Goal: Task Accomplishment & Management: Use online tool/utility

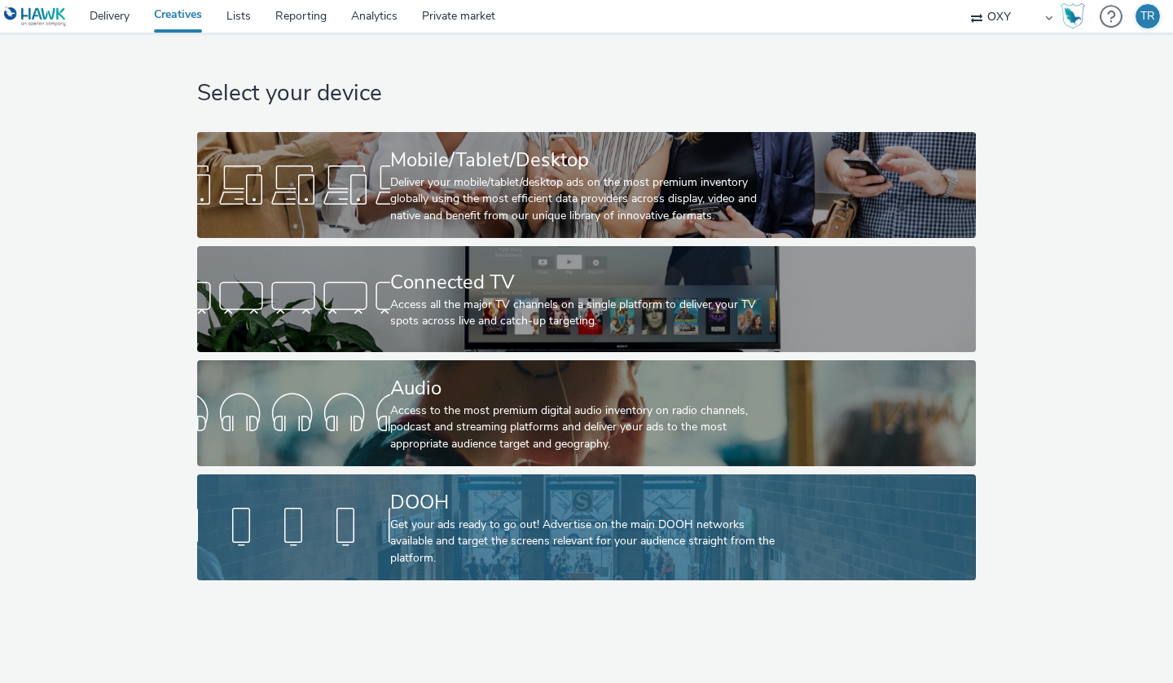
click at [424, 496] on div "DOOH" at bounding box center [583, 502] width 386 height 29
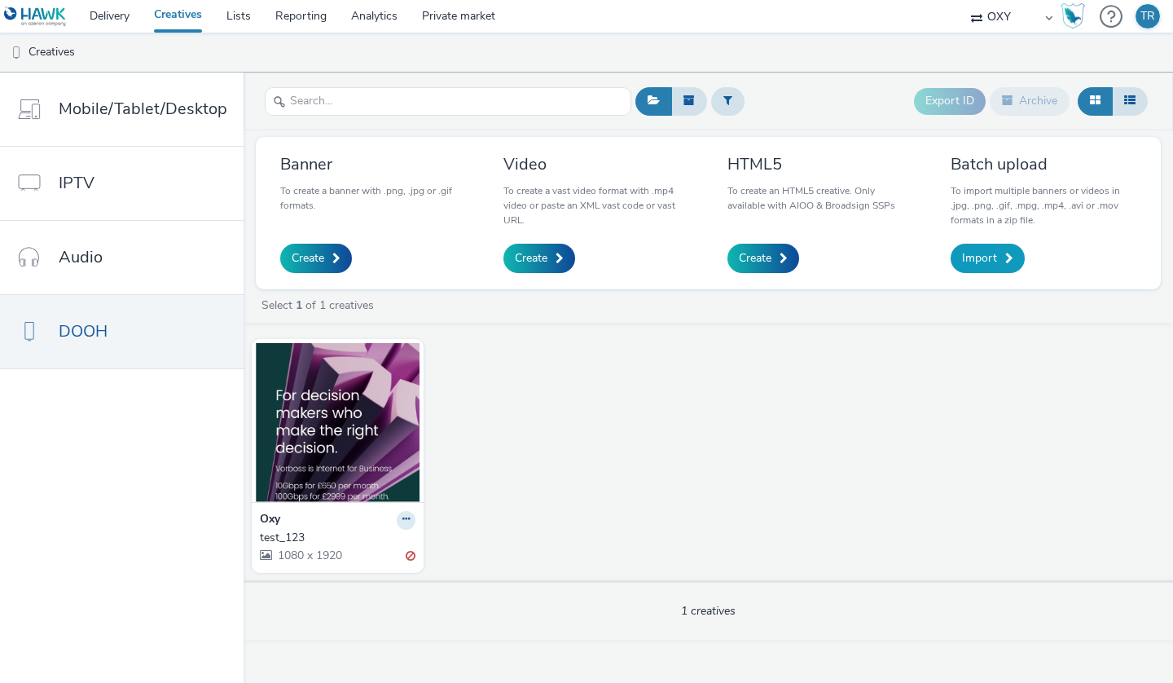
click at [999, 257] on link "Import" at bounding box center [988, 258] width 74 height 29
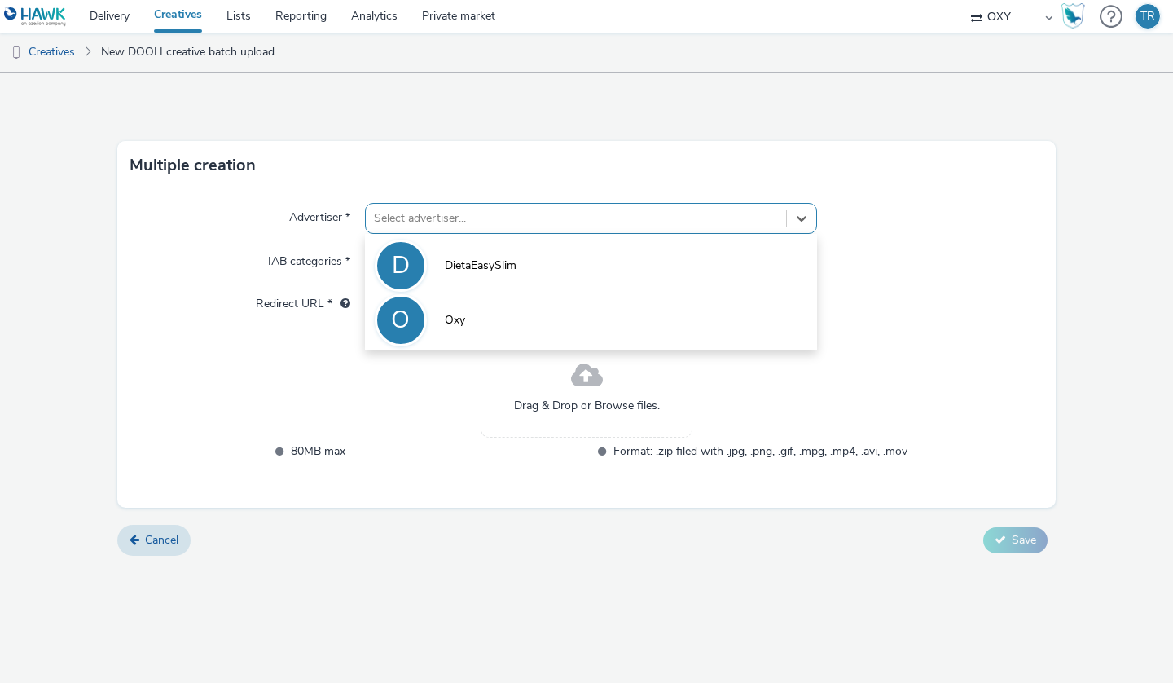
click at [421, 216] on div at bounding box center [576, 219] width 404 height 20
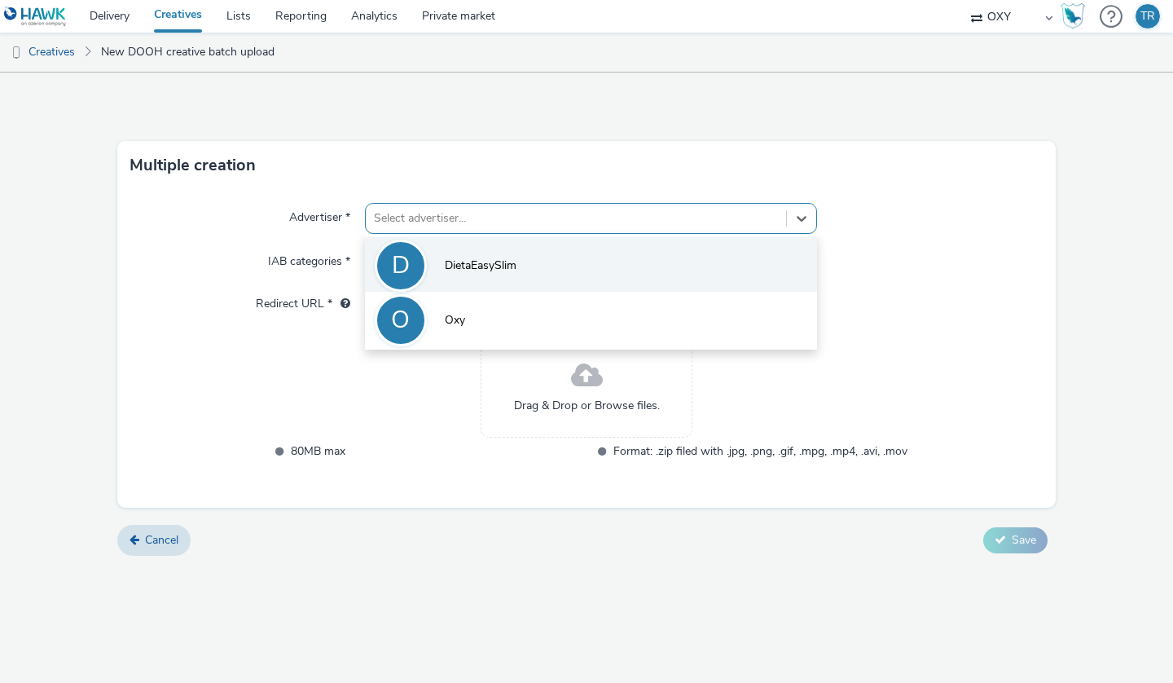
click at [493, 268] on span "DietaEasySlim" at bounding box center [481, 265] width 72 height 16
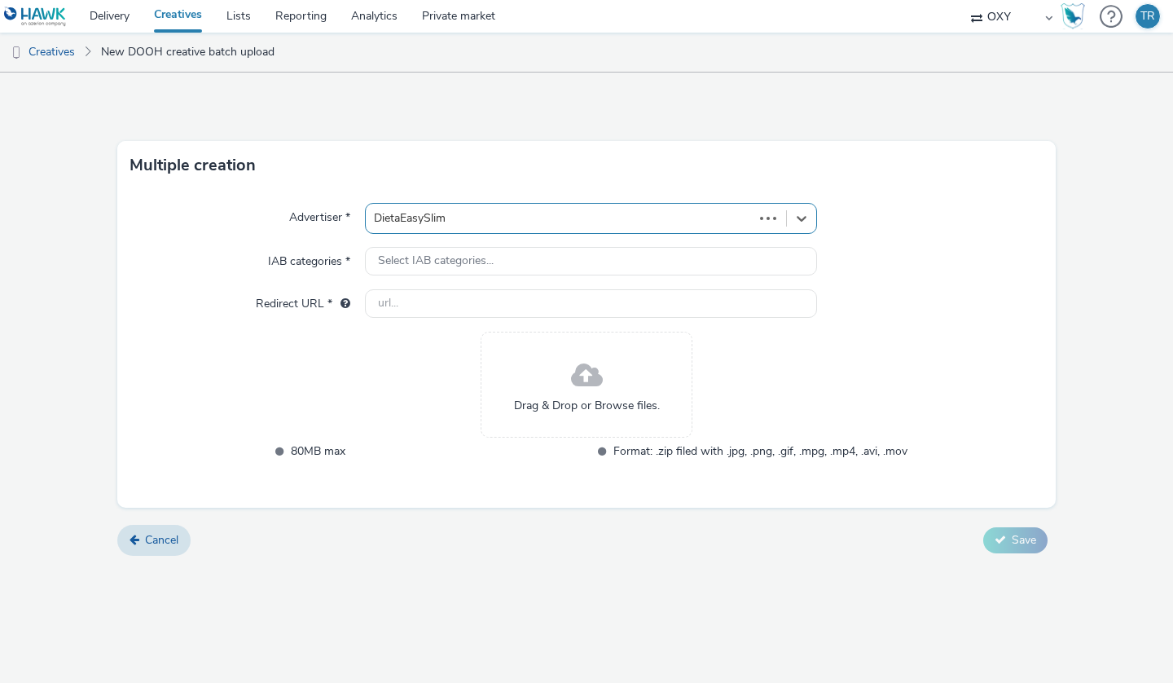
type input "[URL][DOMAIN_NAME]"
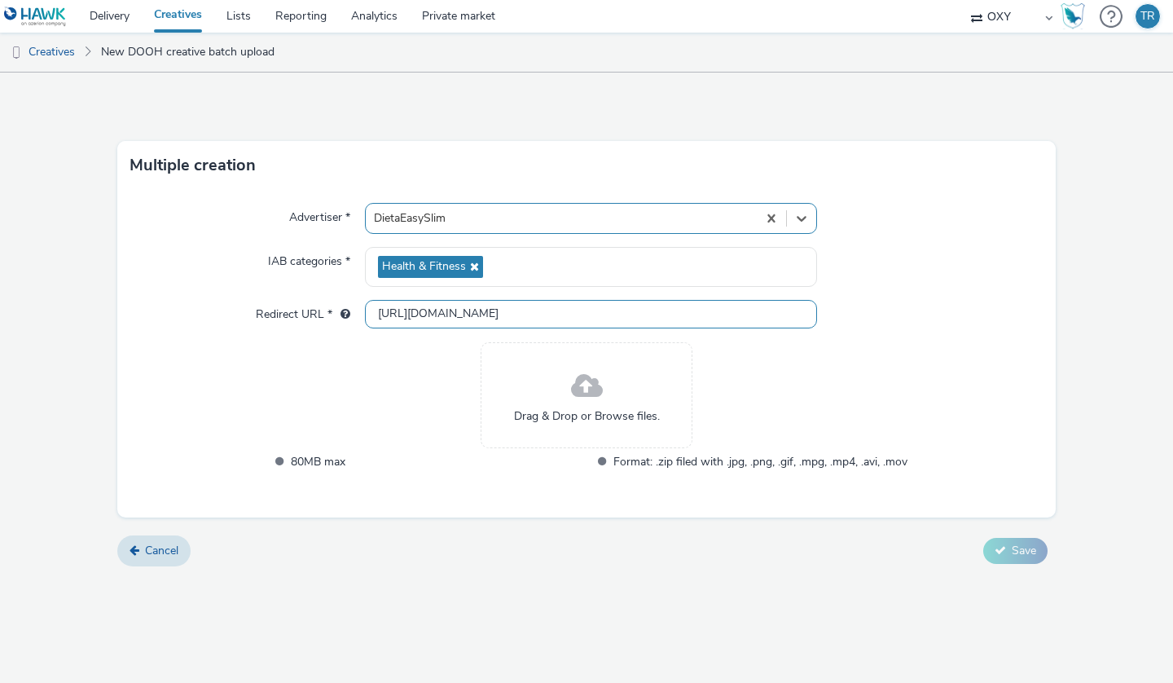
click at [475, 314] on input "[URL][DOMAIN_NAME]" at bounding box center [591, 314] width 452 height 29
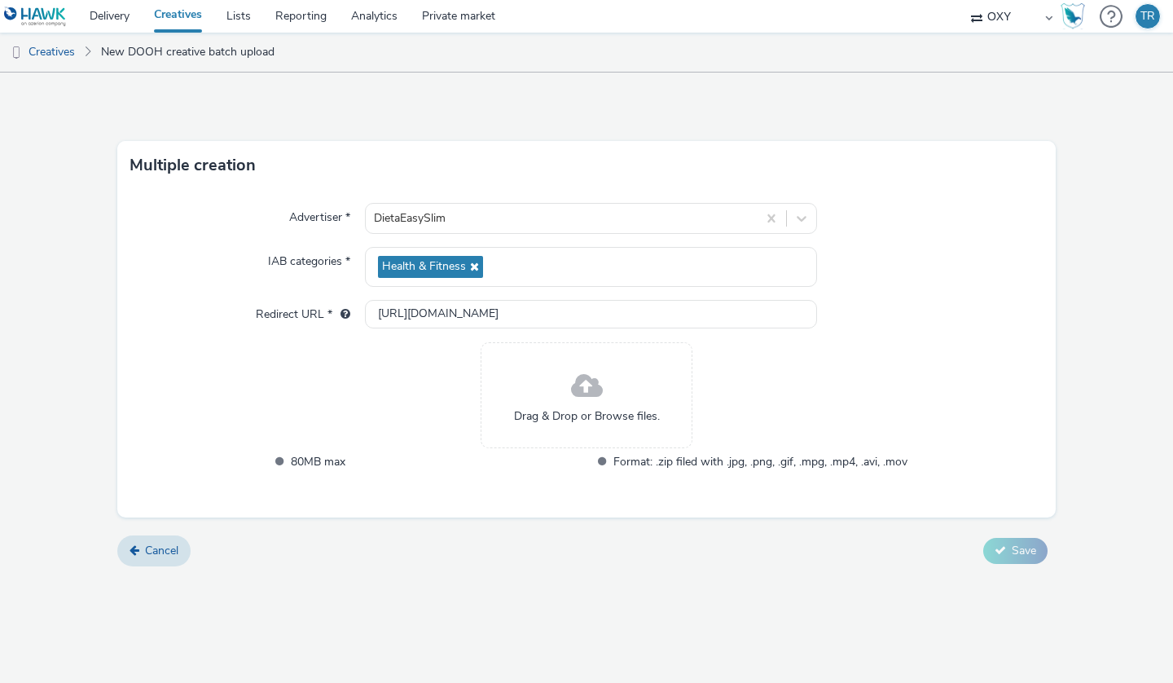
click at [371, 406] on div "Drag & Drop or Browse files. 80MB max Format: .zip filed with .jpg, .png, .gif,…" at bounding box center [586, 417] width 641 height 150
click at [393, 398] on div "Drag & Drop or Browse files. 80MB max Format: .zip filed with .jpg, .png, .gif,…" at bounding box center [586, 417] width 641 height 150
click at [582, 390] on span at bounding box center [587, 386] width 32 height 43
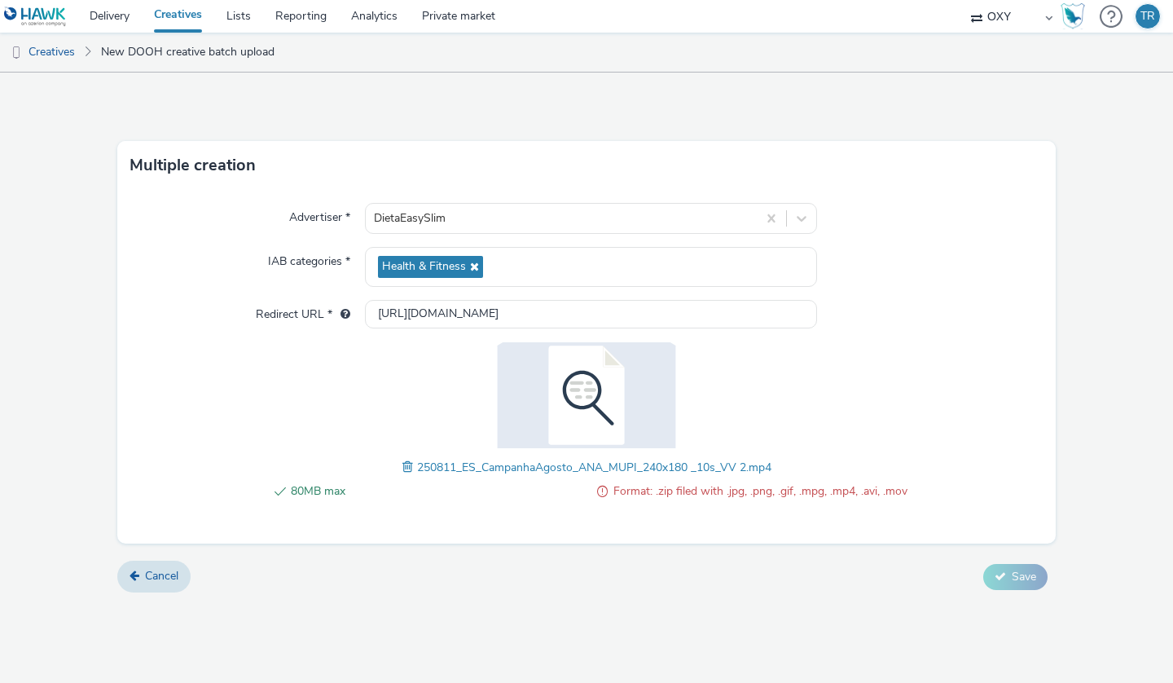
click at [604, 490] on span at bounding box center [602, 491] width 11 height 20
click at [600, 490] on span at bounding box center [602, 491] width 11 height 20
click at [405, 463] on span at bounding box center [409, 467] width 15 height 18
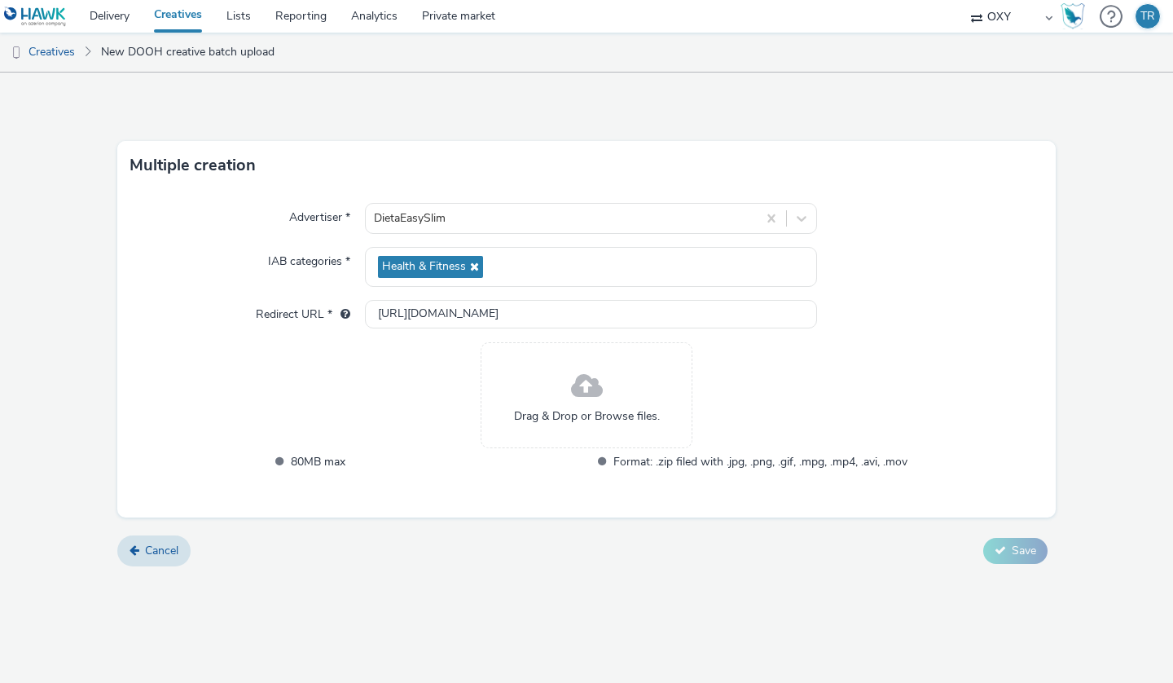
click at [578, 398] on span at bounding box center [587, 386] width 32 height 43
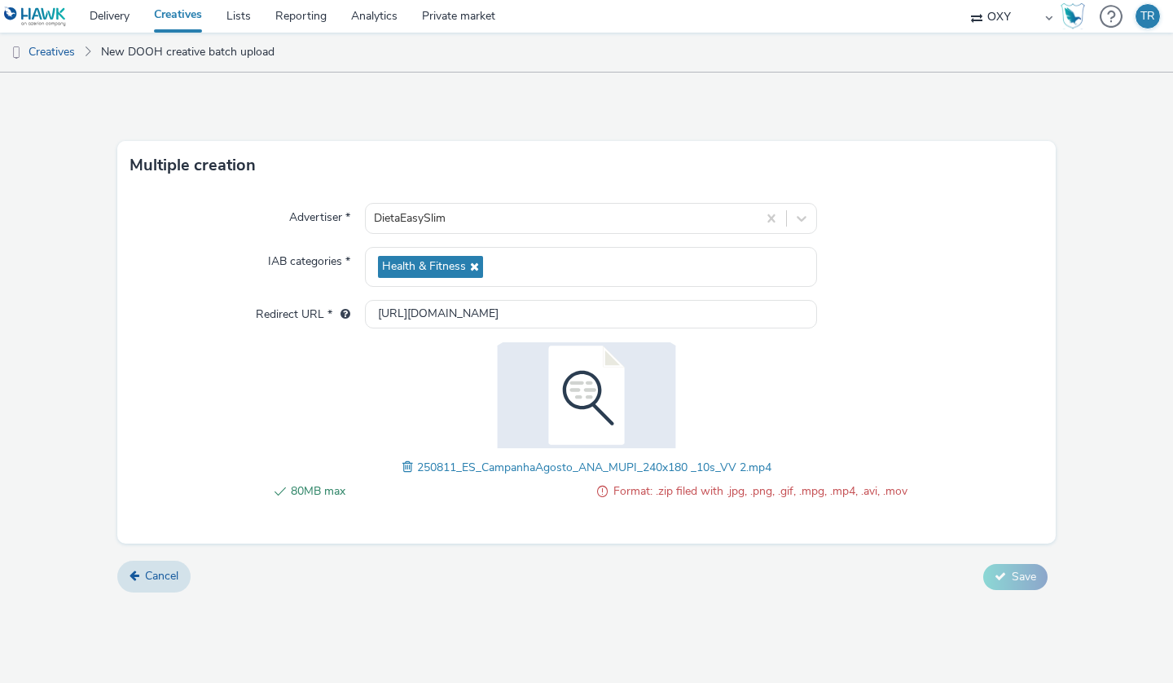
click at [404, 467] on span at bounding box center [409, 467] width 15 height 18
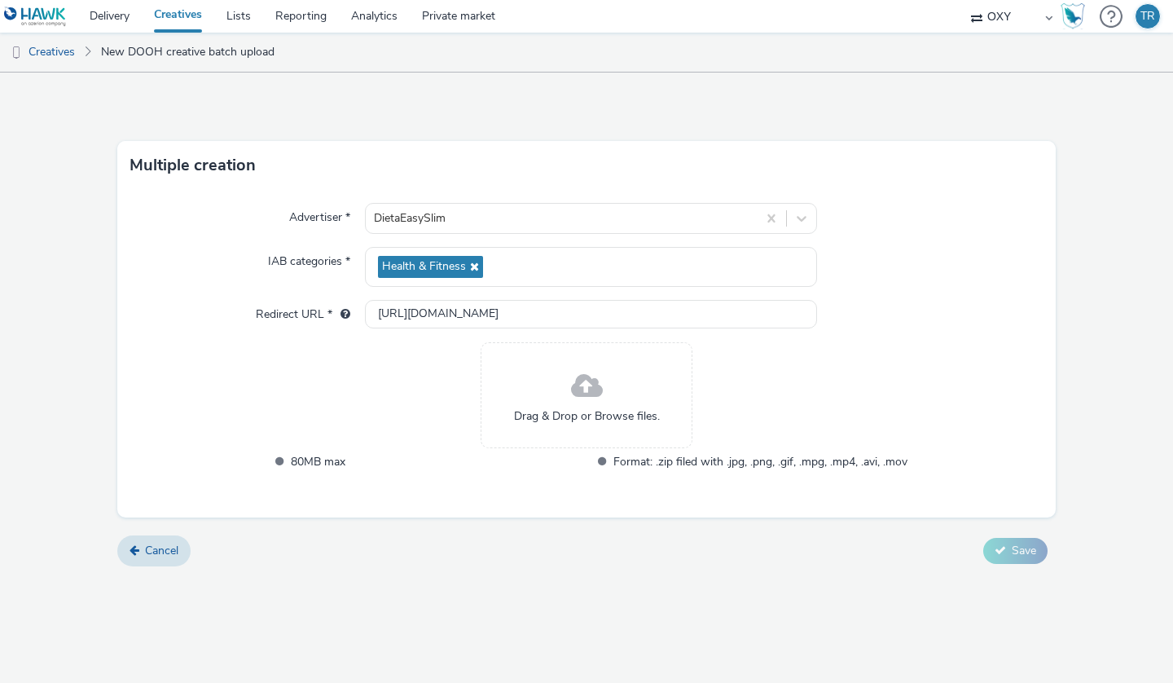
click at [588, 387] on span at bounding box center [587, 386] width 32 height 43
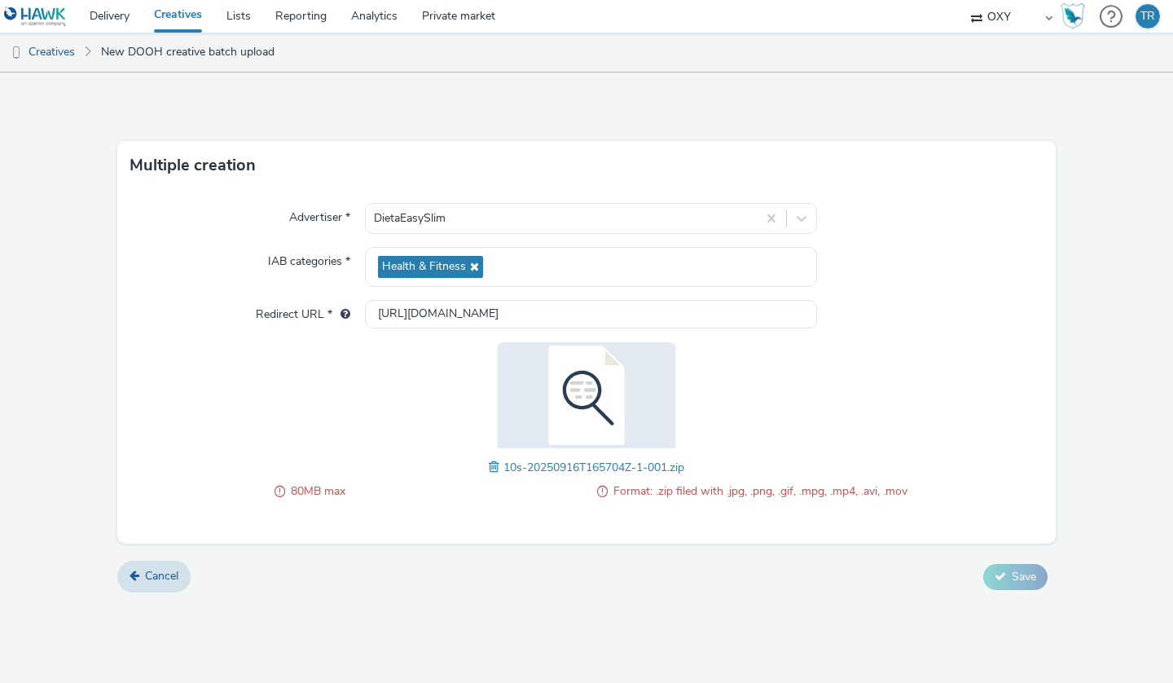
click at [351, 486] on span "80MB max" at bounding box center [438, 491] width 294 height 20
click at [319, 488] on span "80MB max" at bounding box center [438, 491] width 294 height 20
click at [361, 491] on span "80MB max" at bounding box center [438, 491] width 294 height 20
click at [492, 468] on span at bounding box center [496, 467] width 15 height 18
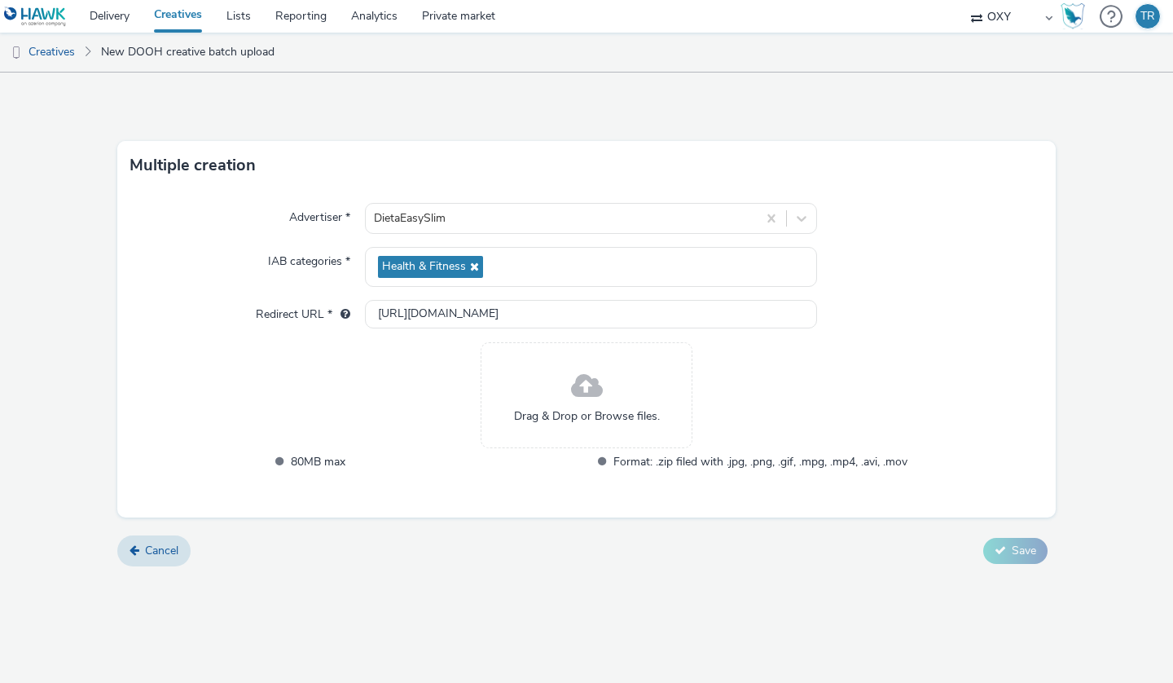
click at [574, 380] on span at bounding box center [587, 386] width 32 height 43
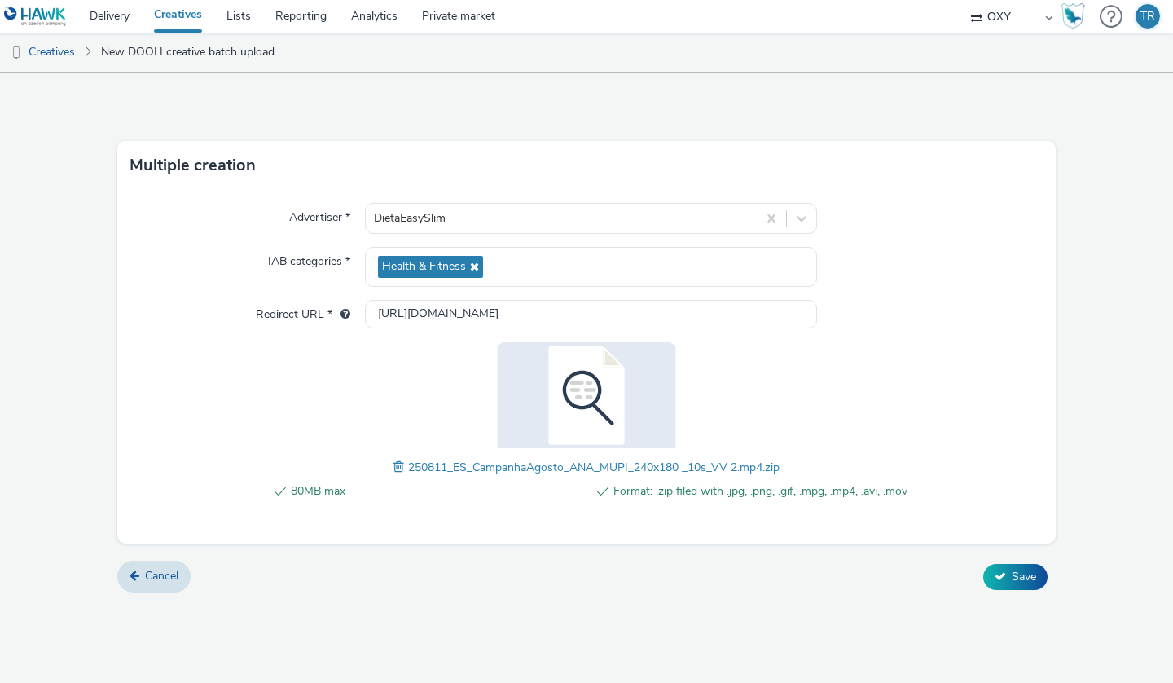
click at [596, 407] on img at bounding box center [587, 395] width 212 height 106
click at [585, 390] on img at bounding box center [587, 395] width 212 height 106
click at [638, 374] on img at bounding box center [587, 395] width 212 height 106
click at [393, 463] on span at bounding box center [400, 467] width 15 height 18
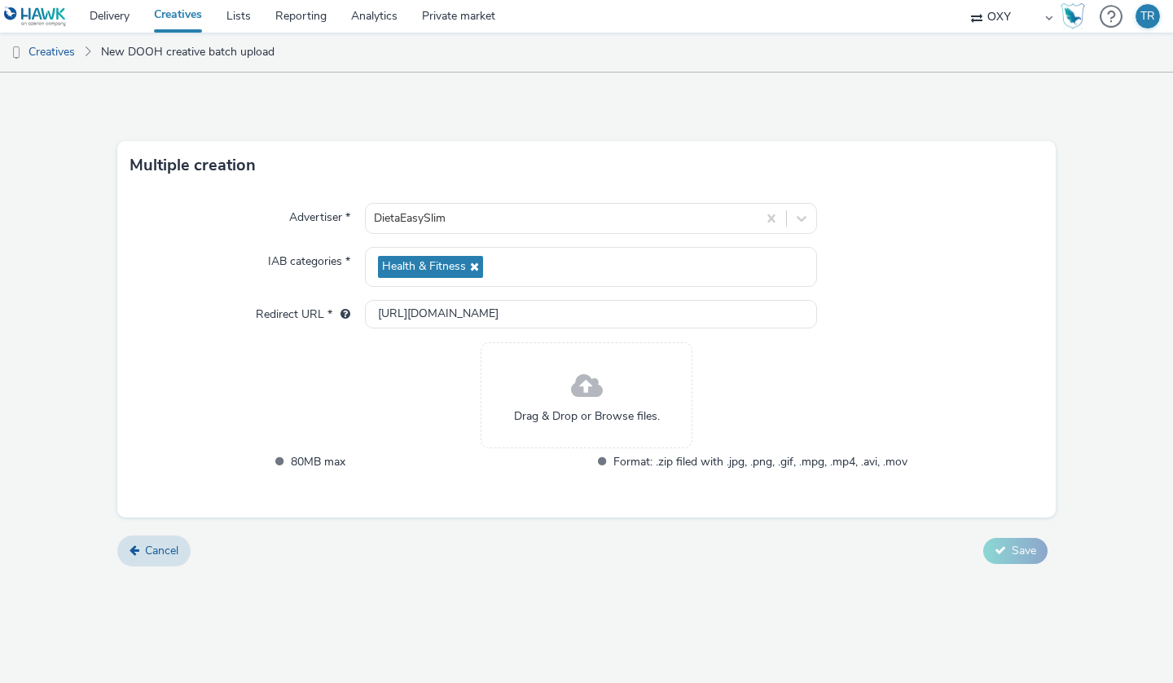
click at [600, 379] on span at bounding box center [587, 386] width 32 height 43
click at [593, 376] on span at bounding box center [587, 386] width 32 height 43
click at [565, 389] on div "Drag & Drop or Browse files." at bounding box center [587, 395] width 212 height 106
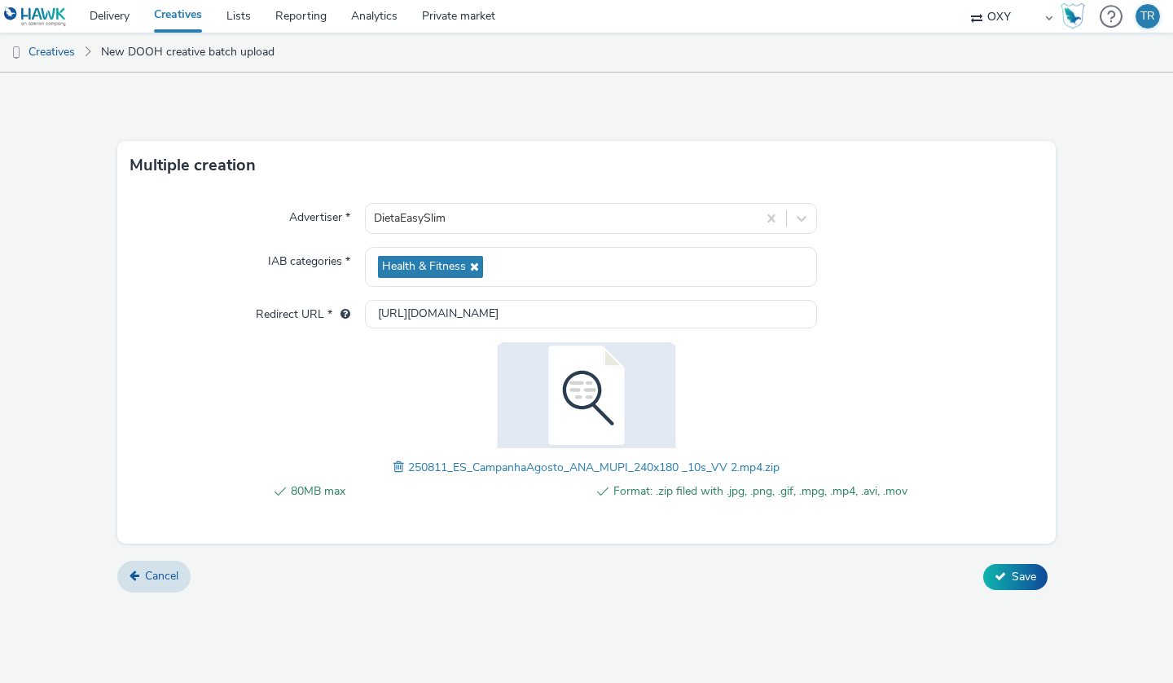
click at [338, 420] on div "80MB max Format: .zip filed with .jpg, .png, .gif, .mpg, .mp4, .avi, .mov 25081…" at bounding box center [586, 429] width 641 height 175
click at [371, 503] on div "80MB max Format: .zip filed with .jpg, .png, .gif, .mpg, .mp4, .avi, .mov" at bounding box center [586, 499] width 641 height 37
click at [1013, 574] on span "Save" at bounding box center [1024, 576] width 24 height 15
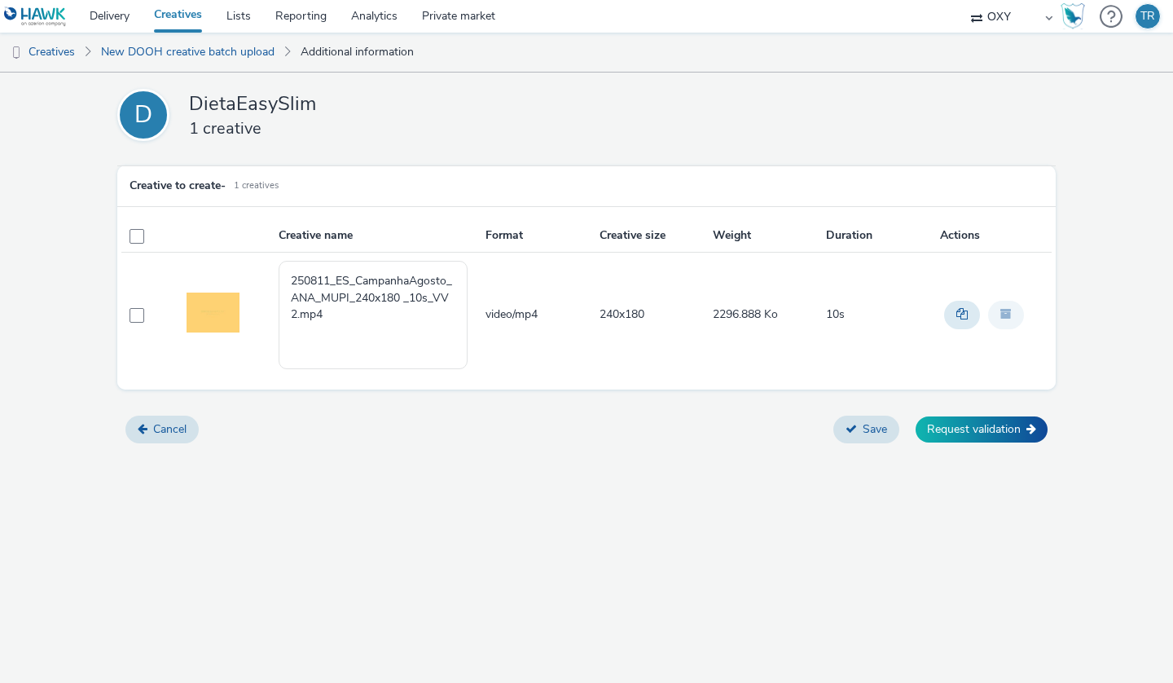
click at [798, 370] on td "2296.888 Ko" at bounding box center [767, 315] width 113 height 125
click at [857, 425] on button "Save" at bounding box center [866, 429] width 66 height 28
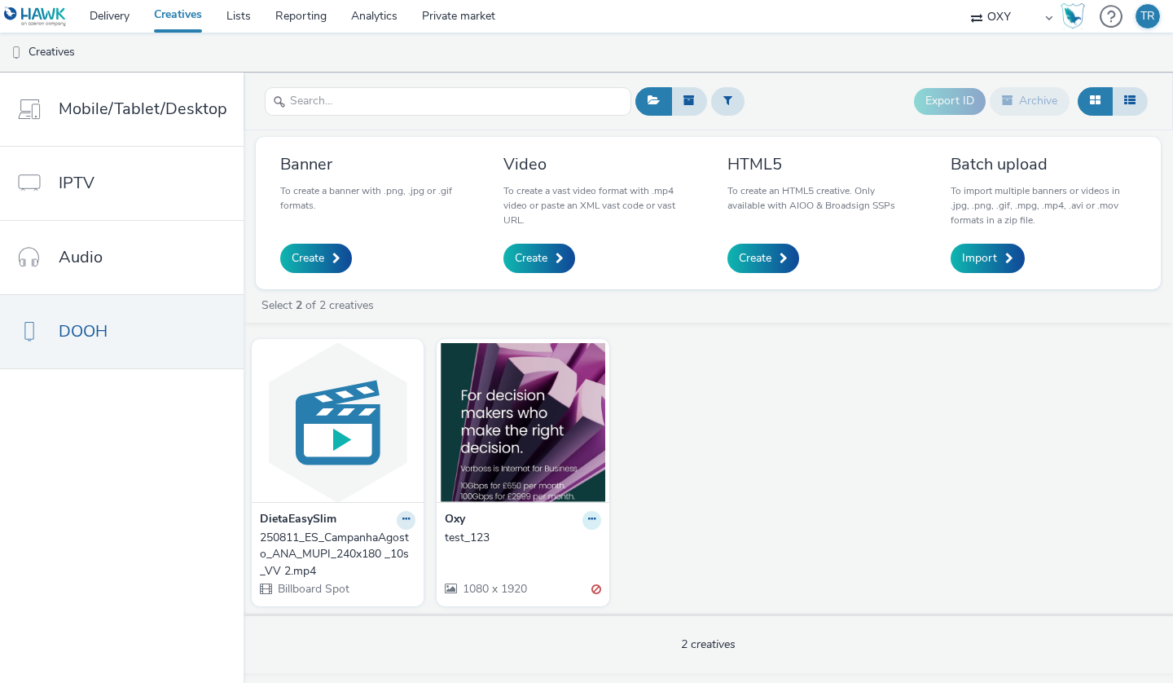
click at [588, 521] on icon at bounding box center [591, 519] width 7 height 10
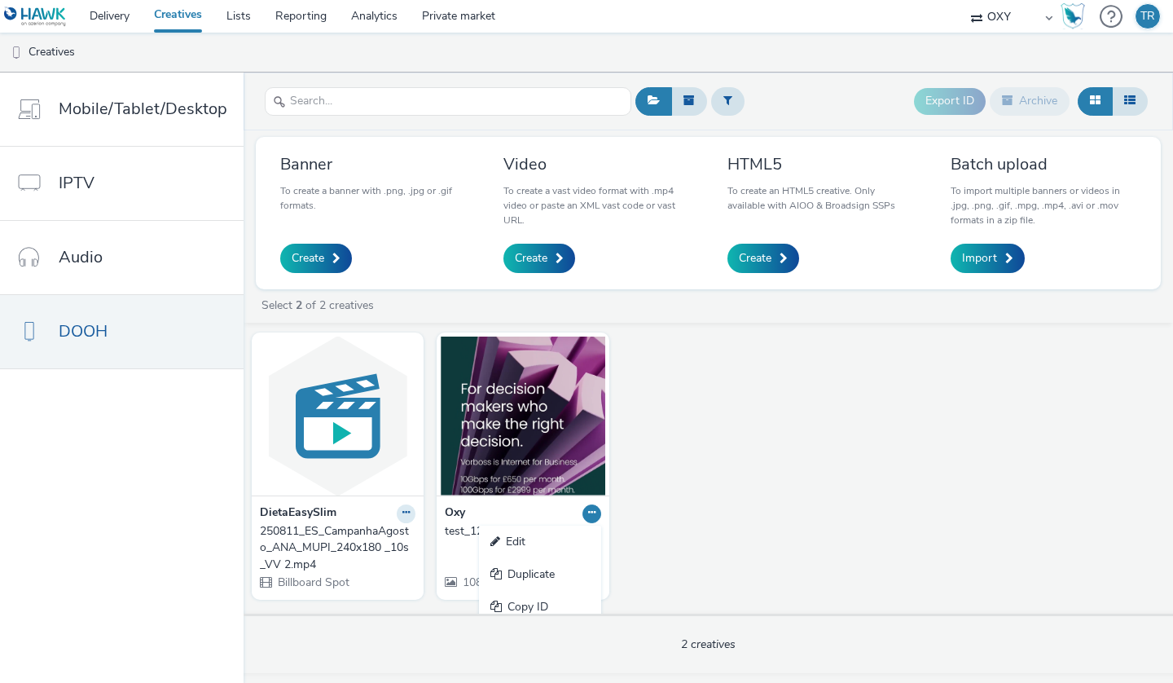
scroll to position [49, 0]
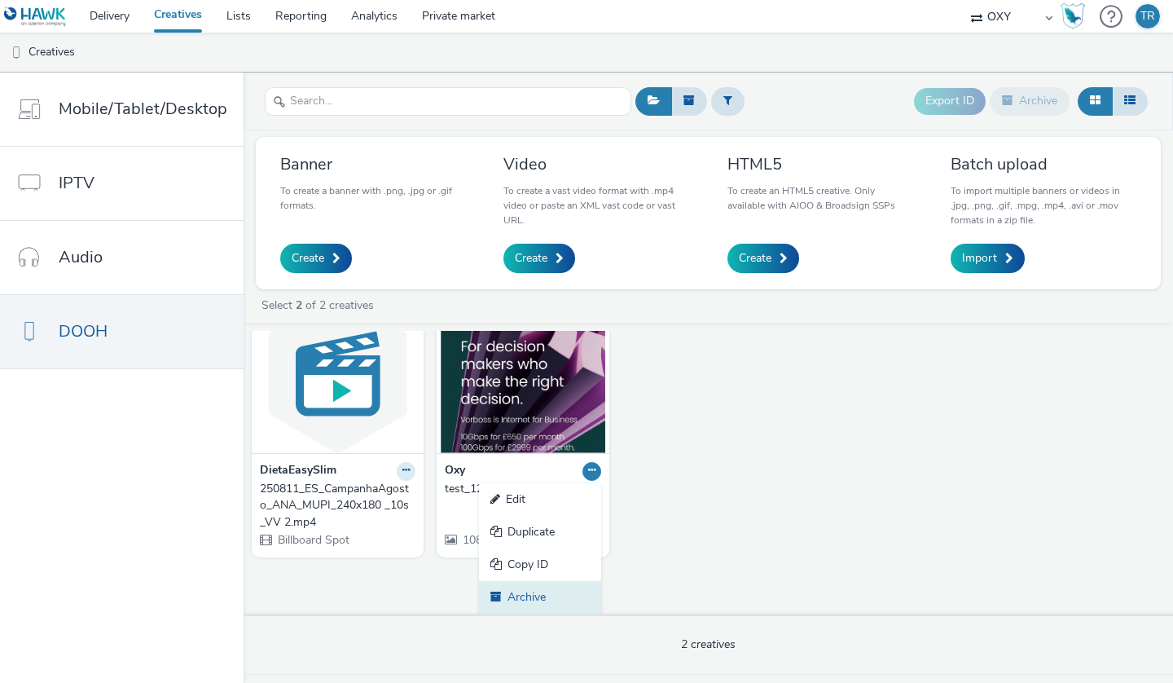
click at [533, 594] on link "Archive" at bounding box center [540, 597] width 122 height 33
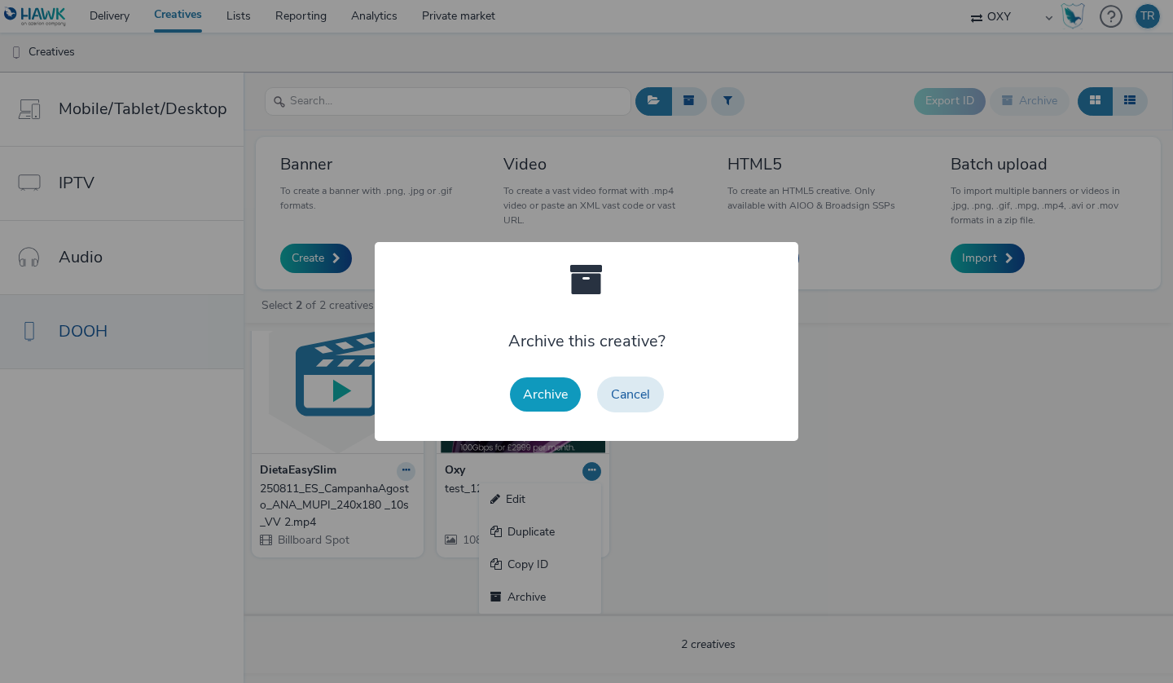
click at [558, 391] on button "Archive" at bounding box center [545, 394] width 71 height 34
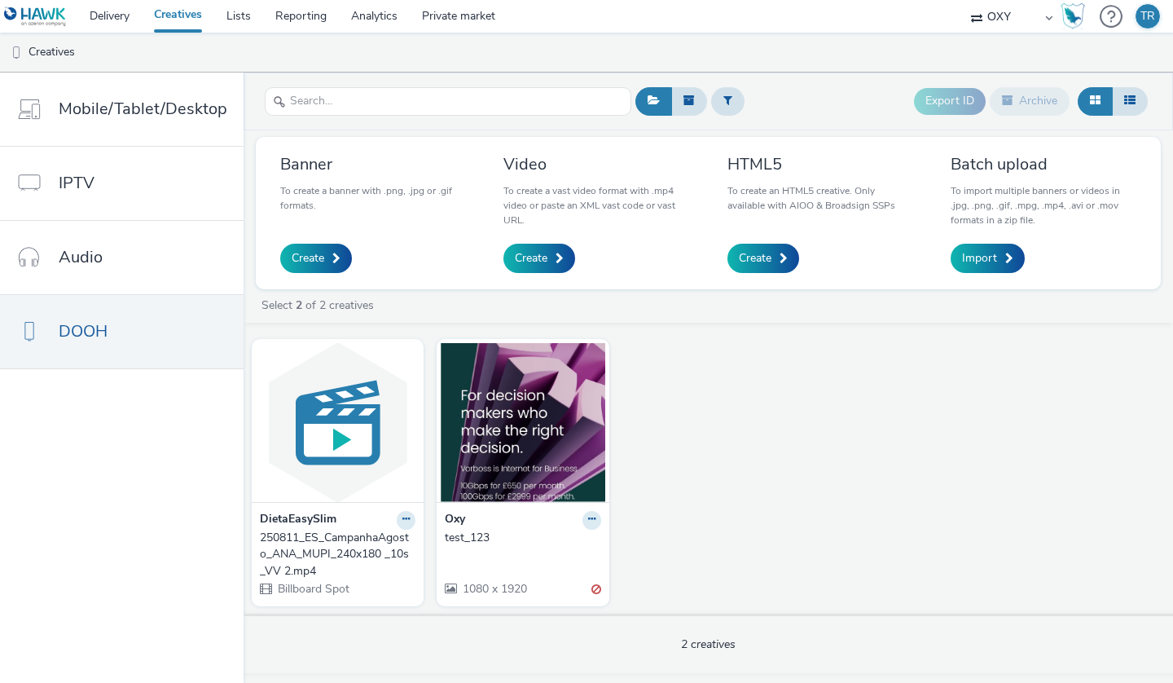
scroll to position [0, 0]
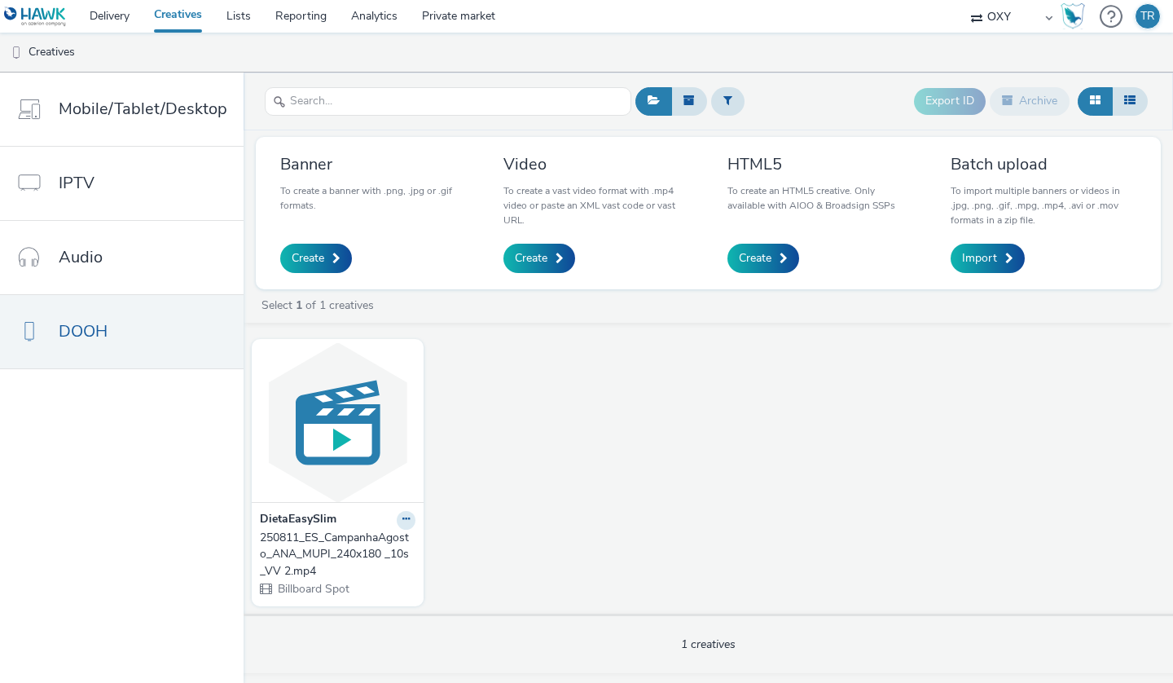
drag, startPoint x: 495, startPoint y: 513, endPoint x: 482, endPoint y: 525, distance: 17.9
click at [495, 513] on div "DietaEasySlim 250811_ES_CampanhaAgosto_ANA_MUPI_240x180 _10s_VV 2.mp4 Billboard…" at bounding box center [708, 472] width 929 height 283
click at [402, 516] on icon at bounding box center [405, 519] width 7 height 10
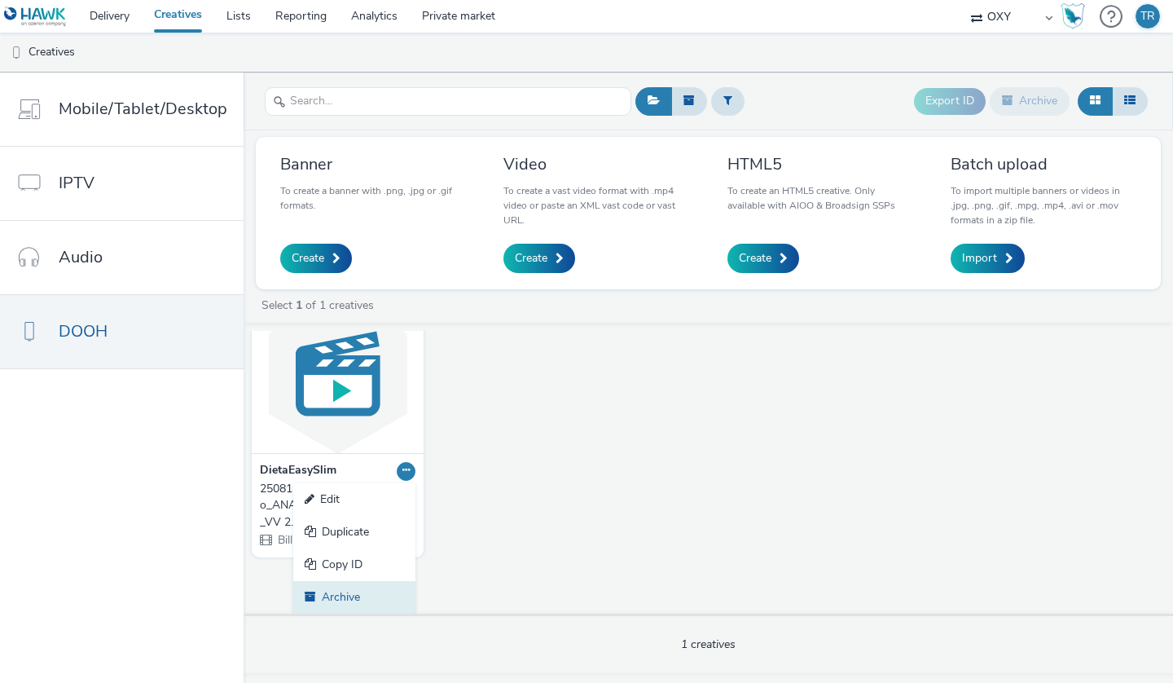
click at [330, 596] on link "Archive" at bounding box center [354, 597] width 122 height 33
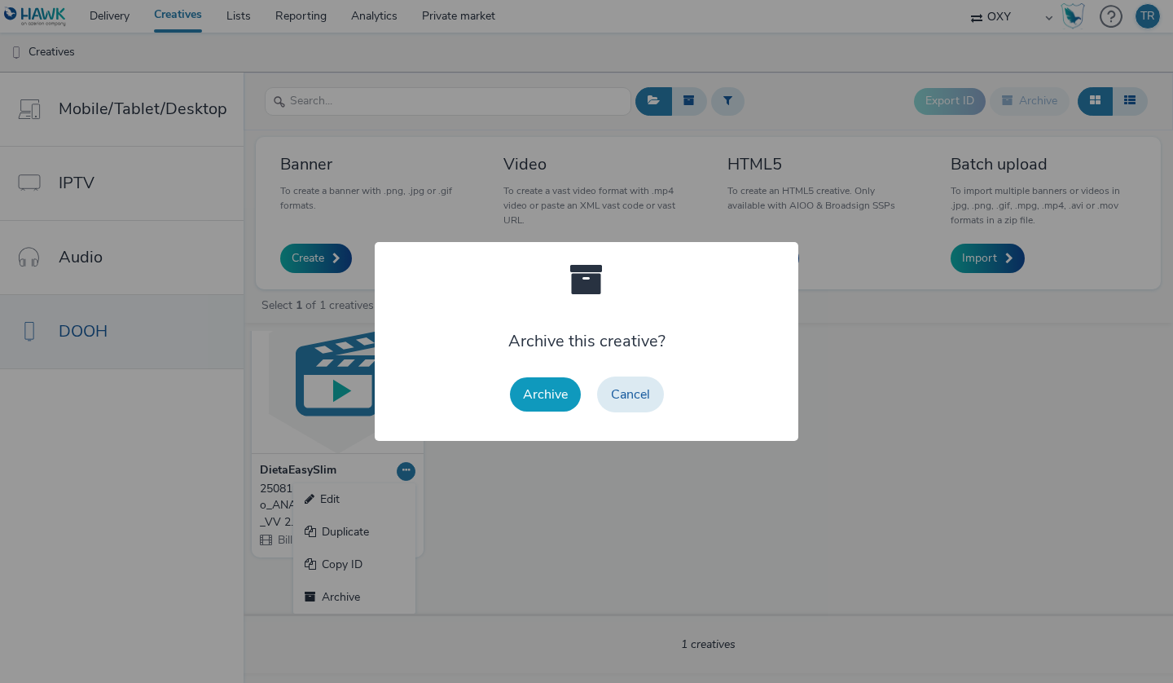
click at [555, 395] on button "Archive" at bounding box center [545, 394] width 71 height 34
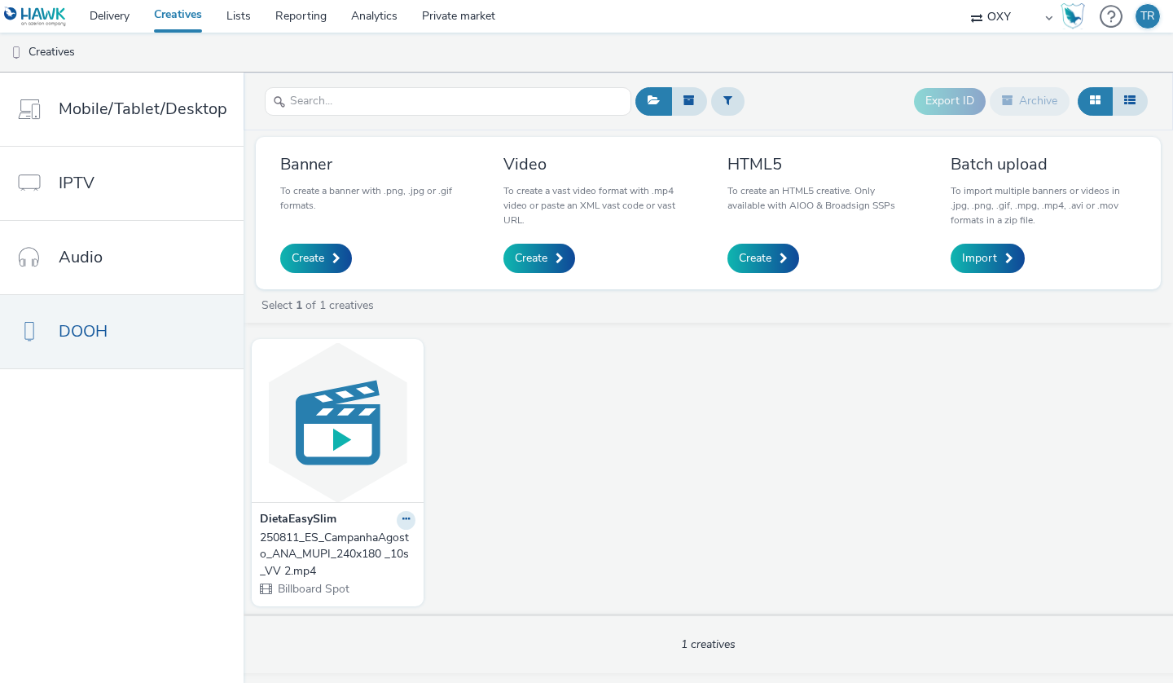
scroll to position [0, 0]
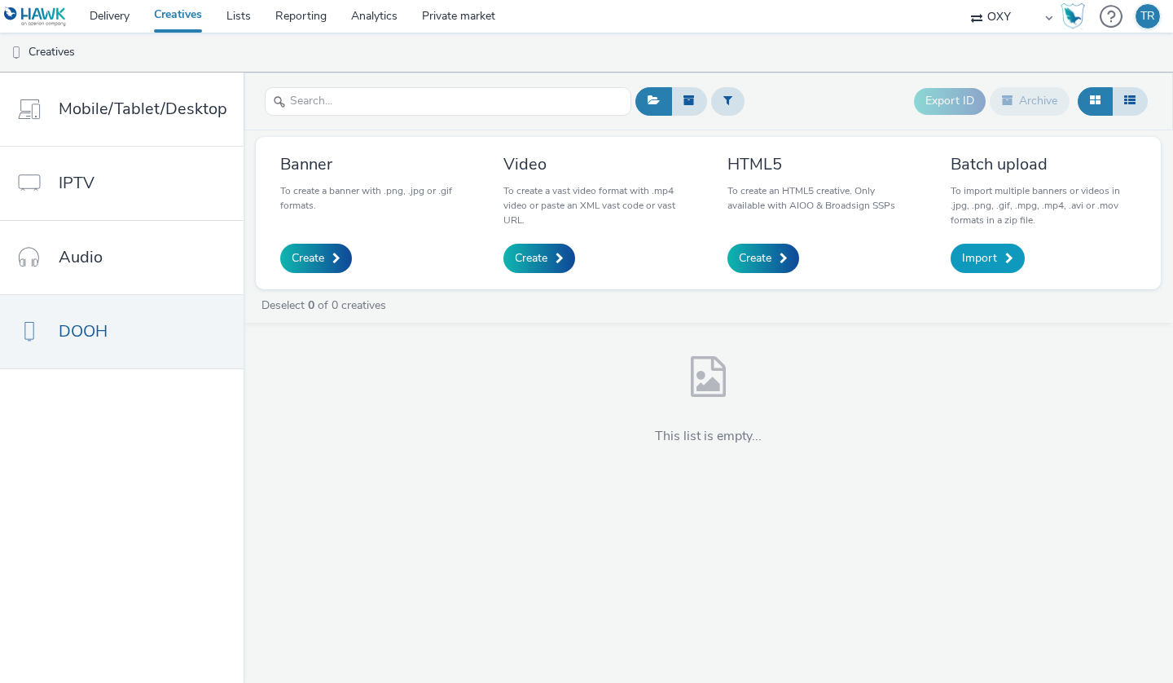
click at [988, 258] on span "Import" at bounding box center [979, 258] width 35 height 16
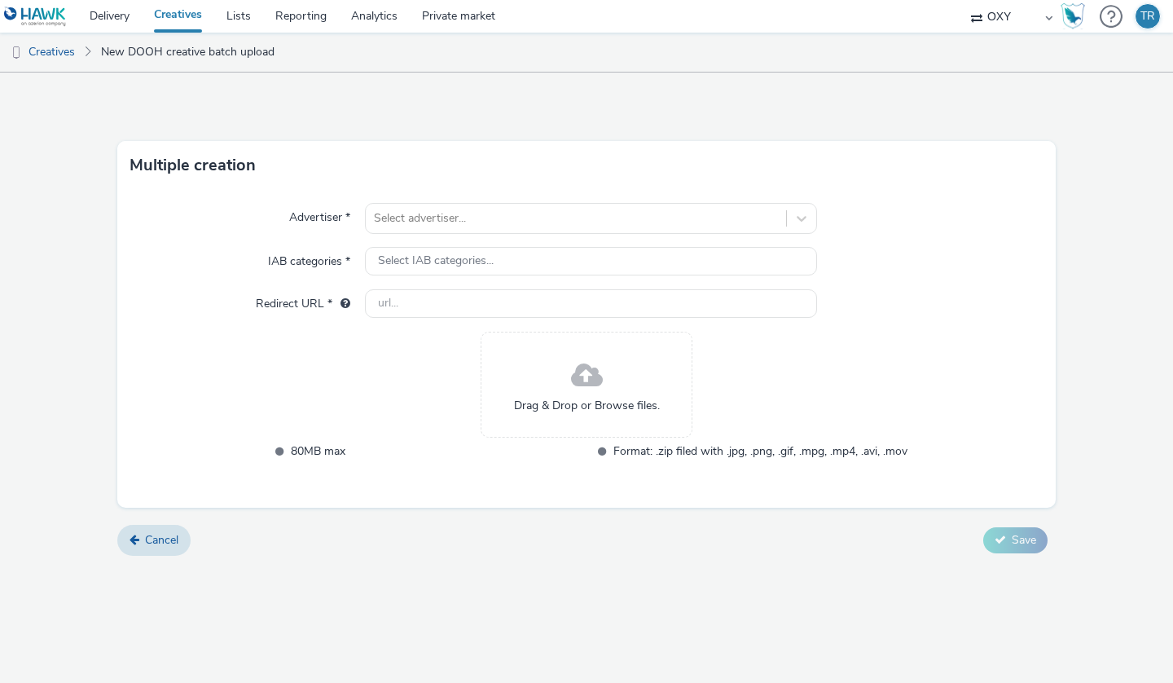
click at [1083, 358] on form "Multiple creation Advertiser * Select advertiser... IAB categories * Select IAB…" at bounding box center [586, 319] width 1173 height 495
click at [455, 212] on div at bounding box center [576, 219] width 404 height 20
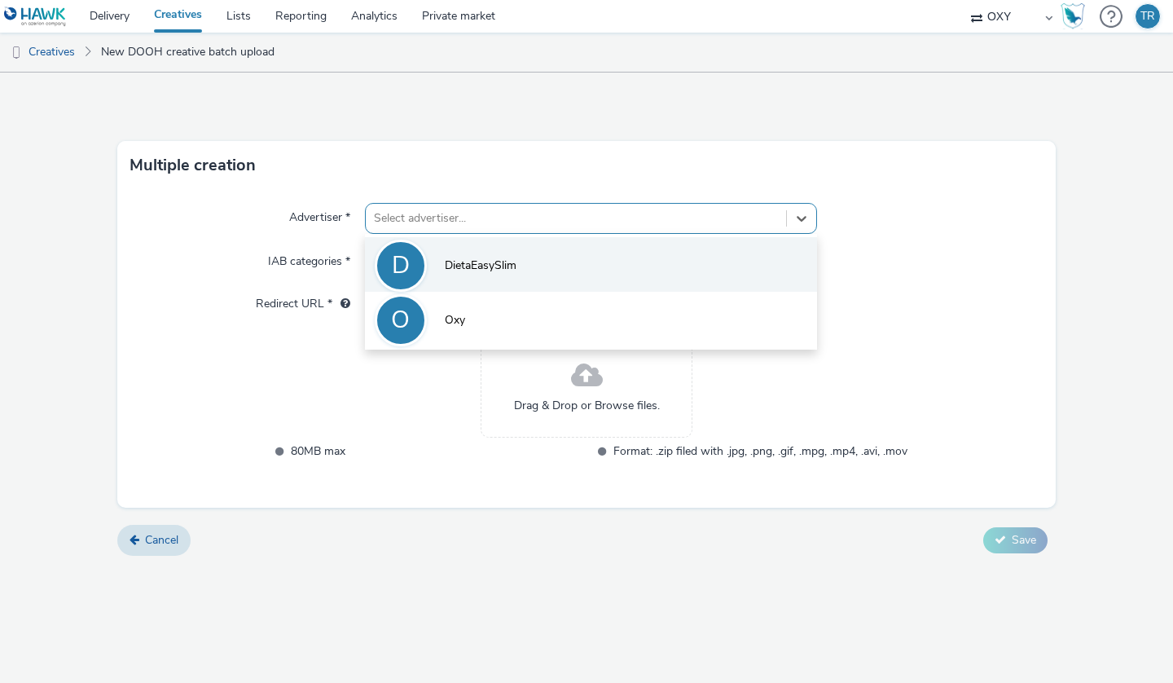
click at [454, 265] on span "DietaEasySlim" at bounding box center [481, 265] width 72 height 16
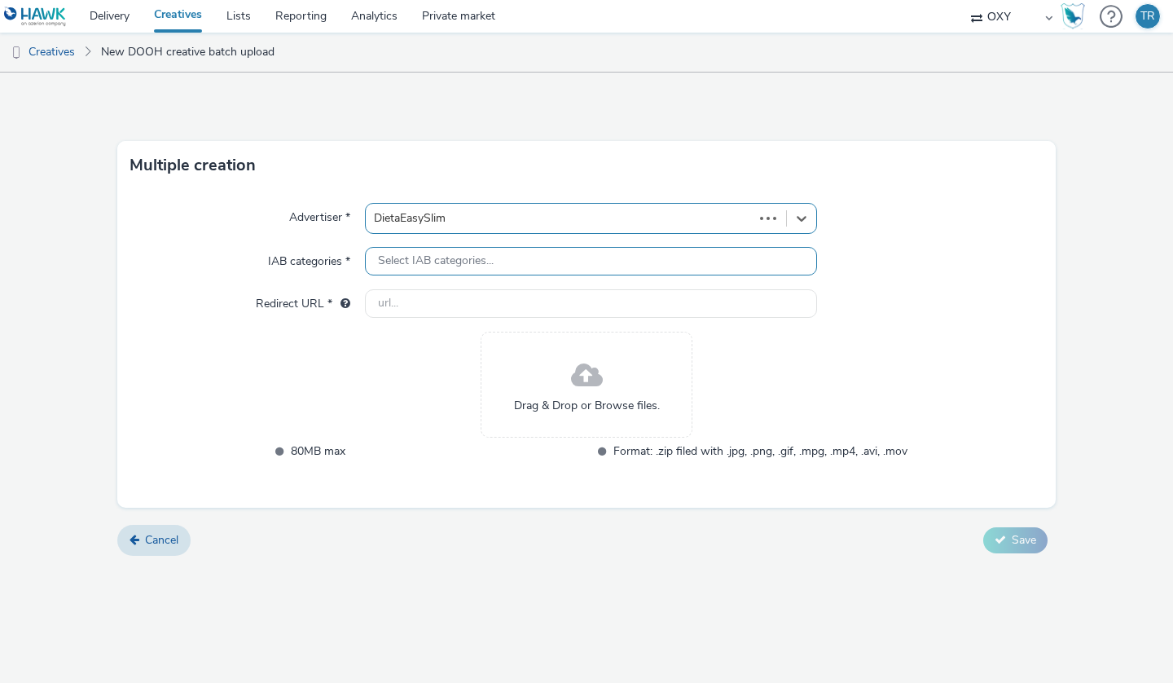
type input "[URL][DOMAIN_NAME]"
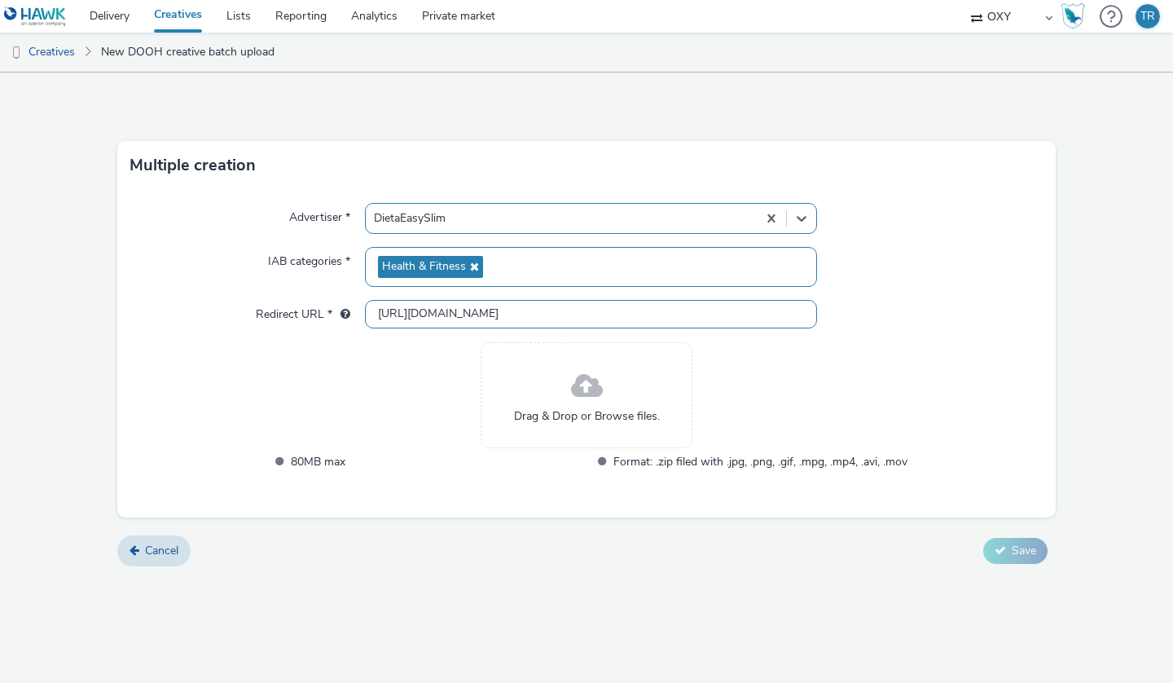
click at [449, 308] on input "[URL][DOMAIN_NAME]" at bounding box center [591, 314] width 452 height 29
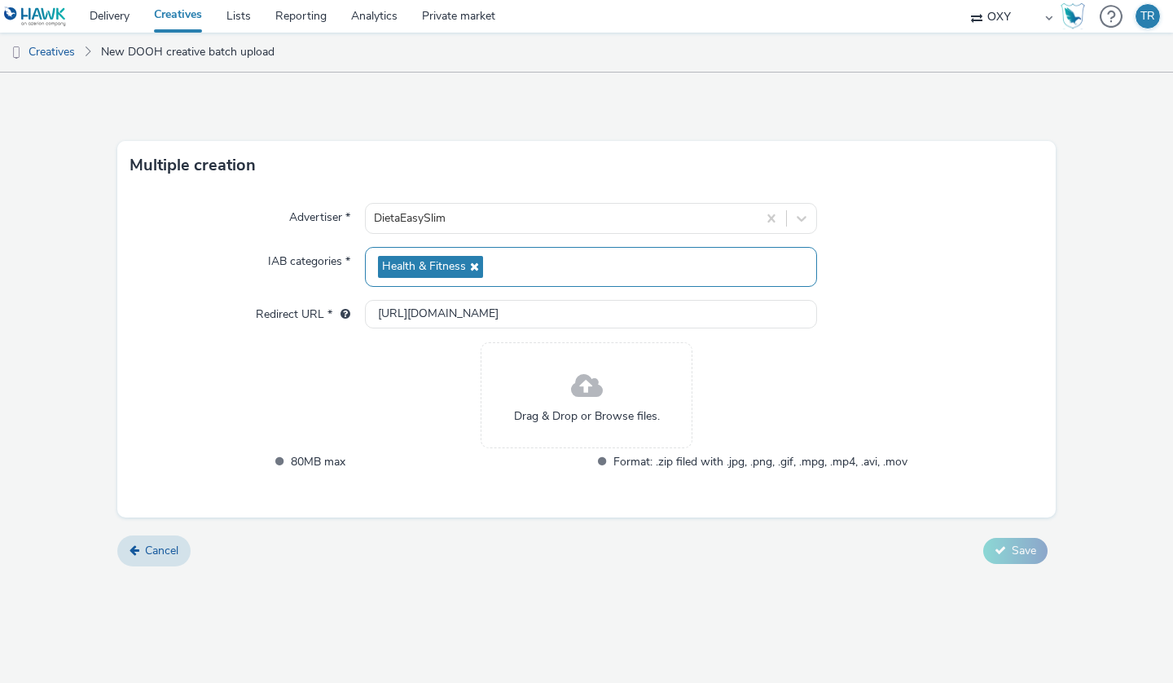
click at [437, 406] on div "Drag & Drop or Browse files. 80MB max Format: .zip filed with .jpg, .png, .gif,…" at bounding box center [586, 417] width 641 height 150
click at [564, 386] on div "Drag & Drop or Browse files." at bounding box center [587, 395] width 212 height 106
click at [529, 584] on div "Multiple creation Advertiser * DietaEasySlim IAB categories * Health & Fitness …" at bounding box center [586, 377] width 1173 height 610
click at [605, 403] on div "Drag & Drop or Browse files." at bounding box center [587, 395] width 212 height 106
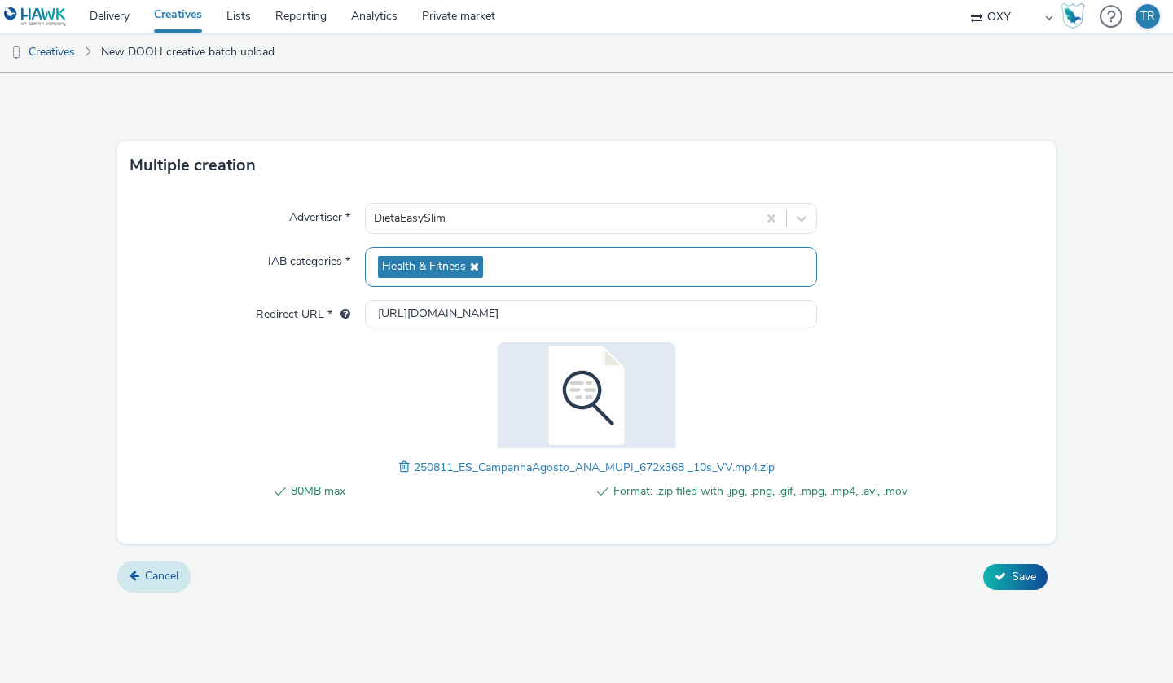
click at [178, 573] on span "Cancel" at bounding box center [161, 575] width 33 height 15
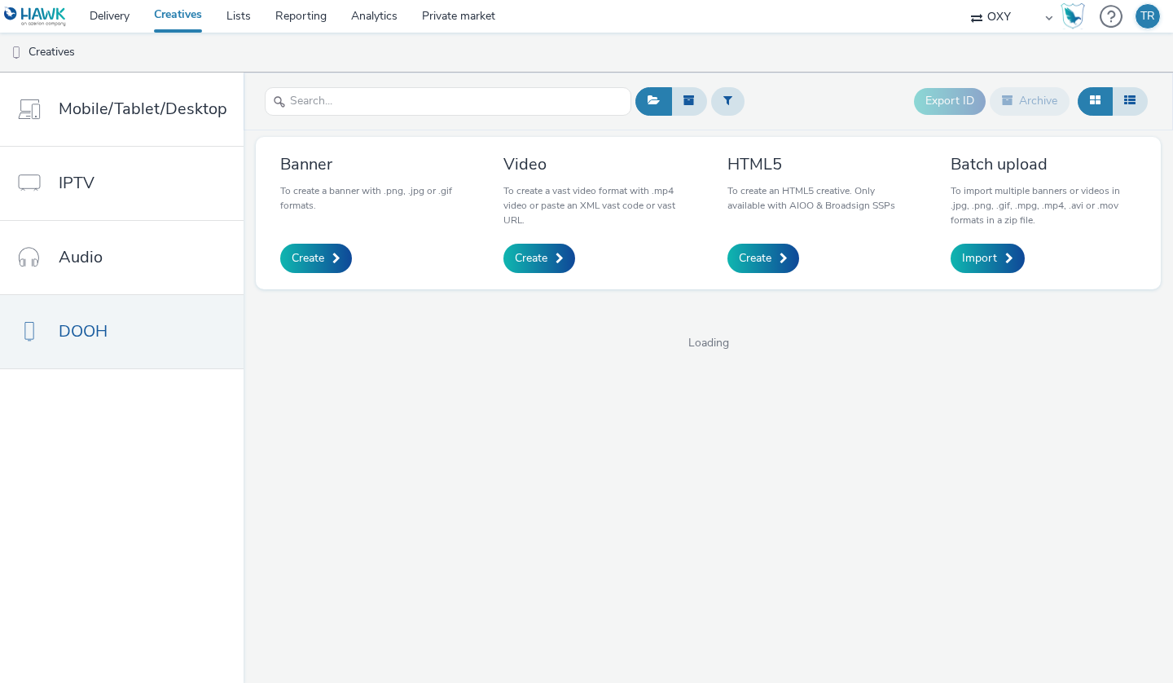
click at [776, 500] on div "Export ID Archive Banner To create a banner with .png, .jpg or .gif formats. Cr…" at bounding box center [708, 377] width 929 height 610
click at [456, 482] on div "Export ID Archive Banner To create a banner with .png, .jpg or .gif formats. Cr…" at bounding box center [708, 377] width 929 height 610
click at [993, 264] on span "Import" at bounding box center [979, 258] width 35 height 16
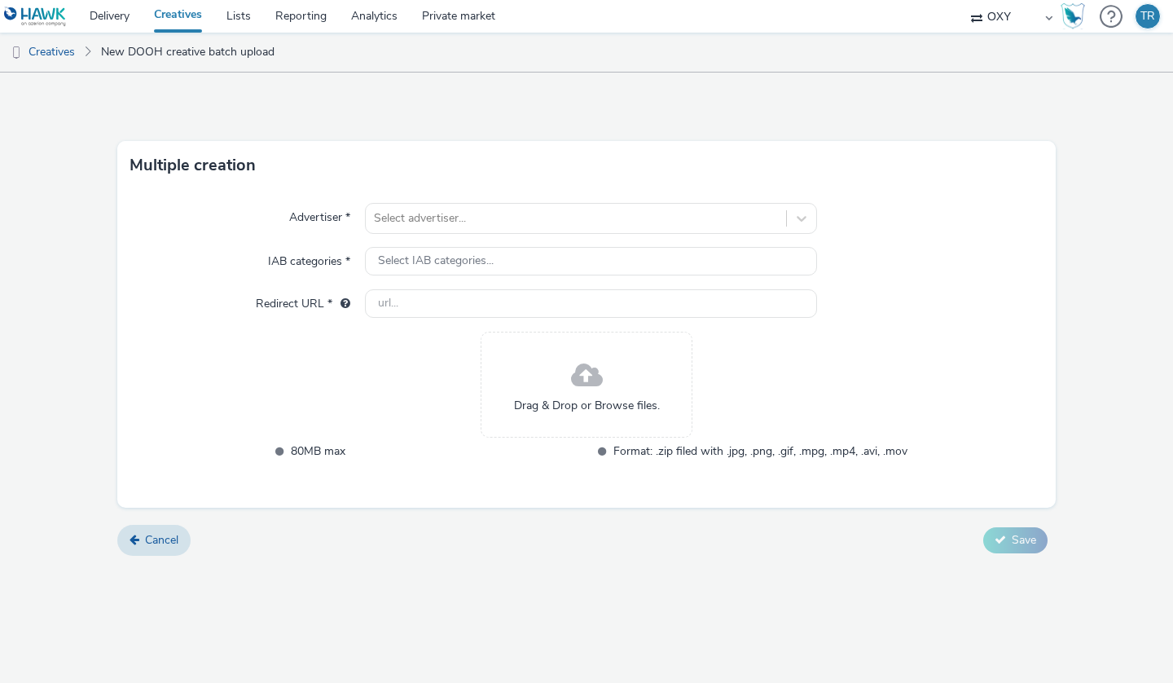
click at [569, 379] on div "Drag & Drop or Browse files." at bounding box center [587, 385] width 212 height 106
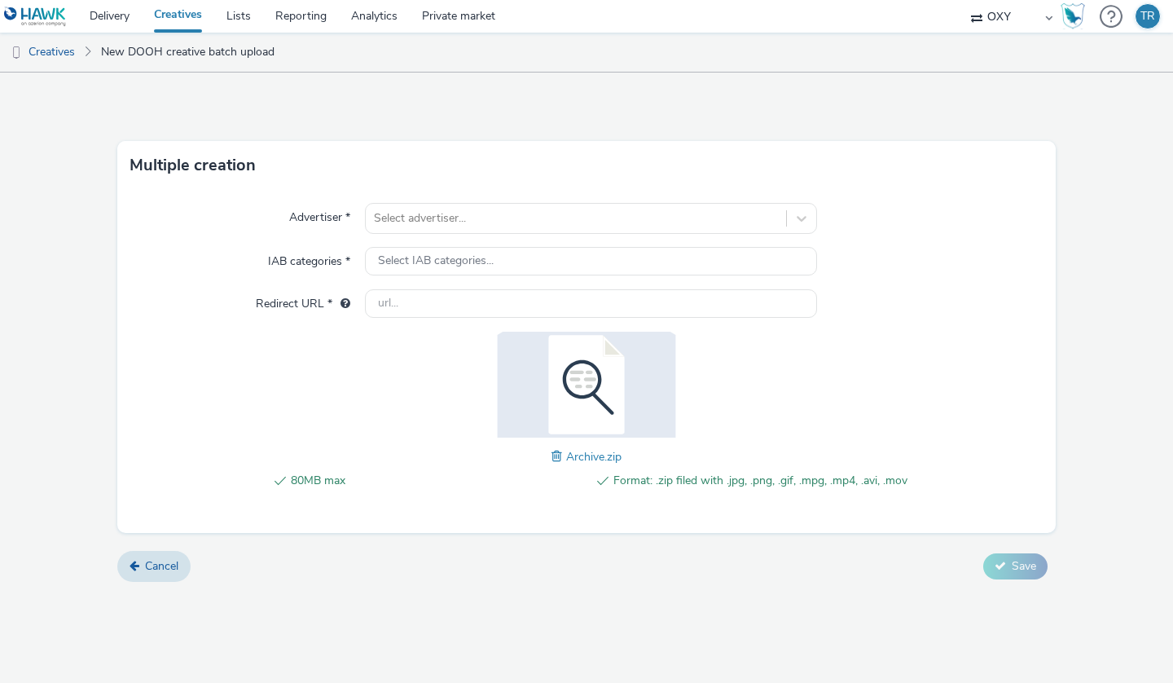
click at [767, 427] on div "80MB max Format: .zip filed with .jpg, .png, .gif, .mpg, .mp4, .avi, .mov Archi…" at bounding box center [586, 419] width 641 height 175
click at [564, 535] on form "Multiple creation Advertiser * Select advertiser... IAB categories * Select IAB…" at bounding box center [586, 332] width 1173 height 521
click at [449, 302] on input "text" at bounding box center [591, 303] width 452 height 29
click at [417, 301] on input "text" at bounding box center [591, 303] width 452 height 29
click at [421, 265] on span "Select IAB categories..." at bounding box center [436, 261] width 116 height 14
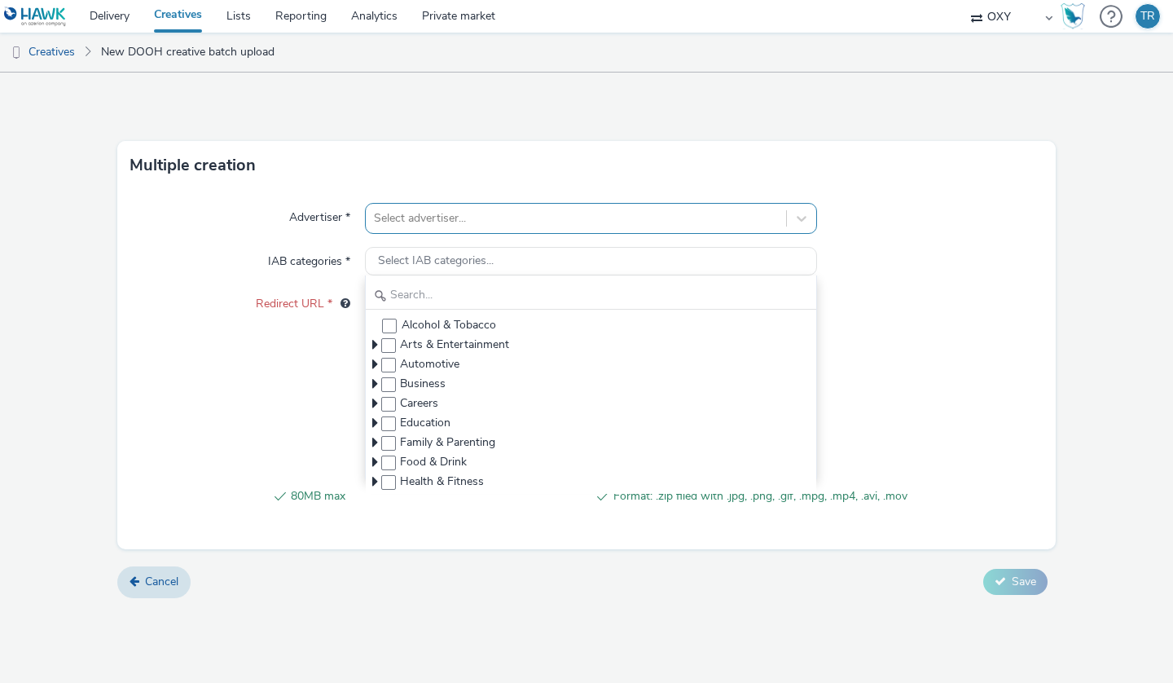
click at [459, 217] on div at bounding box center [576, 219] width 404 height 20
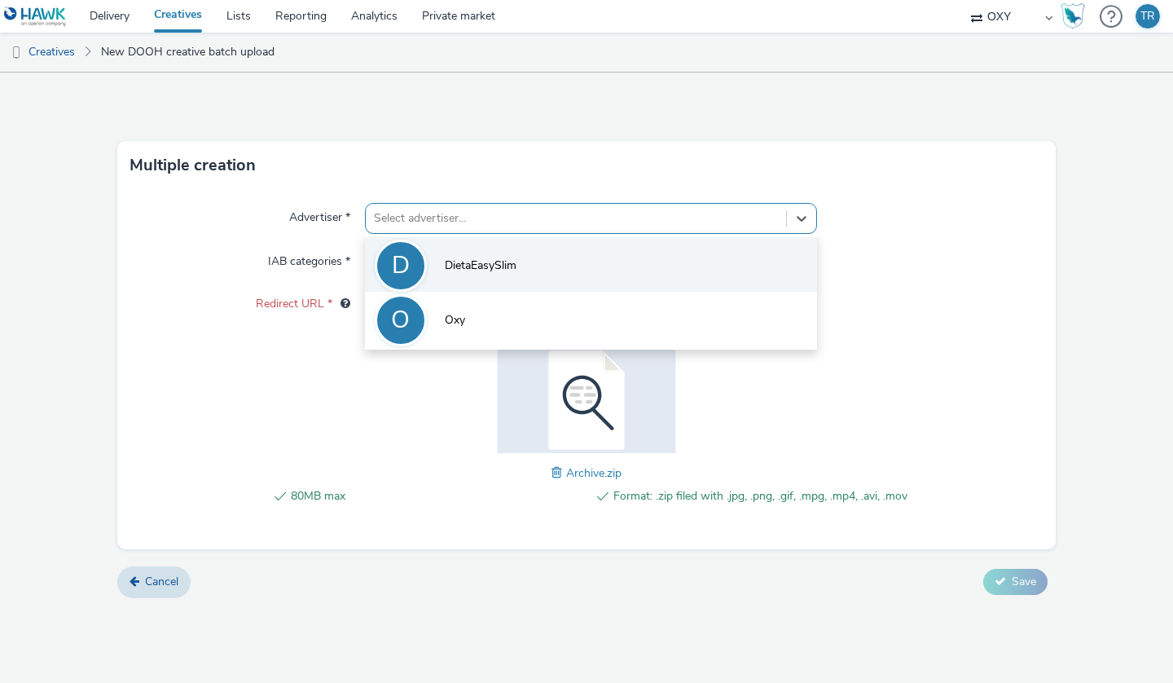
click at [467, 264] on span "DietaEasySlim" at bounding box center [481, 265] width 72 height 16
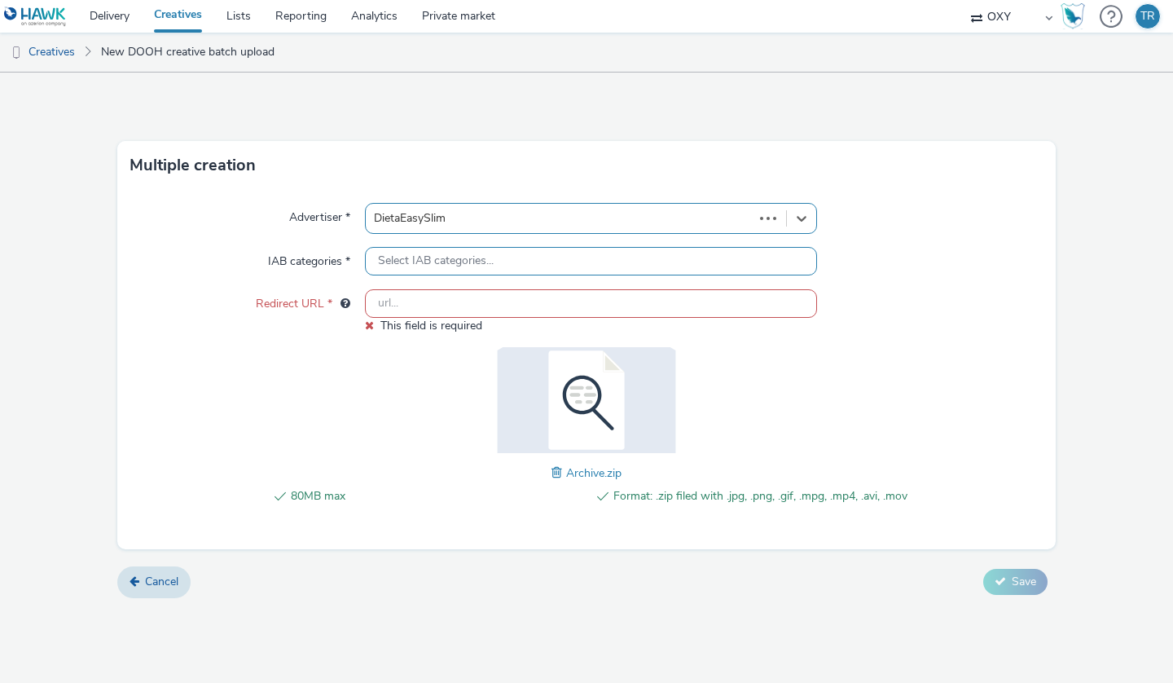
type input "[URL][DOMAIN_NAME]"
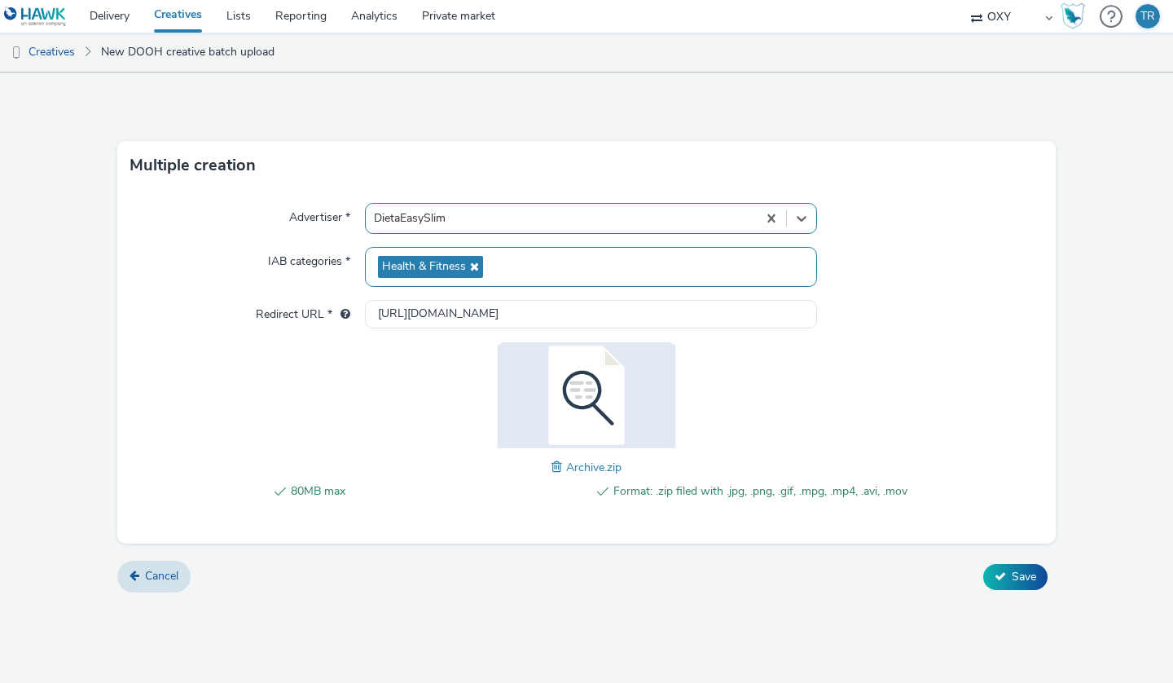
click at [407, 468] on div "80MB max Format: .zip filed with .jpg, .png, .gif, .mpg, .mp4, .avi, .mov Archi…" at bounding box center [586, 429] width 641 height 175
click at [1007, 573] on button "Save" at bounding box center [1015, 577] width 64 height 26
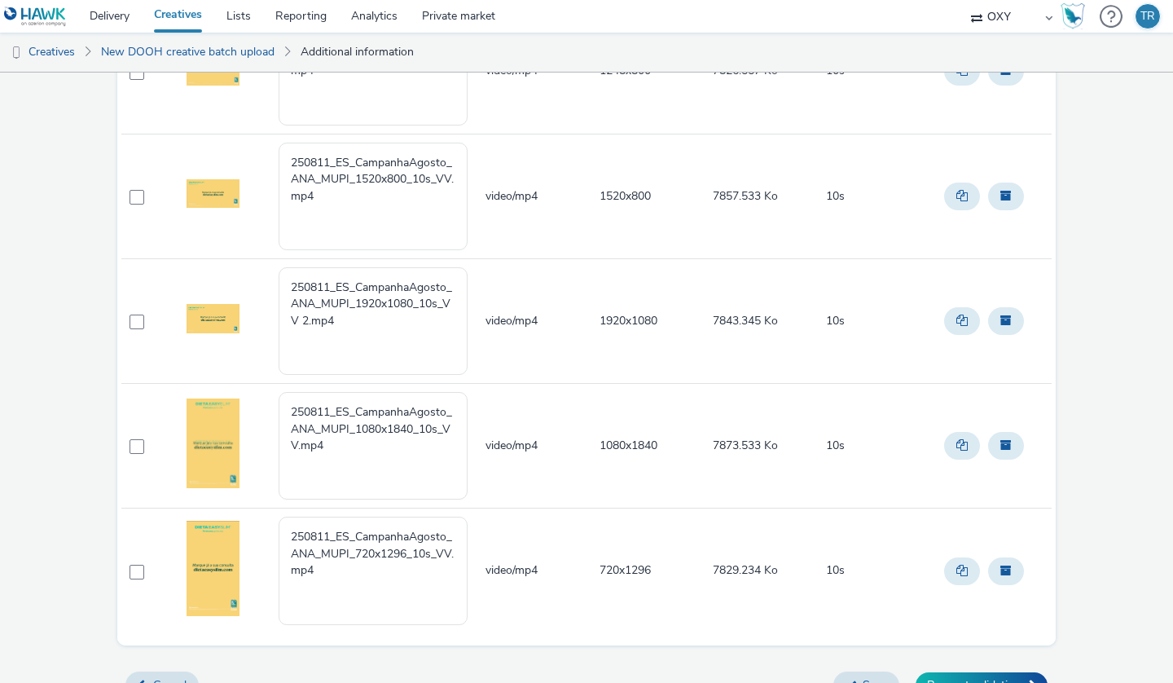
scroll to position [755, 0]
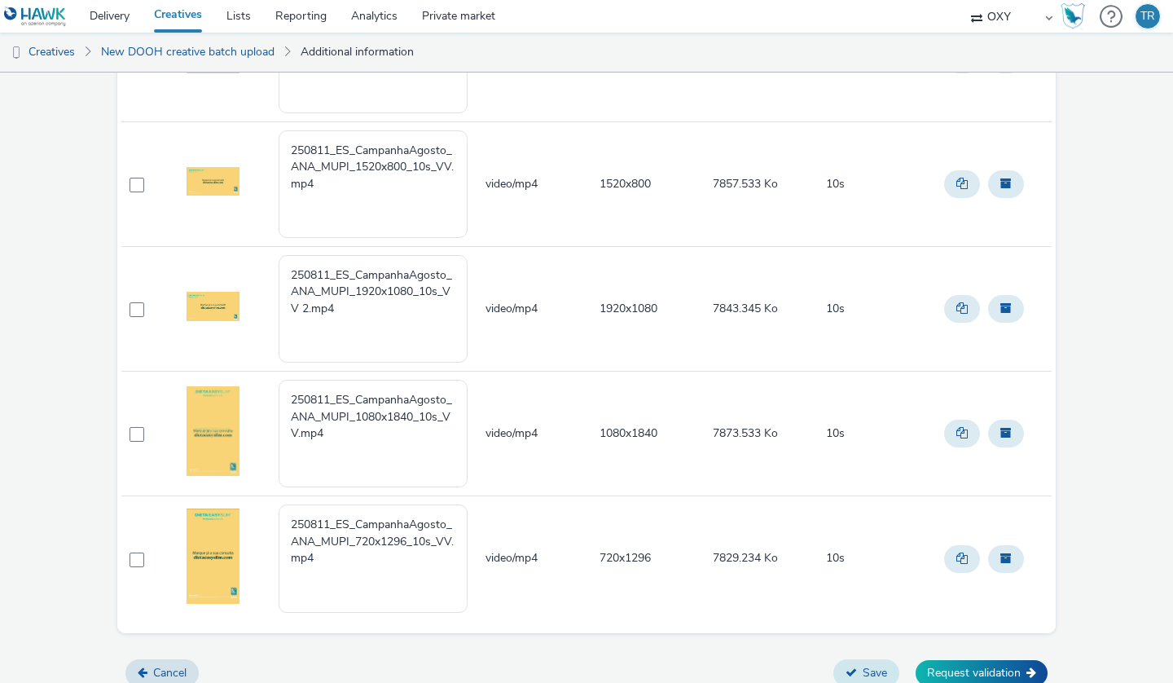
click at [855, 666] on icon at bounding box center [851, 671] width 11 height 11
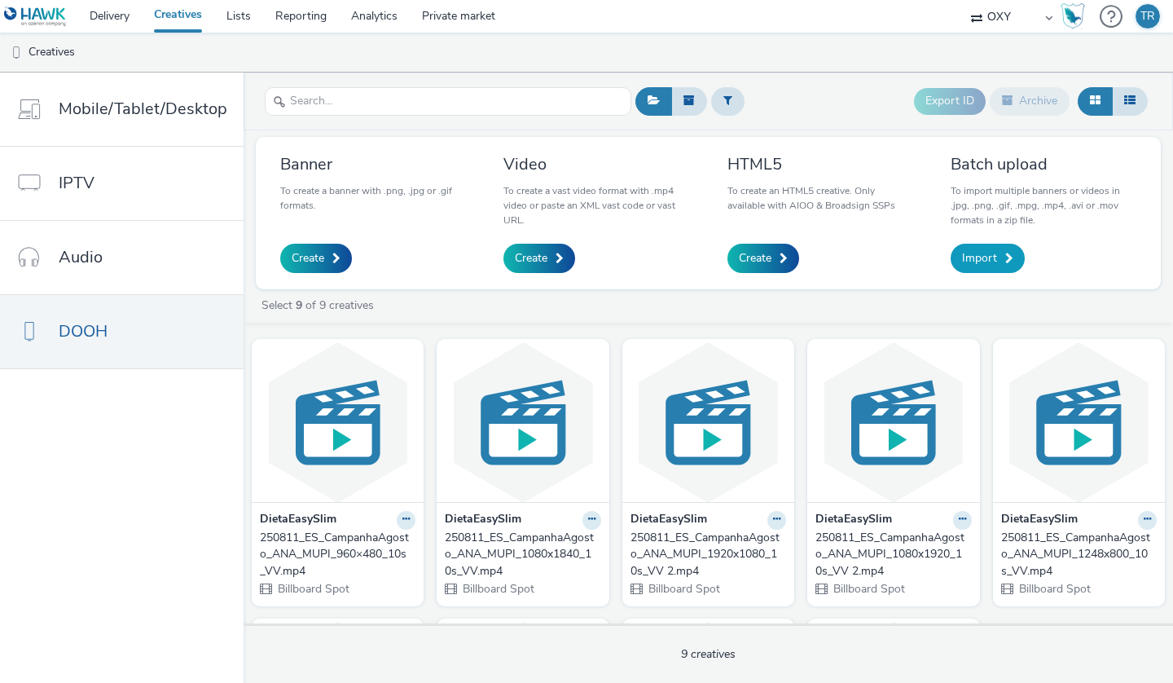
click at [1005, 255] on span at bounding box center [1009, 258] width 8 height 11
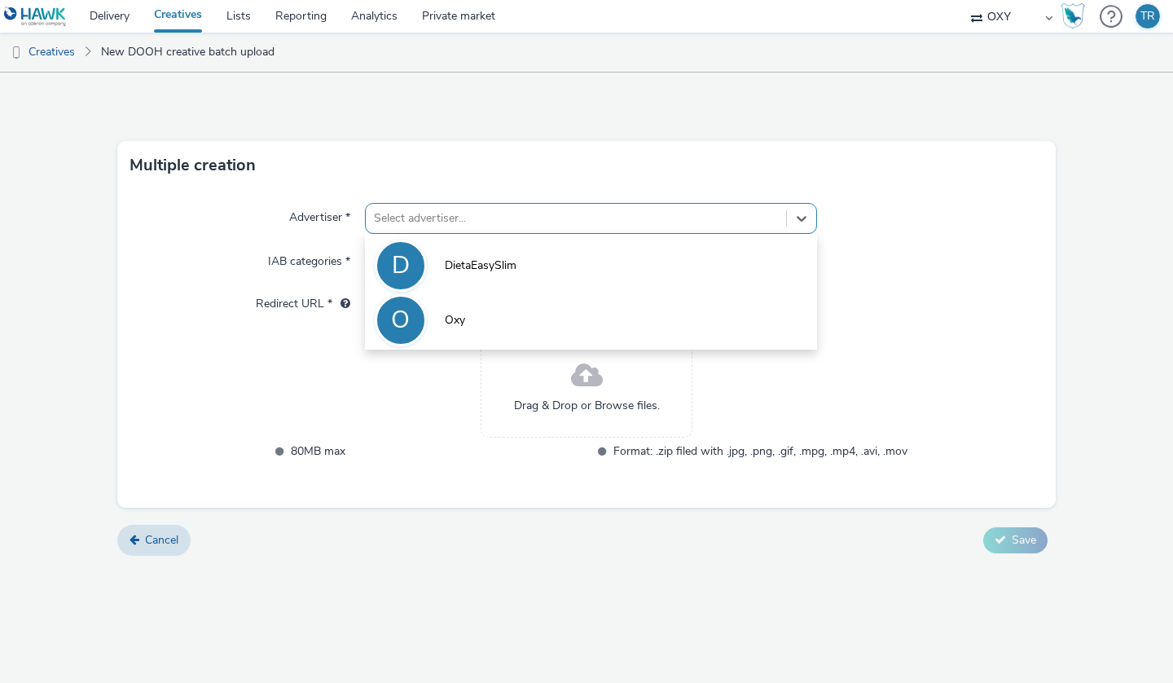
click at [456, 215] on div at bounding box center [576, 219] width 404 height 20
click at [451, 258] on span "DietaEasySlim" at bounding box center [481, 265] width 72 height 16
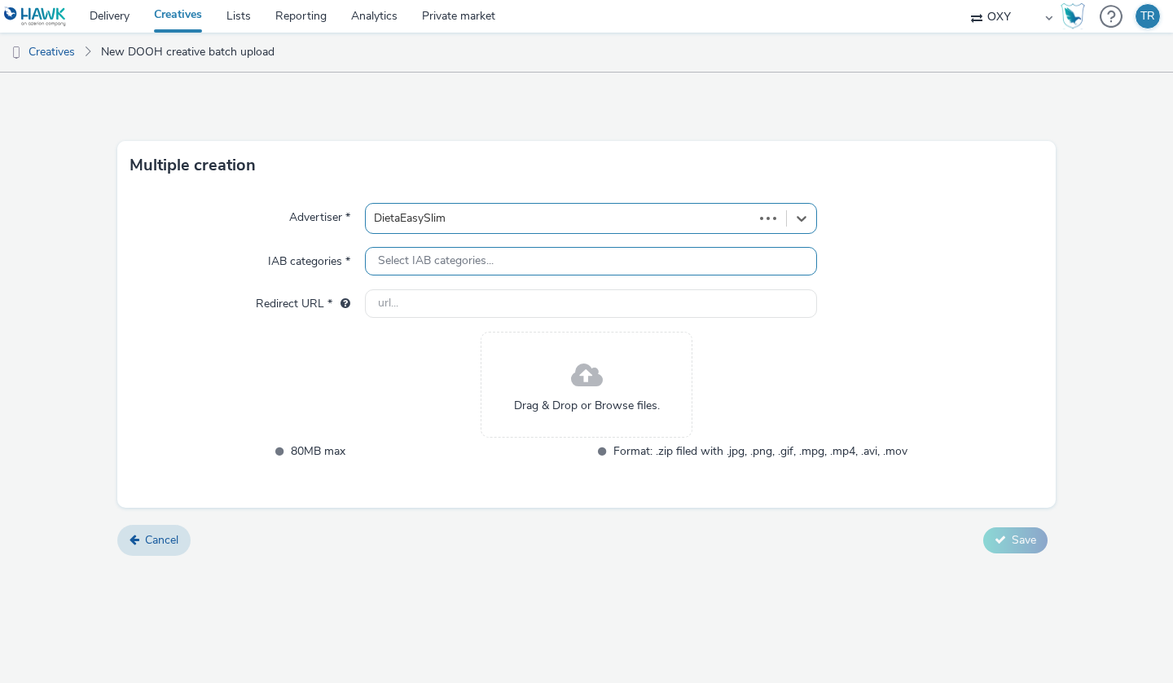
type input "[URL][DOMAIN_NAME]"
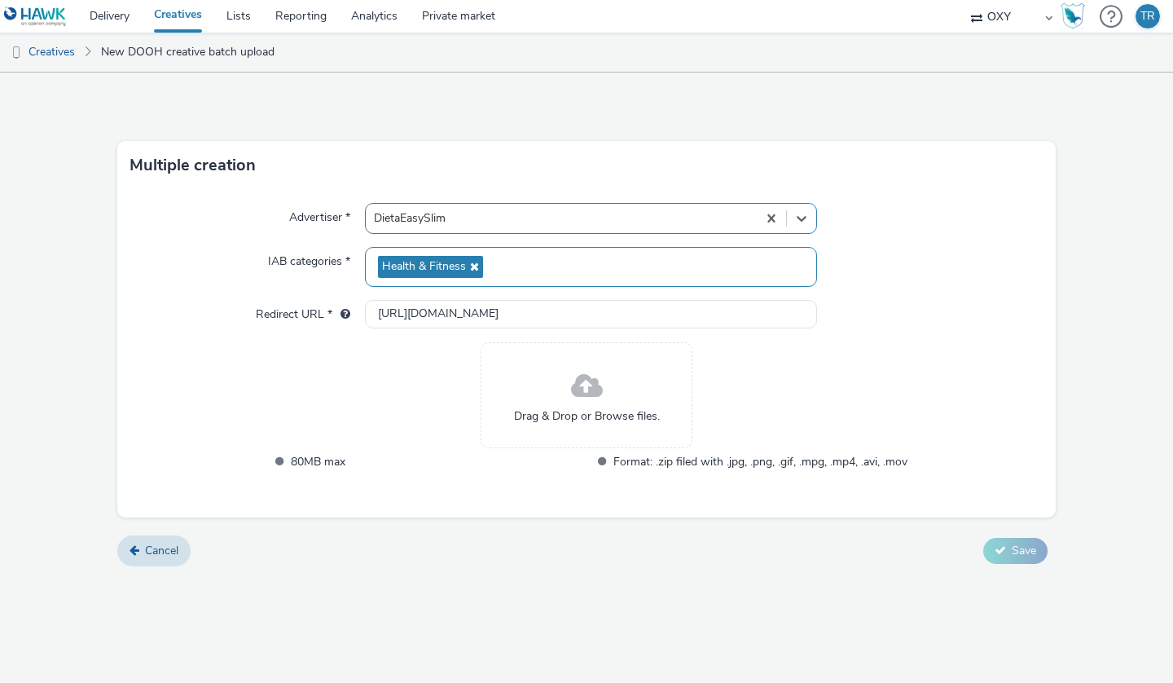
click at [448, 260] on span "Health & Fitness" at bounding box center [424, 267] width 84 height 14
click at [578, 393] on span at bounding box center [587, 386] width 32 height 43
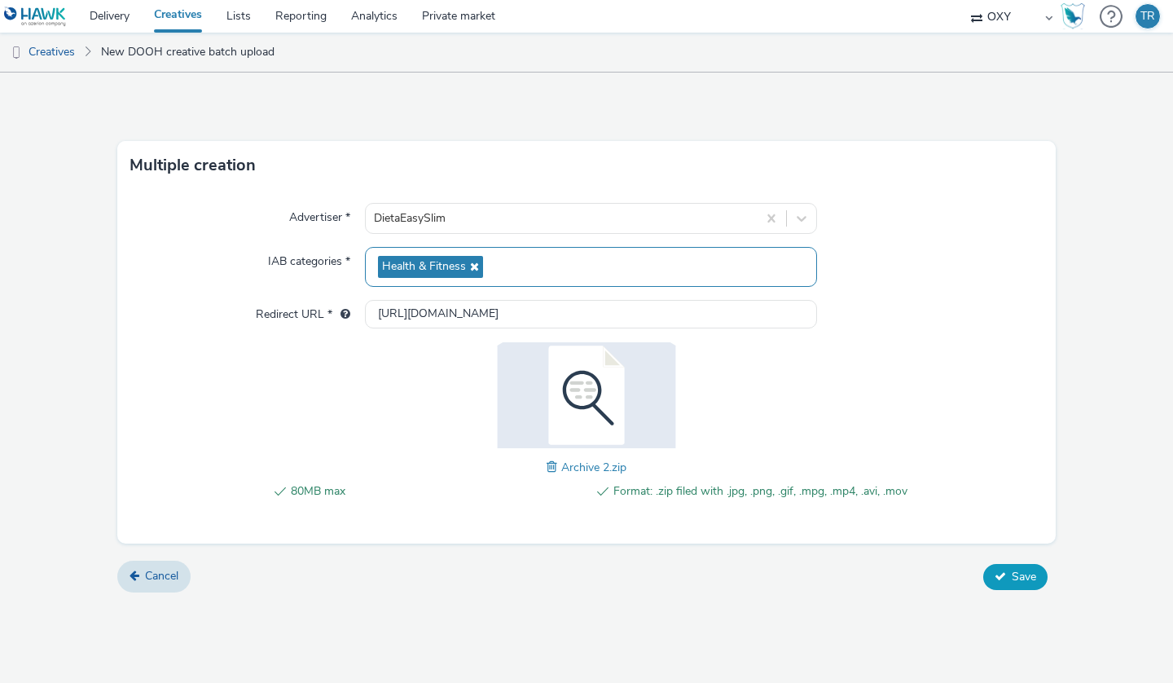
click at [1020, 572] on span "Save" at bounding box center [1024, 576] width 24 height 15
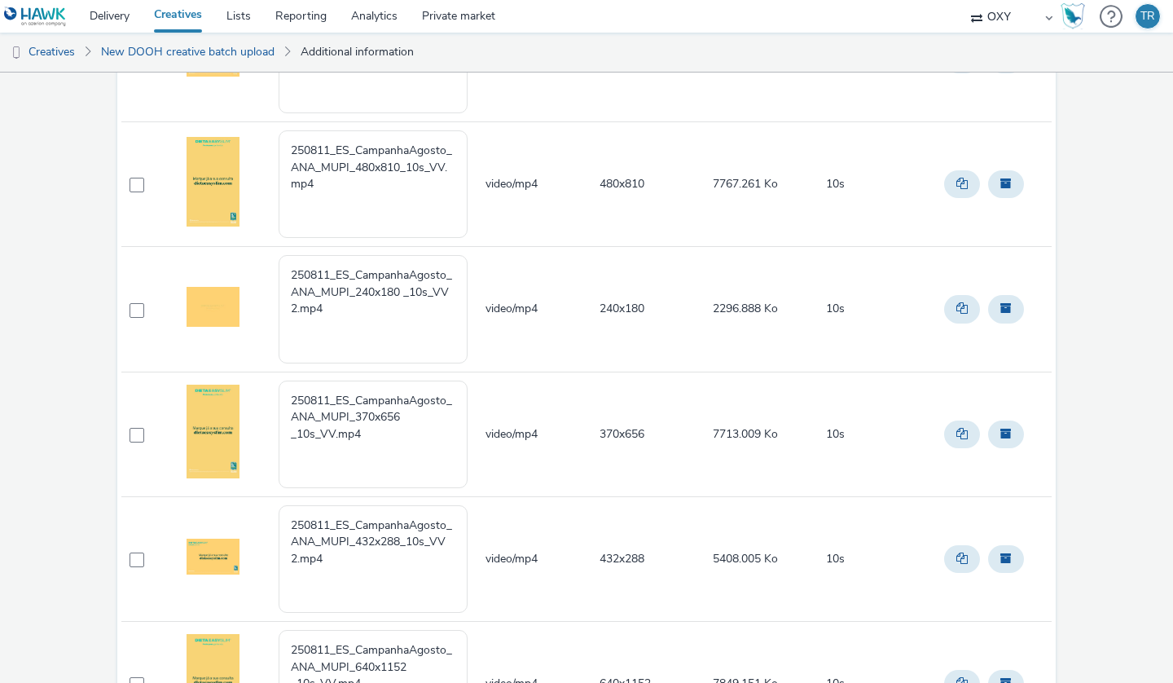
scroll to position [755, 0]
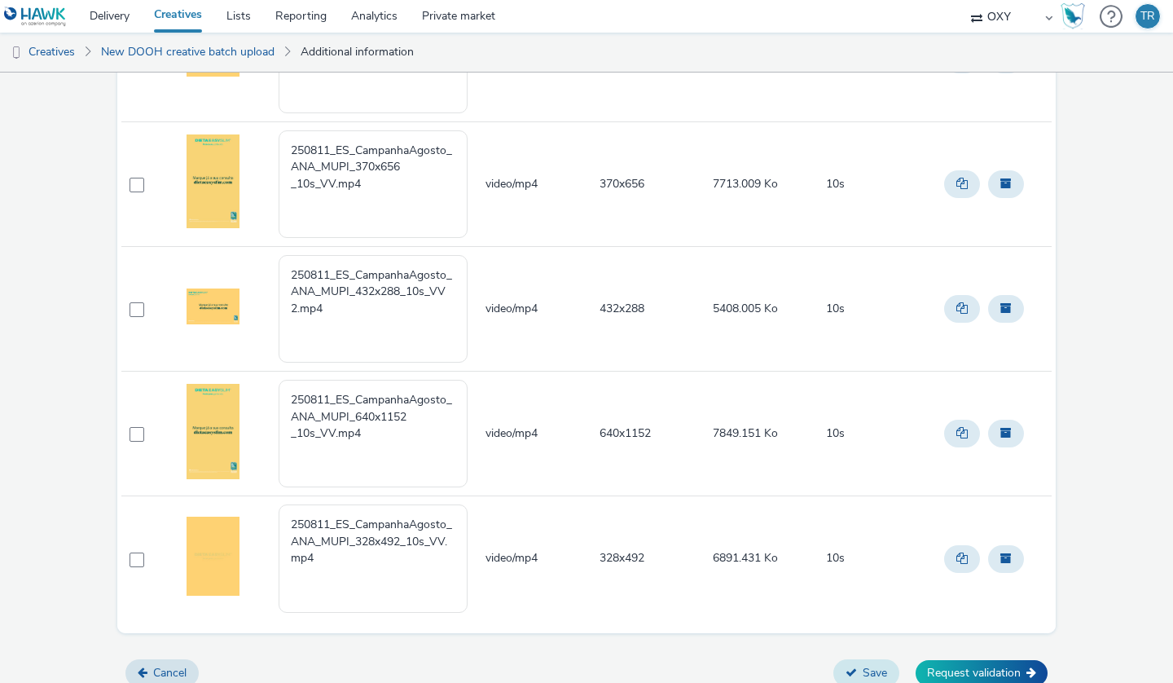
click at [875, 662] on button "Save" at bounding box center [866, 673] width 66 height 28
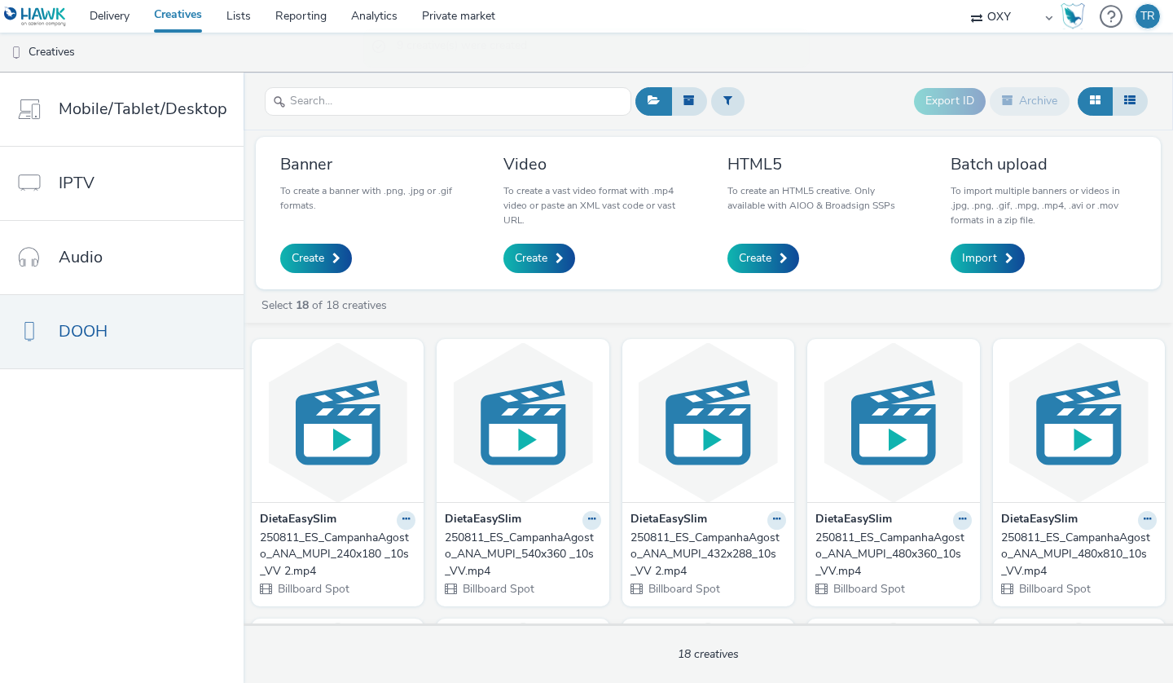
click at [1073, 298] on div "Select 18 of 18 creatives" at bounding box center [712, 305] width 905 height 16
click at [1005, 259] on span at bounding box center [1009, 258] width 8 height 11
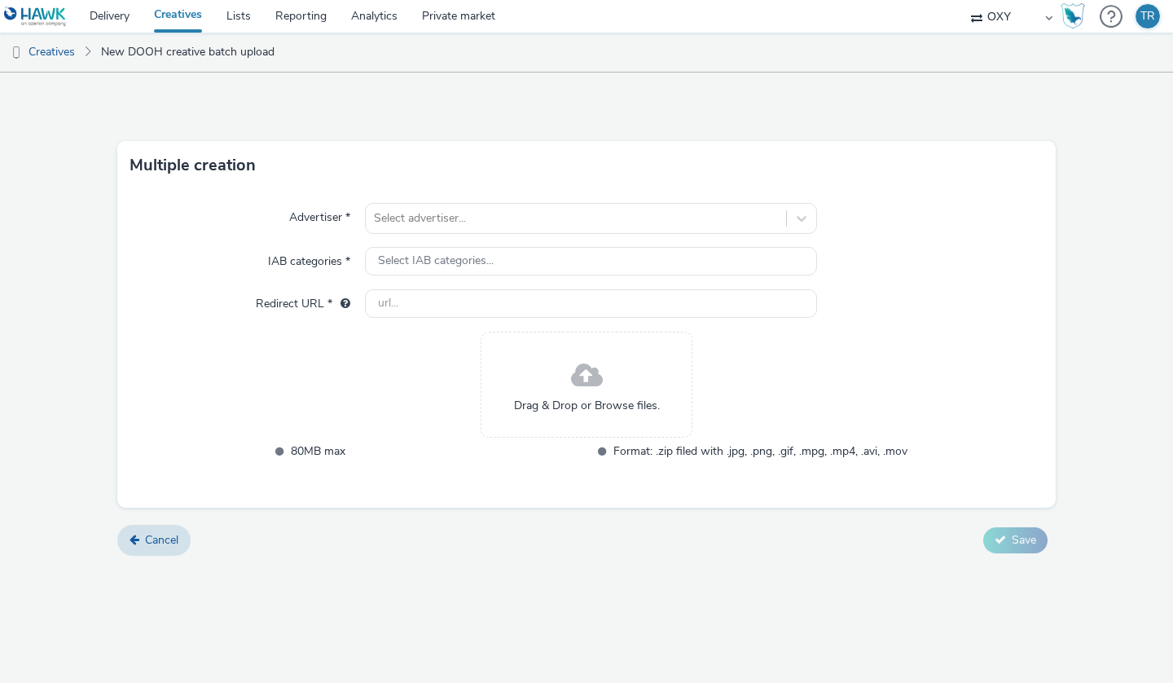
click at [600, 380] on span at bounding box center [587, 375] width 32 height 43
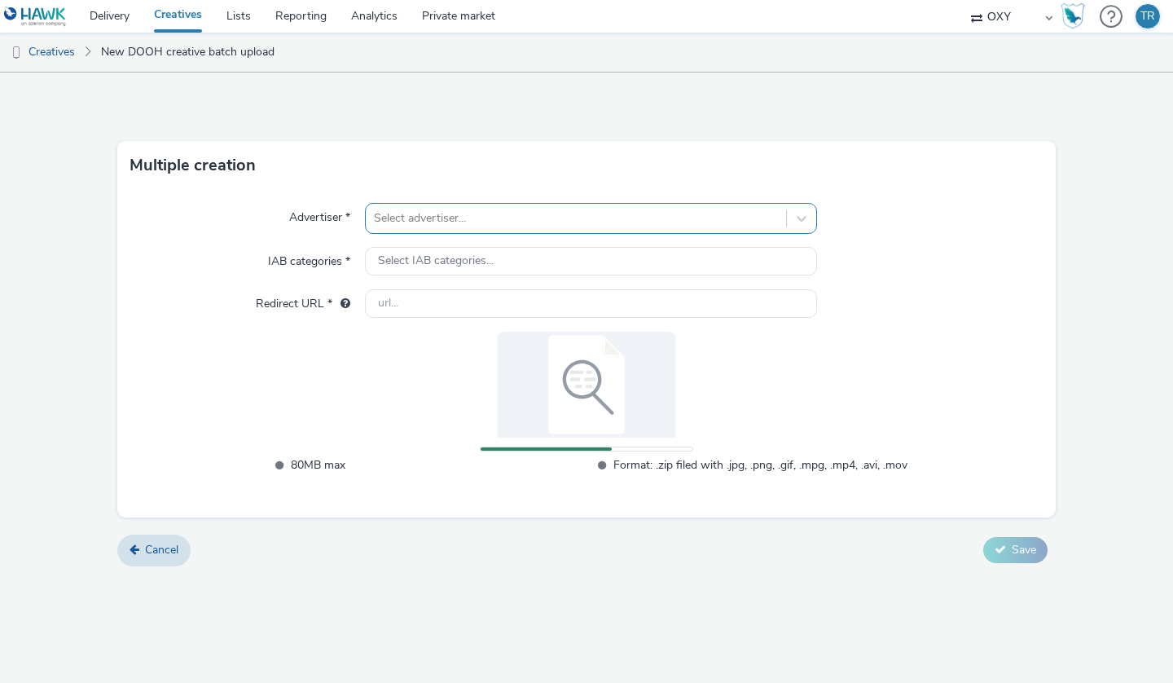
click at [433, 205] on div "Select advertiser..." at bounding box center [576, 218] width 420 height 26
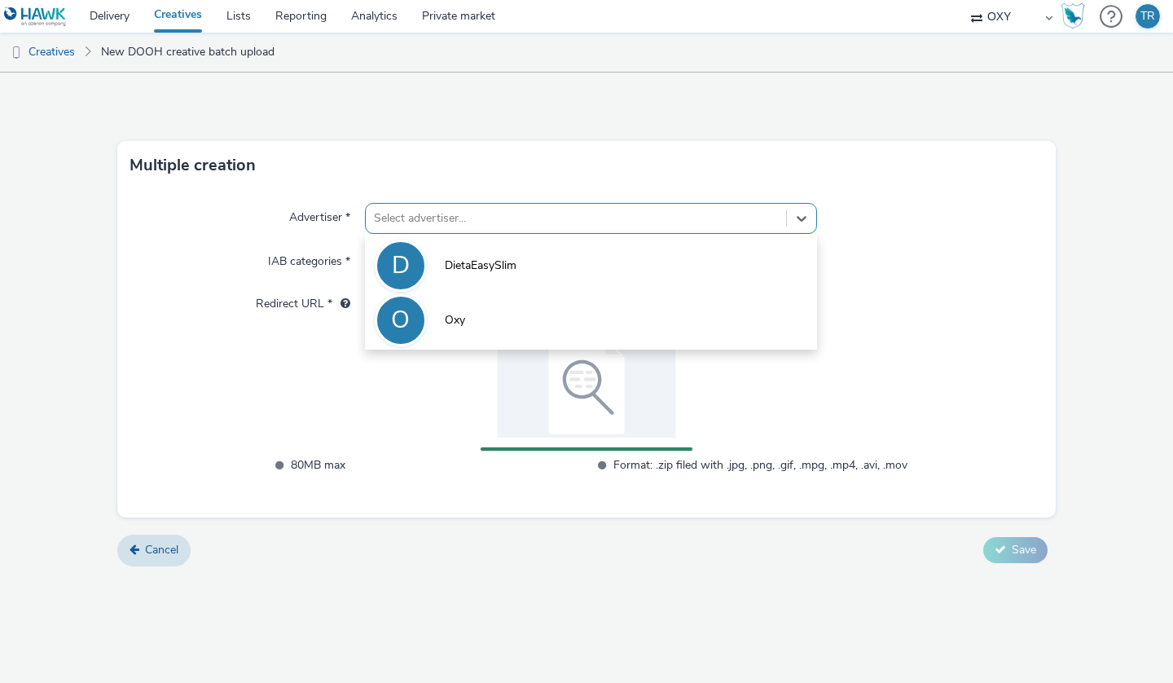
click at [450, 257] on span "DietaEasySlim" at bounding box center [481, 265] width 72 height 16
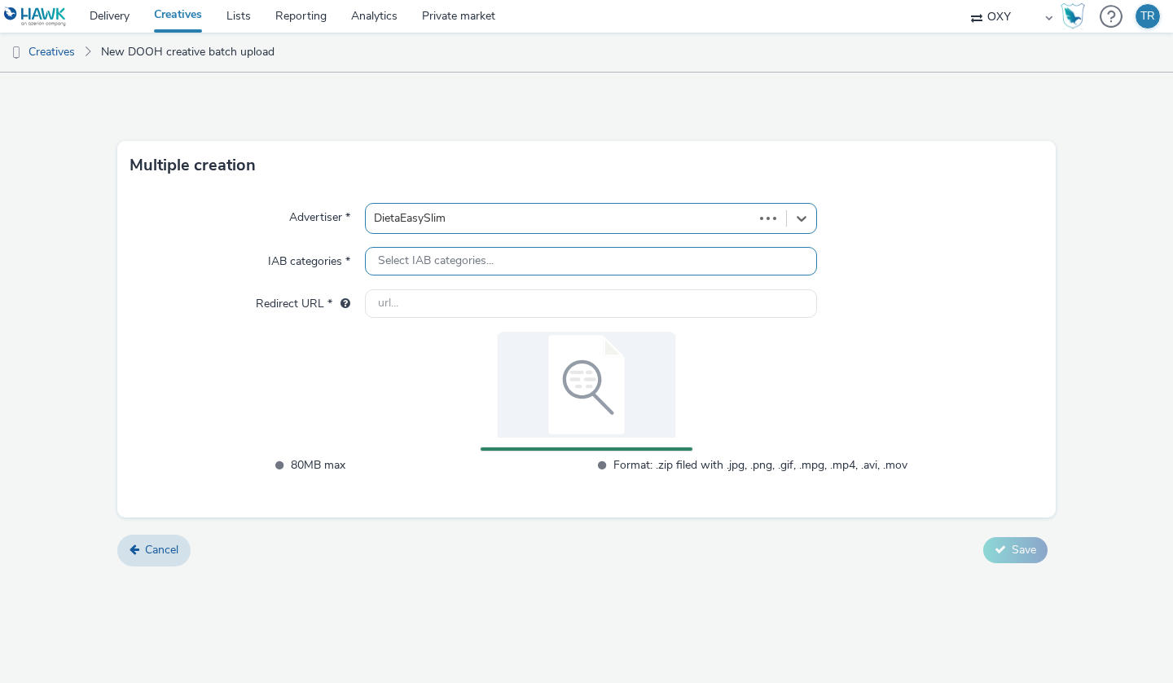
type input "[URL][DOMAIN_NAME]"
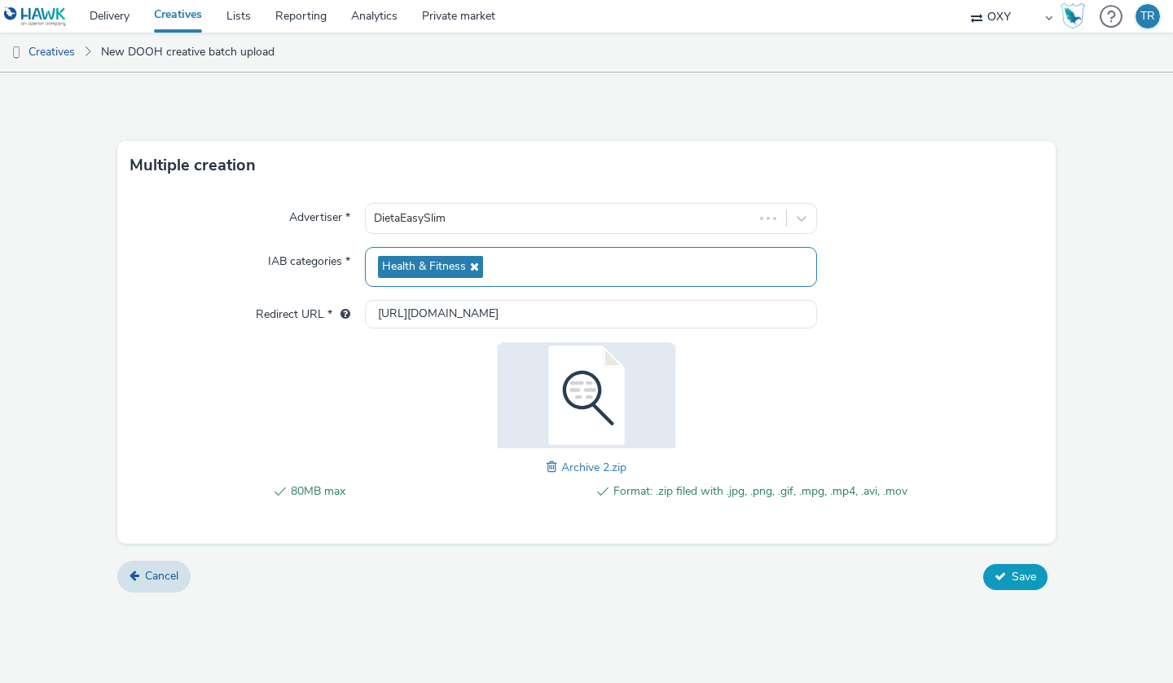
click at [1007, 575] on button "Save" at bounding box center [1015, 577] width 64 height 26
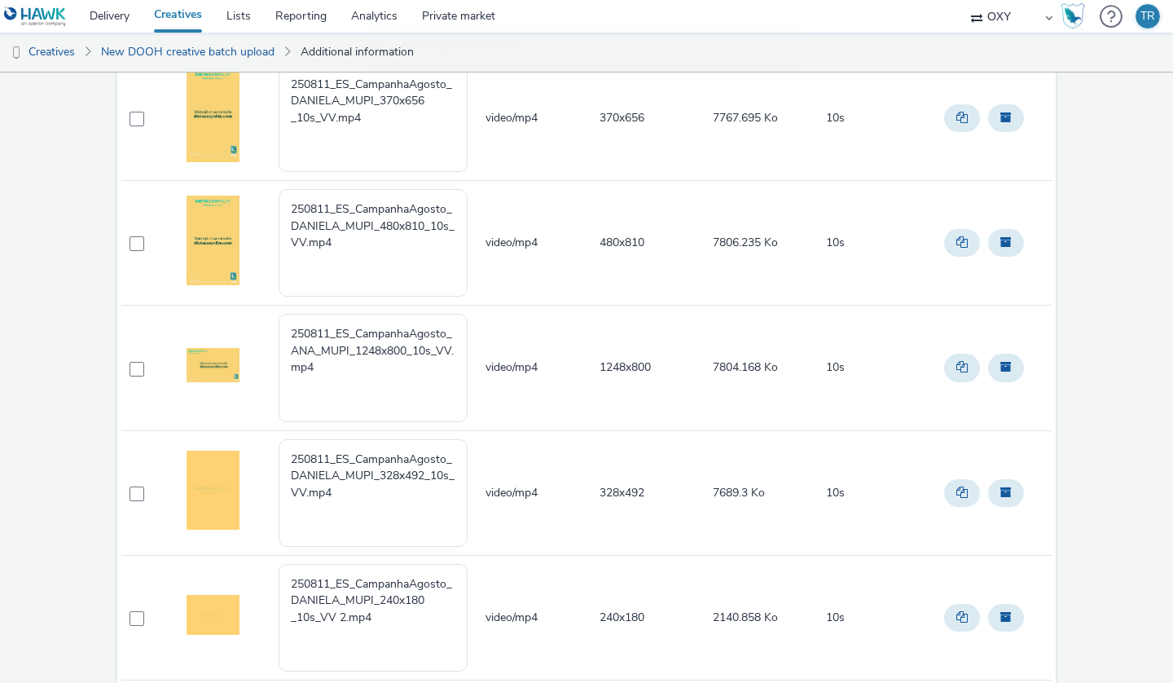
scroll to position [755, 0]
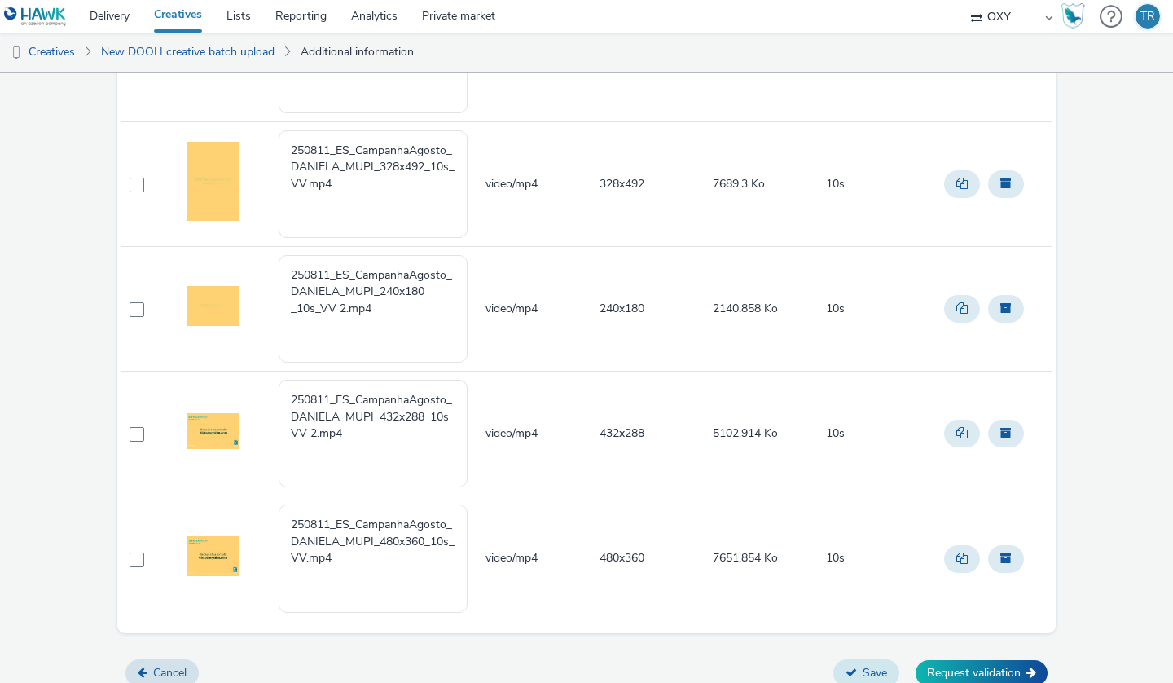
click at [870, 662] on button "Save" at bounding box center [866, 673] width 66 height 28
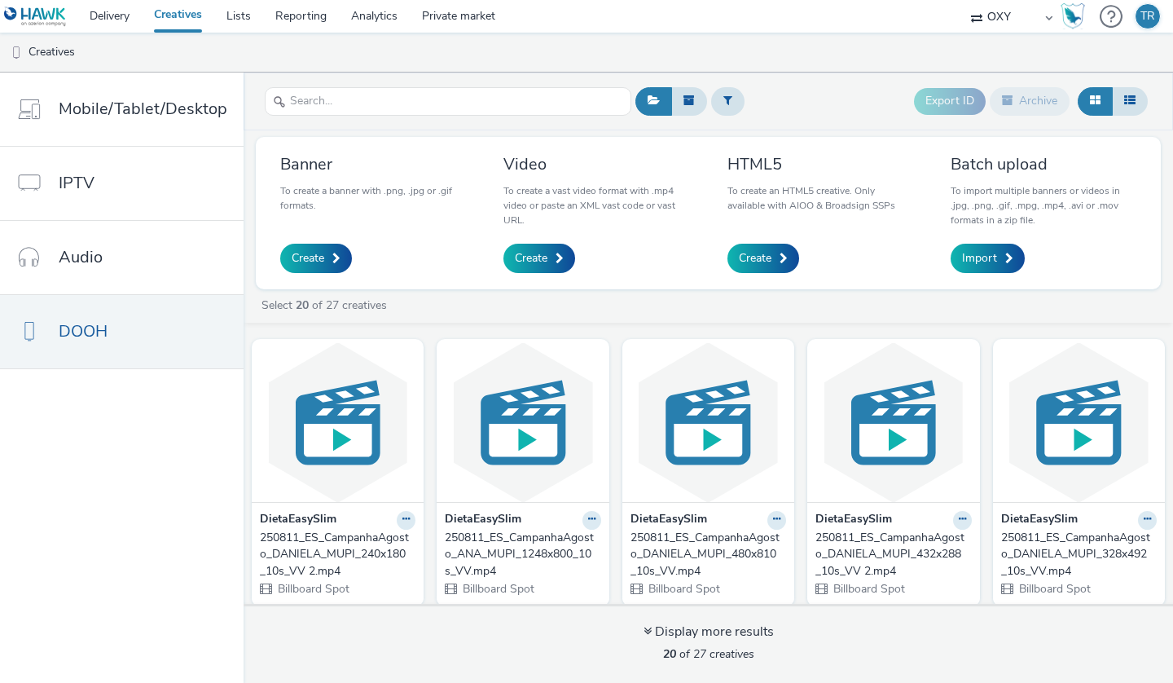
scroll to position [1, 0]
click at [811, 86] on div "Export ID Archive" at bounding box center [891, 101] width 521 height 40
click at [985, 261] on span "Import" at bounding box center [979, 258] width 35 height 16
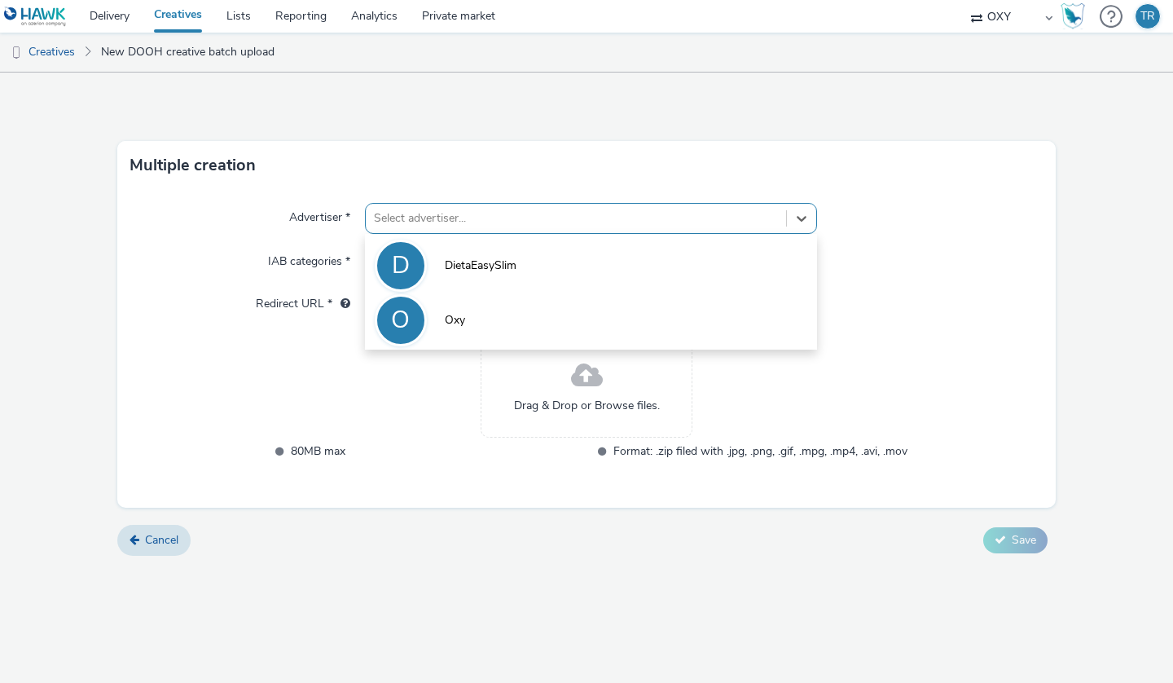
click at [481, 217] on div at bounding box center [576, 219] width 404 height 20
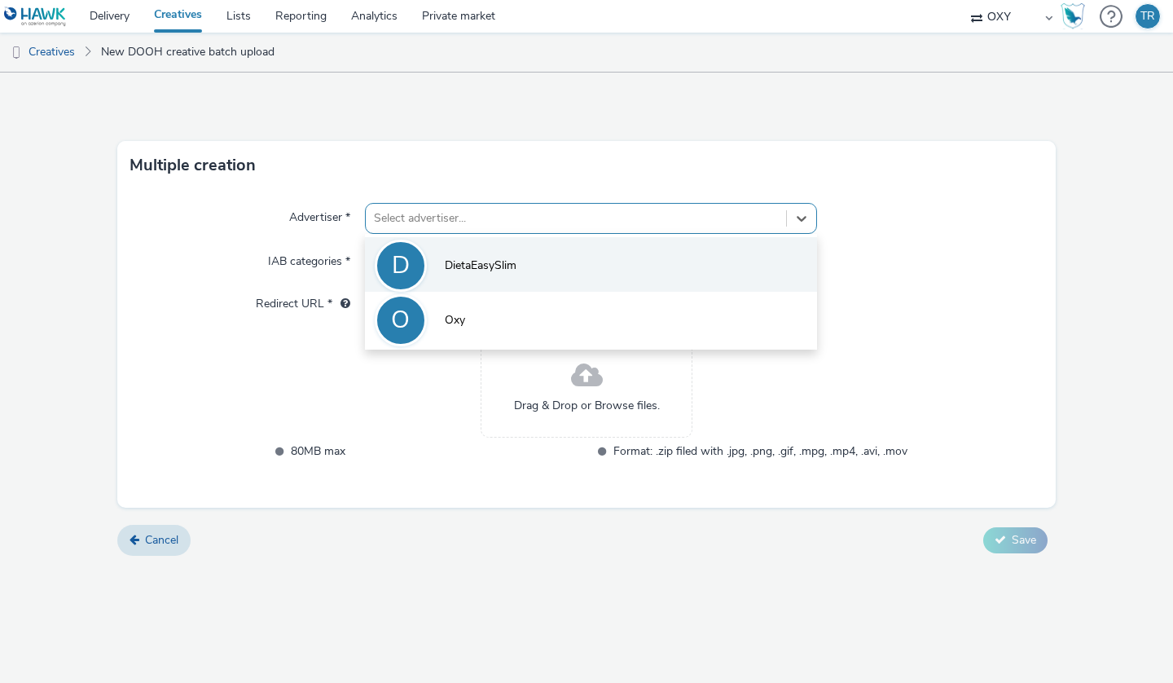
click at [485, 262] on span "DietaEasySlim" at bounding box center [481, 265] width 72 height 16
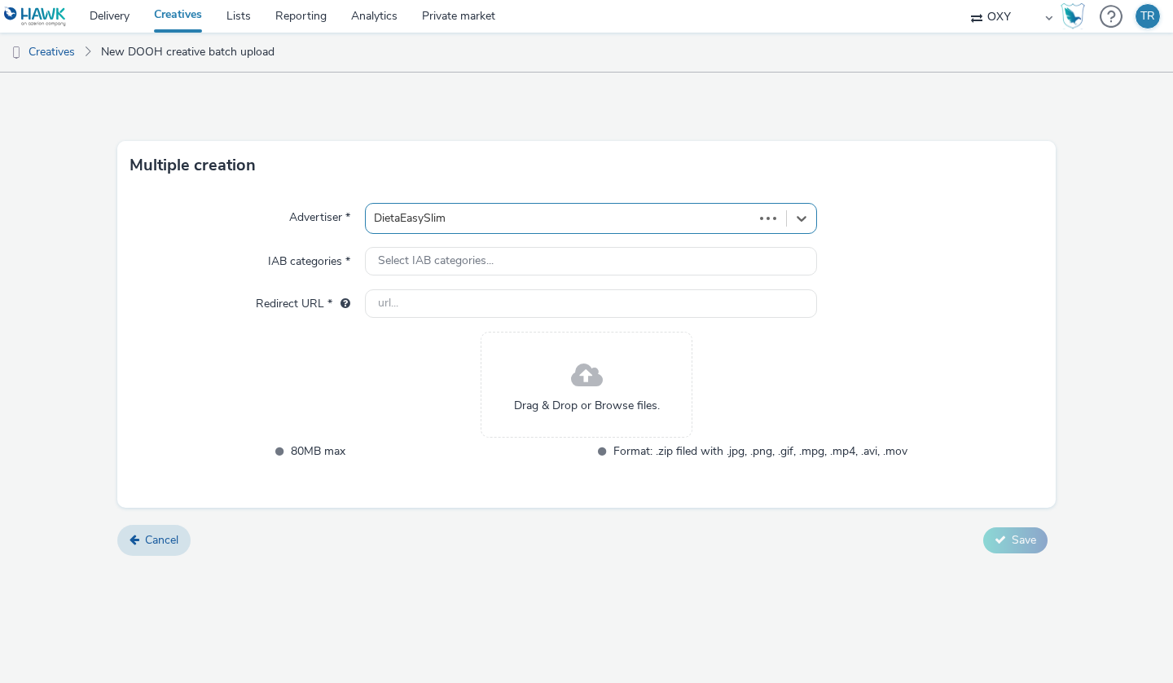
type input "[URL][DOMAIN_NAME]"
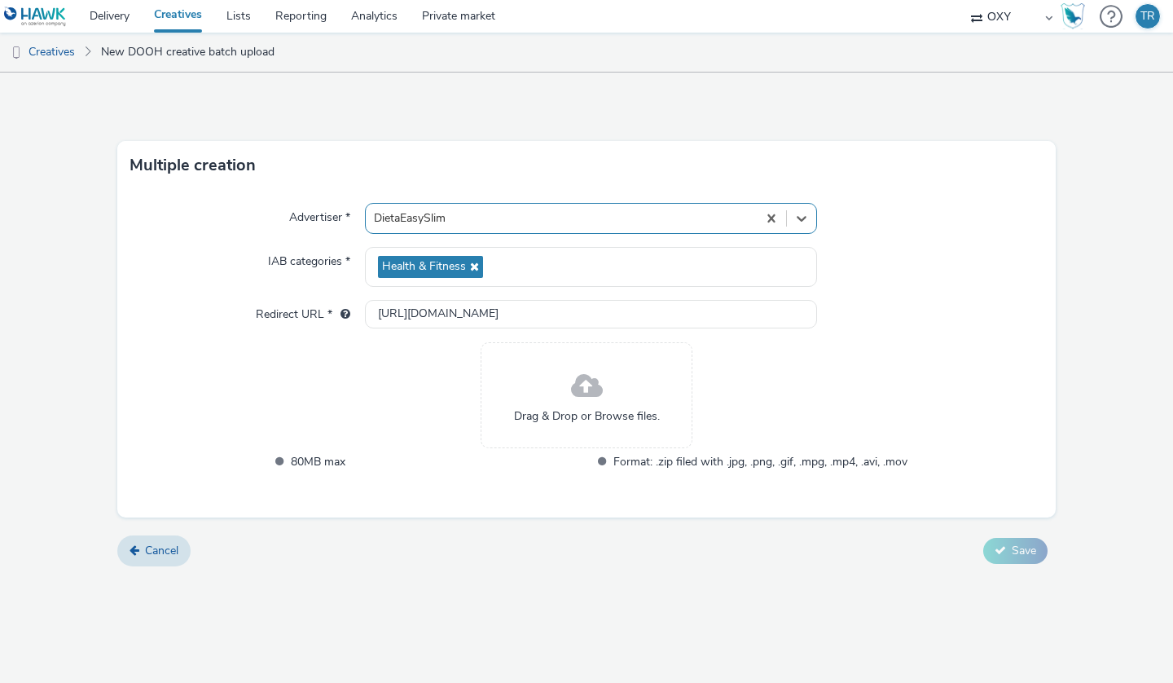
click at [590, 390] on span at bounding box center [587, 386] width 32 height 43
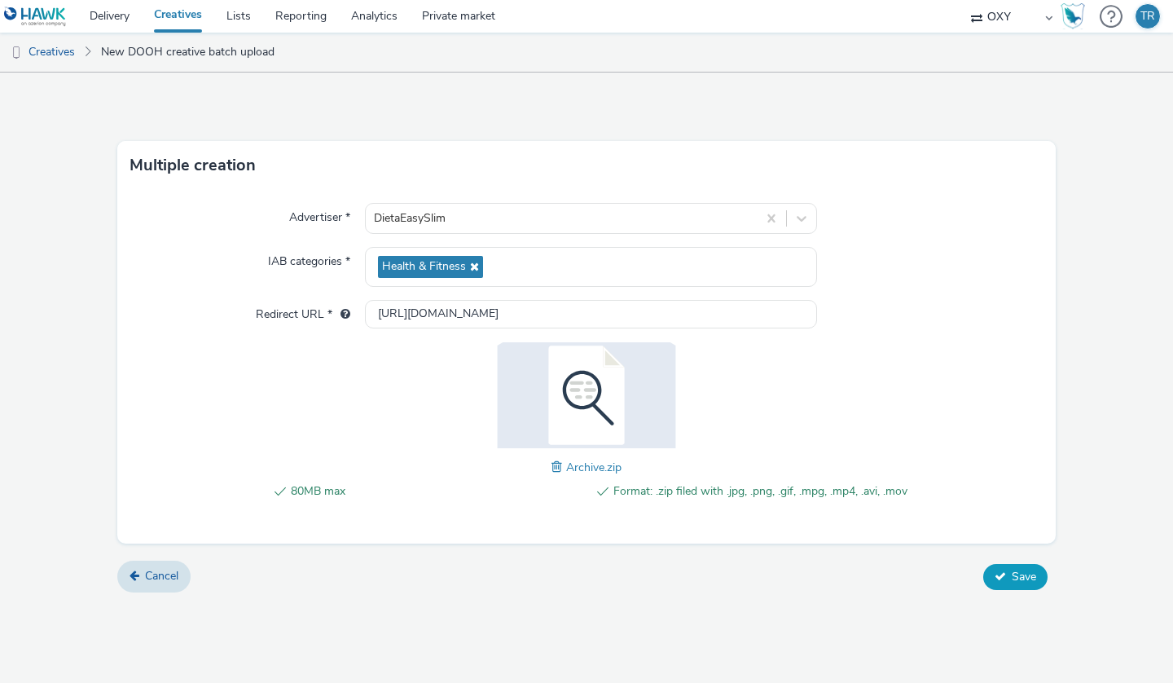
click at [1012, 573] on span "Save" at bounding box center [1024, 576] width 24 height 15
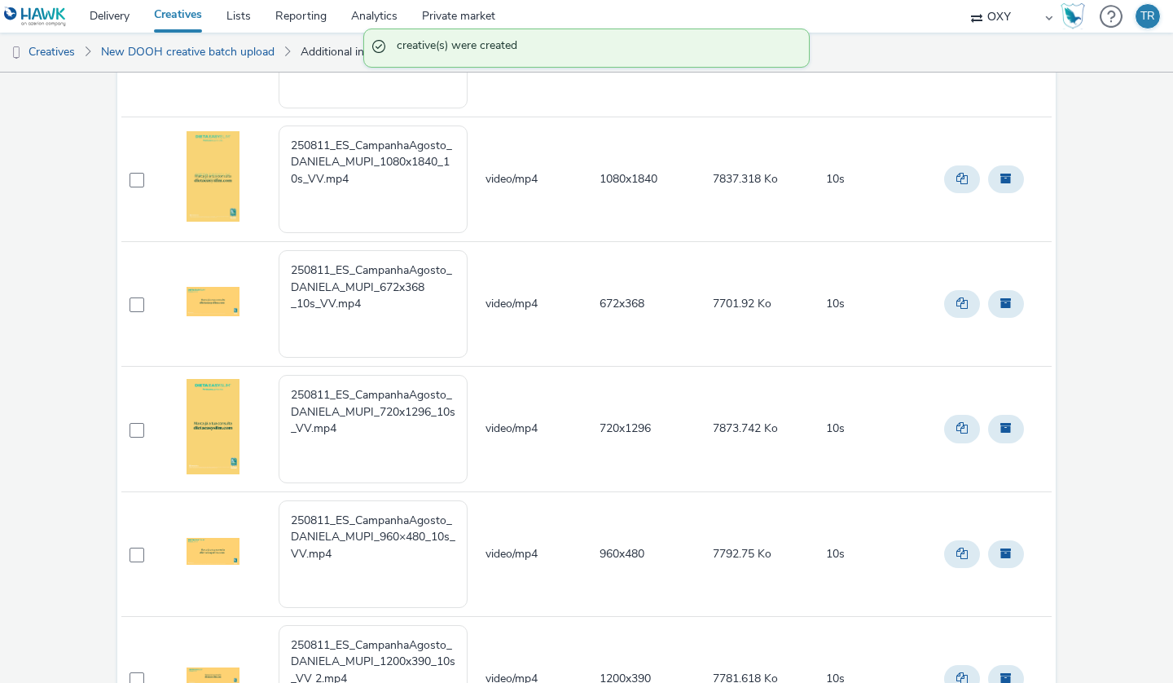
scroll to position [755, 0]
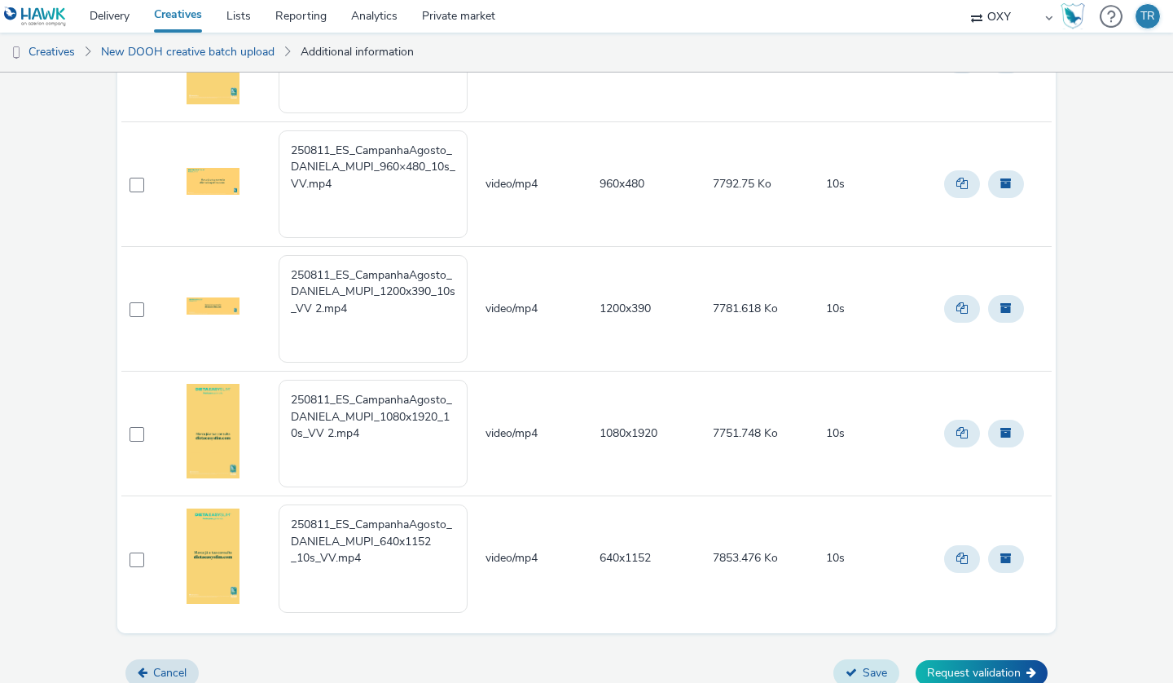
click at [873, 660] on button "Save" at bounding box center [866, 673] width 66 height 28
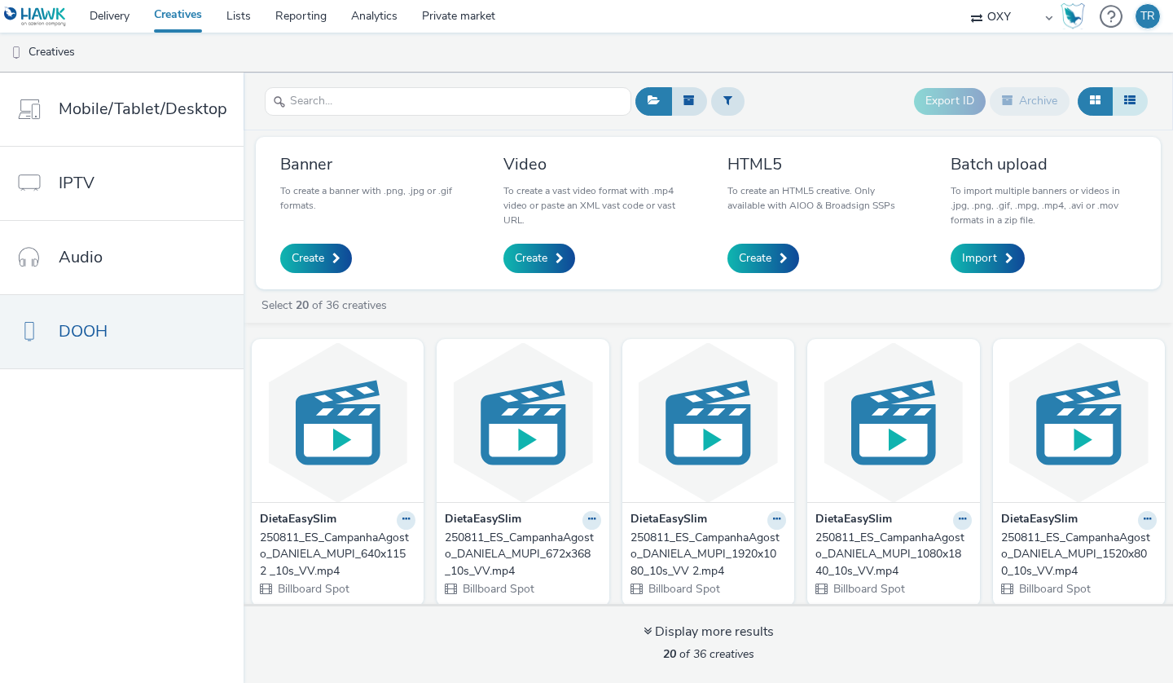
click at [1133, 98] on icon at bounding box center [1129, 99] width 11 height 11
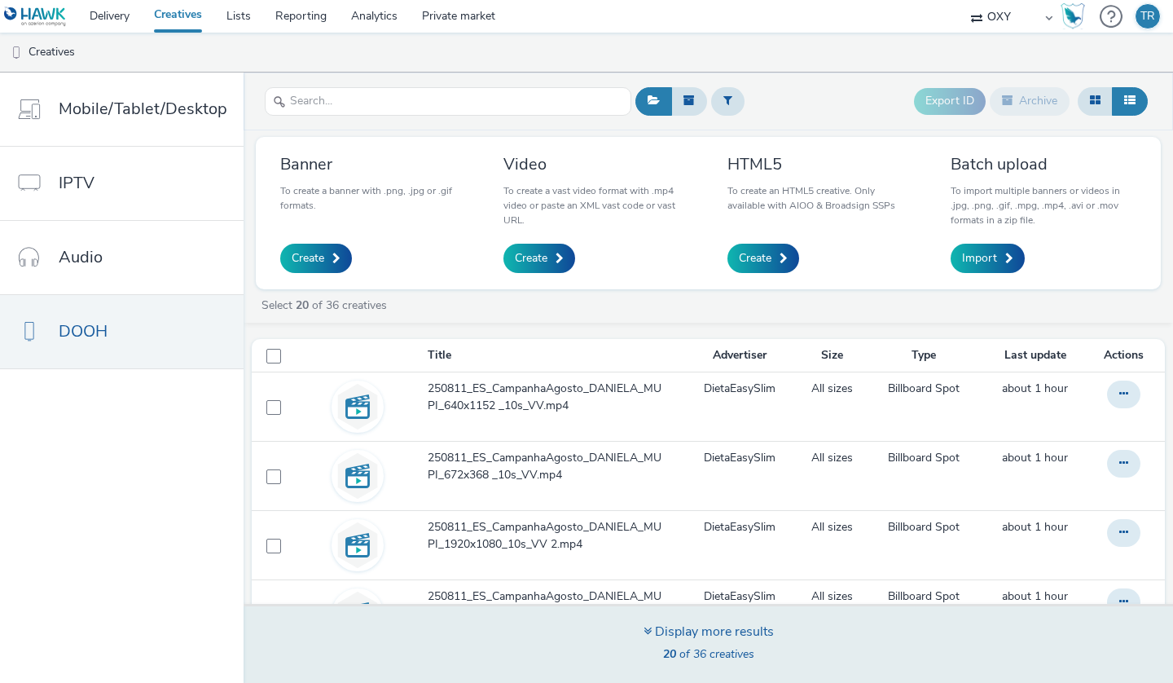
click at [678, 629] on div "Display more results" at bounding box center [709, 631] width 130 height 19
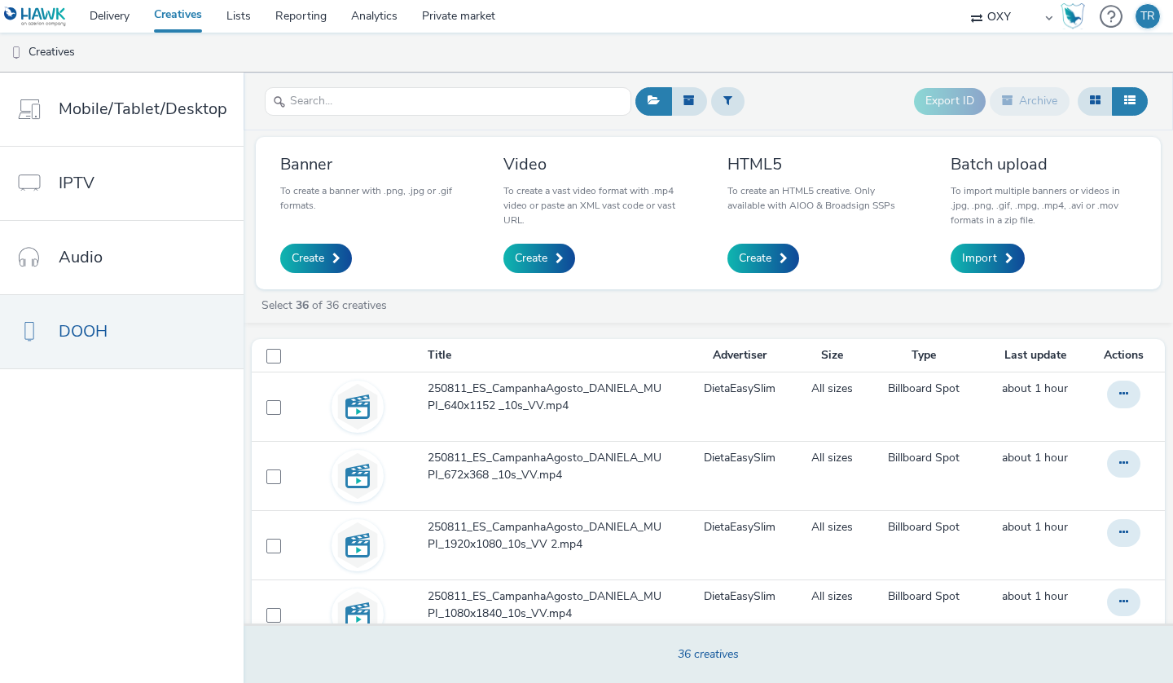
click at [391, 308] on div "Select 36 of 36 creatives" at bounding box center [712, 305] width 905 height 16
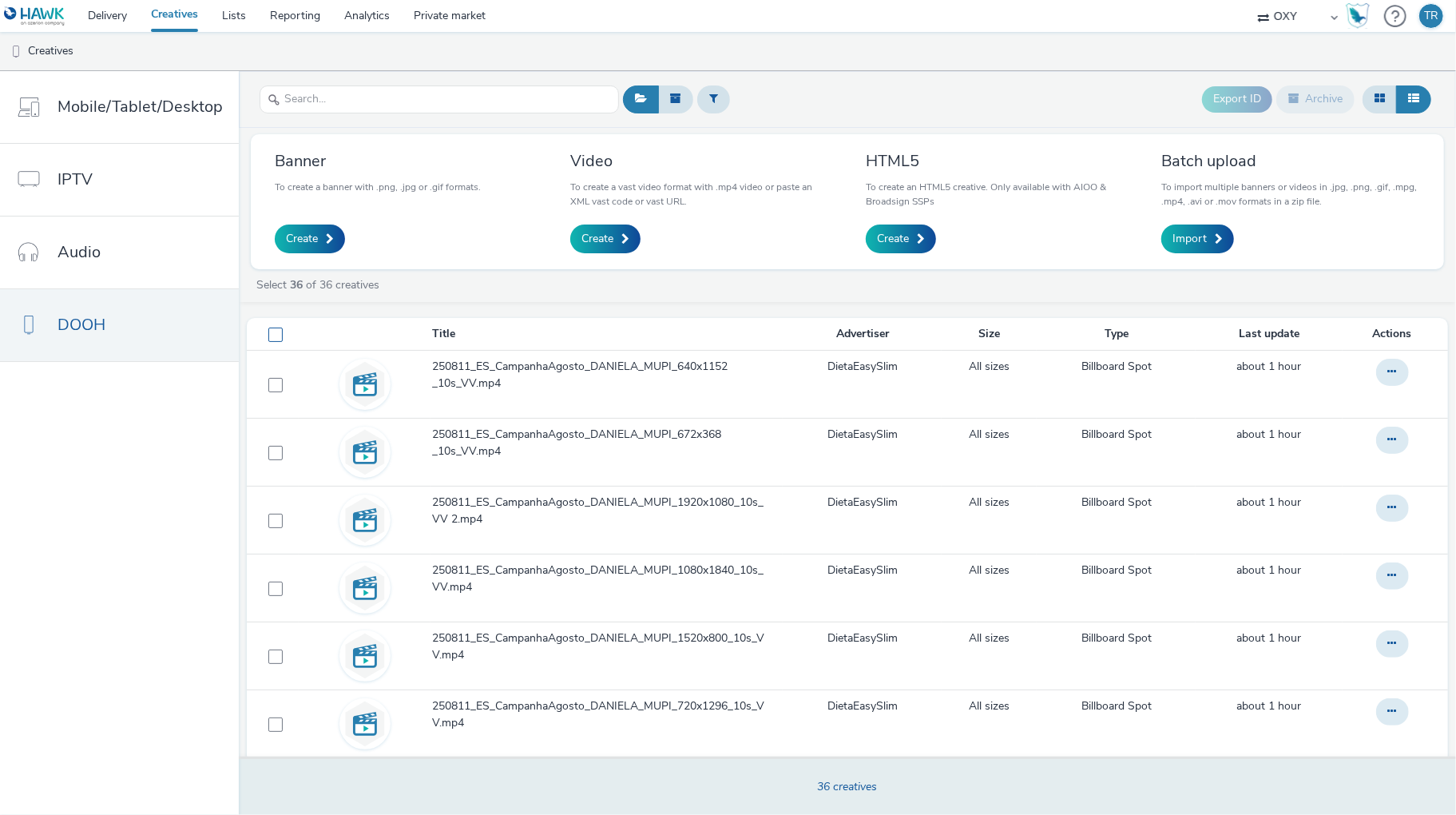
click at [274, 332] on span at bounding box center [276, 334] width 15 height 15
checkbox input "true"
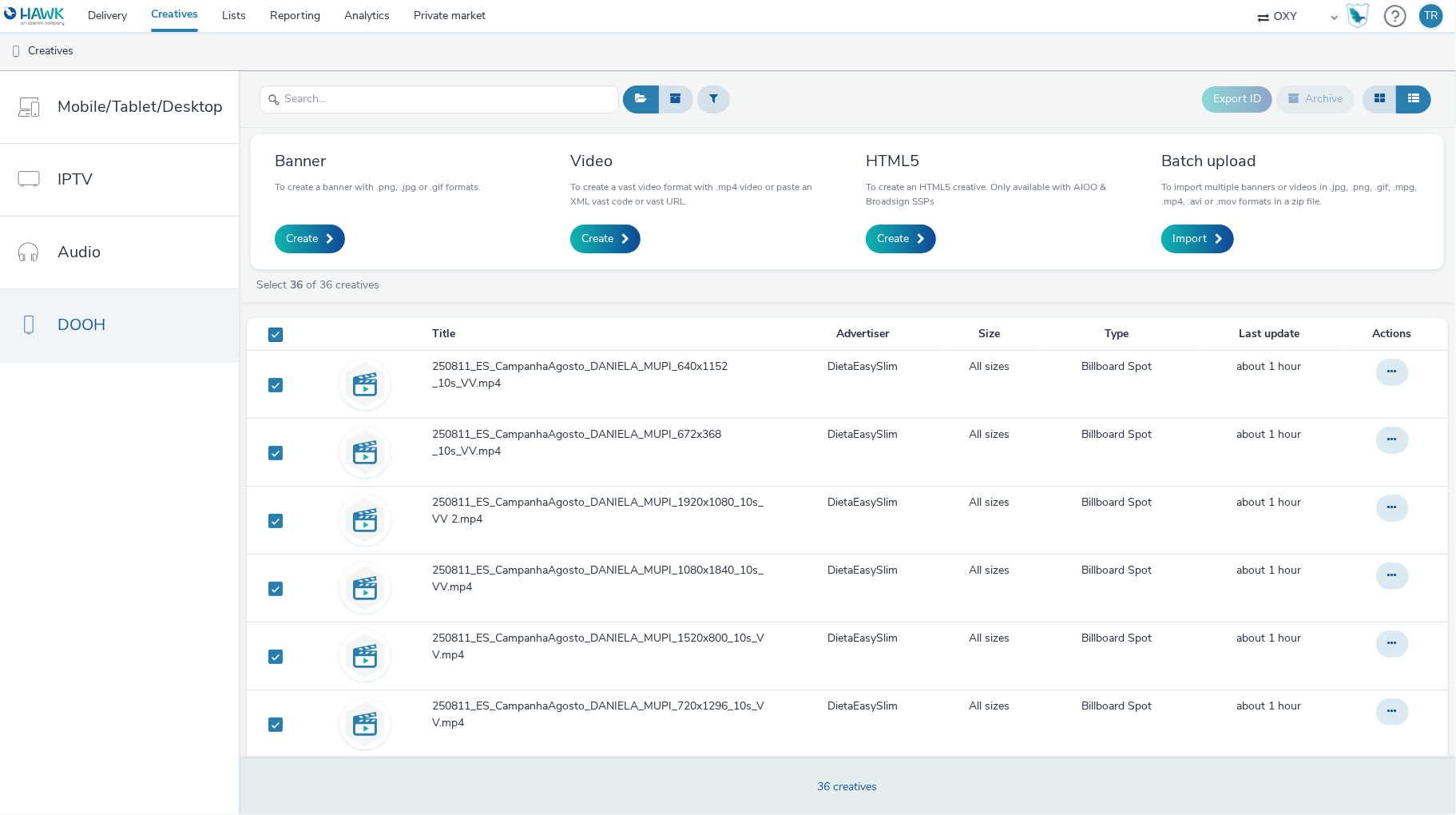
checkbox input "true"
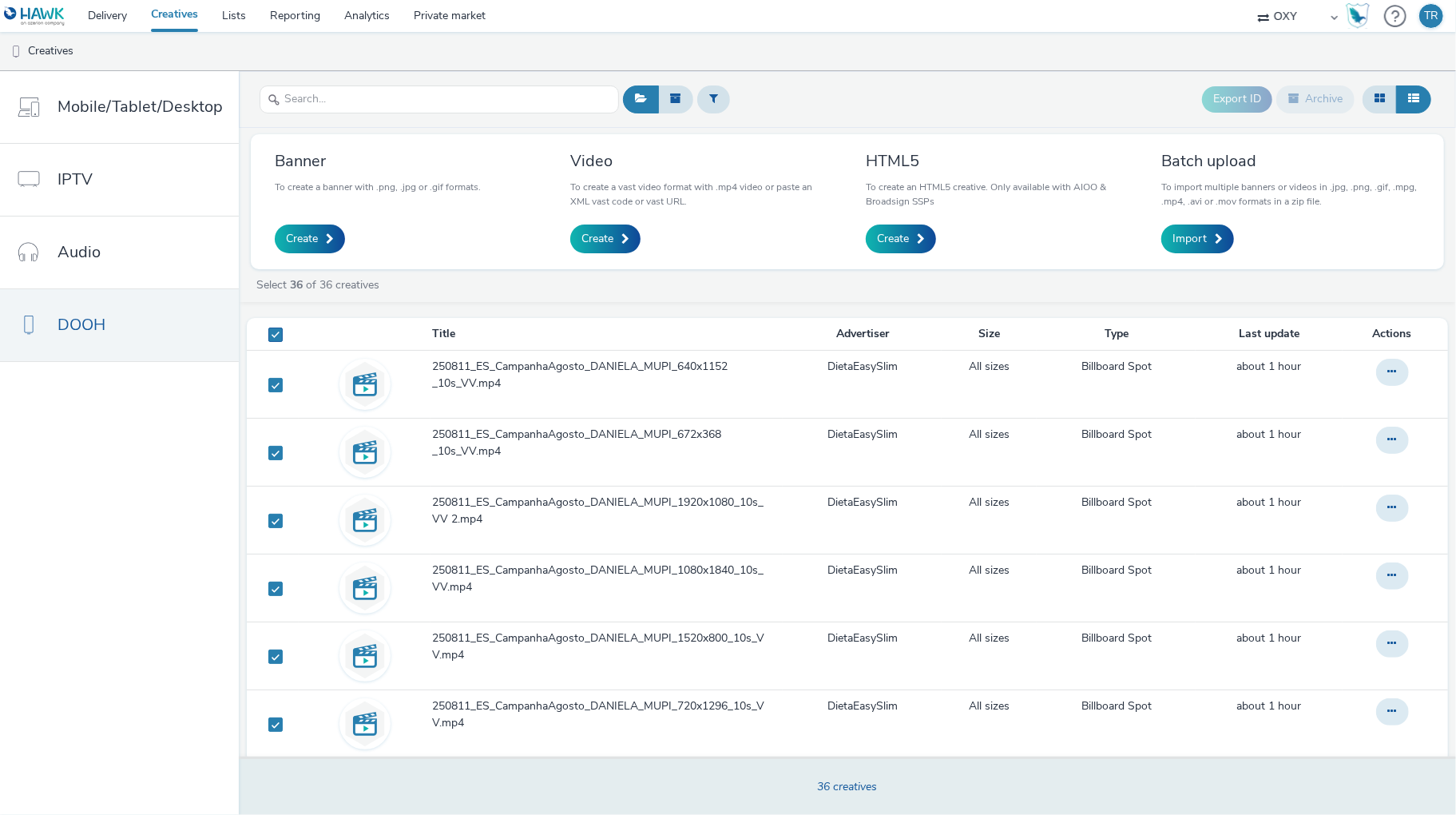
checkbox input "true"
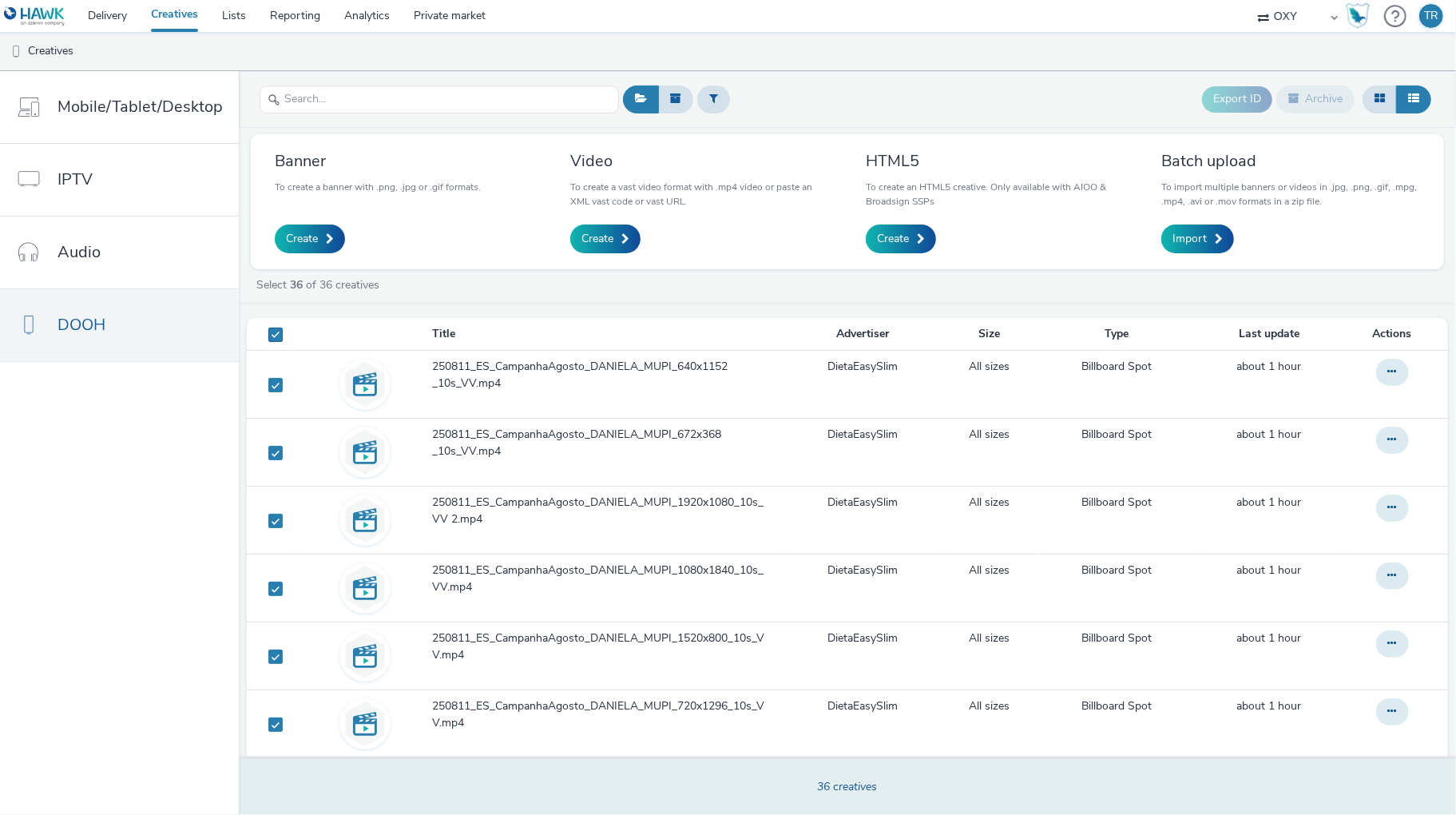
checkbox input "true"
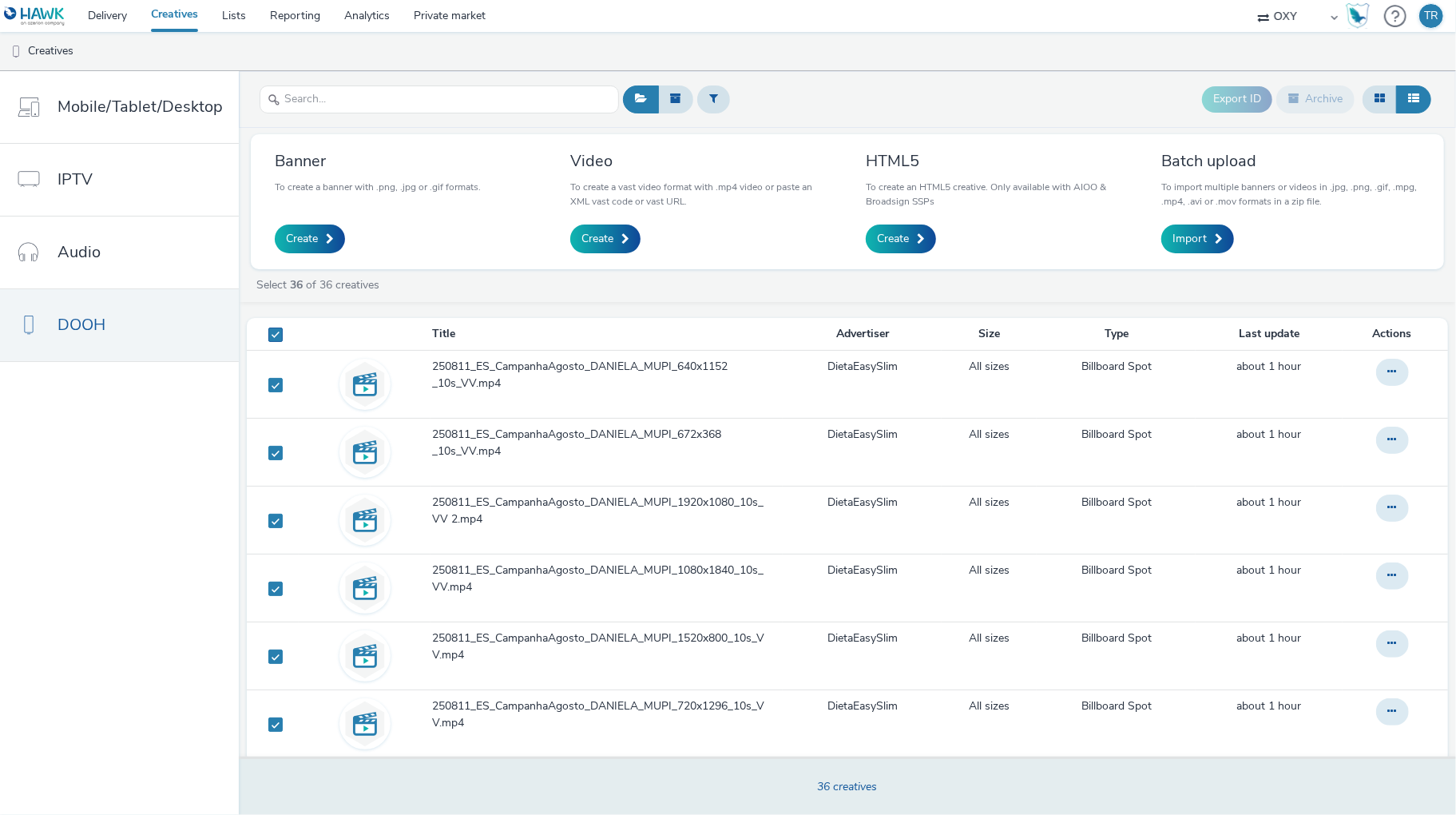
checkbox input "true"
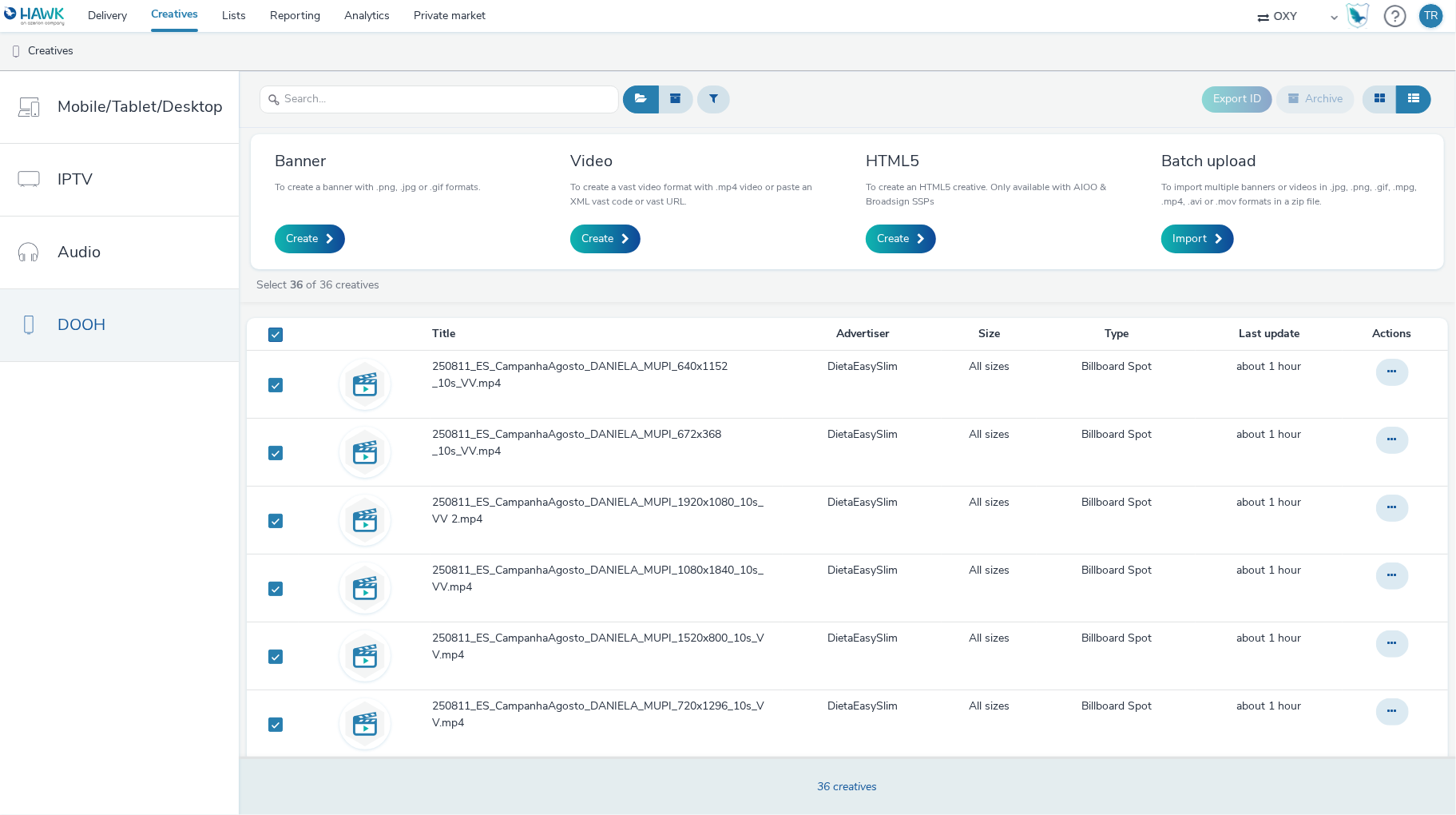
checkbox input "true"
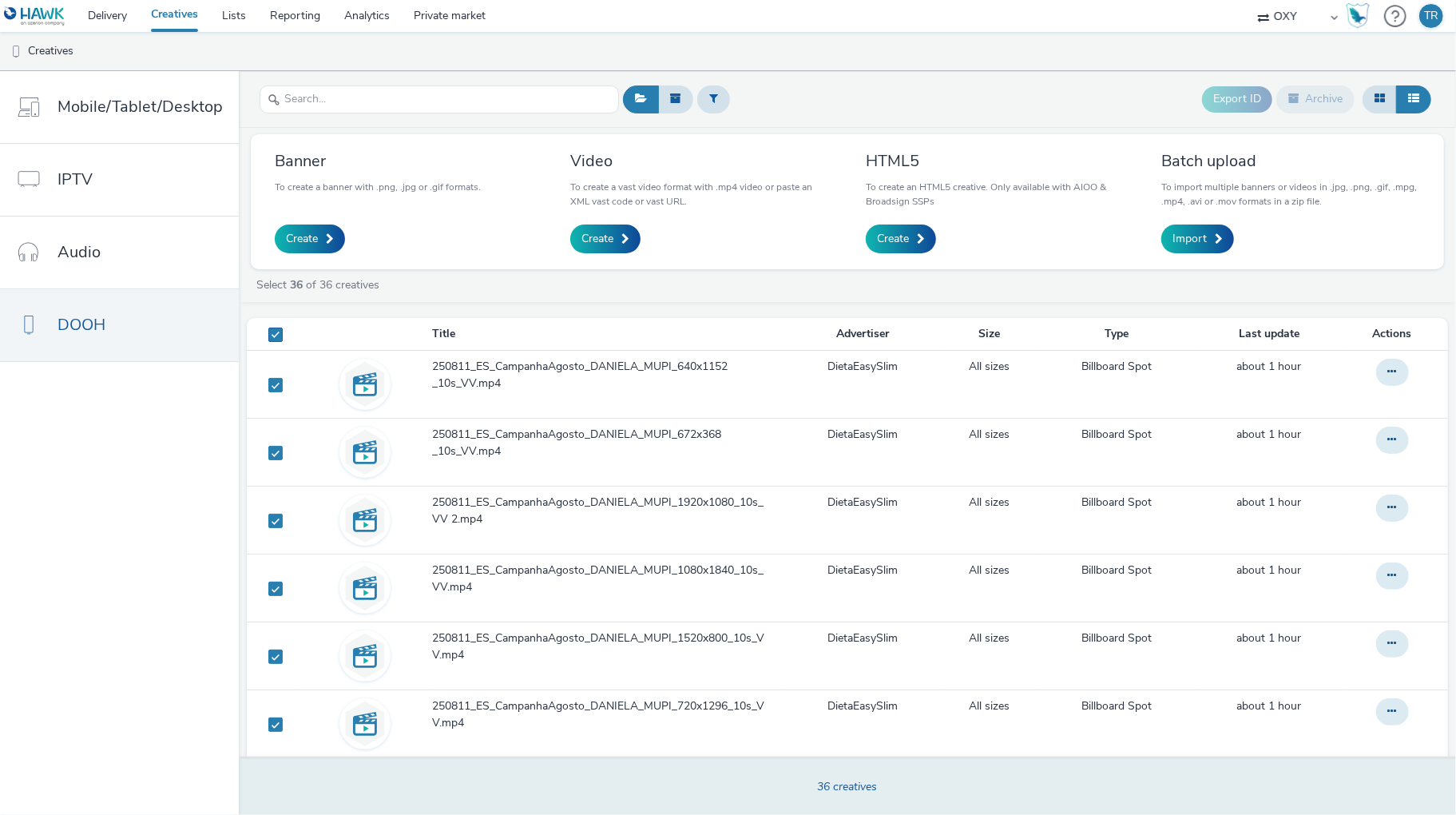
checkbox input "true"
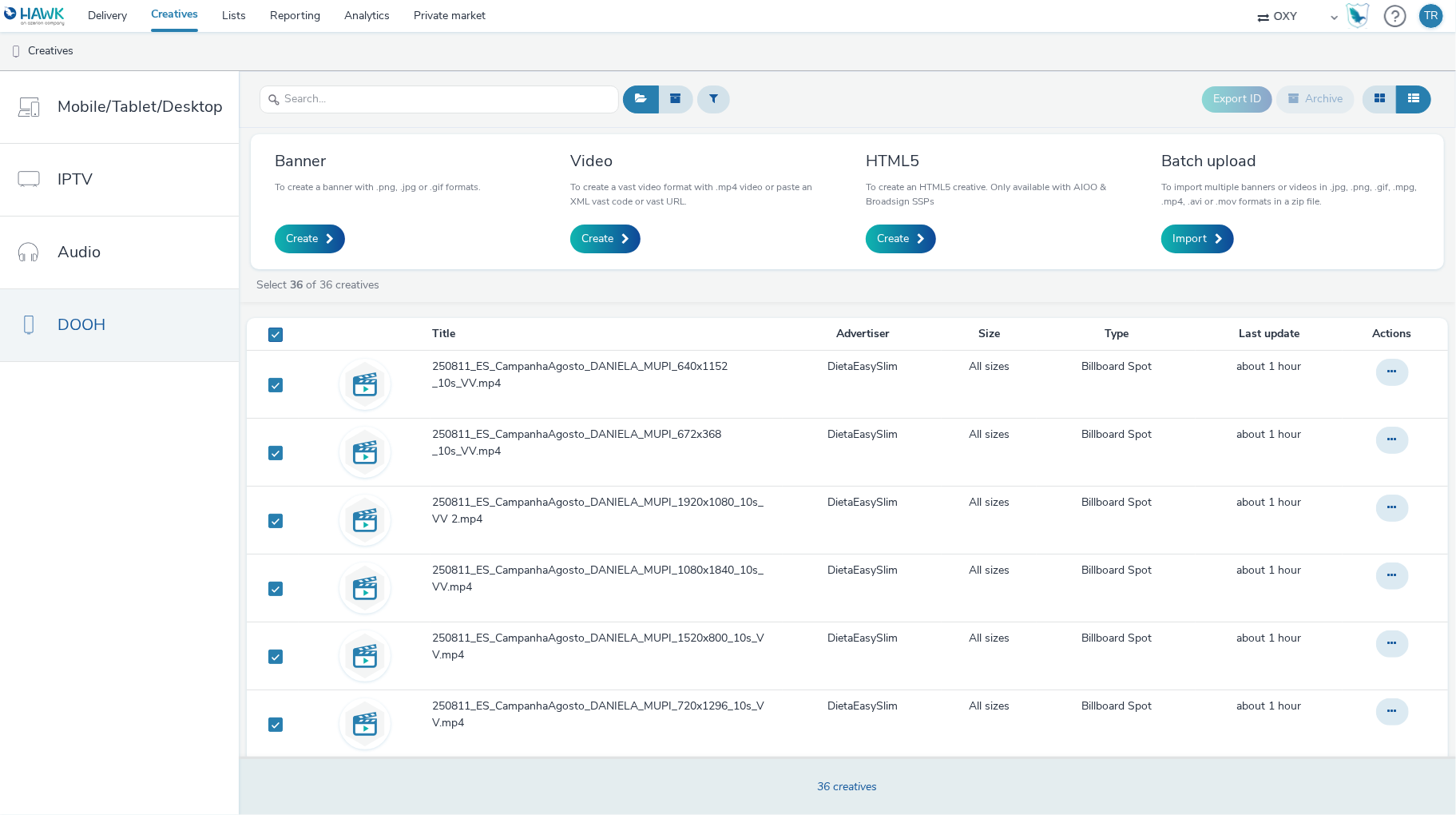
checkbox input "true"
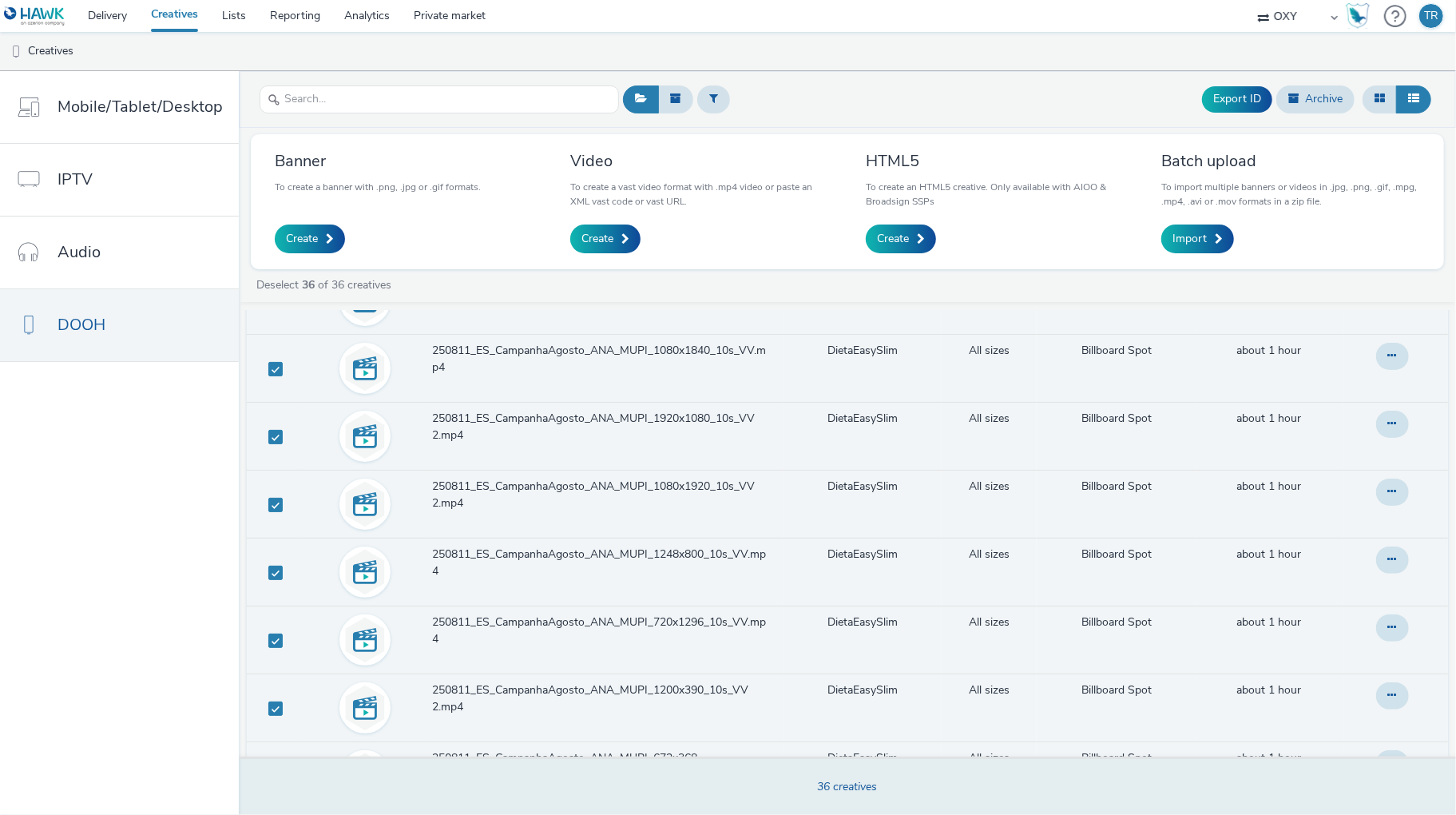
scroll to position [127, 0]
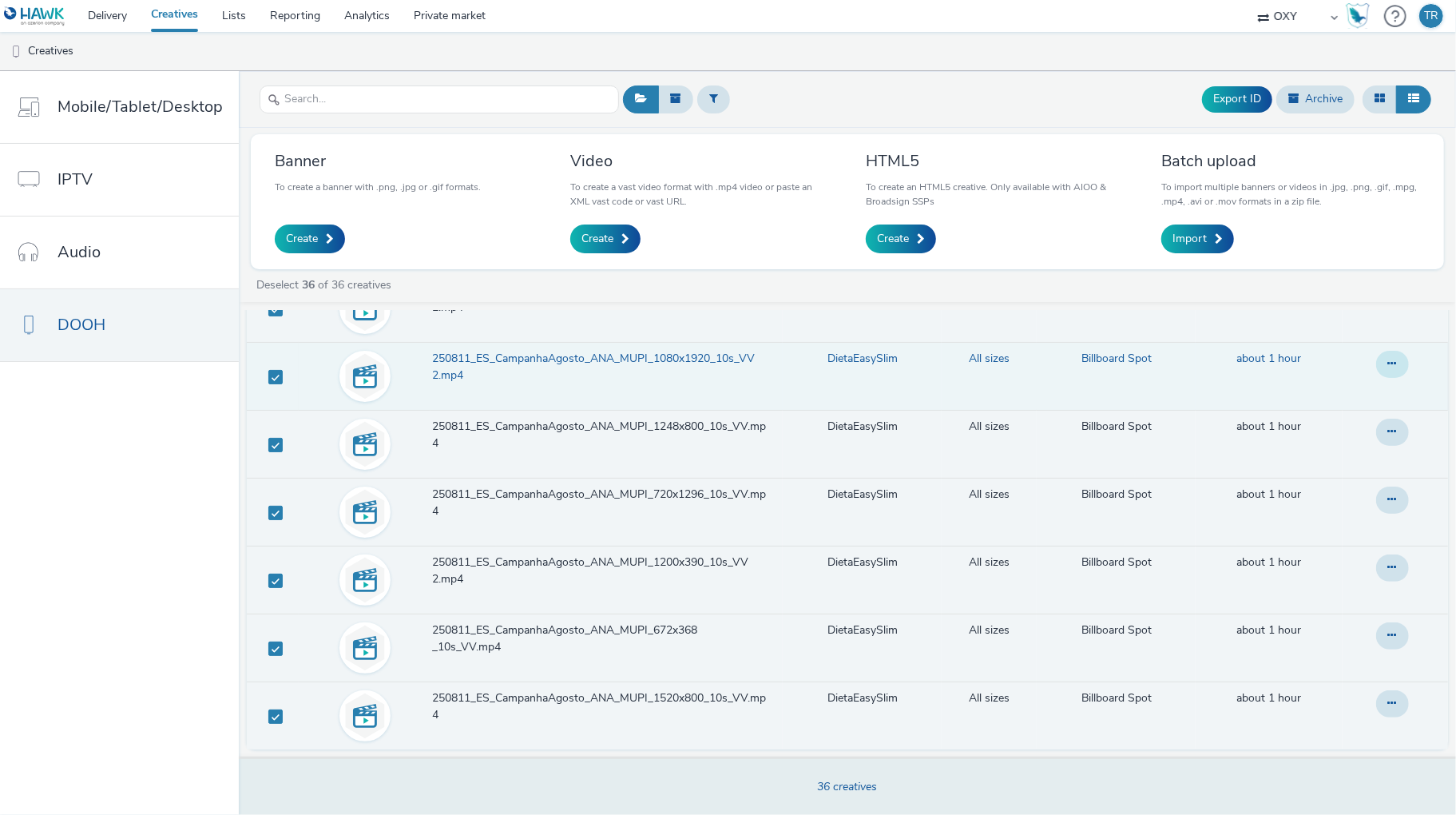
click at [1149, 361] on button at bounding box center [1392, 365] width 32 height 27
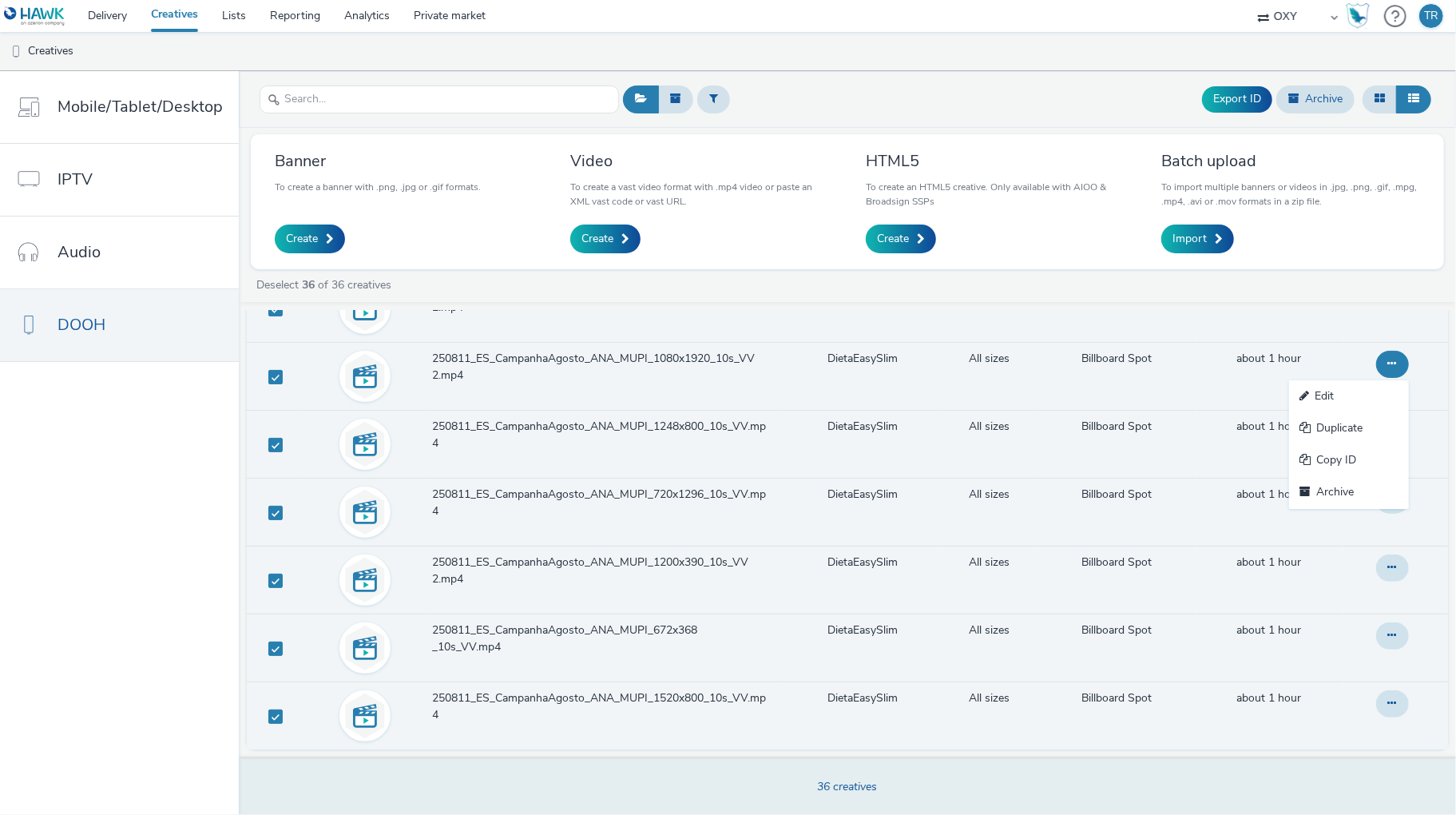
click at [502, 282] on div "Deselect 36 of 36 creatives" at bounding box center [851, 285] width 1193 height 16
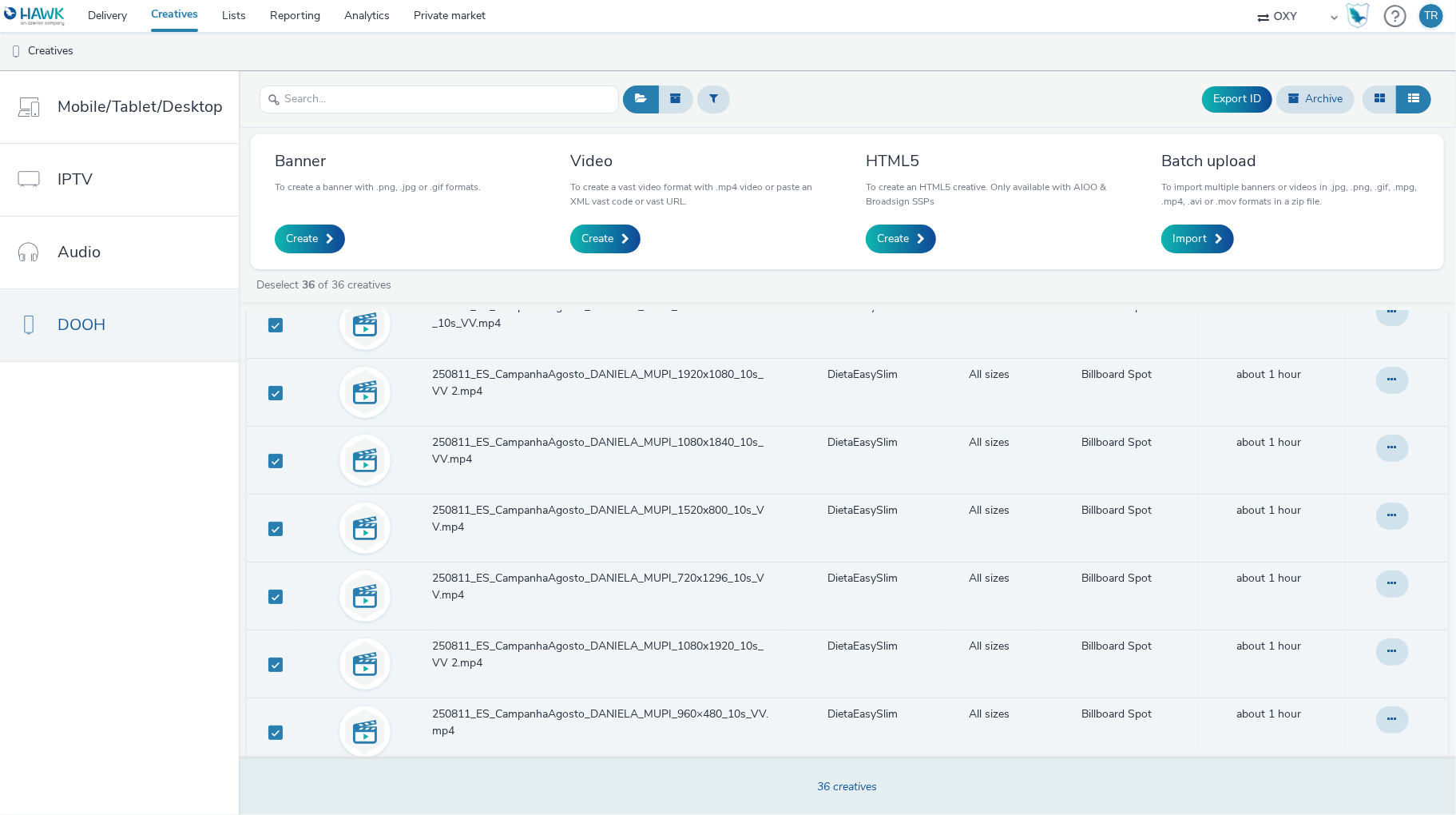
scroll to position [0, 0]
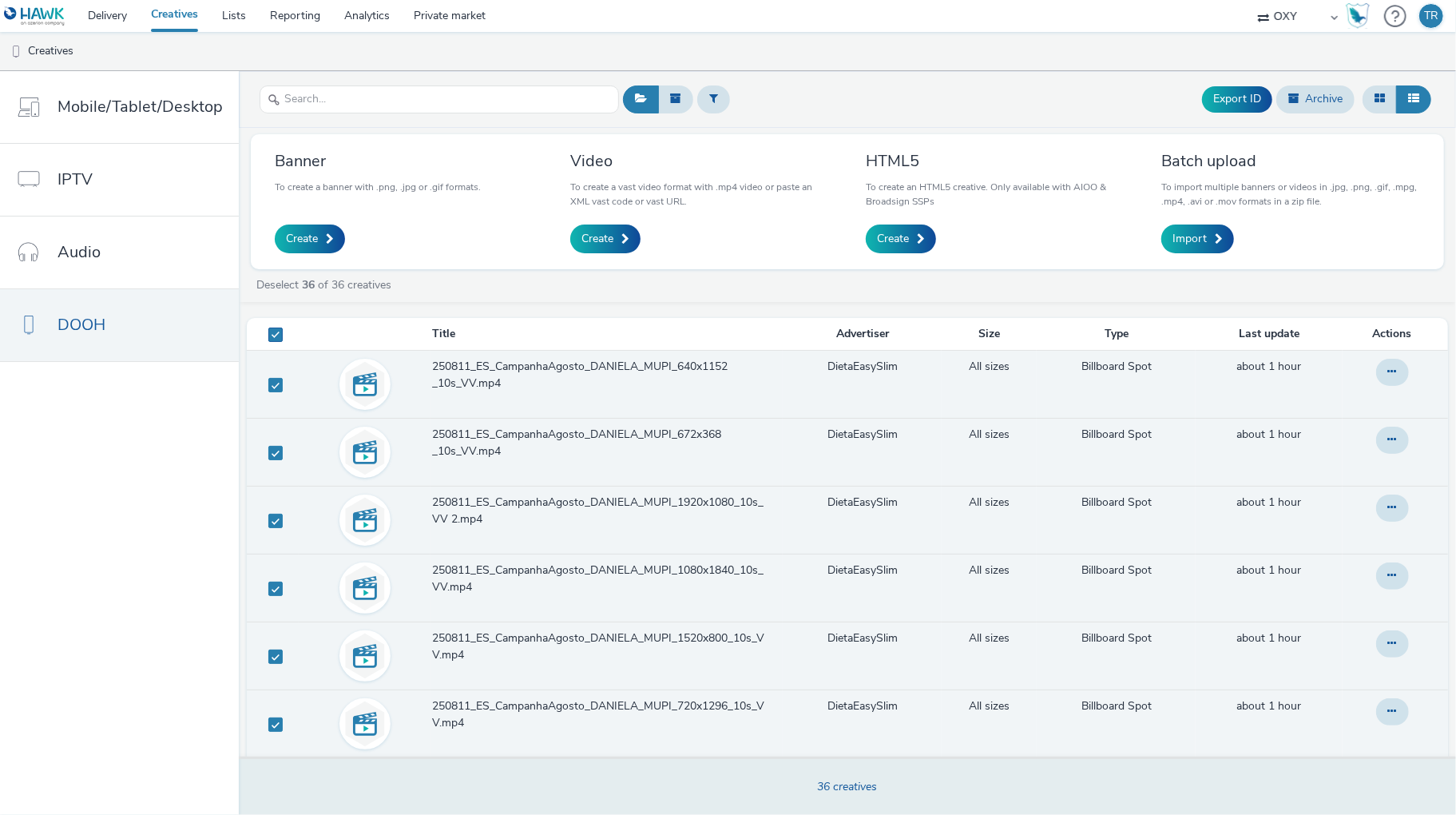
drag, startPoint x: 314, startPoint y: 334, endPoint x: 276, endPoint y: 331, distance: 38.1
click at [314, 334] on th at bounding box center [365, 333] width 131 height 32
click at [269, 330] on span at bounding box center [276, 334] width 15 height 15
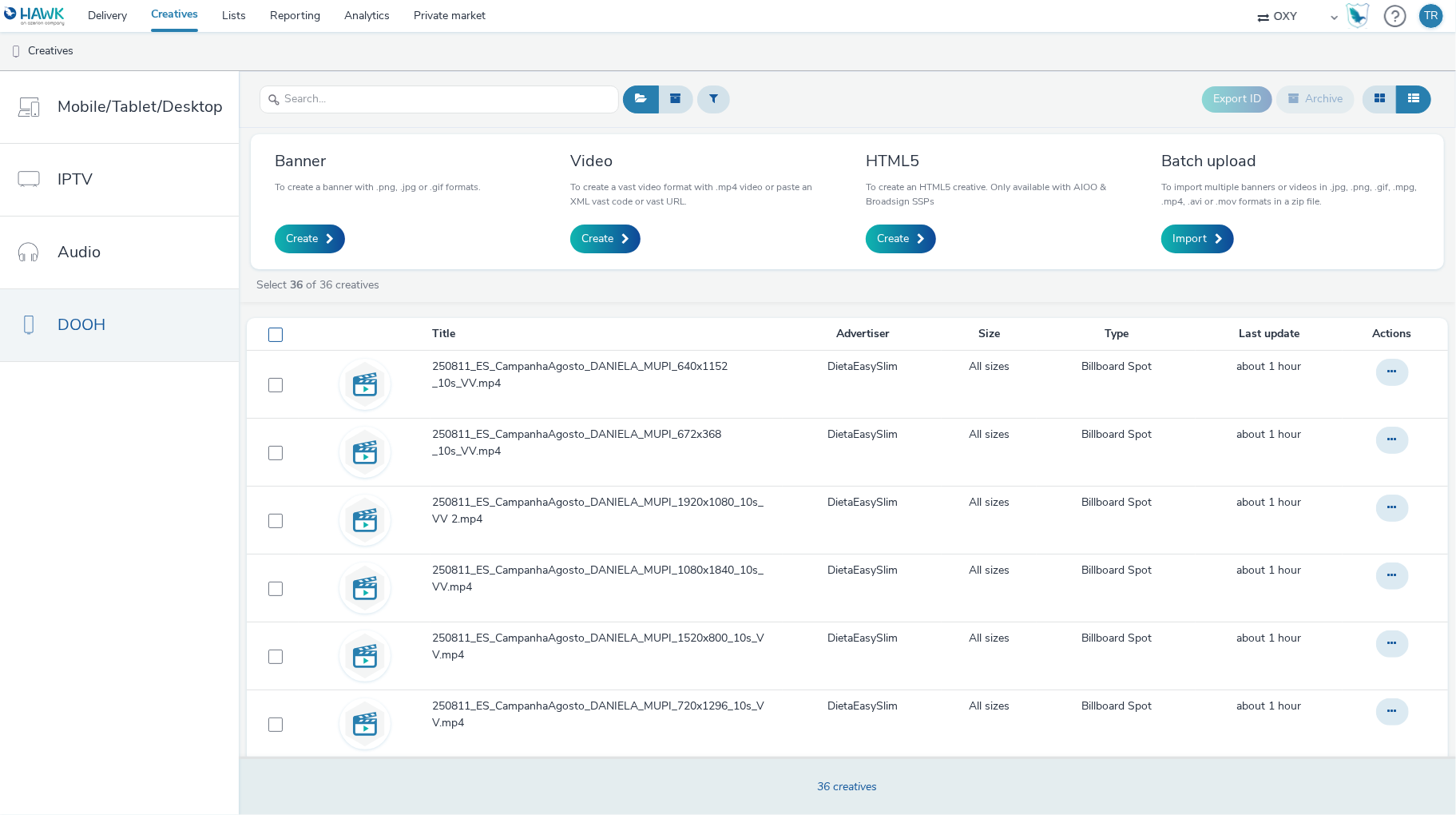
checkbox input "false"
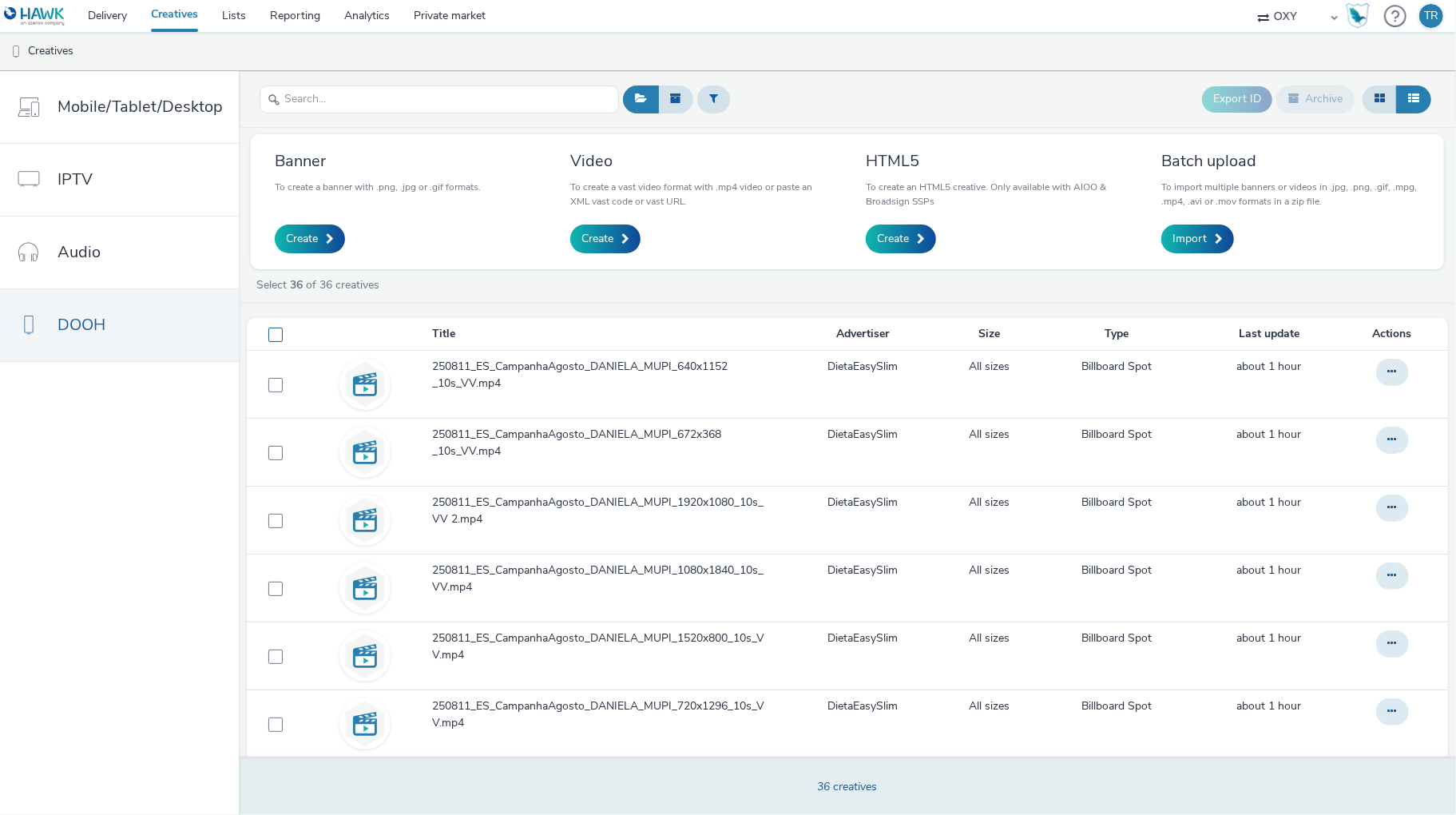
checkbox input "false"
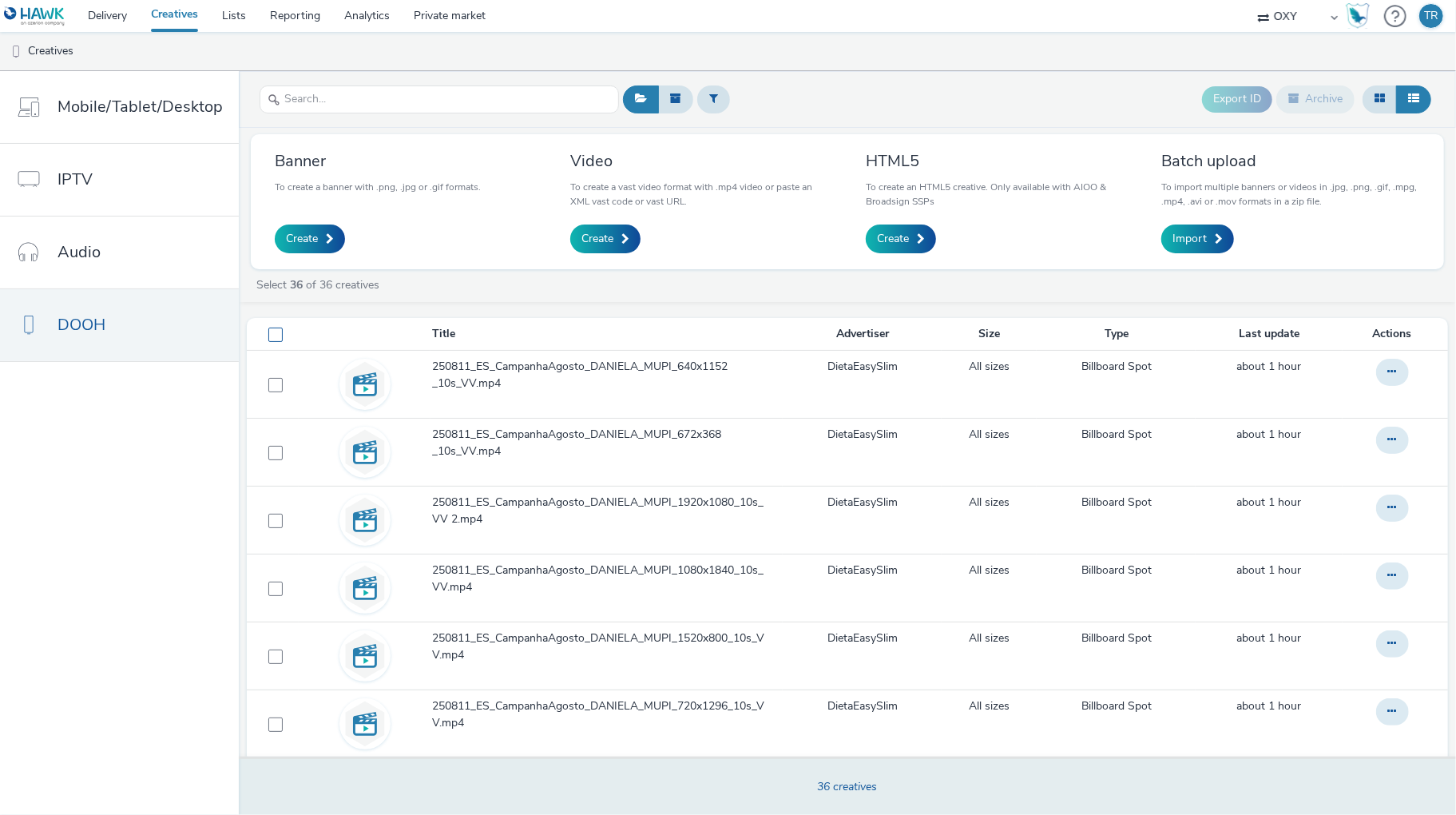
checkbox input "false"
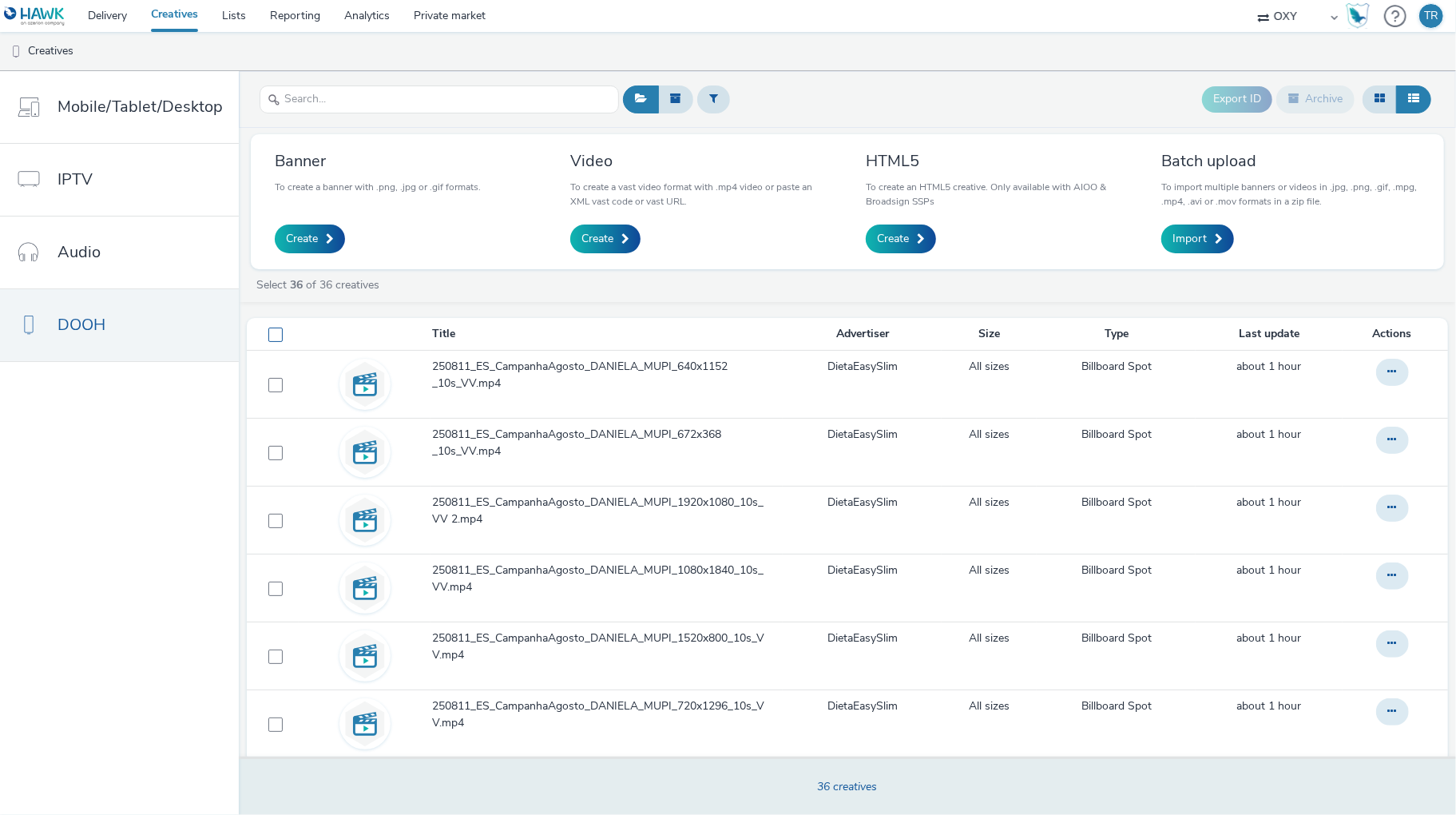
checkbox input "false"
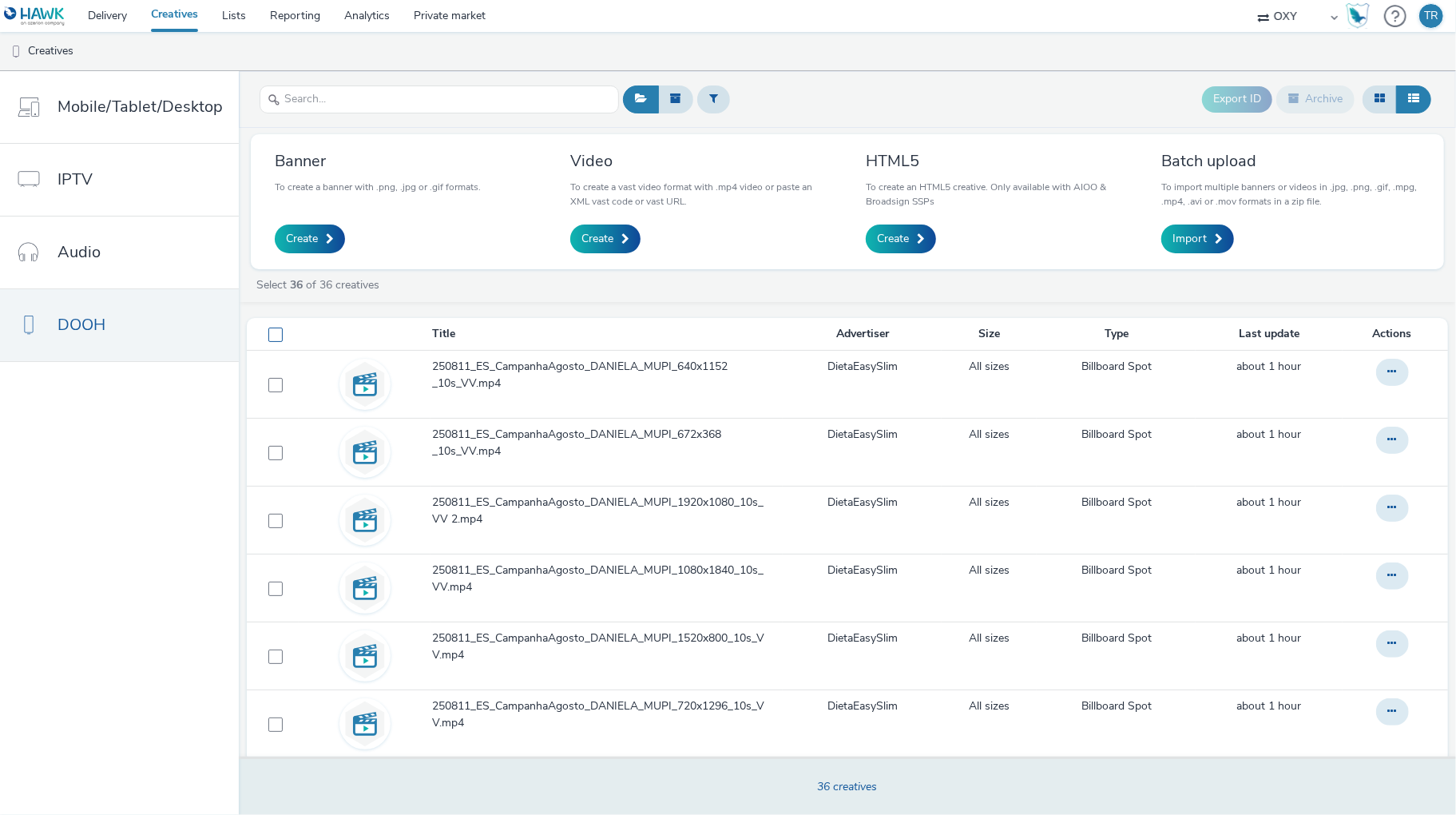
checkbox input "false"
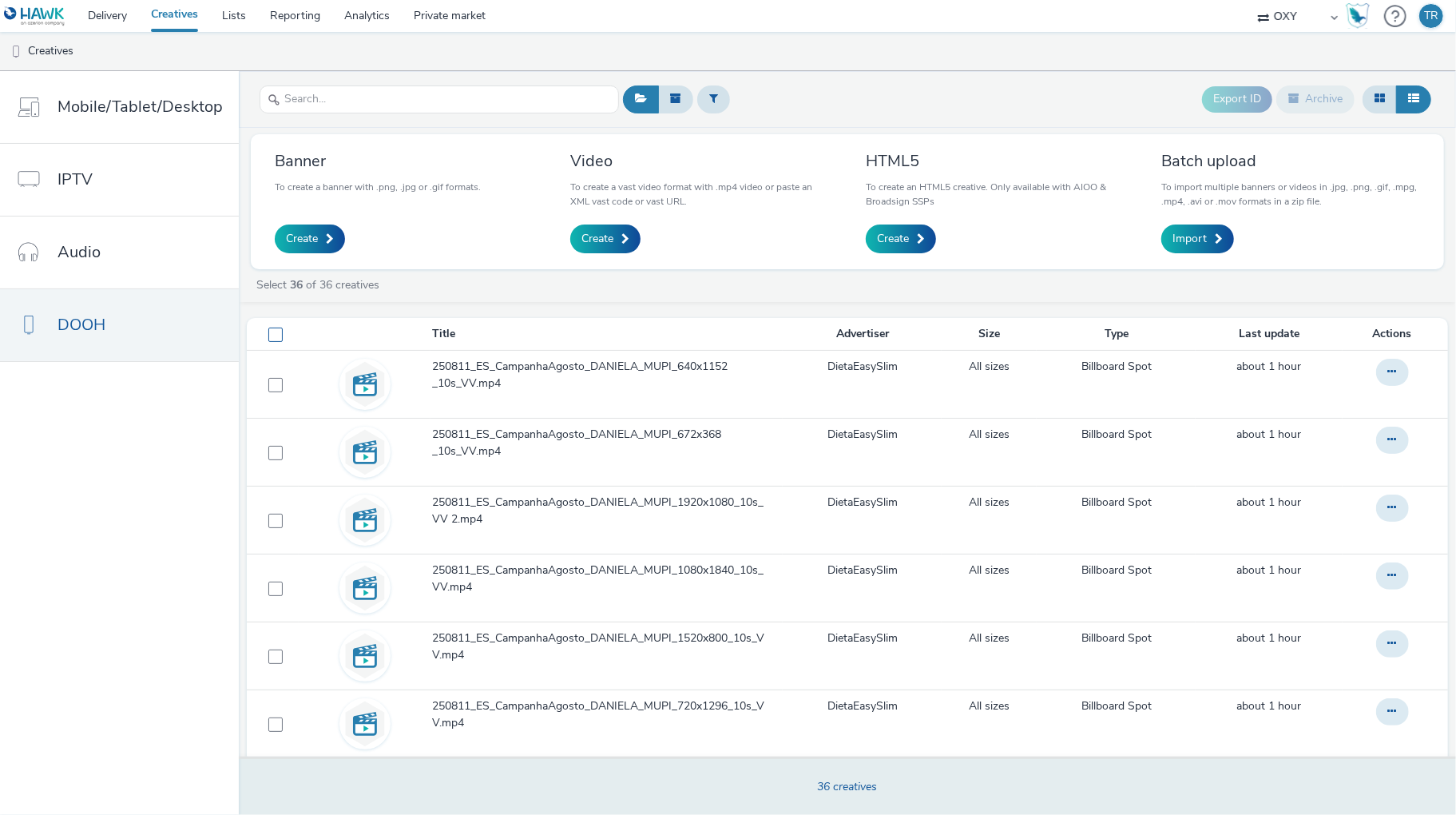
checkbox input "false"
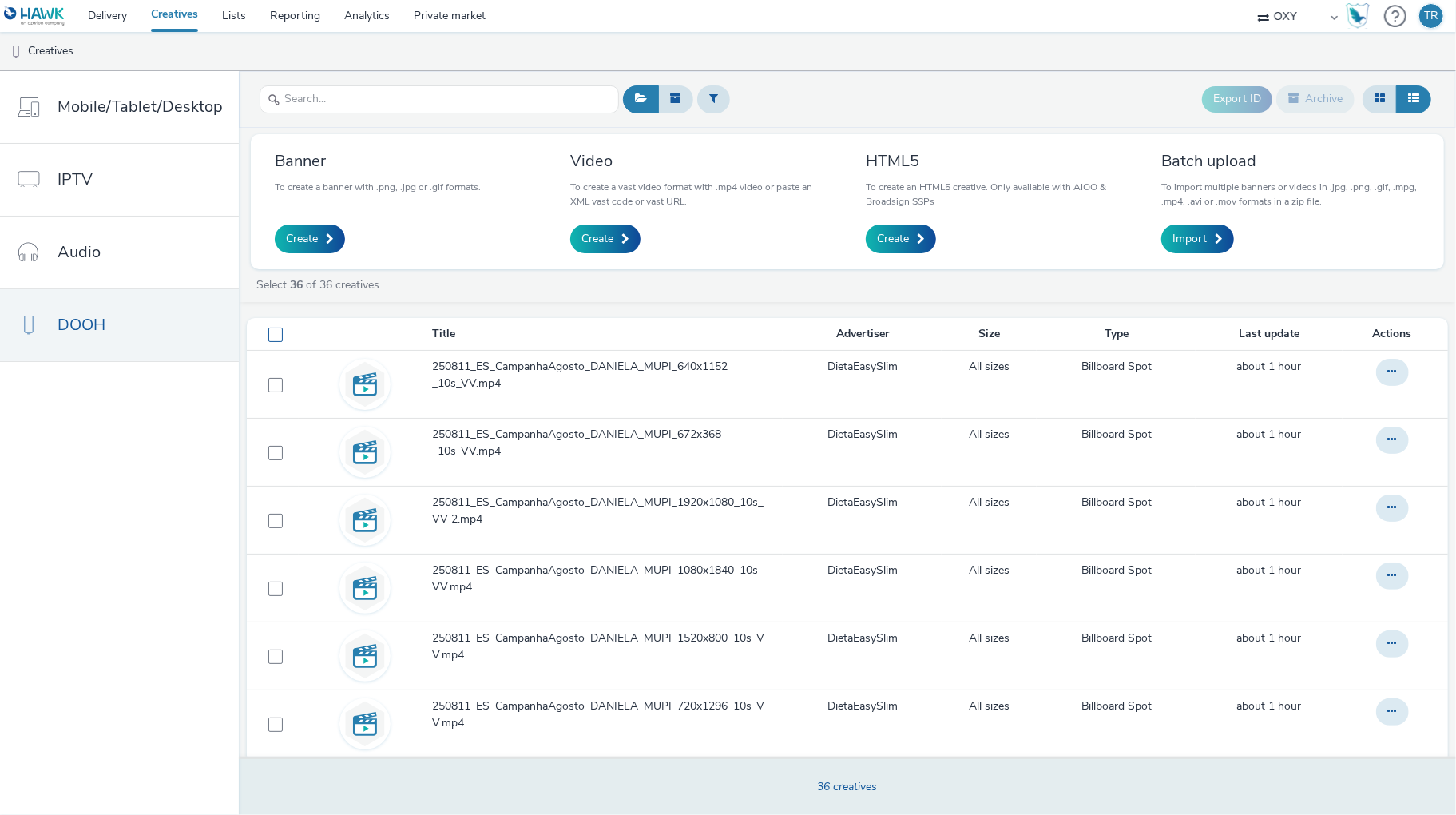
checkbox input "false"
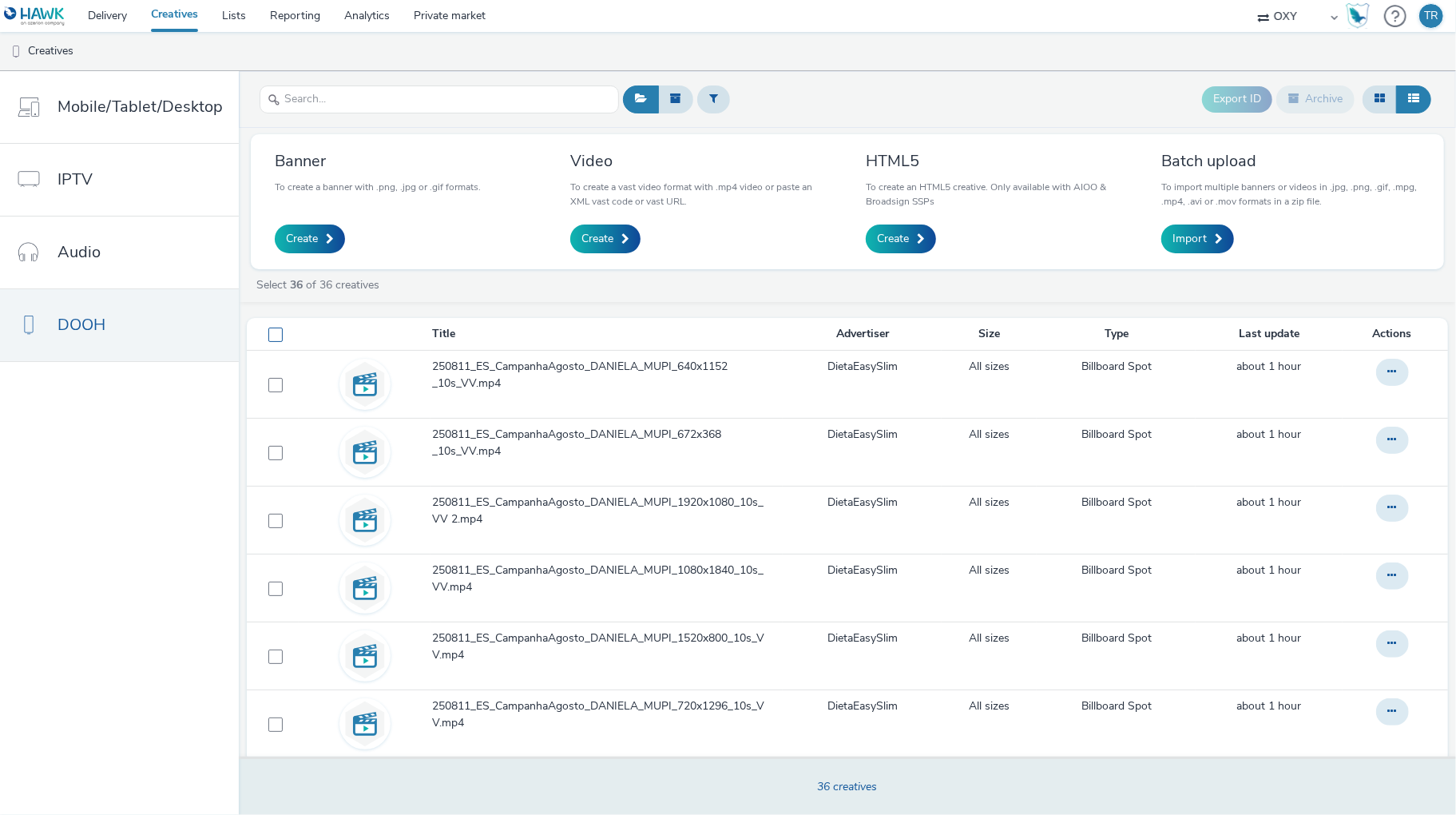
checkbox input "false"
click at [321, 329] on th at bounding box center [365, 333] width 131 height 32
click at [101, 14] on link "Delivery" at bounding box center [107, 16] width 63 height 32
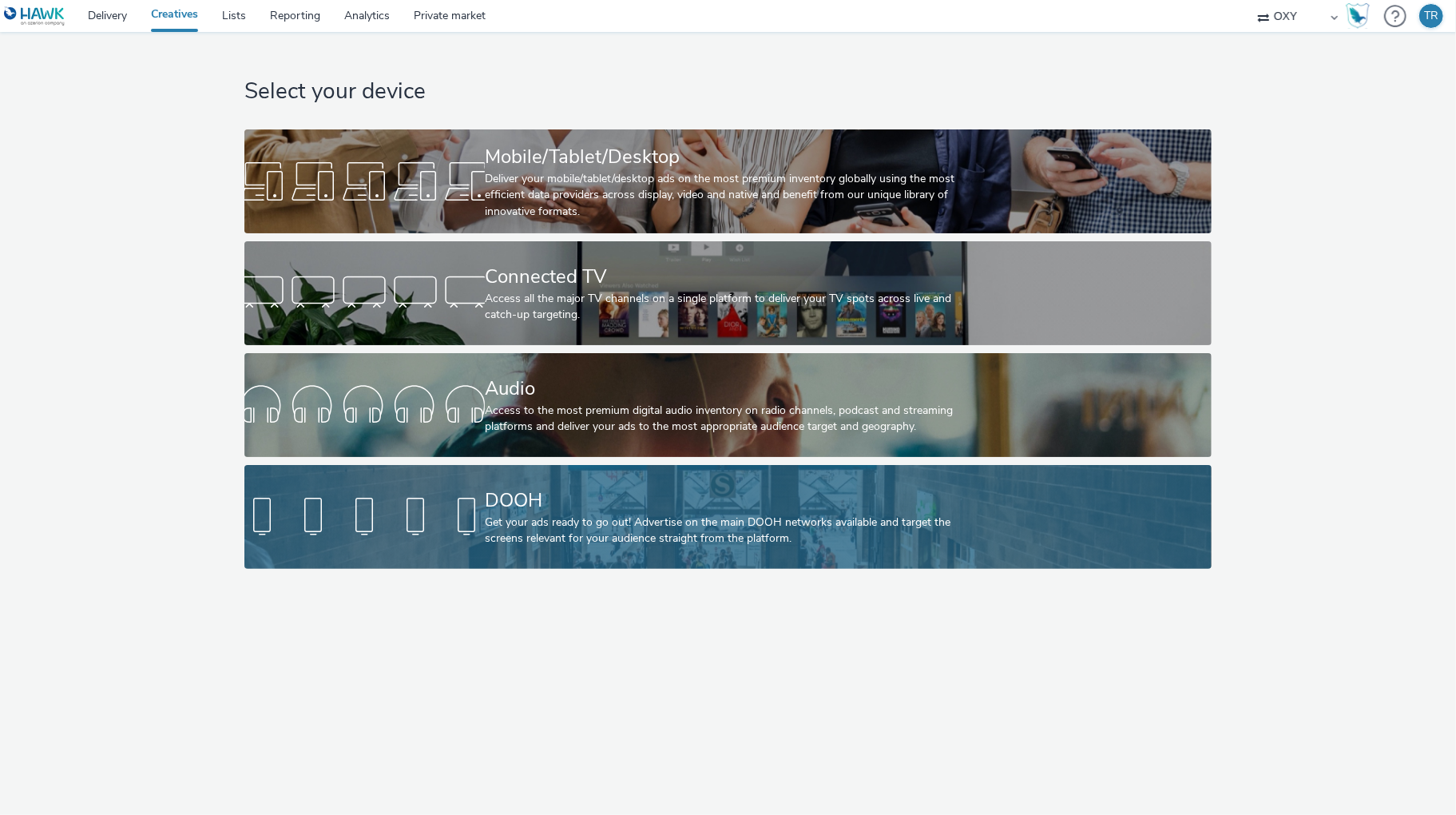
click at [484, 505] on div "DOOH" at bounding box center [725, 500] width 480 height 28
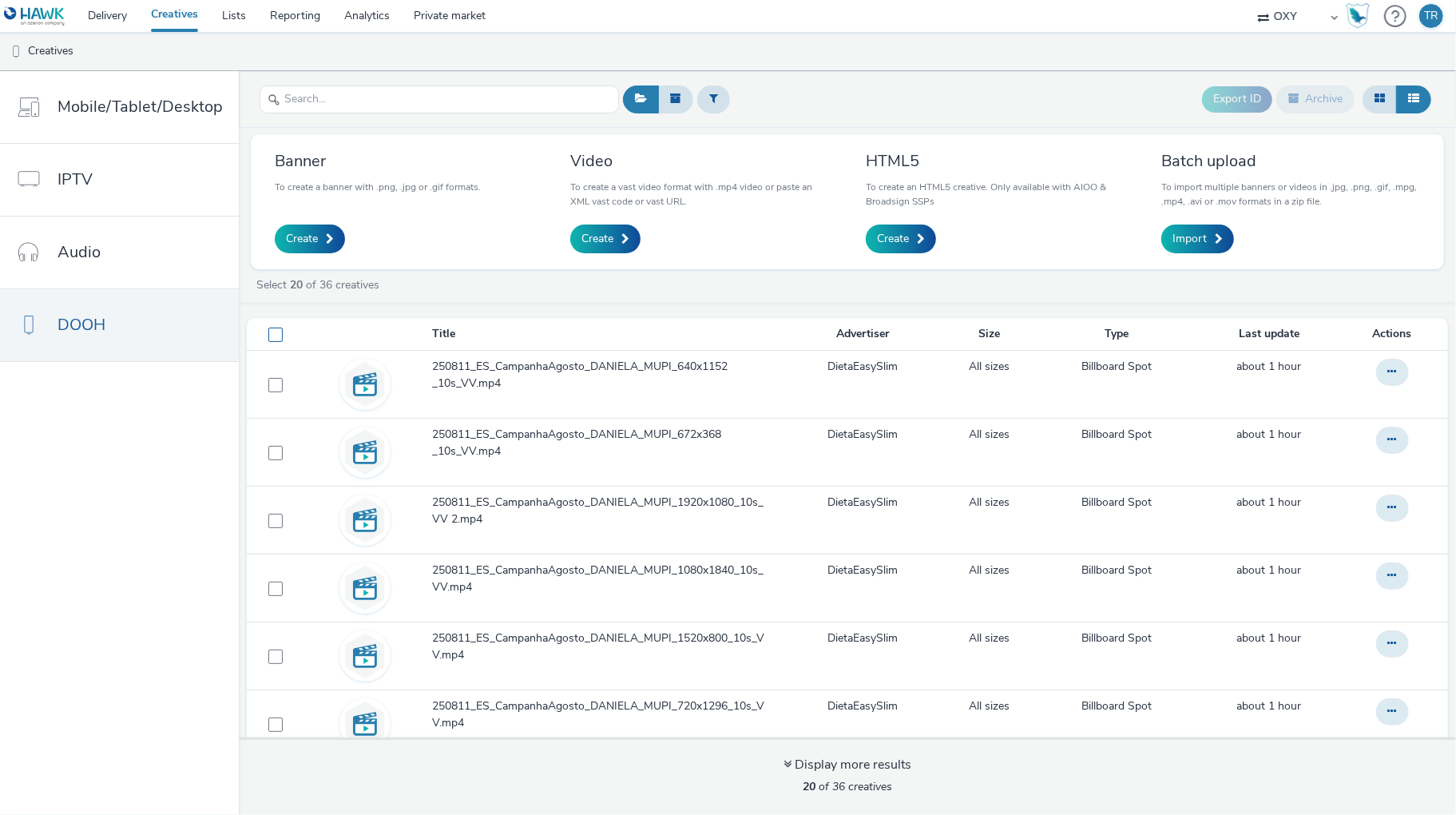
click at [269, 335] on span at bounding box center [276, 334] width 15 height 15
checkbox input "true"
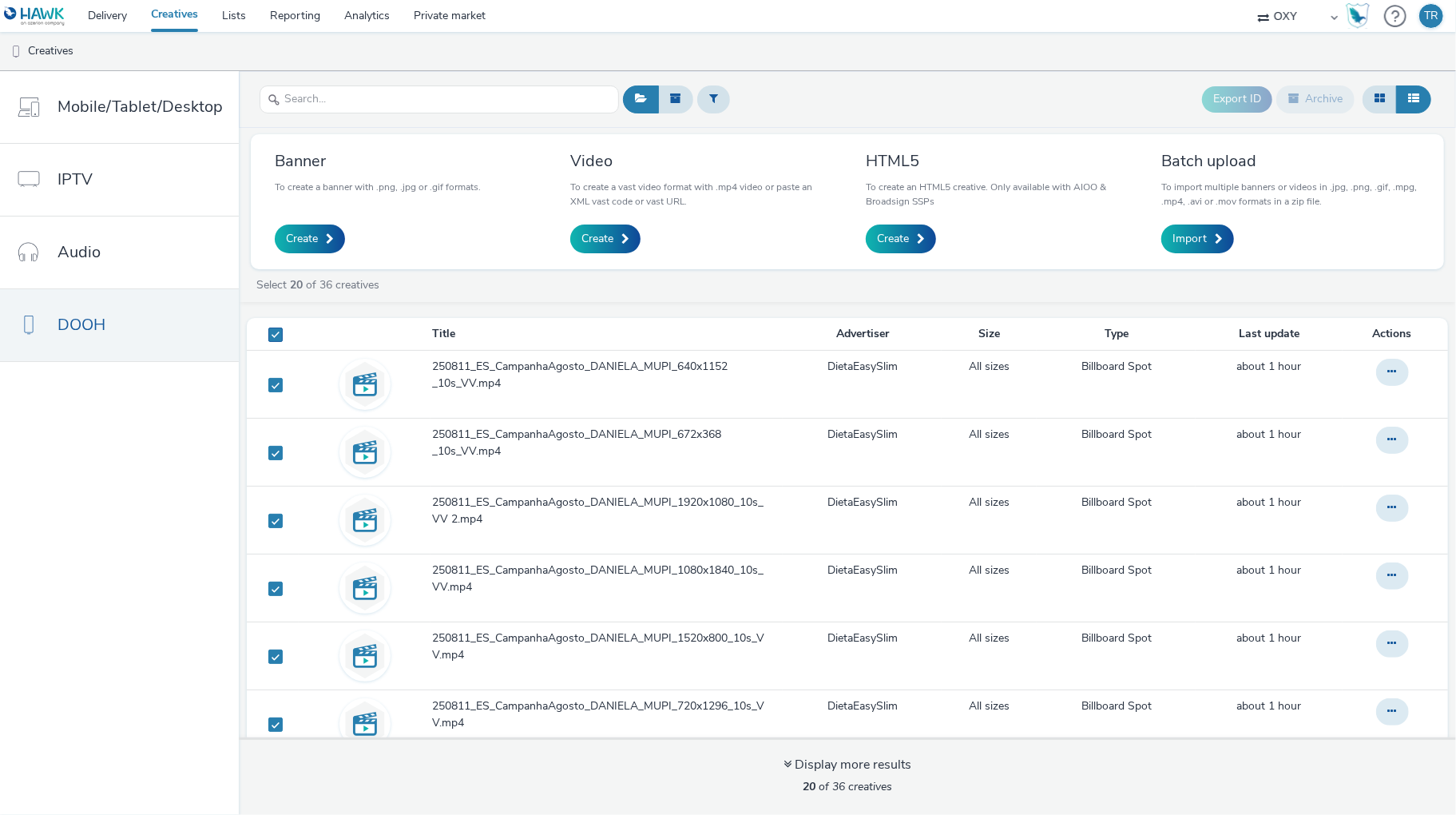
checkbox input "true"
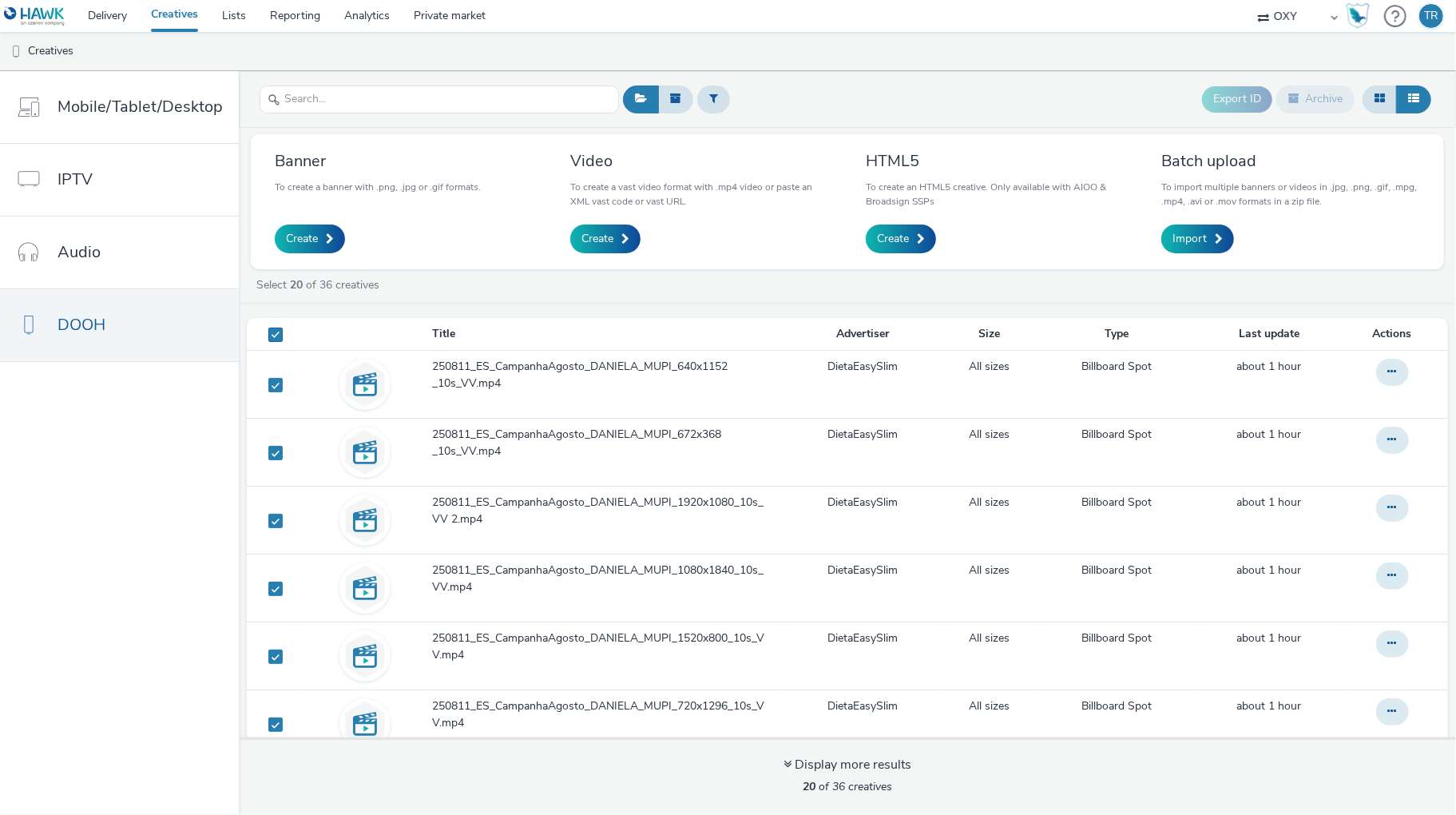
checkbox input "true"
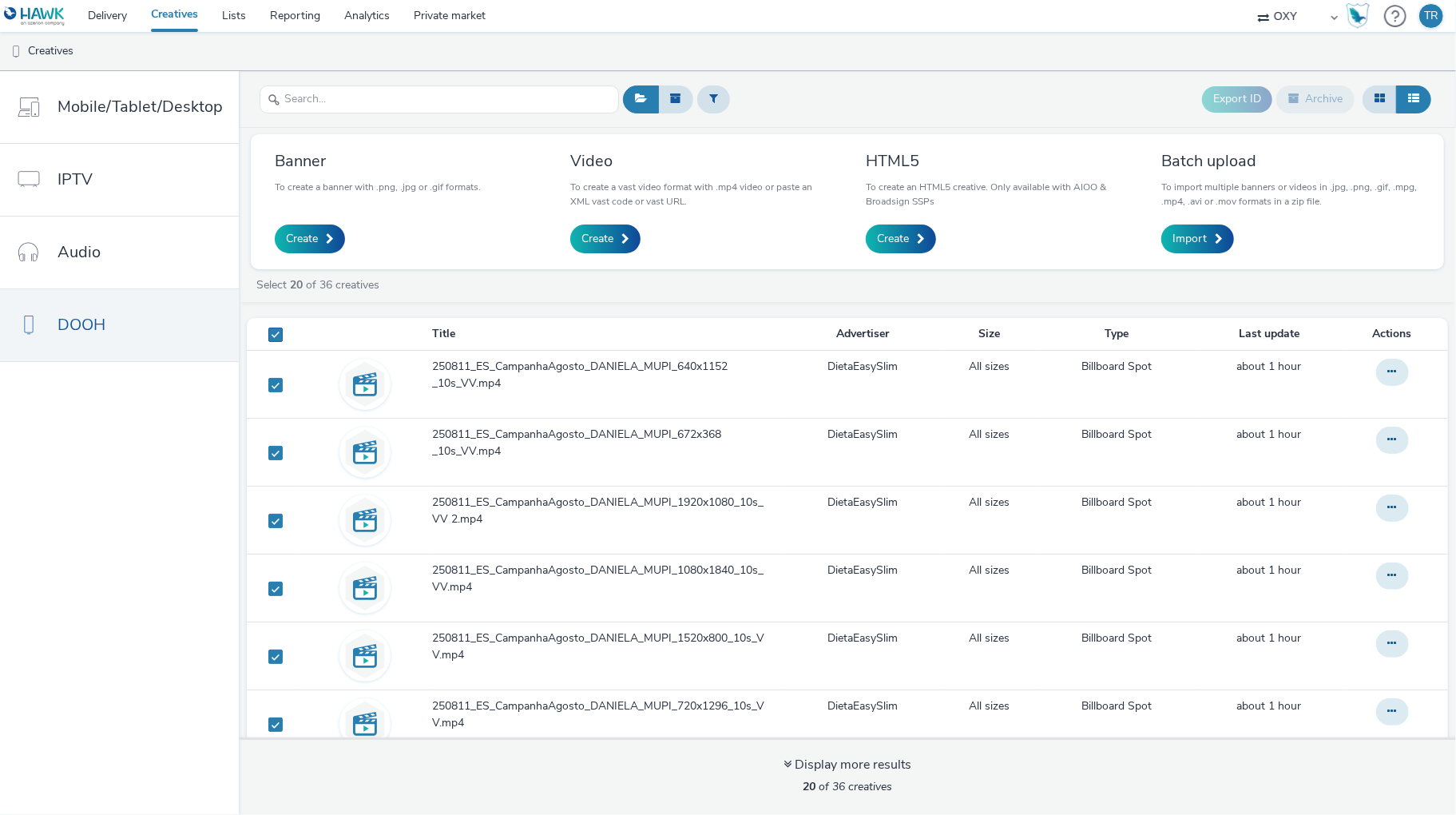
checkbox input "true"
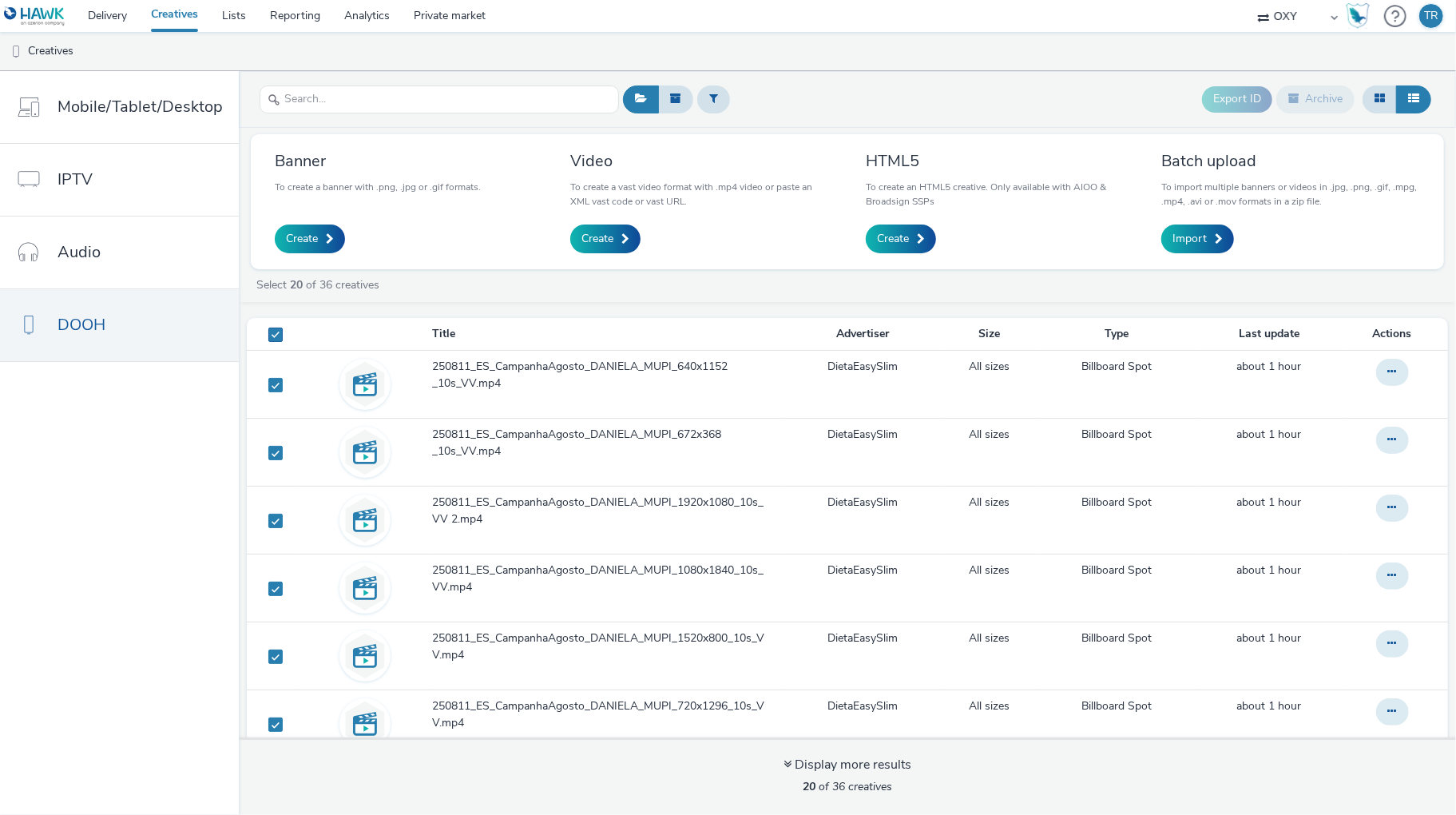
checkbox input "true"
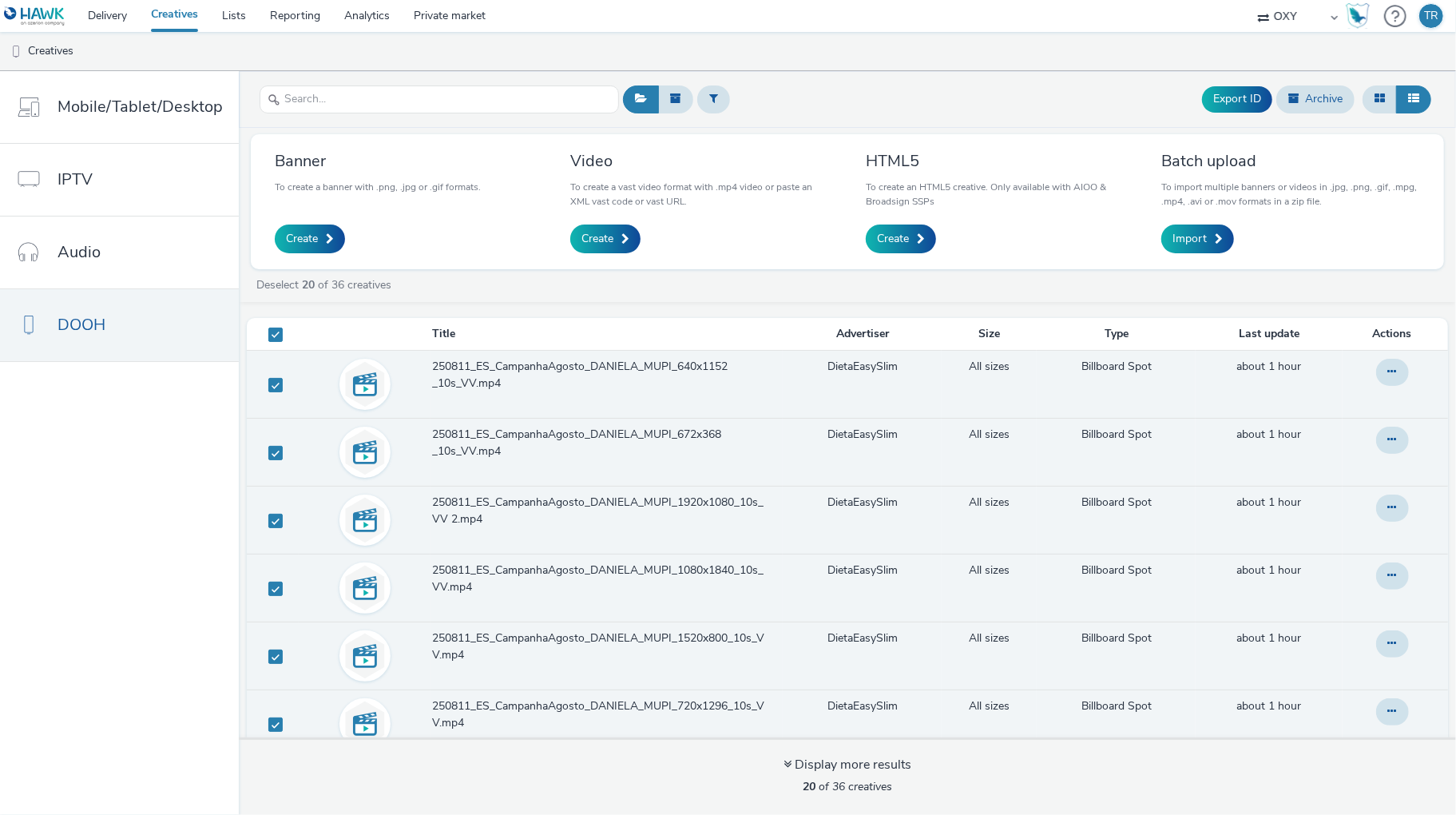
click at [1395, 336] on th "Actions" at bounding box center [1395, 333] width 106 height 32
click at [1396, 369] on icon at bounding box center [1392, 371] width 9 height 11
click at [1353, 295] on div "Deselect 20 of 36 creatives" at bounding box center [847, 289] width 1217 height 24
click at [502, 364] on span "250811_ES_CampanhaAgosto_DANIELA_MUPI_640x1152 _10s_VV.mp4" at bounding box center [603, 375] width 342 height 32
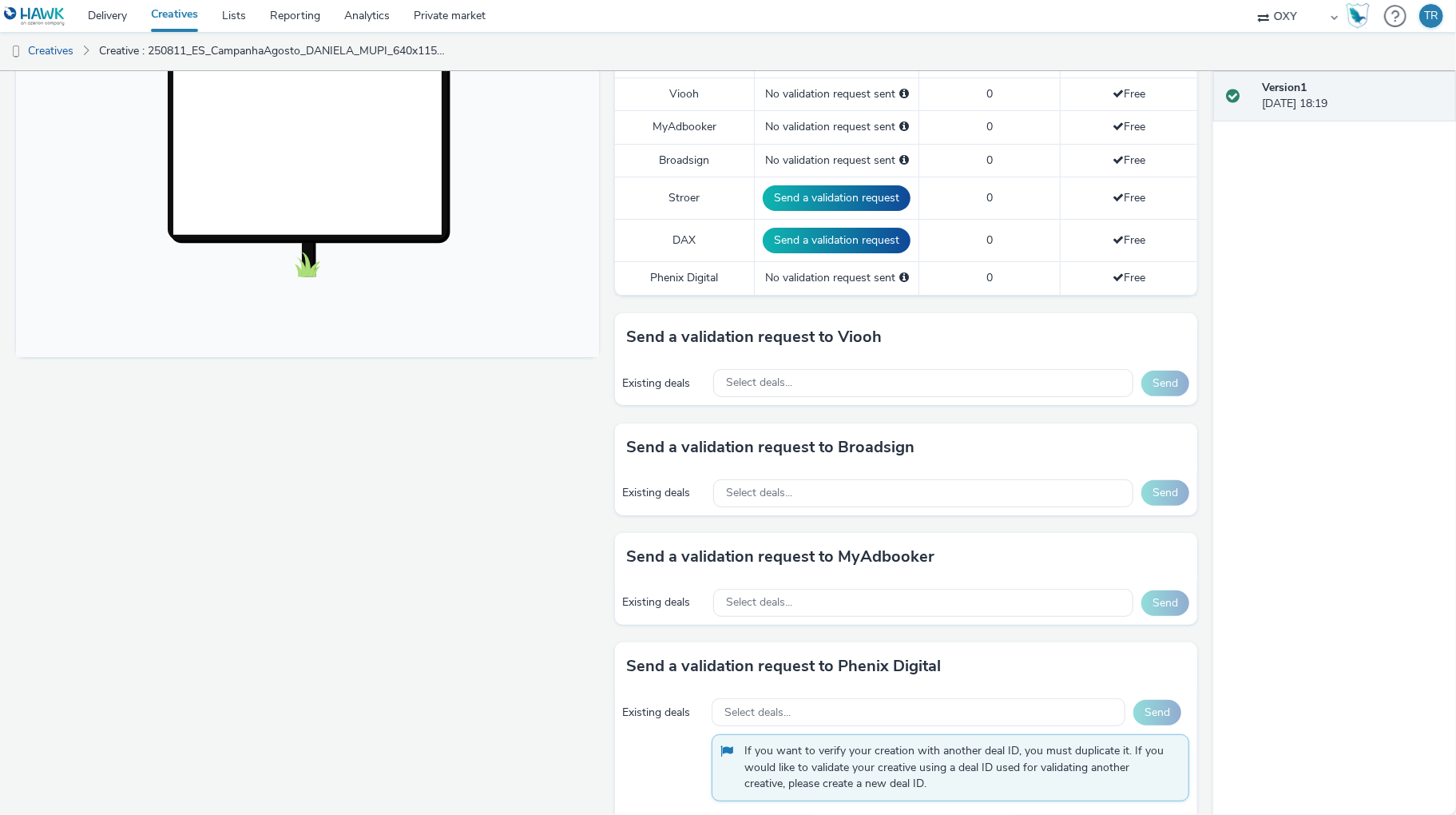
scroll to position [491, 0]
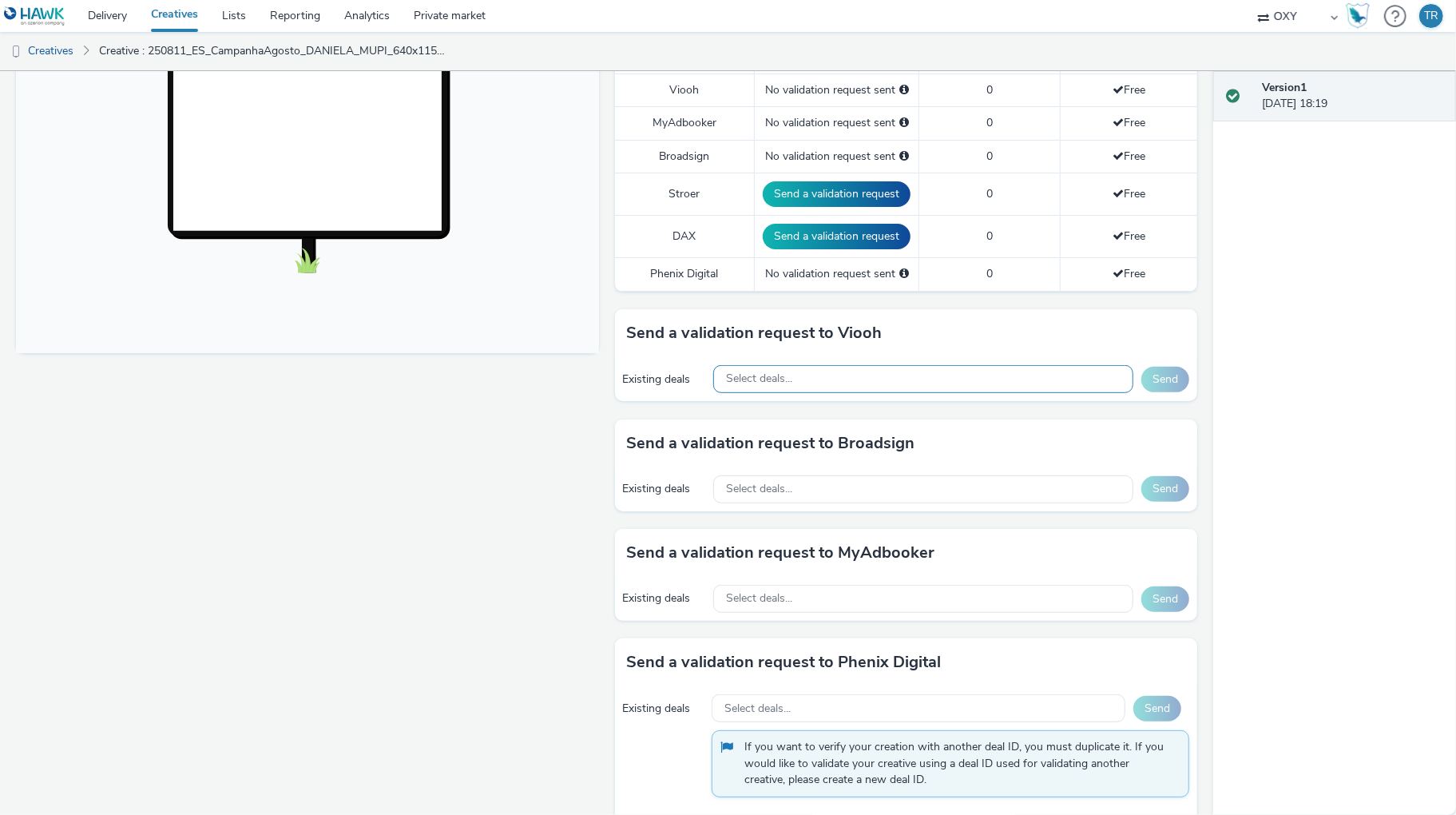
click at [778, 382] on span "Select deals..." at bounding box center [759, 380] width 67 height 14
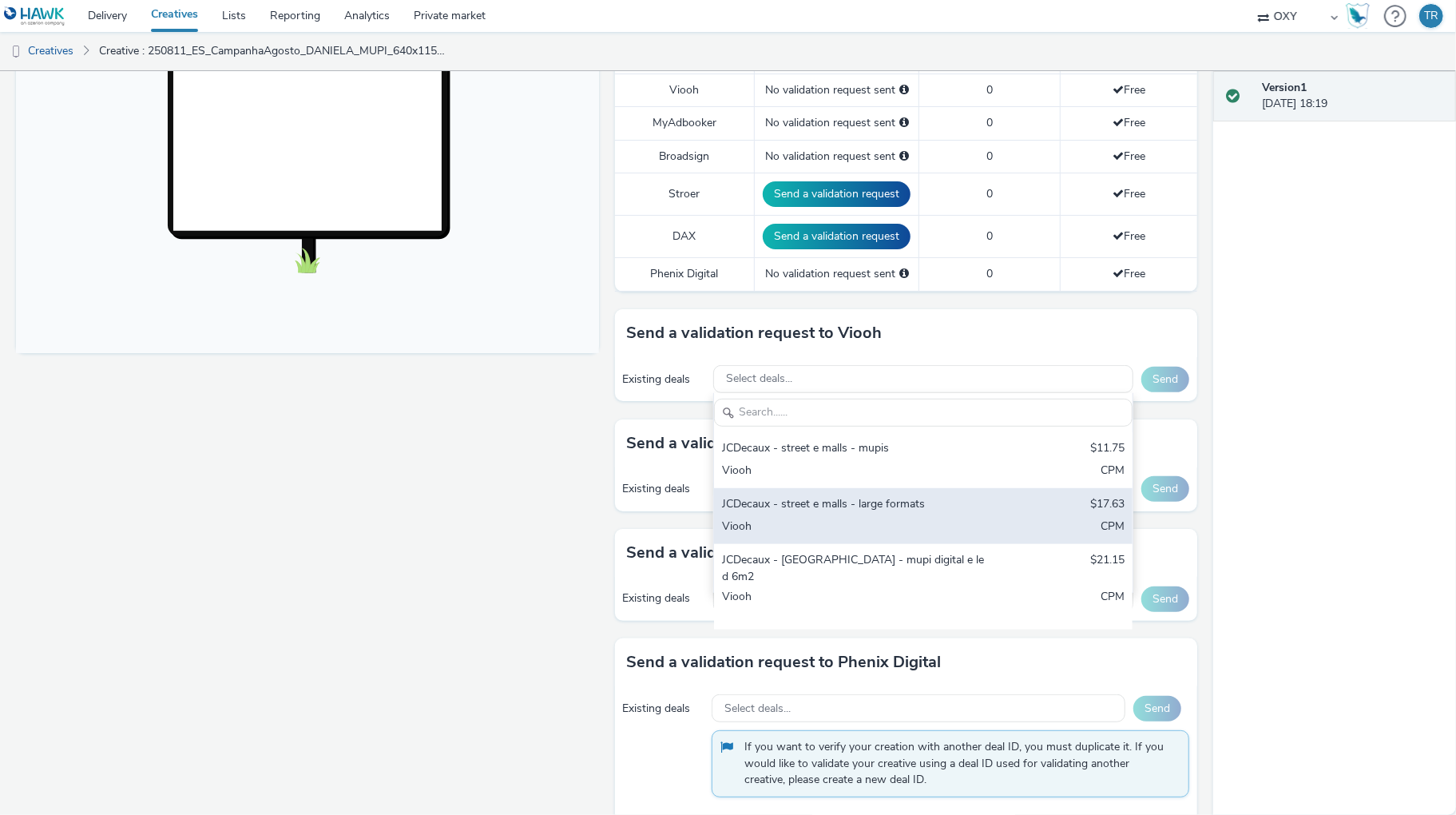
scroll to position [468, 0]
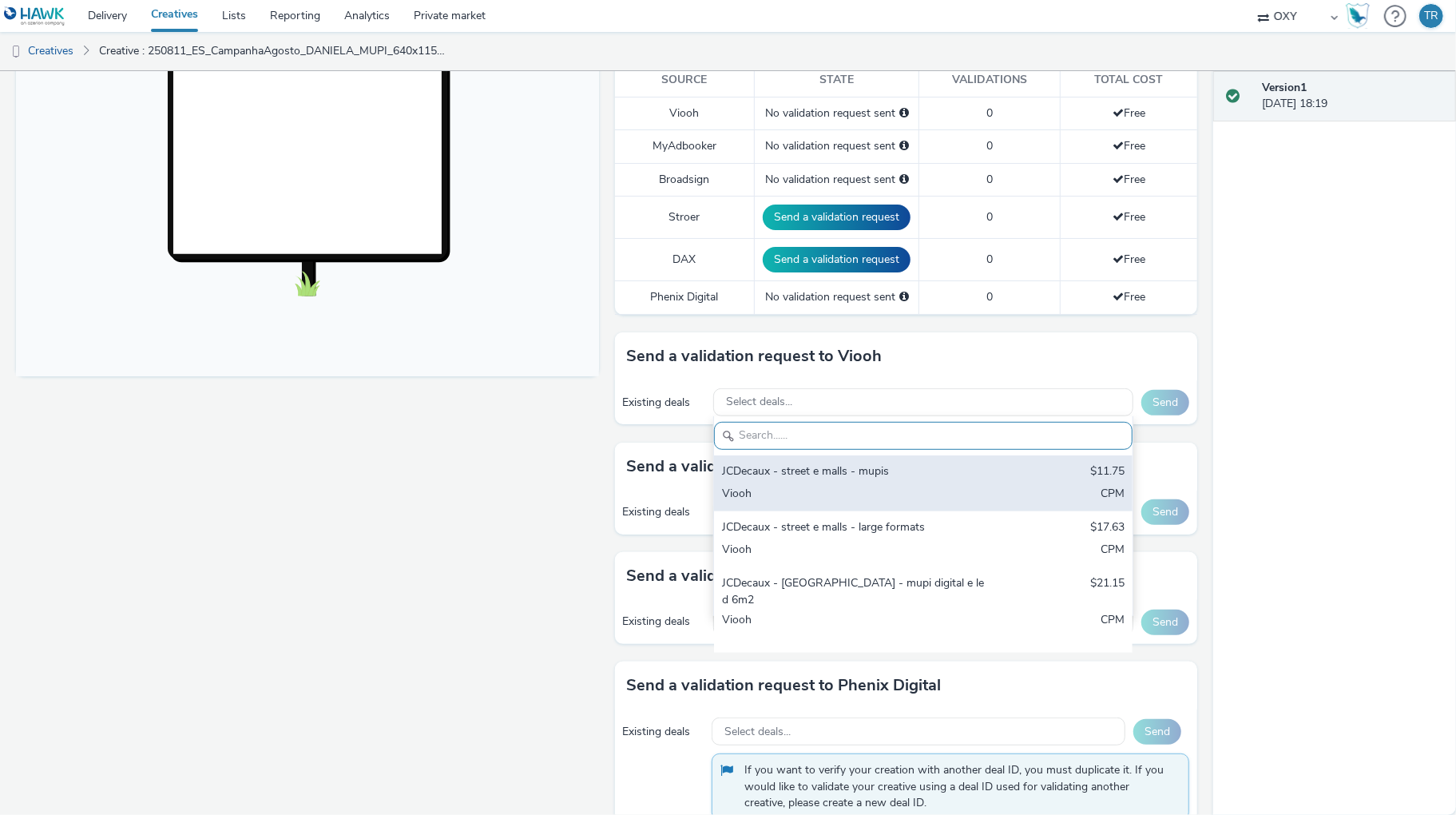
click at [786, 482] on div "JCDecaux - street e malls - mupis $11.75 Viooh CPM" at bounding box center [923, 483] width 419 height 56
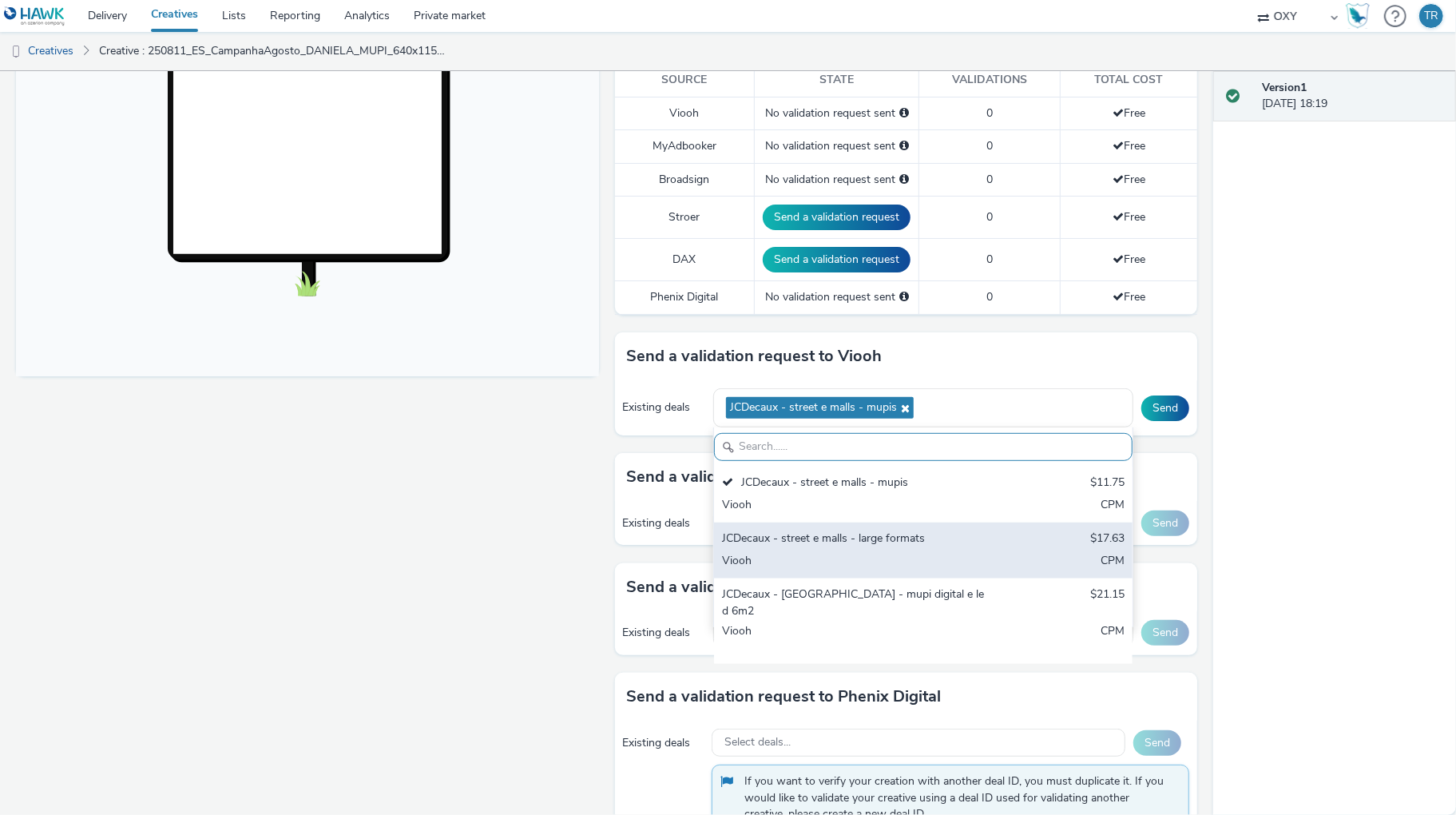
click at [778, 557] on div "Viooh" at bounding box center [854, 562] width 266 height 19
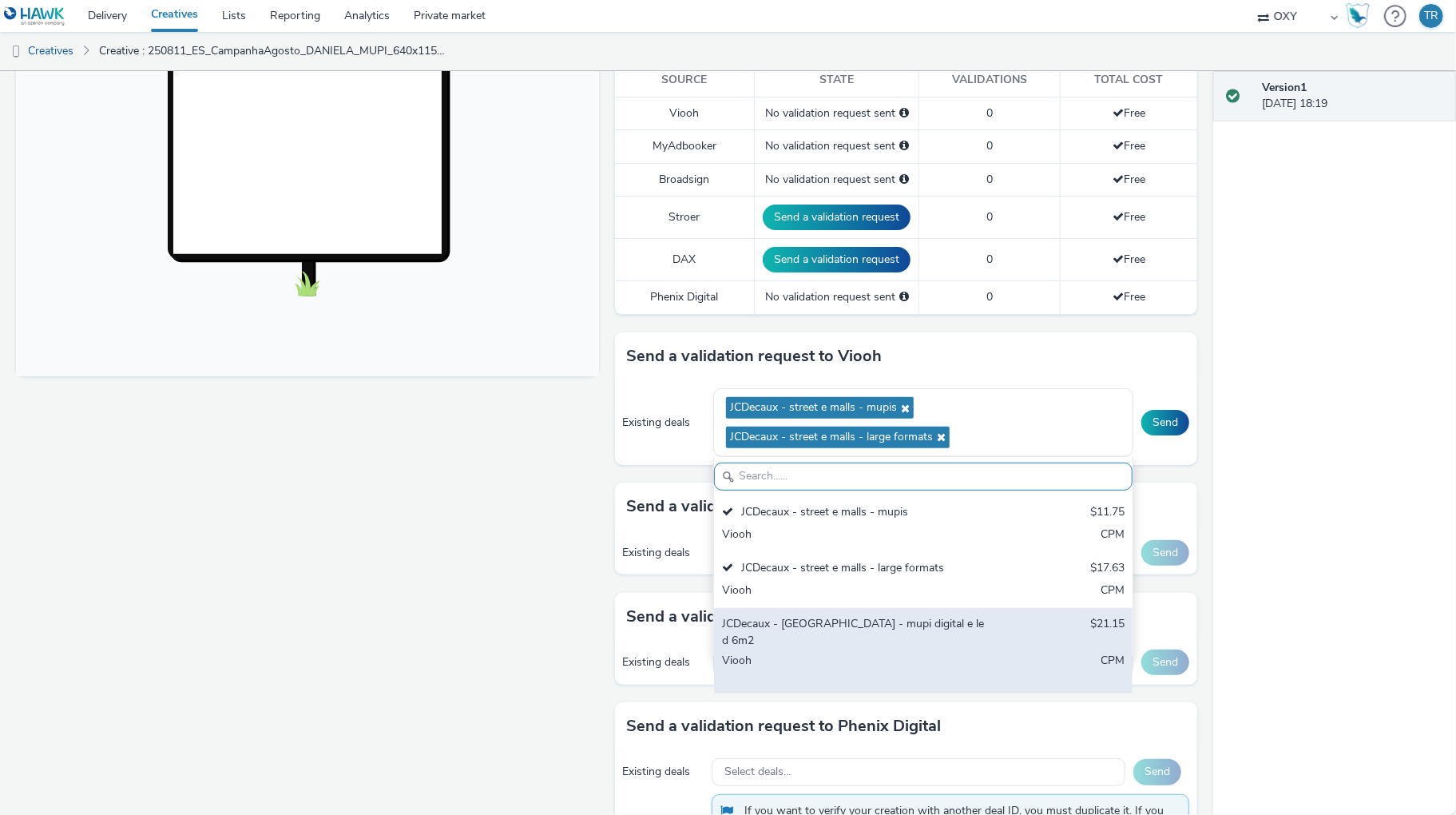
click at [775, 640] on div "JCDecaux - Aeroporto DOOH - mupi digital e led 6m2" at bounding box center [854, 632] width 266 height 32
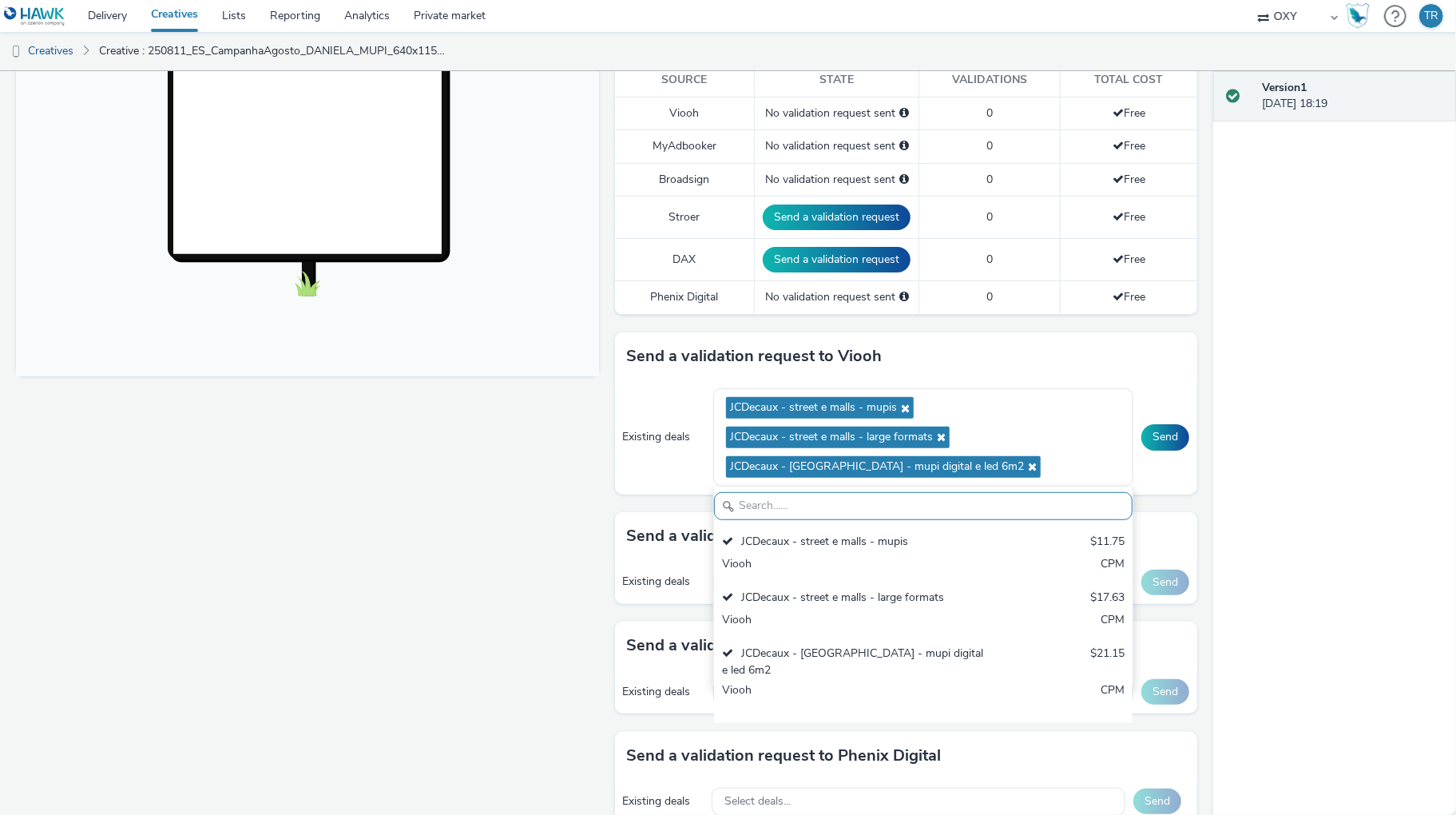
click at [1285, 458] on div "Version 1 16 September 2025, 18:19" at bounding box center [1334, 442] width 243 height 743
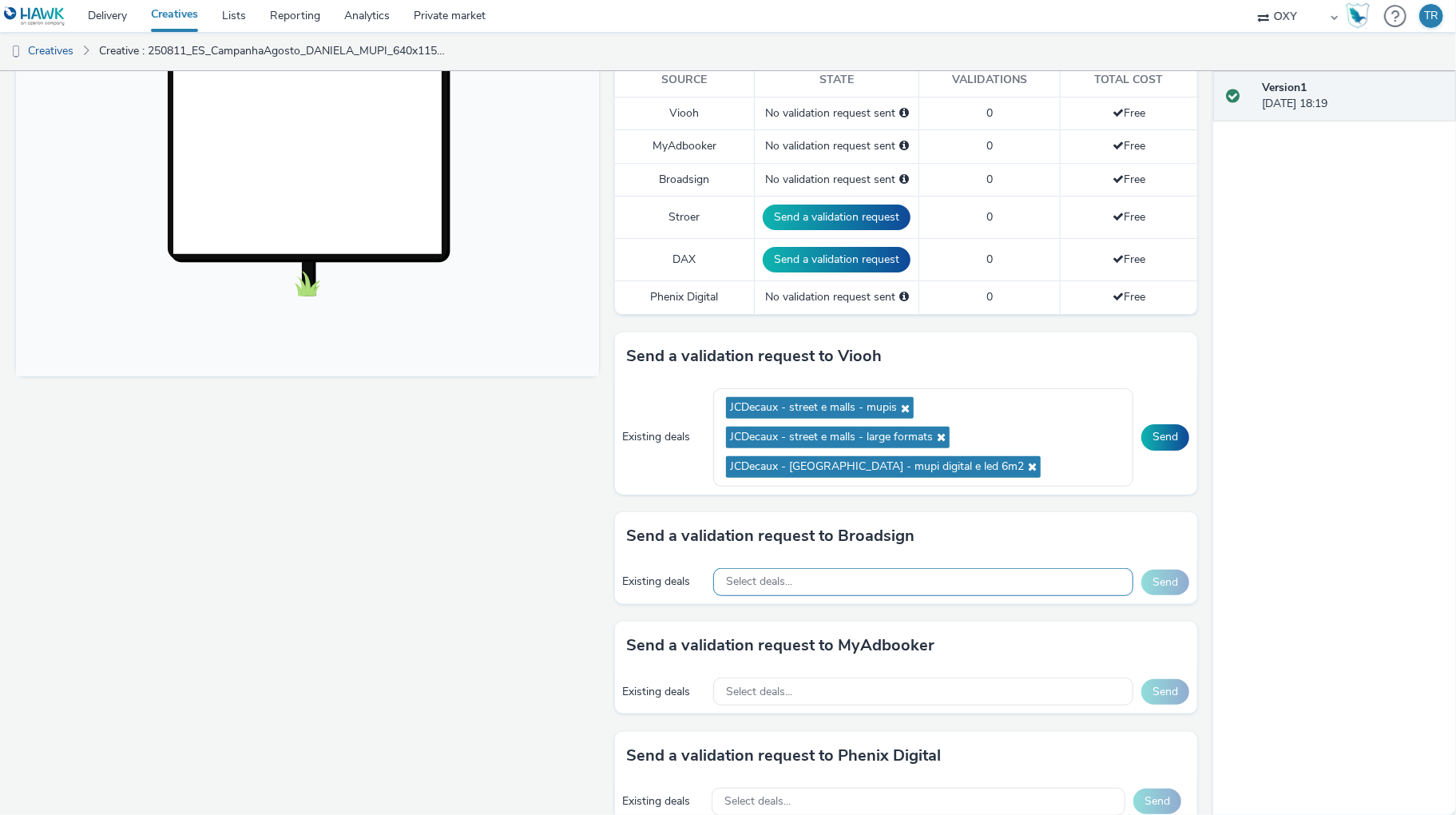
click at [790, 581] on span "Select deals..." at bounding box center [759, 583] width 67 height 14
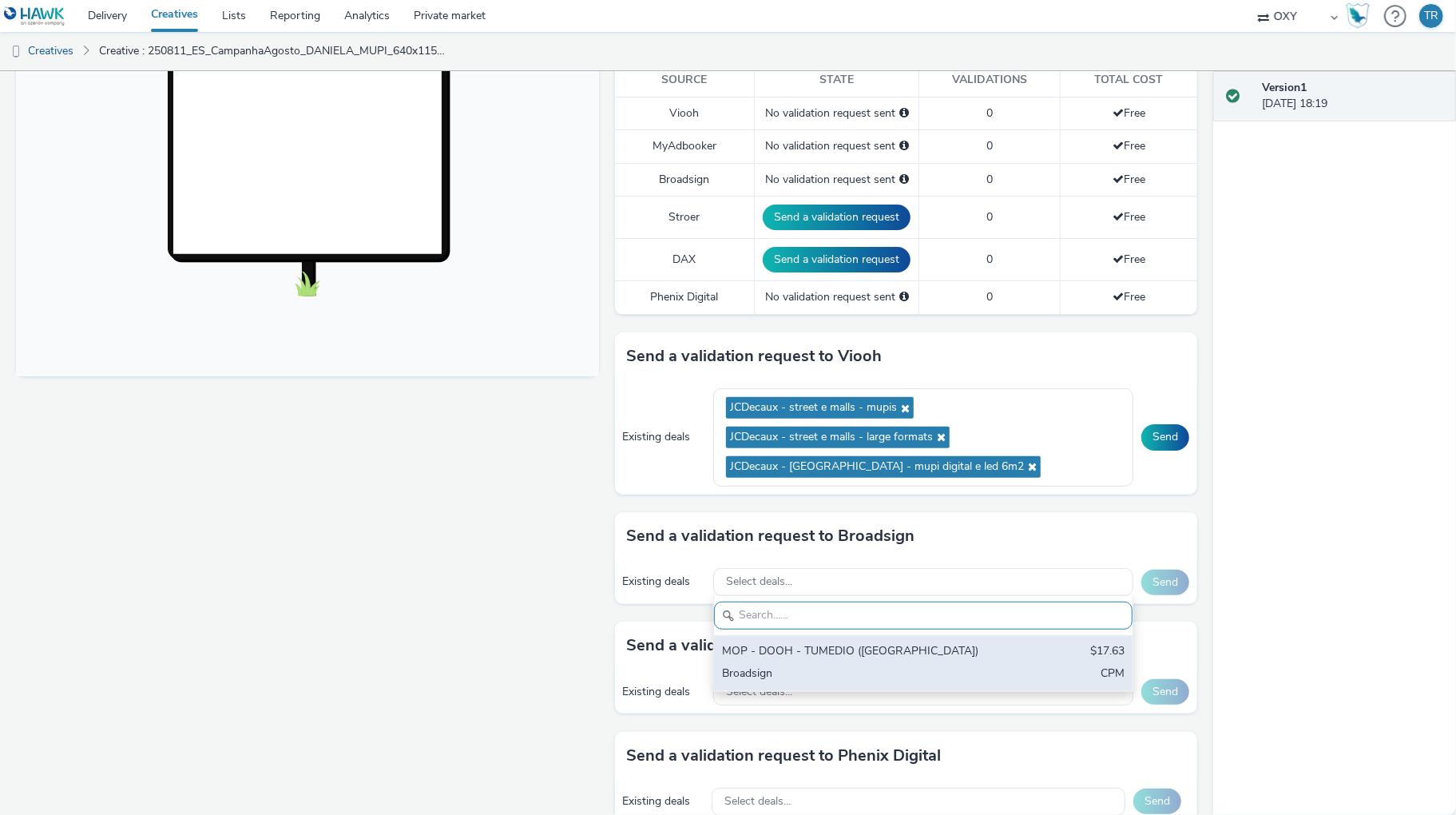
click at [778, 661] on div "MOP - DOOH - TUMEDIO (Parques de Estacionamento)" at bounding box center [854, 652] width 266 height 19
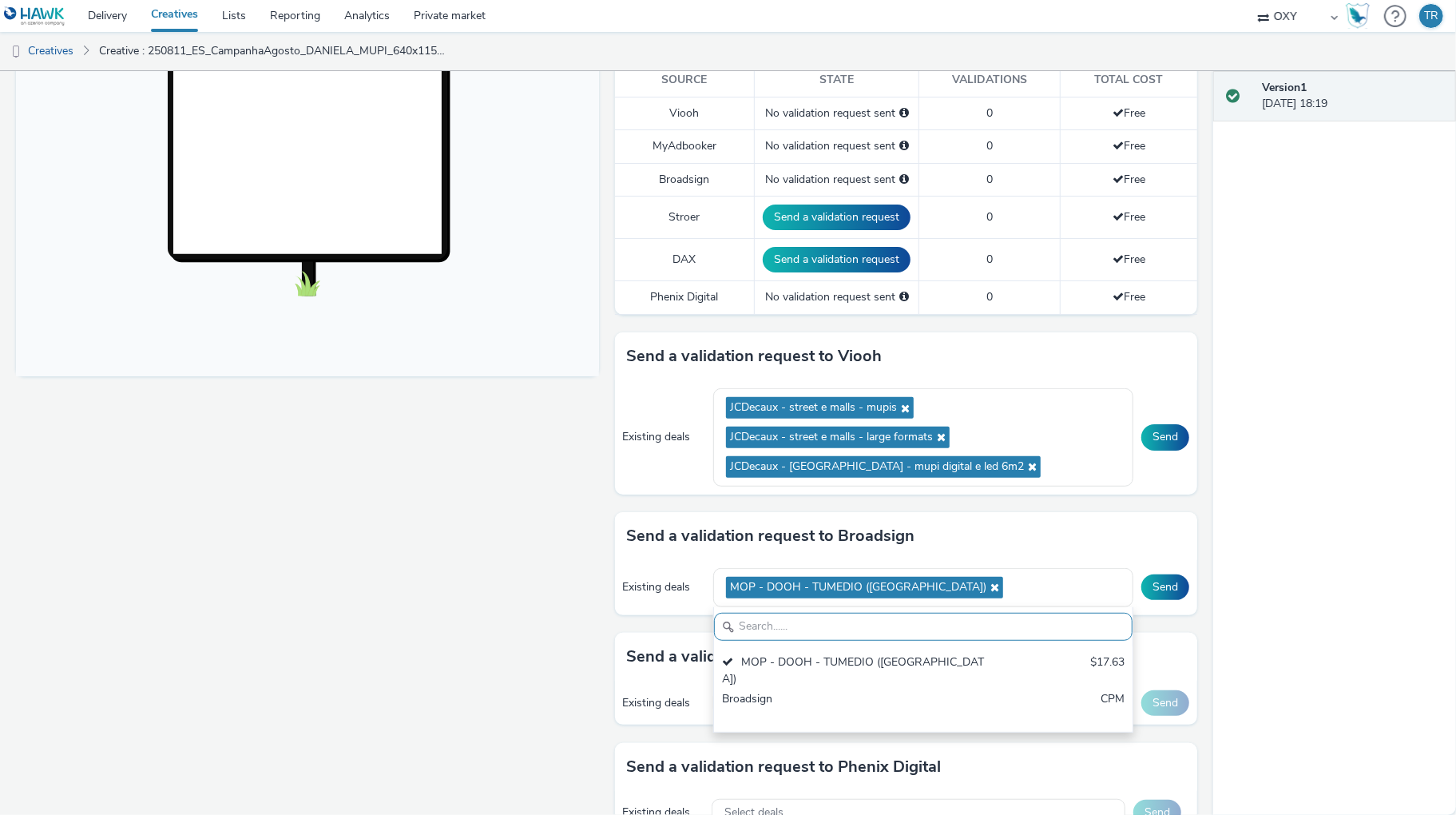
click at [1281, 580] on div "Version 1 16 September 2025, 18:19" at bounding box center [1334, 442] width 243 height 743
click at [879, 698] on div "Select deals..." at bounding box center [923, 702] width 420 height 28
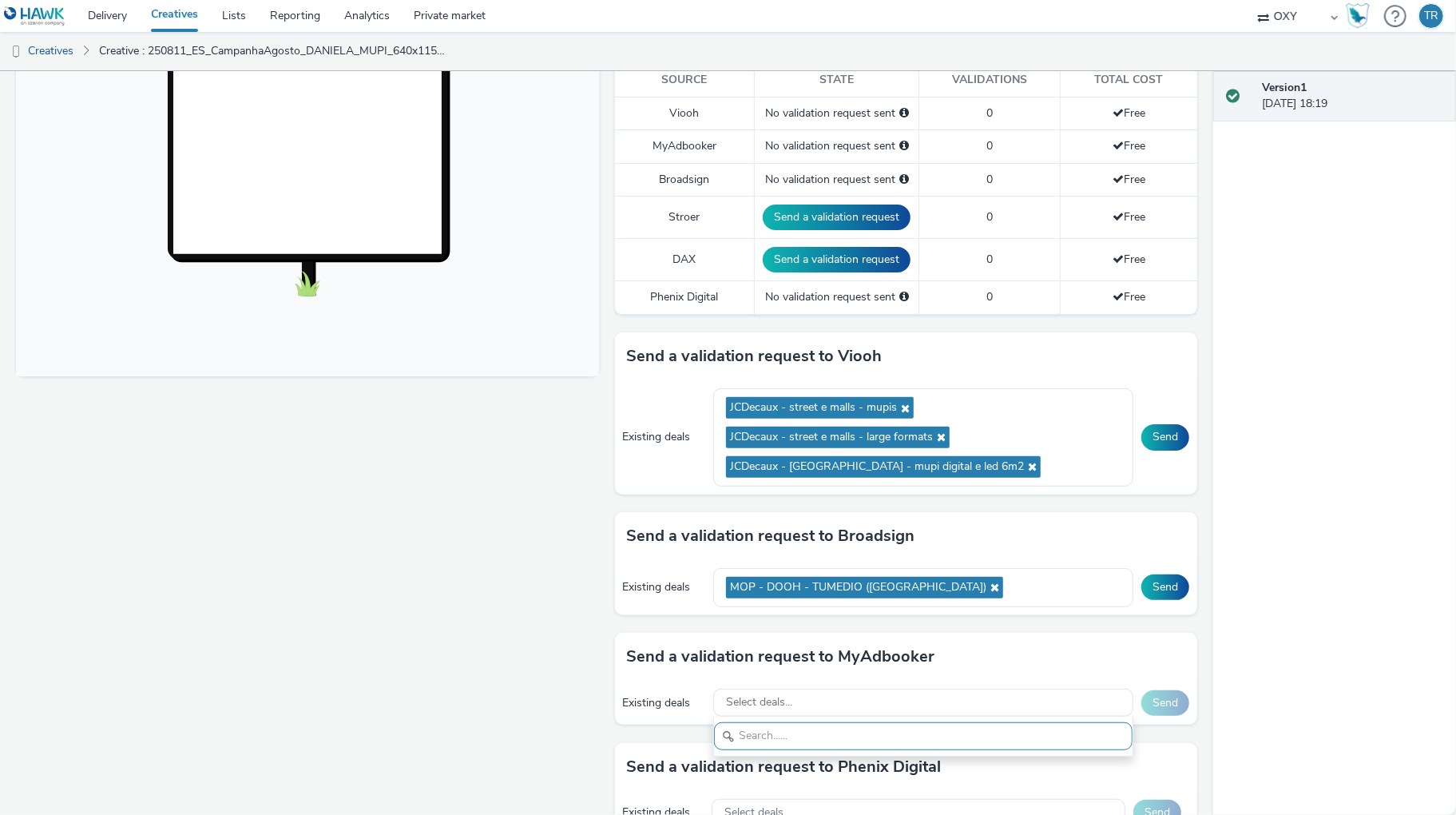
click at [1356, 625] on div "Version 1 16 September 2025, 18:19" at bounding box center [1334, 442] width 243 height 743
click at [1350, 544] on div "Version 1 16 September 2025, 18:19" at bounding box center [1334, 442] width 243 height 743
click at [1213, 559] on div "Enabled Version 1 - Created on 16 September 2025 VAST URL D 250811_ES_CampanhaA…" at bounding box center [606, 442] width 1213 height 743
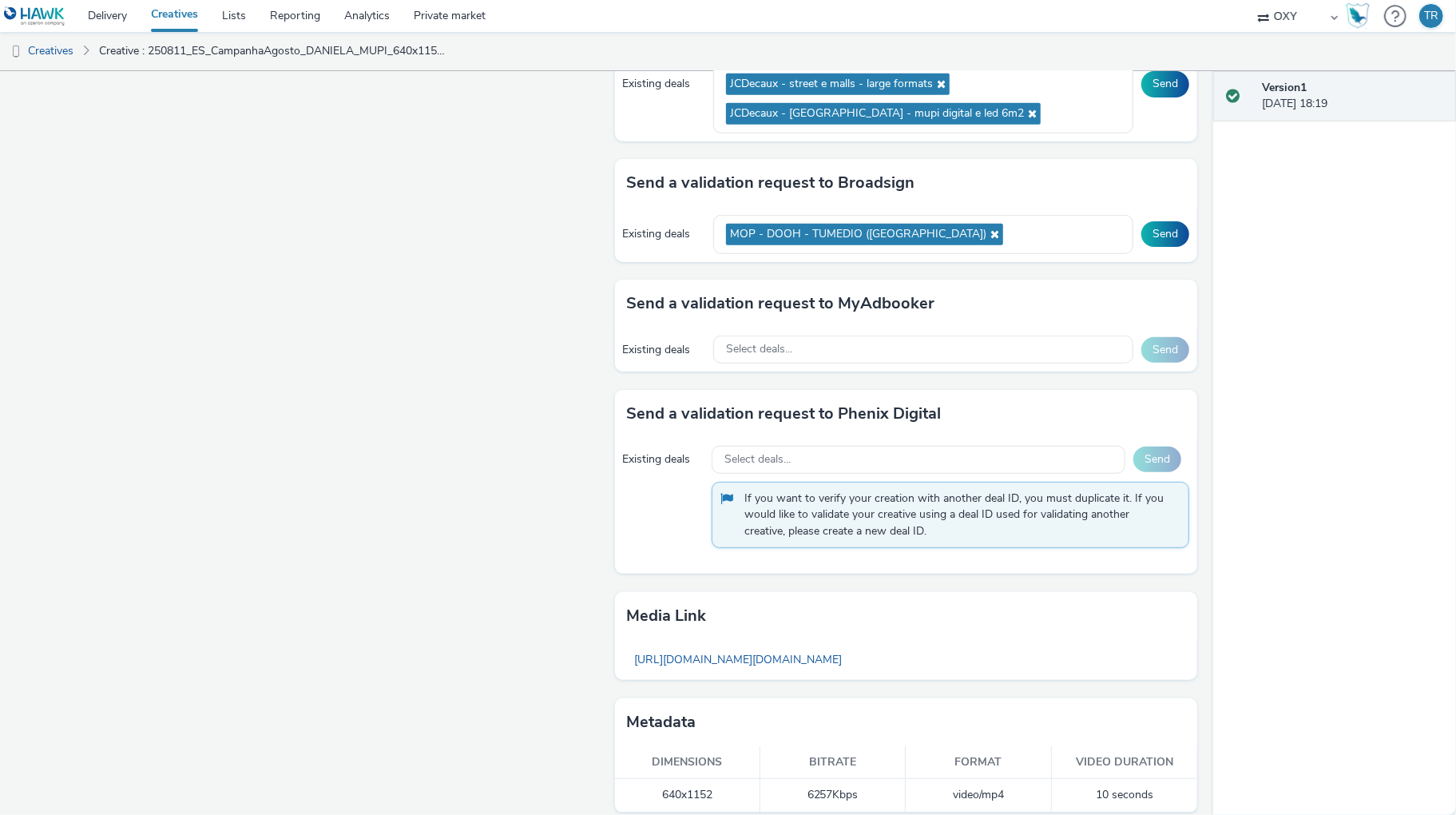
scroll to position [836, 0]
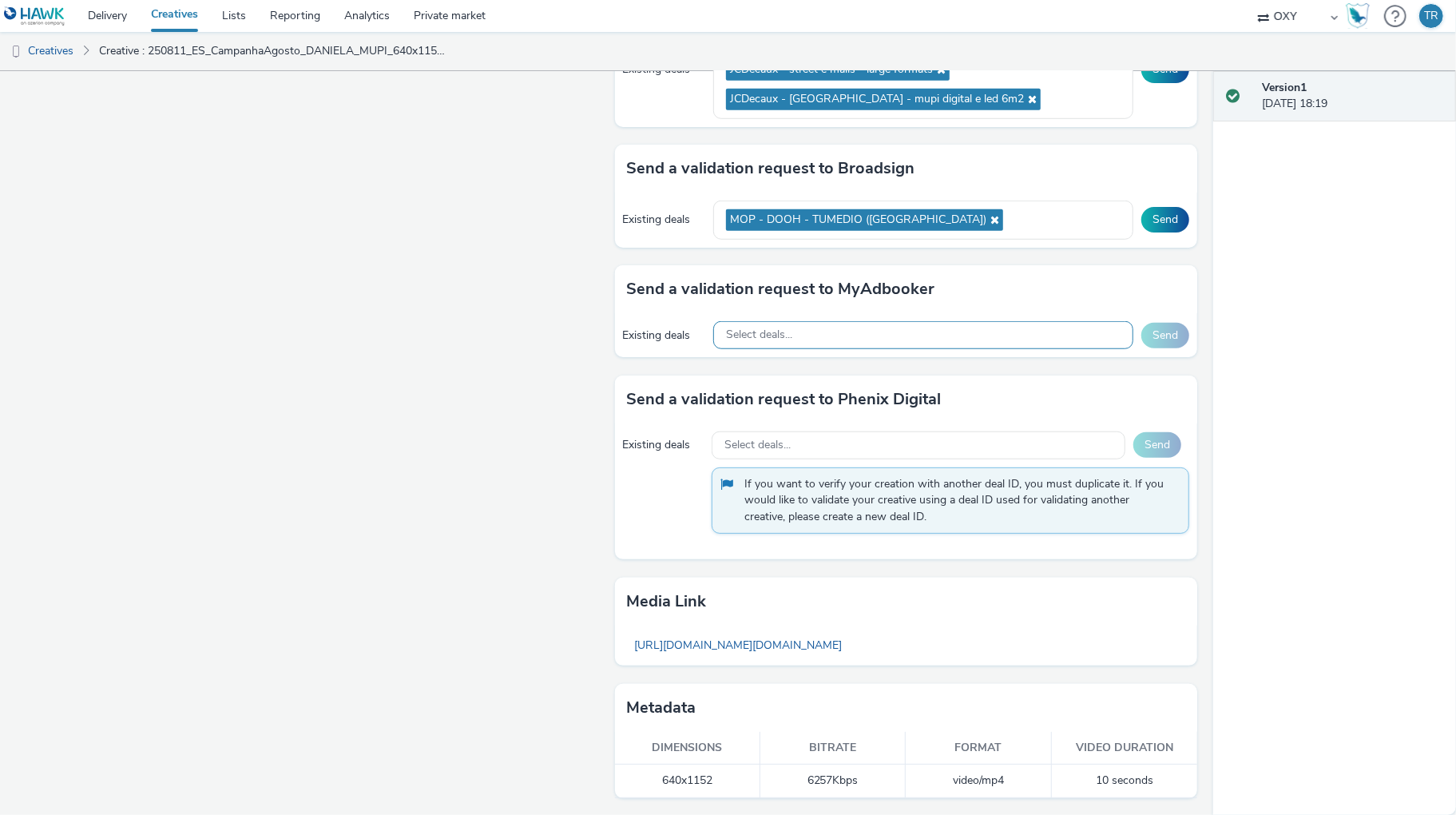
click at [758, 333] on span "Select deals..." at bounding box center [759, 335] width 67 height 14
click at [762, 442] on span "Select deals..." at bounding box center [758, 445] width 67 height 14
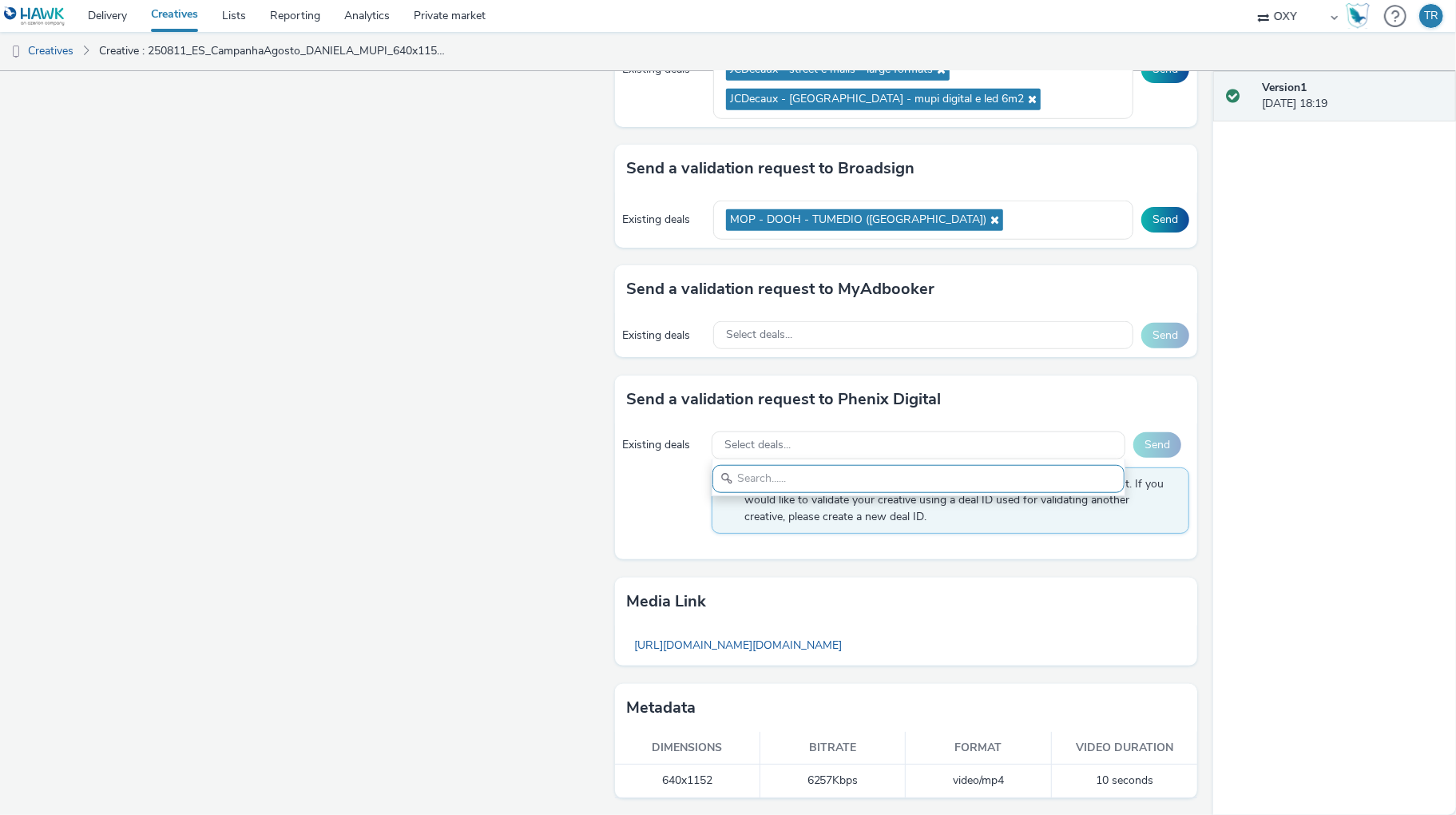
click at [1294, 444] on div "Version 1 16 September 2025, 18:19" at bounding box center [1334, 442] width 243 height 743
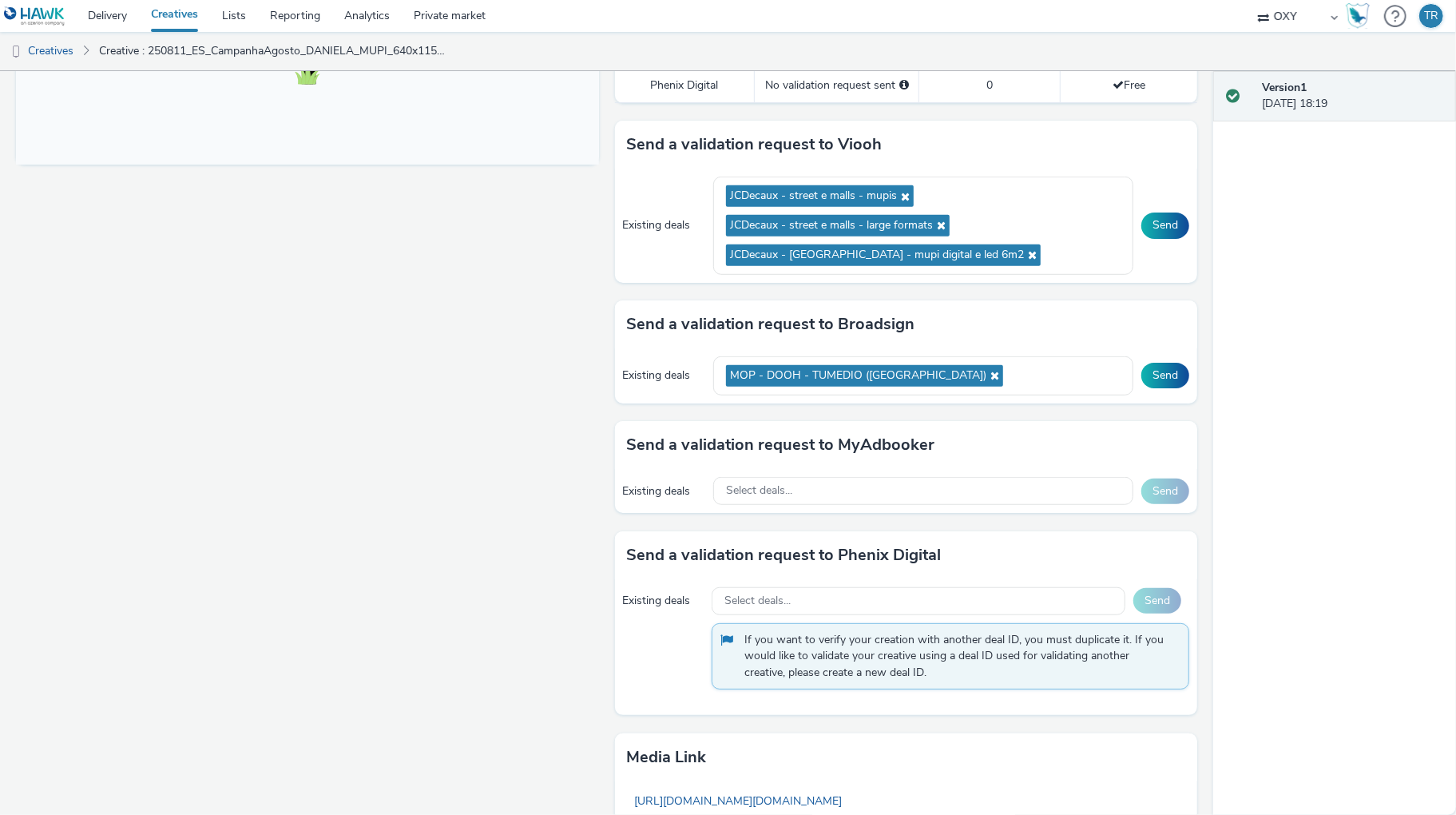
scroll to position [661, 0]
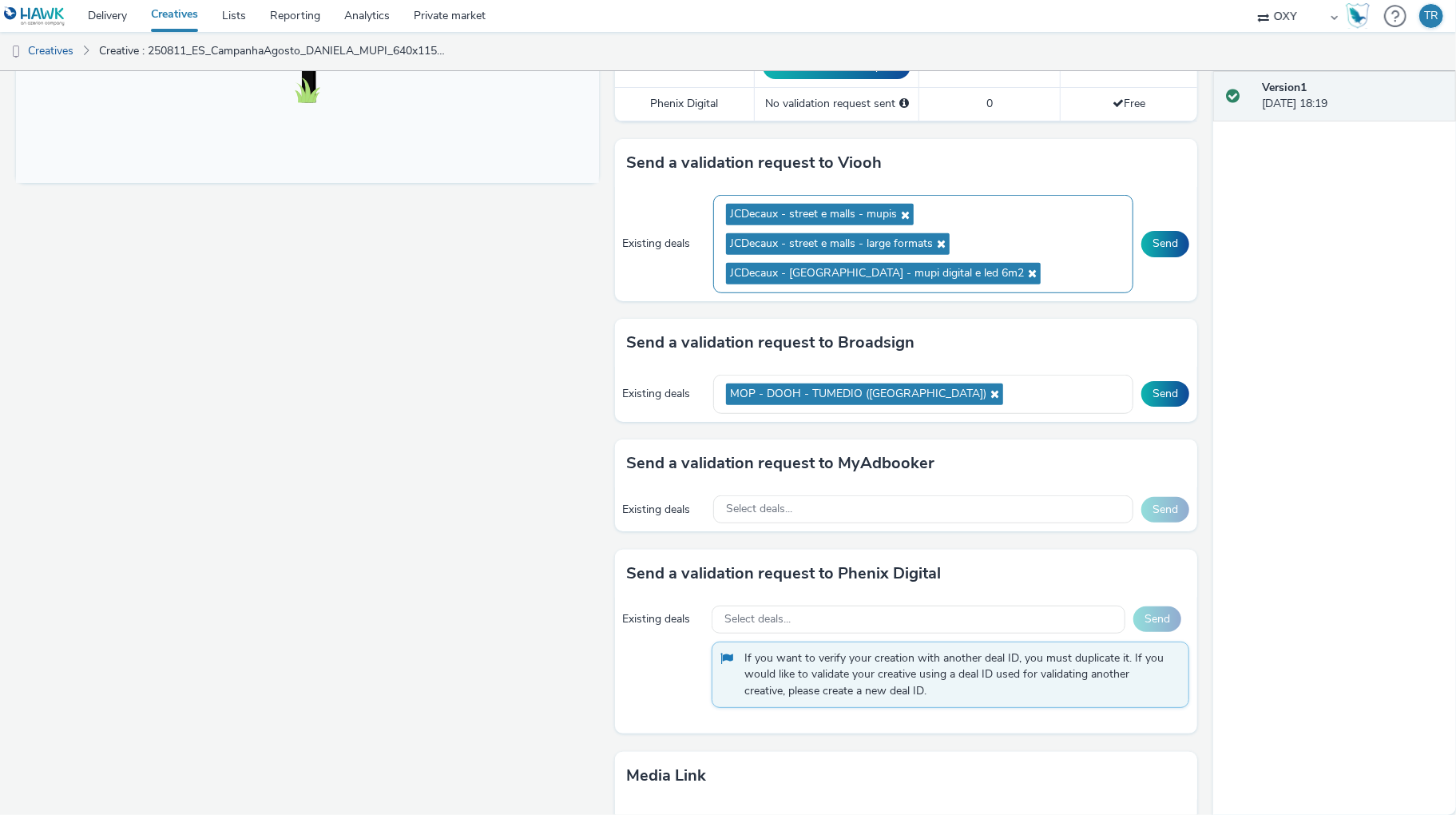
click at [1071, 275] on ul "JCDecaux - street e malls - mupis JCDecaux - street e malls - large formats JCD…" at bounding box center [923, 244] width 394 height 88
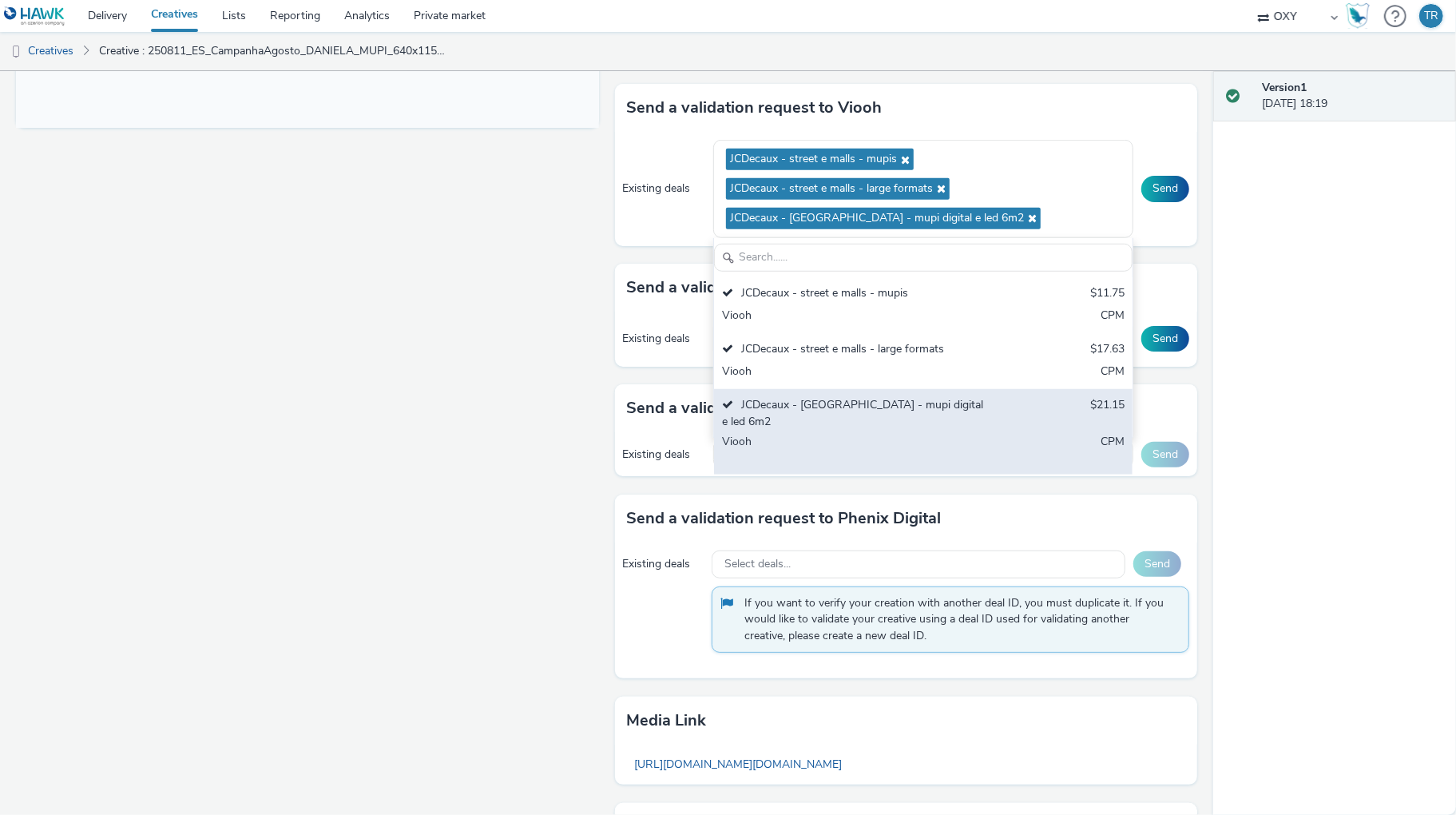
scroll to position [732, 0]
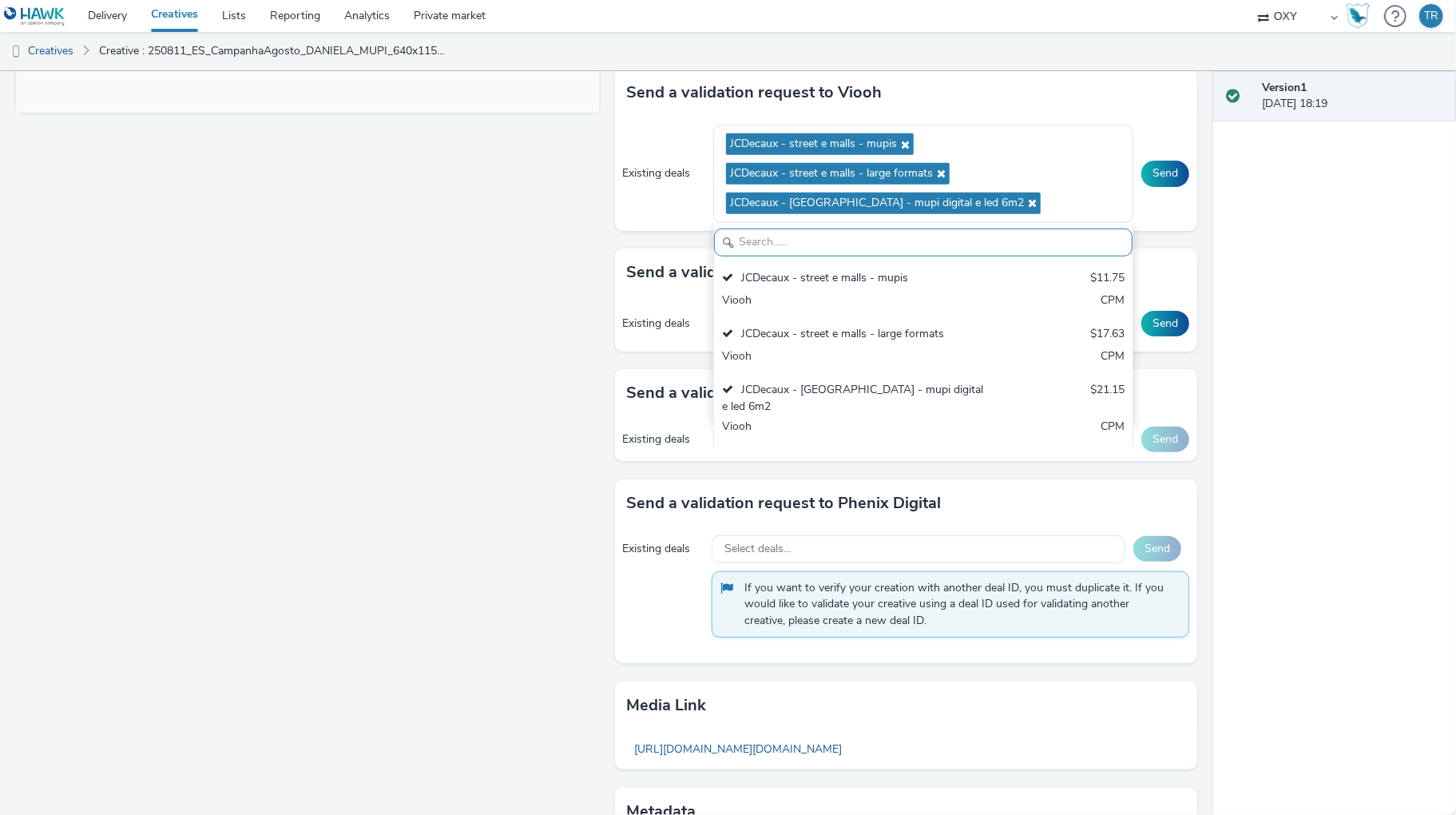
click at [1369, 385] on div "Version 1 16 September 2025, 18:19" at bounding box center [1334, 442] width 243 height 743
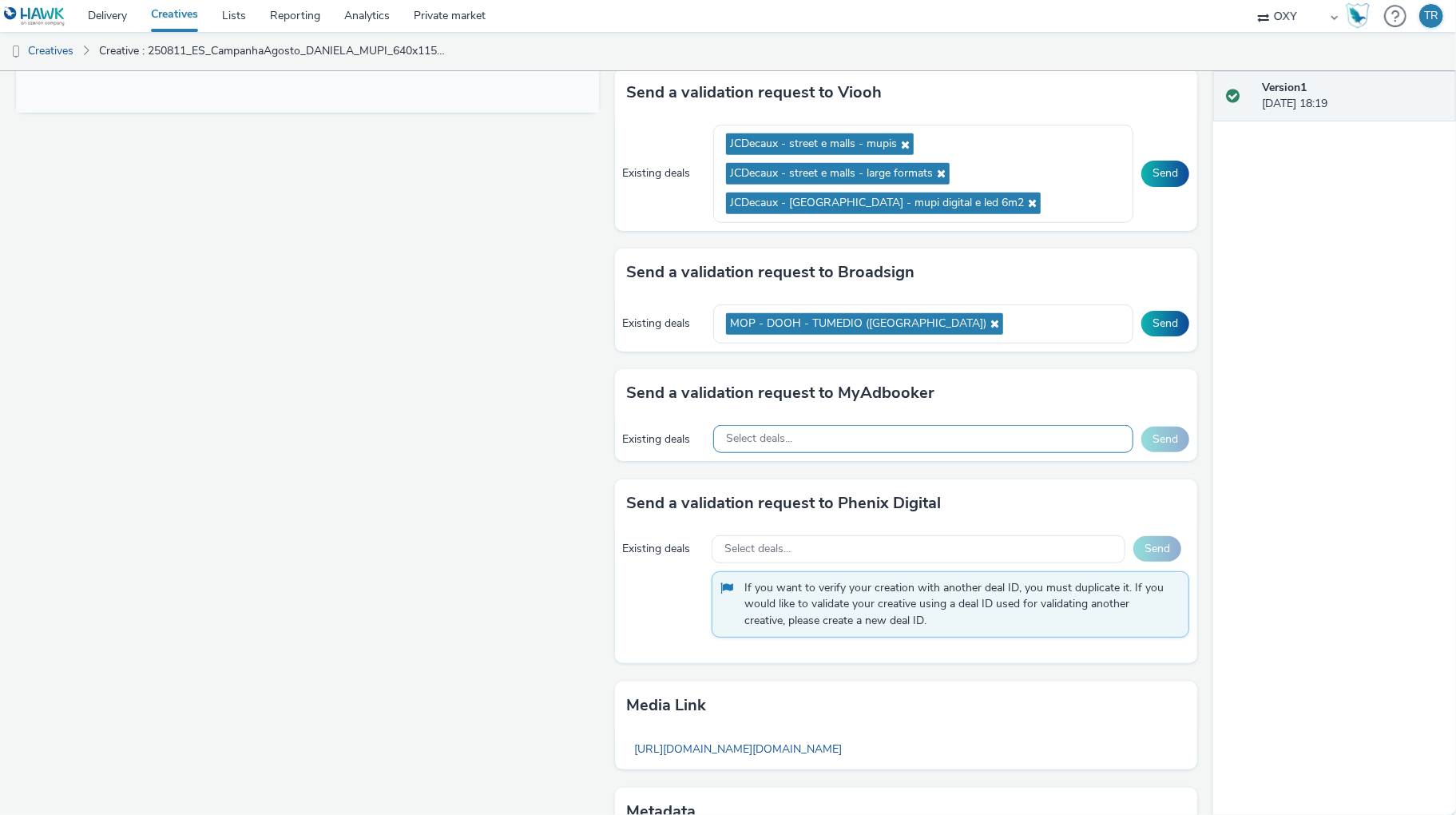
click at [894, 431] on div "Select deals..." at bounding box center [923, 438] width 420 height 28
click at [1251, 451] on div "Version 1 16 September 2025, 18:19" at bounding box center [1334, 442] width 243 height 743
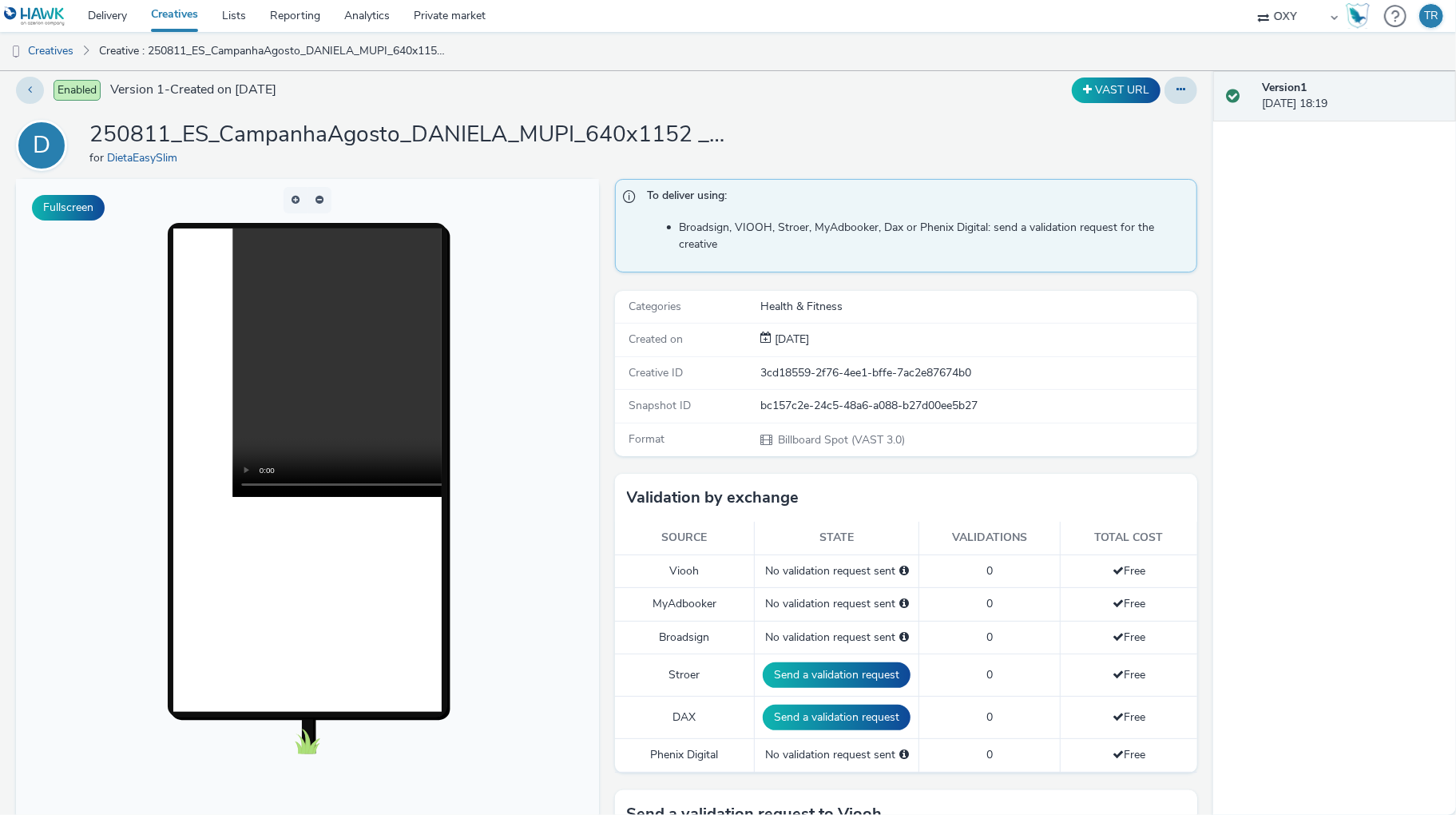
scroll to position [8, 0]
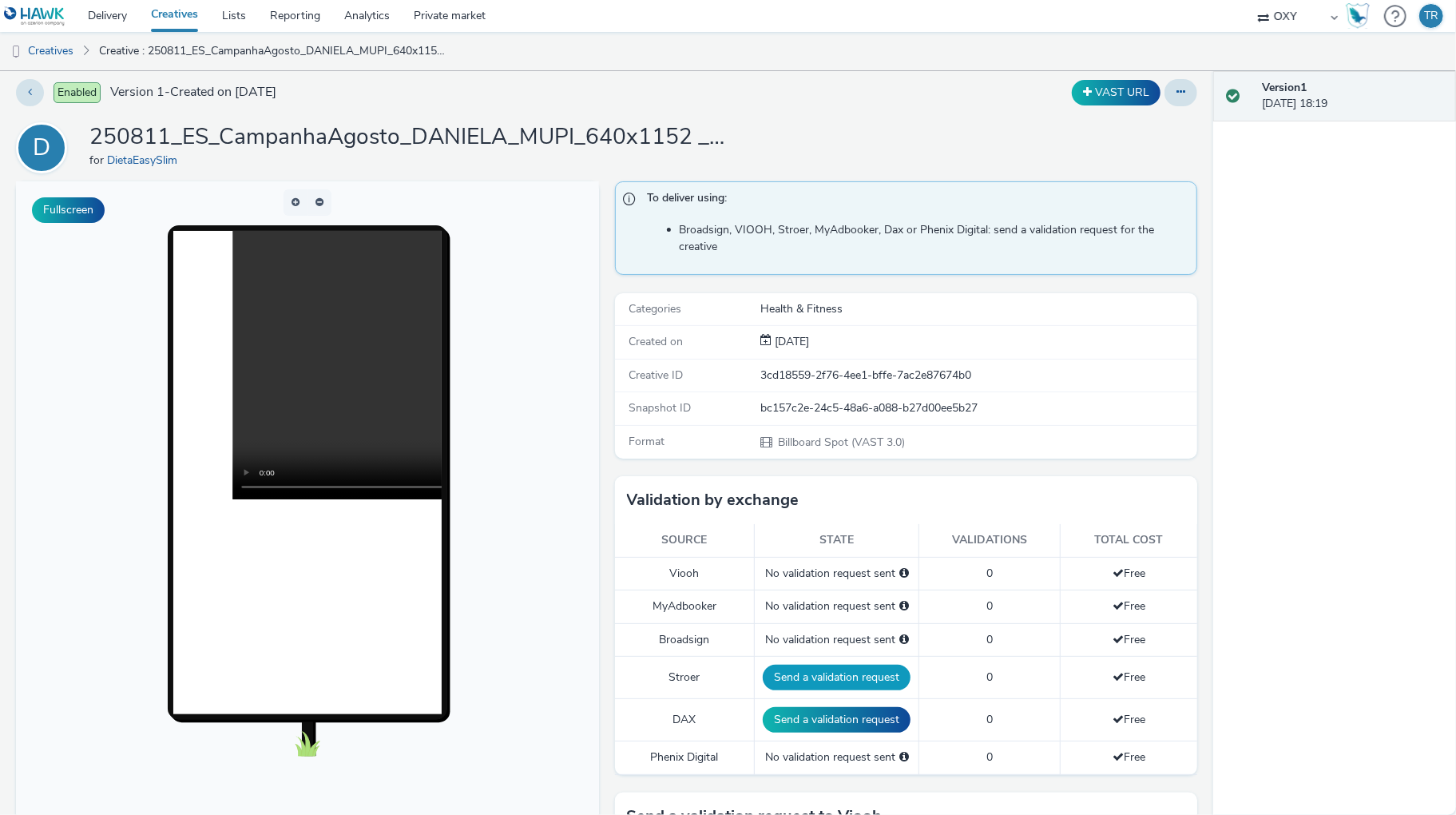
click at [828, 678] on button "Send a validation request" at bounding box center [836, 678] width 148 height 25
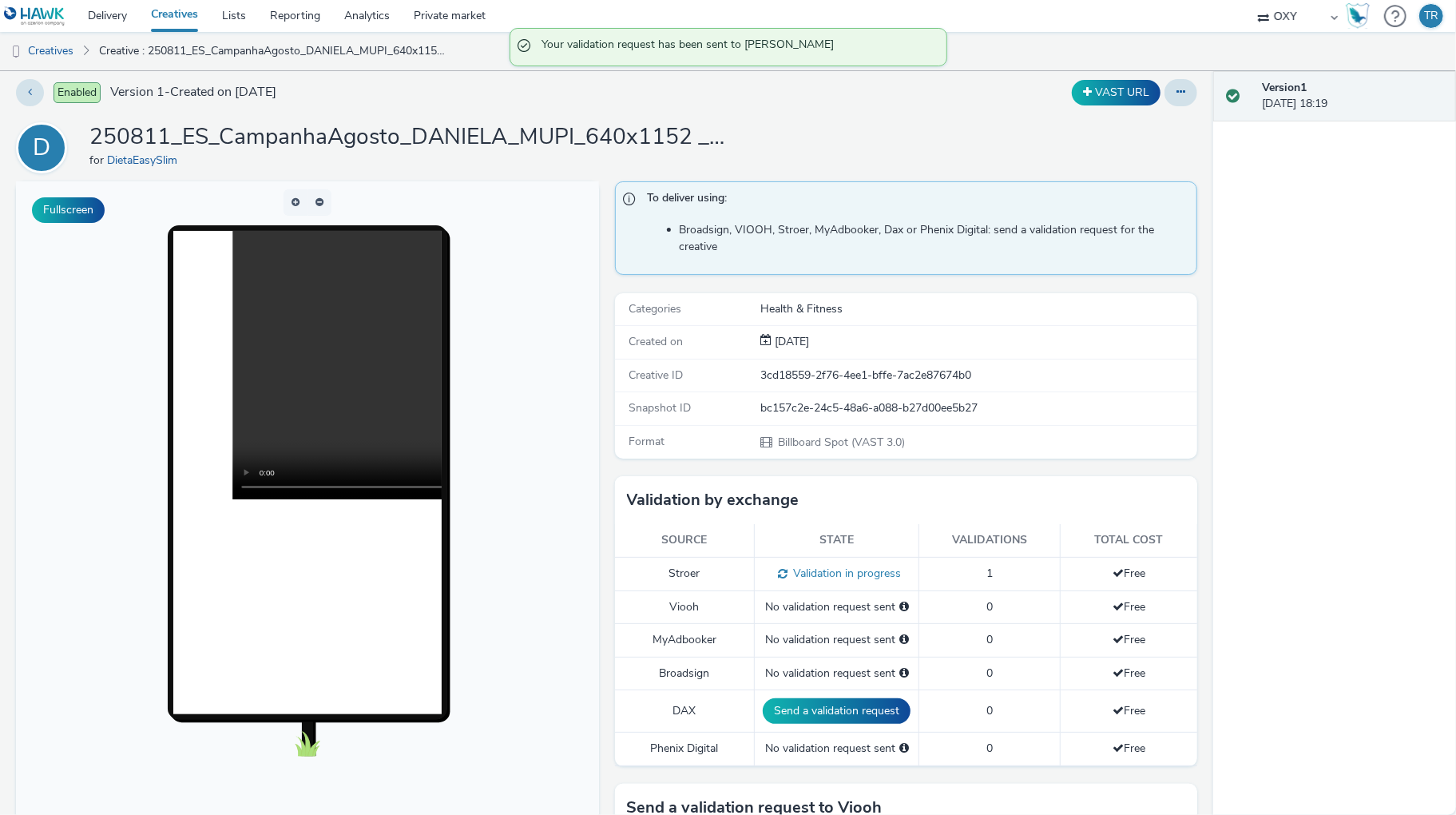
click at [825, 715] on button "Send a validation request" at bounding box center [836, 711] width 148 height 25
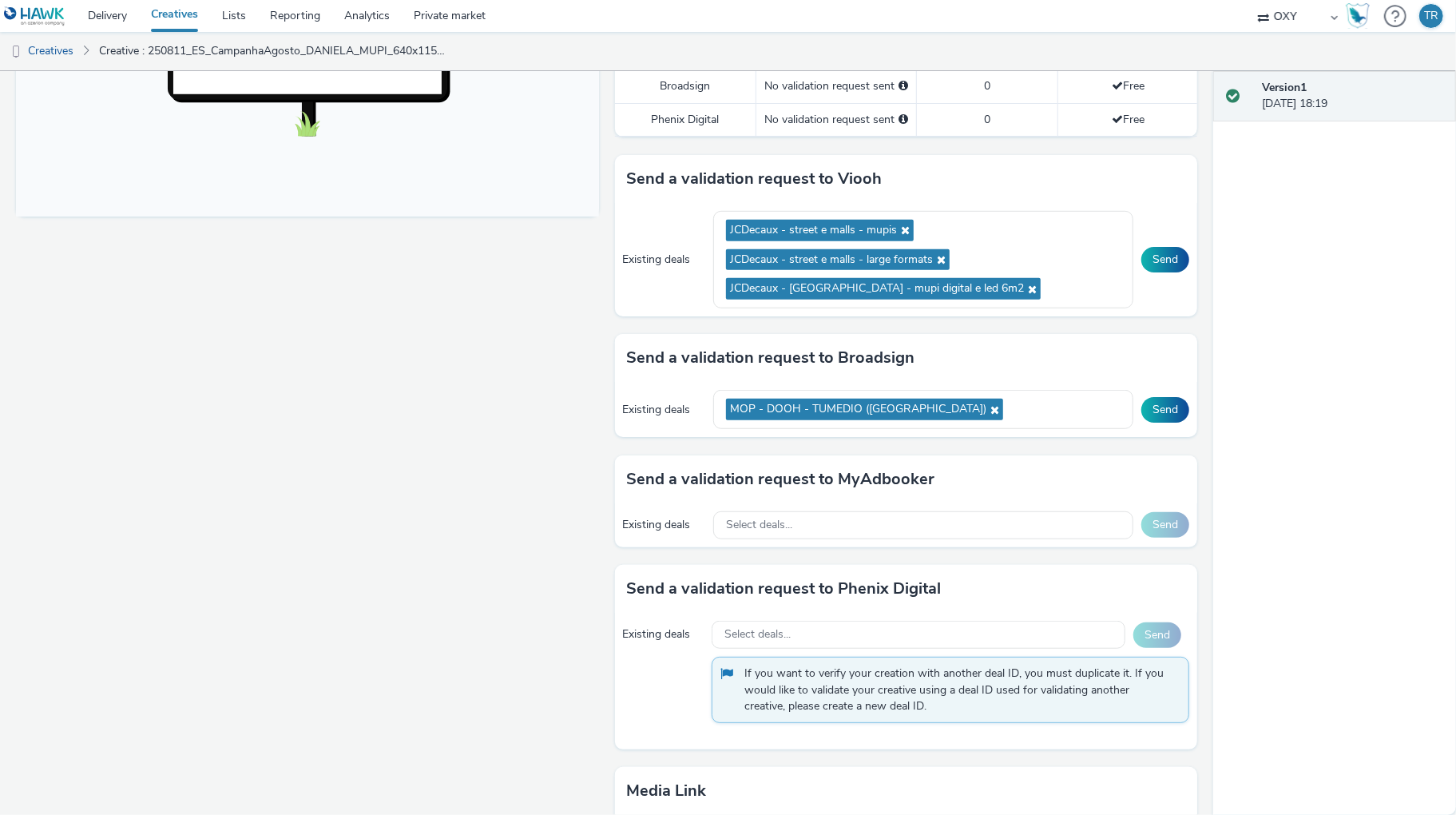
scroll to position [624, 0]
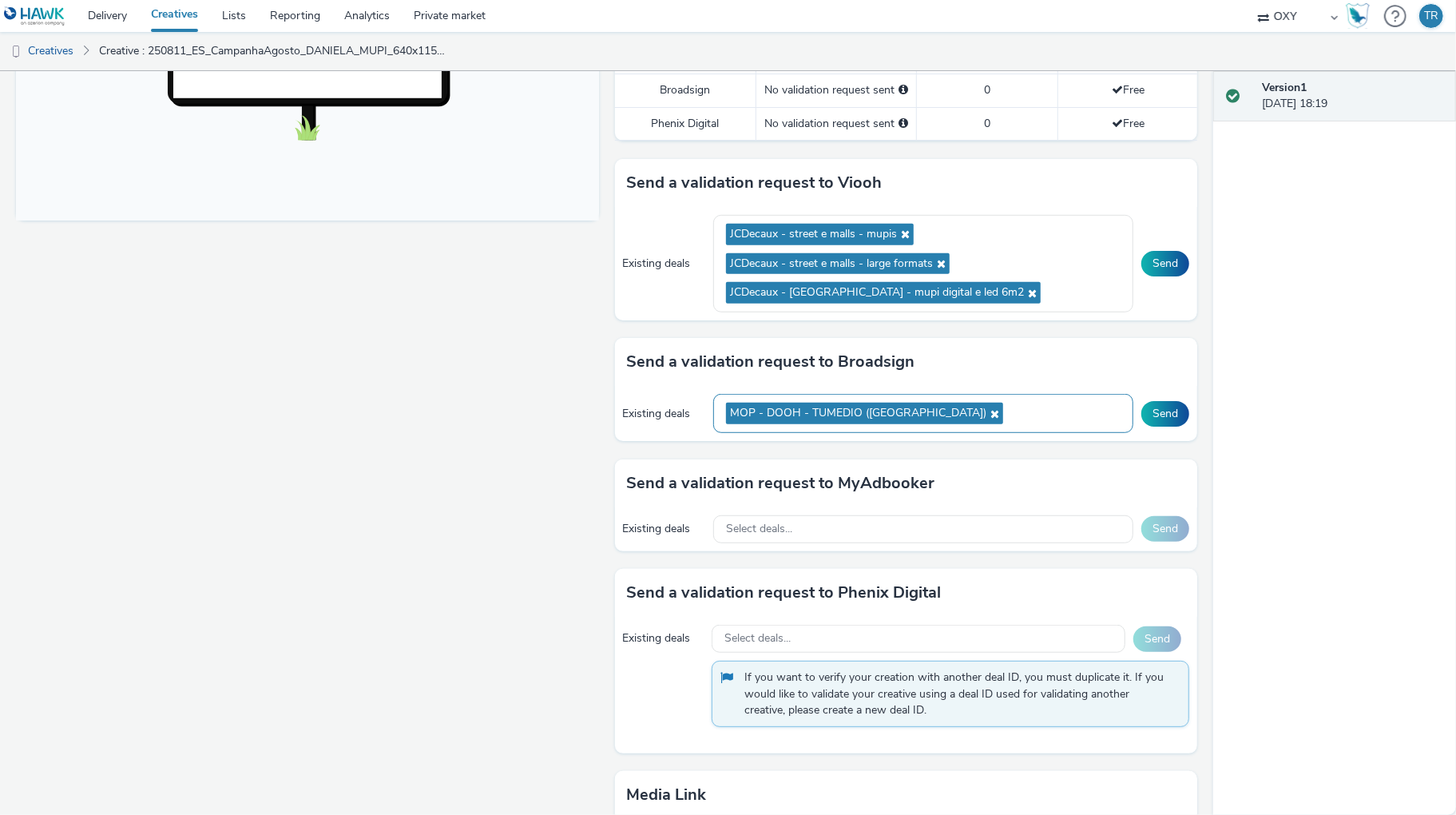
click at [1077, 412] on div "MOP - DOOH - TUMEDIO (Parques de Estacionamento)" at bounding box center [923, 414] width 420 height 39
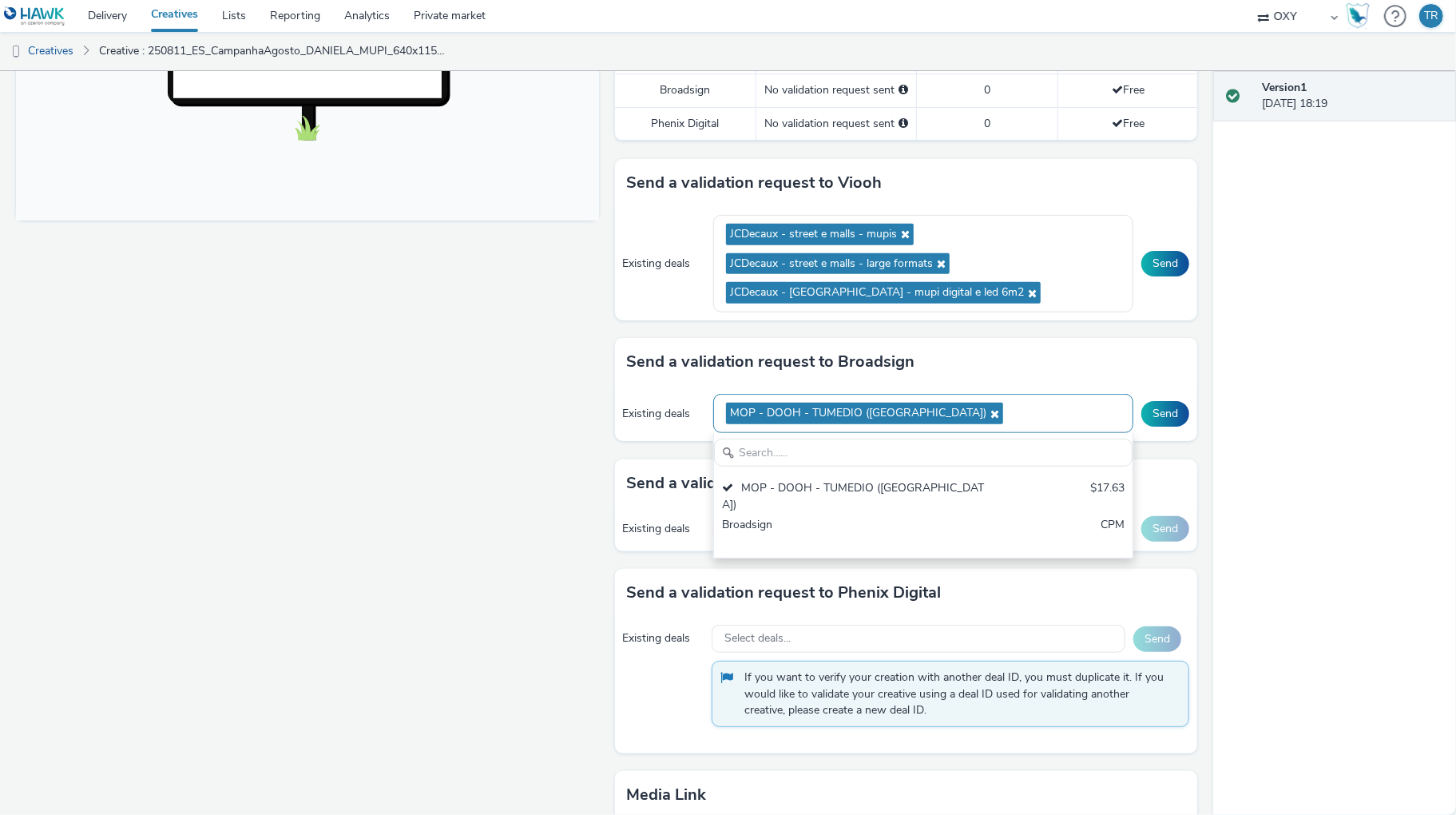
scroll to position [0, 0]
click at [1224, 364] on div "Version 1 16 September 2025, 18:19" at bounding box center [1334, 442] width 243 height 743
click at [1173, 261] on button "Send" at bounding box center [1165, 264] width 48 height 25
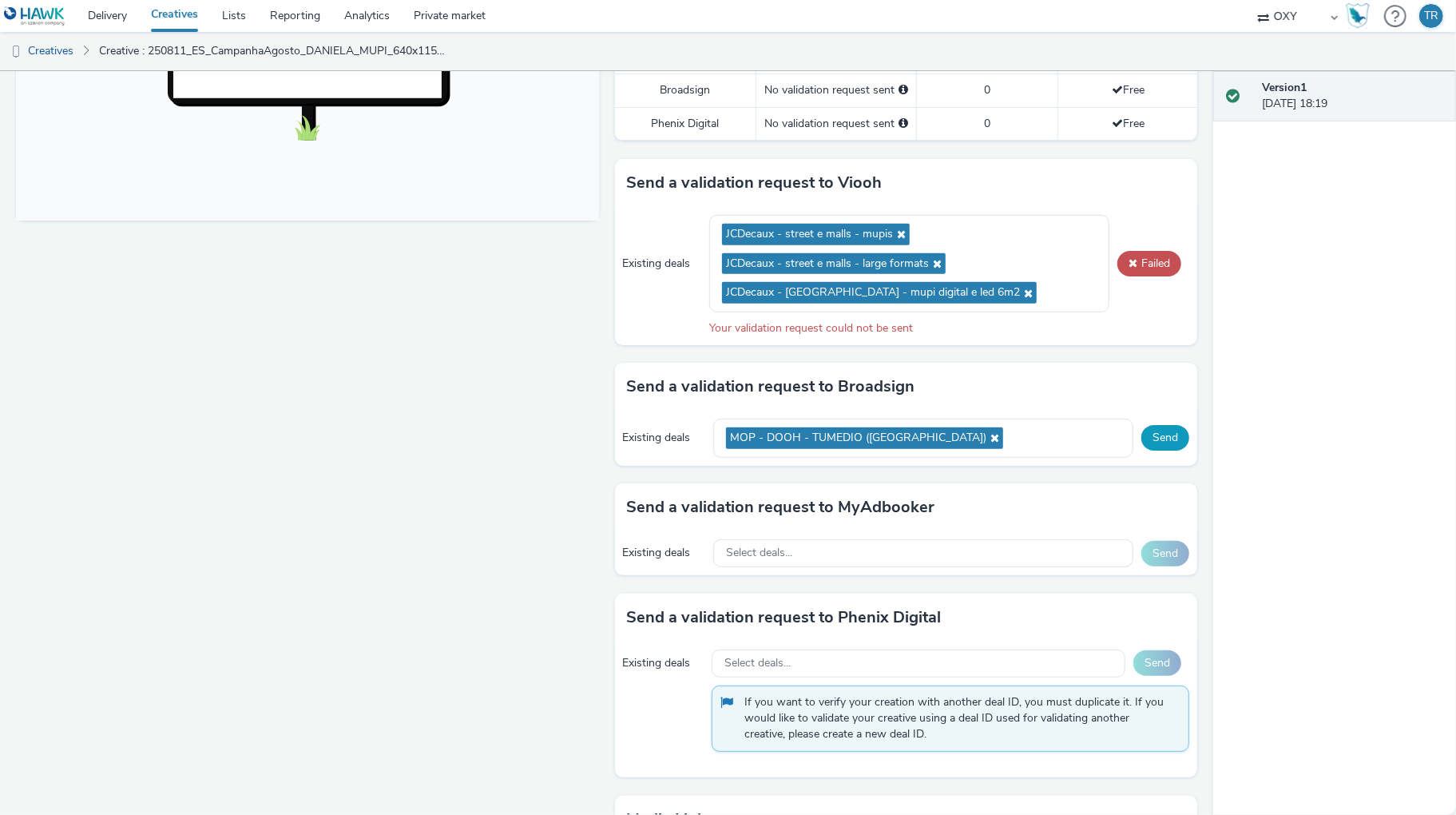
click at [1157, 441] on button "Send" at bounding box center [1165, 437] width 48 height 25
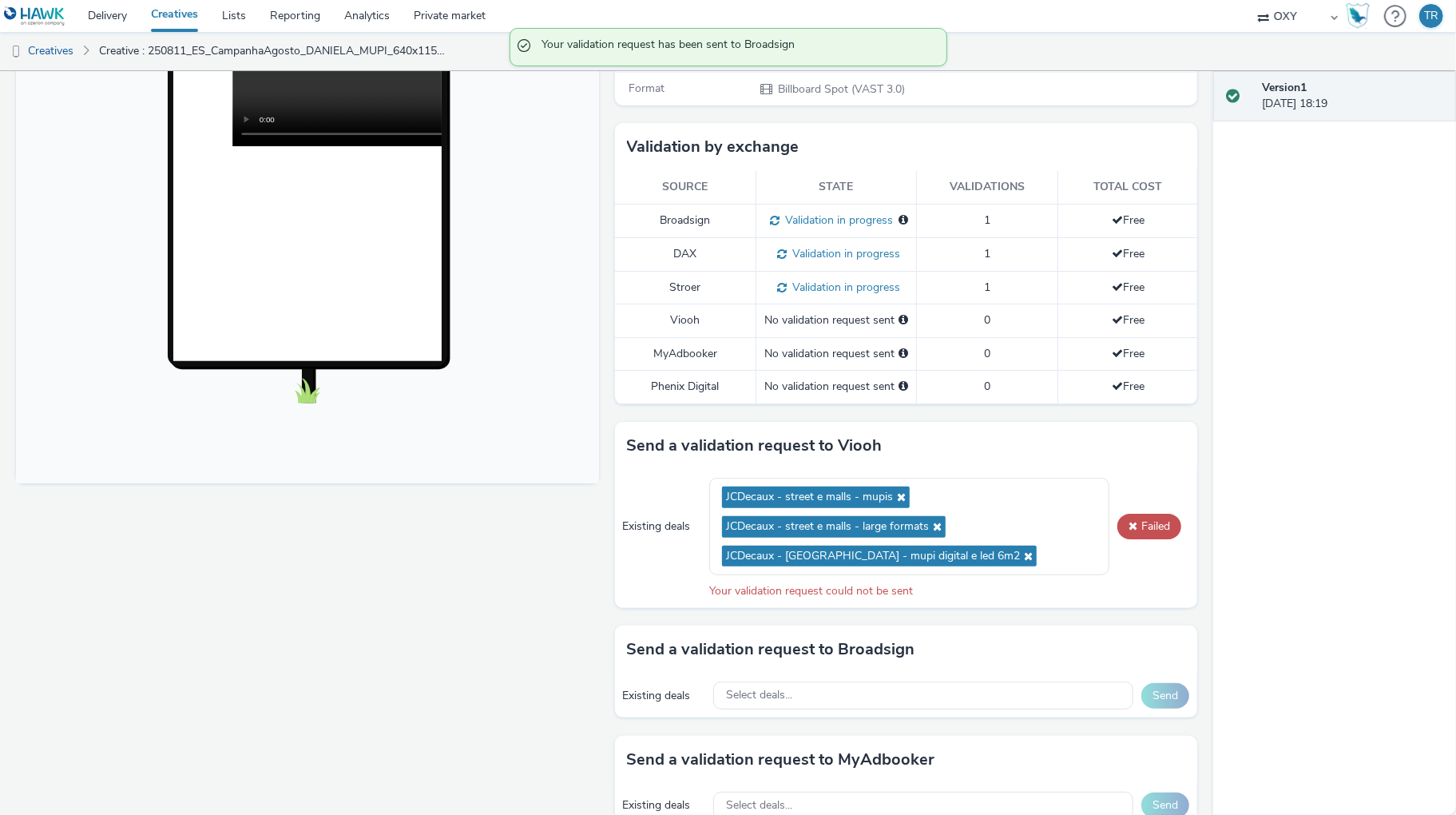
scroll to position [357, 0]
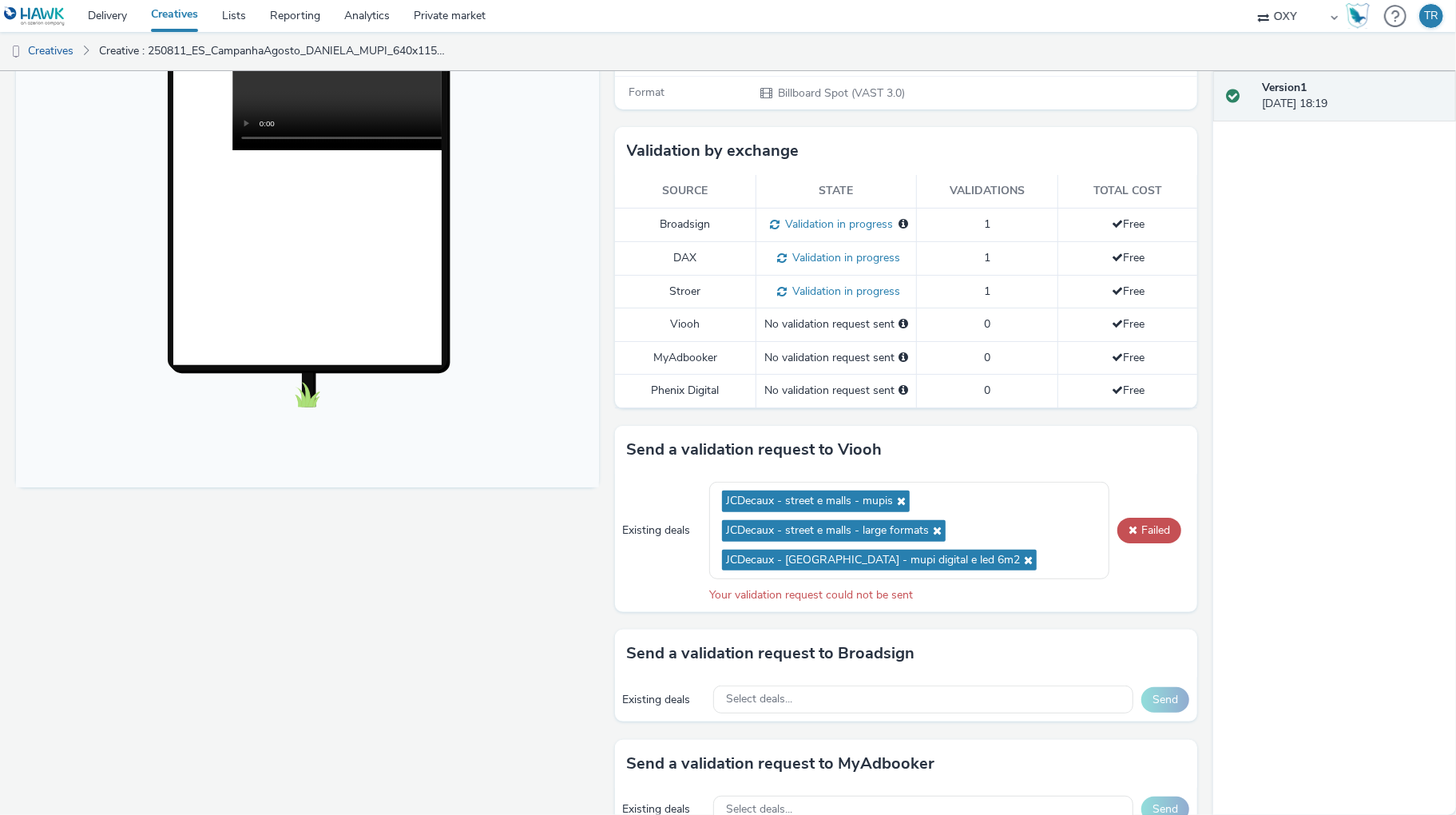
drag, startPoint x: 1130, startPoint y: 467, endPoint x: 1157, endPoint y: 497, distance: 40.4
click at [1130, 467] on div "Send a validation request to Viooh" at bounding box center [906, 449] width 583 height 48
click at [1032, 556] on ul "JCDecaux - street e malls - mupis JCDecaux - street e malls - large formats JCD…" at bounding box center [909, 531] width 375 height 88
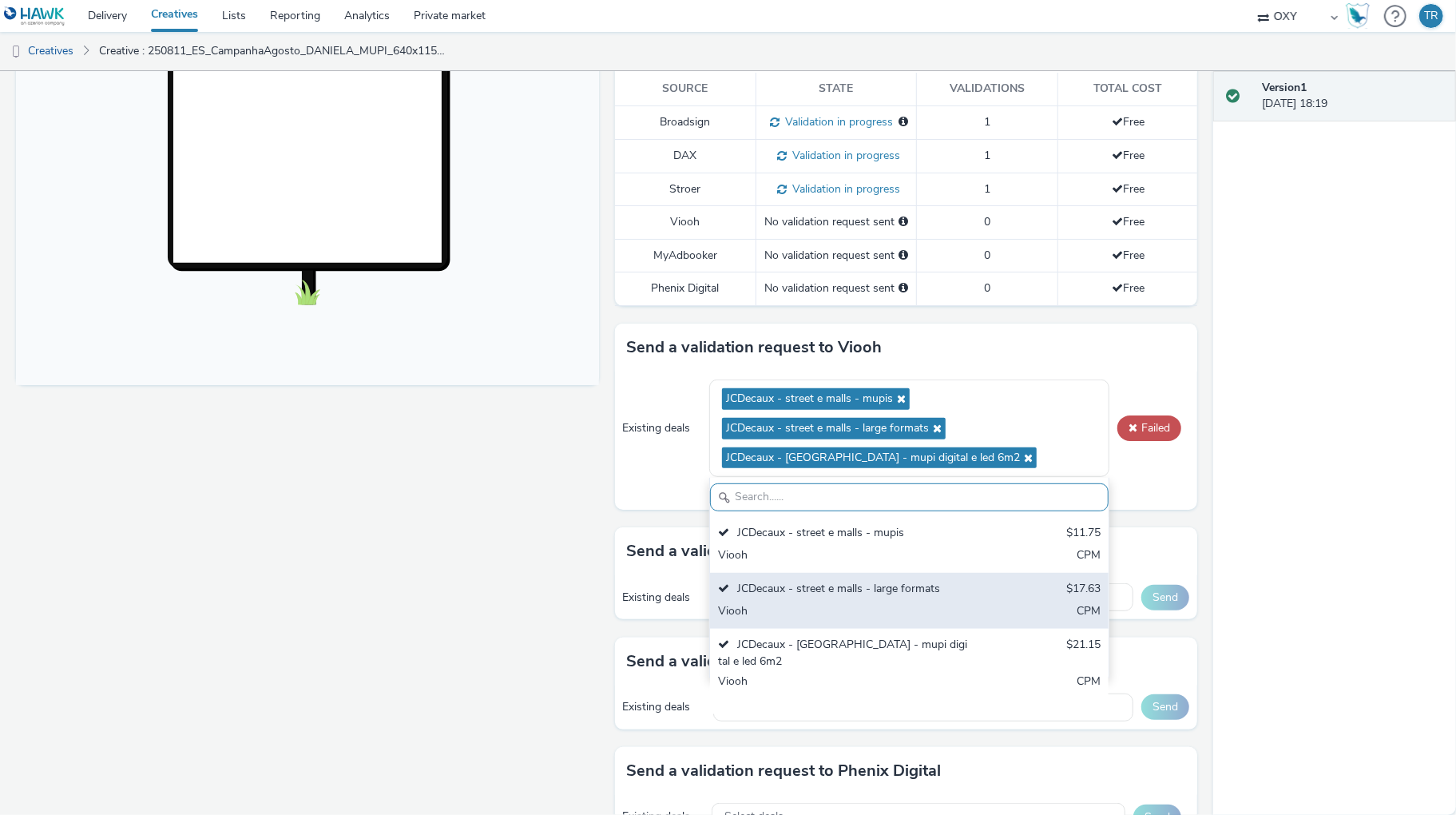
scroll to position [462, 0]
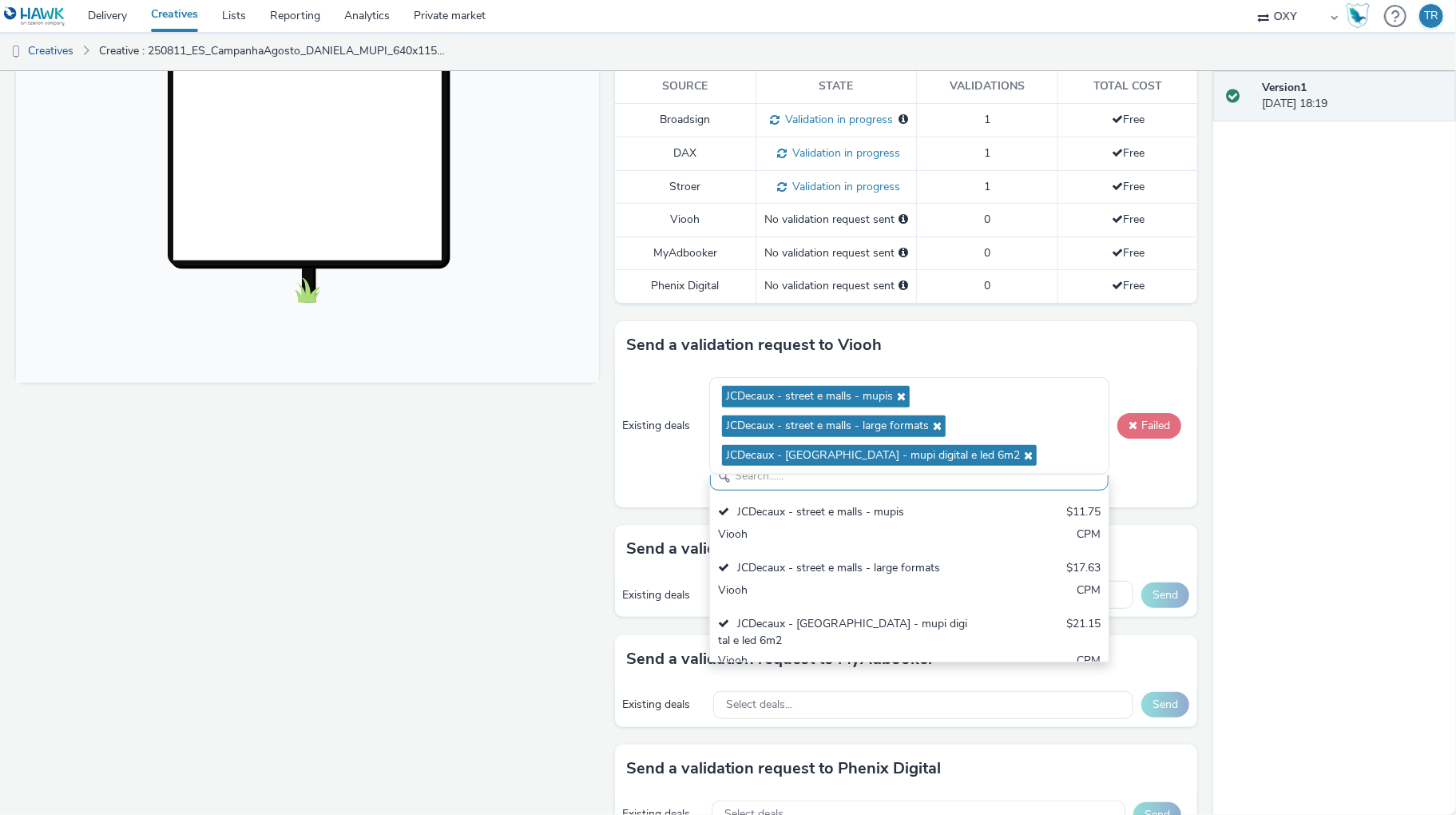
click at [1140, 438] on button "Failed" at bounding box center [1149, 426] width 64 height 25
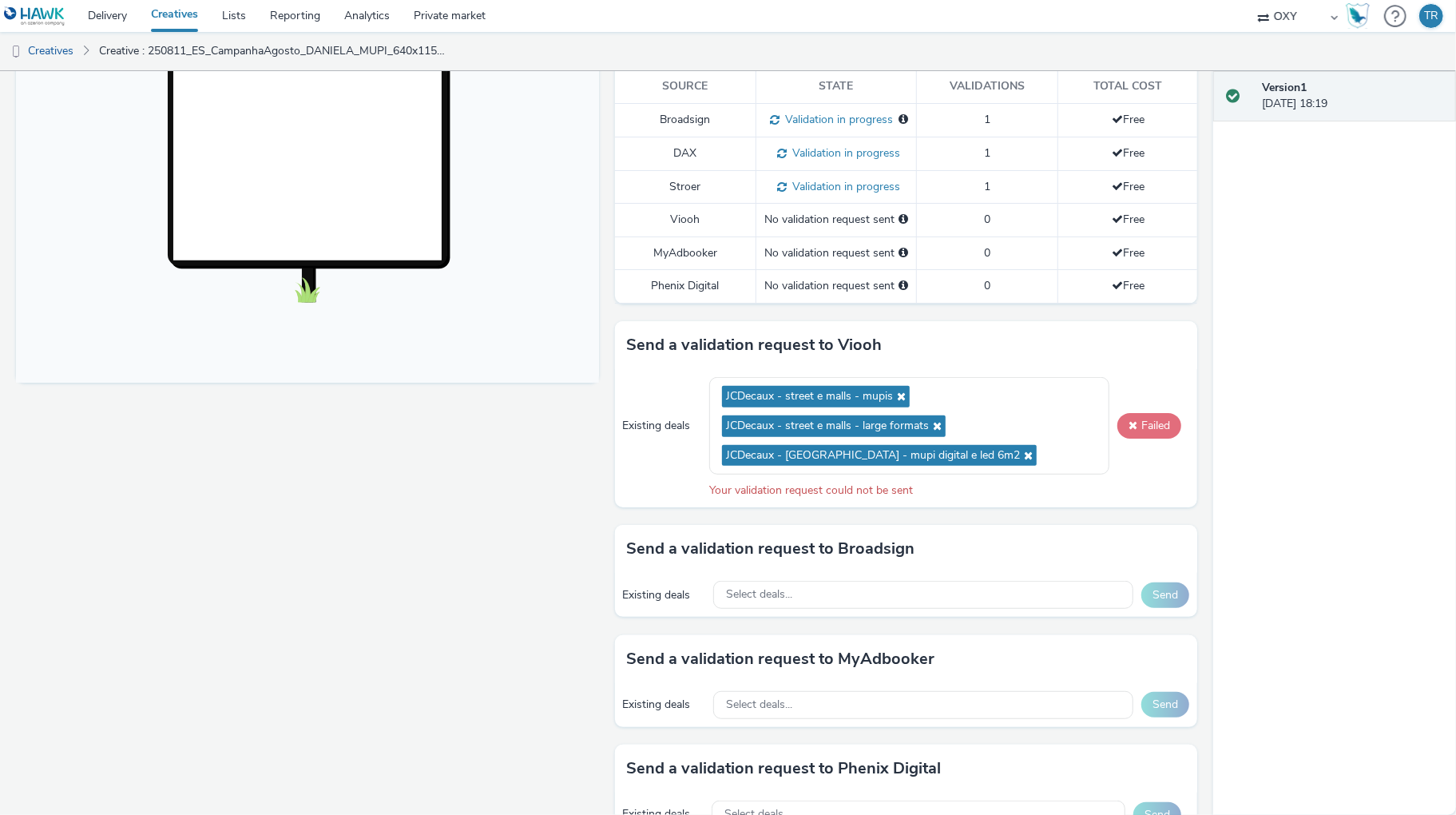
click at [1133, 431] on span at bounding box center [1132, 425] width 9 height 11
click at [883, 360] on div "Send a validation request to Viooh" at bounding box center [906, 344] width 583 height 48
drag, startPoint x: 694, startPoint y: 515, endPoint x: 784, endPoint y: 513, distance: 90.0
click at [697, 507] on div "Existing deals JCDecaux - street e malls - mupis JCDecaux - street e malls - la…" at bounding box center [906, 437] width 583 height 138
drag, startPoint x: 870, startPoint y: 513, endPoint x: 890, endPoint y: 513, distance: 20.0
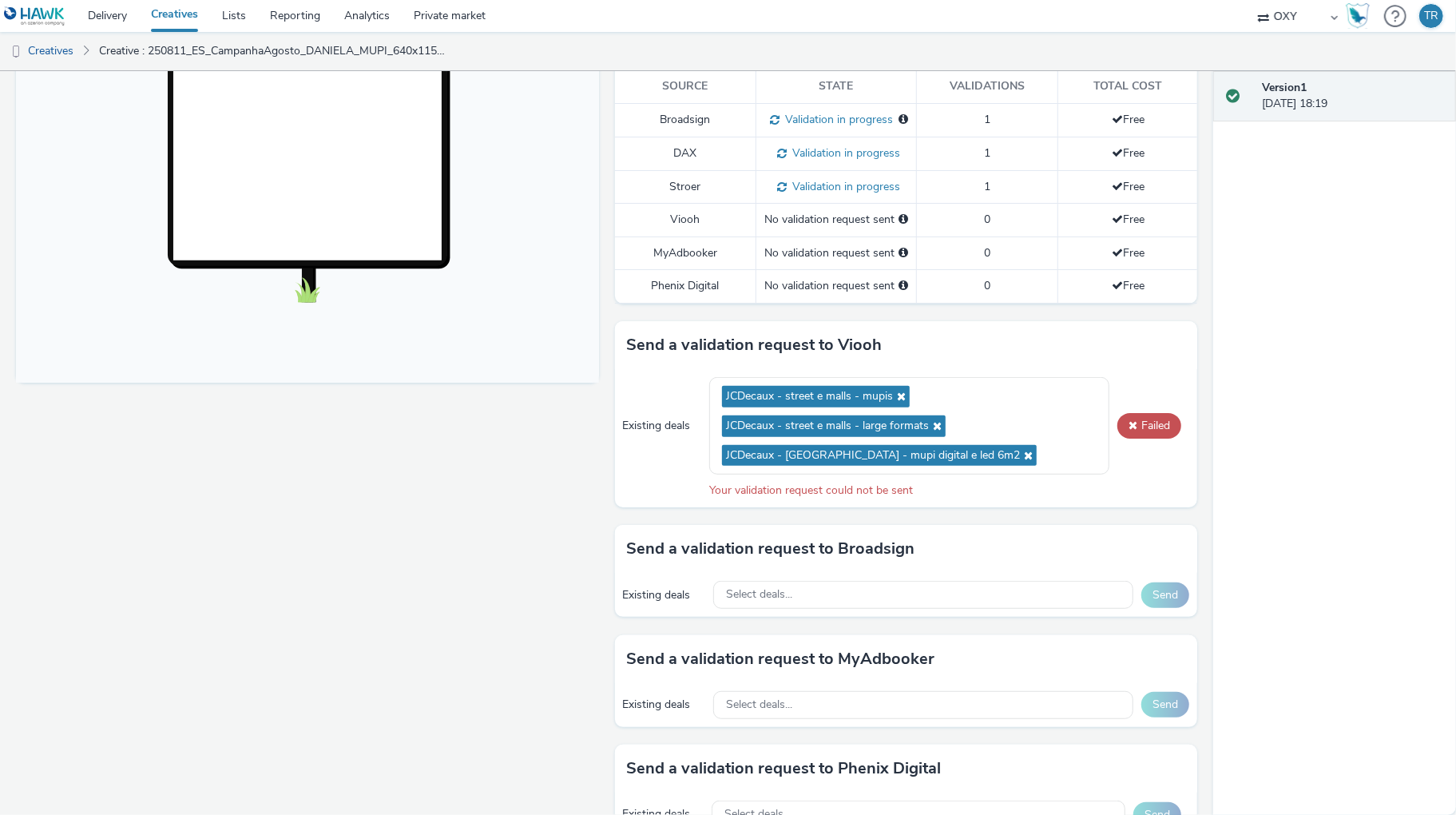
click at [877, 498] on div "Your validation request could not be sent" at bounding box center [949, 490] width 480 height 16
click at [928, 507] on div "Existing deals JCDecaux - street e malls - mupis JCDecaux - street e malls - la…" at bounding box center [906, 437] width 583 height 138
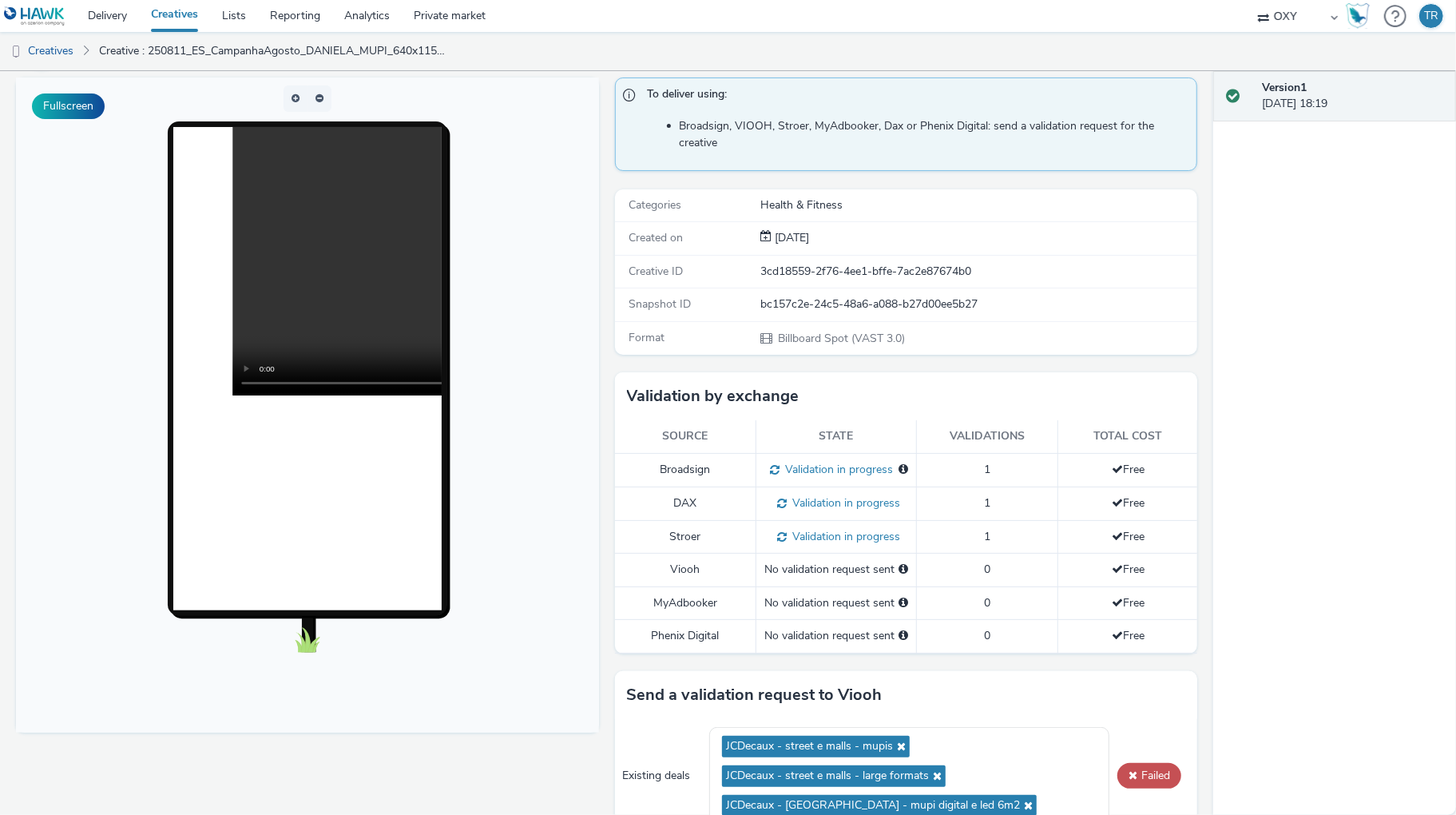
scroll to position [0, 0]
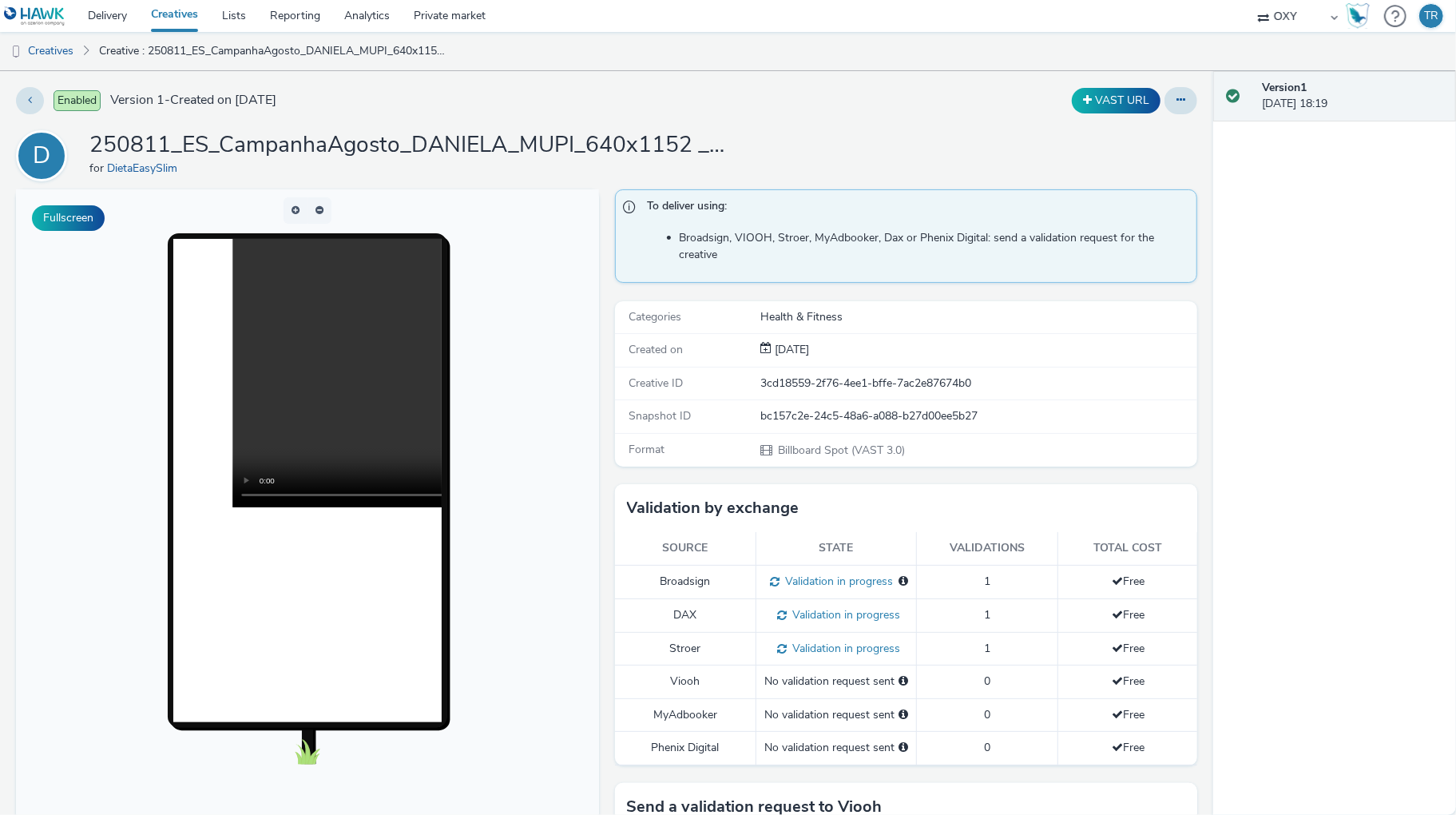
click at [1306, 209] on div "Version 1 16 September 2025, 18:19" at bounding box center [1334, 442] width 243 height 743
click at [1392, 16] on div at bounding box center [1395, 16] width 23 height 32
click at [1388, 262] on div "Version 1 16 September 2025, 18:19" at bounding box center [1334, 442] width 243 height 743
click at [1264, 180] on div "Version 1 16 September 2025, 18:19" at bounding box center [1334, 442] width 243 height 743
click at [1189, 101] on button at bounding box center [1180, 101] width 32 height 27
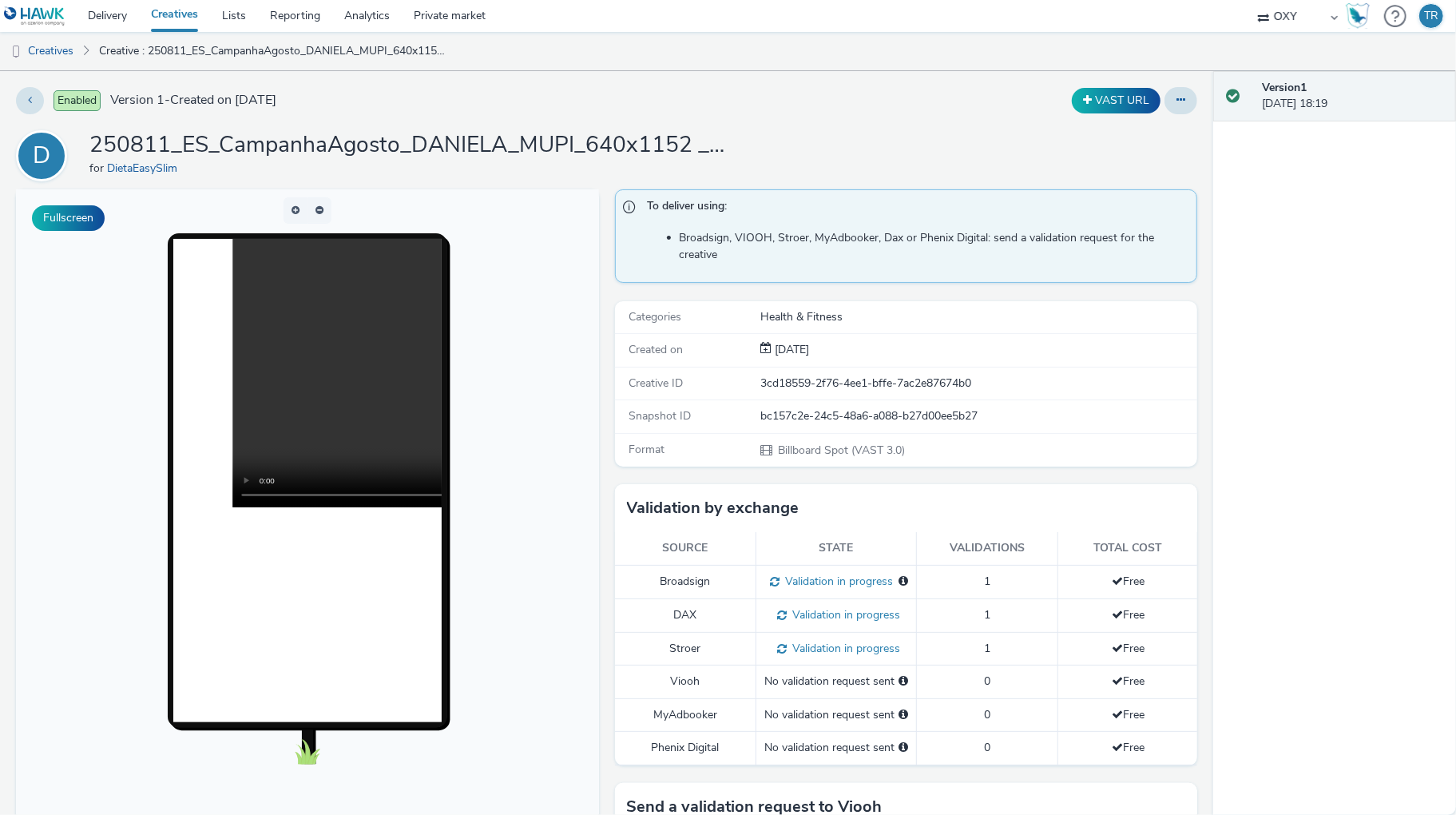
click at [1325, 234] on div "Version 1 16 September 2025, 18:19" at bounding box center [1334, 442] width 243 height 743
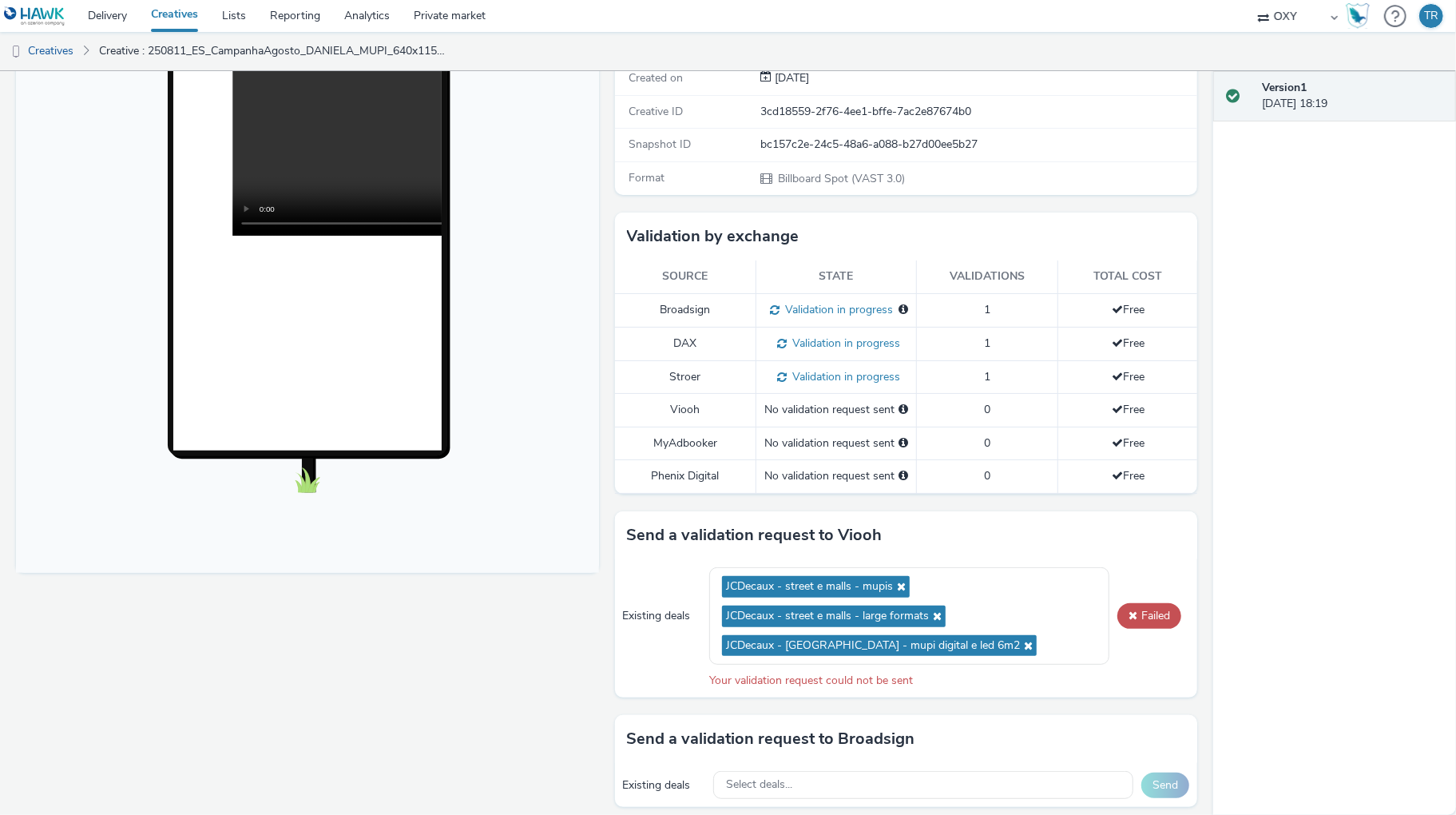
scroll to position [280, 0]
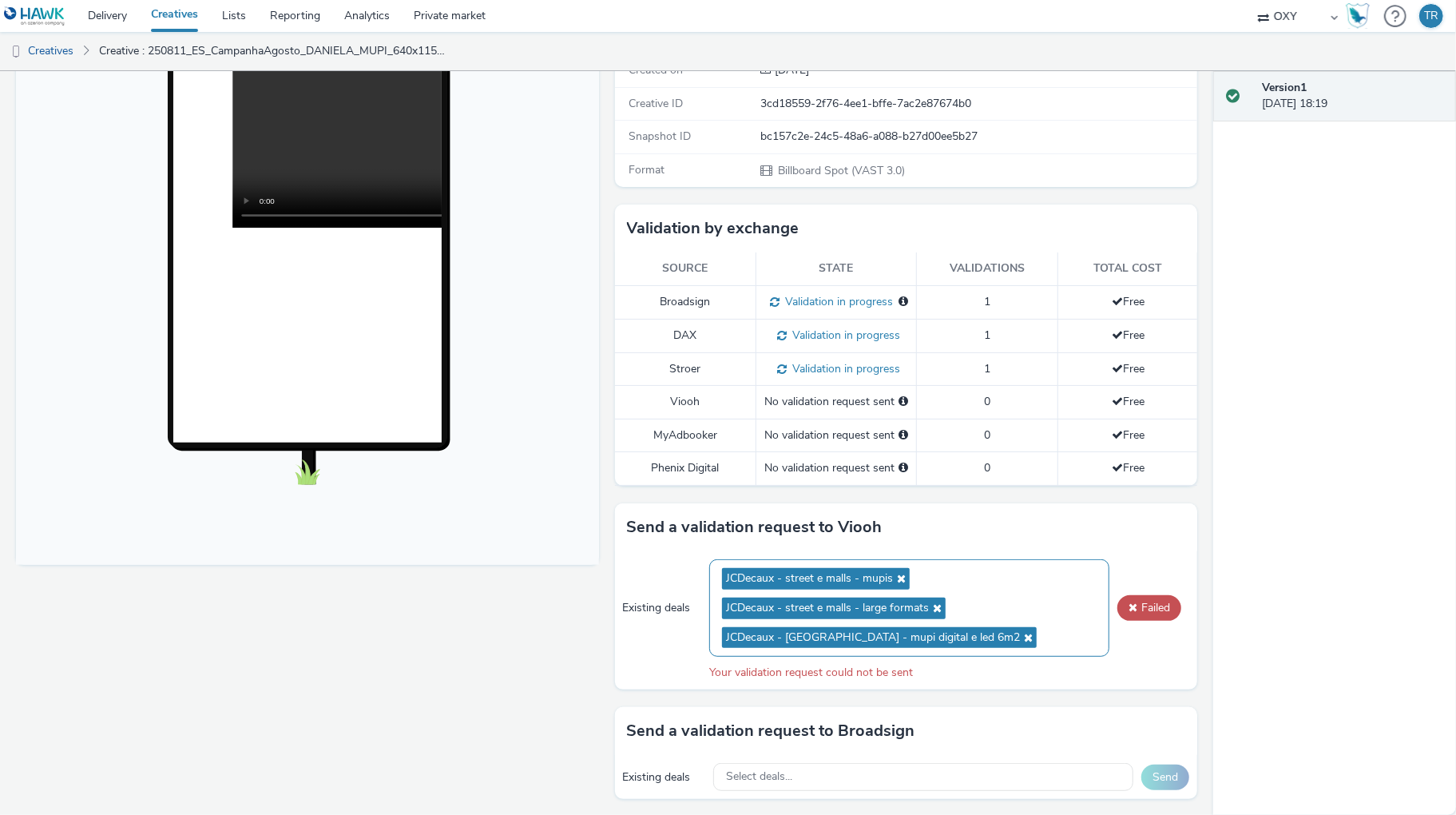
click at [1020, 643] on icon at bounding box center [1026, 637] width 13 height 11
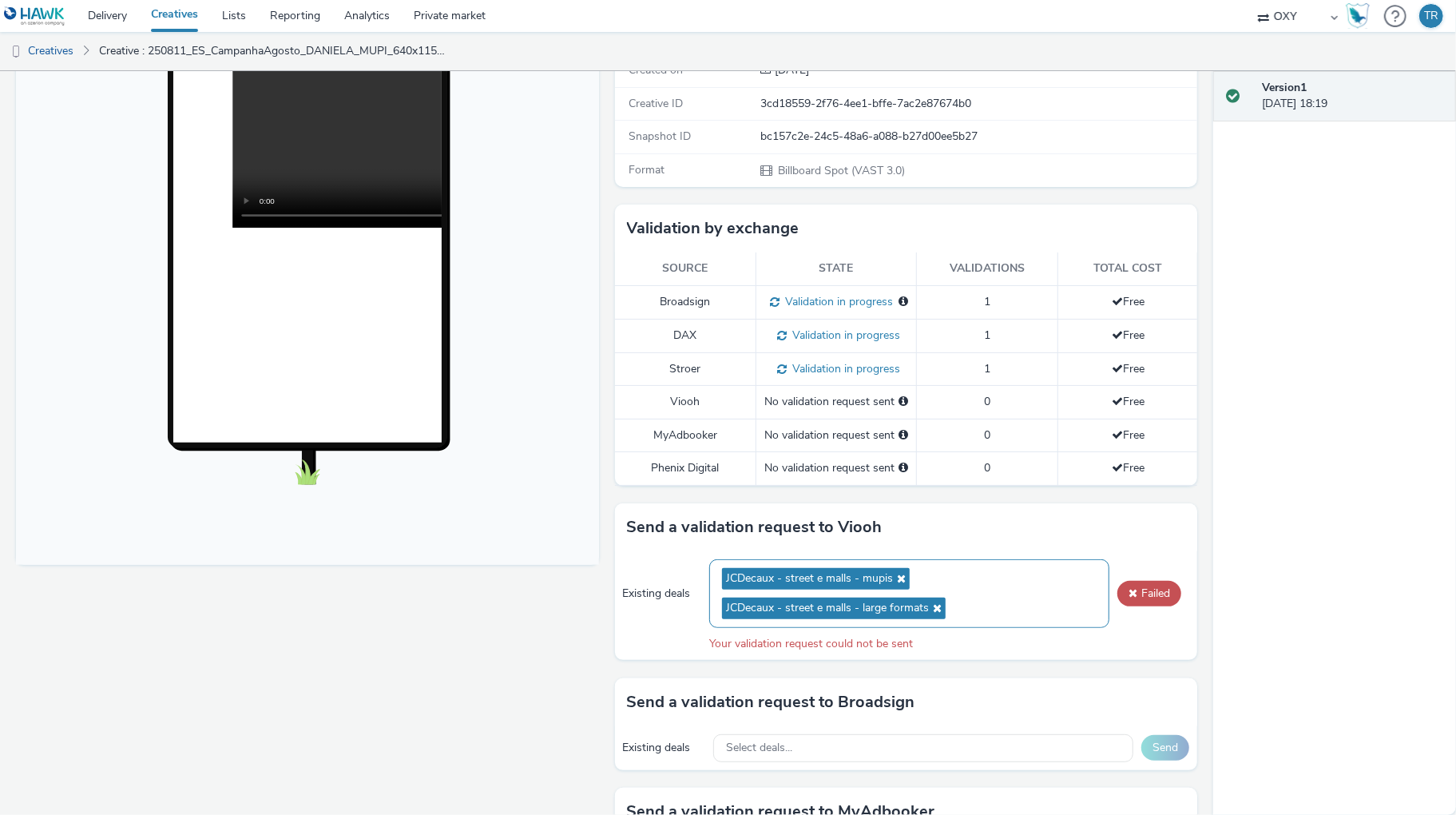
click at [937, 614] on icon at bounding box center [934, 607] width 13 height 11
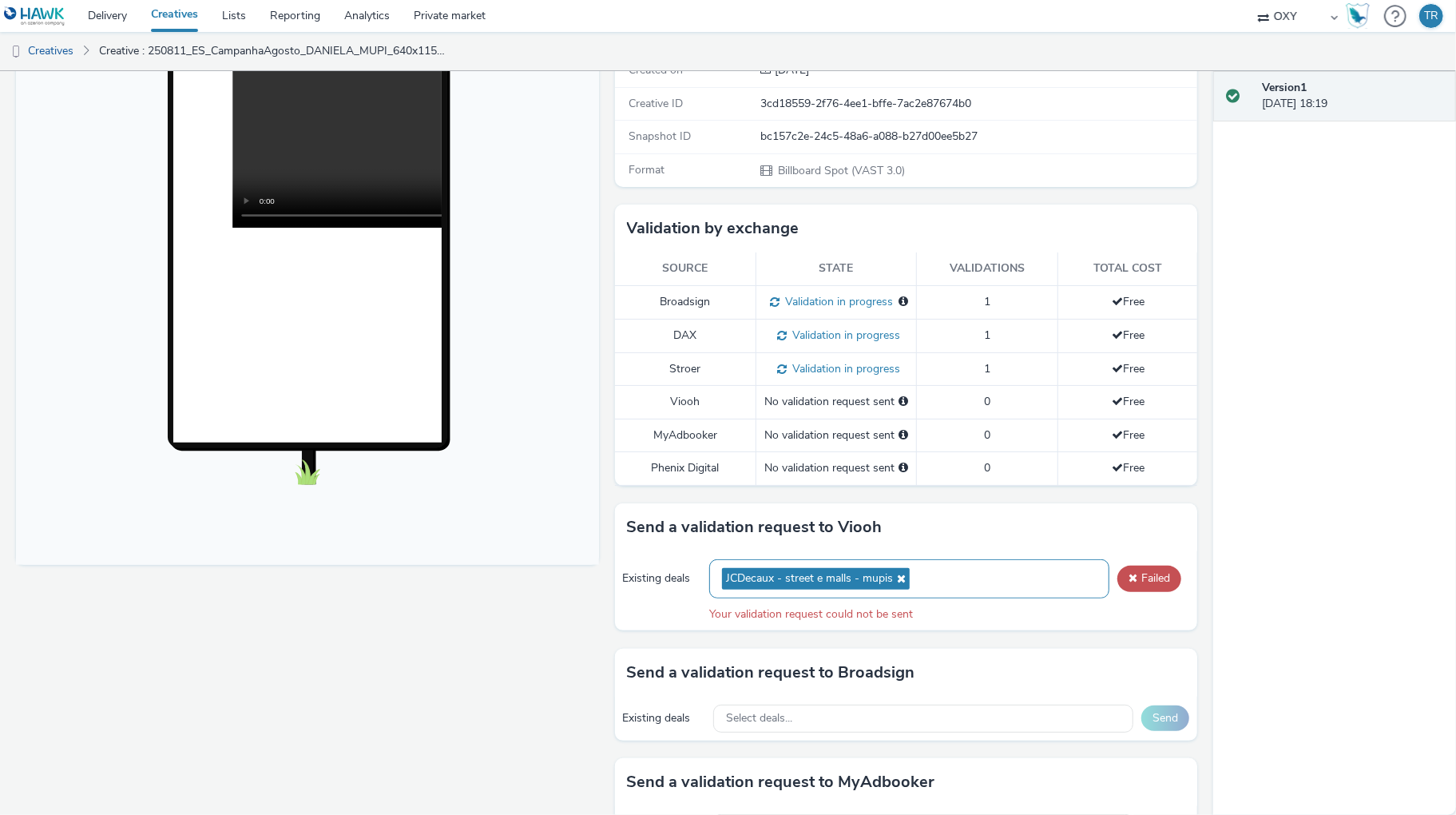
drag, startPoint x: 1130, startPoint y: 595, endPoint x: 1187, endPoint y: 608, distance: 58.5
click at [1131, 584] on span at bounding box center [1132, 577] width 9 height 11
click at [1025, 592] on div "JCDecaux - street e malls - mupis" at bounding box center [909, 579] width 400 height 39
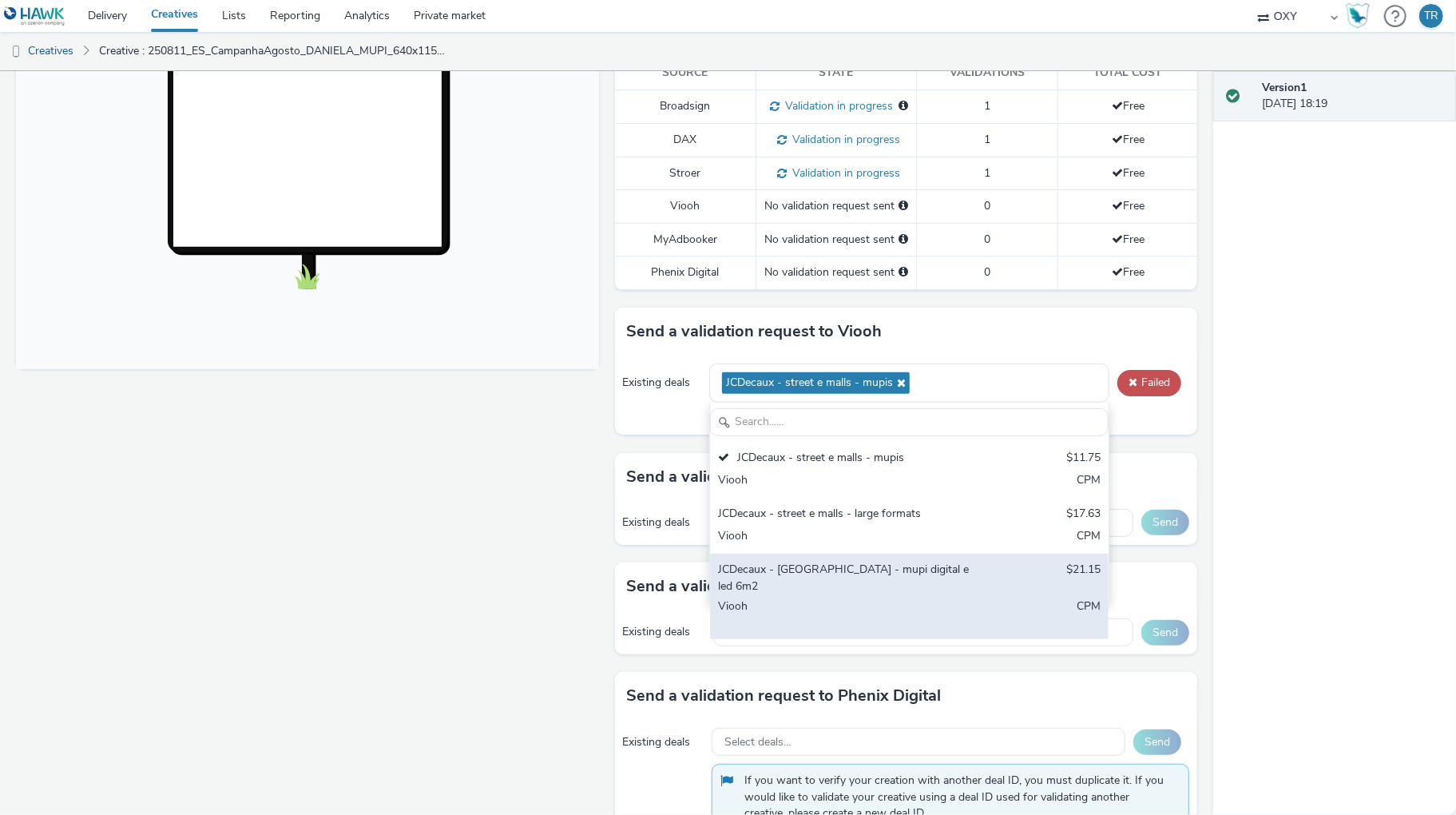
scroll to position [490, 0]
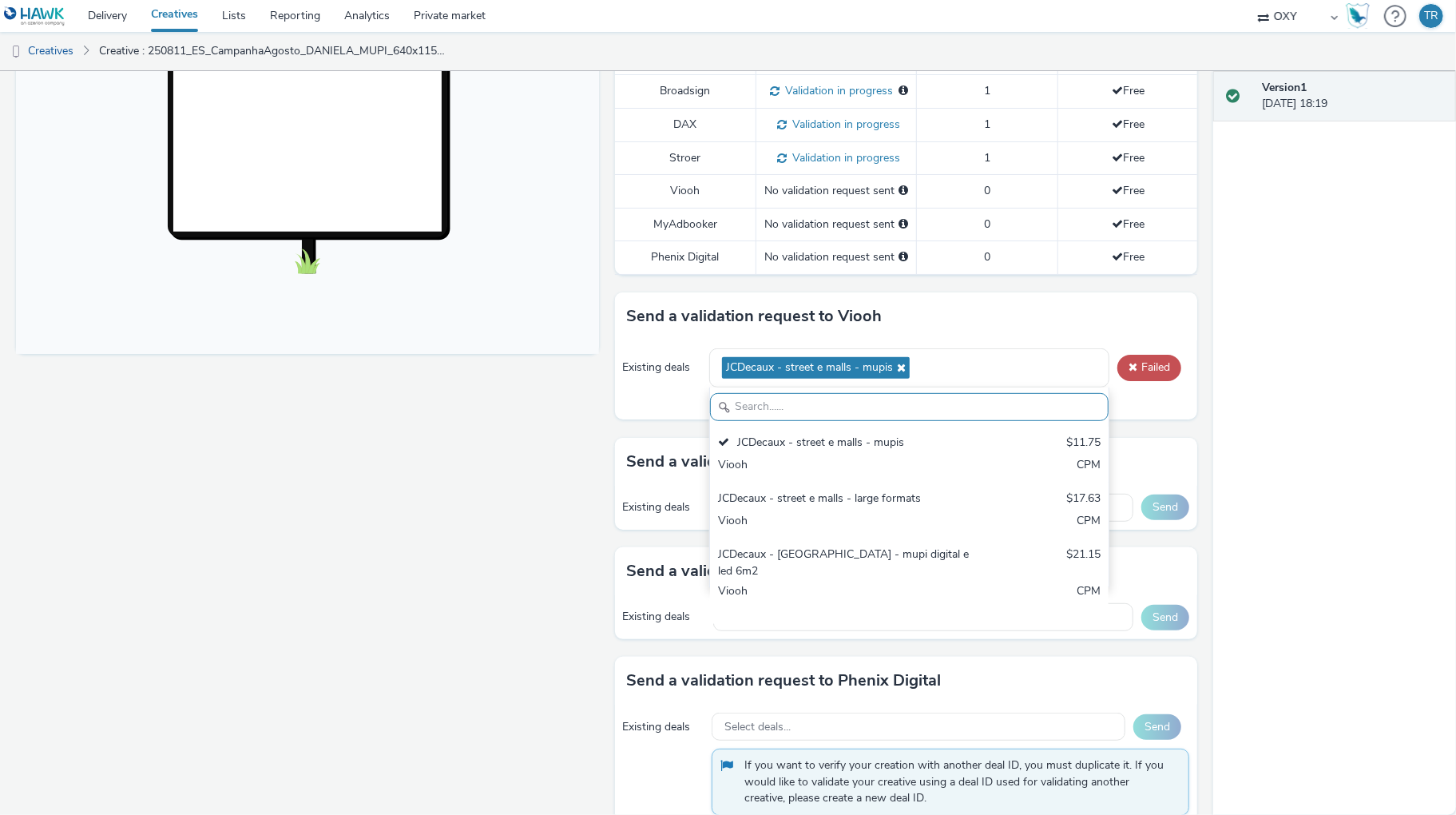
click at [903, 373] on icon at bounding box center [899, 367] width 13 height 11
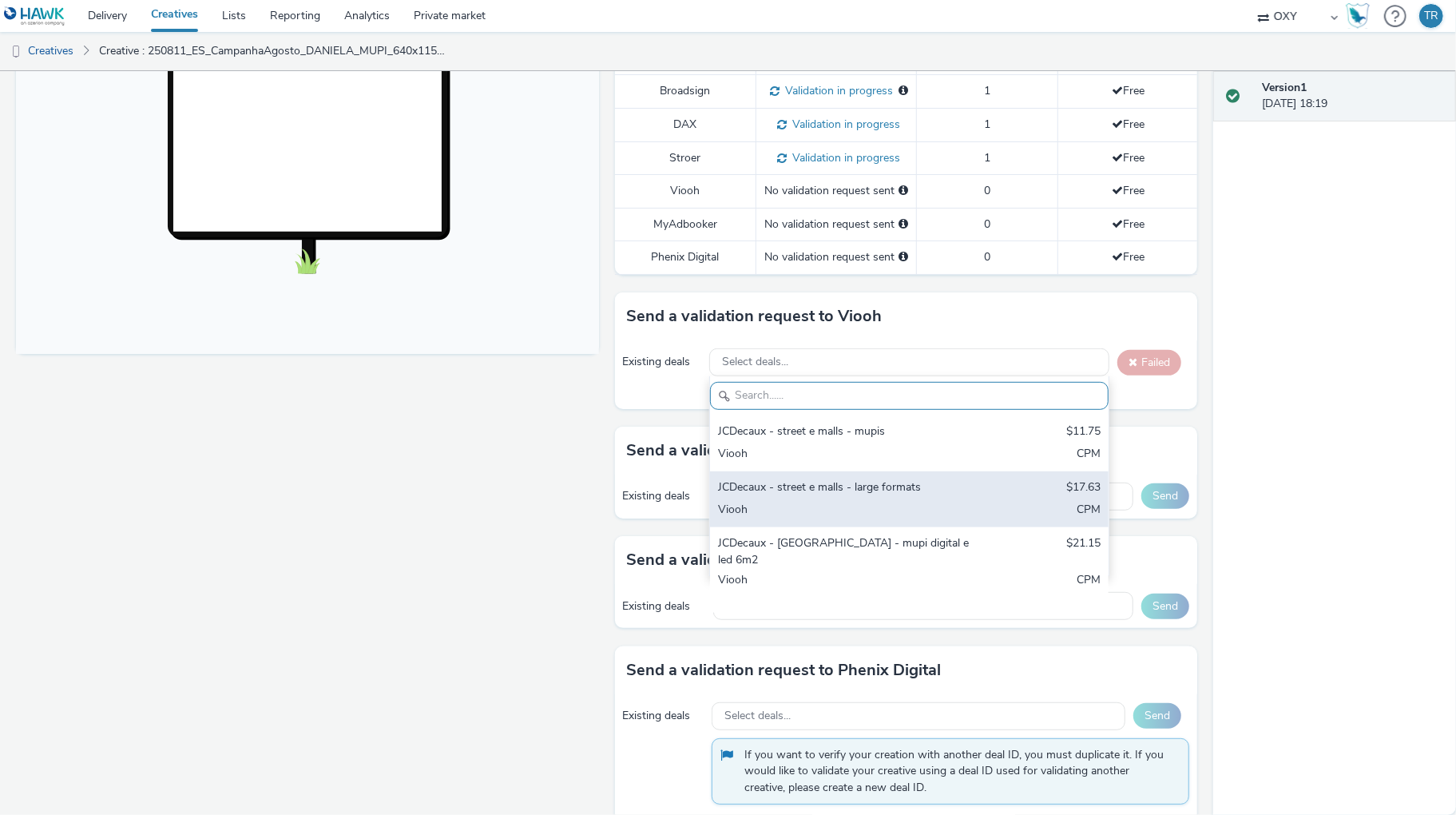
click at [823, 494] on div "JCDecaux - street e malls - large formats $17.63 Viooh CPM" at bounding box center [909, 499] width 398 height 56
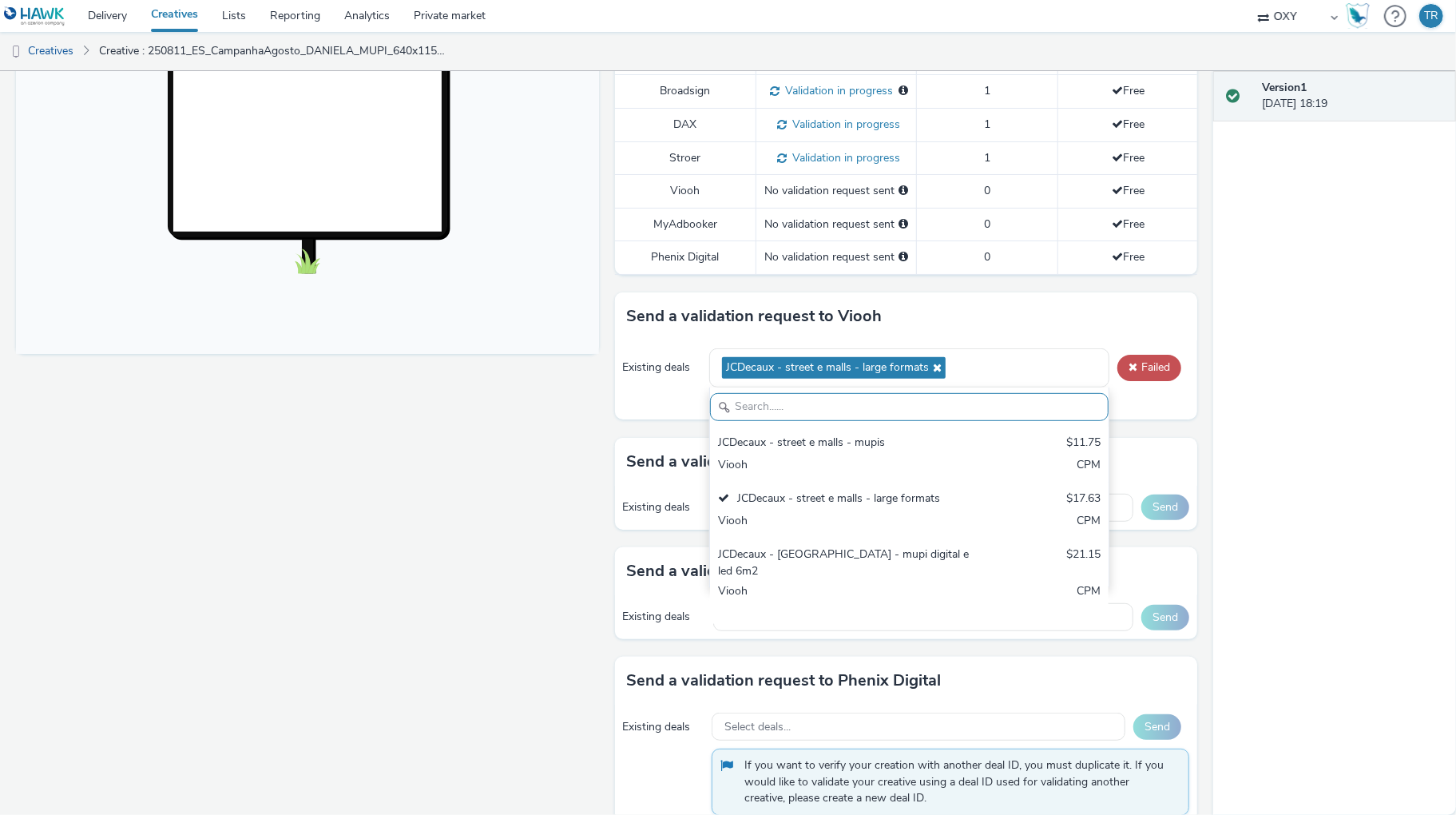
click at [937, 373] on icon at bounding box center [934, 367] width 13 height 11
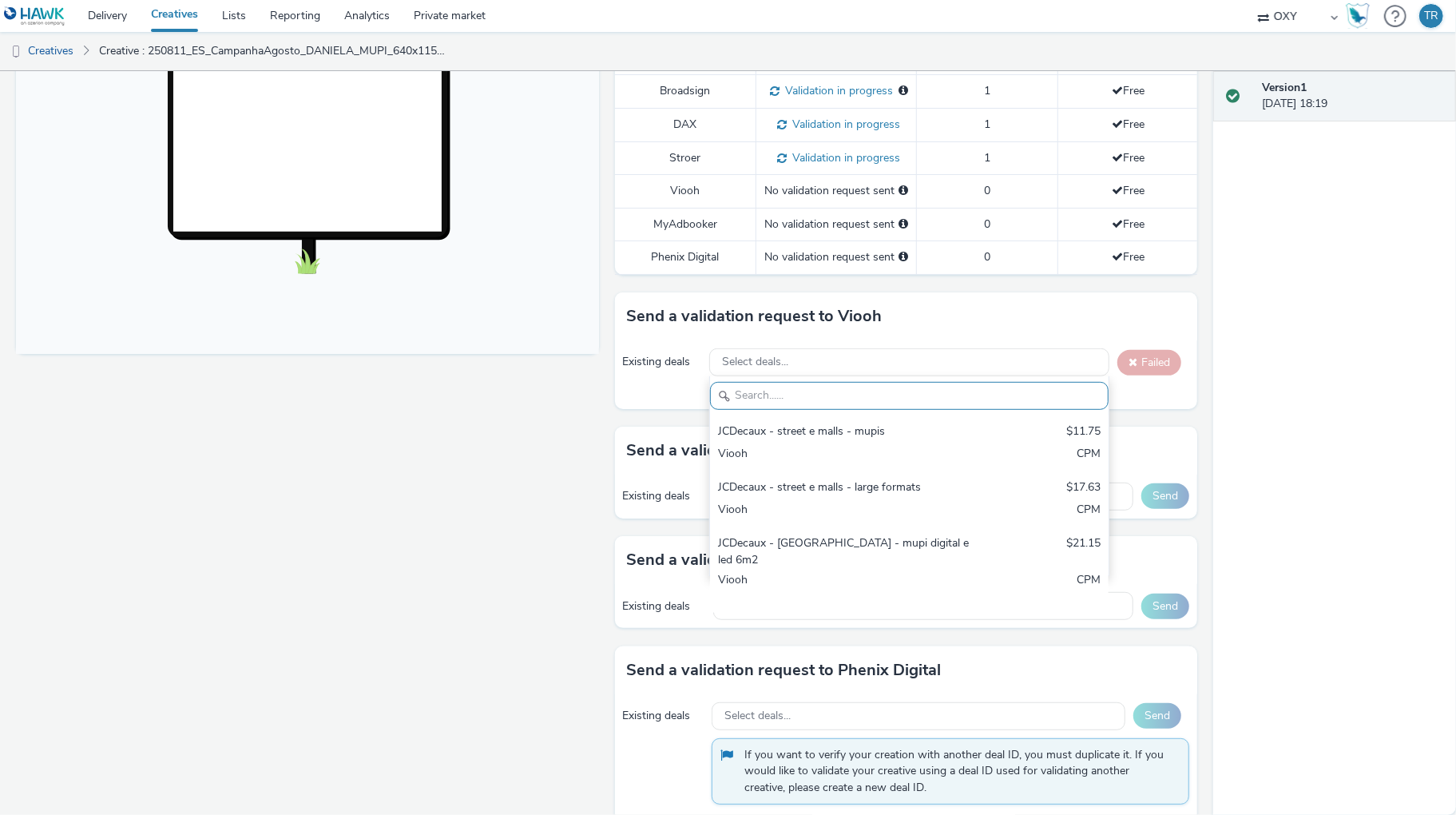
click at [1292, 459] on div "Version 1 16 September 2025, 18:19" at bounding box center [1334, 442] width 243 height 743
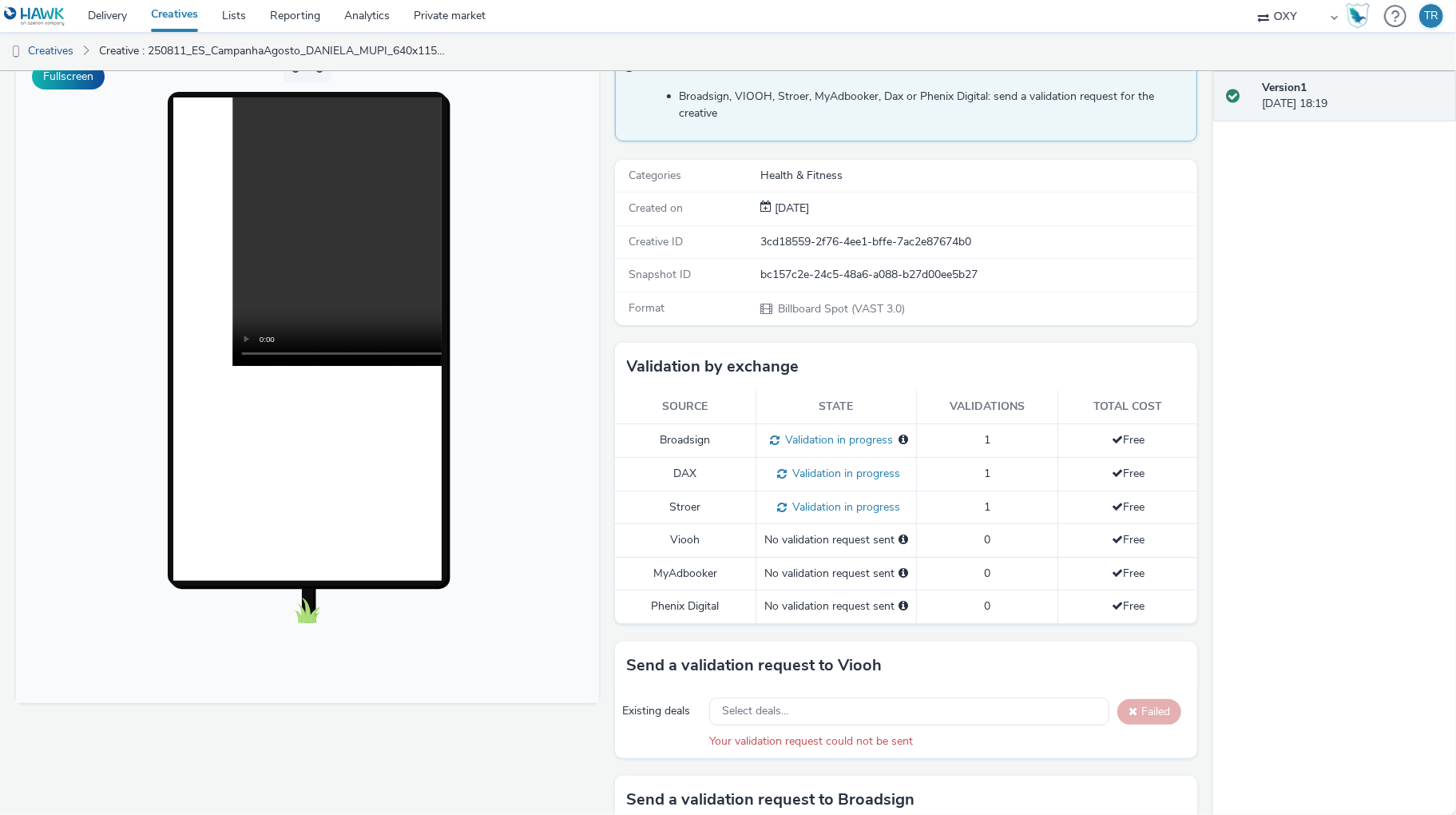
scroll to position [0, 0]
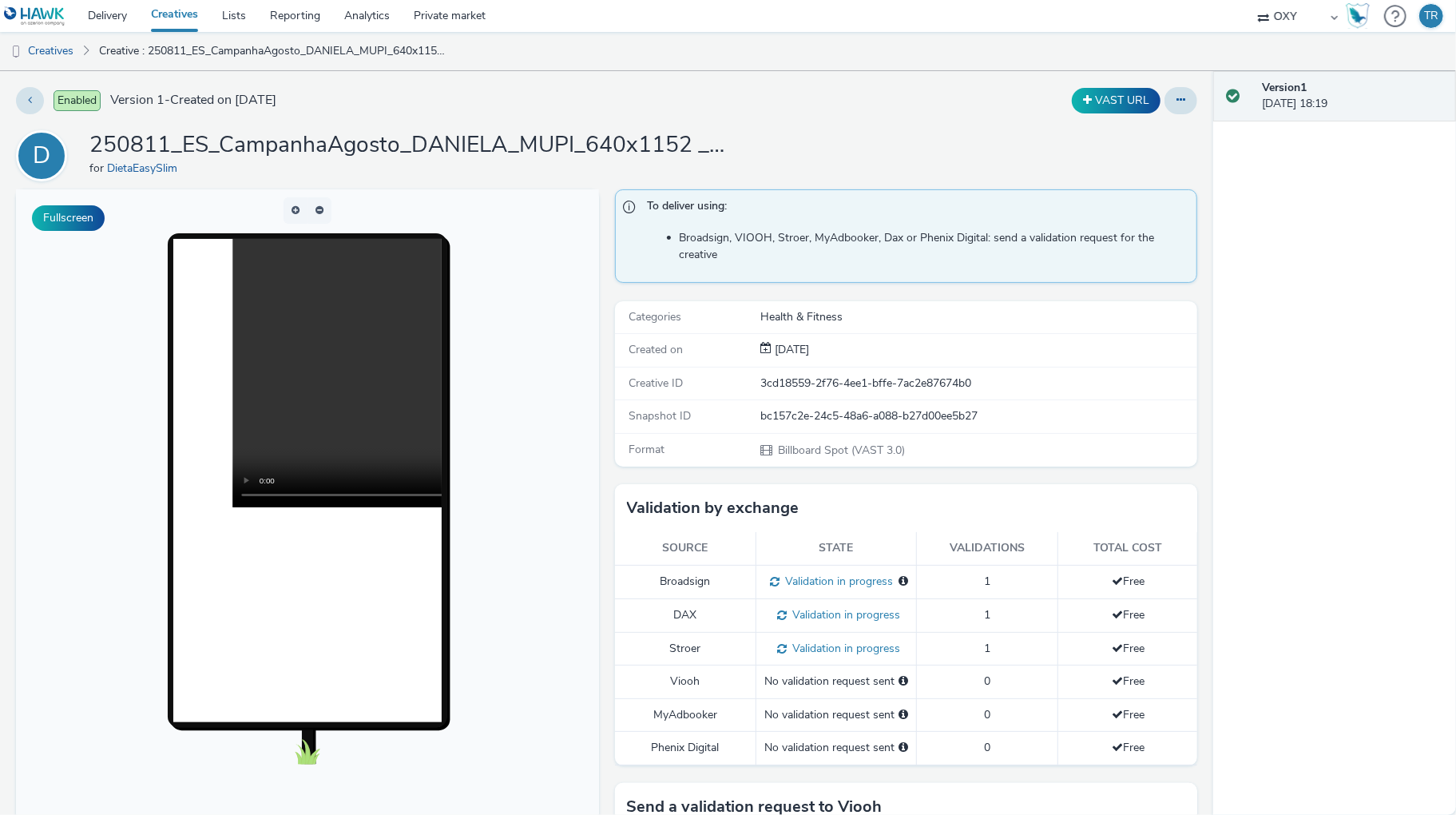
click at [1350, 234] on div "Version 1 16 September 2025, 18:19" at bounding box center [1334, 442] width 243 height 743
click at [172, 15] on link "Creatives" at bounding box center [175, 16] width 71 height 32
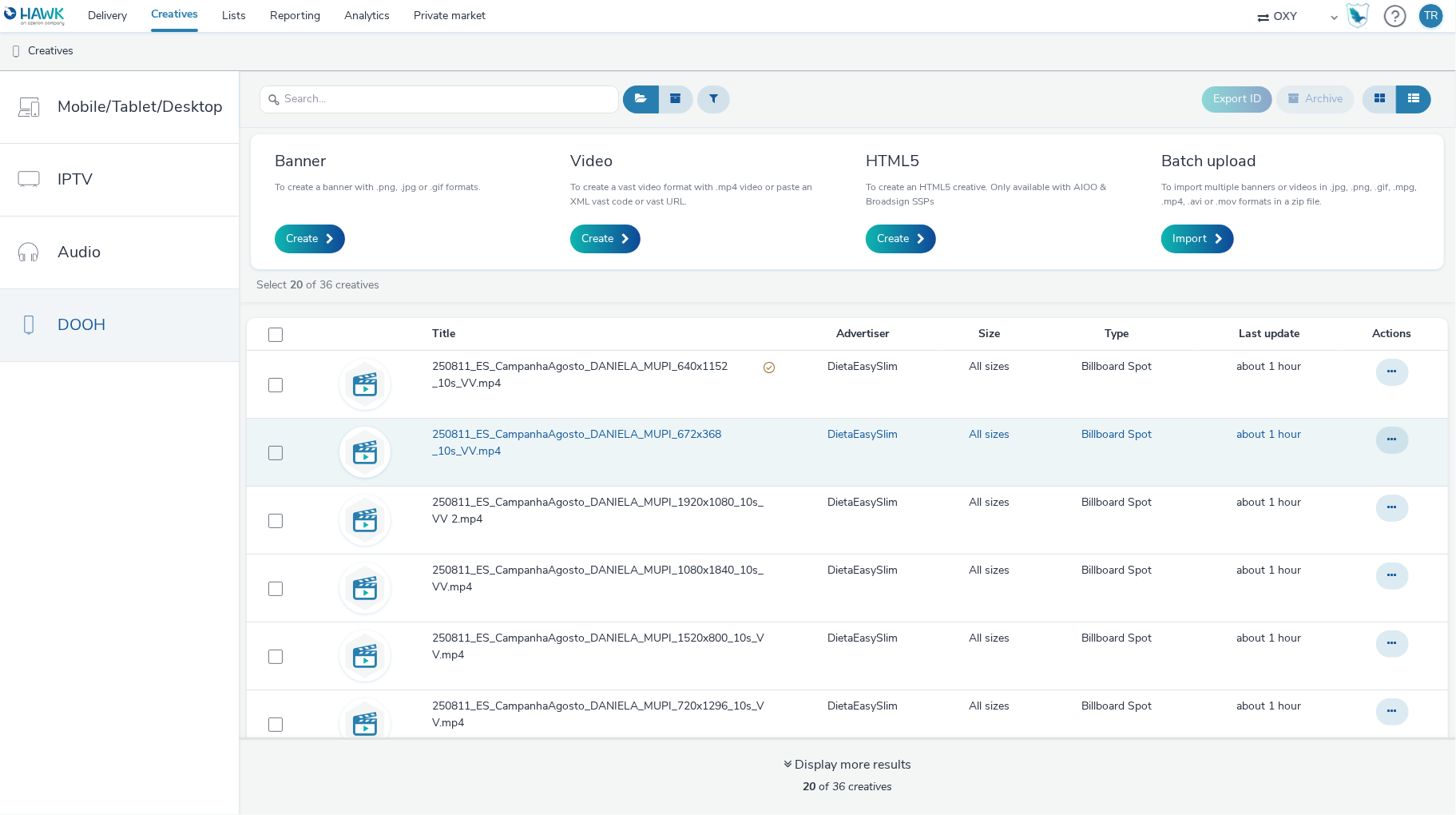
click at [799, 450] on td "DietaEasySlim" at bounding box center [862, 452] width 159 height 68
click at [741, 447] on span "250811_ES_CampanhaAgosto_DANIELA_MUPI_672x368 _10s_VV.mp4" at bounding box center [603, 442] width 342 height 32
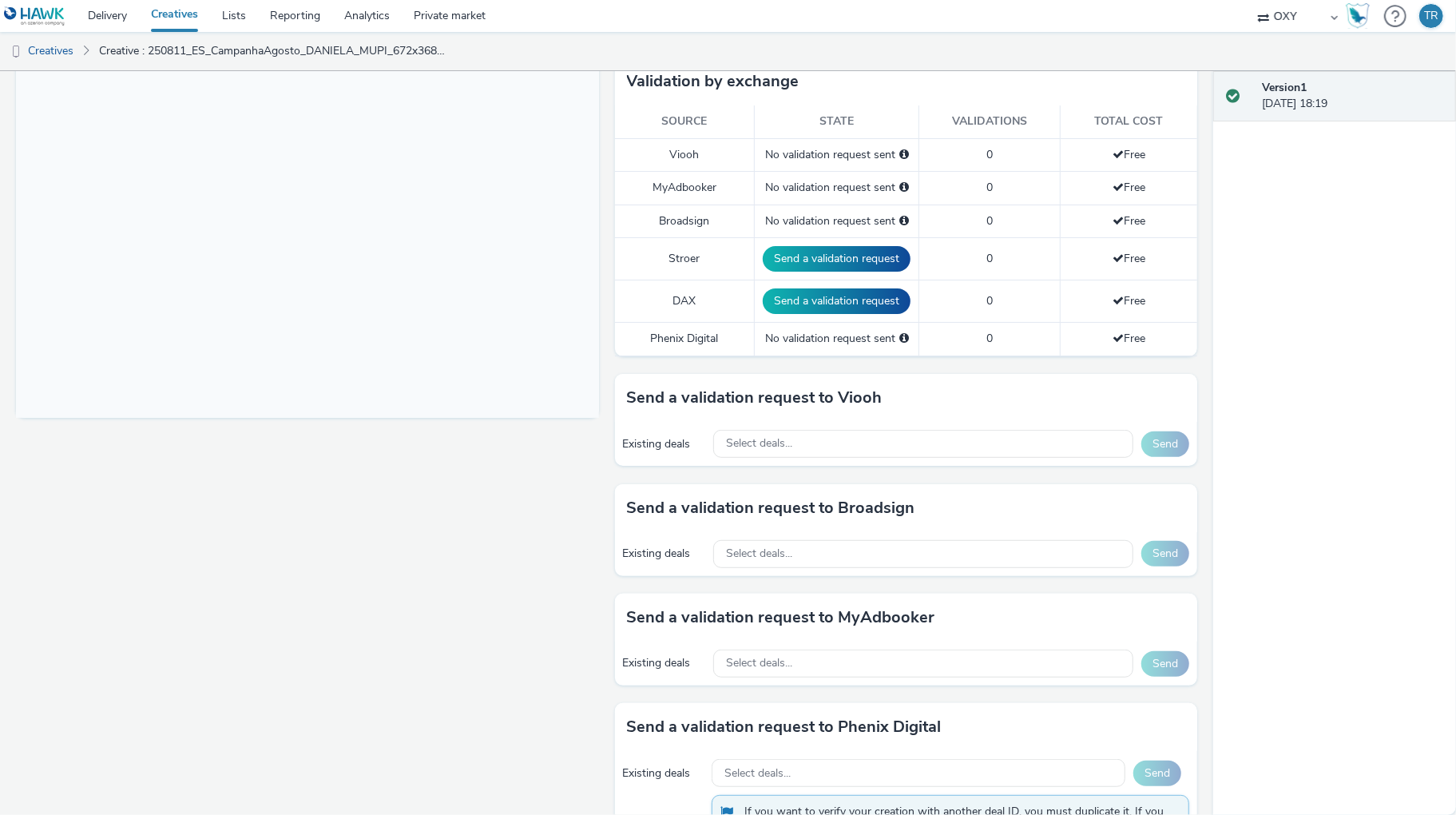
scroll to position [468, 0]
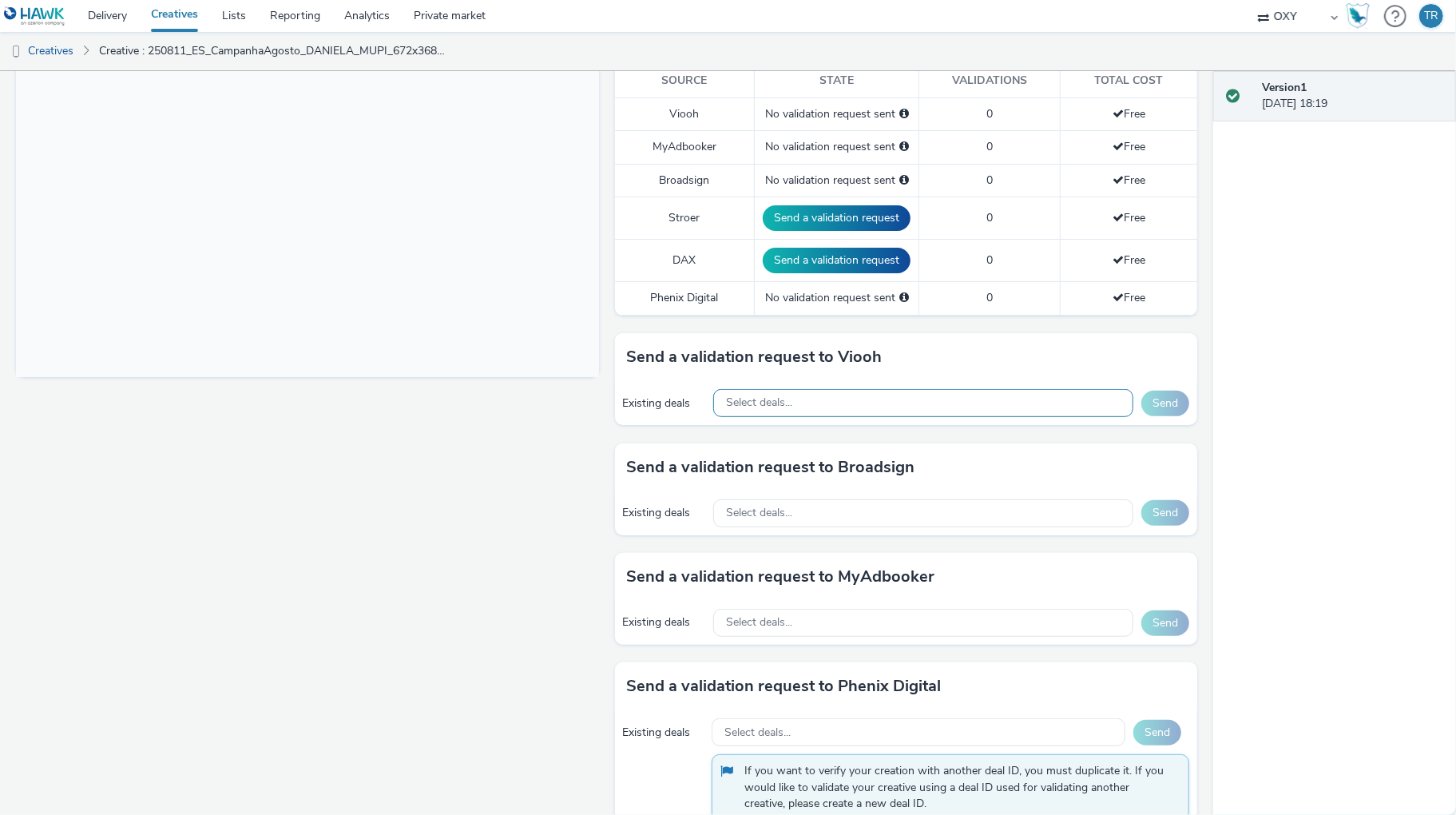
click at [811, 400] on div "Select deals..." at bounding box center [923, 403] width 420 height 28
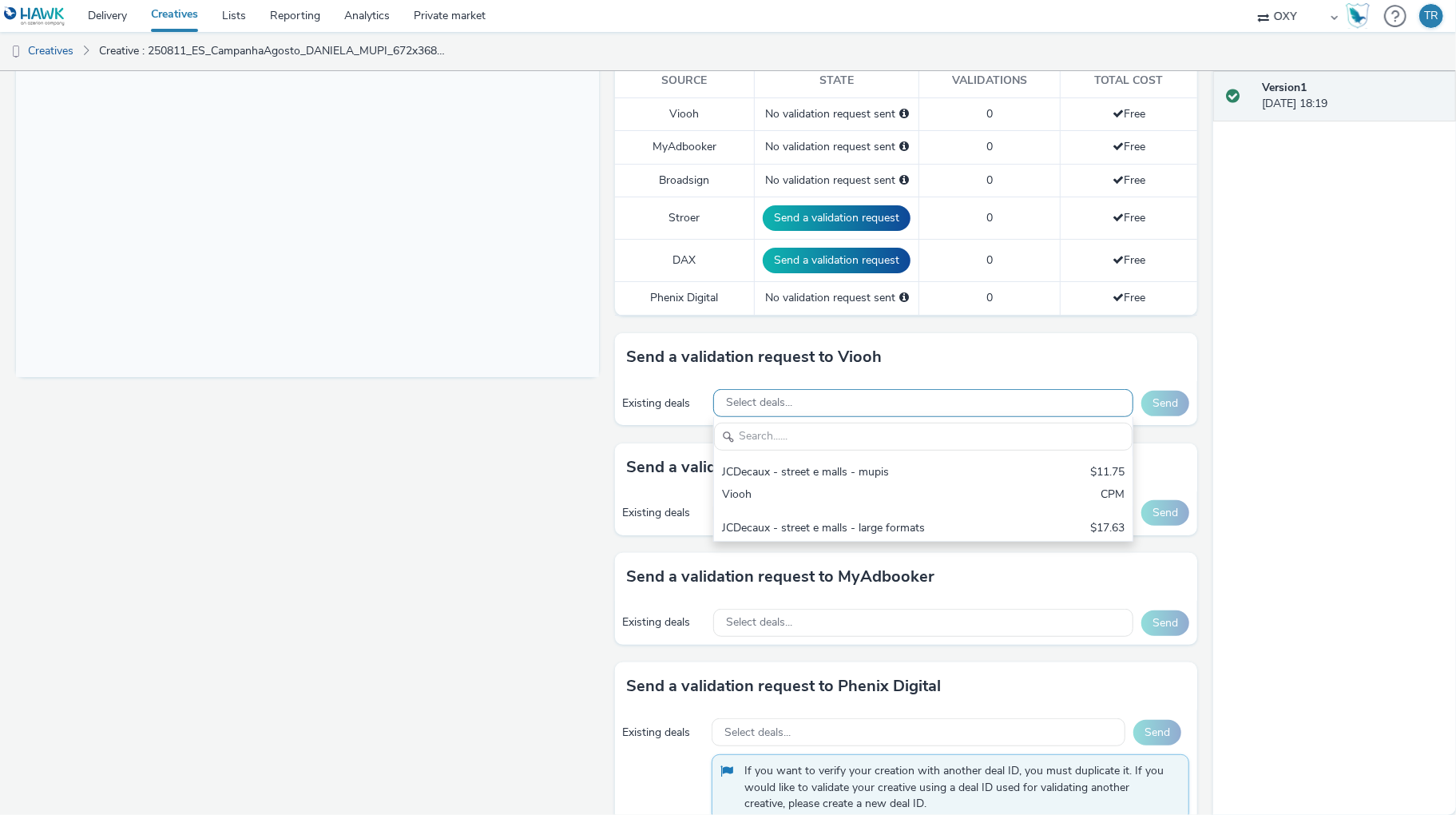
scroll to position [0, 0]
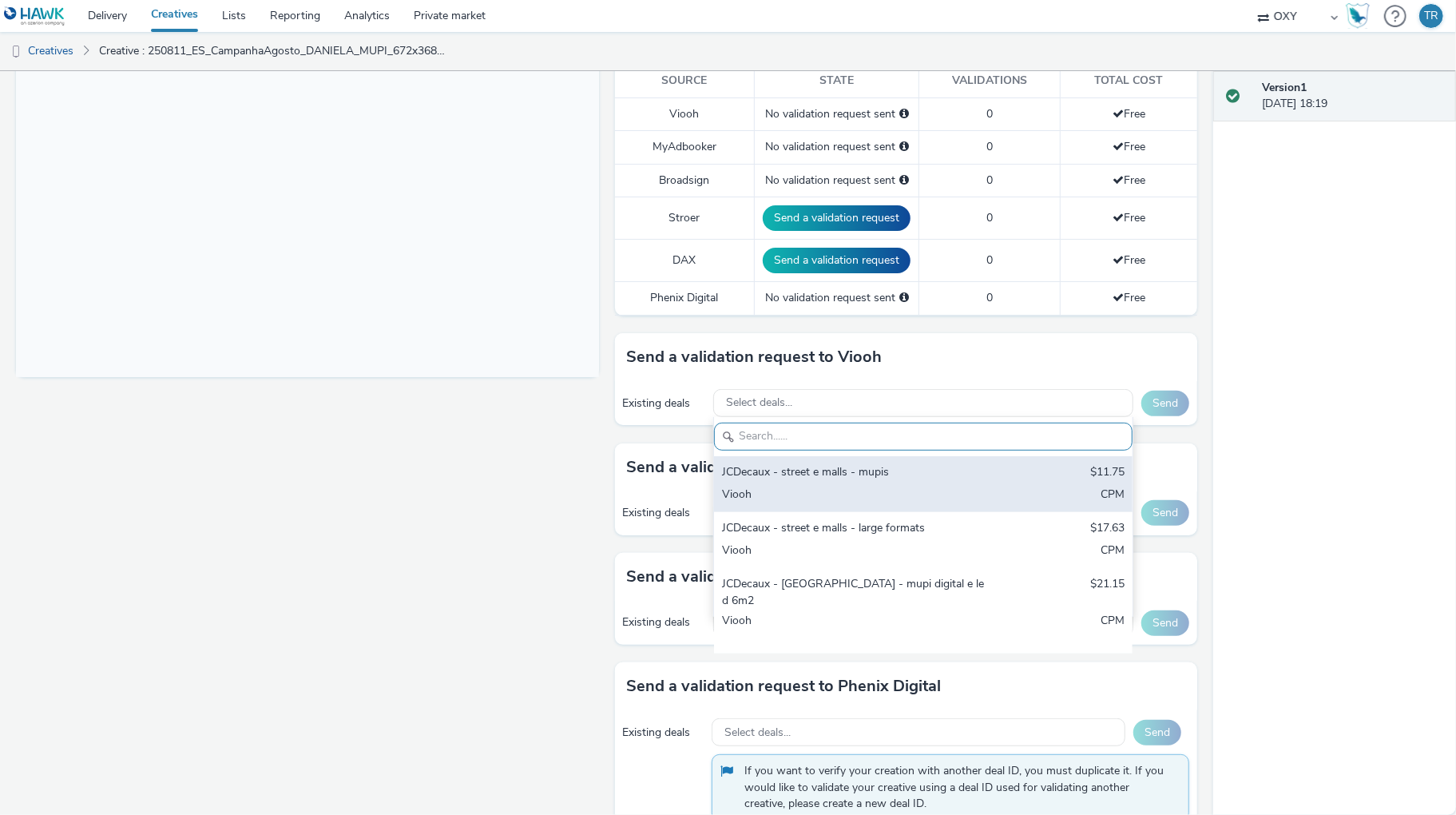
click at [797, 474] on div "JCDecaux - street e malls - mupis" at bounding box center [854, 473] width 266 height 19
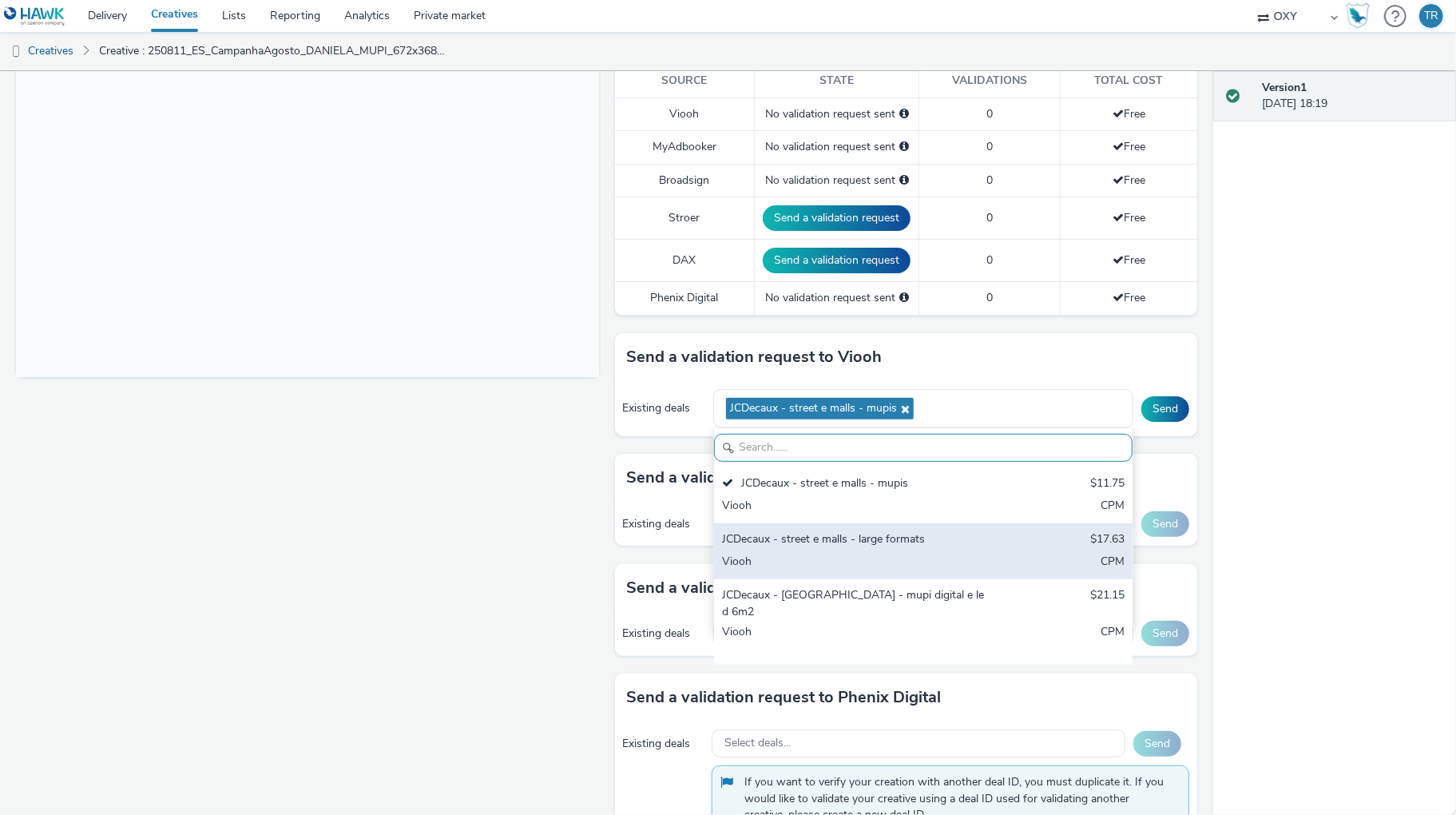
drag, startPoint x: 790, startPoint y: 552, endPoint x: 795, endPoint y: 571, distance: 19.6
click at [791, 554] on div "Viooh" at bounding box center [854, 563] width 266 height 19
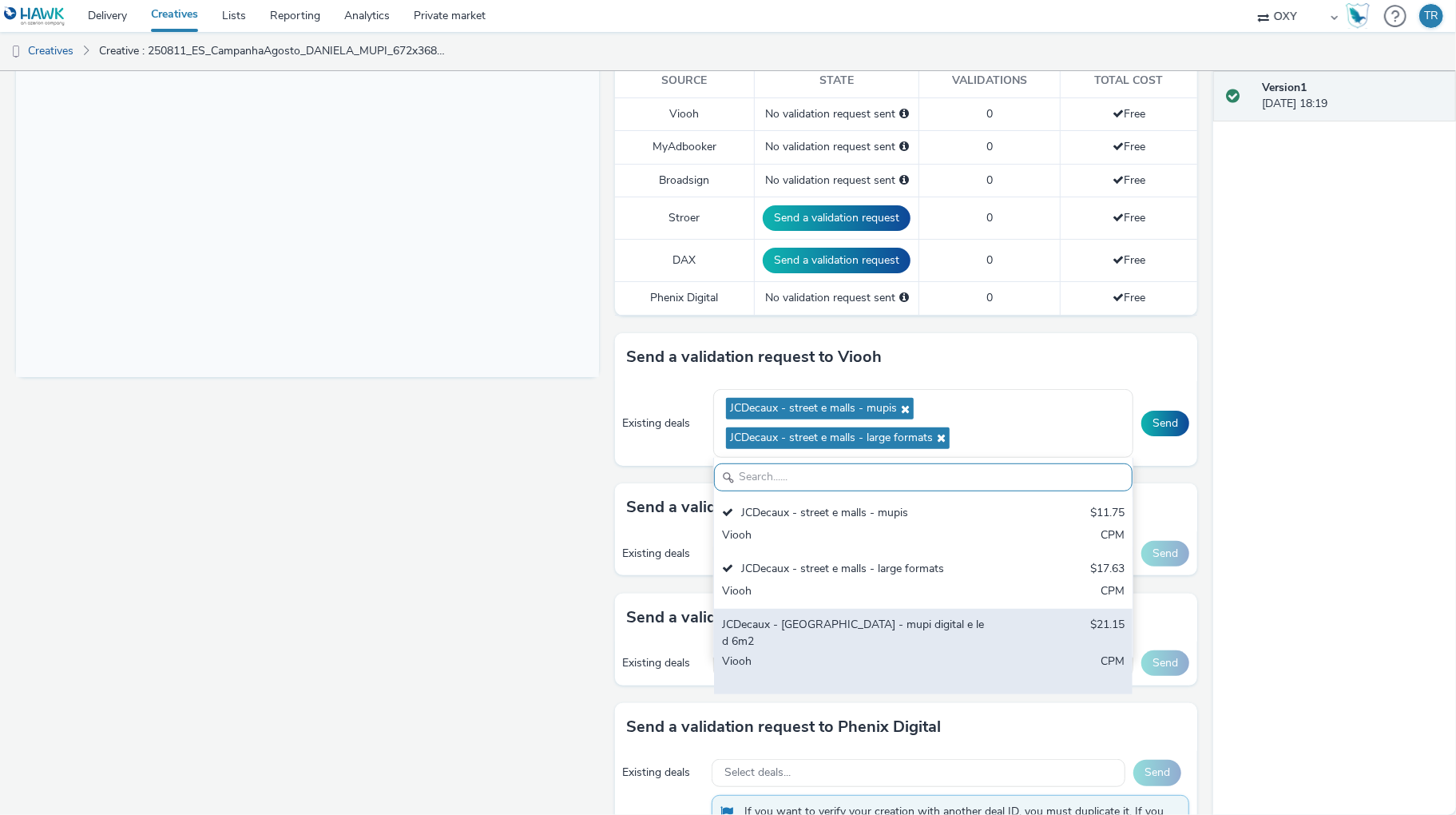
drag, startPoint x: 789, startPoint y: 644, endPoint x: 866, endPoint y: 638, distance: 77.2
click at [790, 644] on div "JCDecaux - Aeroporto DOOH - mupi digital e led 6m2" at bounding box center [854, 633] width 266 height 32
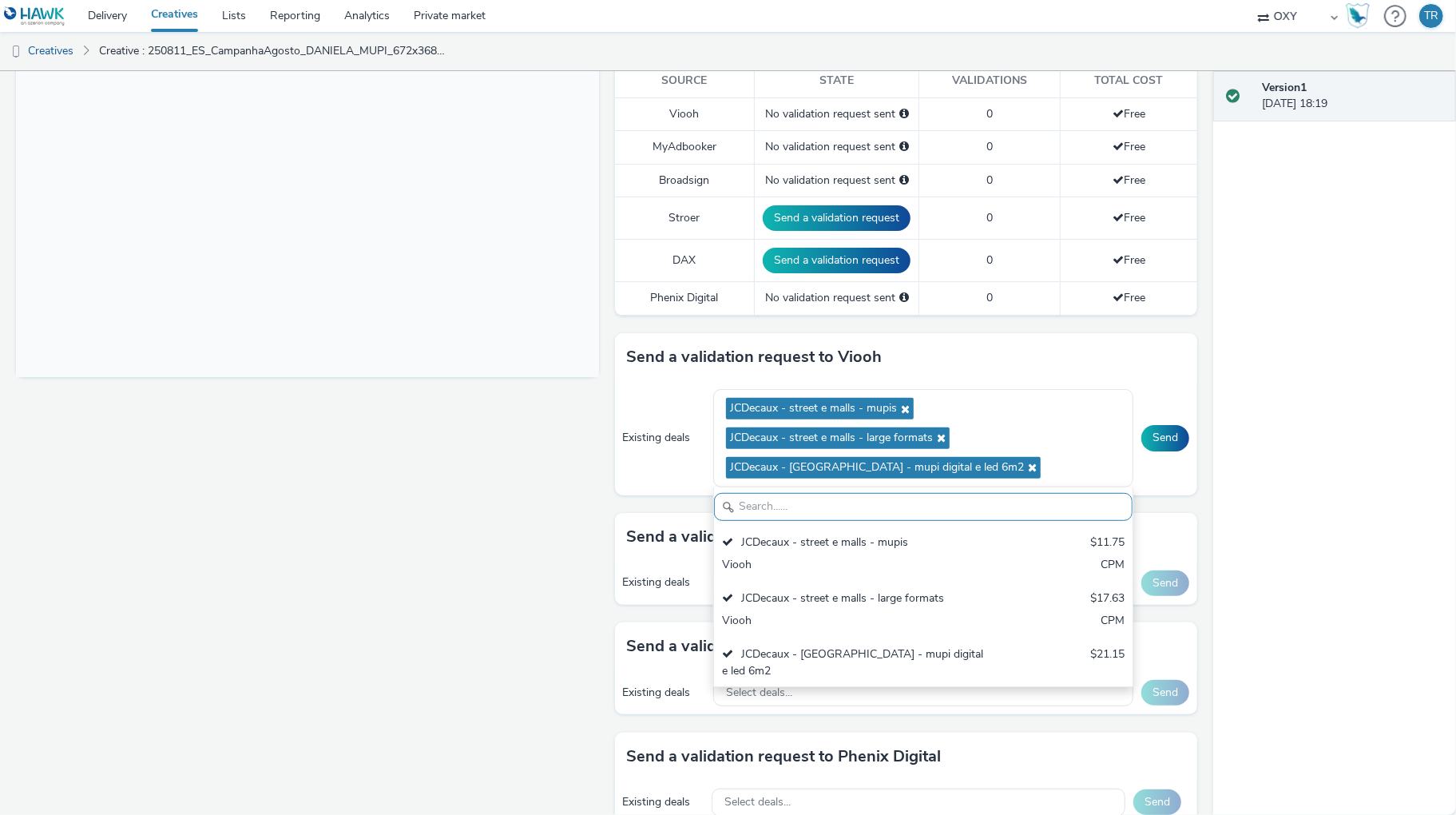
click at [1347, 530] on div "Version 1 16 September 2025, 18:19" at bounding box center [1334, 442] width 243 height 743
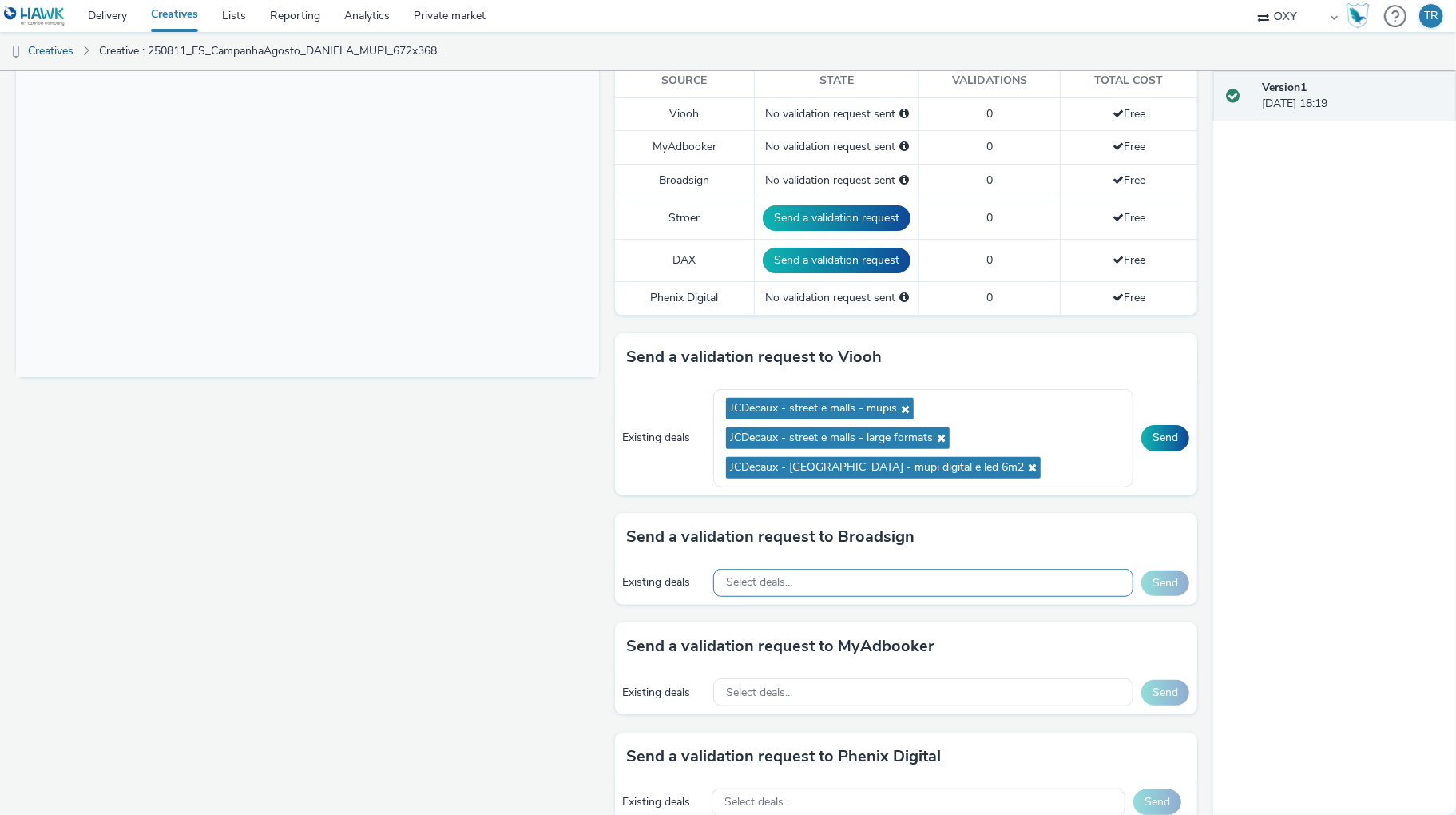
click at [888, 584] on div "Select deals..." at bounding box center [923, 583] width 420 height 28
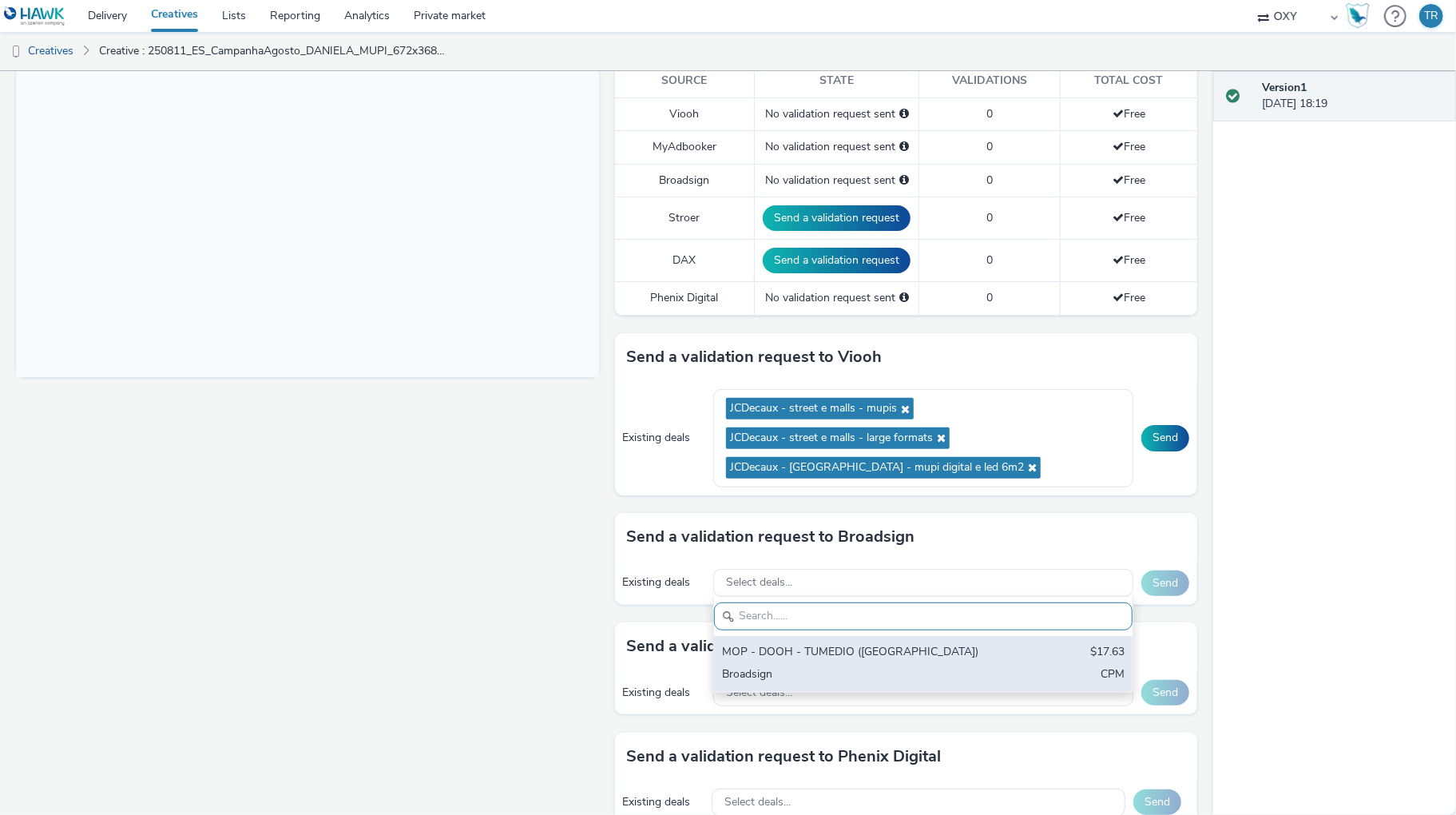
drag, startPoint x: 820, startPoint y: 666, endPoint x: 836, endPoint y: 666, distance: 16.0
click at [821, 662] on div "MOP - DOOH - TUMEDIO (Parques de Estacionamento)" at bounding box center [854, 653] width 266 height 19
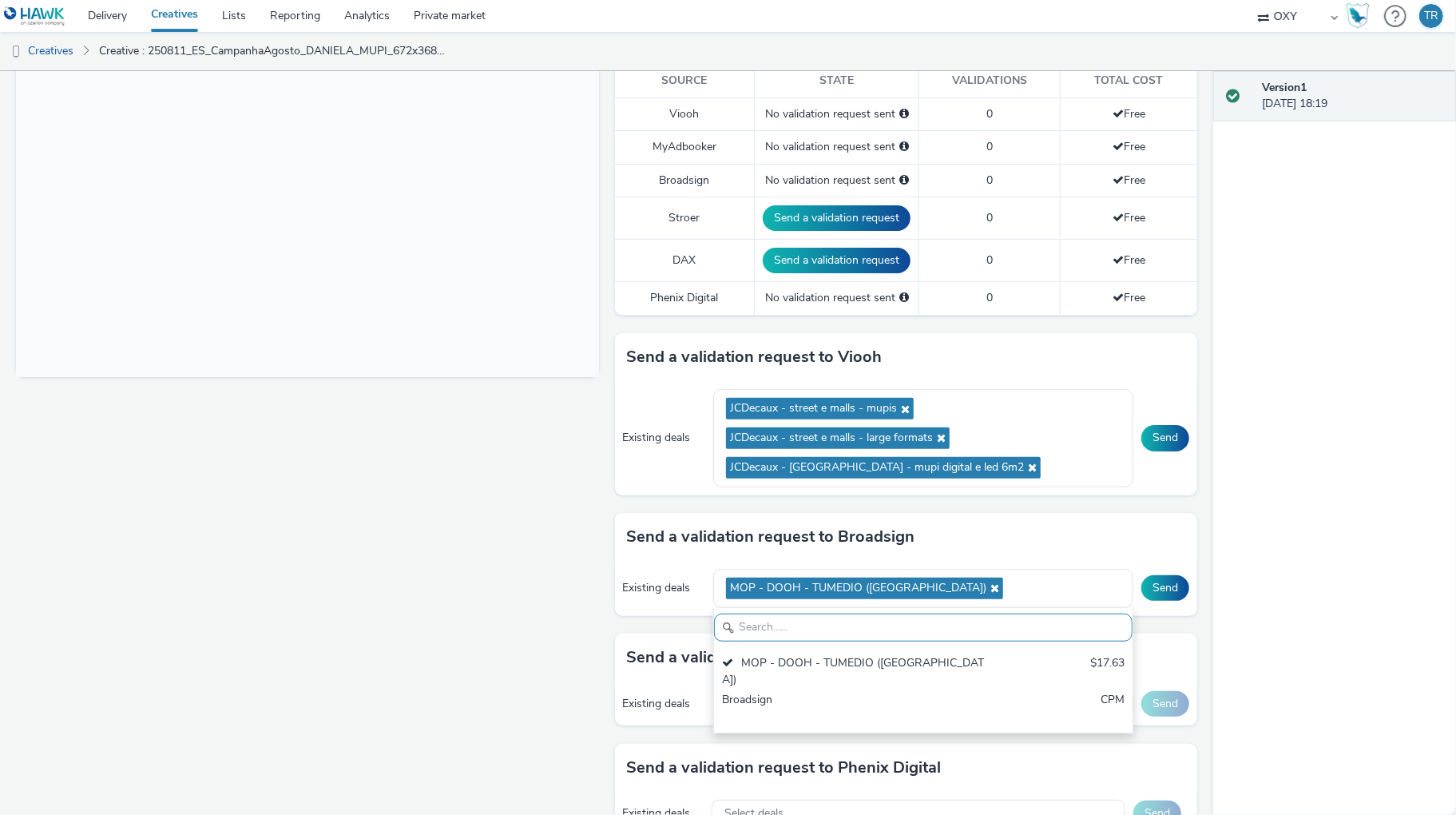
click at [1346, 603] on div "Version 1 16 September 2025, 18:19" at bounding box center [1334, 442] width 243 height 743
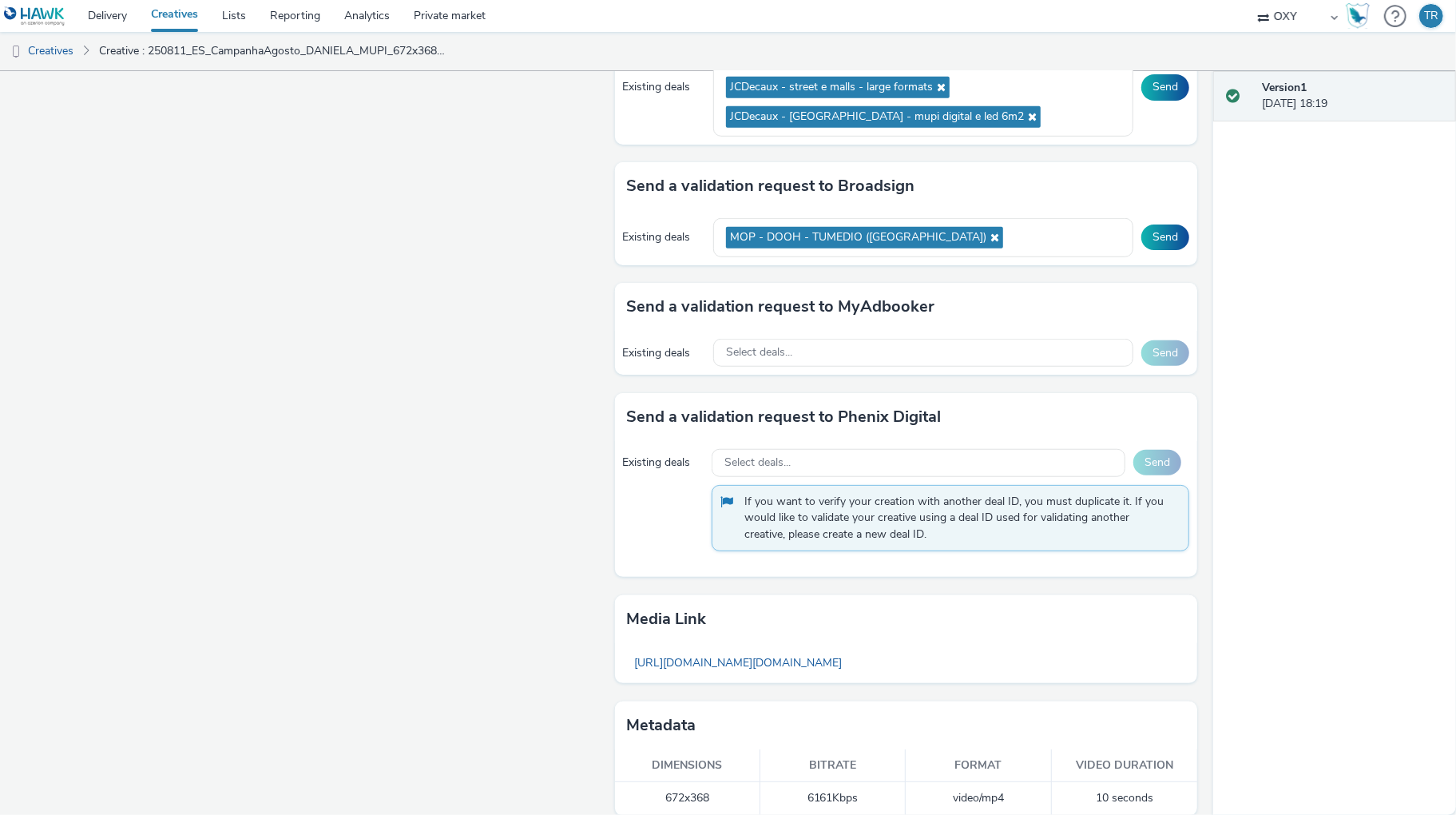
scroll to position [836, 0]
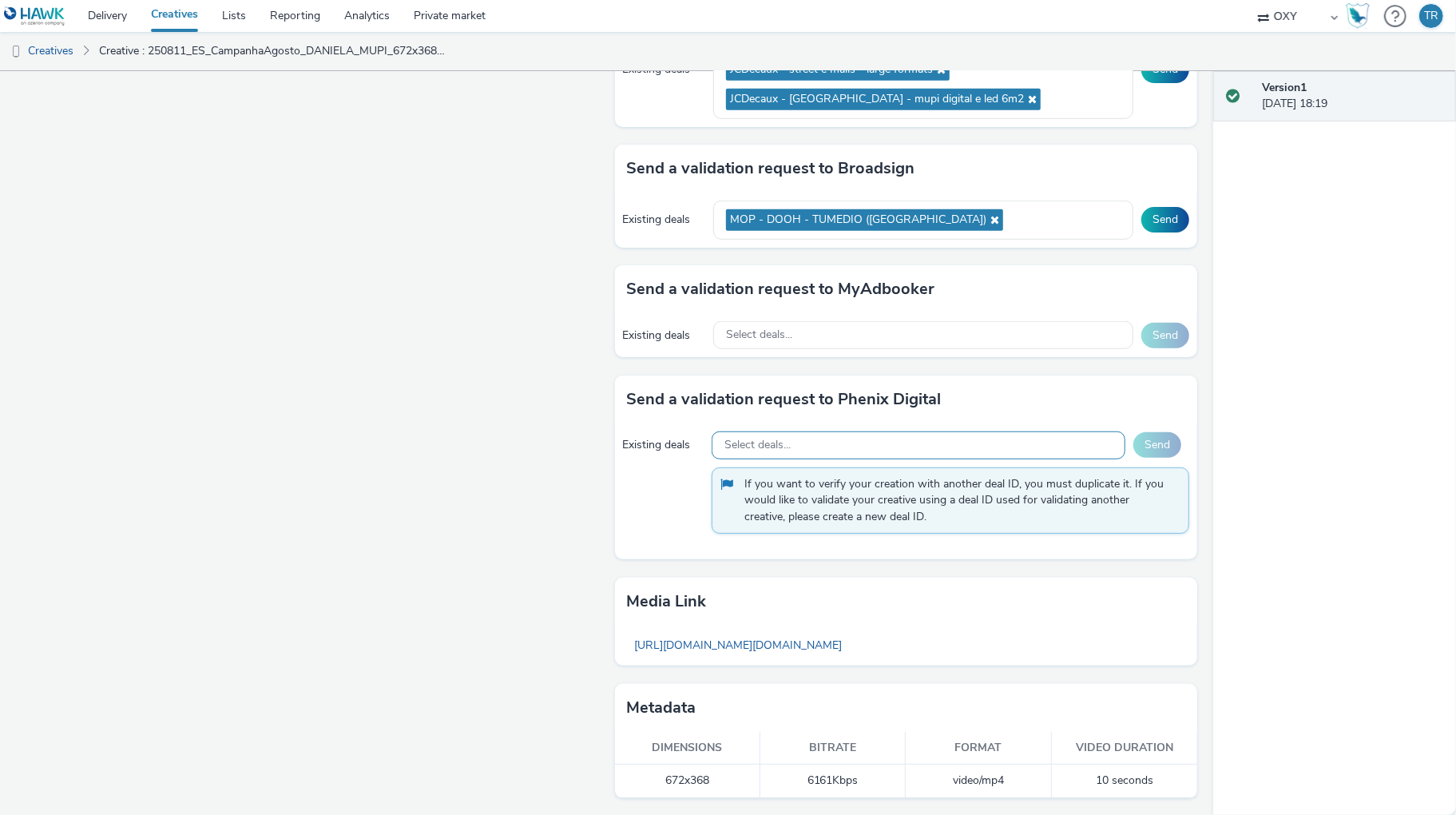
click at [803, 446] on div "Select deals..." at bounding box center [919, 445] width 414 height 28
click at [605, 468] on div "Fullscreen" at bounding box center [311, 84] width 591 height 1462
click at [750, 331] on span "Select deals..." at bounding box center [759, 335] width 67 height 14
click at [684, 463] on div "Existing deals Select deals... Send If you want to verify your creation with an…" at bounding box center [906, 491] width 583 height 136
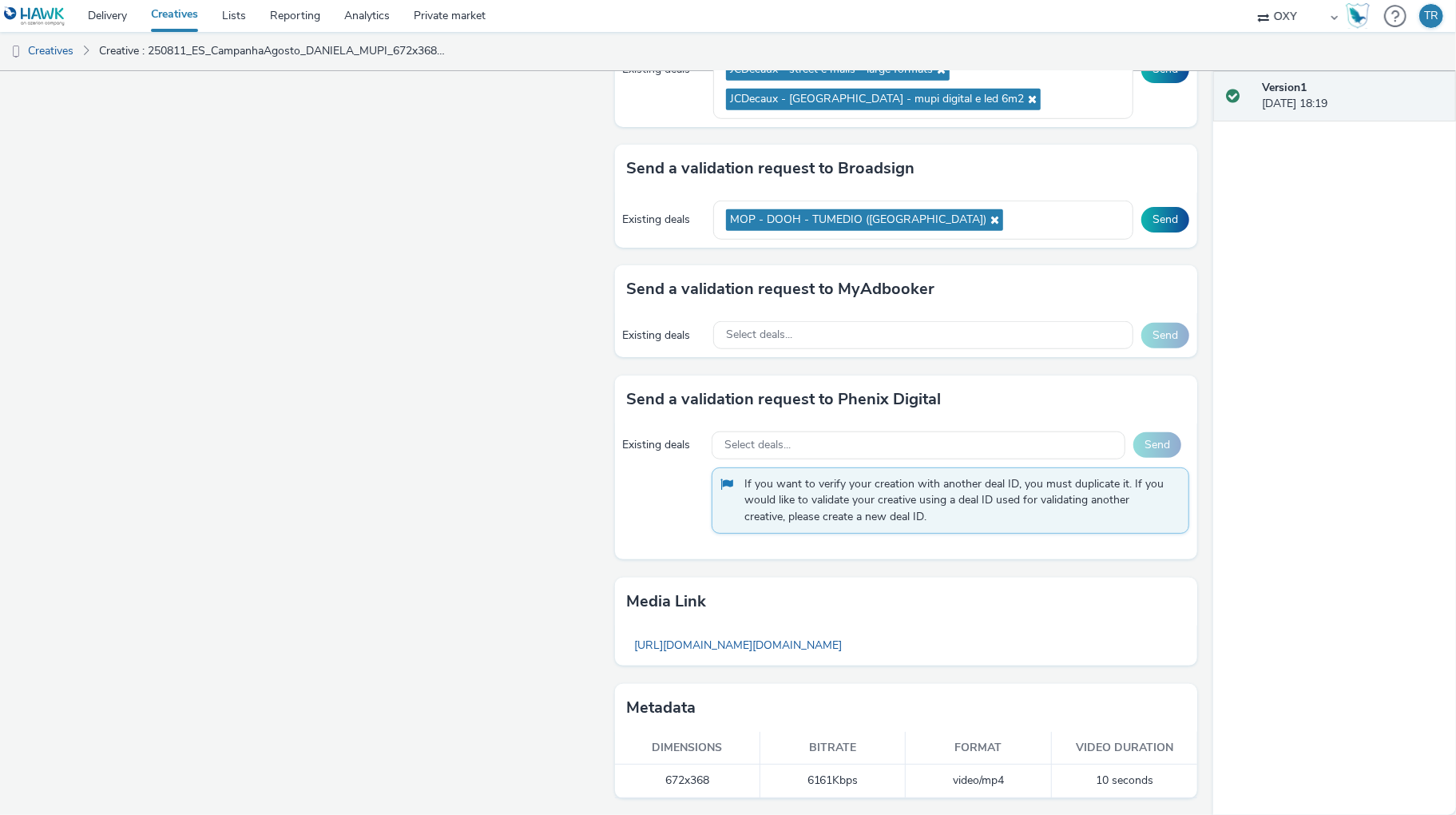
click at [1206, 248] on div "Enabled Version 1 - Created on 16 September 2025 VAST URL D 250811_ES_CampanhaA…" at bounding box center [606, 442] width 1213 height 743
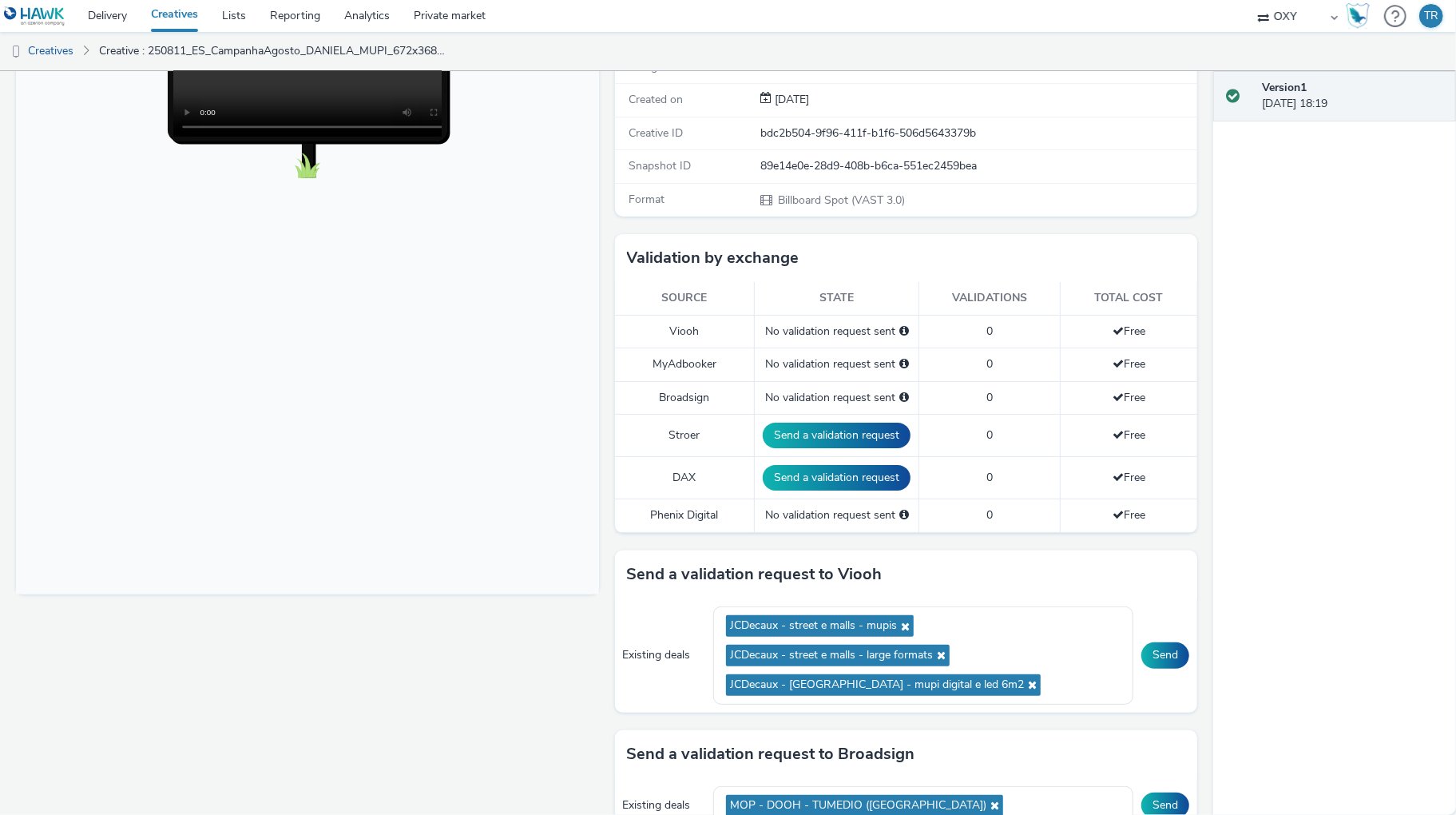
scroll to position [212, 0]
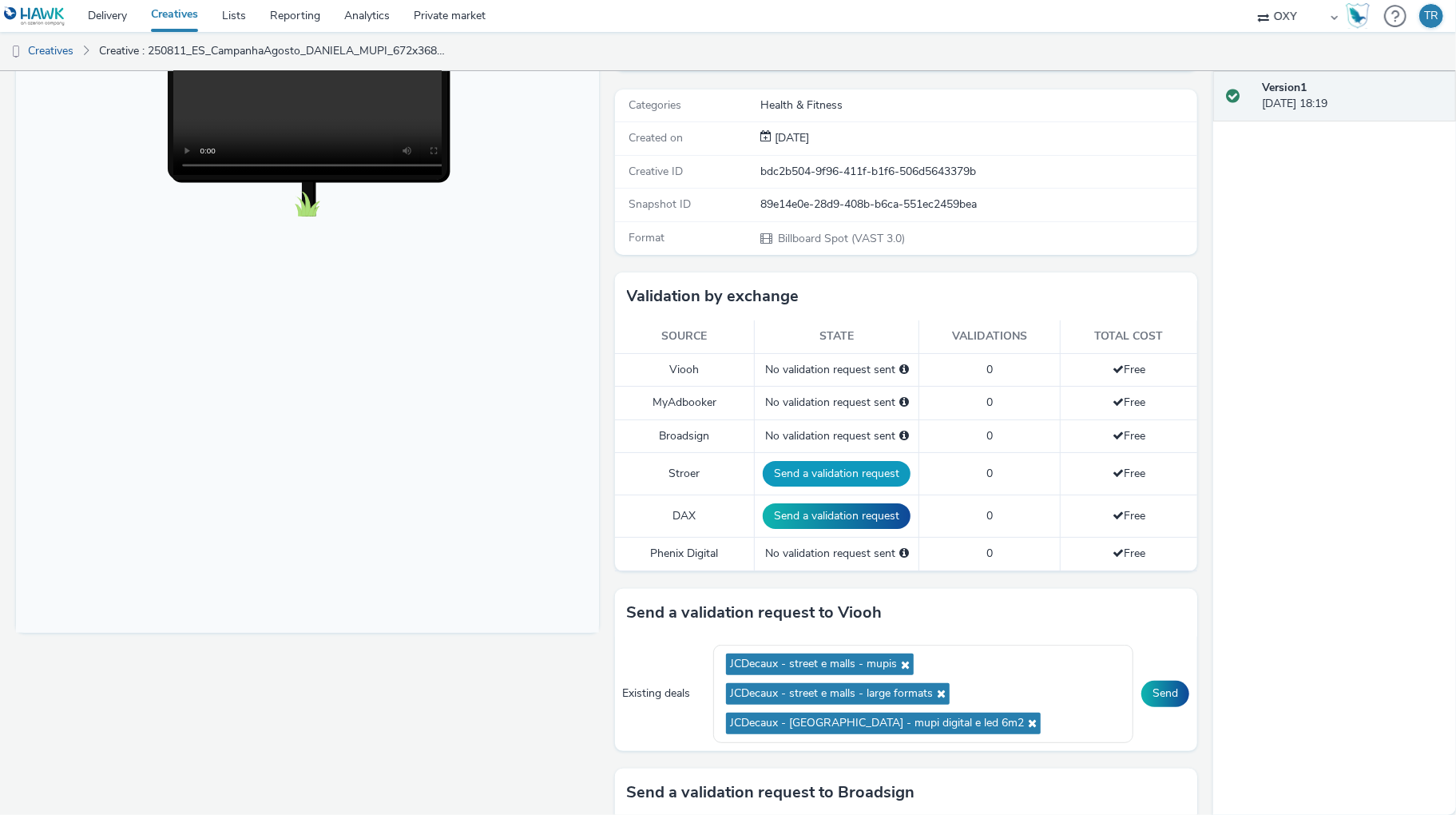
click at [823, 477] on button "Send a validation request" at bounding box center [836, 474] width 148 height 25
click at [819, 517] on button "Send a validation request" at bounding box center [839, 516] width 148 height 25
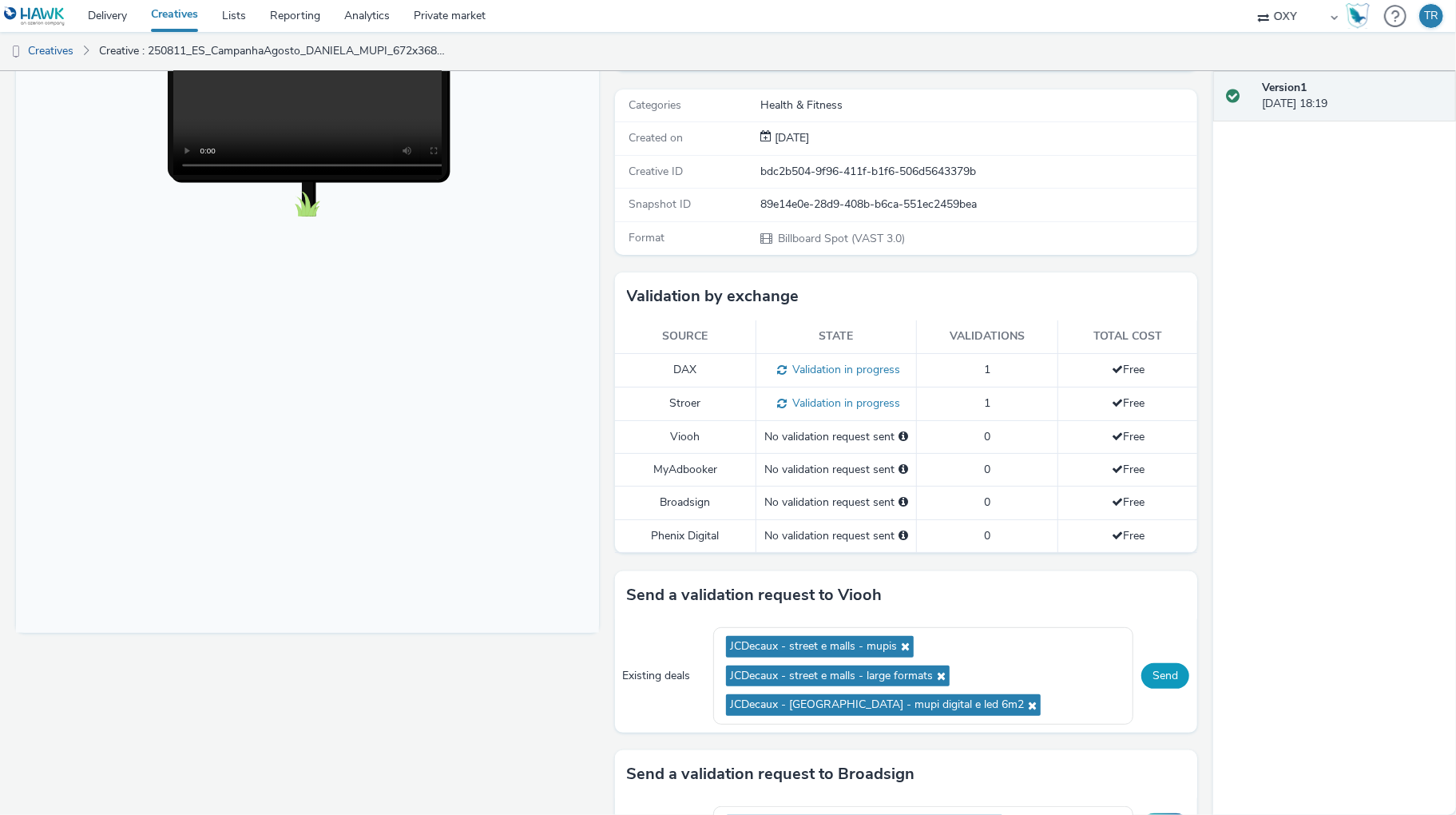
click at [1152, 679] on button "Send" at bounding box center [1165, 676] width 48 height 25
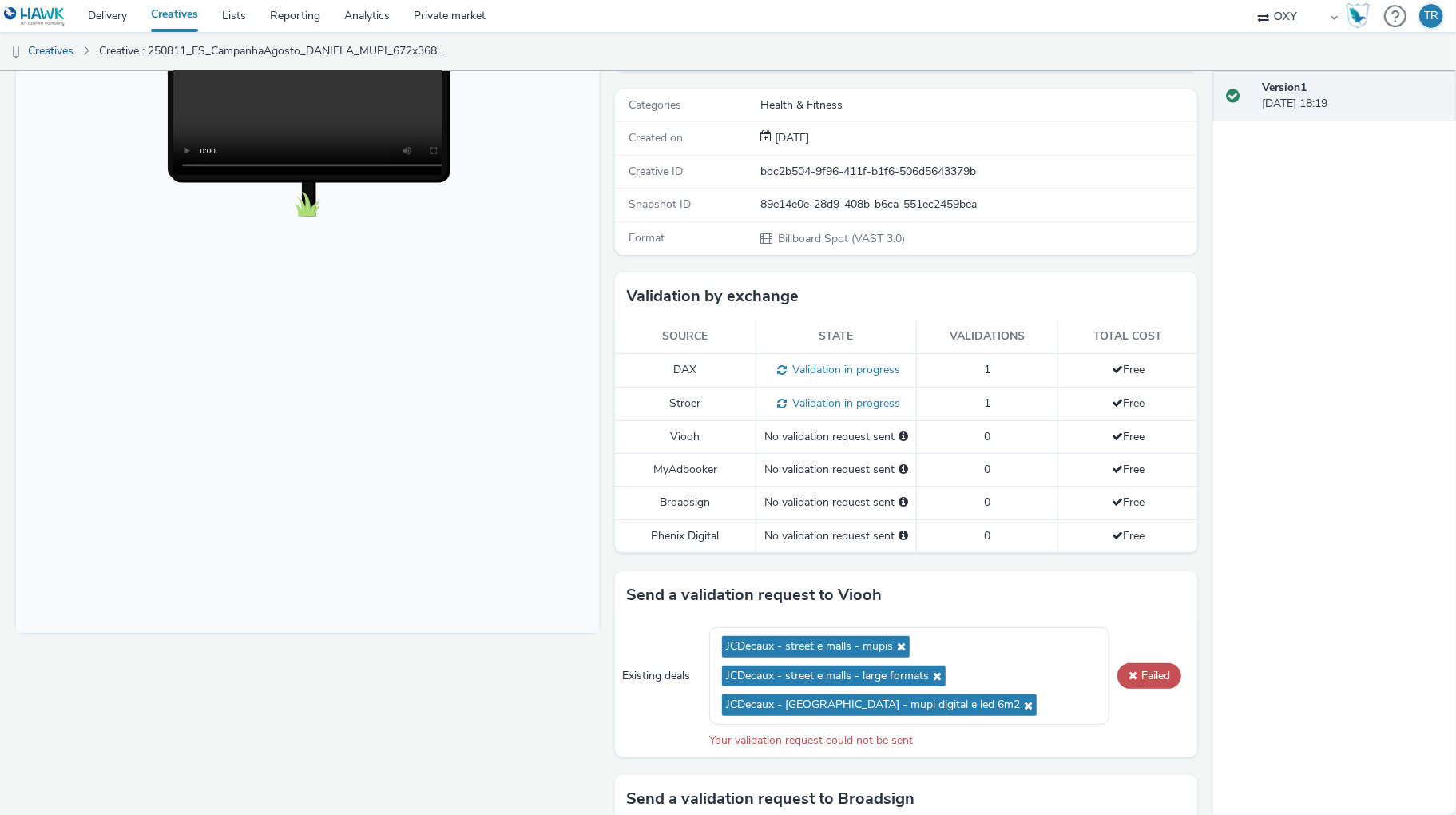
click at [941, 742] on div "Your validation request could not be sent" at bounding box center [949, 740] width 480 height 16
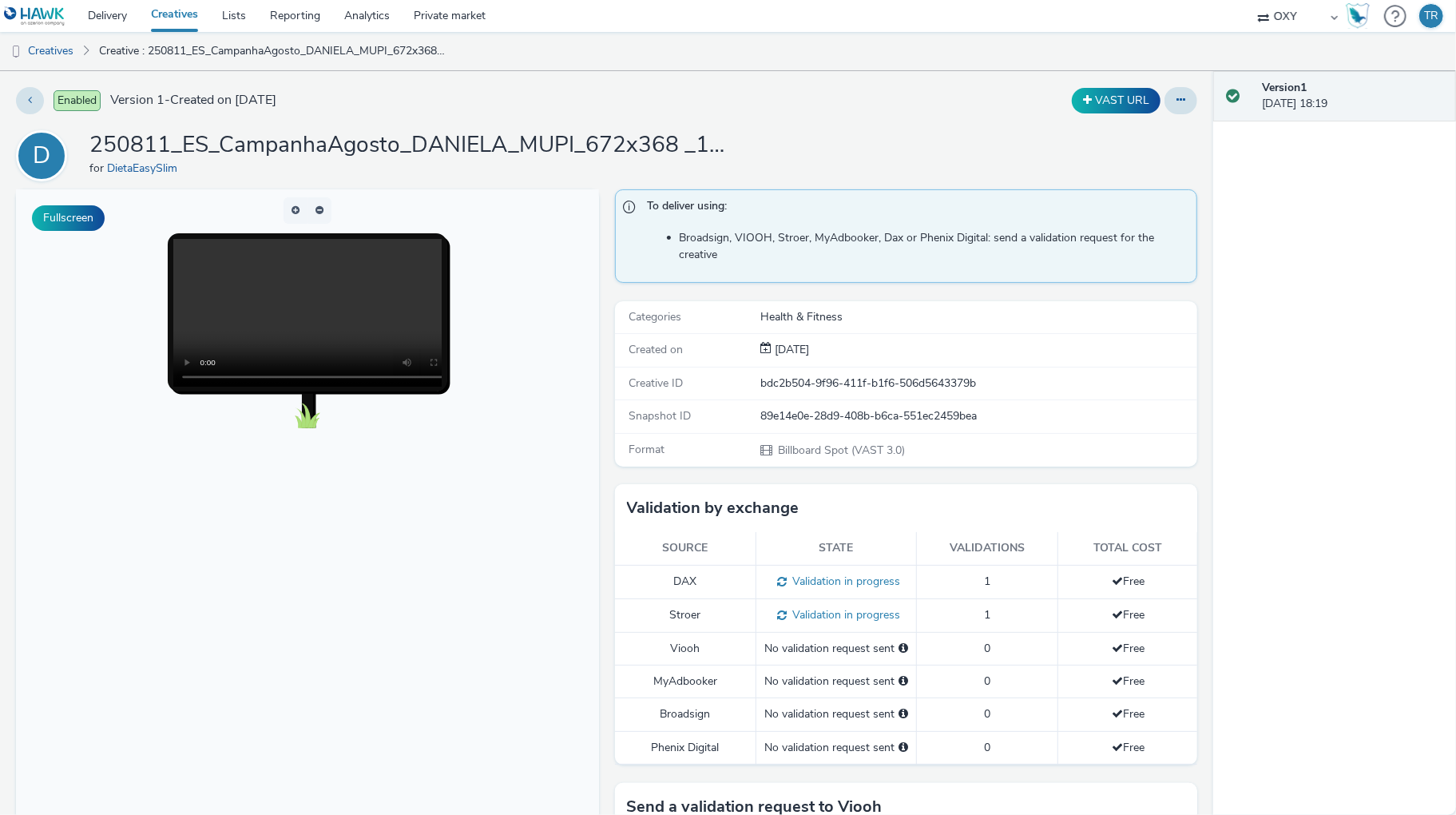
scroll to position [1, 0]
click at [1311, 200] on div "Version 1 16 September 2025, 18:19" at bounding box center [1334, 442] width 243 height 743
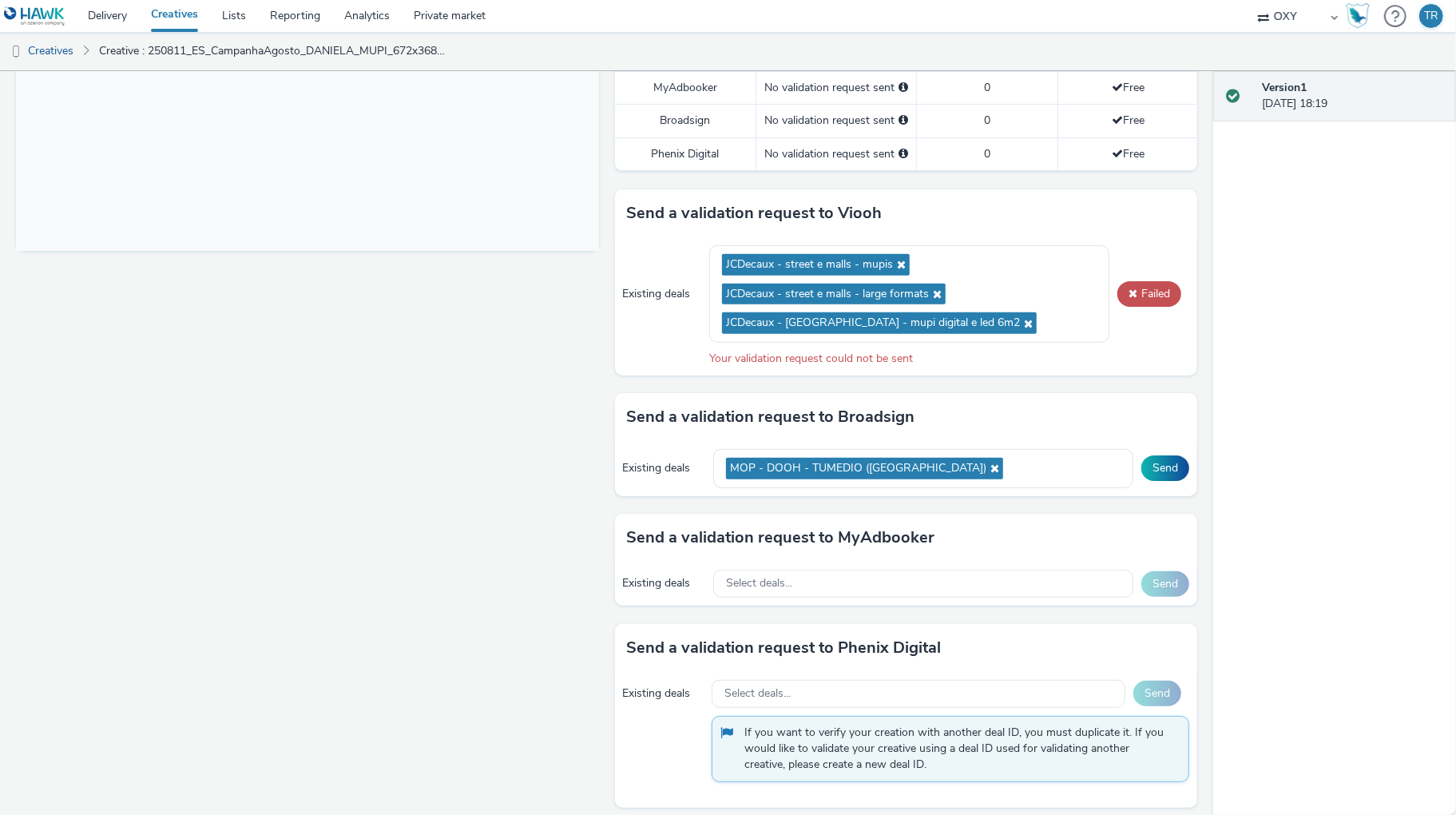
scroll to position [604, 0]
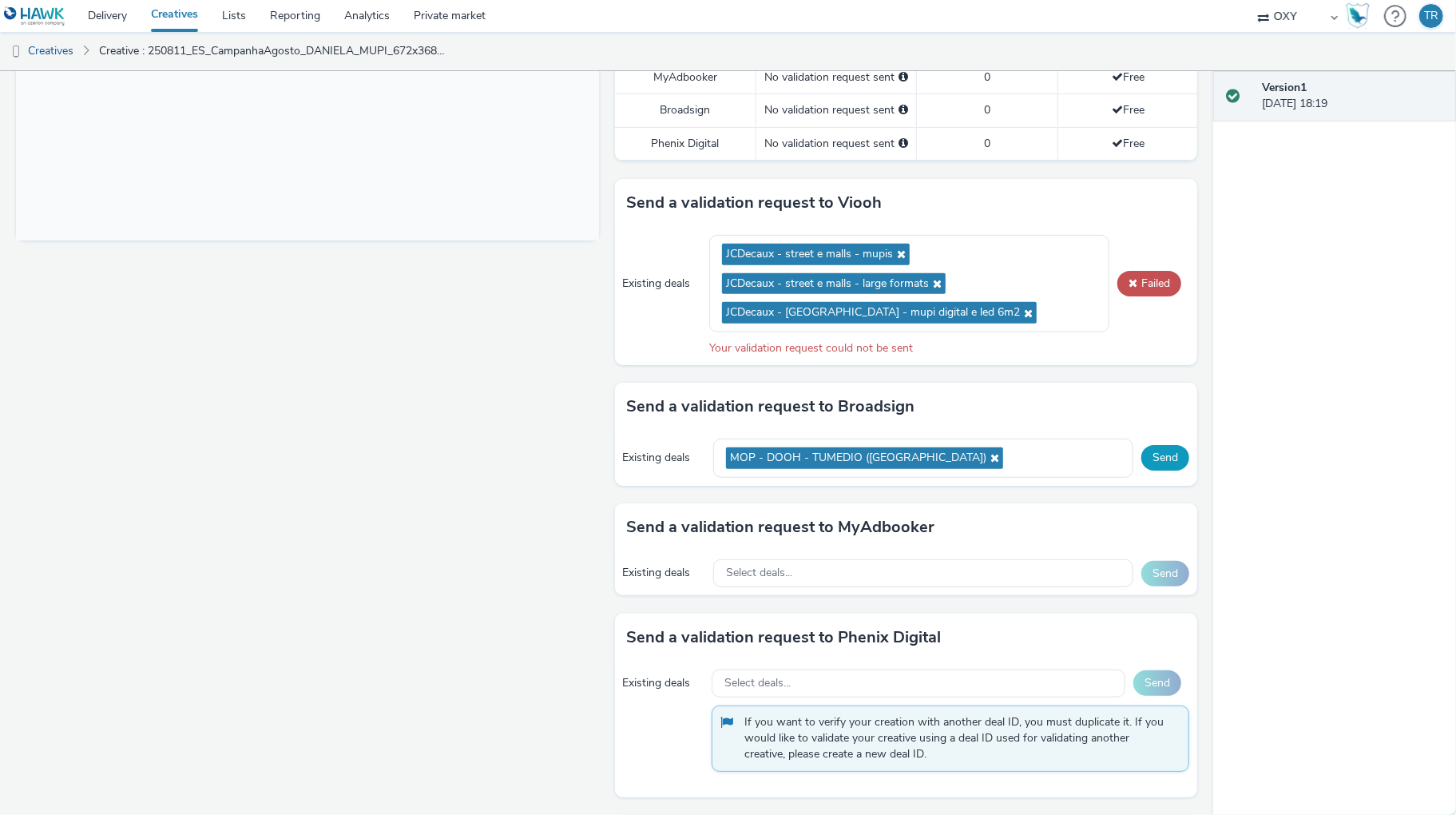
click at [1160, 456] on button "Send" at bounding box center [1165, 458] width 48 height 25
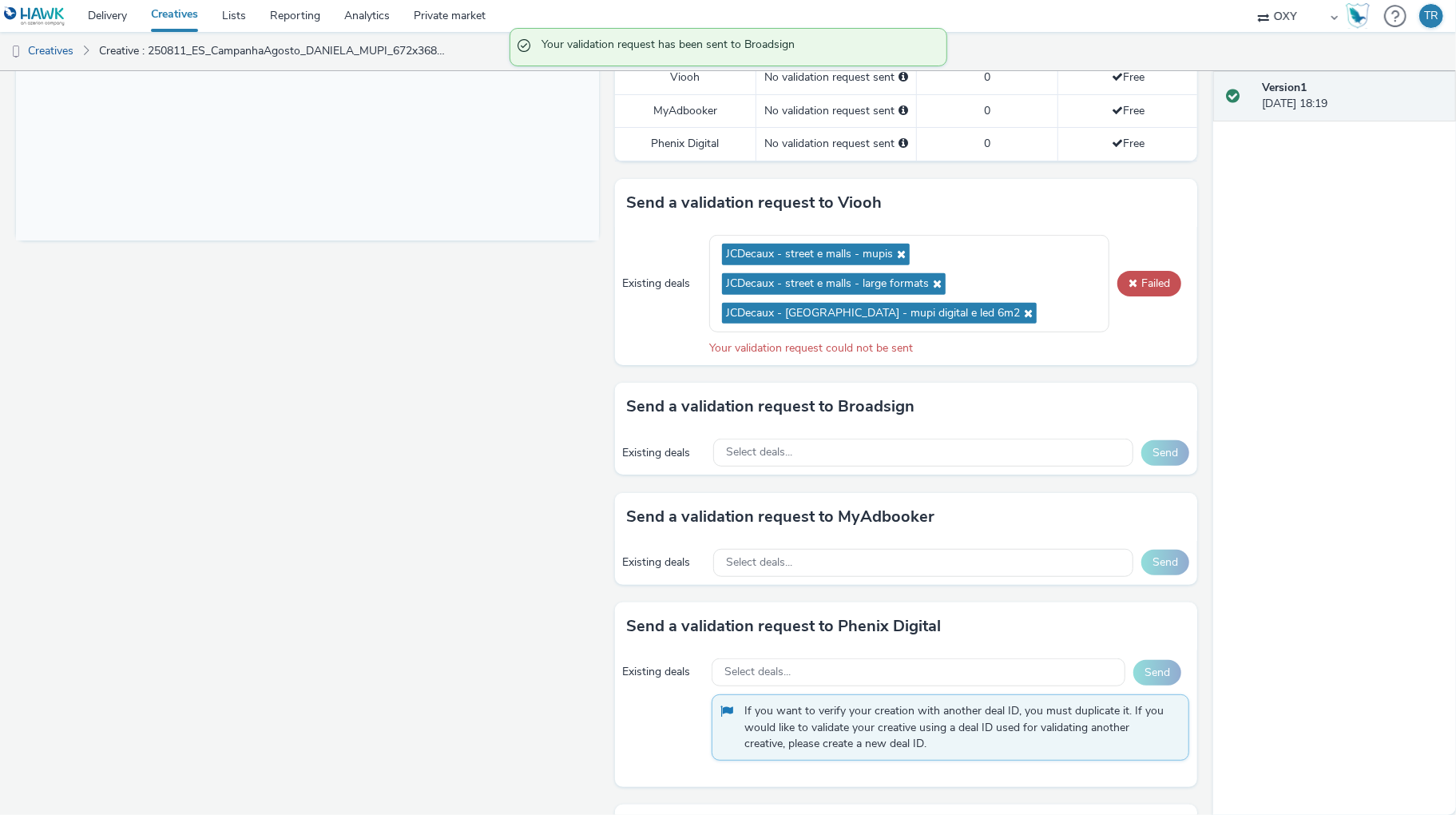
click at [1264, 459] on div "Version 1 16 September 2025, 18:19" at bounding box center [1334, 442] width 243 height 743
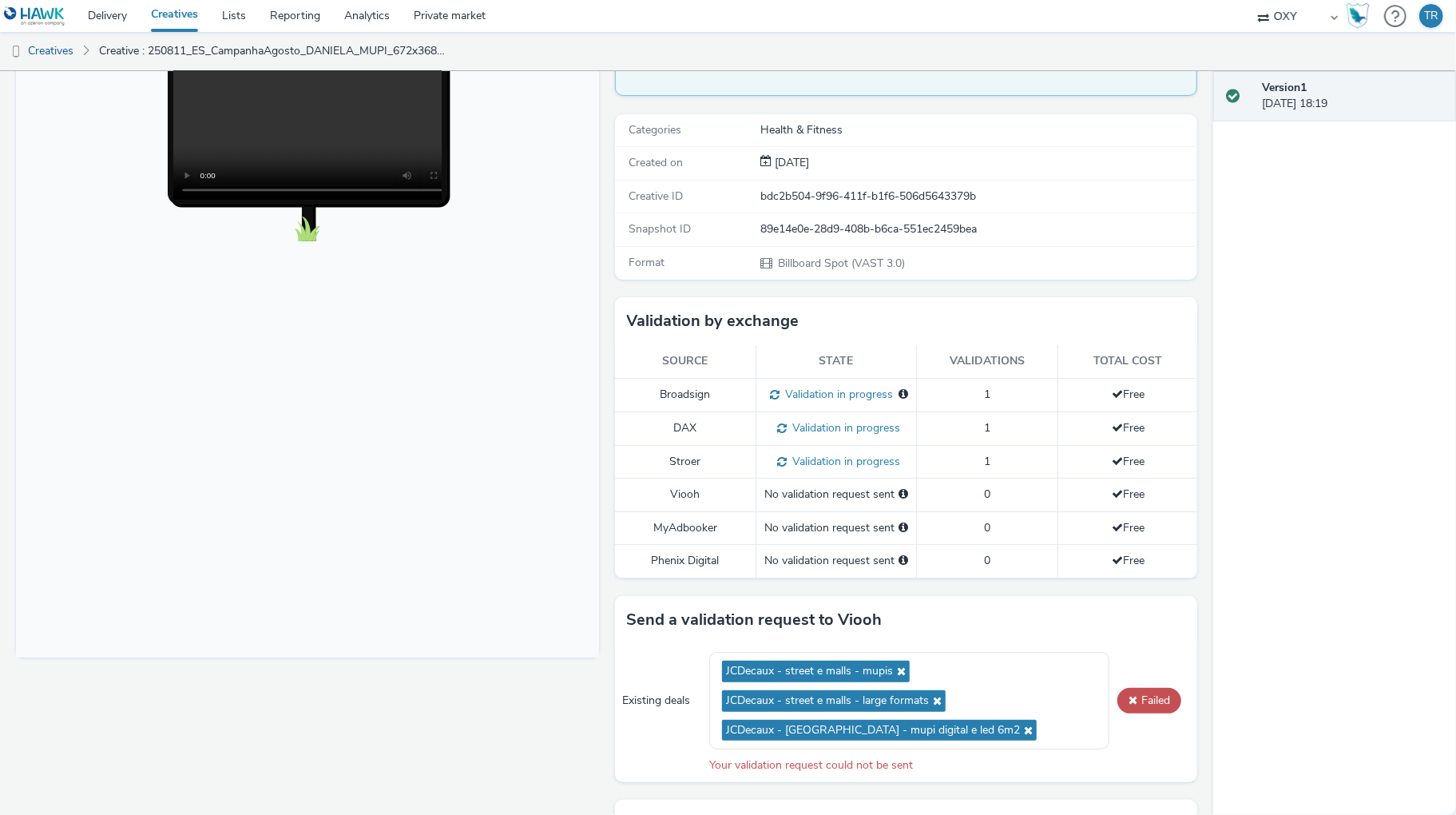
scroll to position [0, 0]
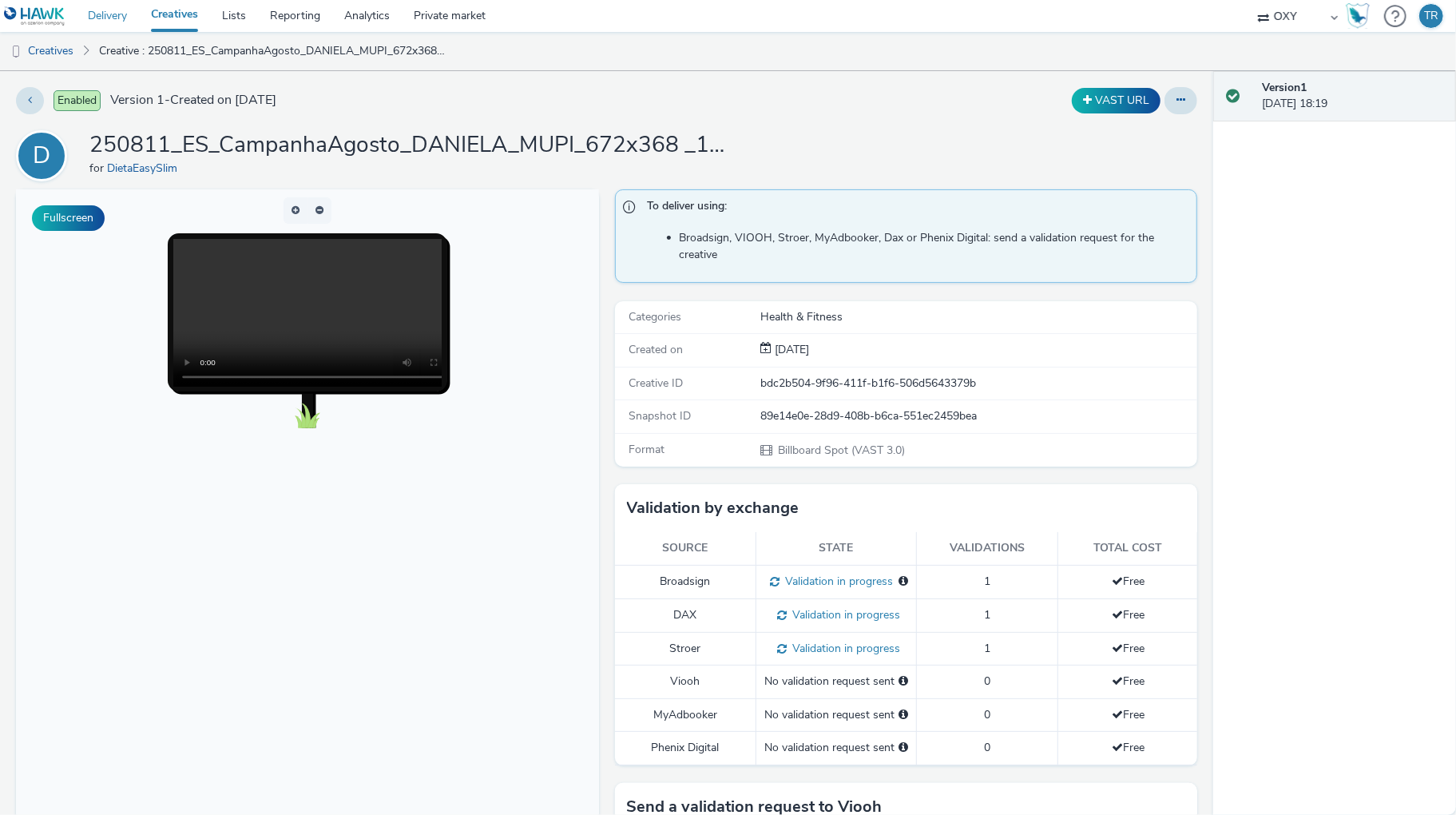
click at [114, 16] on link "Delivery" at bounding box center [107, 16] width 63 height 32
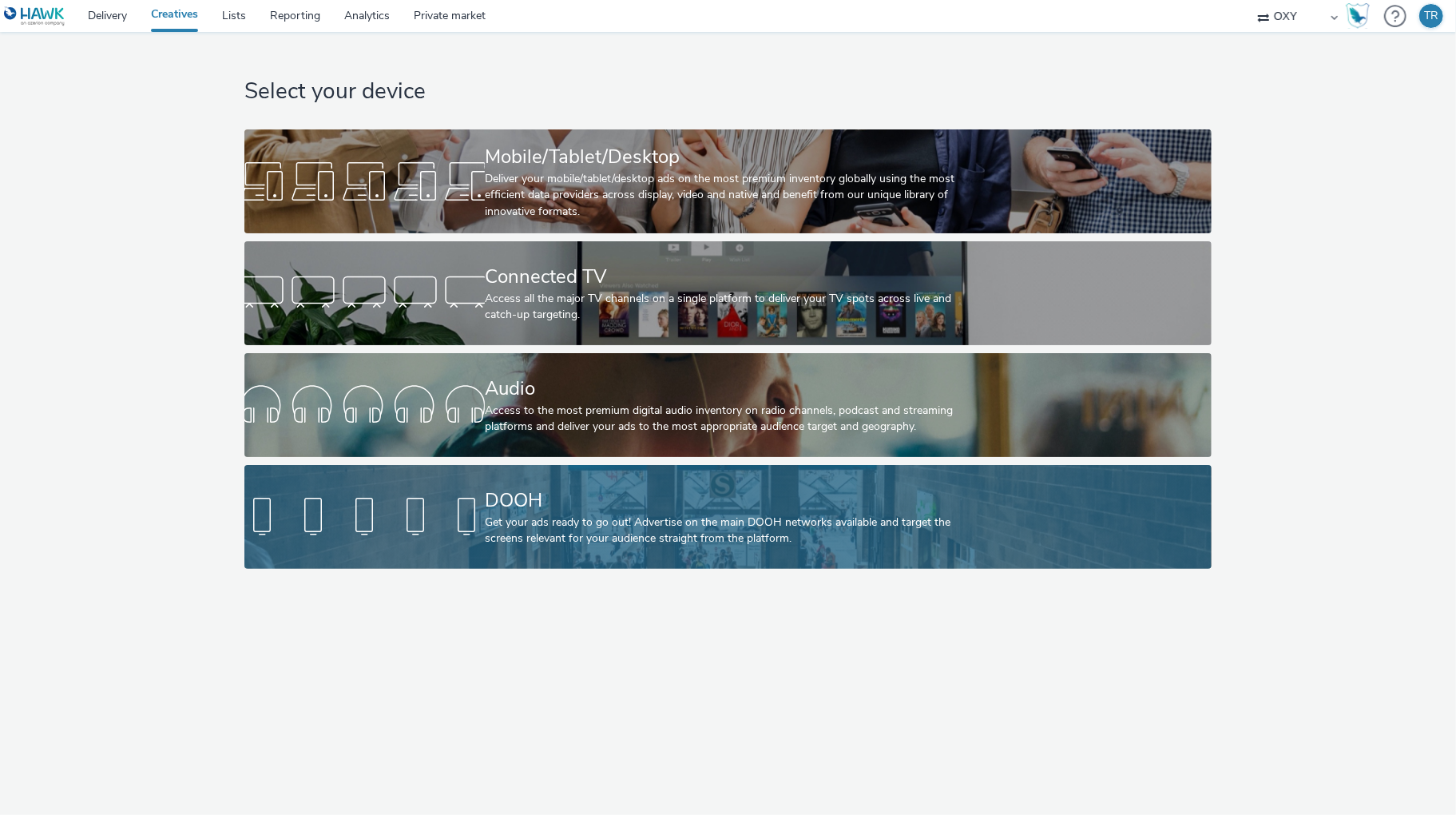
click at [444, 499] on div at bounding box center [364, 517] width 240 height 51
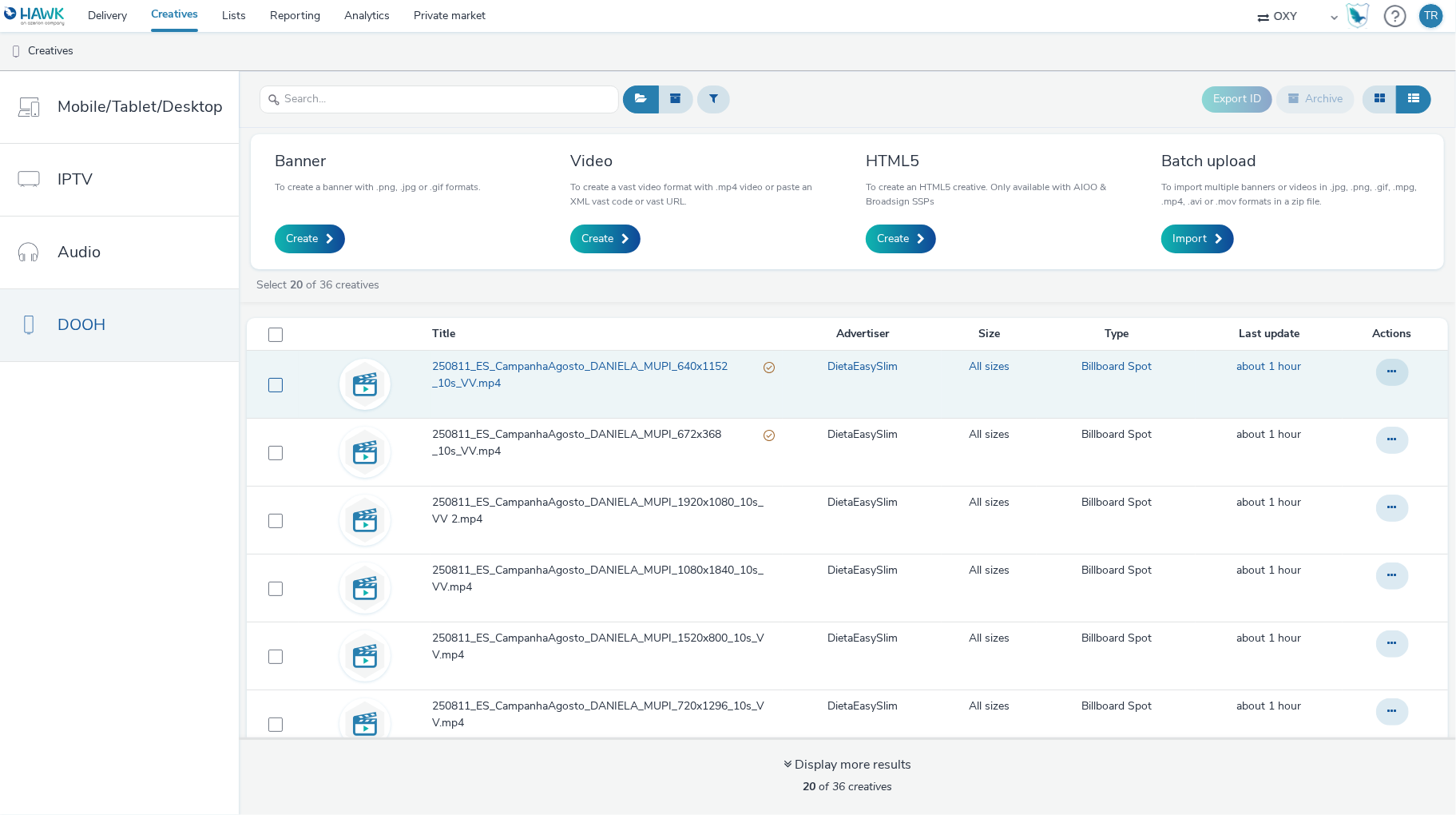
click at [277, 384] on span at bounding box center [276, 384] width 15 height 15
checkbox input "true"
click at [528, 366] on span "250811_ES_CampanhaAgosto_DANIELA_MUPI_640x1152 _10s_VV.mp4" at bounding box center [598, 375] width 331 height 32
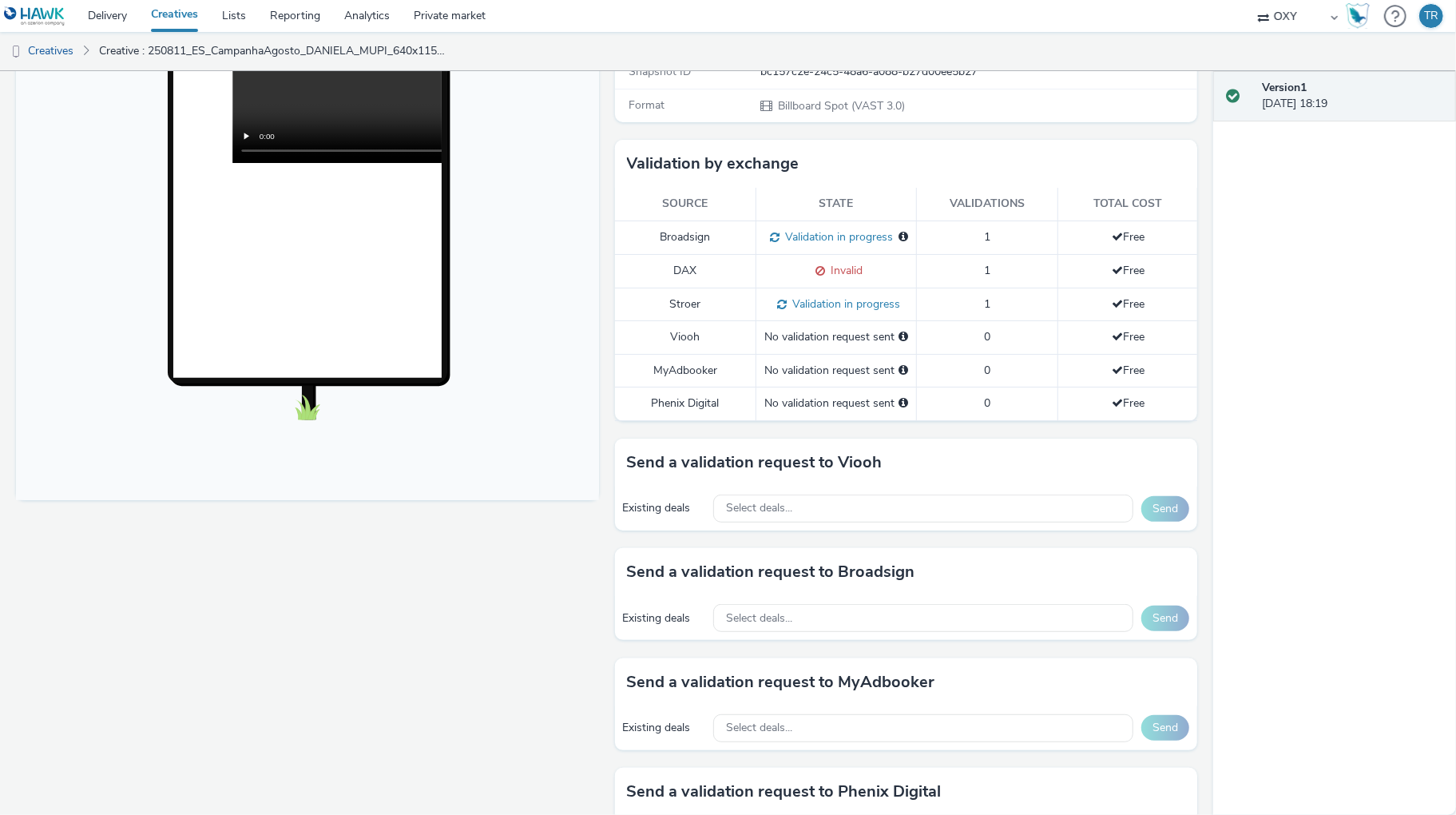
scroll to position [347, 0]
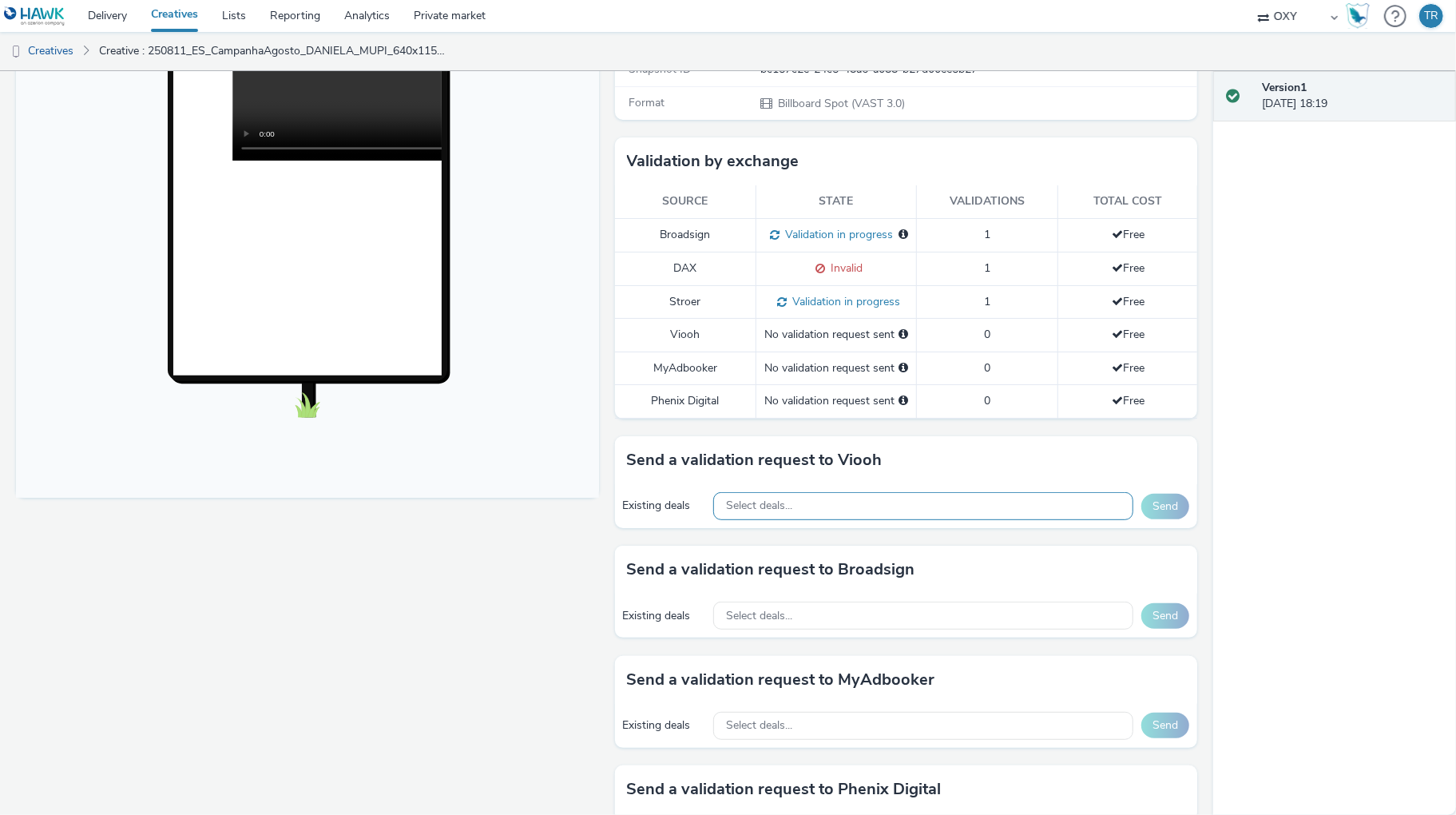
click at [980, 520] on div "Select deals..." at bounding box center [923, 506] width 420 height 28
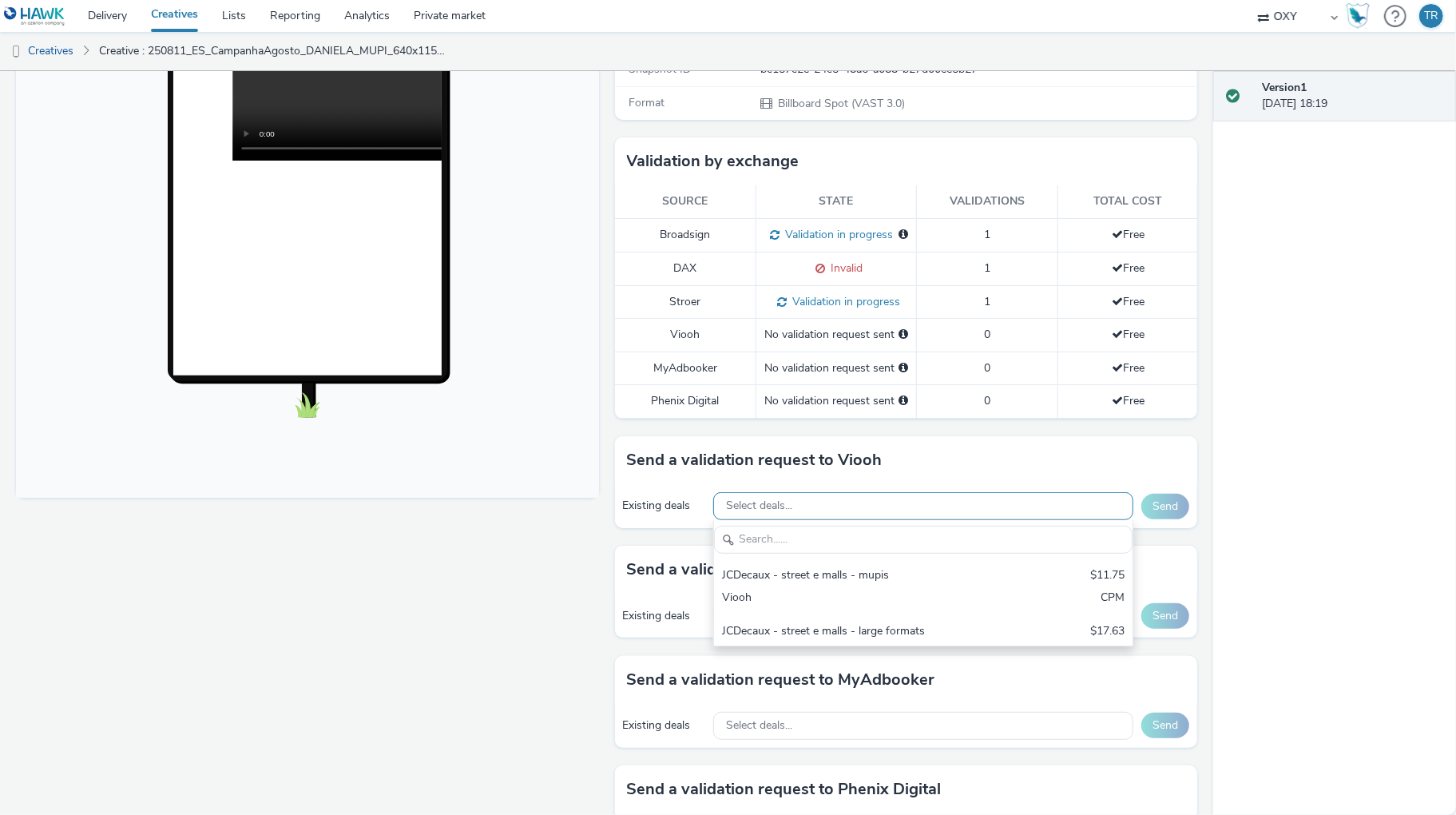
scroll to position [0, 0]
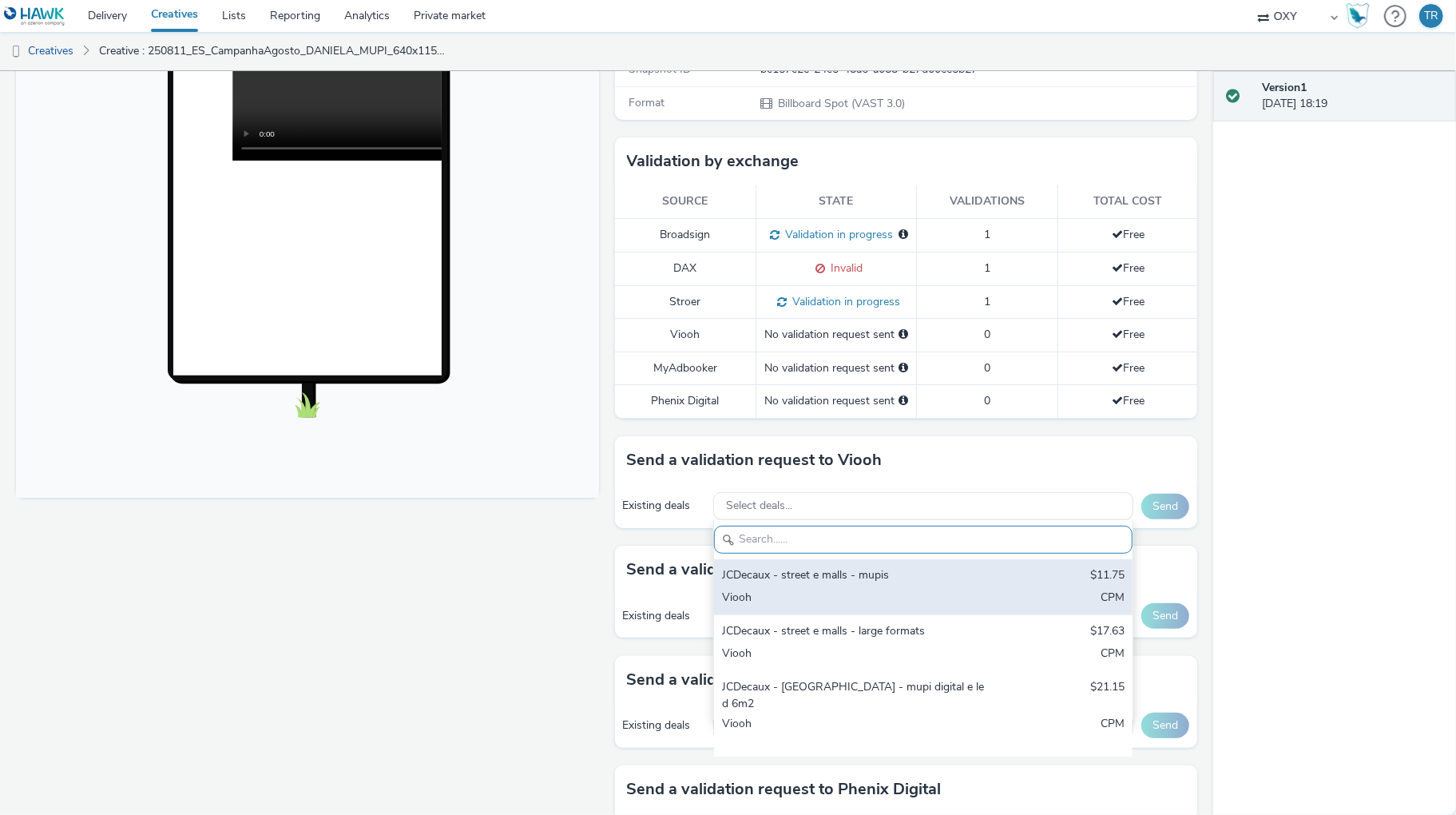
click at [816, 608] on div "Viooh" at bounding box center [854, 598] width 266 height 19
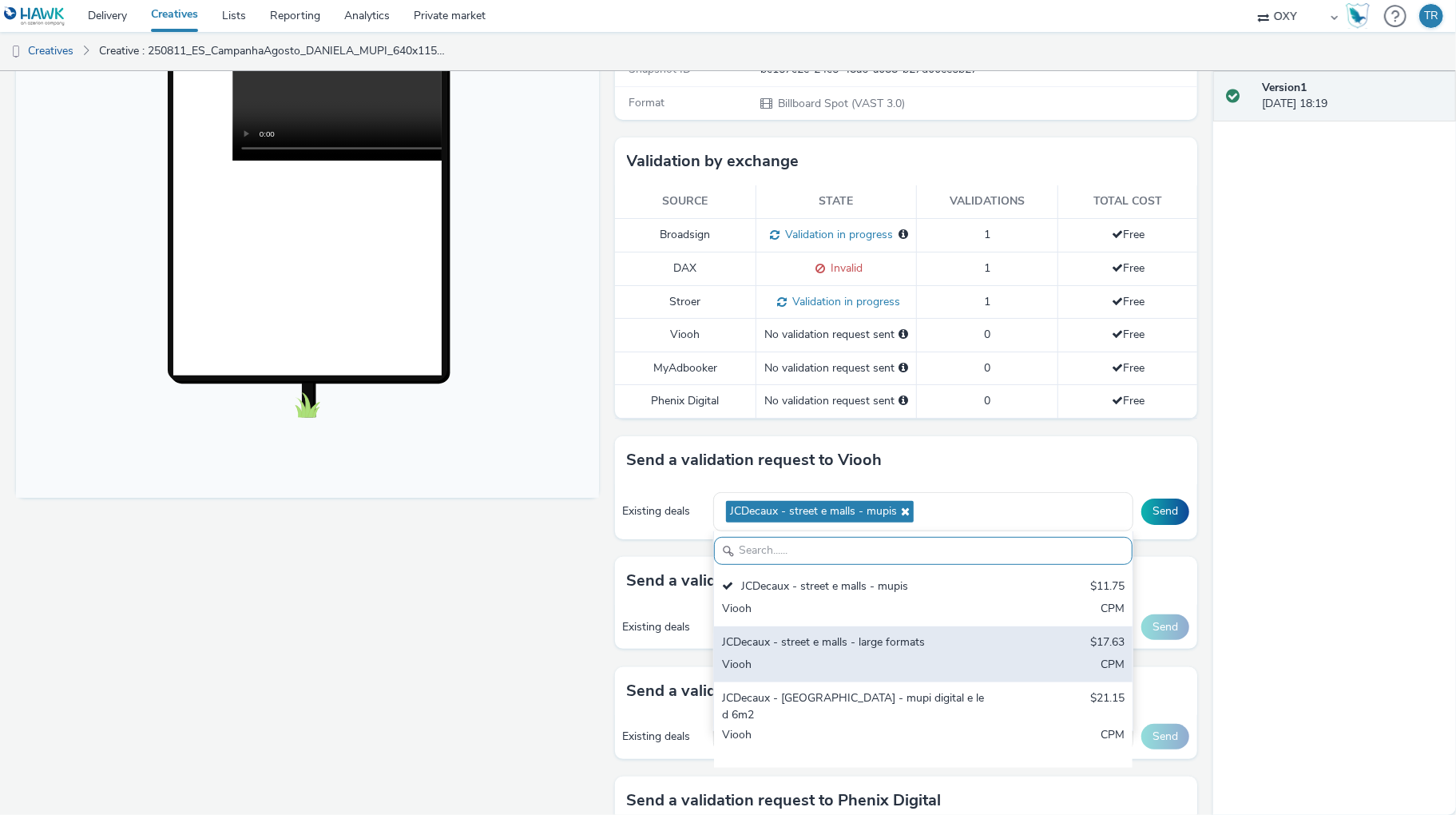
click at [811, 653] on div "JCDecaux - street e malls - large formats" at bounding box center [854, 643] width 266 height 19
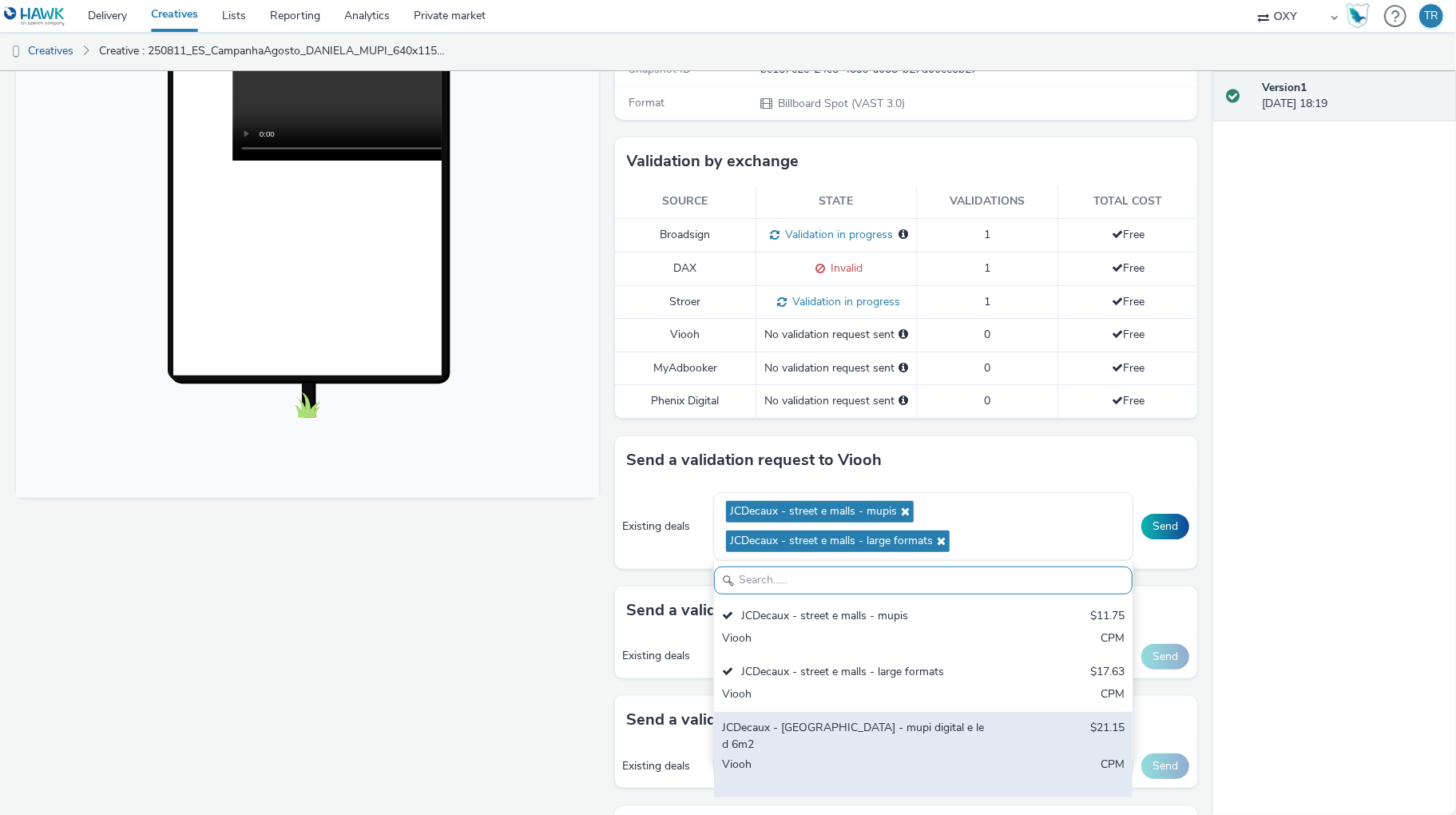
click at [792, 748] on div "JCDecaux - Aeroporto DOOH - mupi digital e led 6m2" at bounding box center [854, 736] width 266 height 32
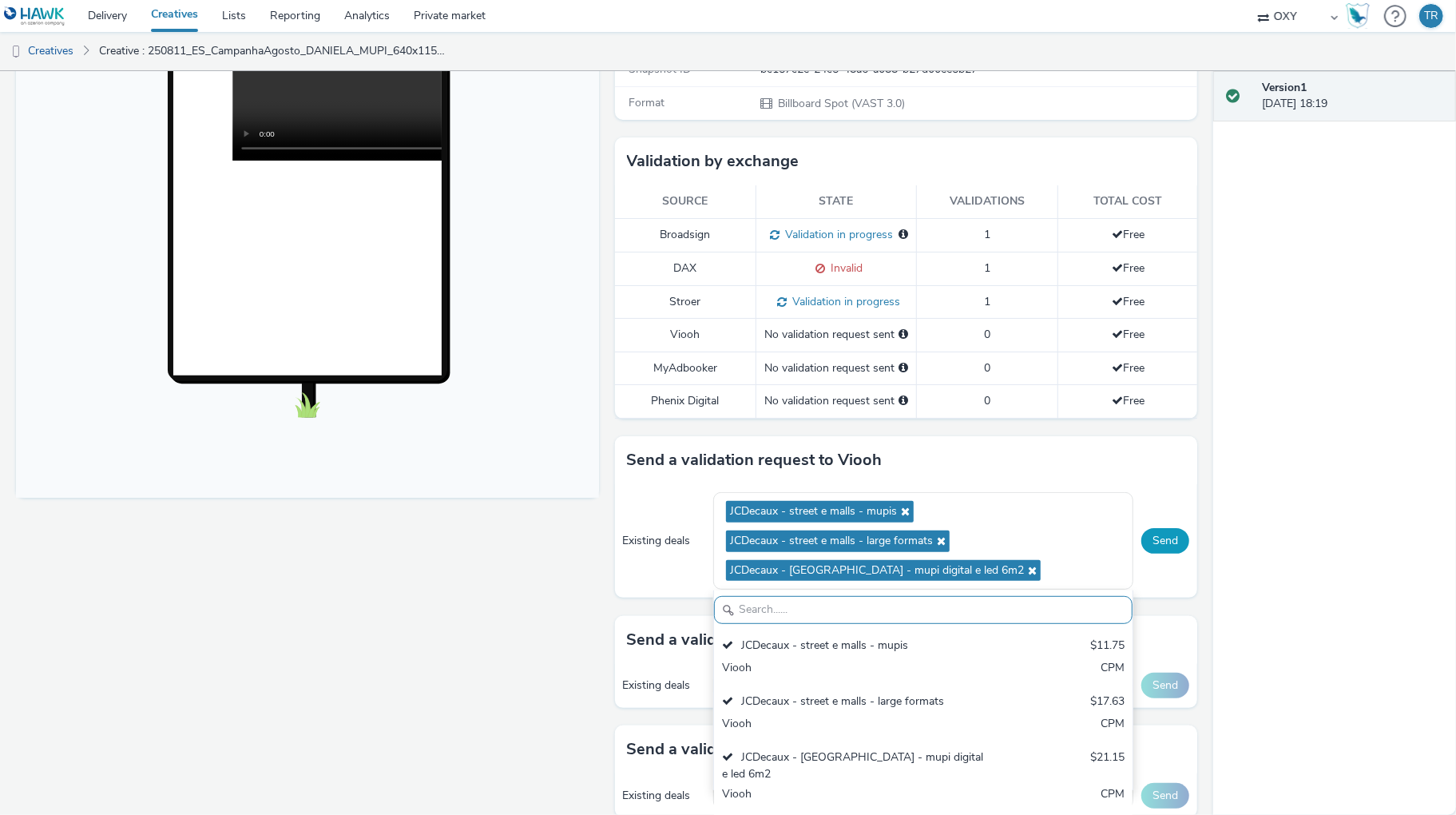
click at [1161, 554] on button "Send" at bounding box center [1165, 540] width 48 height 25
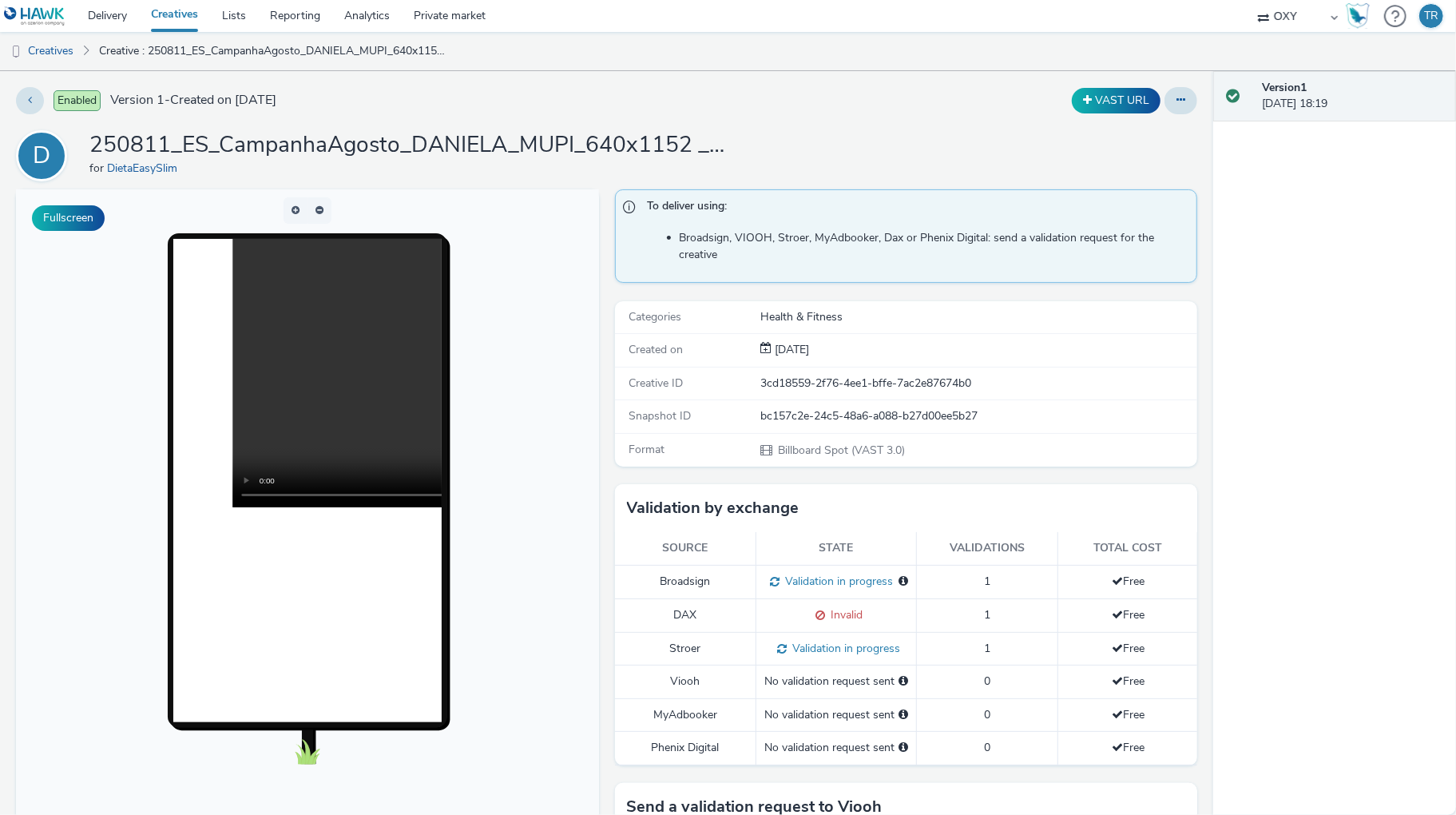
click at [1211, 492] on div "Enabled Version 1 - Created on 16 September 2025 VAST URL D 250811_ES_CampanhaA…" at bounding box center [606, 442] width 1213 height 743
click at [1202, 541] on div "Enabled Version 1 - Created on 16 September 2025 VAST URL D 250811_ES_CampanhaA…" at bounding box center [606, 442] width 1213 height 743
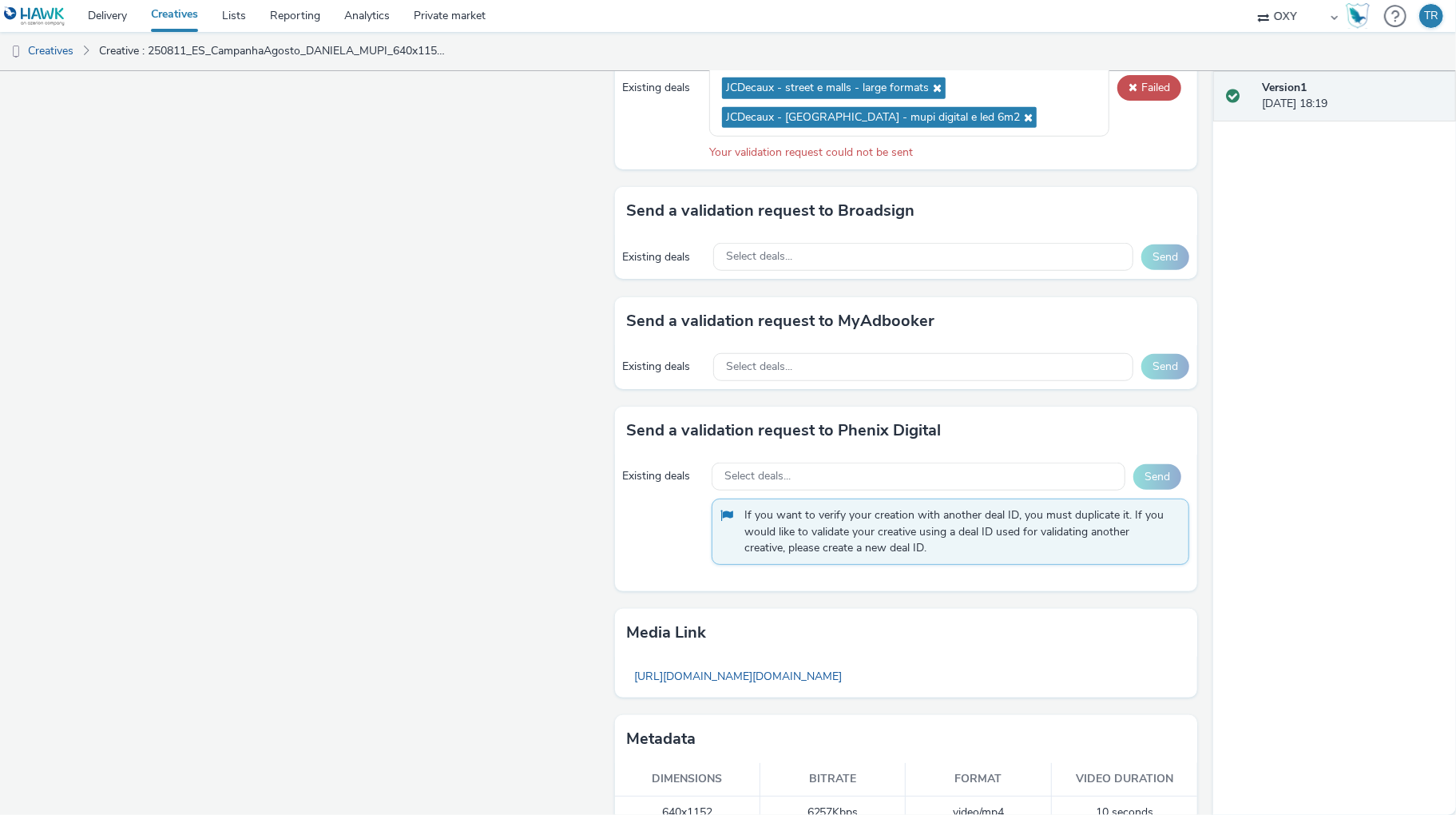
scroll to position [843, 0]
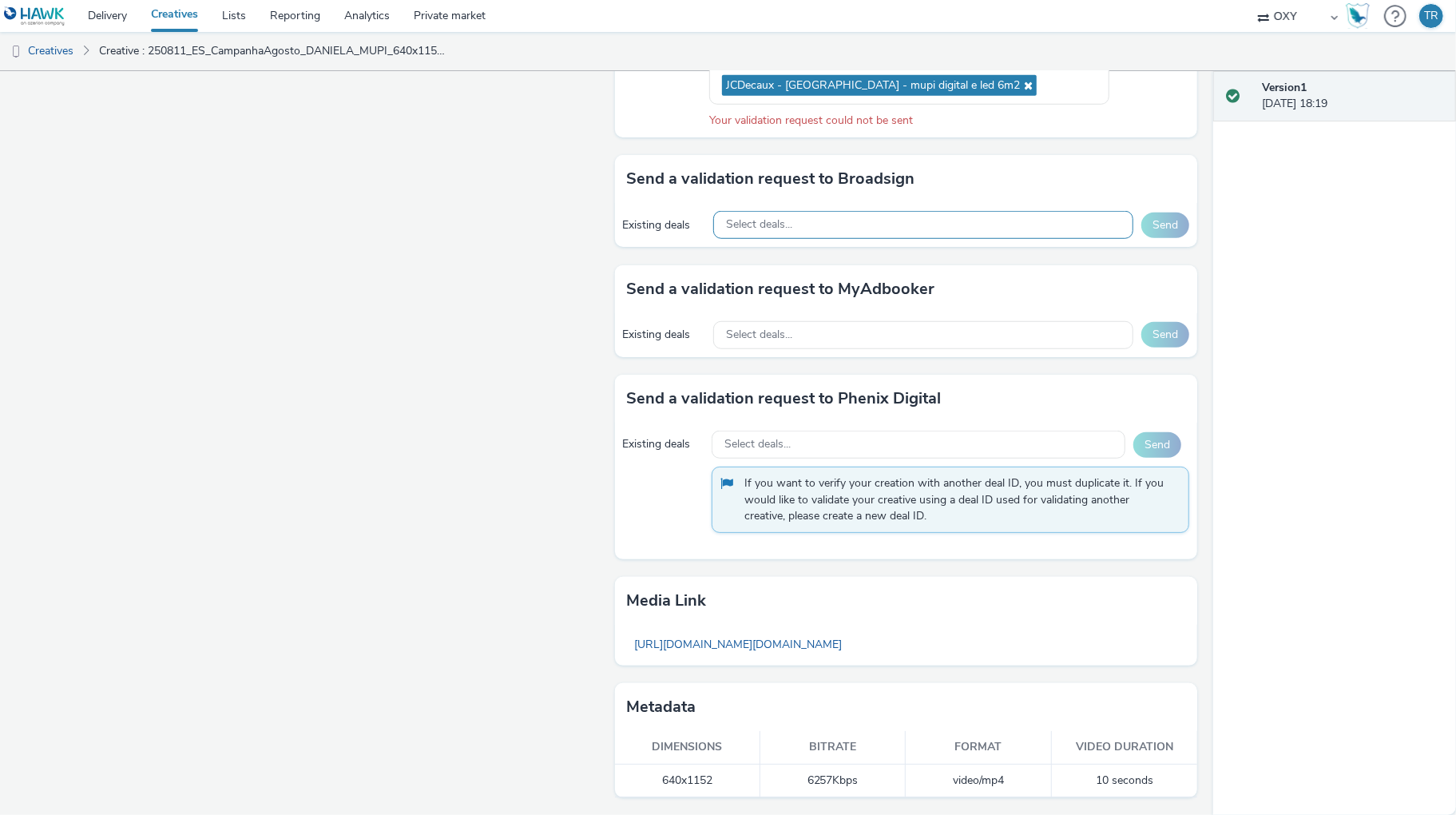
click at [815, 225] on div "Select deals..." at bounding box center [923, 225] width 420 height 28
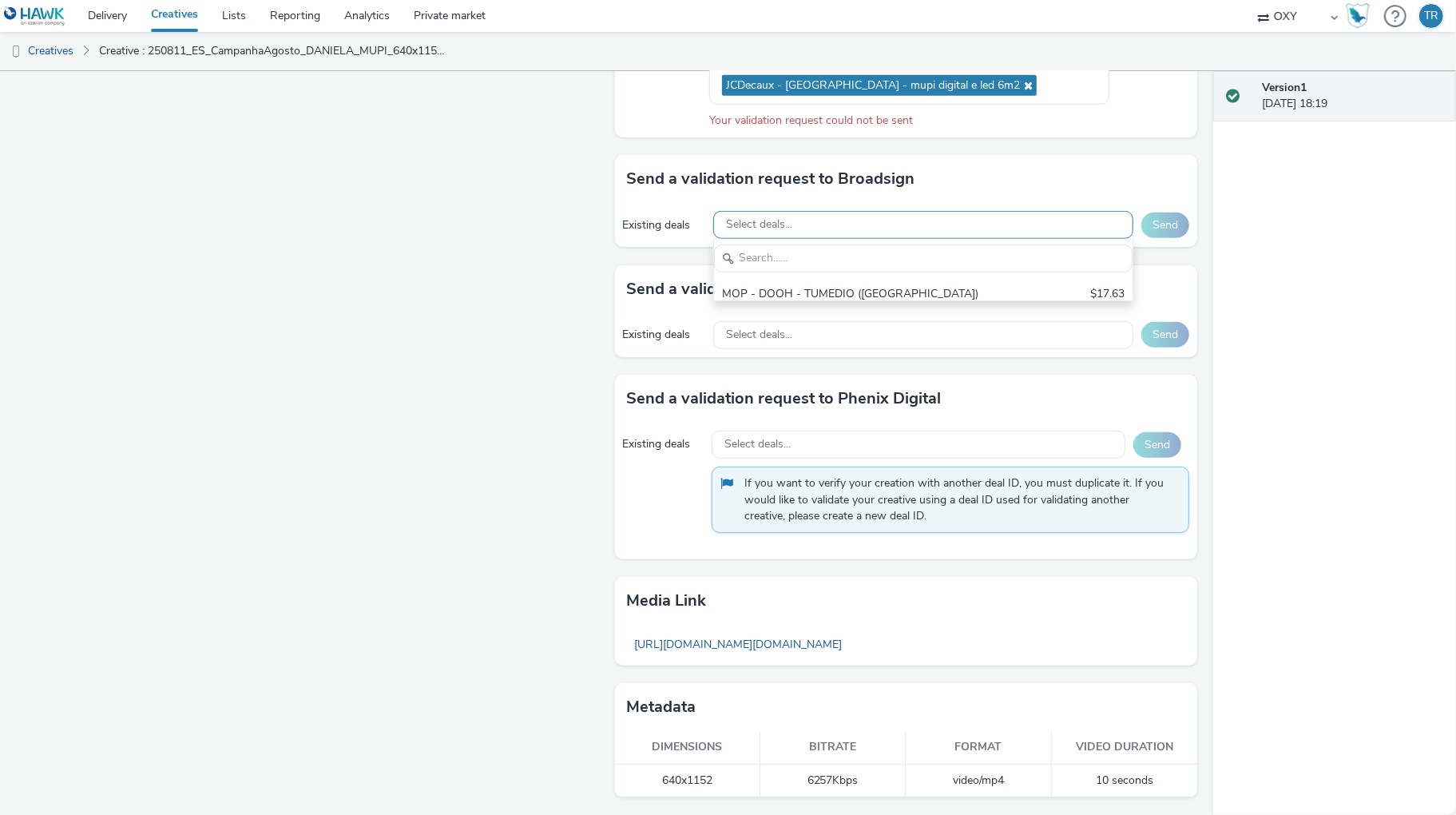
scroll to position [0, 0]
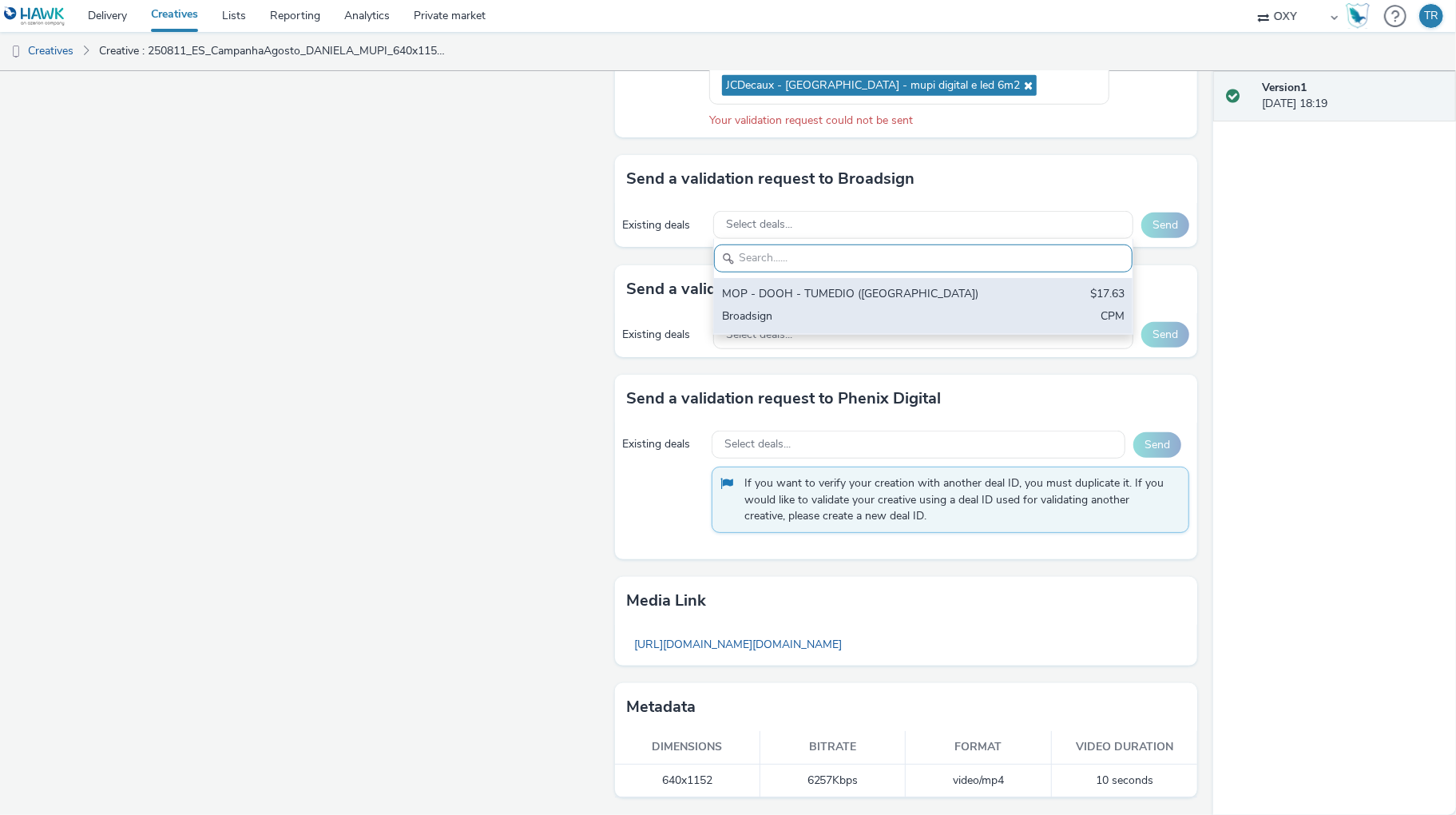
click at [781, 304] on div "MOP - DOOH - TUMEDIO (Parques de Estacionamento)" at bounding box center [854, 295] width 266 height 19
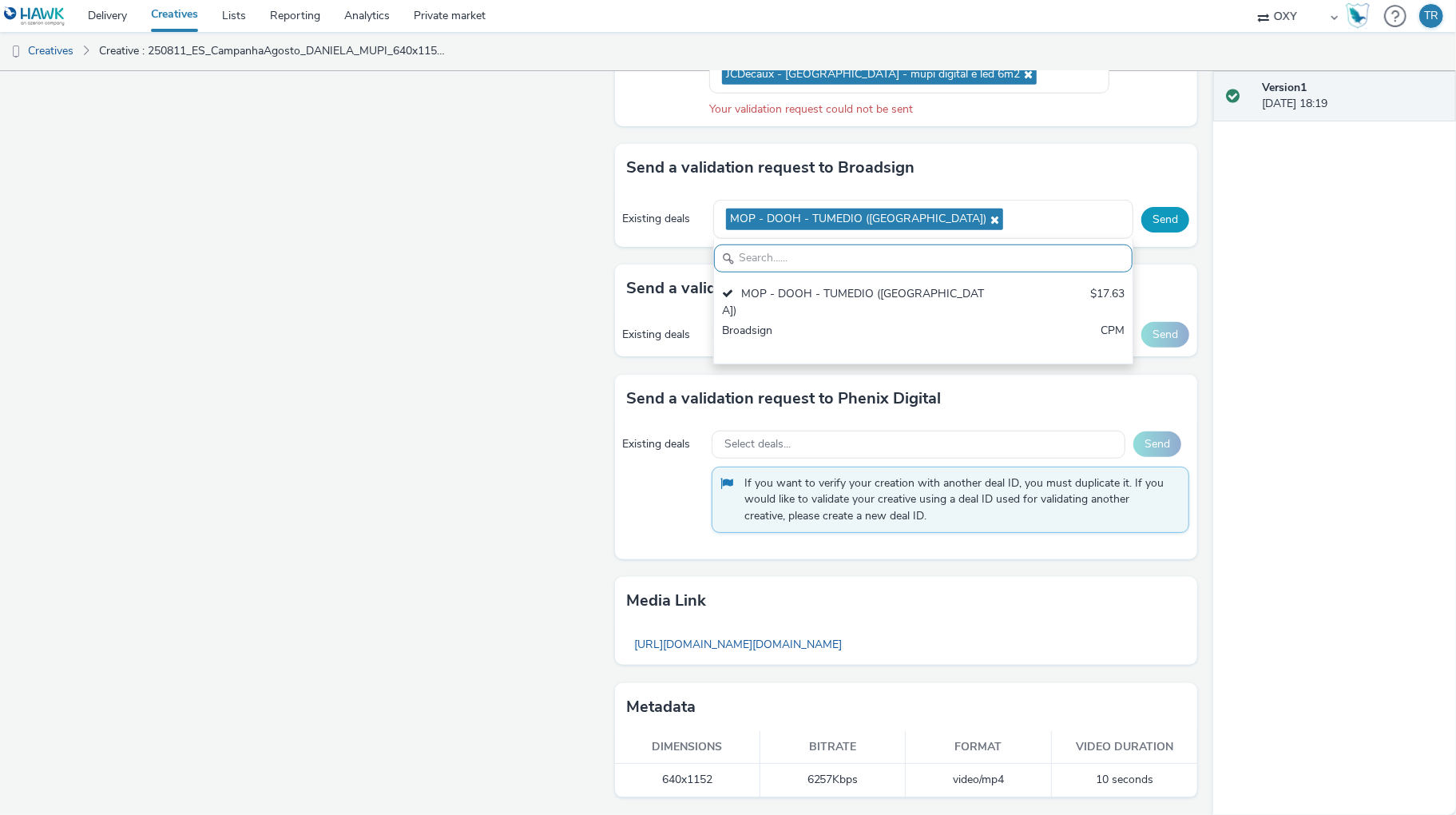
click at [1152, 232] on button "Send" at bounding box center [1165, 220] width 48 height 25
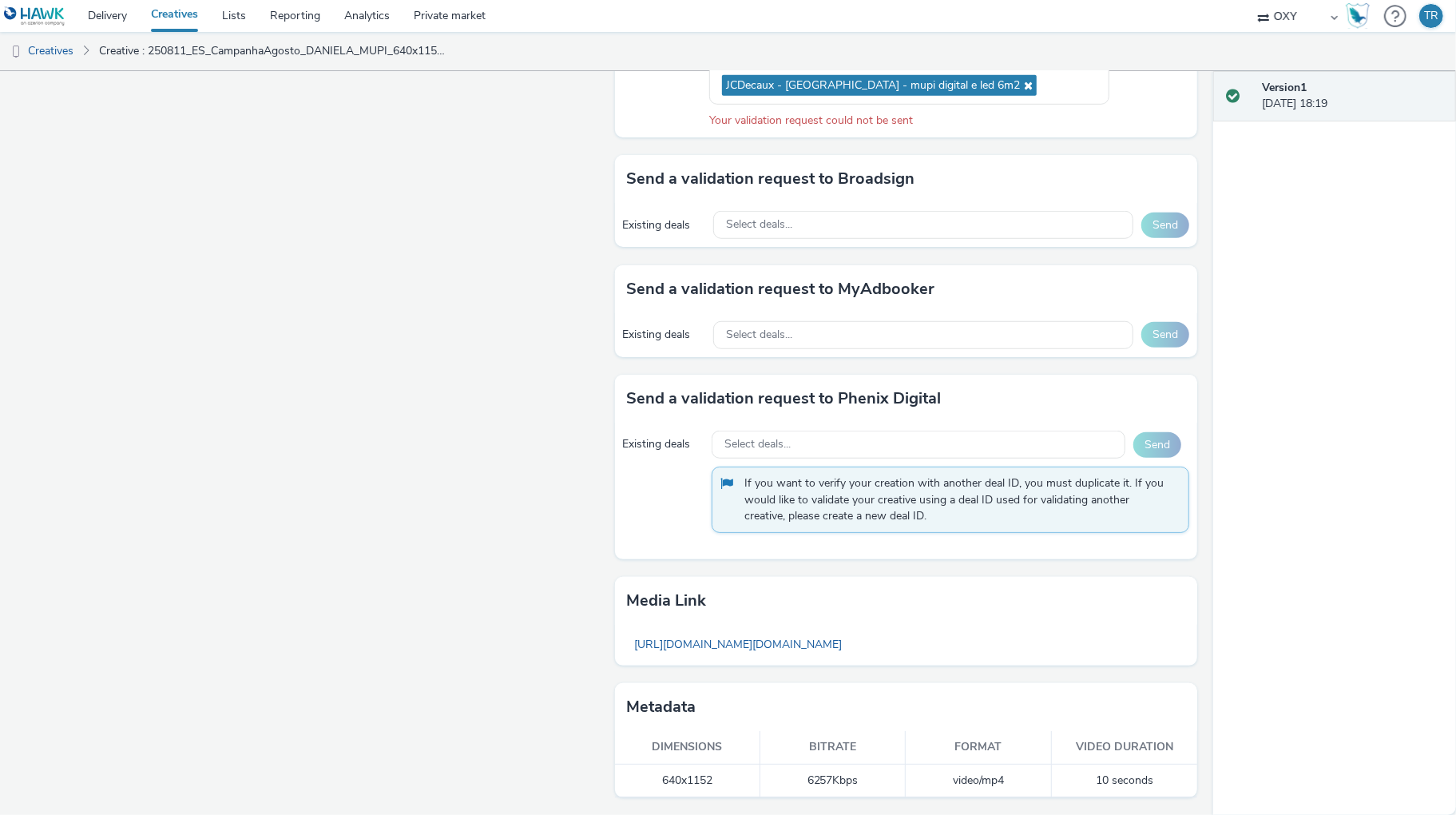
click at [1083, 553] on div "Existing deals Select deals... Send If you want to verify your creation with an…" at bounding box center [906, 490] width 583 height 136
click at [859, 446] on div "Select deals..." at bounding box center [919, 444] width 414 height 28
click at [945, 554] on div "Existing deals Select deals... Send If you want to verify your creation with an…" at bounding box center [906, 490] width 583 height 136
drag, startPoint x: 1040, startPoint y: 506, endPoint x: 1079, endPoint y: 504, distance: 39.1
click at [1079, 504] on span "If you want to verify your creation with another deal ID, you must duplicate it…" at bounding box center [958, 500] width 428 height 49
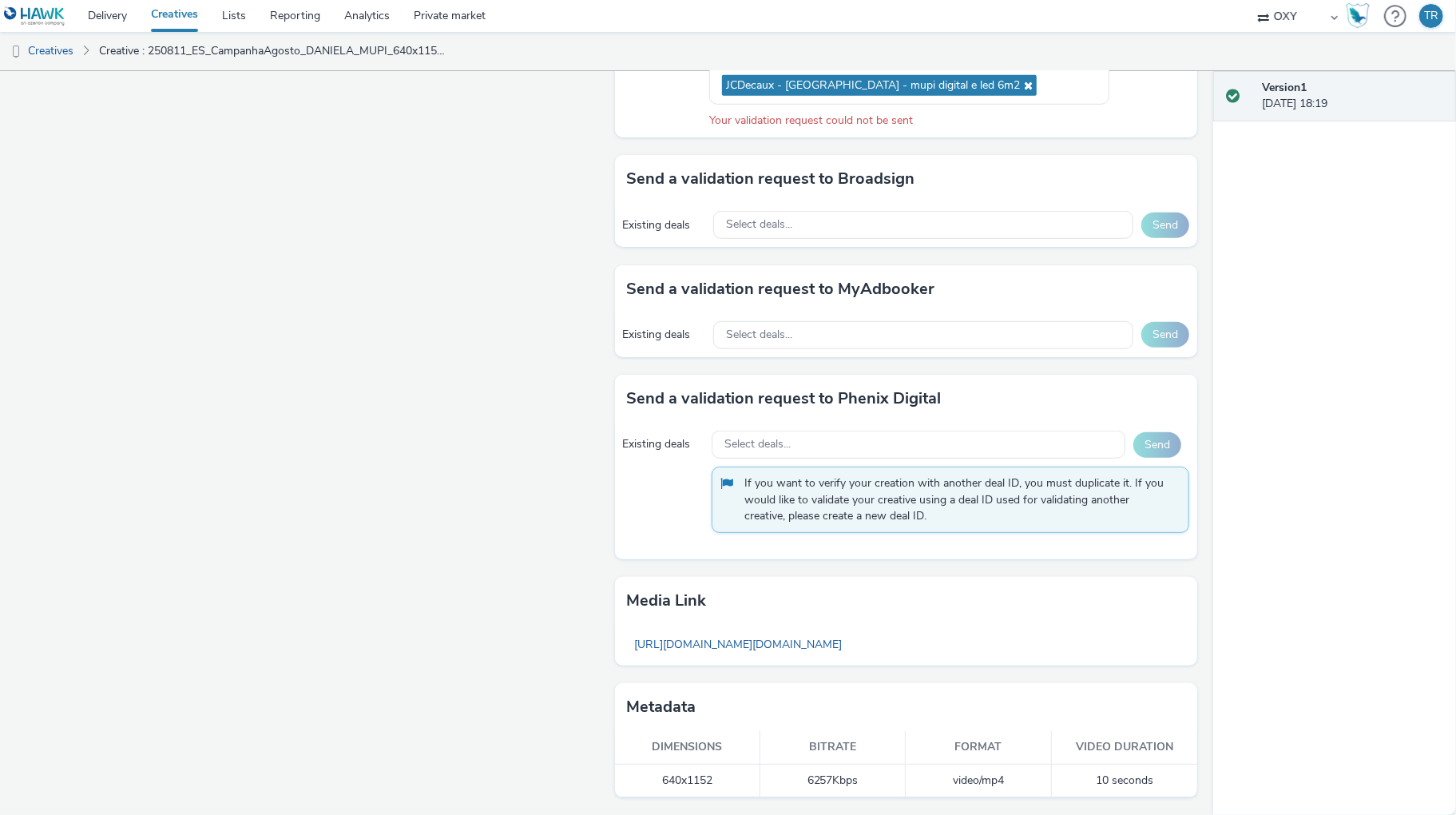
click at [846, 524] on span "If you want to verify your creation with another deal ID, you must duplicate it…" at bounding box center [958, 500] width 428 height 49
click at [874, 559] on div "Existing deals Select deals... Send If you want to verify your creation with an…" at bounding box center [906, 490] width 583 height 136
click at [912, 327] on div "Select deals..." at bounding box center [923, 334] width 420 height 28
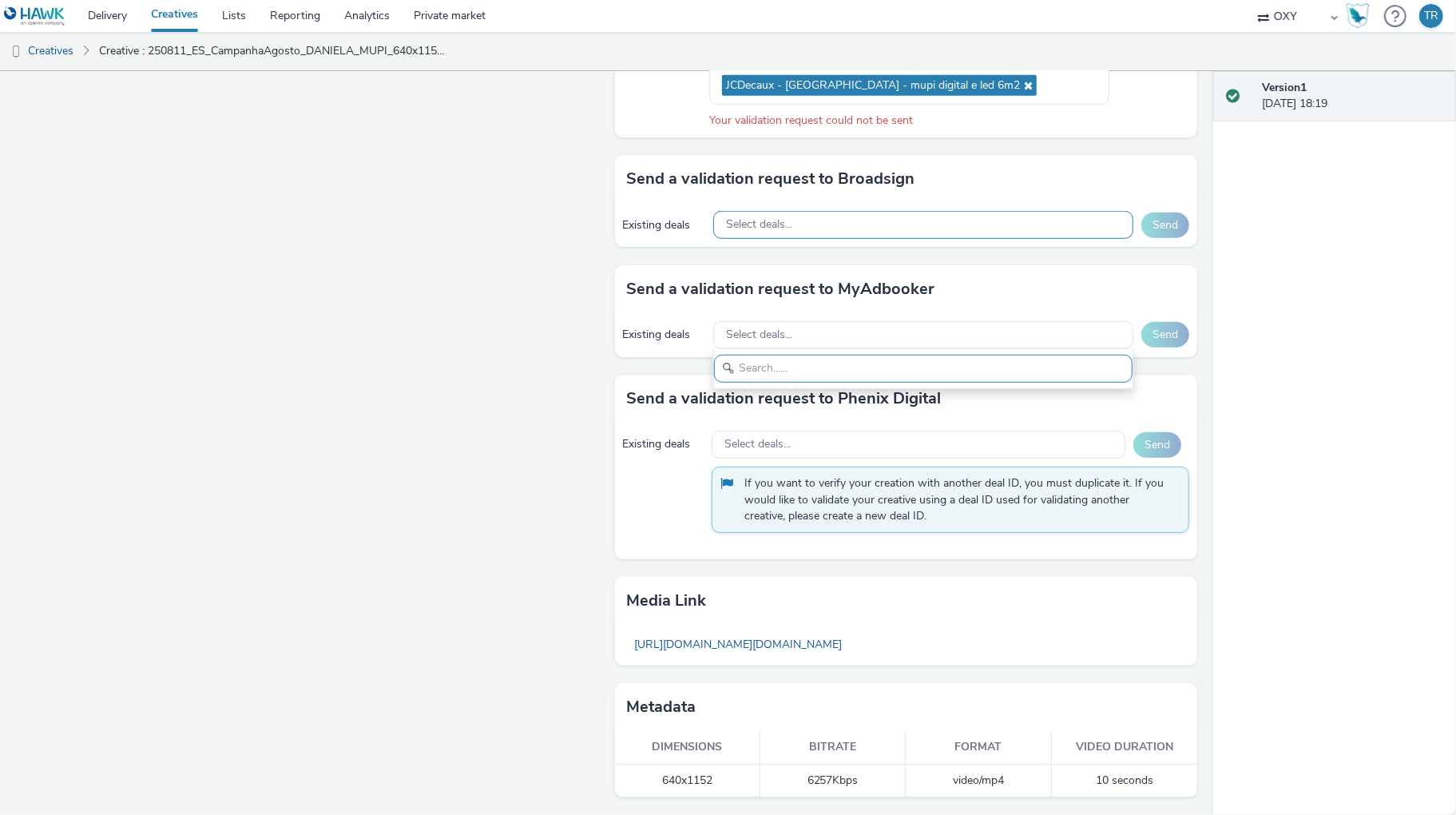
click at [868, 220] on div "Select deals..." at bounding box center [923, 225] width 420 height 28
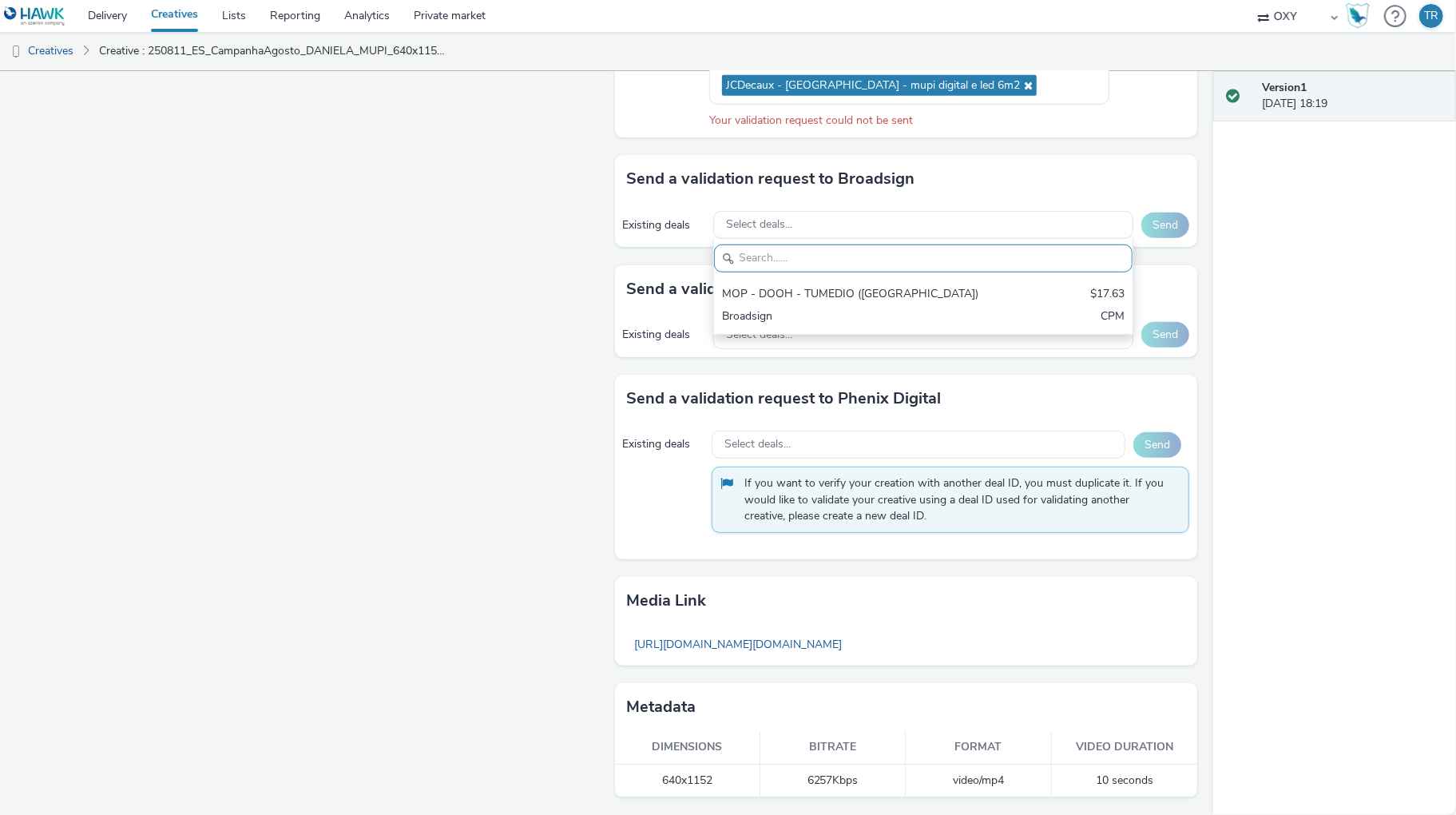
click at [1234, 253] on div "Version 1 16 September 2025, 18:19" at bounding box center [1334, 442] width 243 height 743
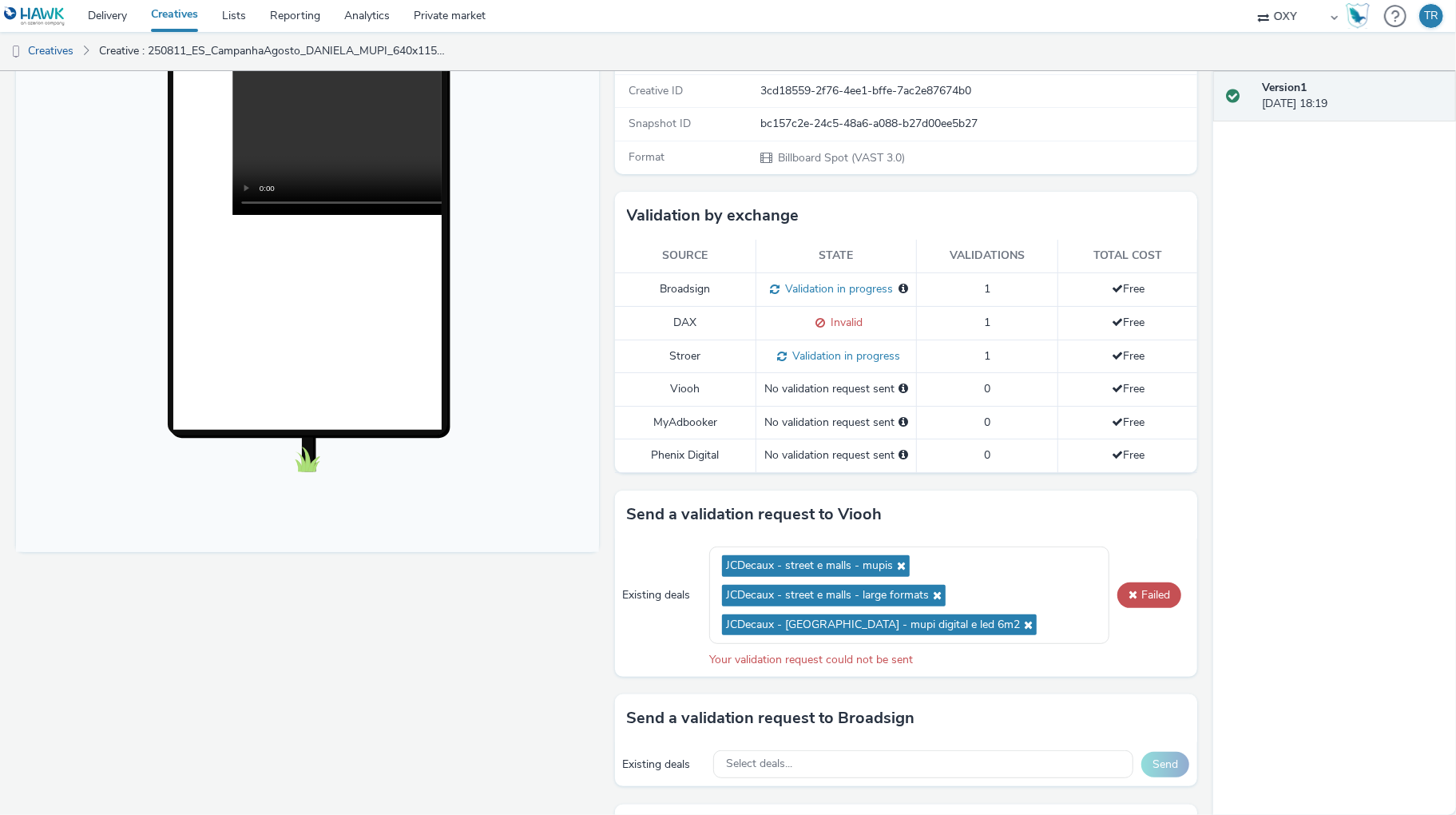
scroll to position [296, 0]
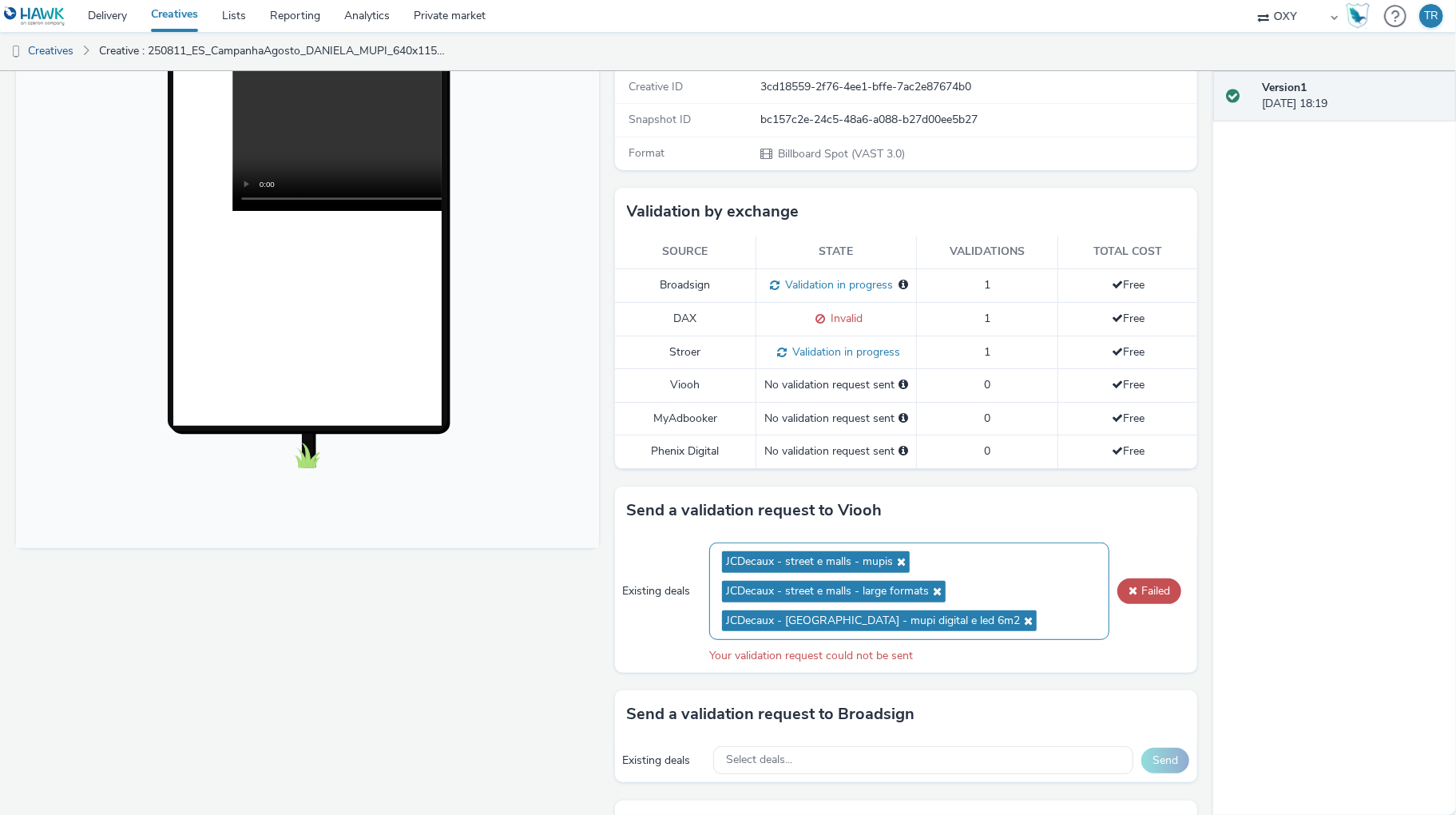
click at [1020, 627] on icon at bounding box center [1026, 620] width 13 height 11
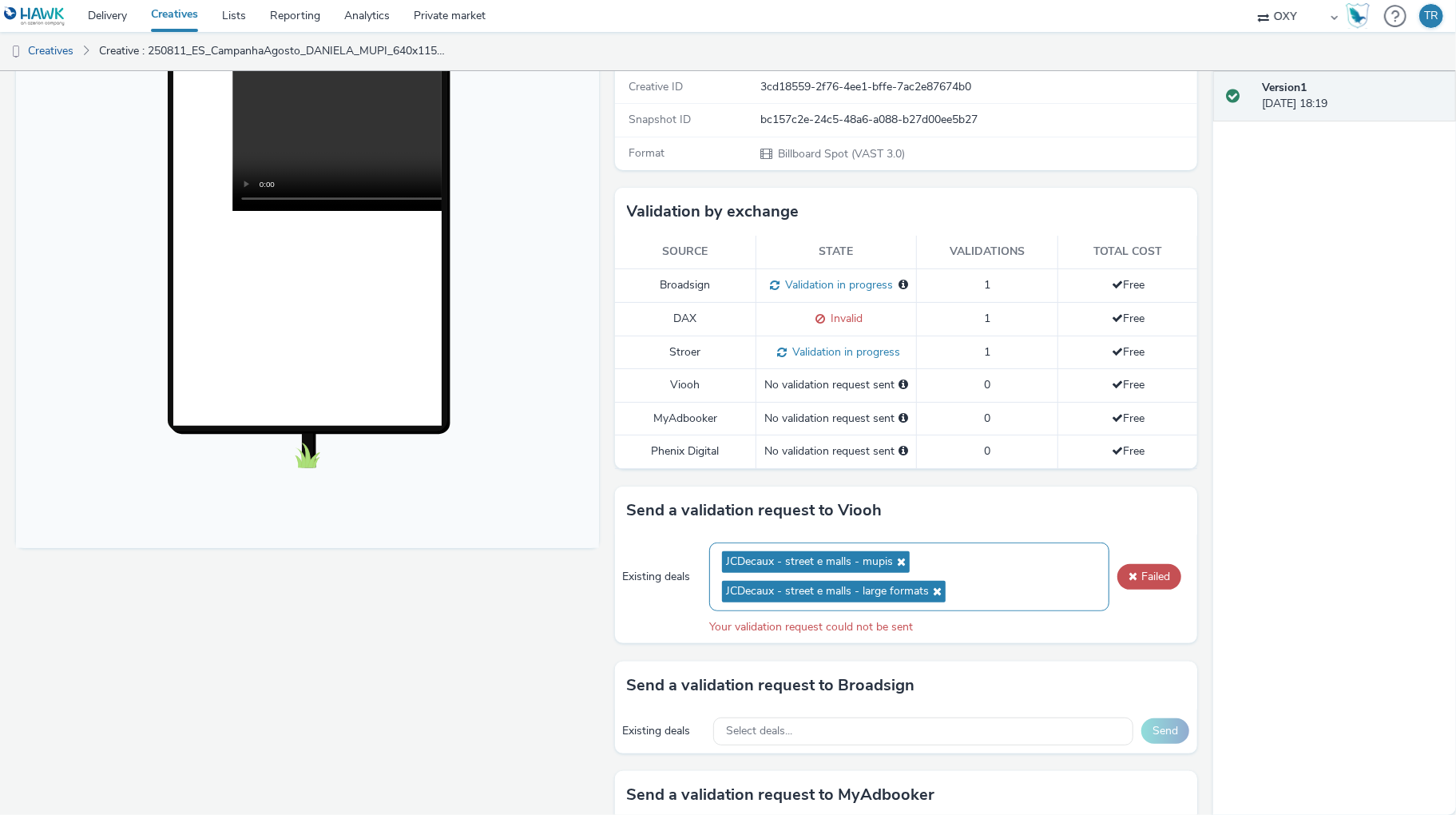
click at [935, 596] on icon at bounding box center [934, 590] width 13 height 11
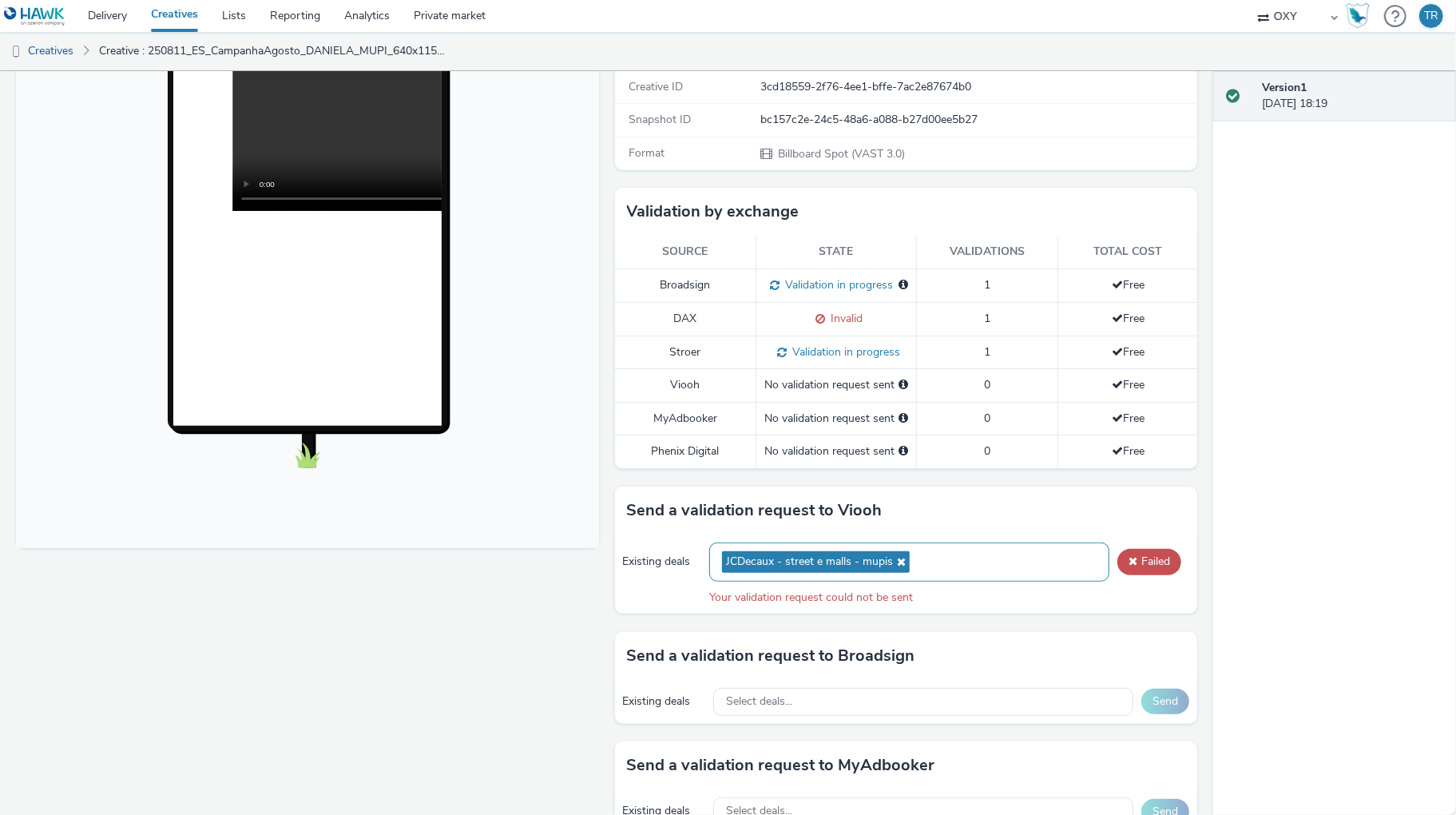
click at [901, 567] on icon at bounding box center [899, 561] width 13 height 11
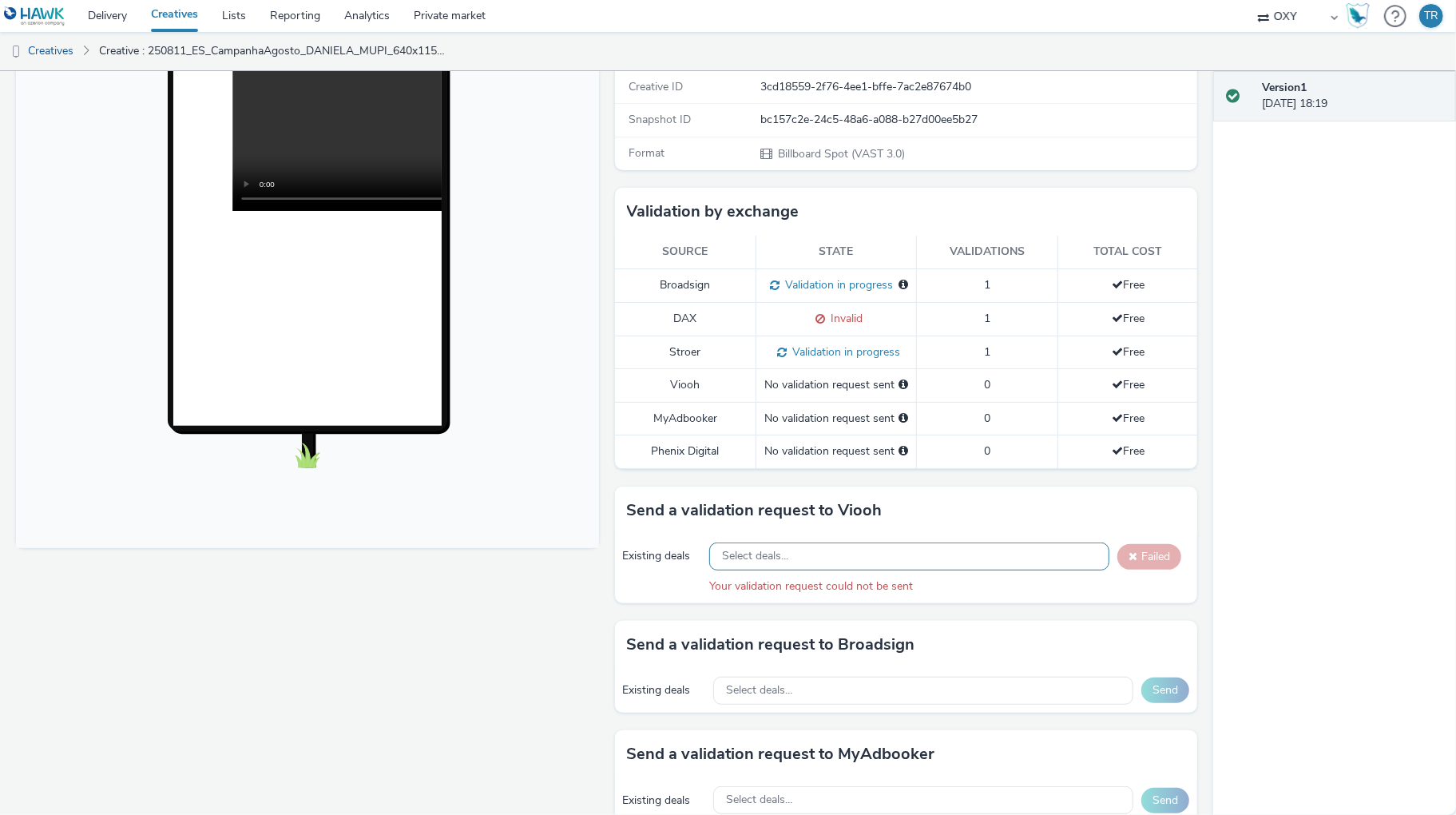
click at [1265, 449] on div "Version 1 16 September 2025, 18:19" at bounding box center [1334, 442] width 243 height 743
click at [889, 594] on div "Your validation request could not be sent" at bounding box center [949, 586] width 480 height 16
click at [1276, 369] on div "Version 1 16 September 2025, 18:19" at bounding box center [1334, 442] width 243 height 743
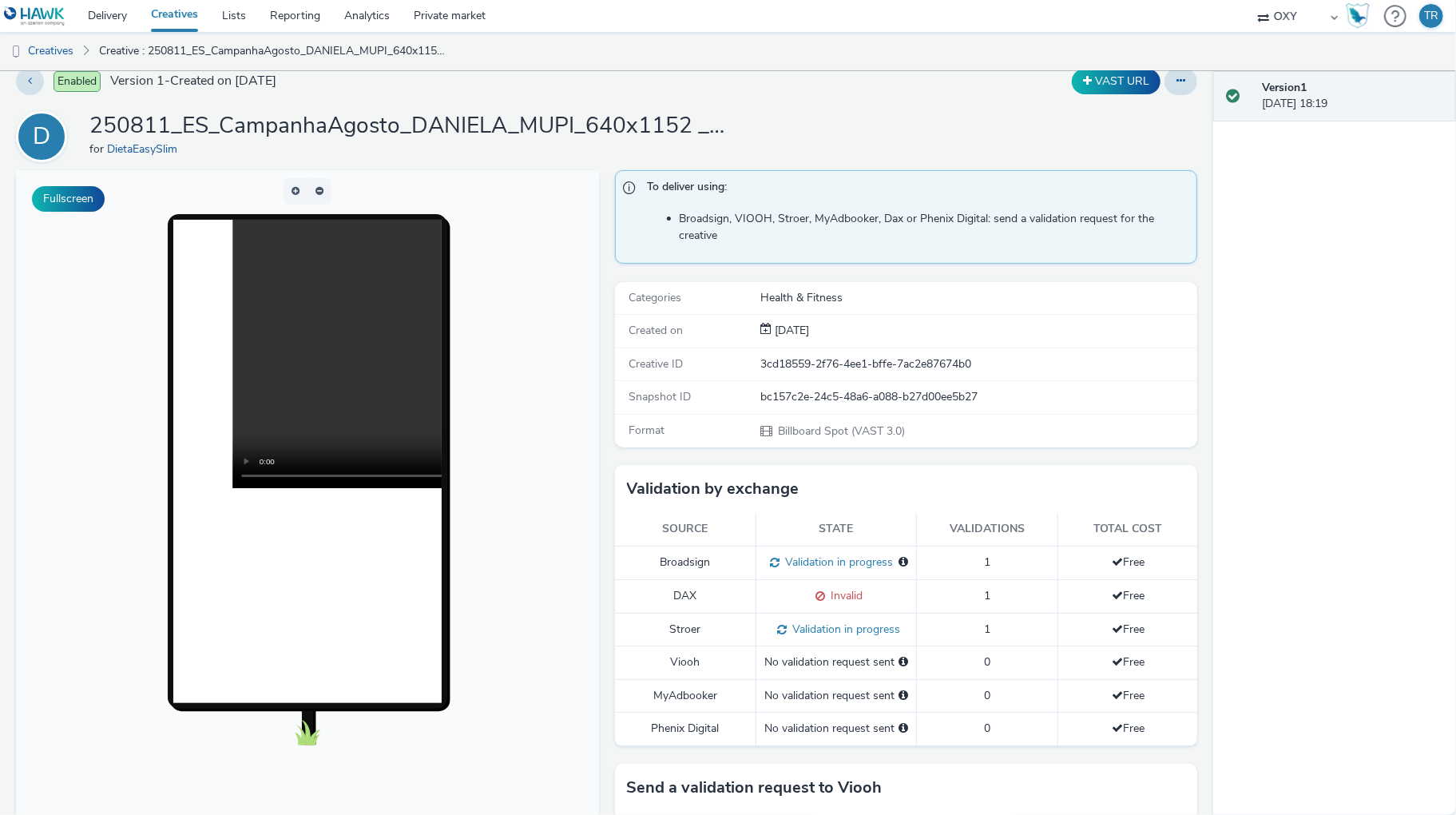
scroll to position [0, 0]
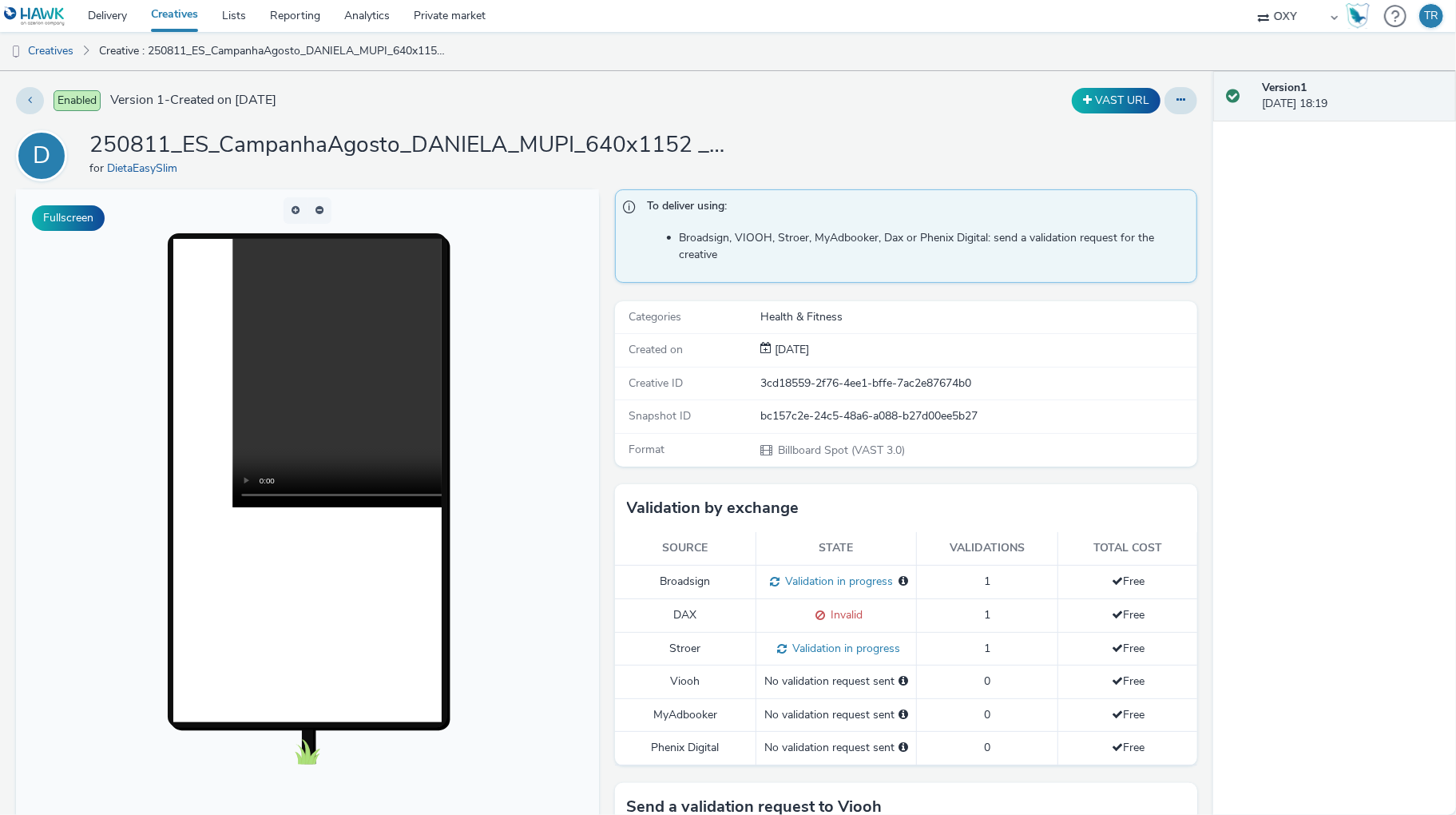
click at [784, 88] on div "VAST URL" at bounding box center [962, 101] width 473 height 27
click at [153, 47] on link "Creative : 250811_ES_CampanhaAgosto_DANIELA_MUPI_640x1152 _10s_VV.mp4" at bounding box center [273, 51] width 364 height 38
click at [54, 50] on link "Creatives" at bounding box center [40, 51] width 81 height 38
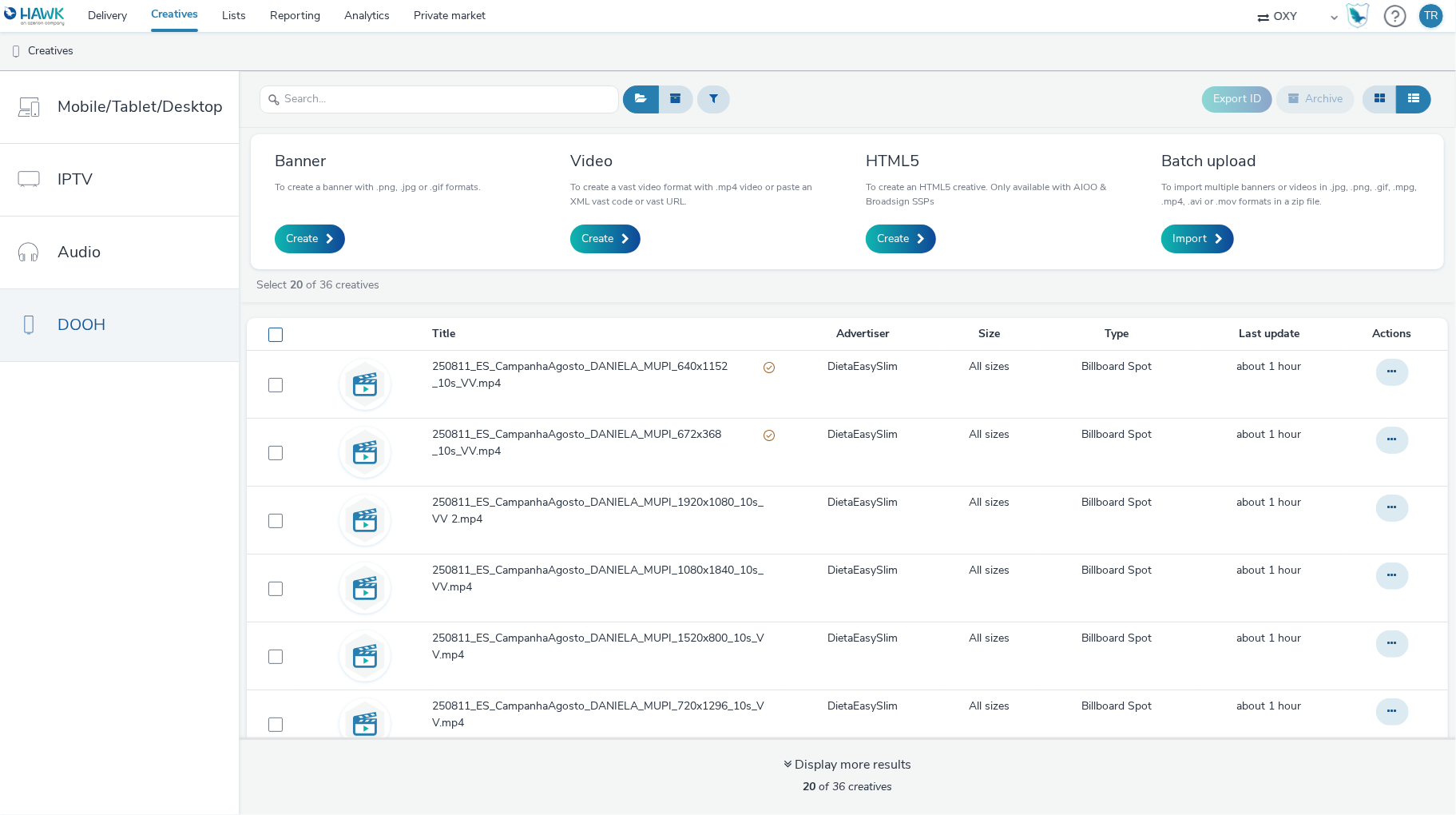
click at [269, 331] on span at bounding box center [276, 334] width 15 height 15
checkbox input "true"
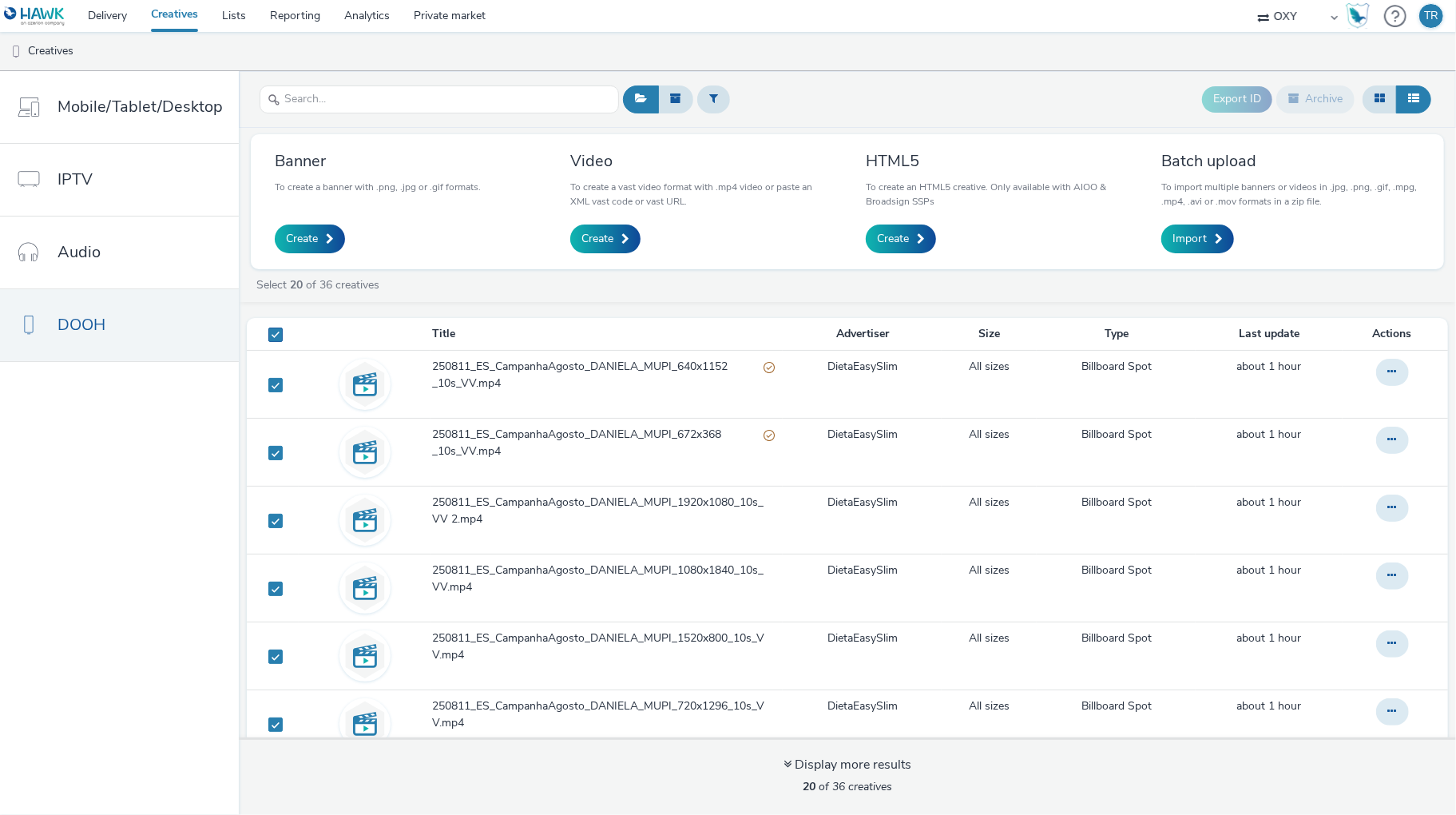
checkbox input "true"
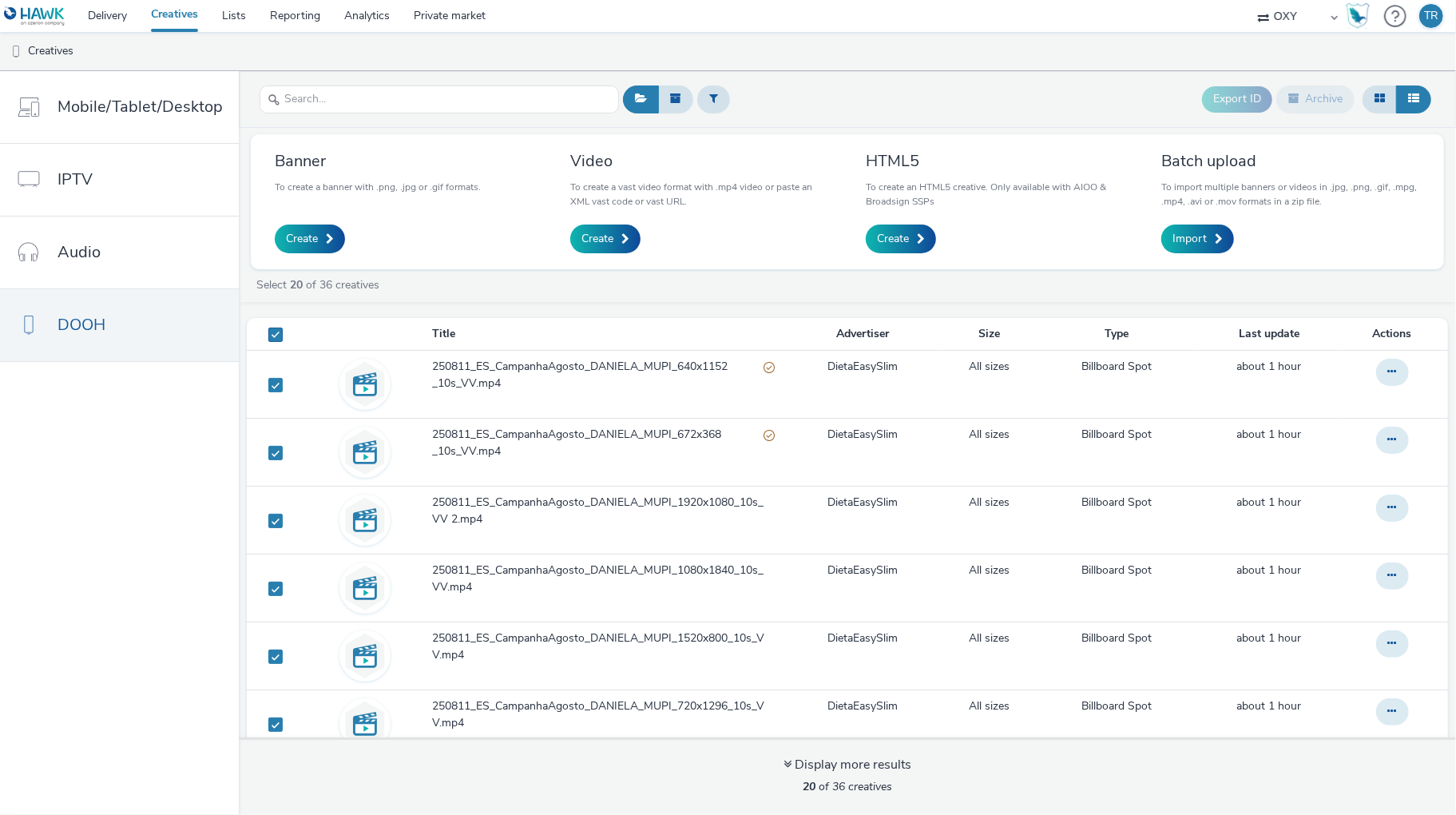
checkbox input "true"
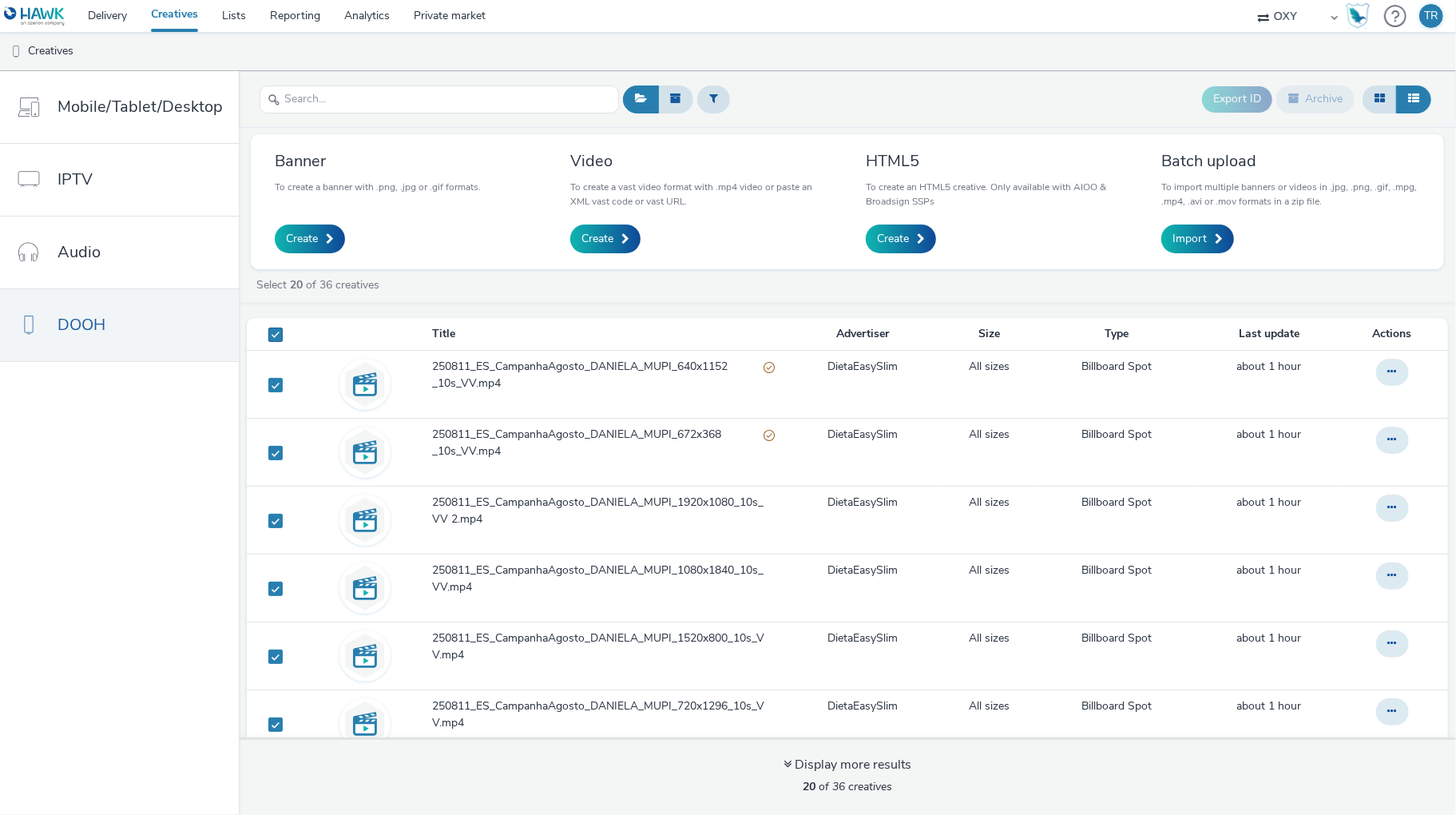
checkbox input "true"
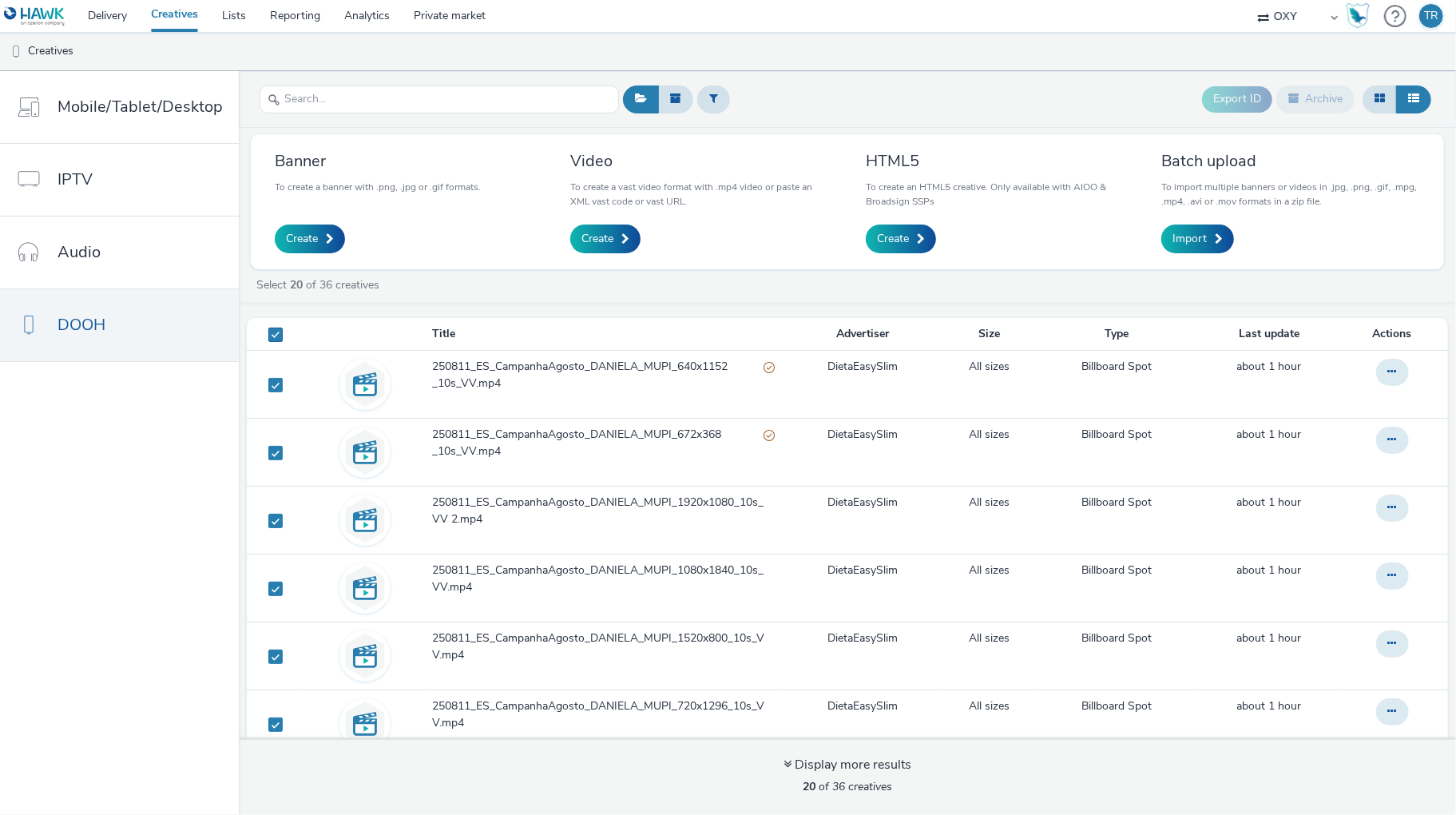
checkbox input "true"
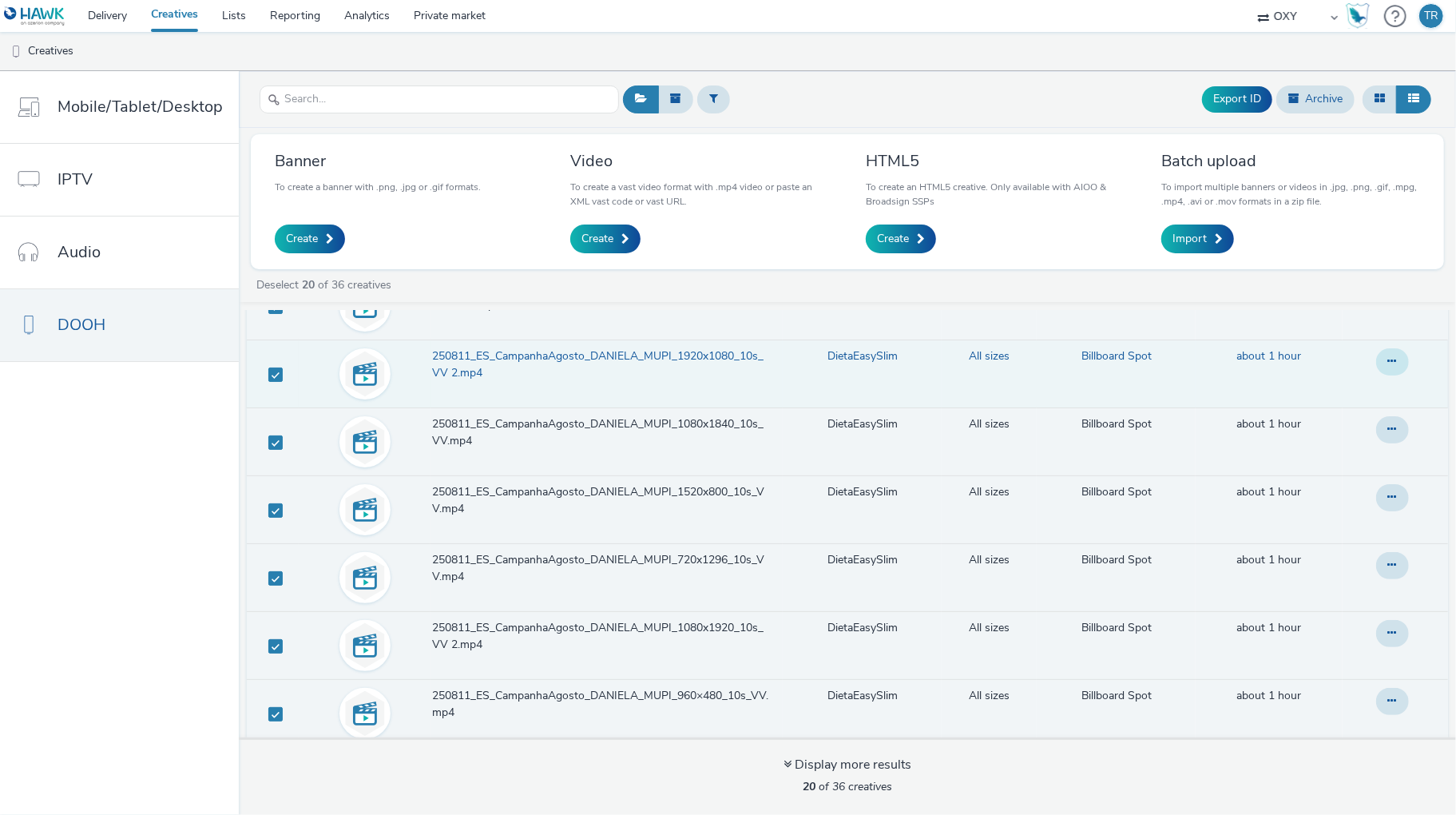
click at [1399, 364] on button at bounding box center [1392, 362] width 32 height 27
click at [1322, 286] on div "Deselect 20 of 36 creatives" at bounding box center [851, 285] width 1193 height 16
click at [1385, 355] on button at bounding box center [1392, 362] width 32 height 27
click at [1337, 382] on link "Edit" at bounding box center [1349, 393] width 120 height 32
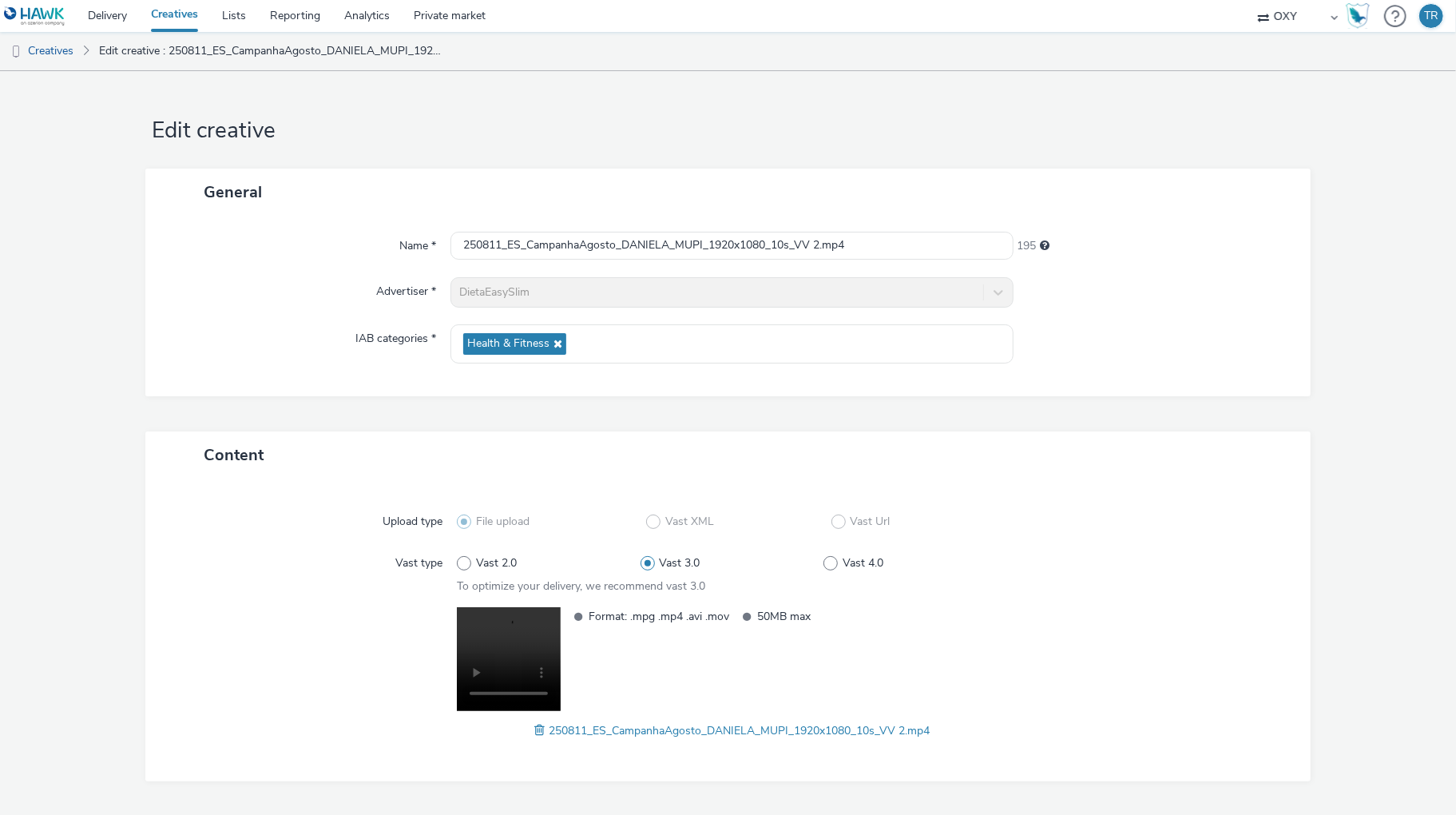
scroll to position [41, 0]
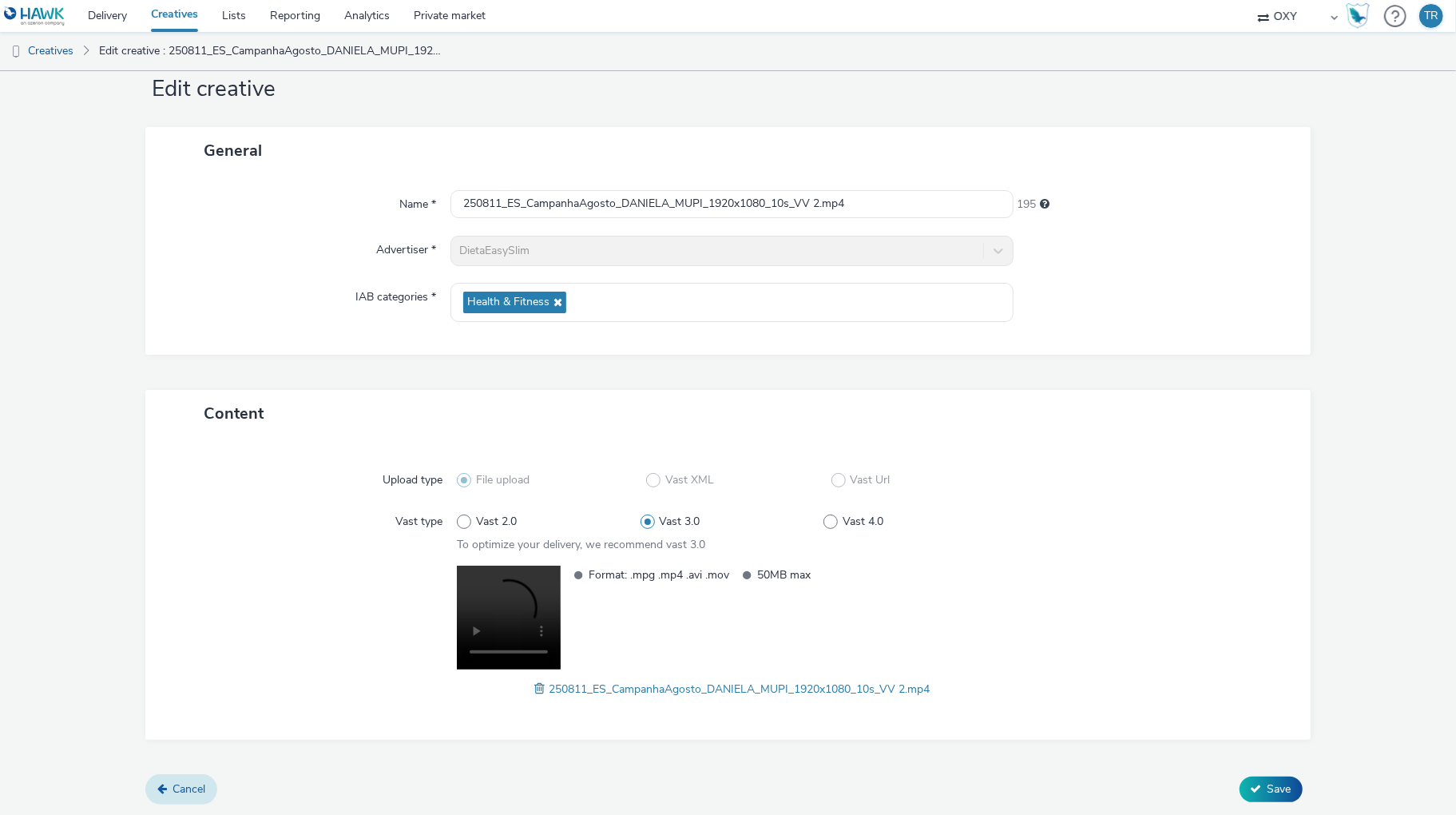
click at [189, 787] on span "Cancel" at bounding box center [188, 789] width 32 height 15
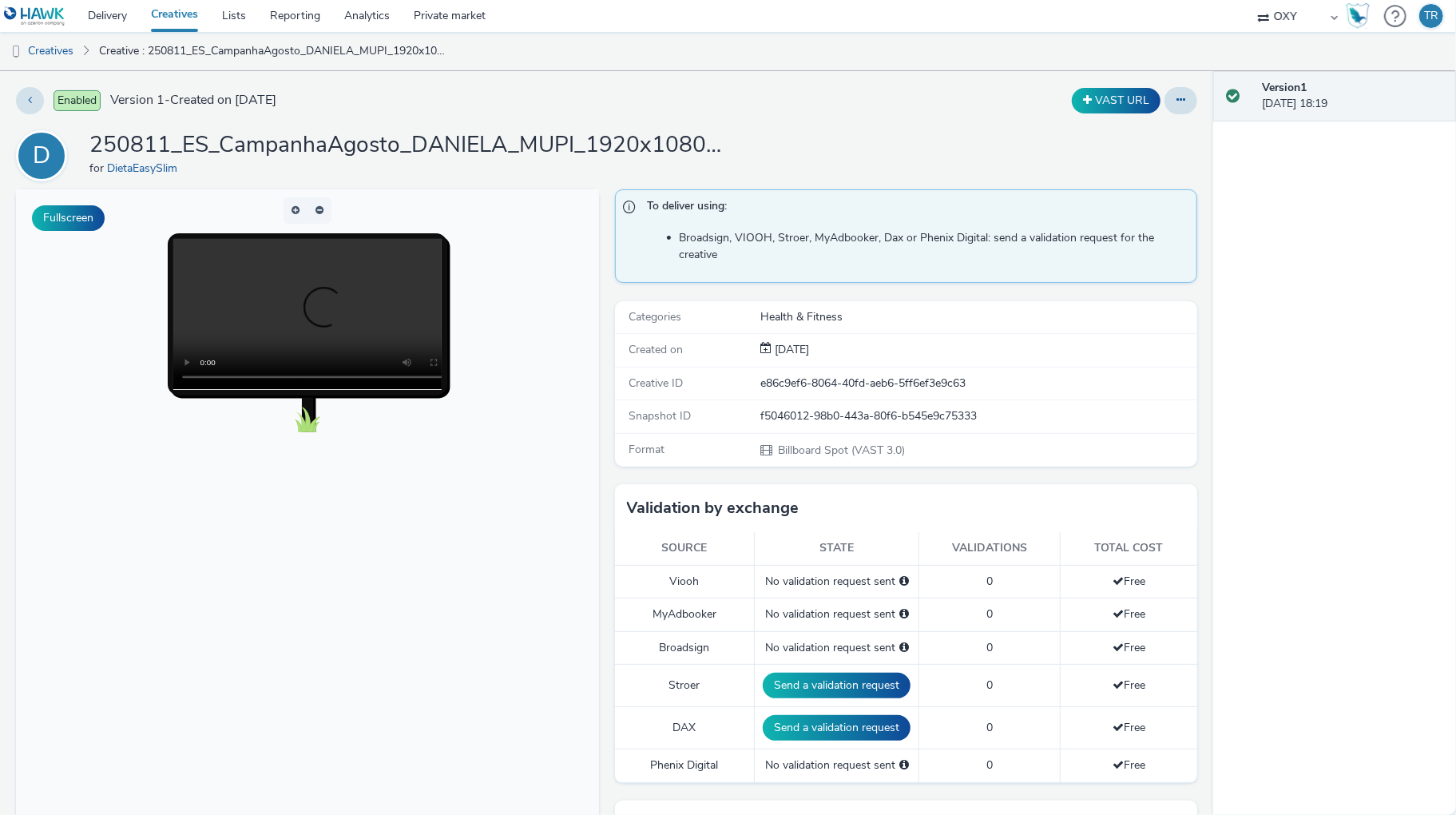
click at [1311, 414] on div "Version 1 16 September 2025, 18:19" at bounding box center [1334, 442] width 243 height 743
click at [28, 103] on icon at bounding box center [30, 99] width 4 height 11
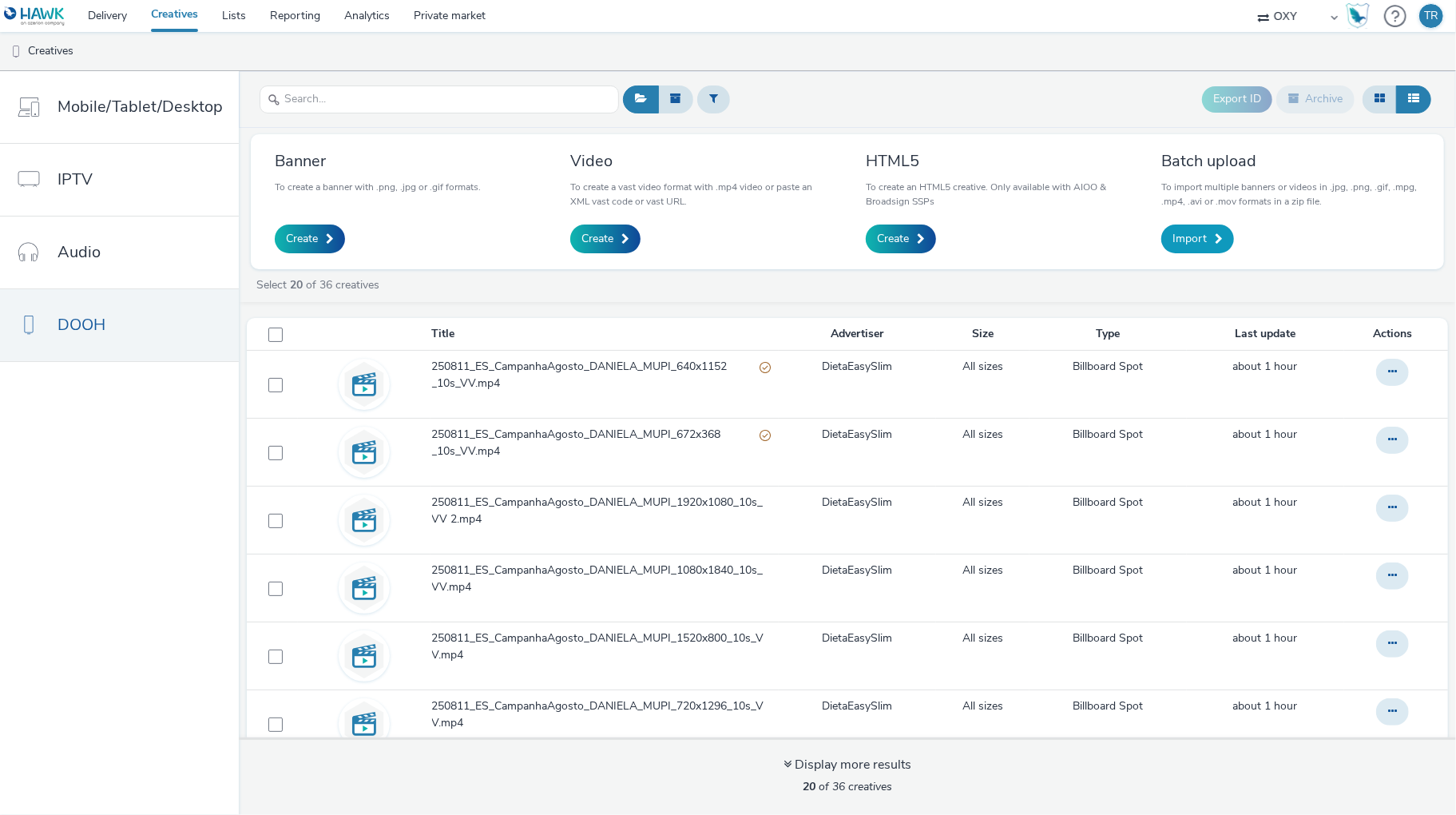
click at [1191, 239] on span "Import" at bounding box center [1189, 238] width 34 height 16
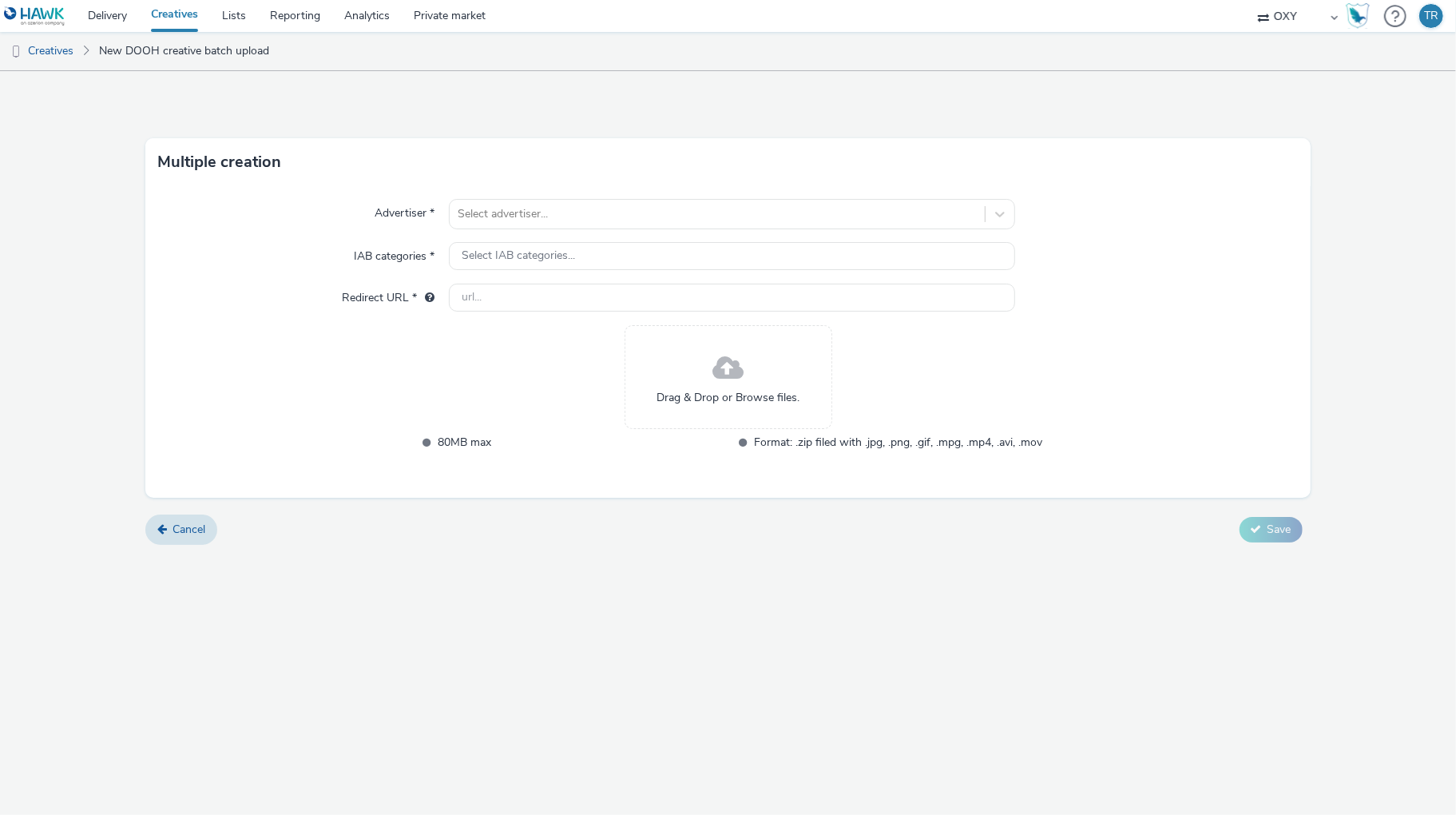
click at [726, 381] on span at bounding box center [728, 368] width 31 height 42
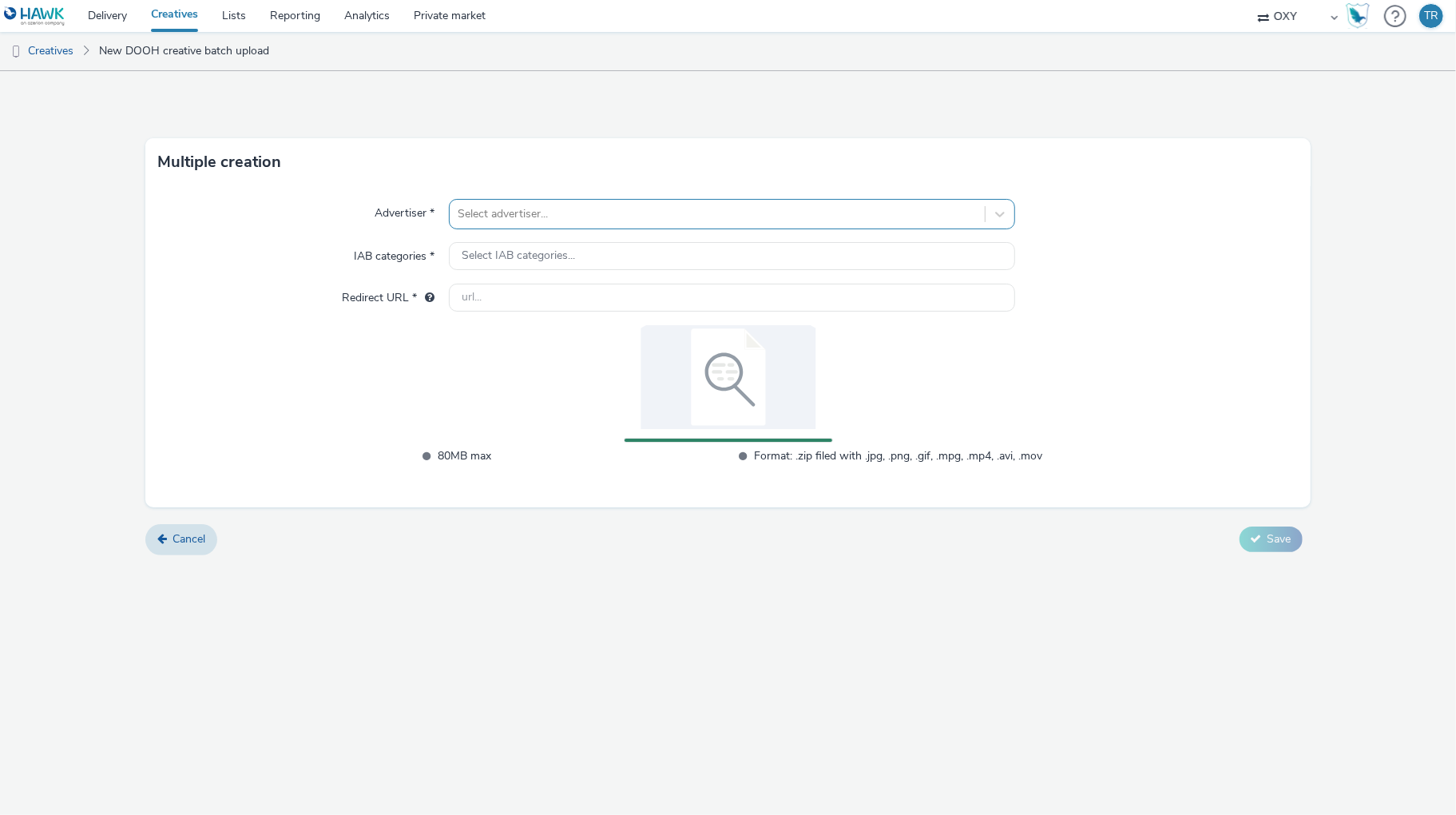
click at [495, 214] on div at bounding box center [717, 215] width 519 height 20
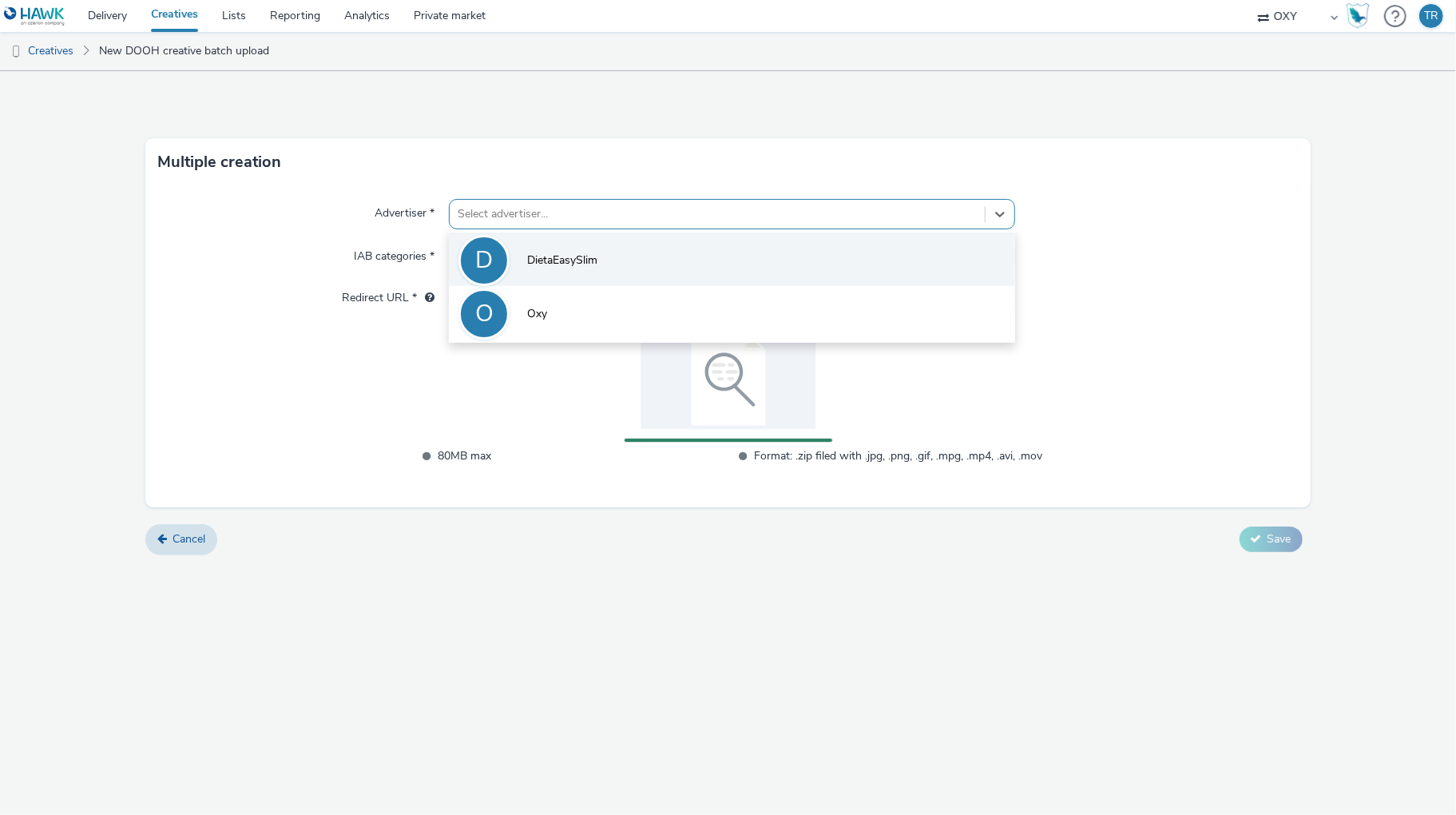
click at [557, 256] on span "DietaEasySlim" at bounding box center [563, 260] width 71 height 16
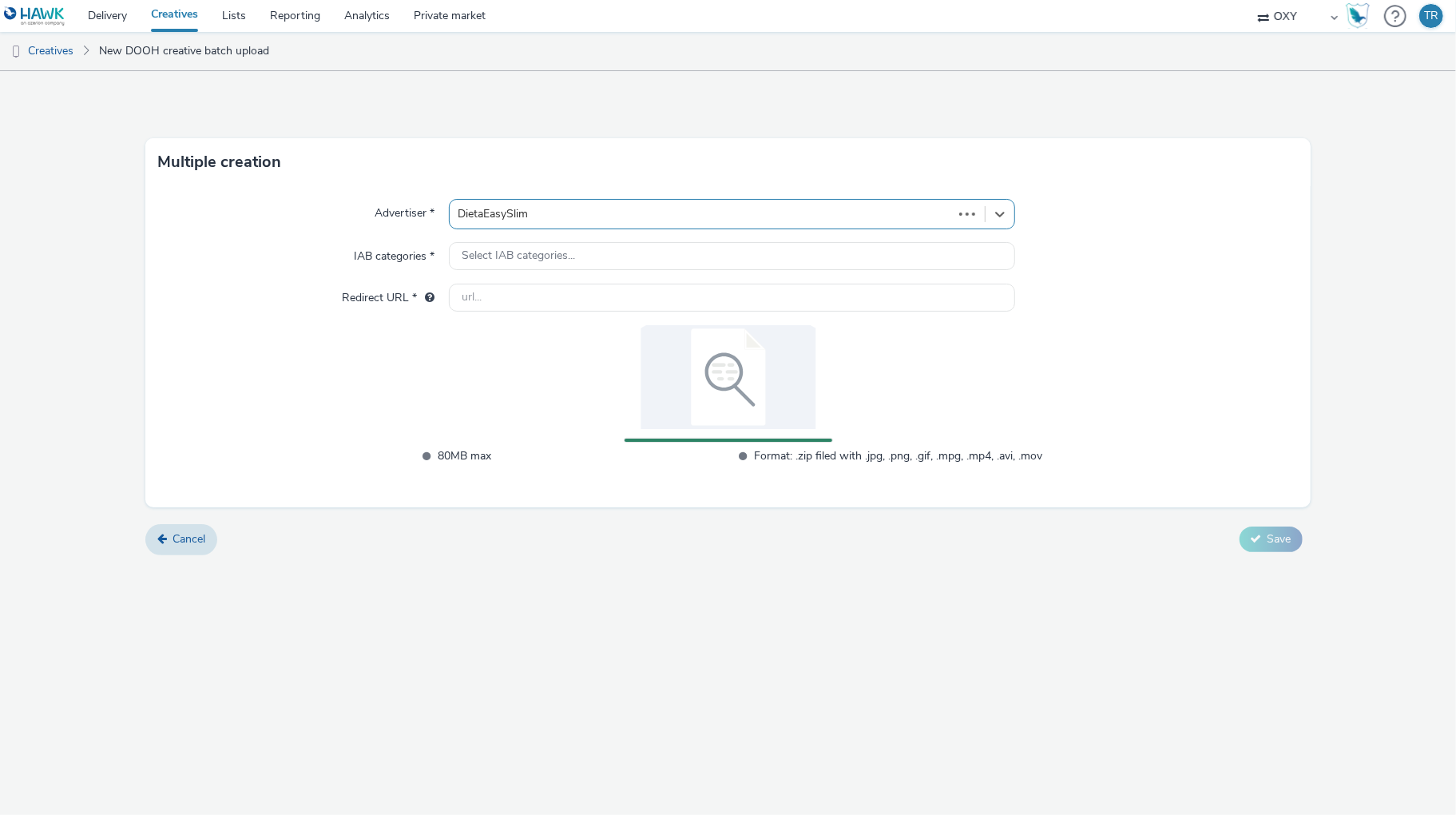
type input "[URL][DOMAIN_NAME]"
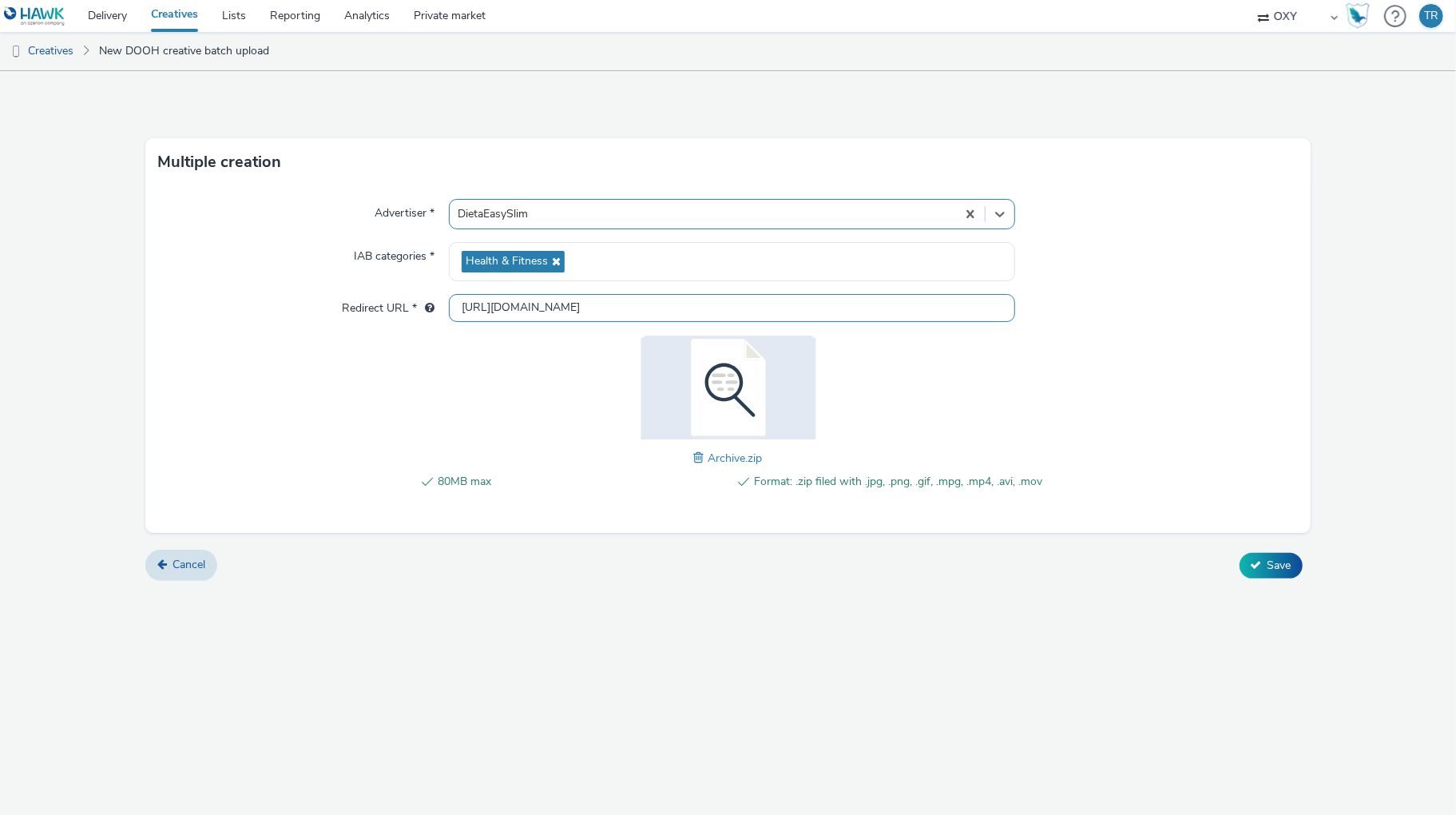
click at [529, 308] on input "[URL][DOMAIN_NAME]" at bounding box center [731, 308] width 566 height 28
click at [528, 374] on div "80MB max Format: .zip filed with .jpg, .png, .gif, .mpg, .mp4, .avi, .mov Archi…" at bounding box center [728, 421] width 628 height 172
click at [1260, 563] on icon at bounding box center [1256, 564] width 11 height 11
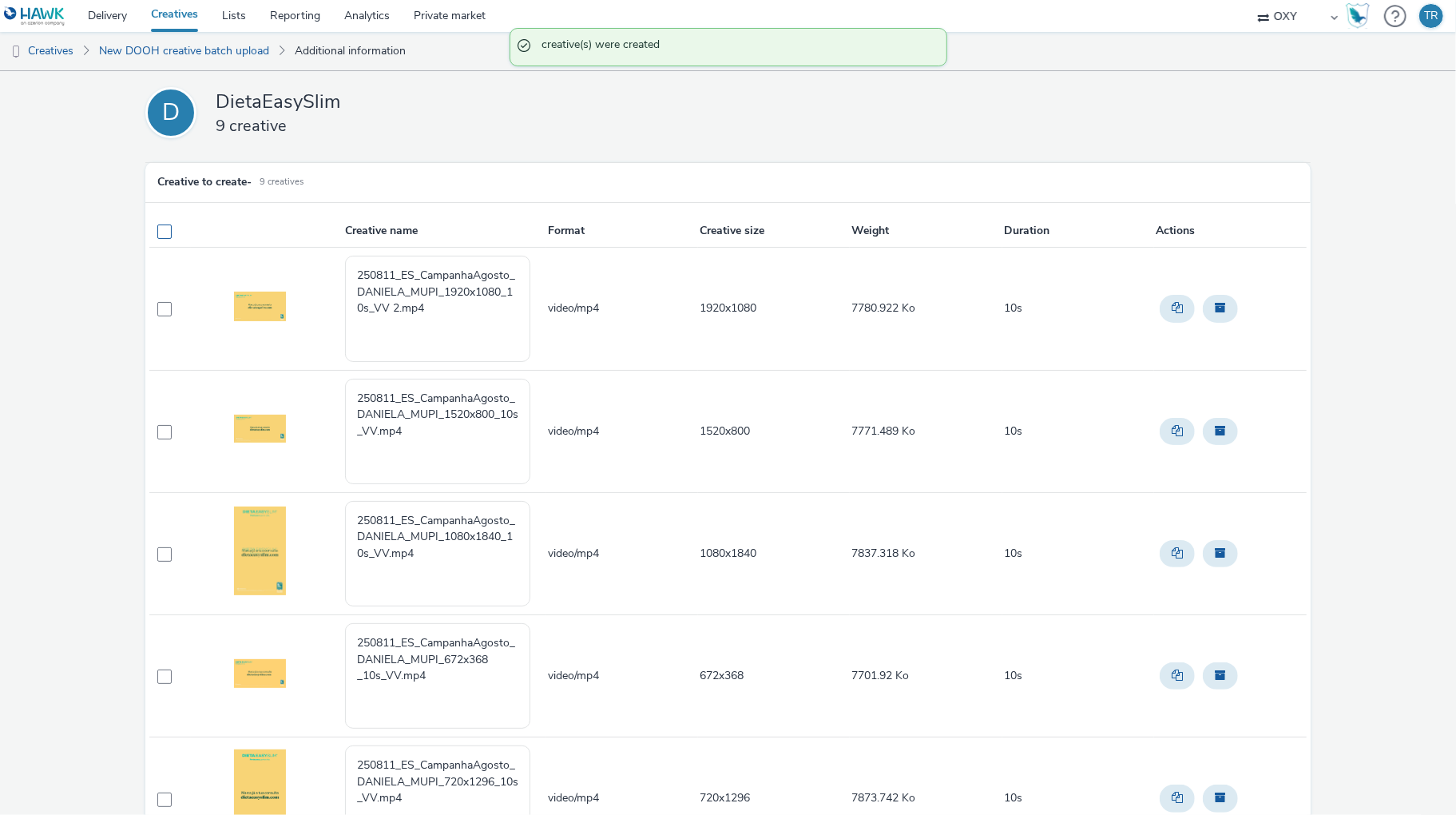
click at [166, 230] on span at bounding box center [164, 231] width 15 height 15
checkbox input "true"
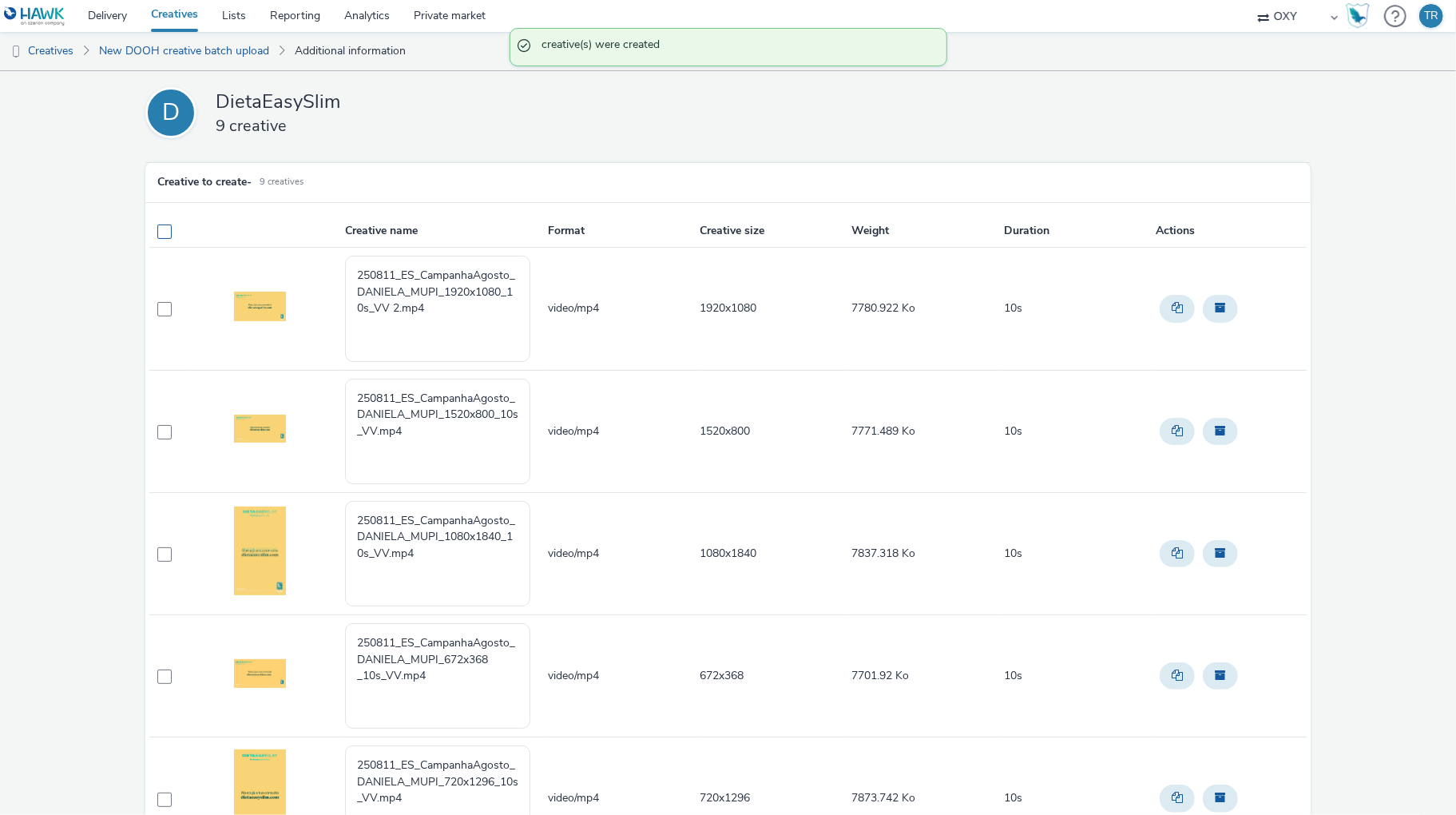
checkbox input "true"
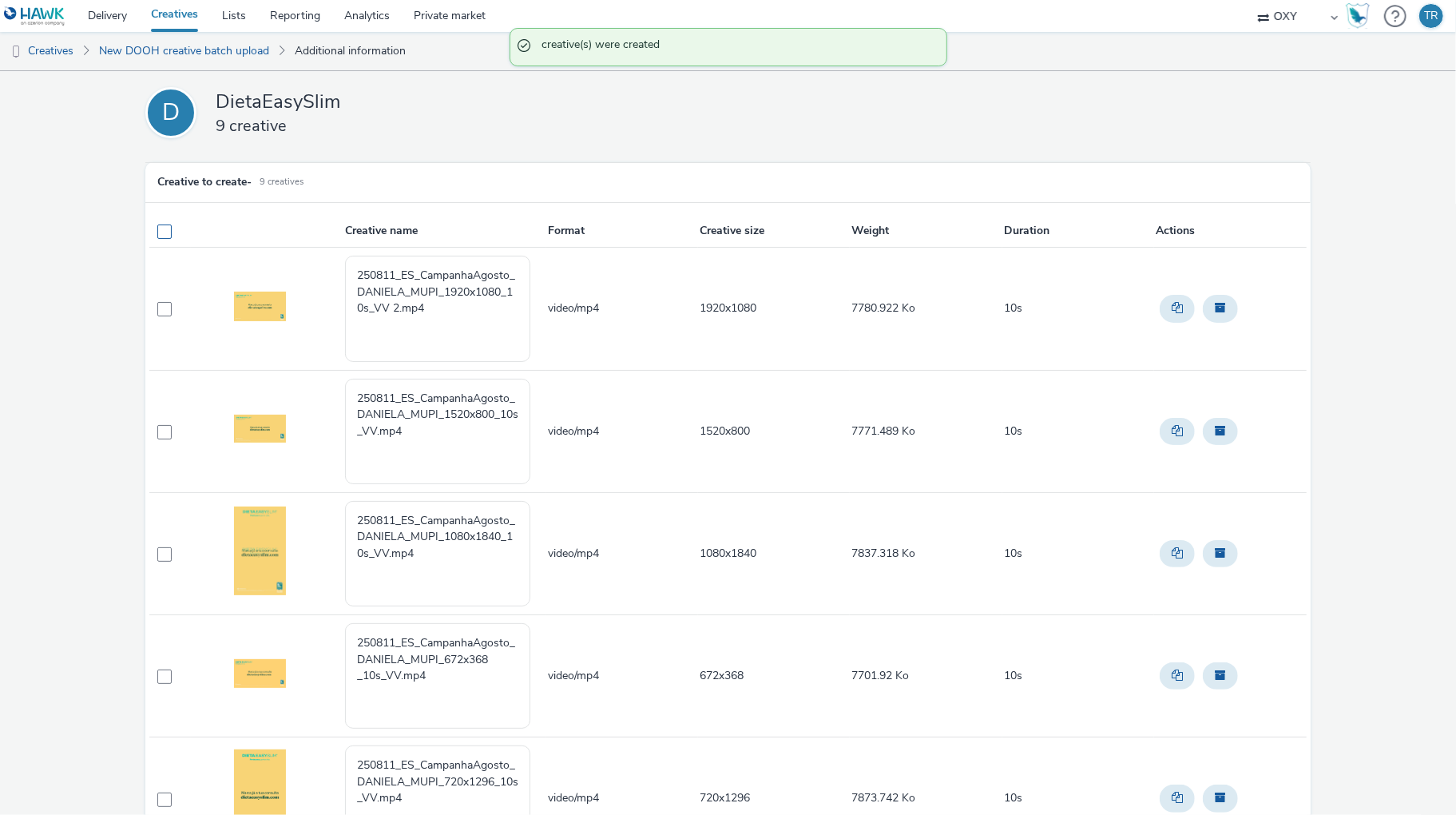
checkbox input "true"
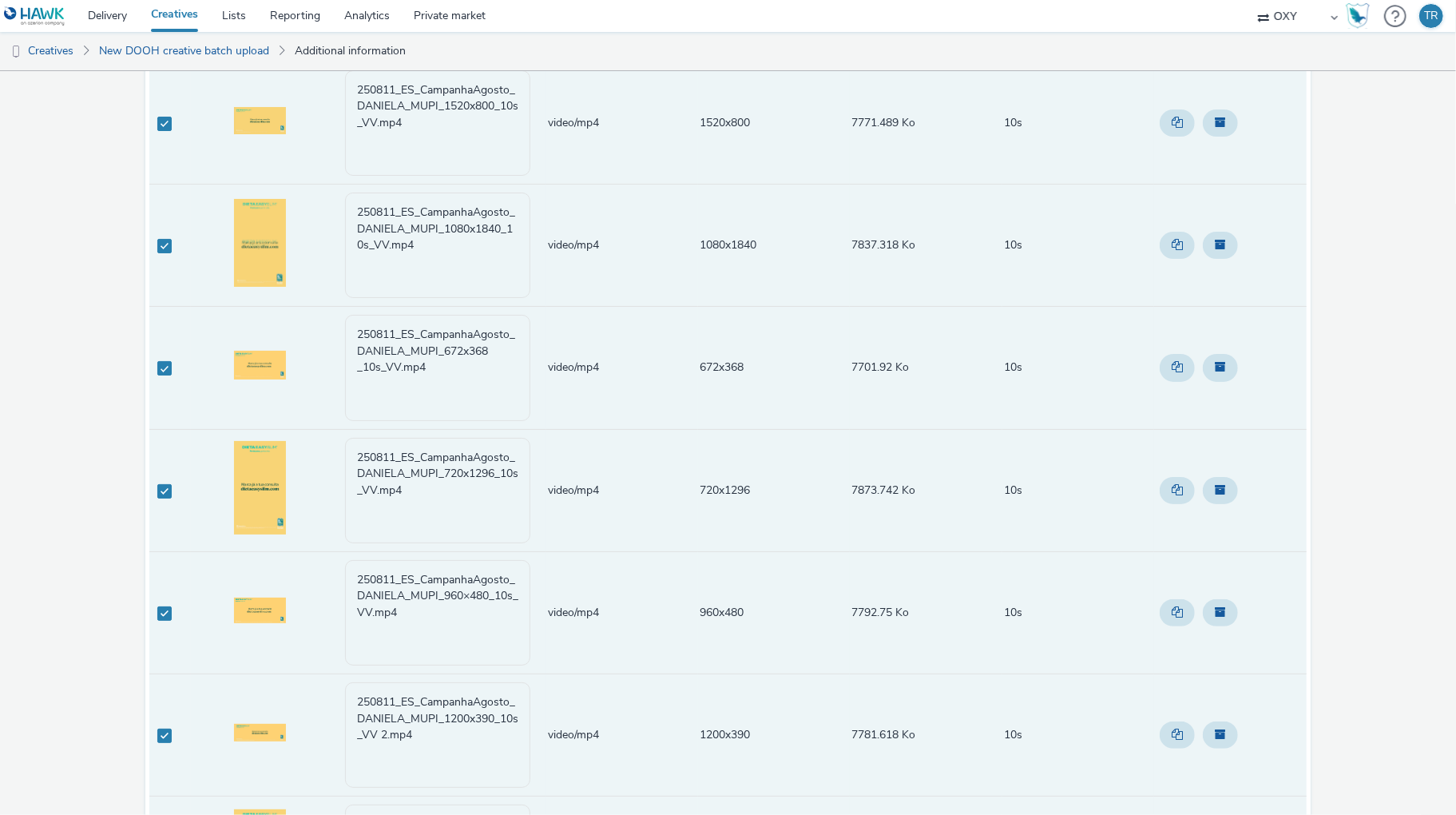
scroll to position [621, 0]
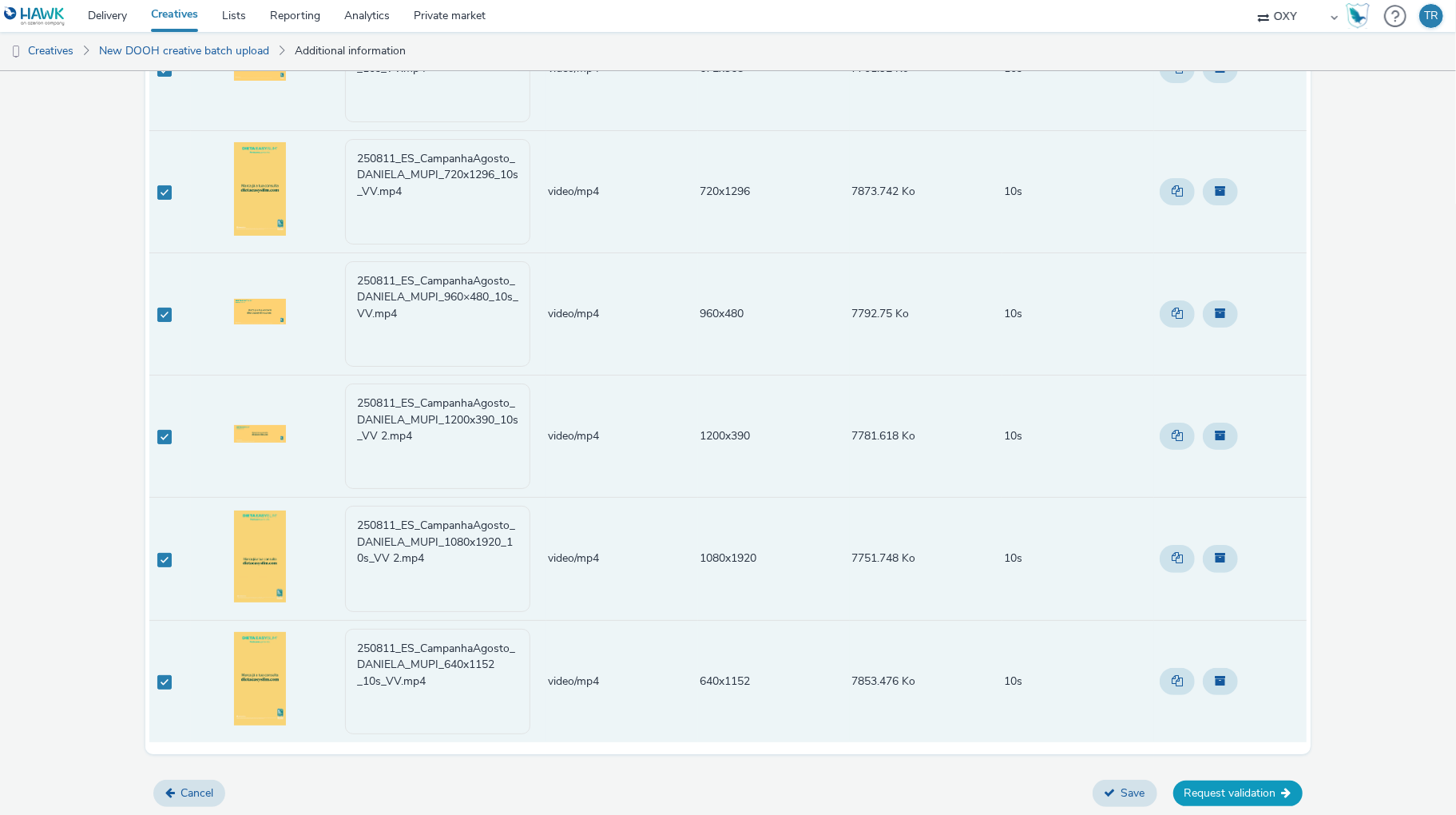
click at [1264, 795] on button "Request validation" at bounding box center [1238, 793] width 129 height 25
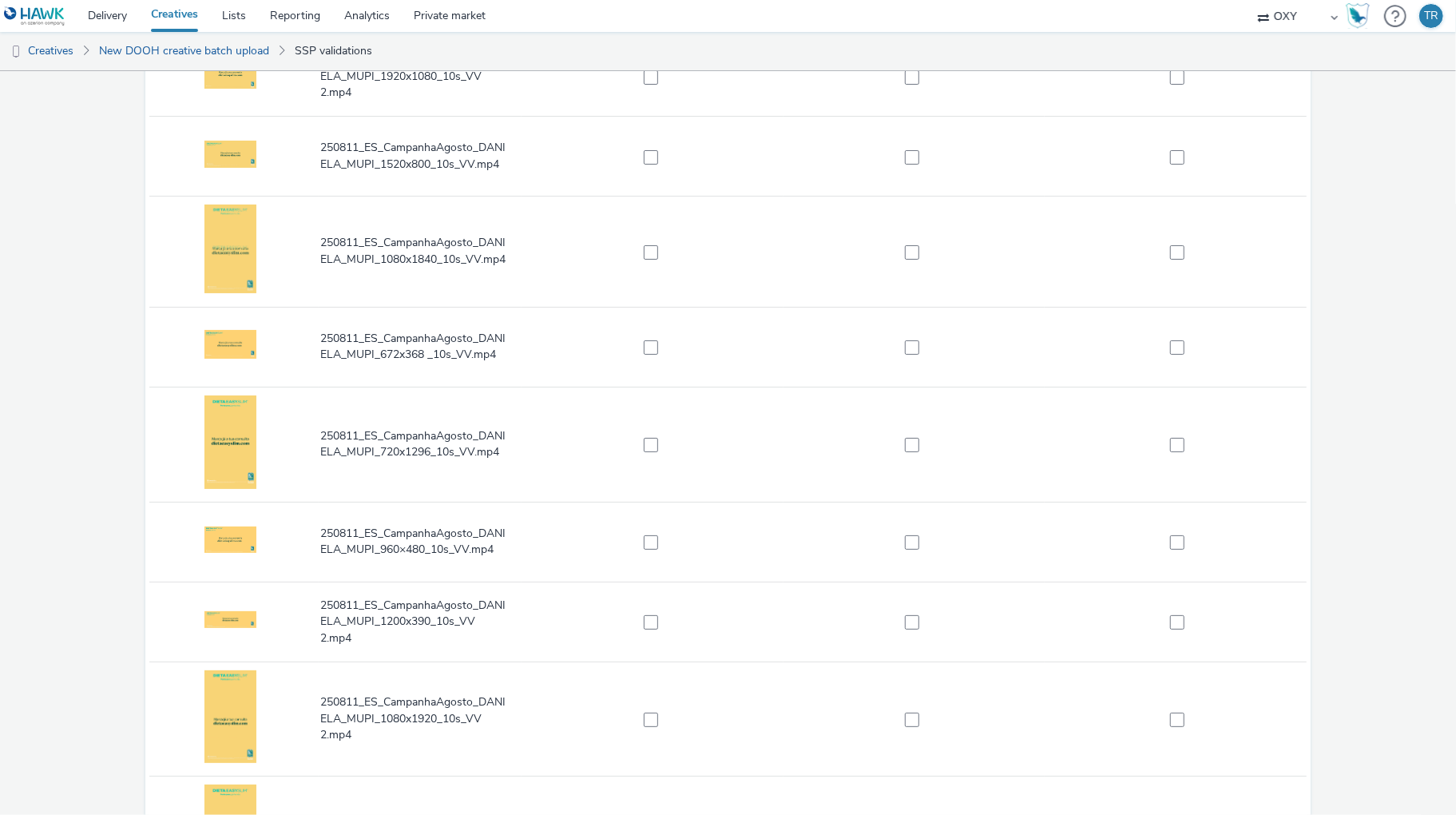
scroll to position [360, 0]
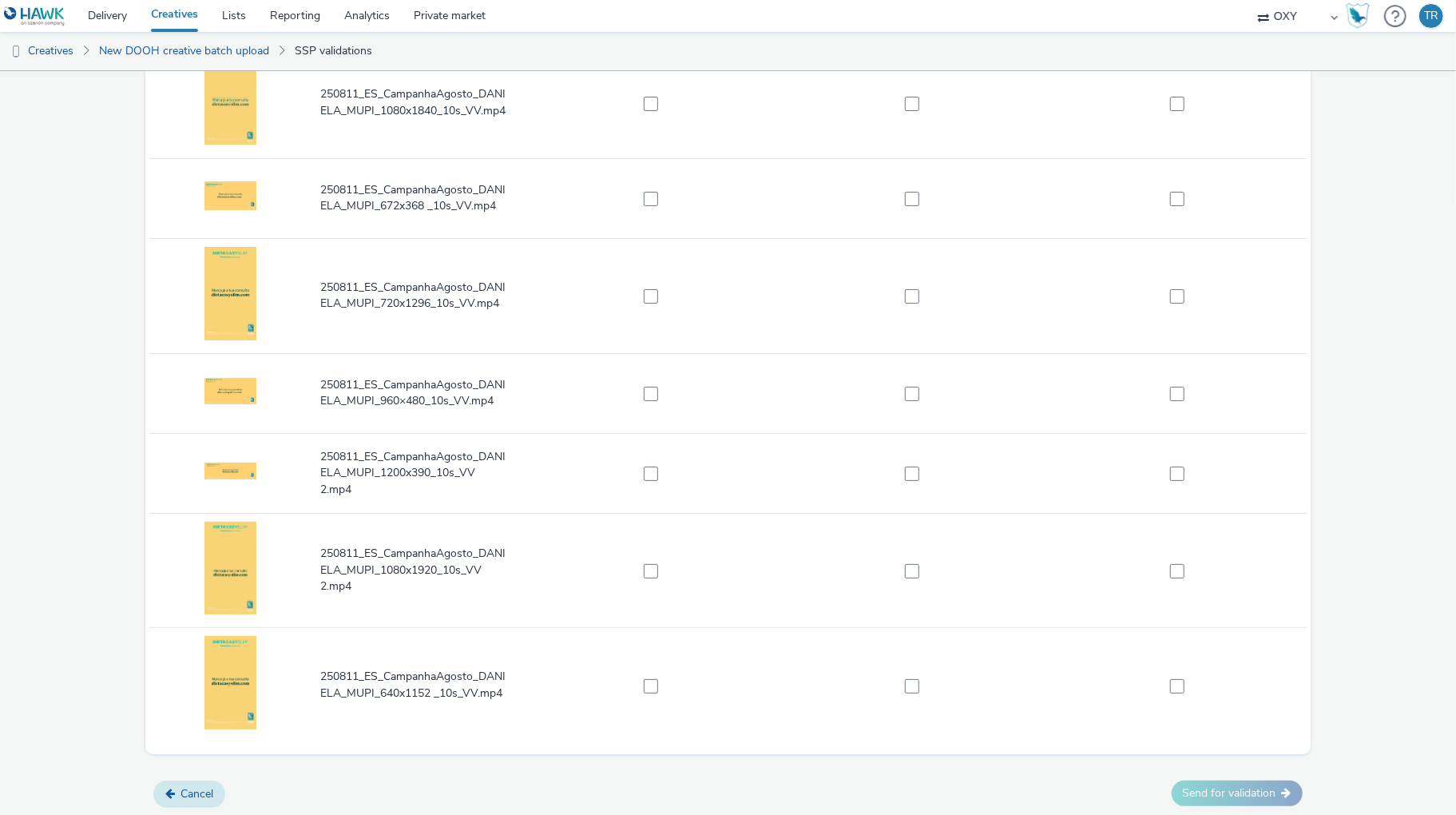
click at [189, 787] on button "Cancel" at bounding box center [188, 794] width 72 height 27
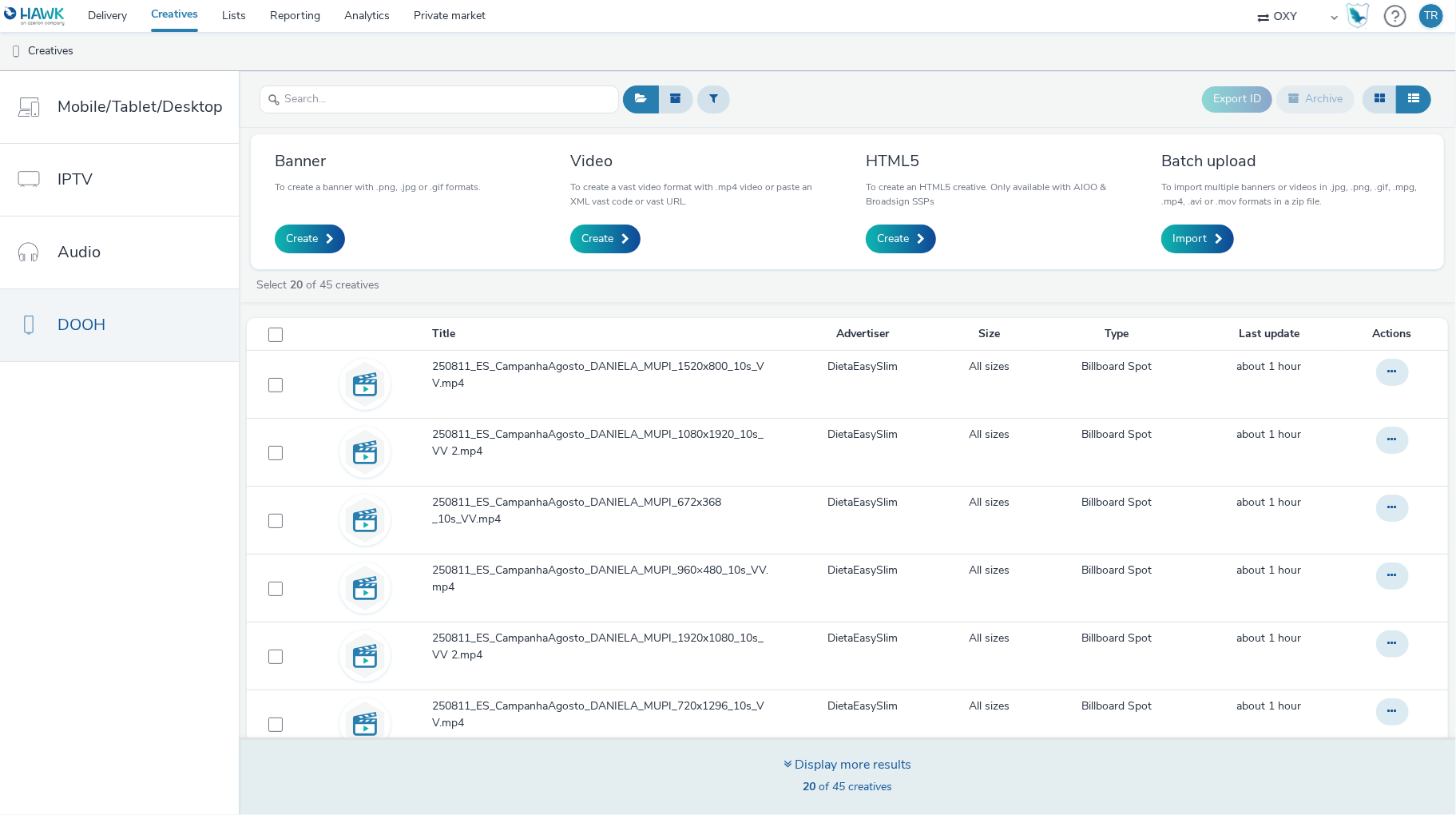
click at [786, 765] on icon at bounding box center [787, 763] width 8 height 13
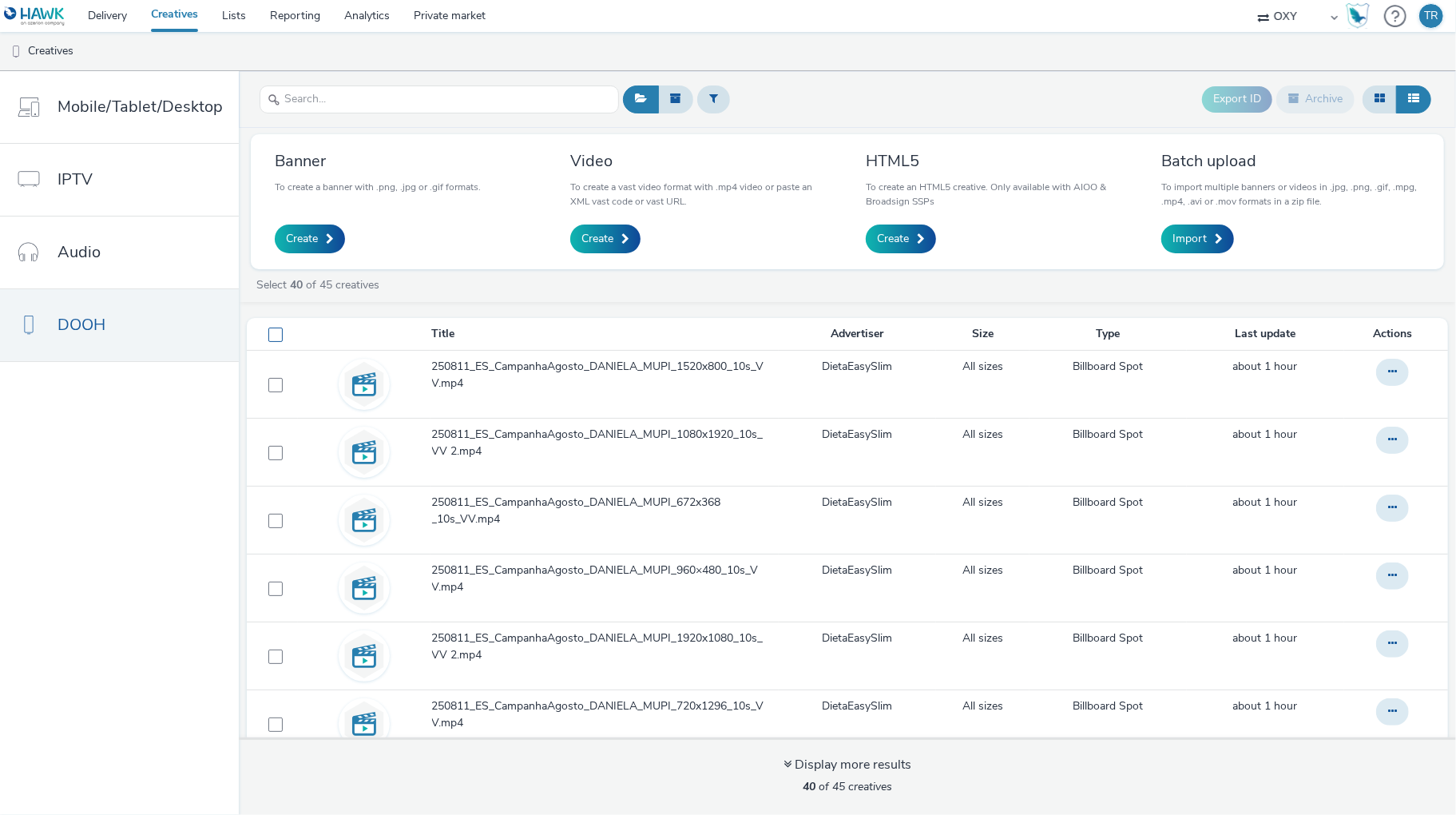
click at [272, 331] on span at bounding box center [276, 334] width 15 height 15
checkbox input "true"
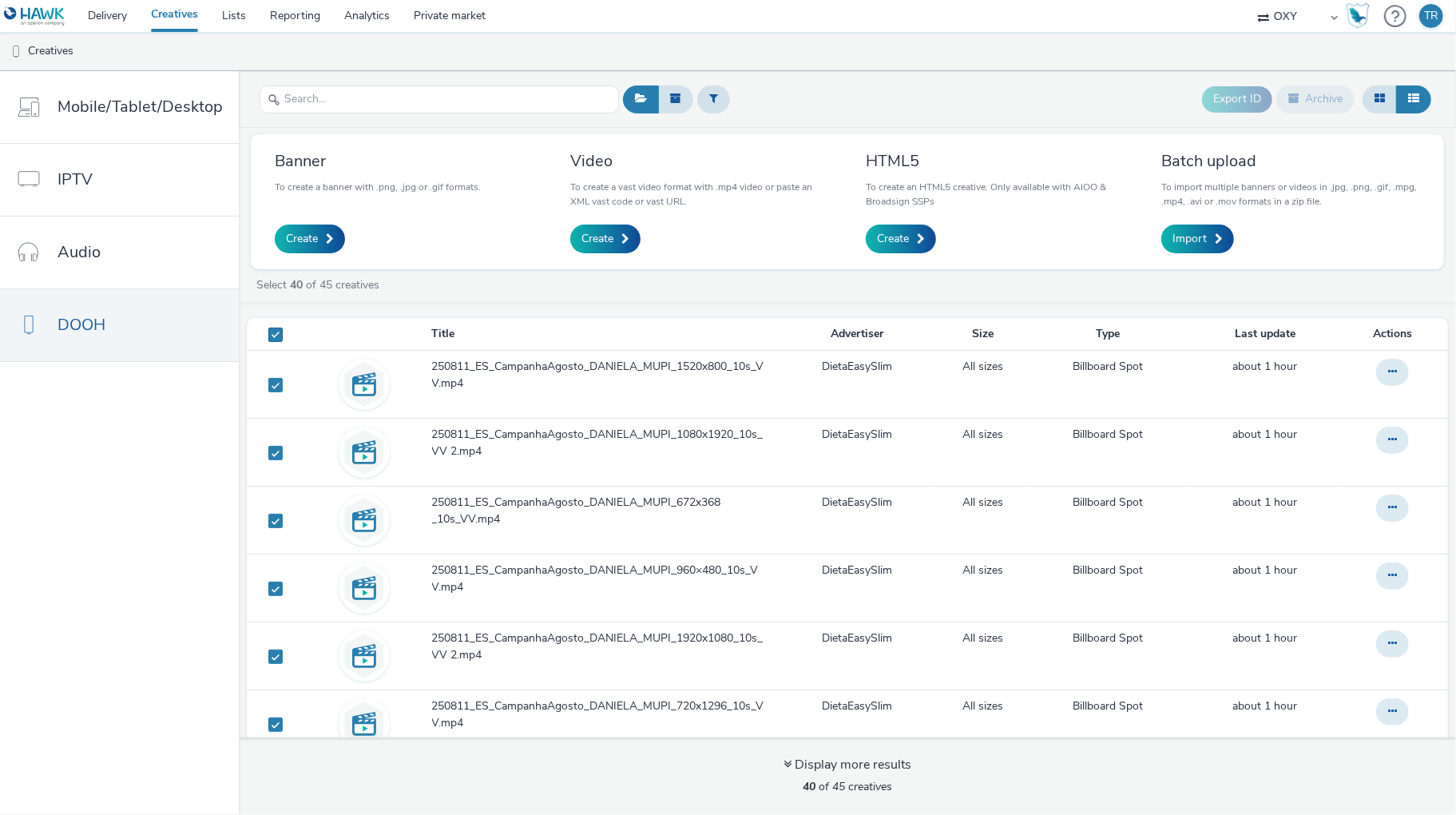
checkbox input "true"
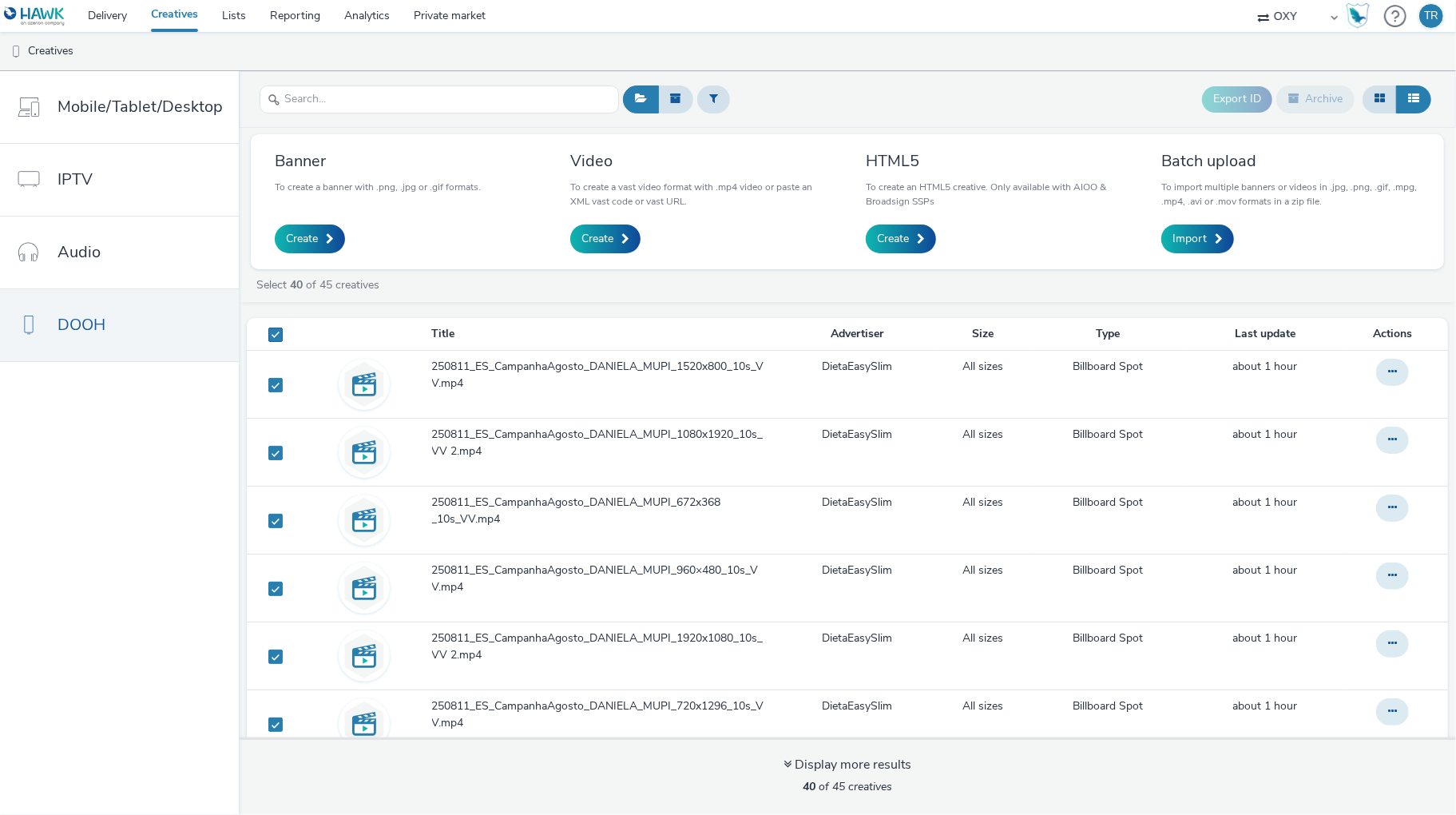
checkbox input "true"
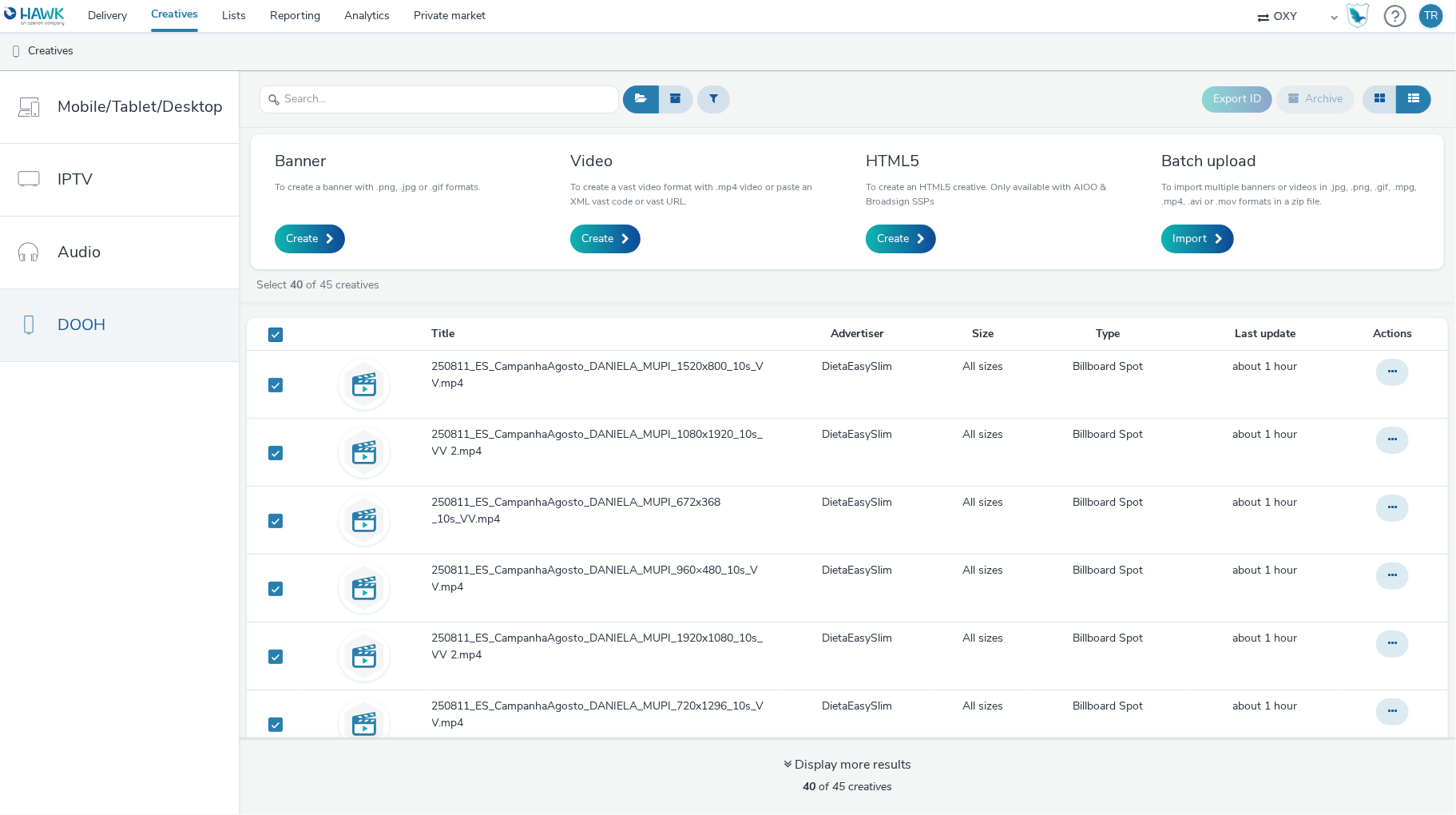
checkbox input "true"
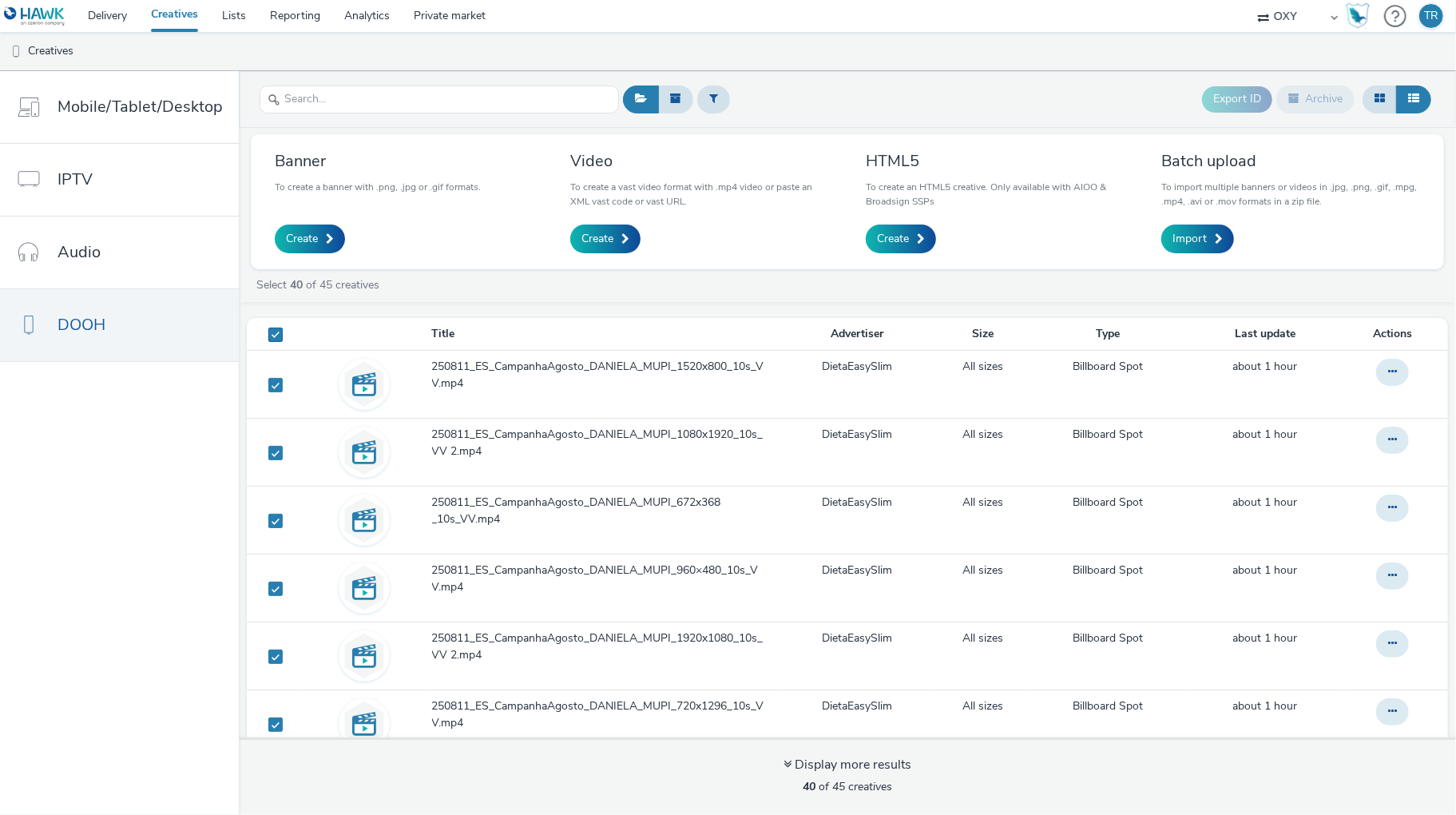
checkbox input "true"
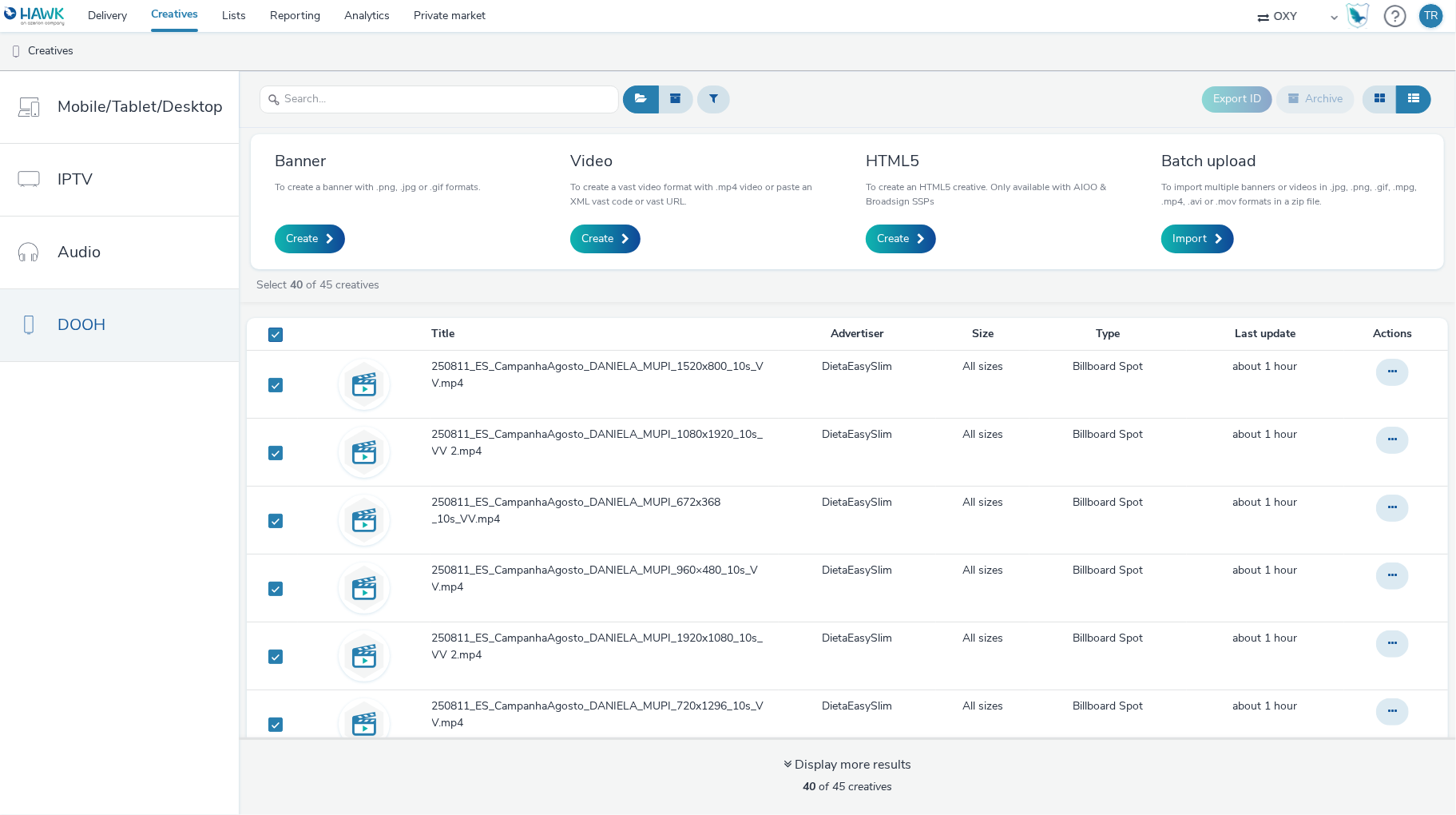
checkbox input "true"
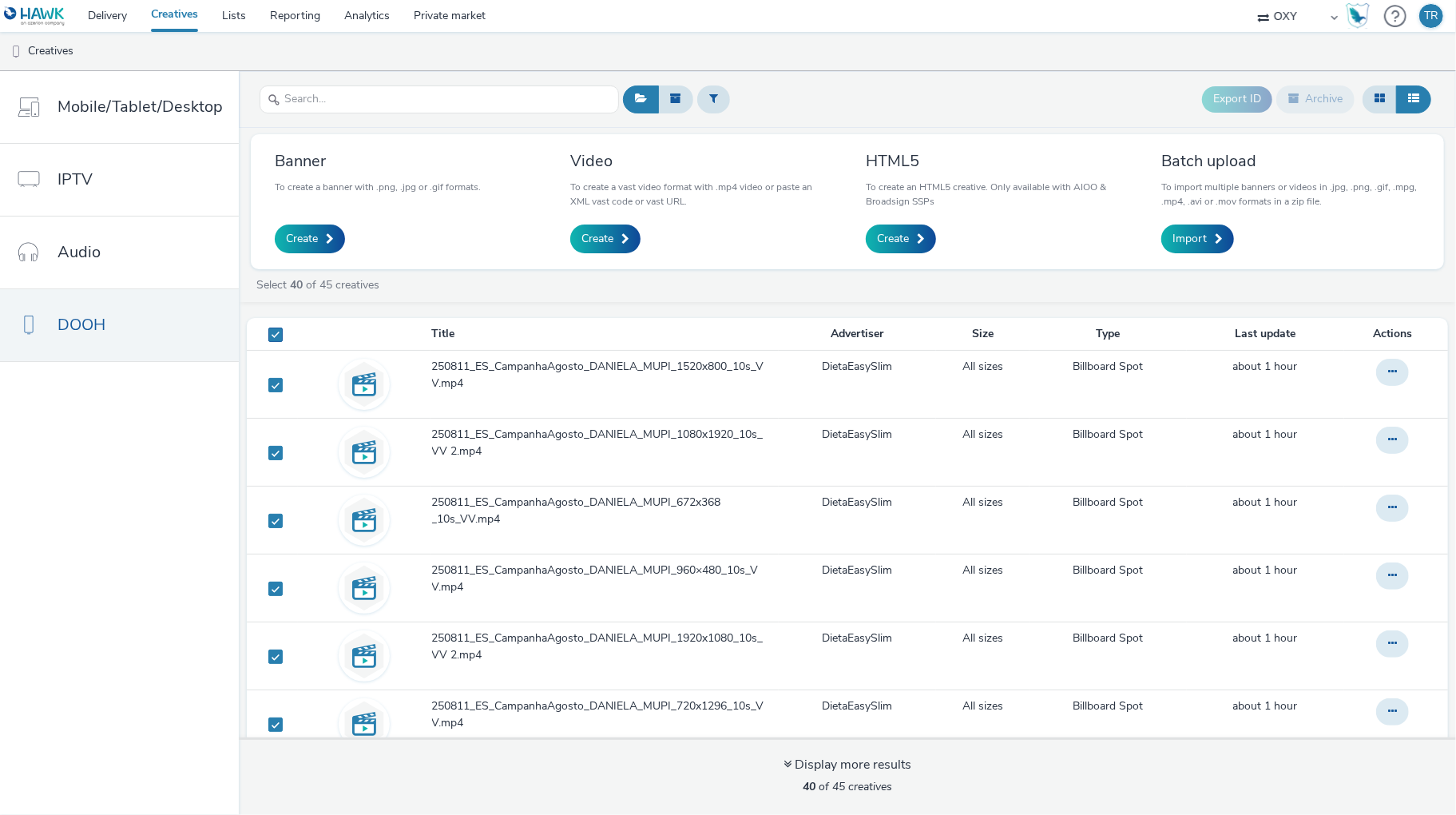
checkbox input "true"
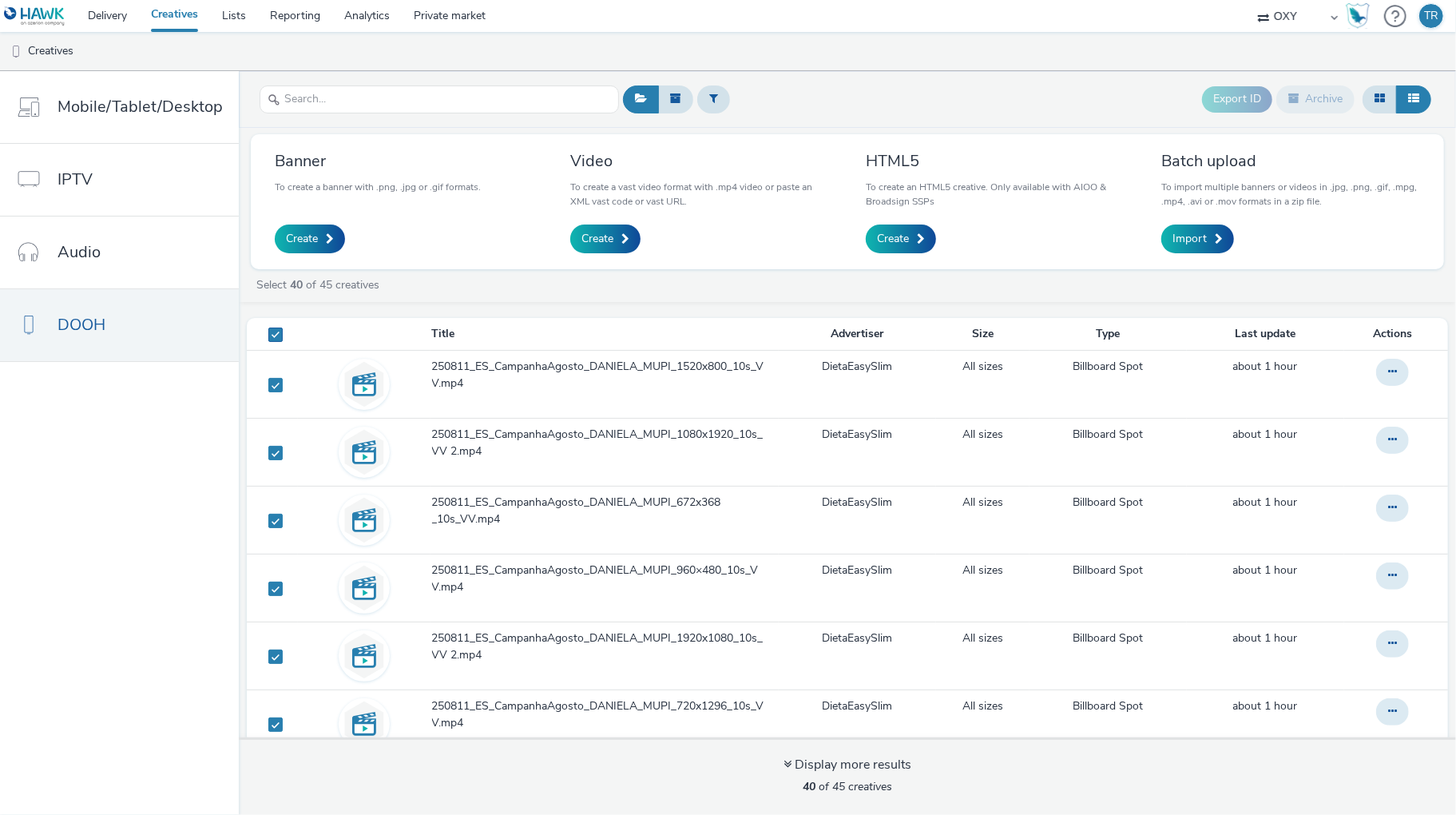
checkbox input "true"
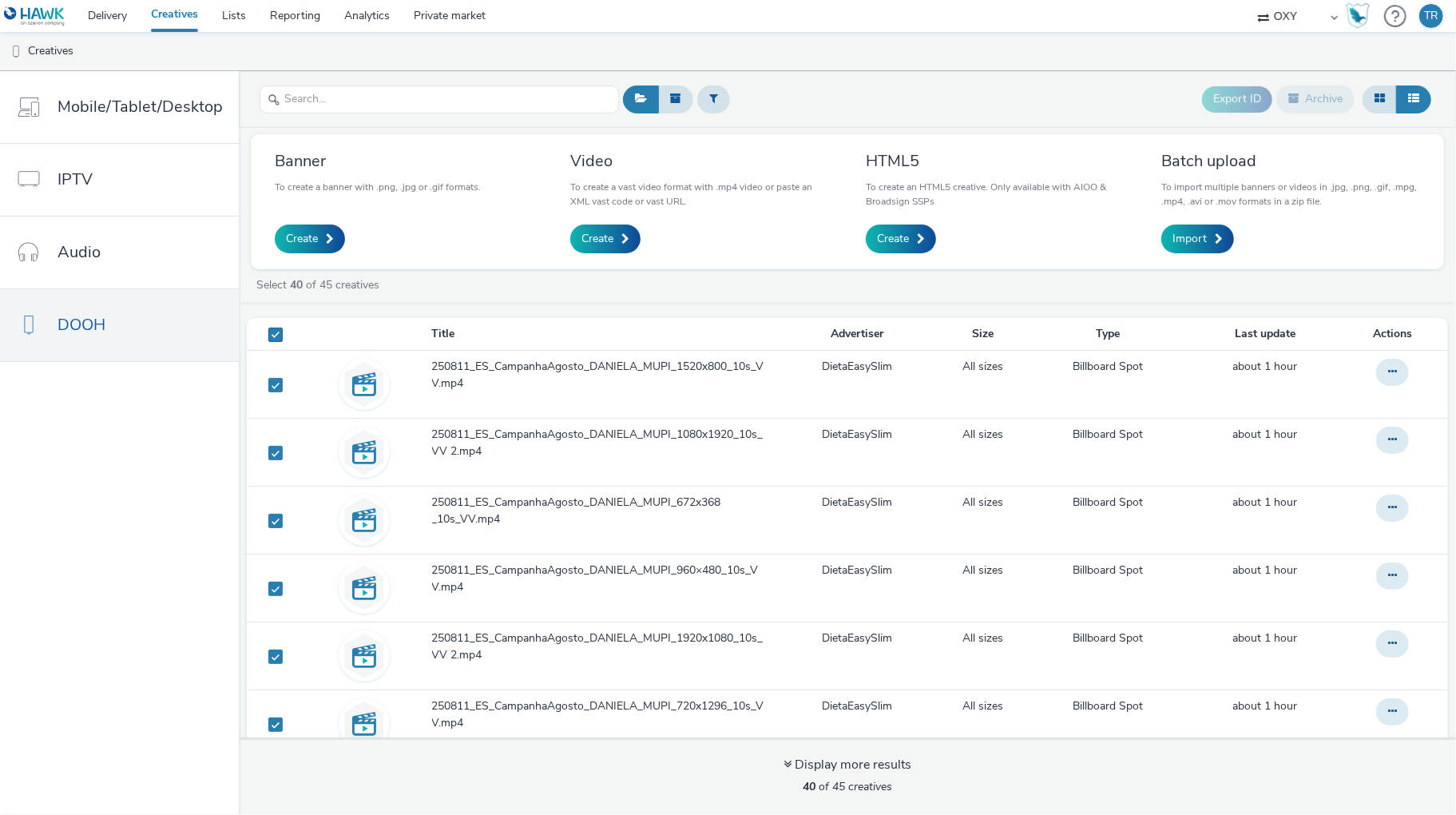
checkbox input "true"
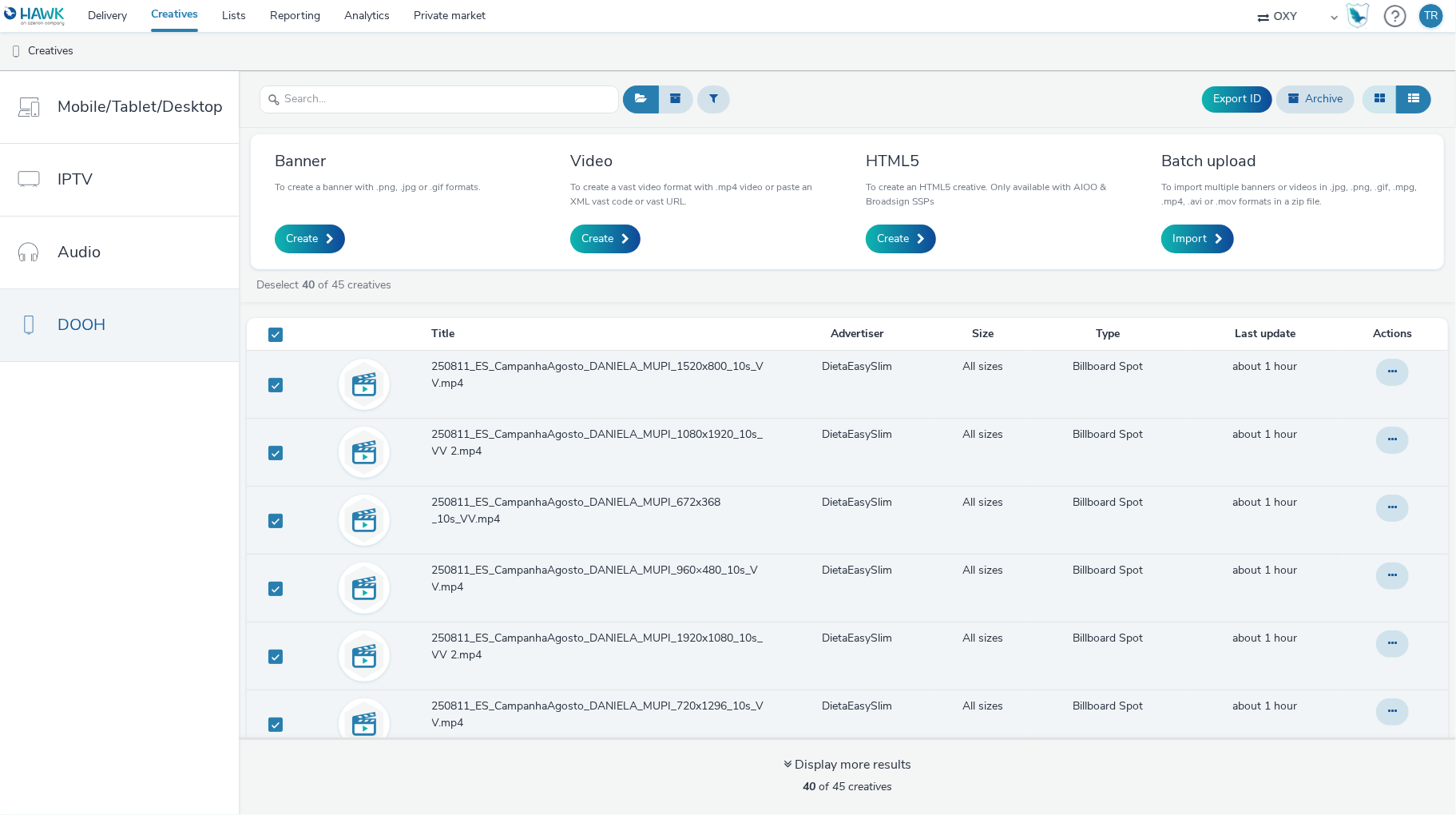
click at [1383, 101] on icon at bounding box center [1380, 97] width 11 height 11
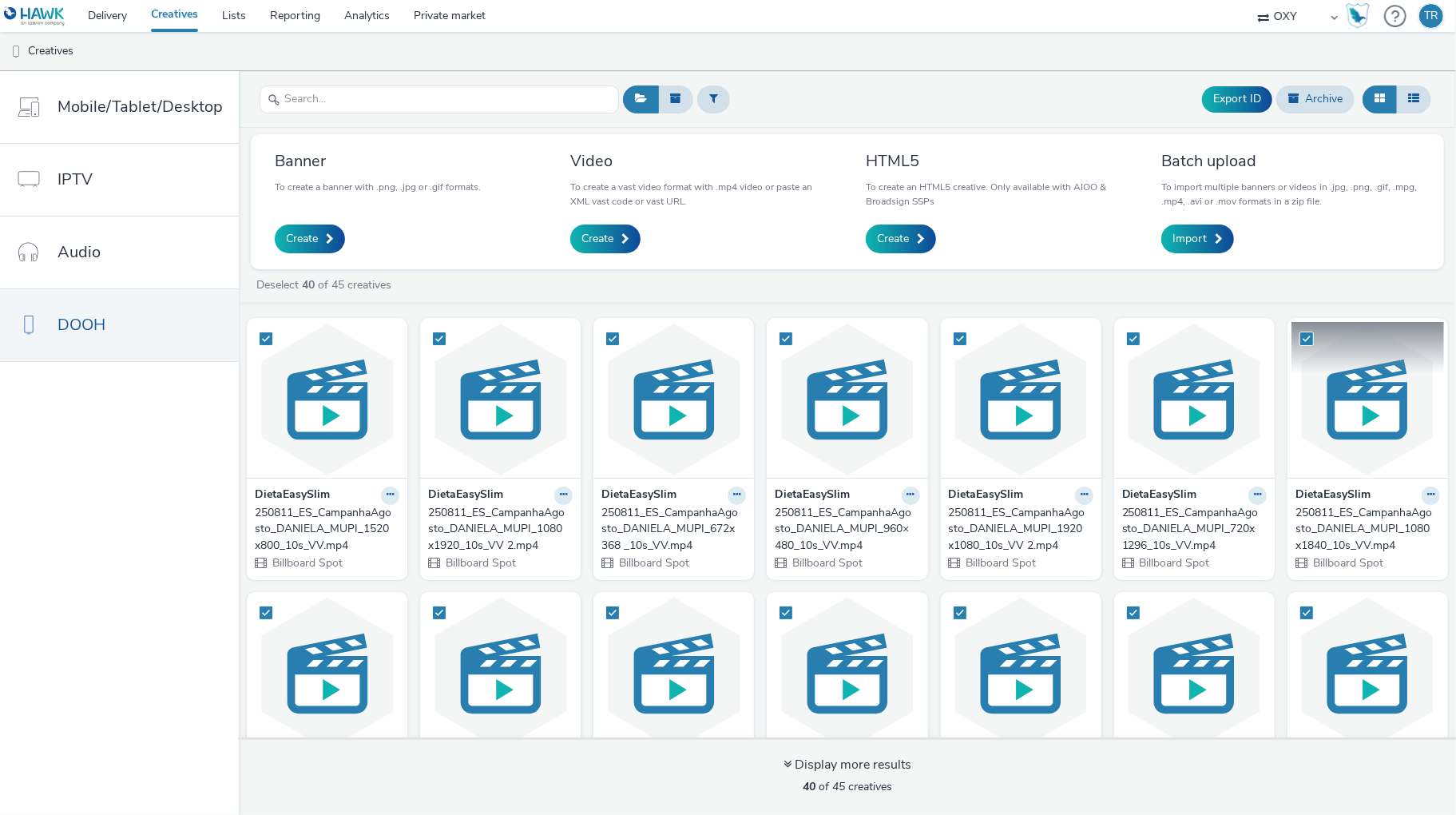
click at [1339, 423] on img at bounding box center [1368, 399] width 153 height 156
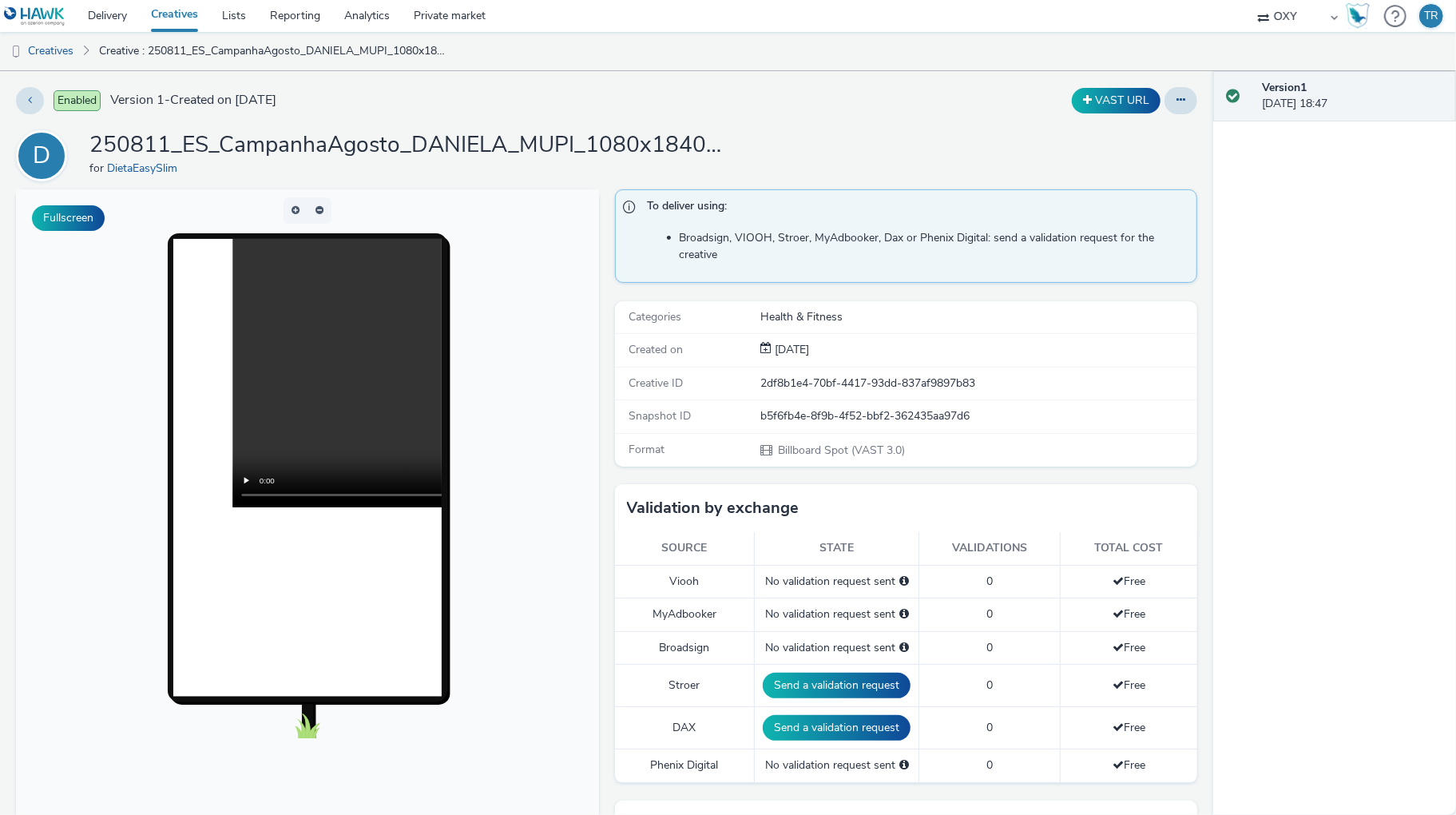
drag, startPoint x: 1103, startPoint y: 25, endPoint x: 1130, endPoint y: 35, distance: 28.8
click at [1103, 25] on nav "Delivery Creatives Lists Reporting Analytics Private market OXY TR" at bounding box center [728, 16] width 1456 height 32
click at [1341, 225] on div "Version 1 16 September 2025, 18:47" at bounding box center [1334, 442] width 243 height 743
click at [118, 15] on link "Delivery" at bounding box center [107, 16] width 63 height 32
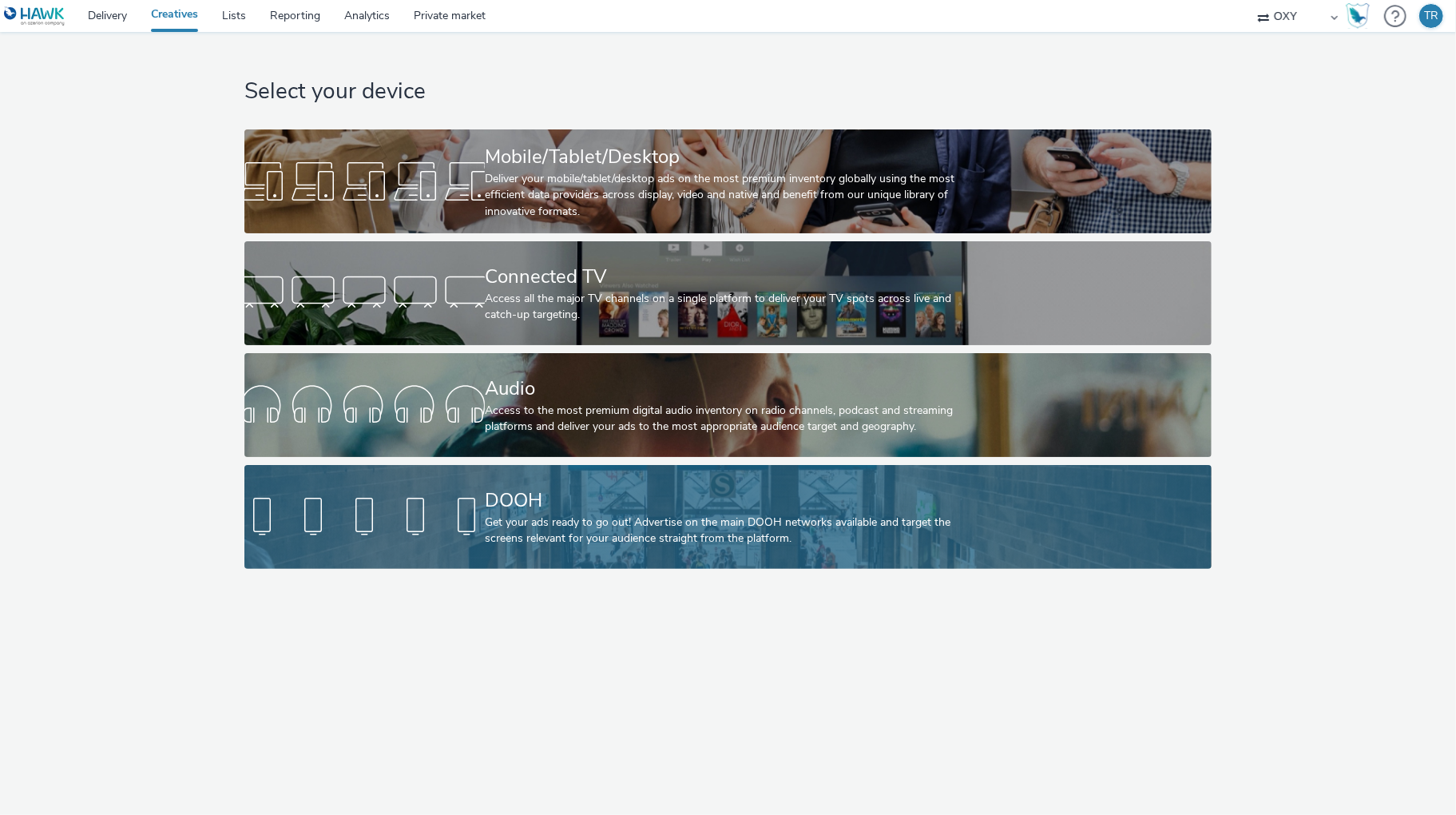
click at [433, 522] on div at bounding box center [364, 517] width 240 height 51
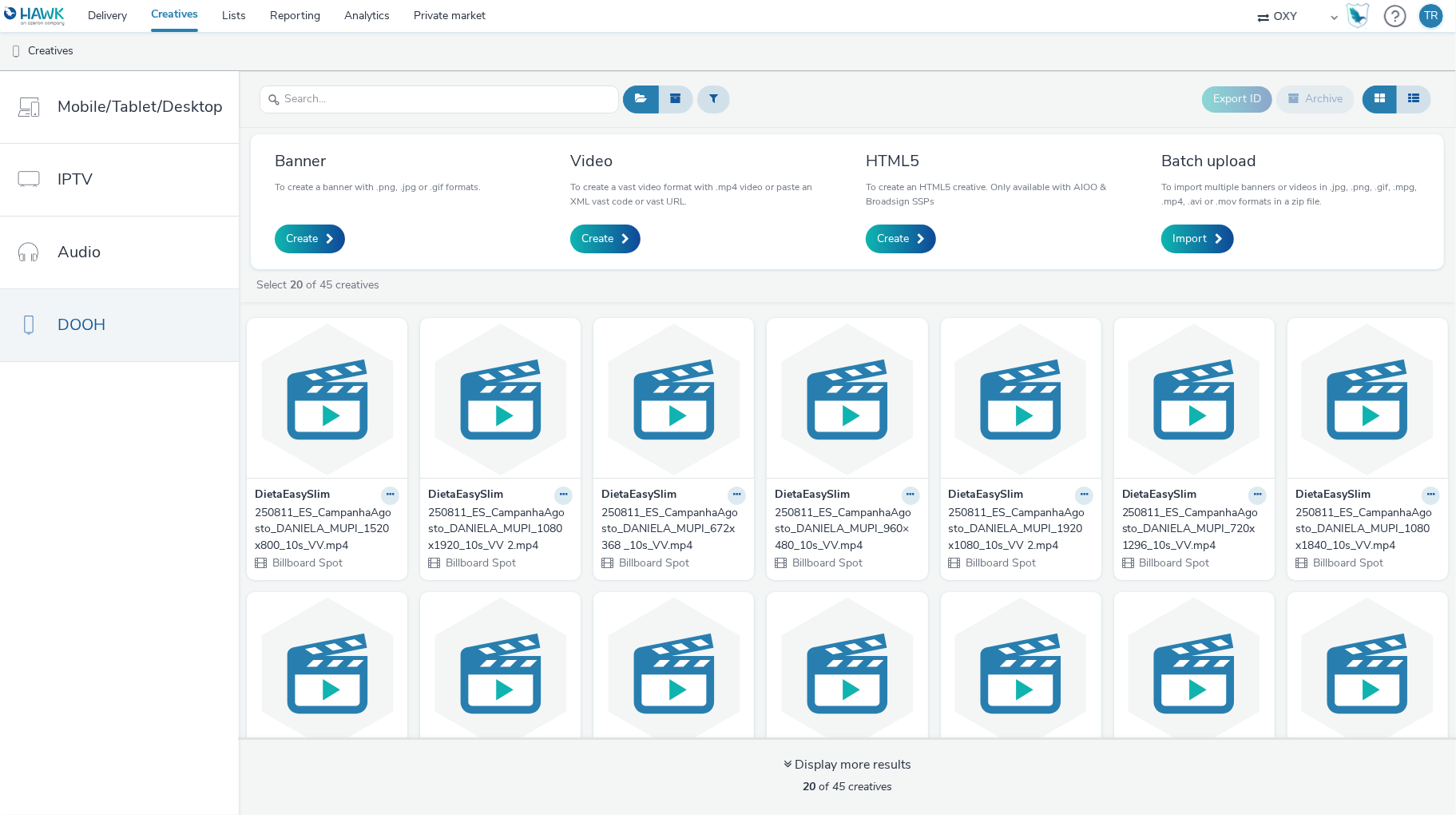
click at [1312, 290] on div "Select 20 of 45 creatives" at bounding box center [851, 285] width 1193 height 16
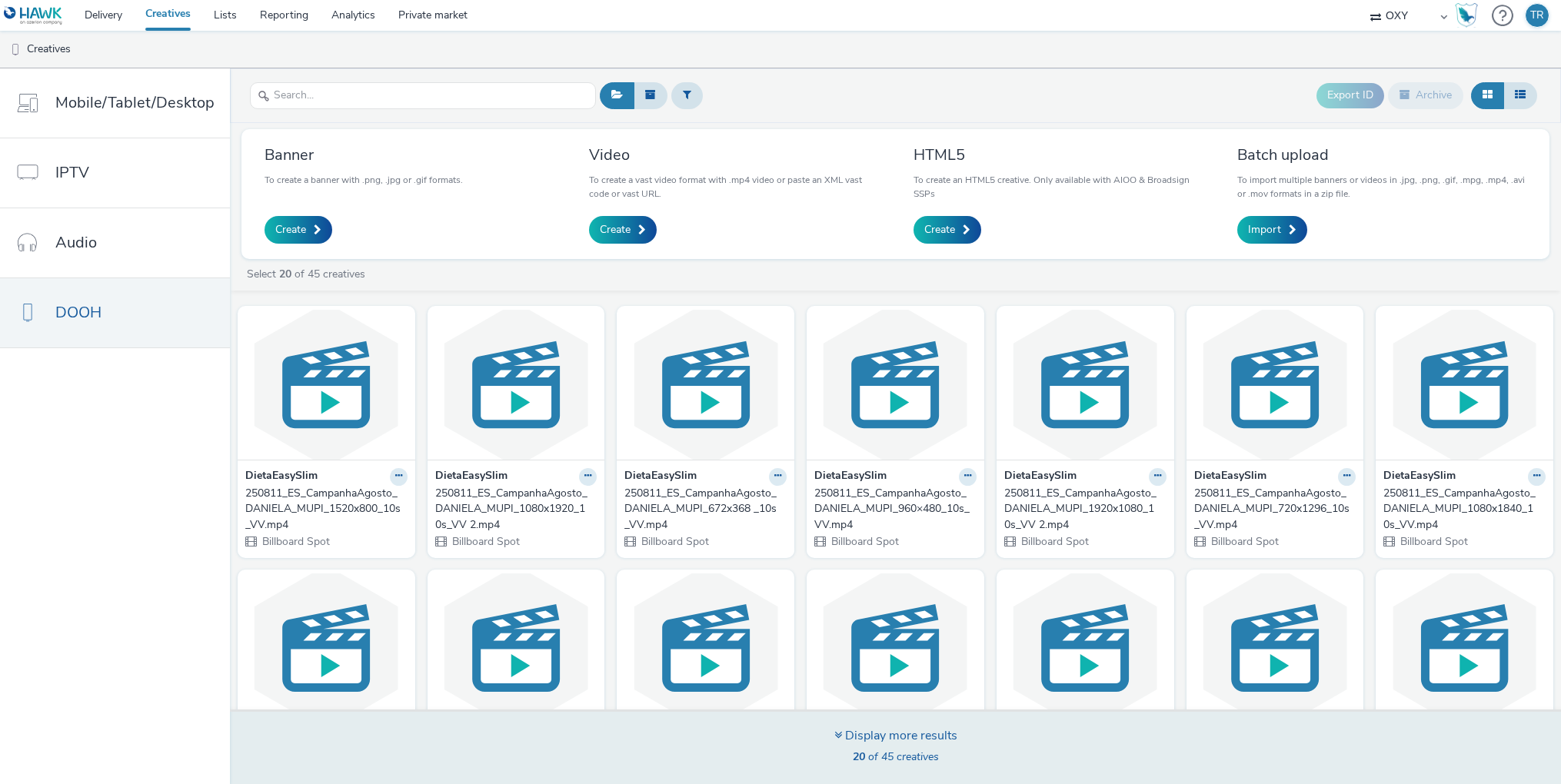
click at [834, 733] on icon at bounding box center [838, 734] width 8 height 12
click at [894, 754] on span "40 of 45 creatives" at bounding box center [895, 756] width 86 height 14
click at [906, 756] on span "40 of 45 creatives" at bounding box center [895, 756] width 86 height 14
click at [868, 751] on span "40 of 45 creatives" at bounding box center [895, 756] width 86 height 14
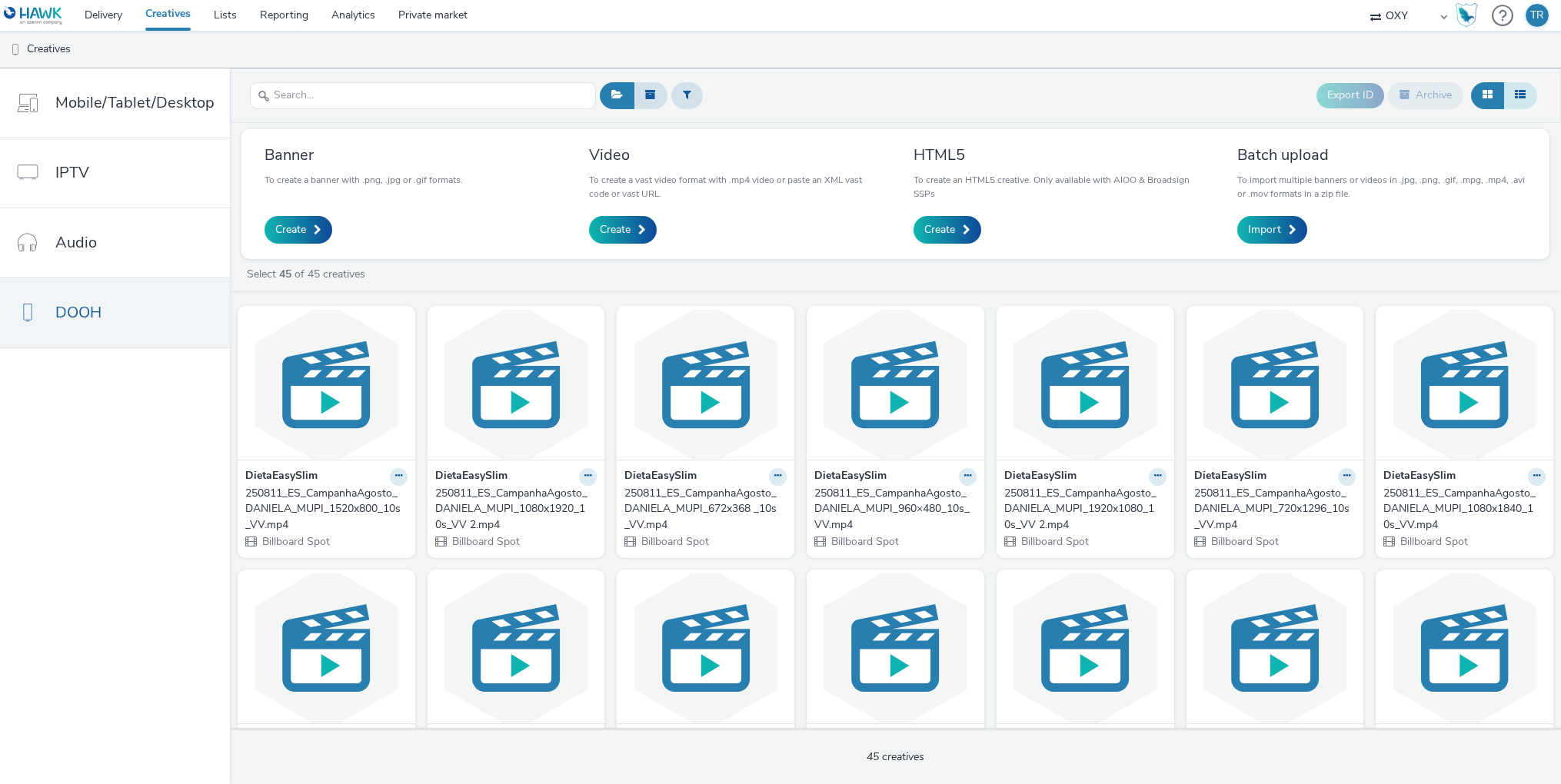
click at [1401, 95] on icon at bounding box center [1519, 93] width 10 height 10
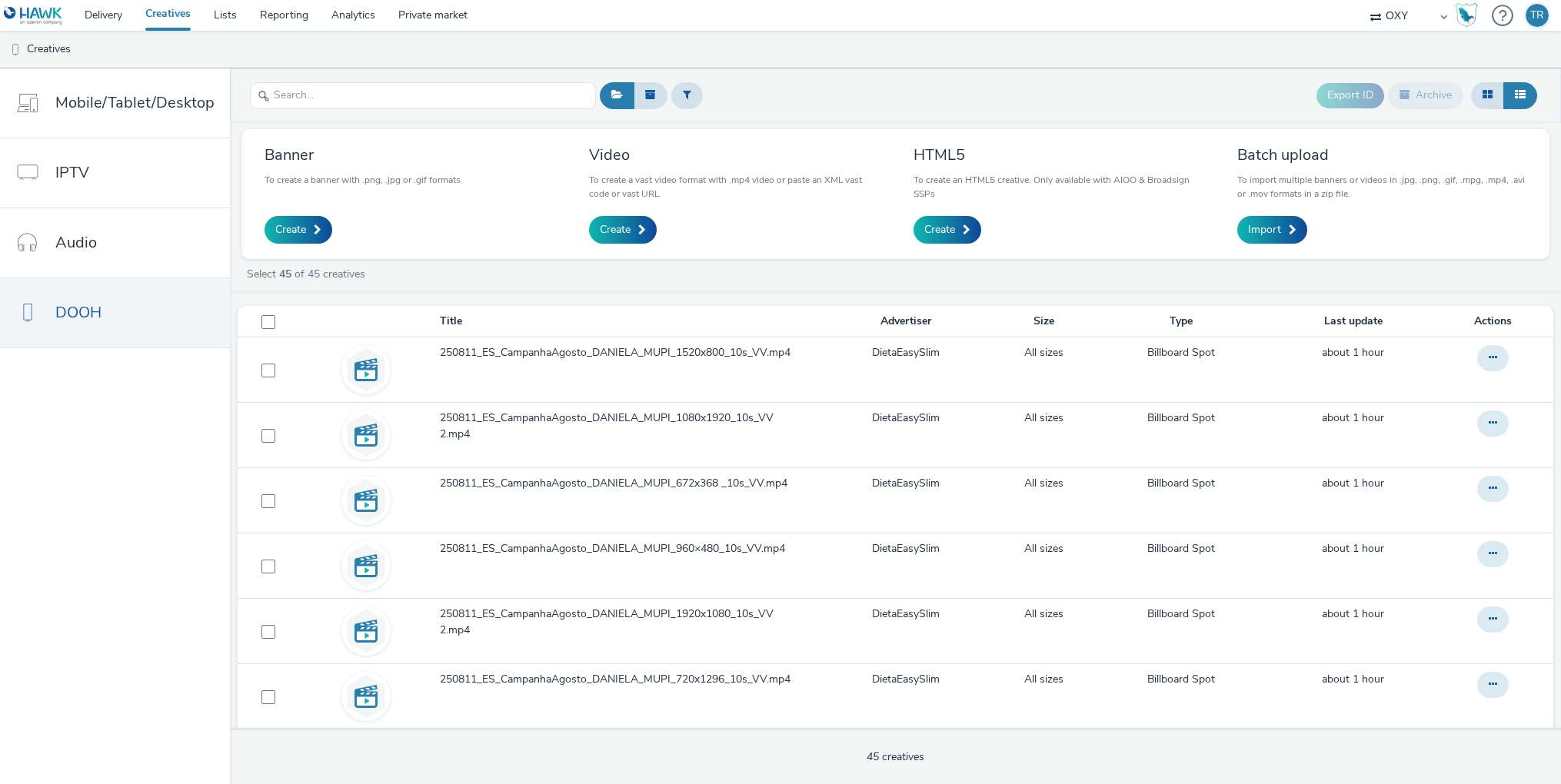
click at [450, 320] on th "Title" at bounding box center [629, 321] width 381 height 31
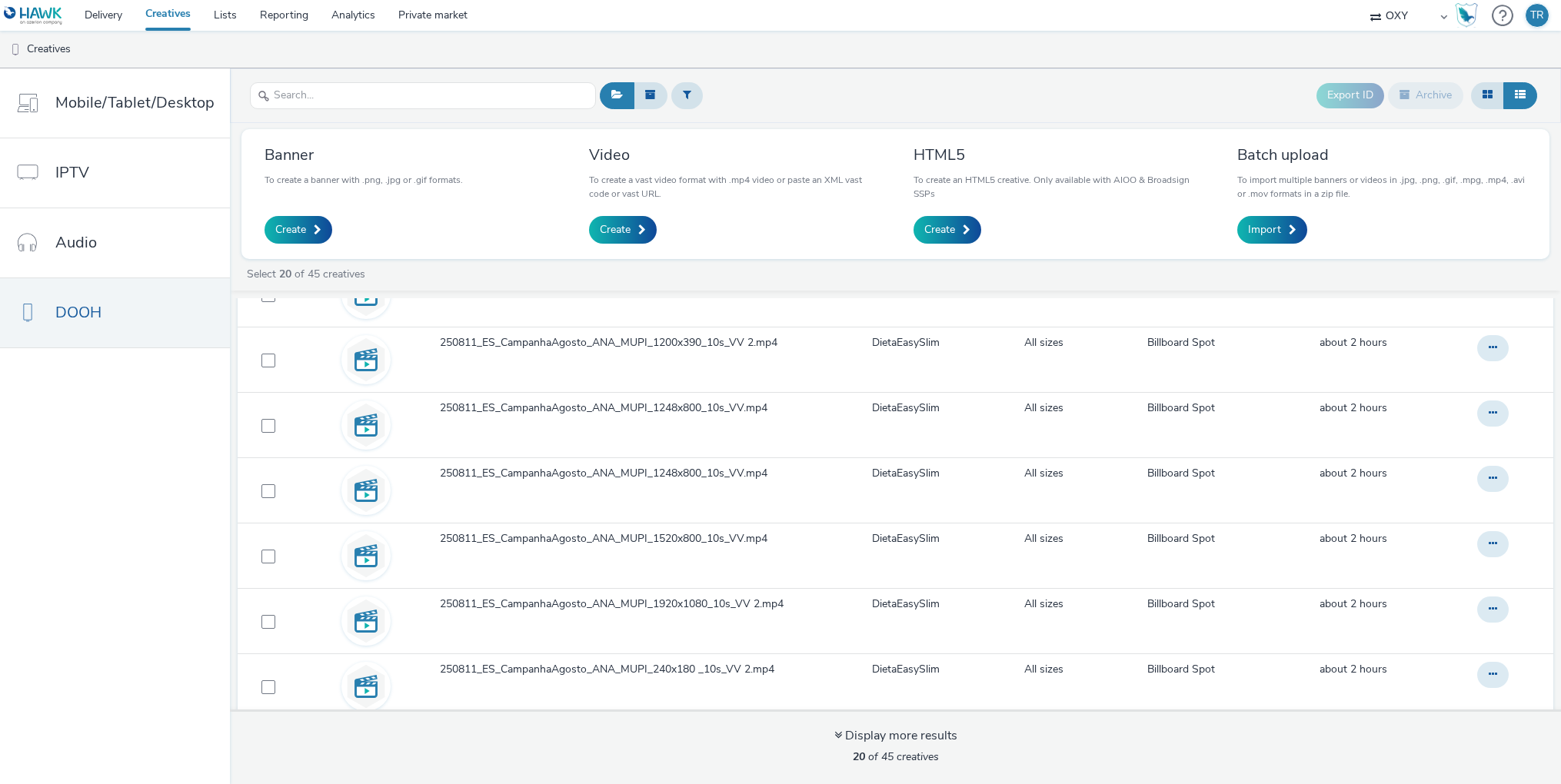
click at [877, 42] on ul "Creatives" at bounding box center [780, 49] width 1561 height 37
drag, startPoint x: 788, startPoint y: 55, endPoint x: 666, endPoint y: 78, distance: 124.1
click at [788, 55] on ul "Creatives" at bounding box center [780, 49] width 1561 height 37
click at [645, 94] on icon at bounding box center [649, 93] width 10 height 10
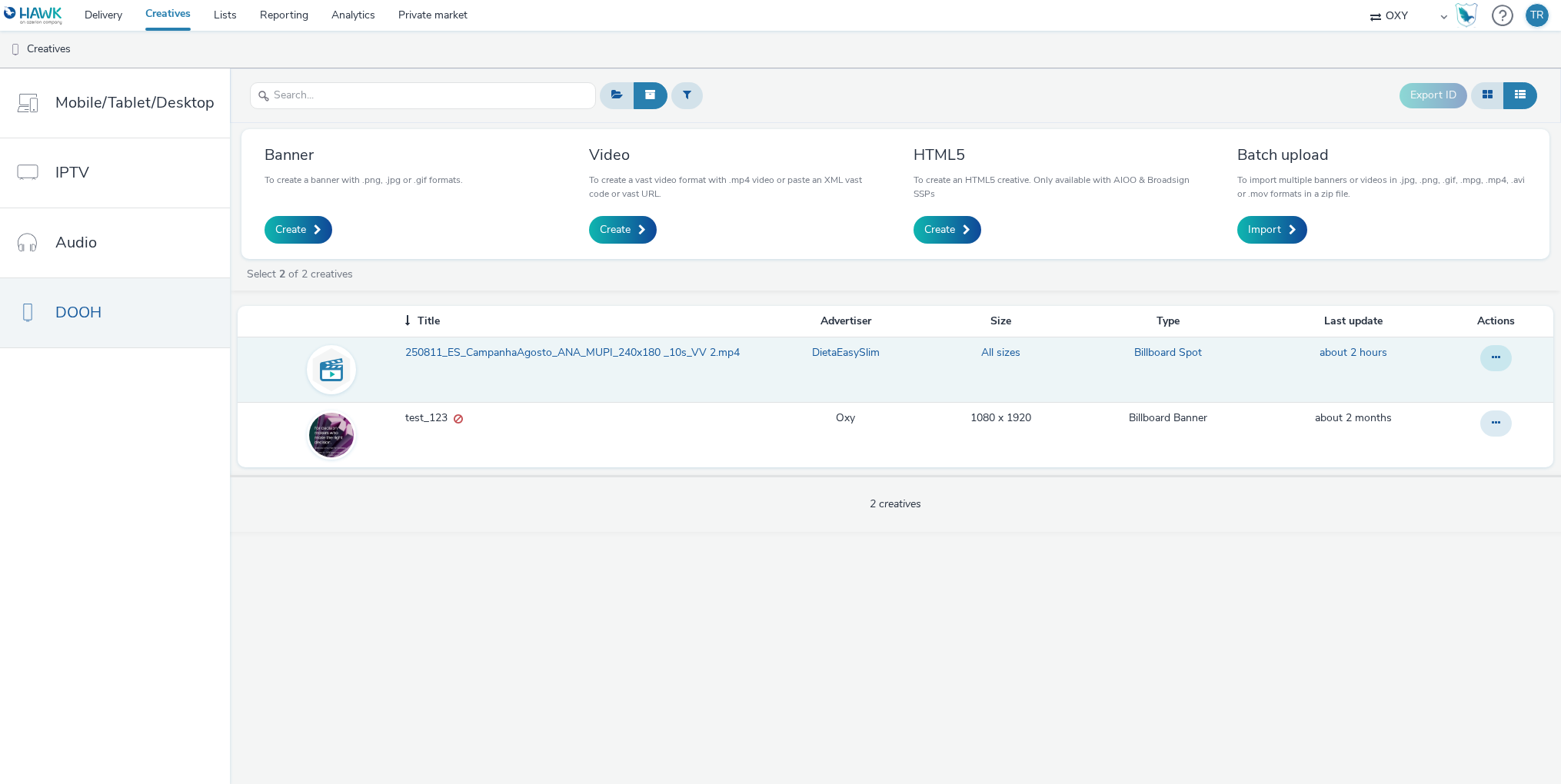
click at [1401, 354] on button at bounding box center [1495, 359] width 31 height 26
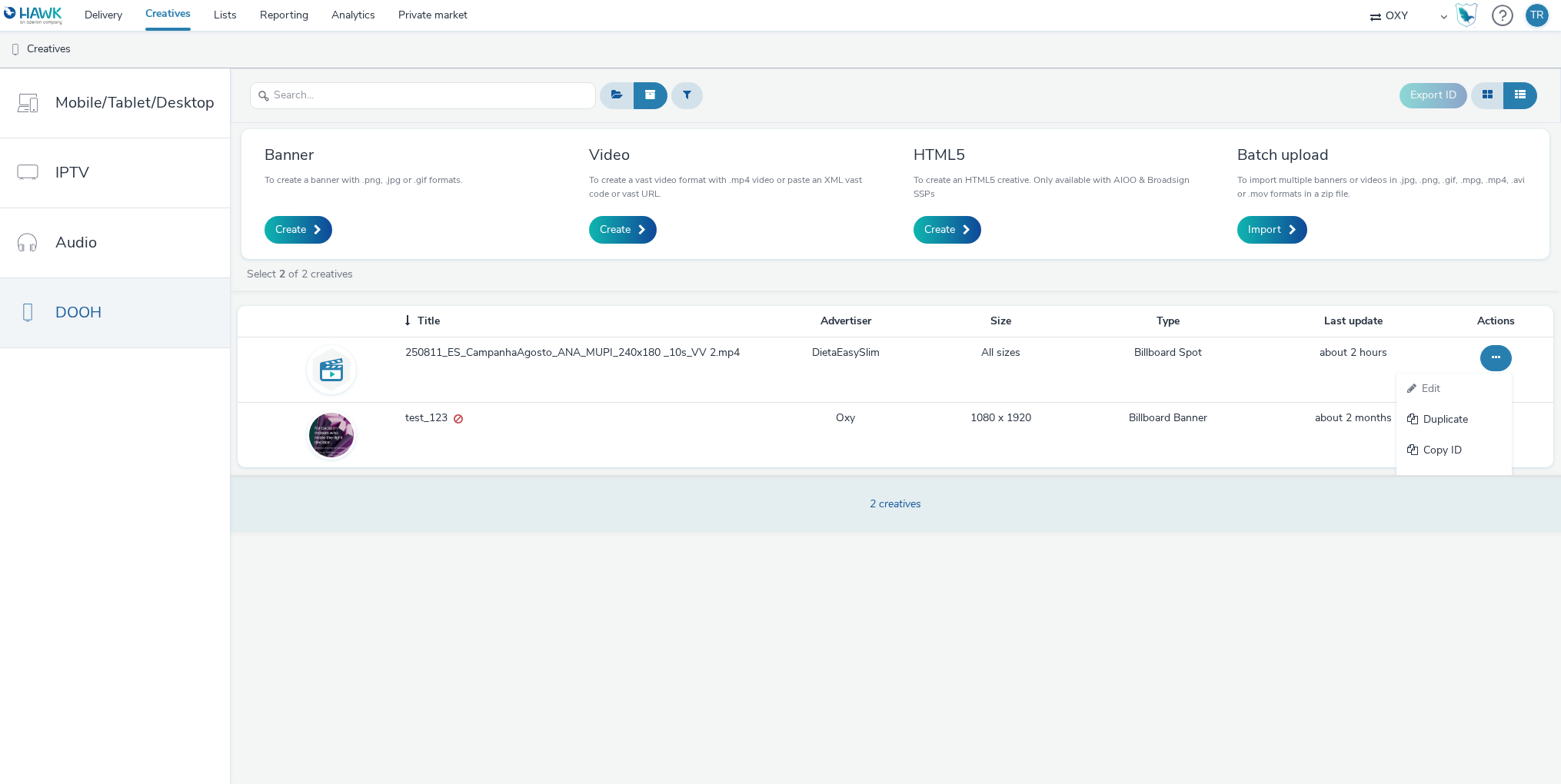
click at [1358, 504] on div "2 creatives" at bounding box center [895, 502] width 1341 height 56
click at [895, 510] on div "2 creatives" at bounding box center [895, 504] width 52 height 23
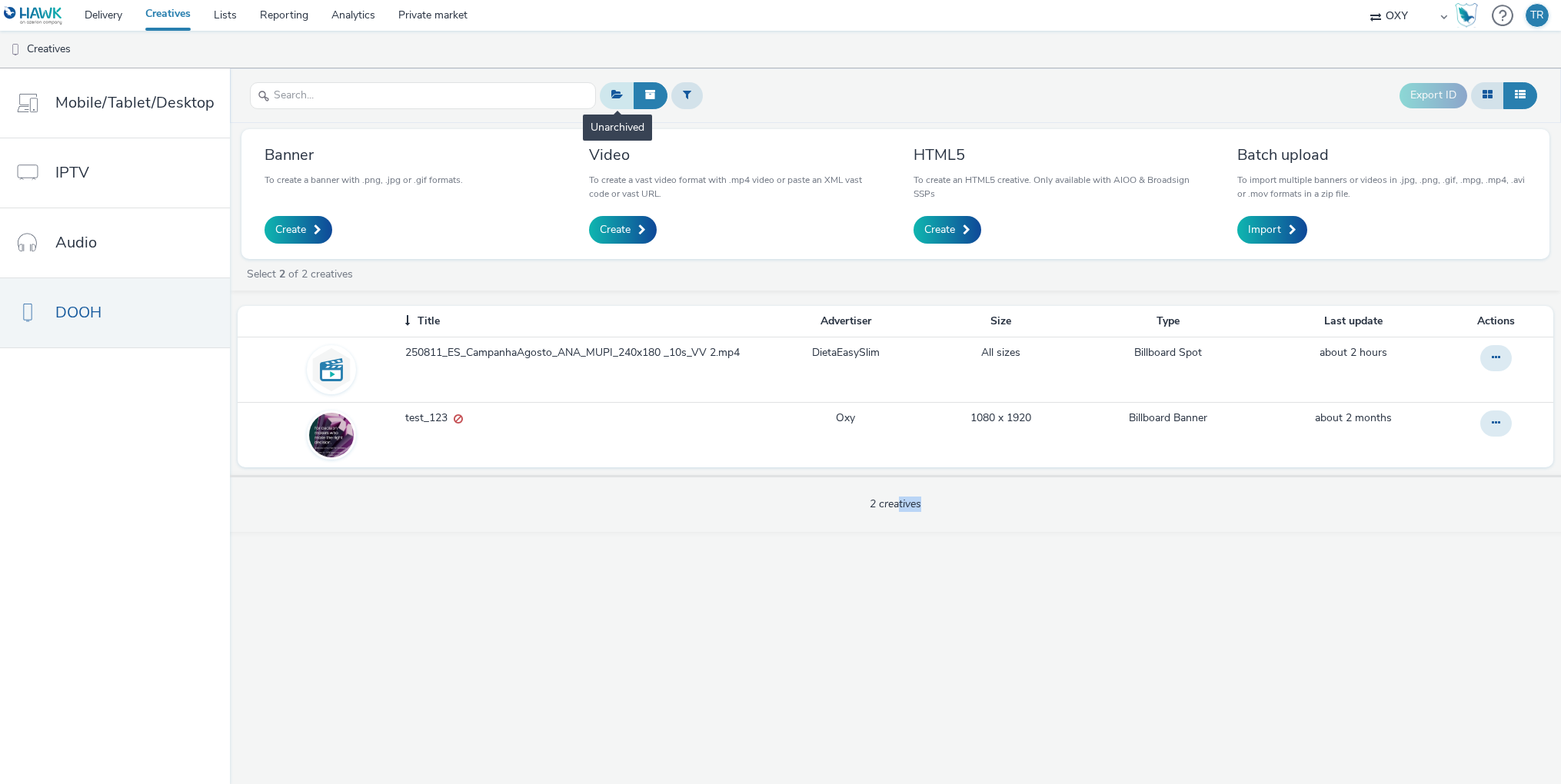
click at [612, 93] on icon at bounding box center [617, 93] width 11 height 10
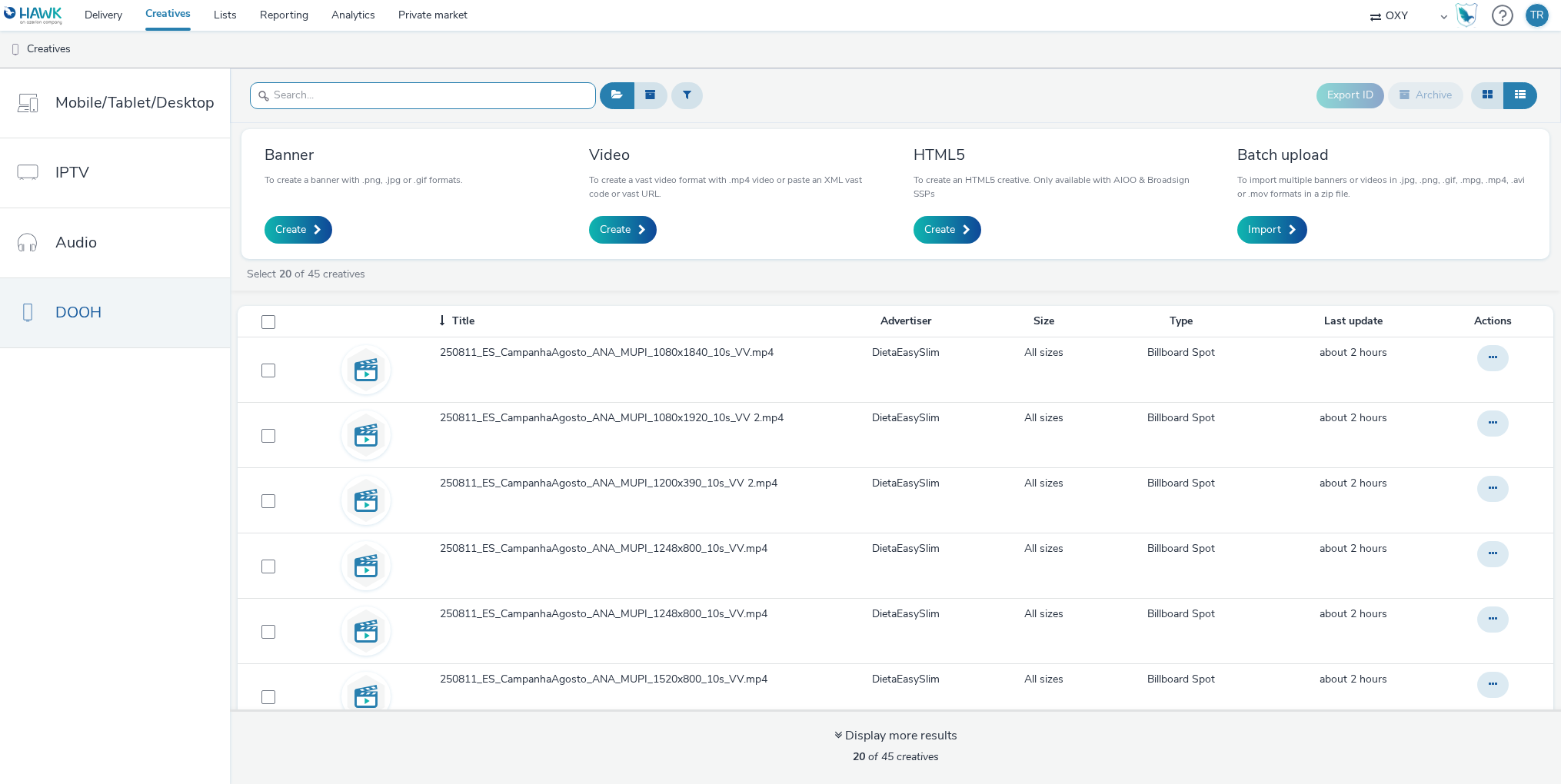
click at [448, 102] on input "text" at bounding box center [423, 95] width 346 height 27
click at [392, 97] on input "text" at bounding box center [423, 95] width 346 height 27
click at [612, 93] on icon at bounding box center [617, 93] width 11 height 10
click at [406, 92] on input "text" at bounding box center [423, 95] width 346 height 27
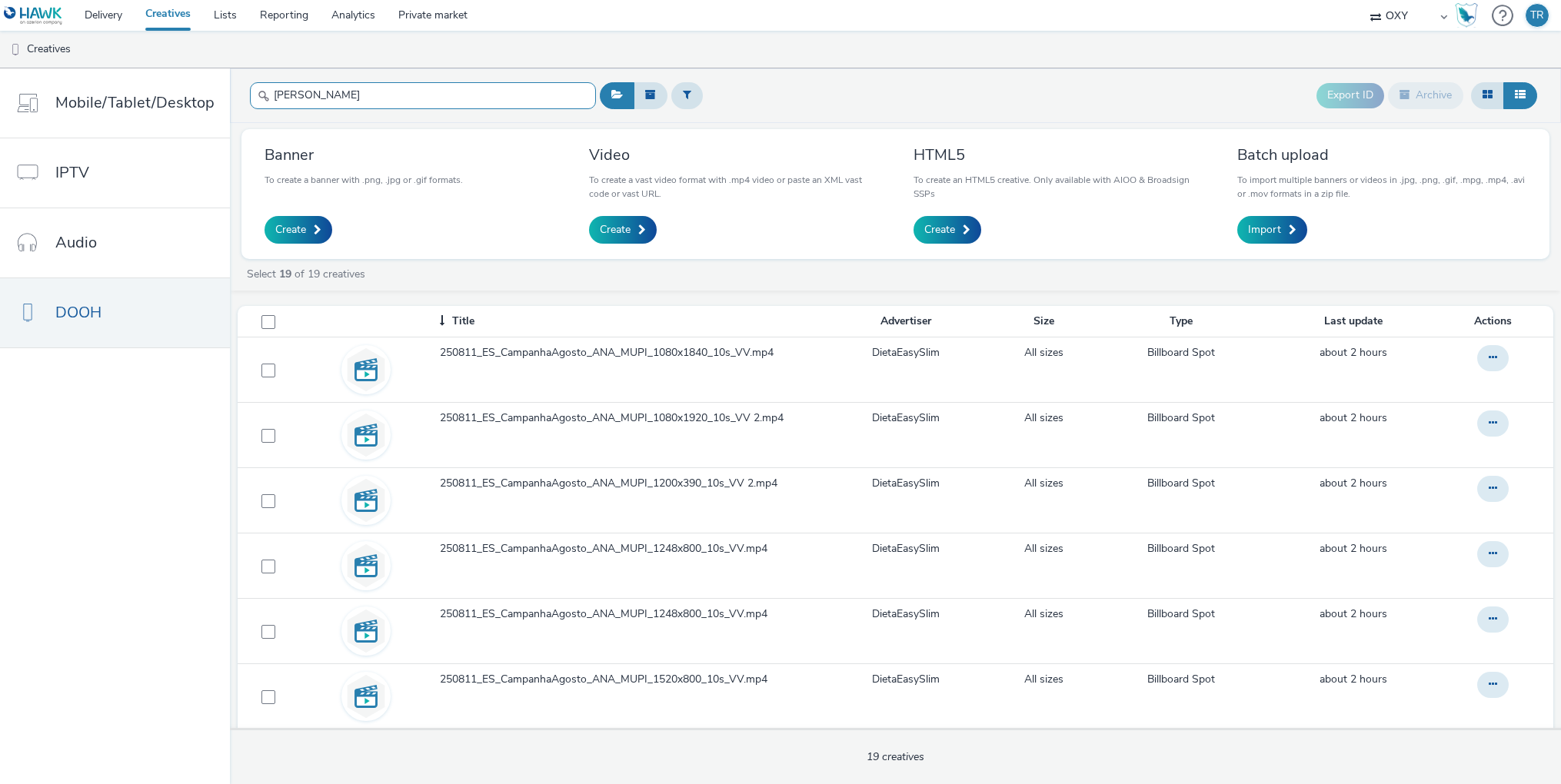
type input "[PERSON_NAME]"
click at [926, 73] on header "[PERSON_NAME] Export ID Archive" at bounding box center [896, 95] width 1331 height 55
click at [940, 57] on ul "Creatives" at bounding box center [780, 49] width 1561 height 37
click at [1131, 97] on div "Export ID Archive" at bounding box center [1067, 95] width 945 height 38
click at [613, 225] on span "Create" at bounding box center [614, 229] width 31 height 15
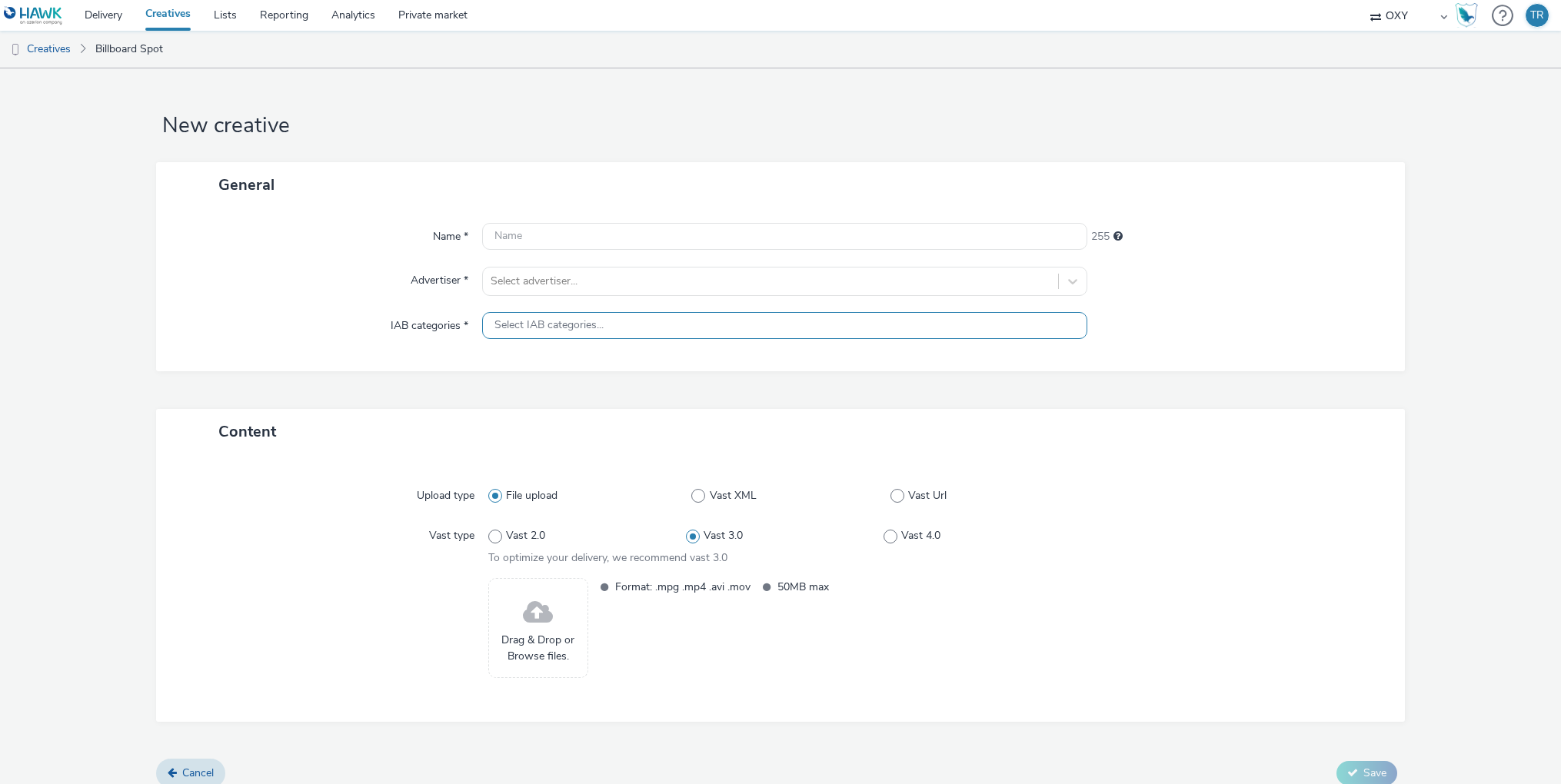
scroll to position [15, 0]
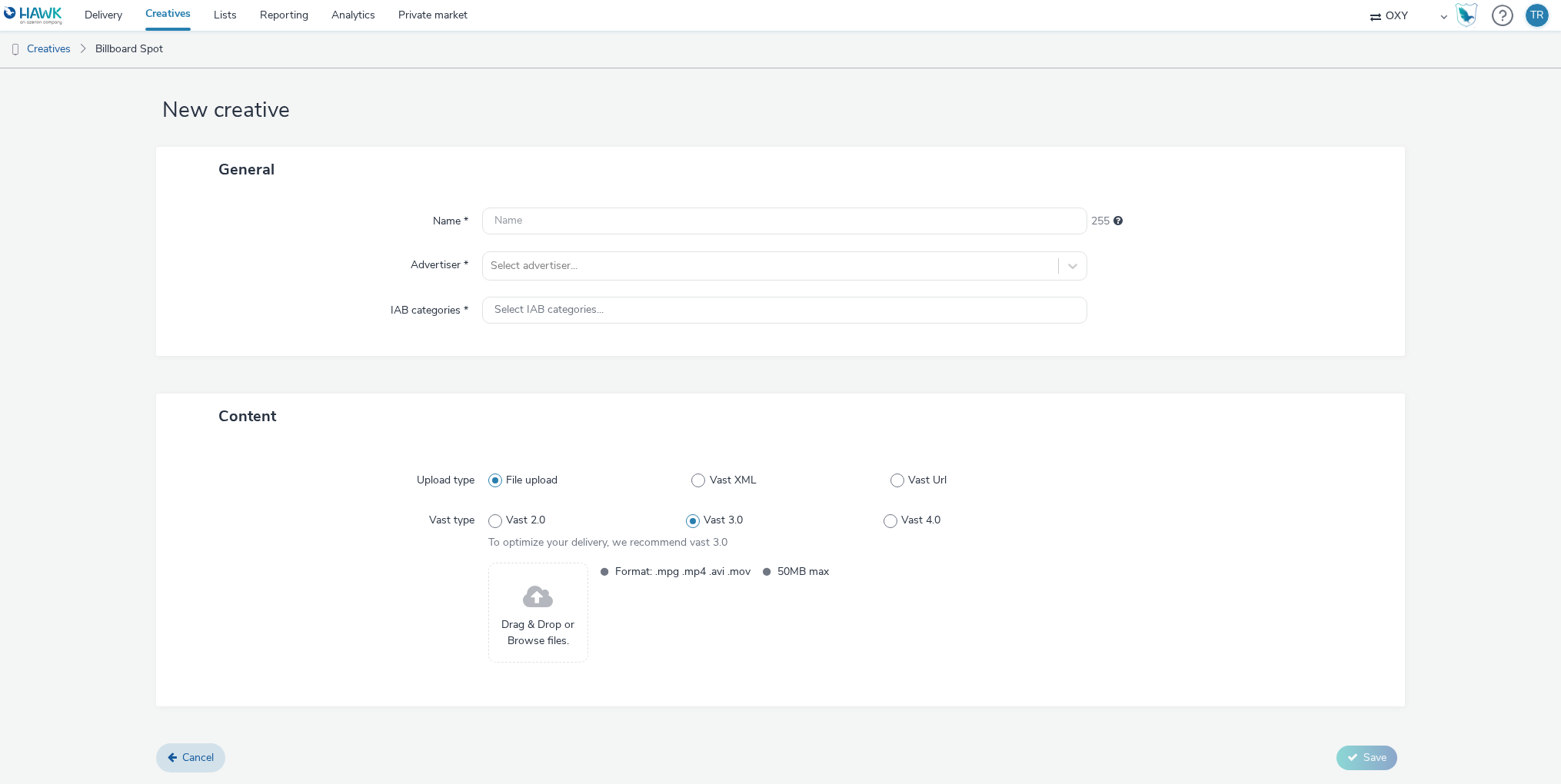
click at [1401, 162] on form "New creative General Name * 255 Advertiser * Select advertiser... IAB categorie…" at bounding box center [780, 418] width 1561 height 731
click at [167, 14] on link "Creatives" at bounding box center [168, 15] width 68 height 31
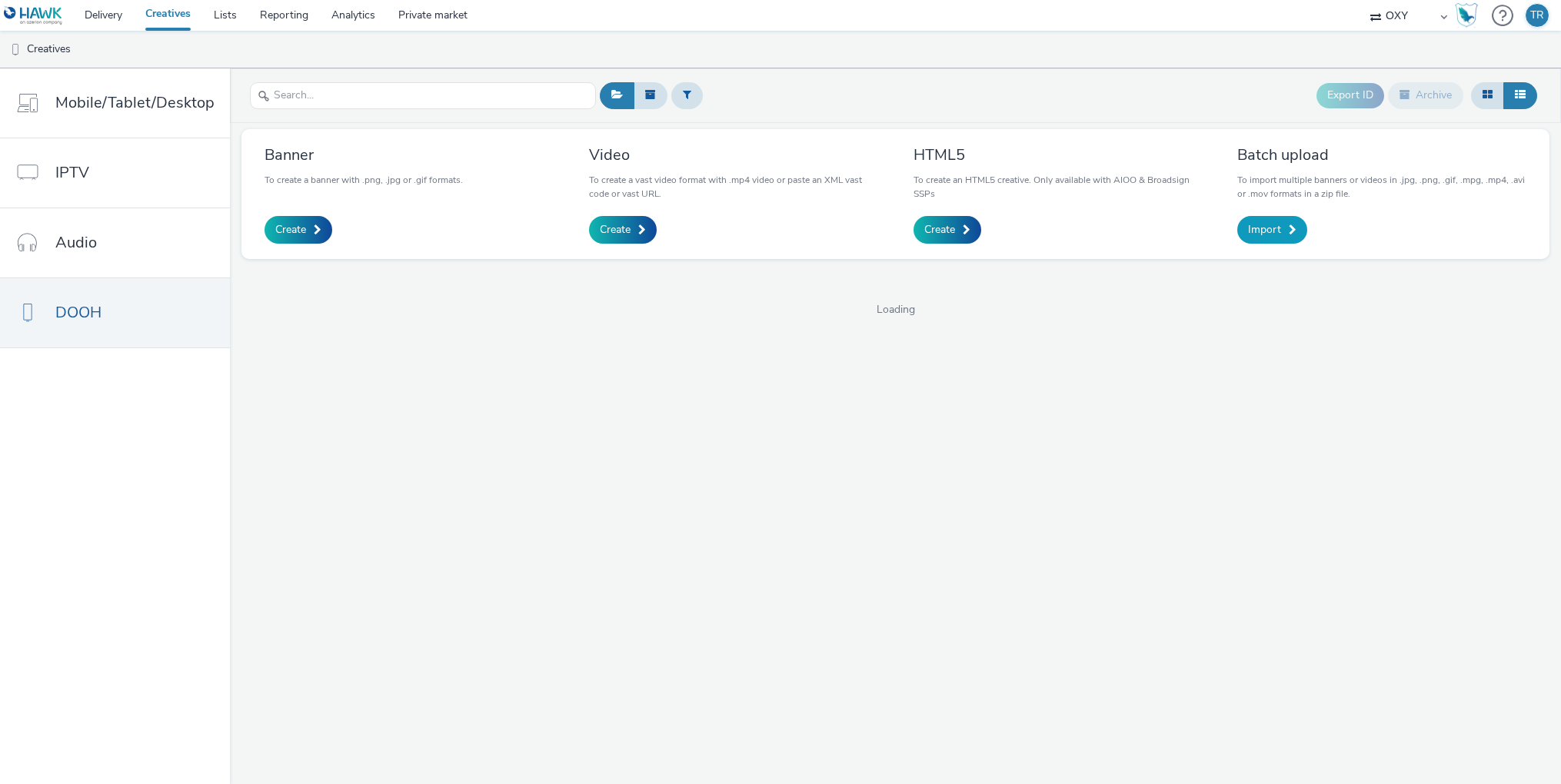
click at [1291, 236] on link "Import" at bounding box center [1272, 229] width 70 height 27
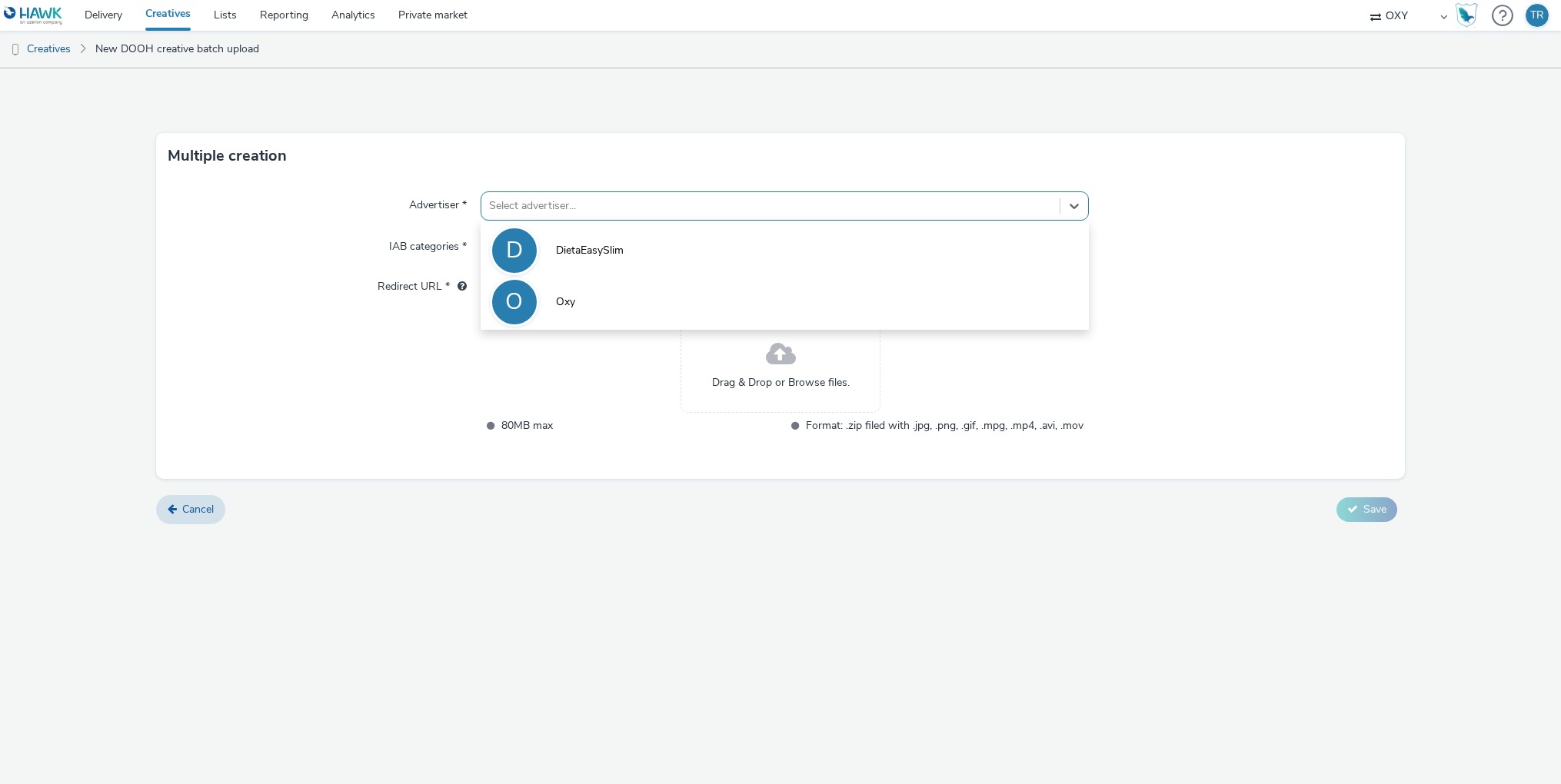
click at [546, 192] on div "Select advertiser..." at bounding box center [784, 206] width 608 height 29
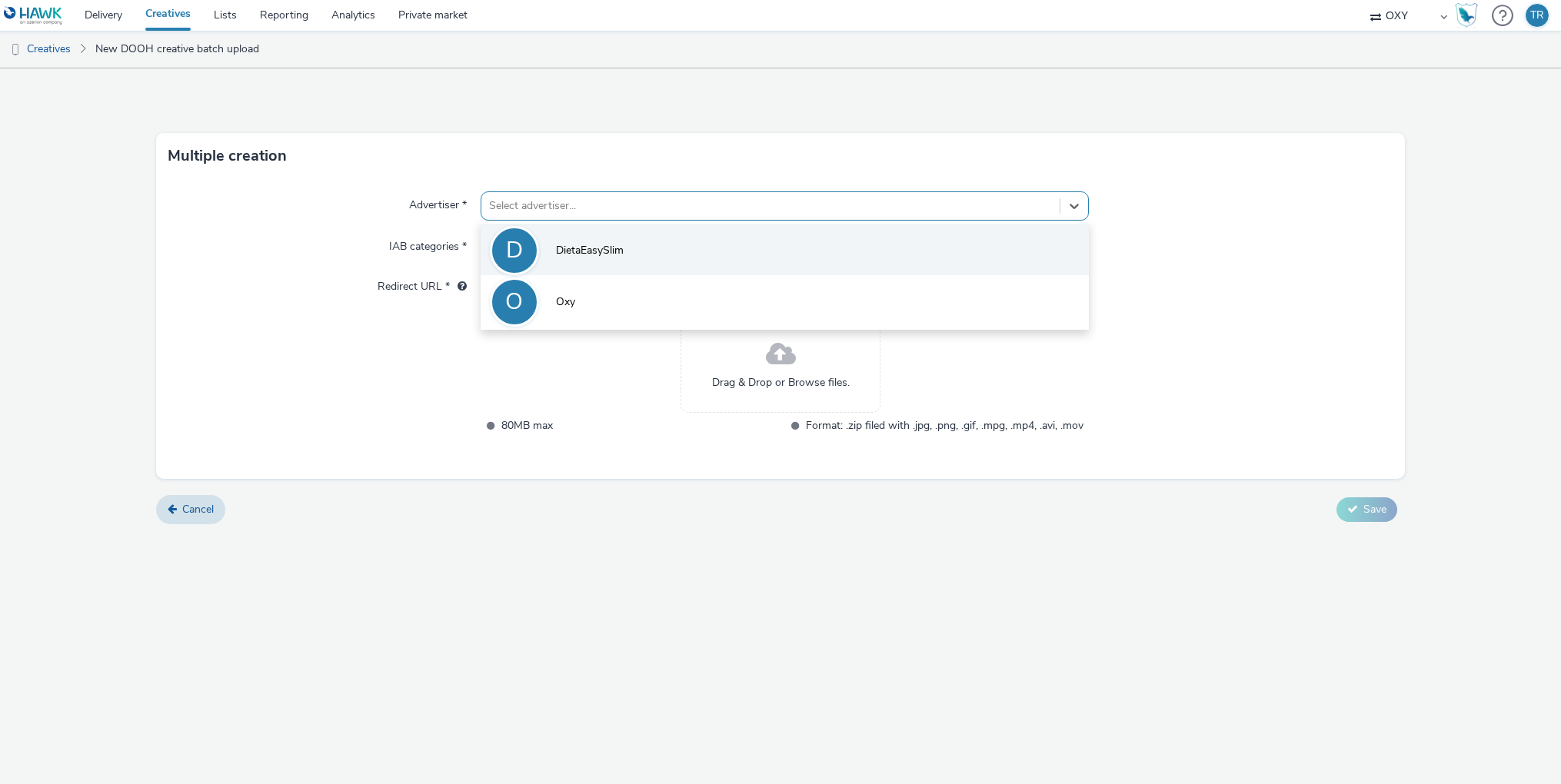
click at [567, 244] on span "DietaEasySlim" at bounding box center [590, 250] width 68 height 15
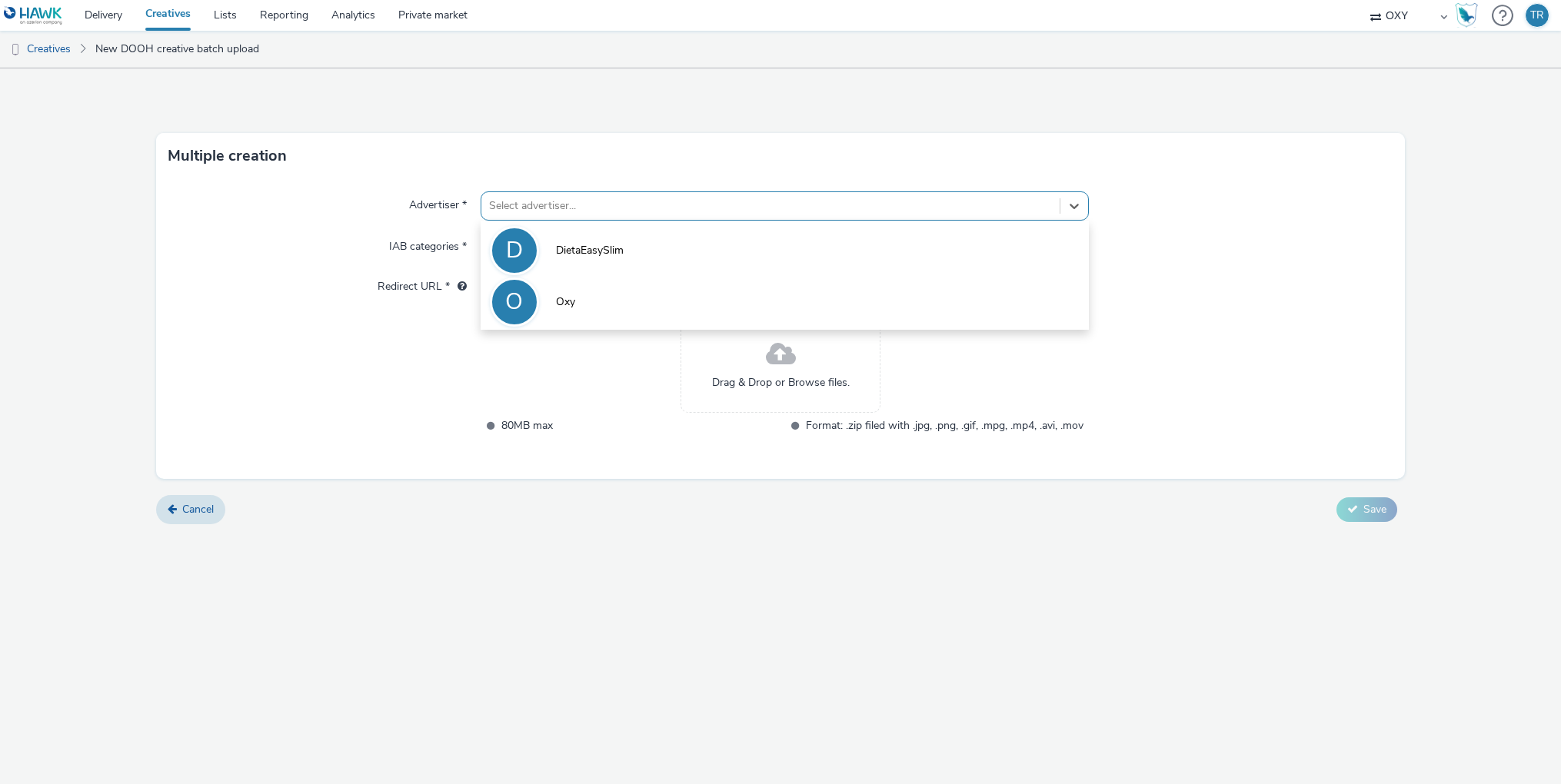
type input "[URL][DOMAIN_NAME]"
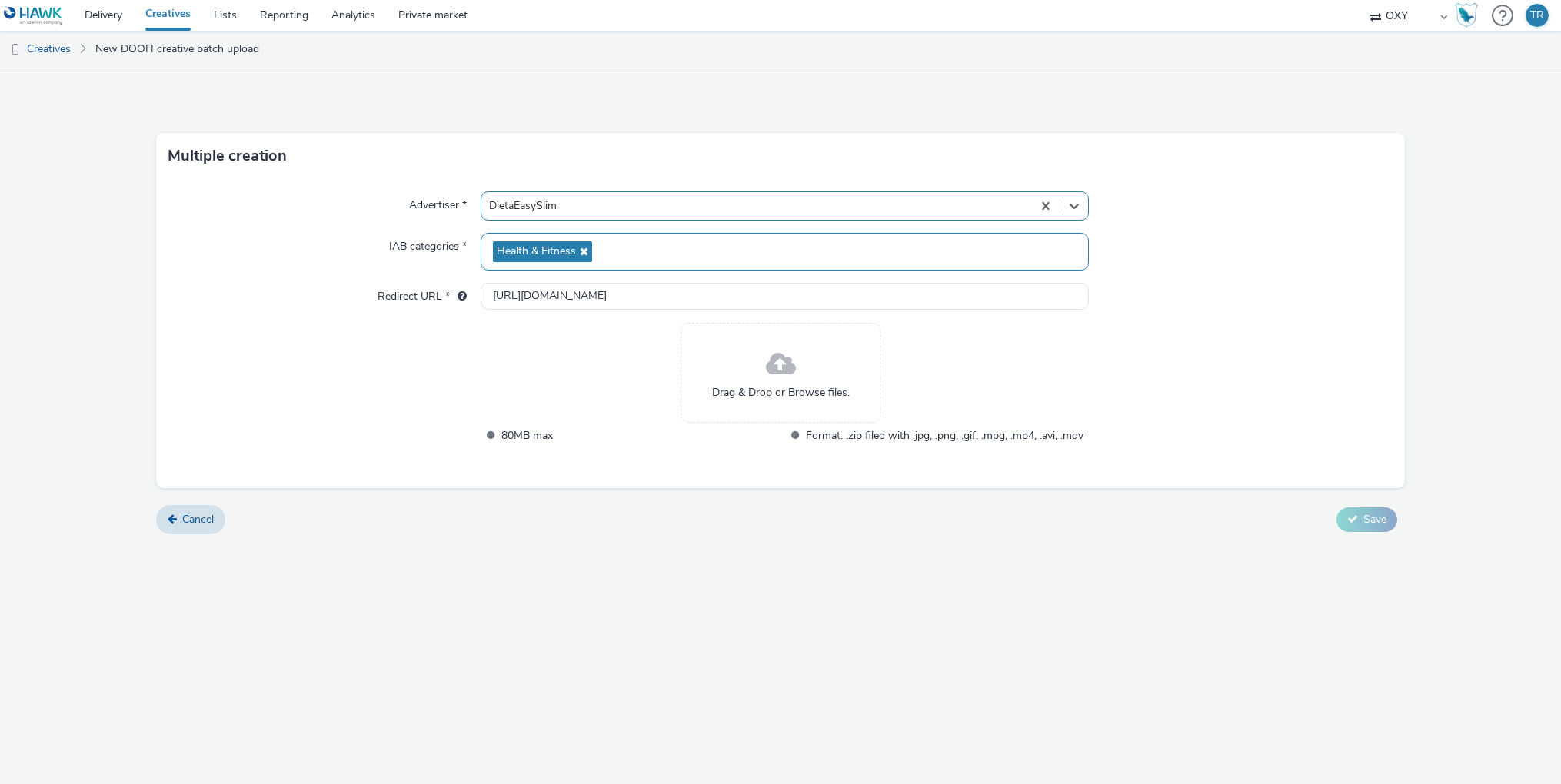
click at [538, 245] on span "Health & Fitness" at bounding box center [536, 252] width 79 height 13
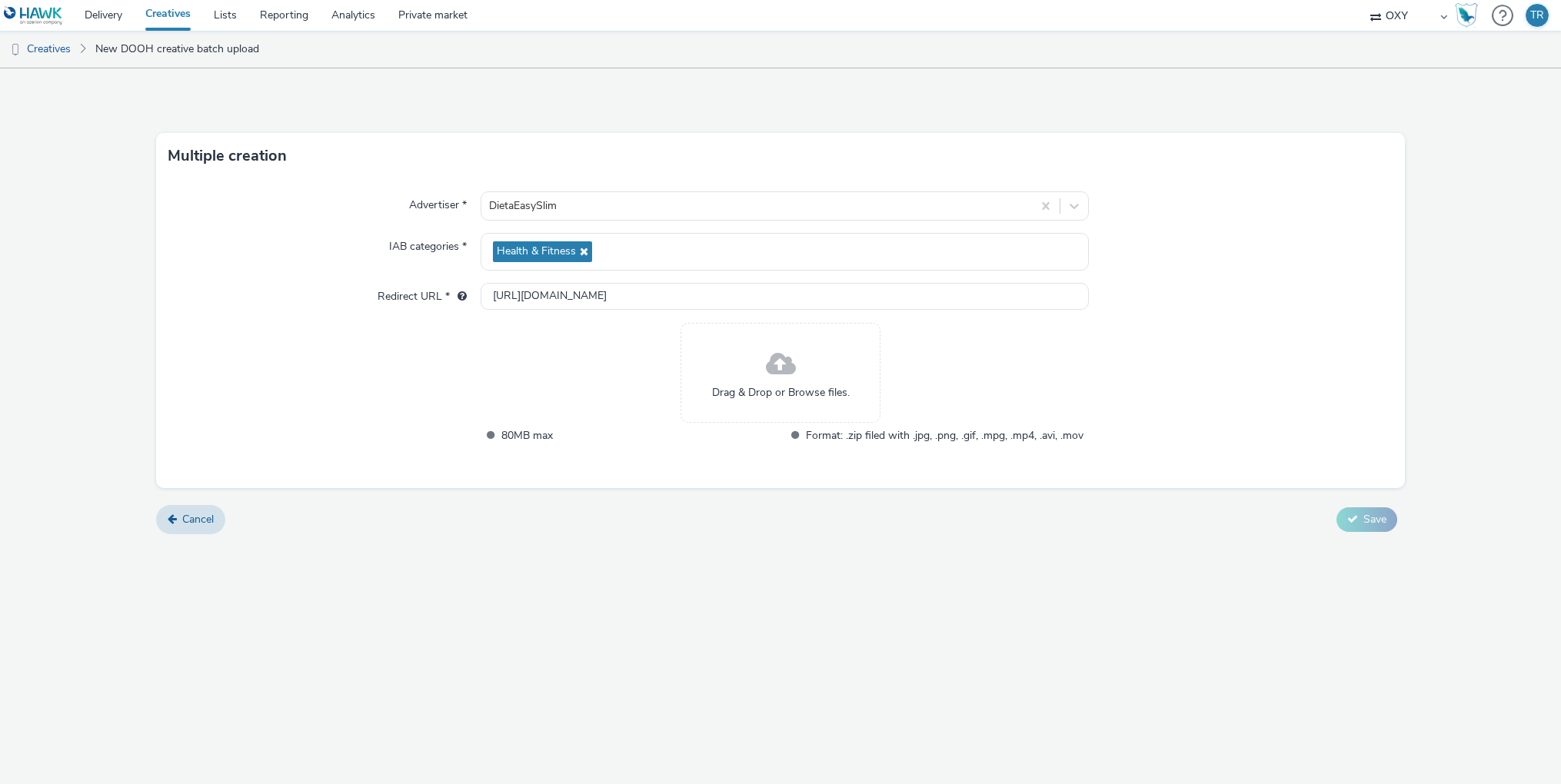
click at [757, 375] on div "Drag & Drop or Browse files." at bounding box center [780, 373] width 200 height 100
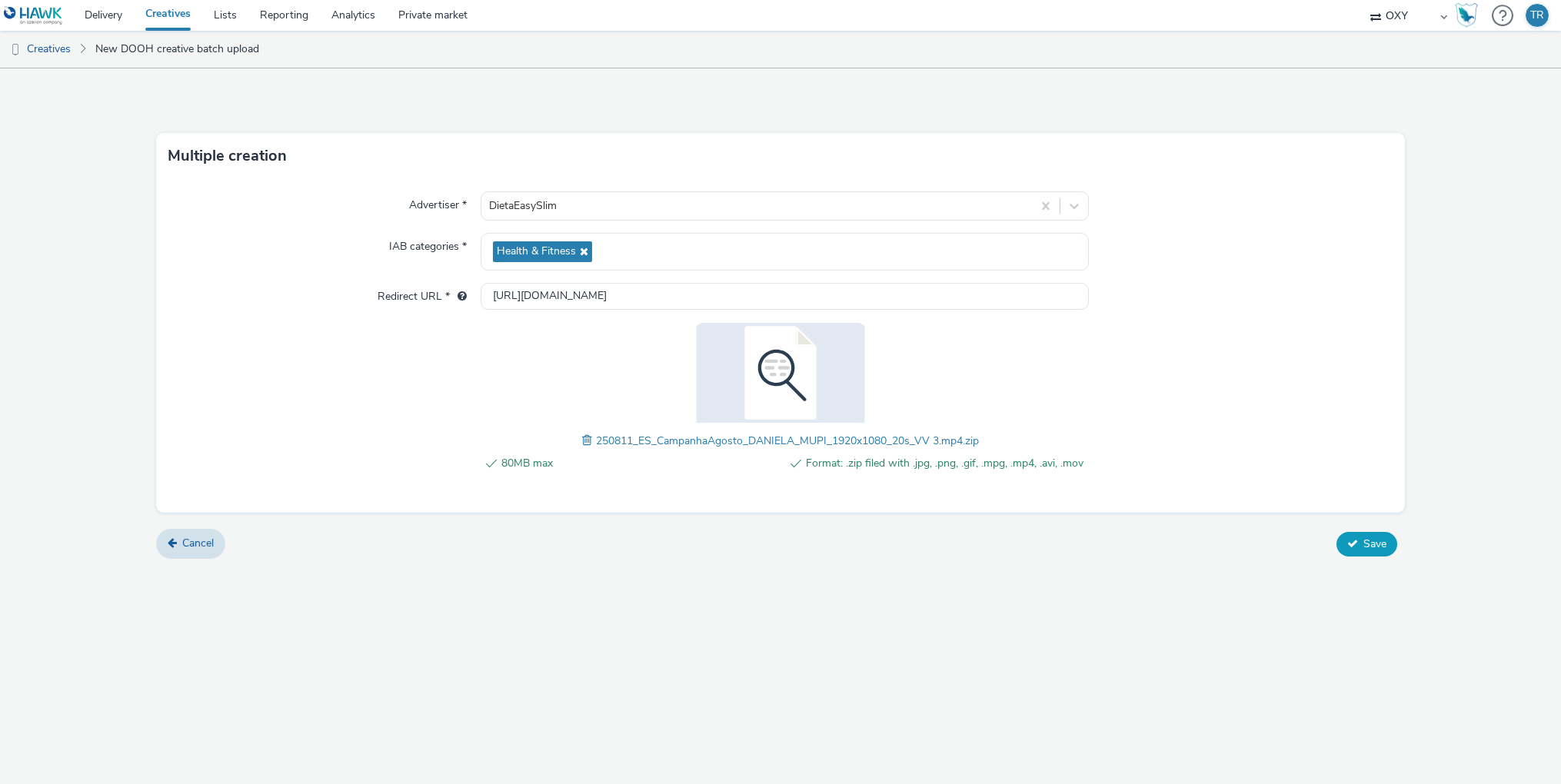
click at [1356, 544] on icon at bounding box center [1351, 542] width 10 height 10
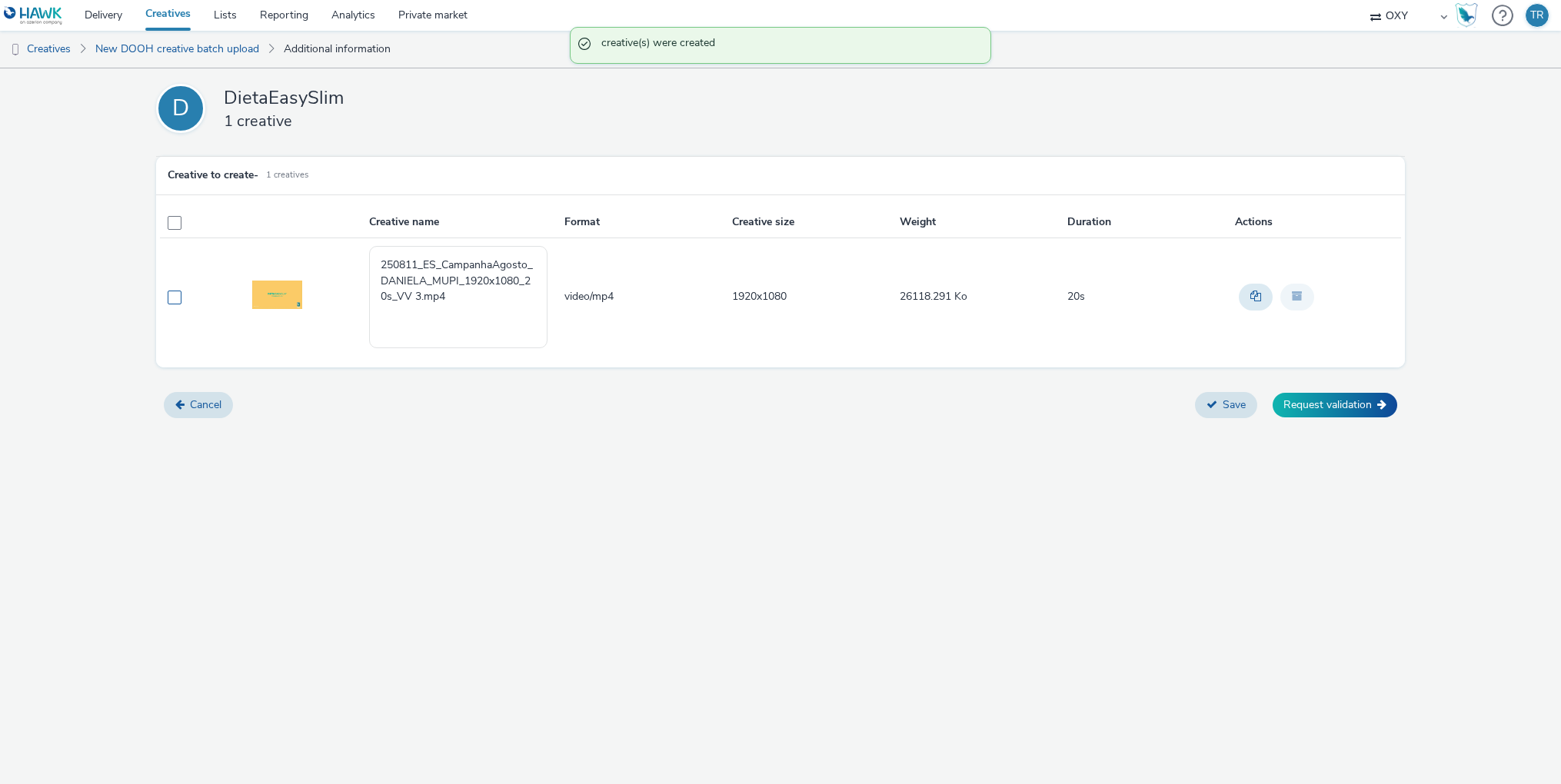
click at [174, 299] on span at bounding box center [175, 297] width 14 height 14
checkbox input "true"
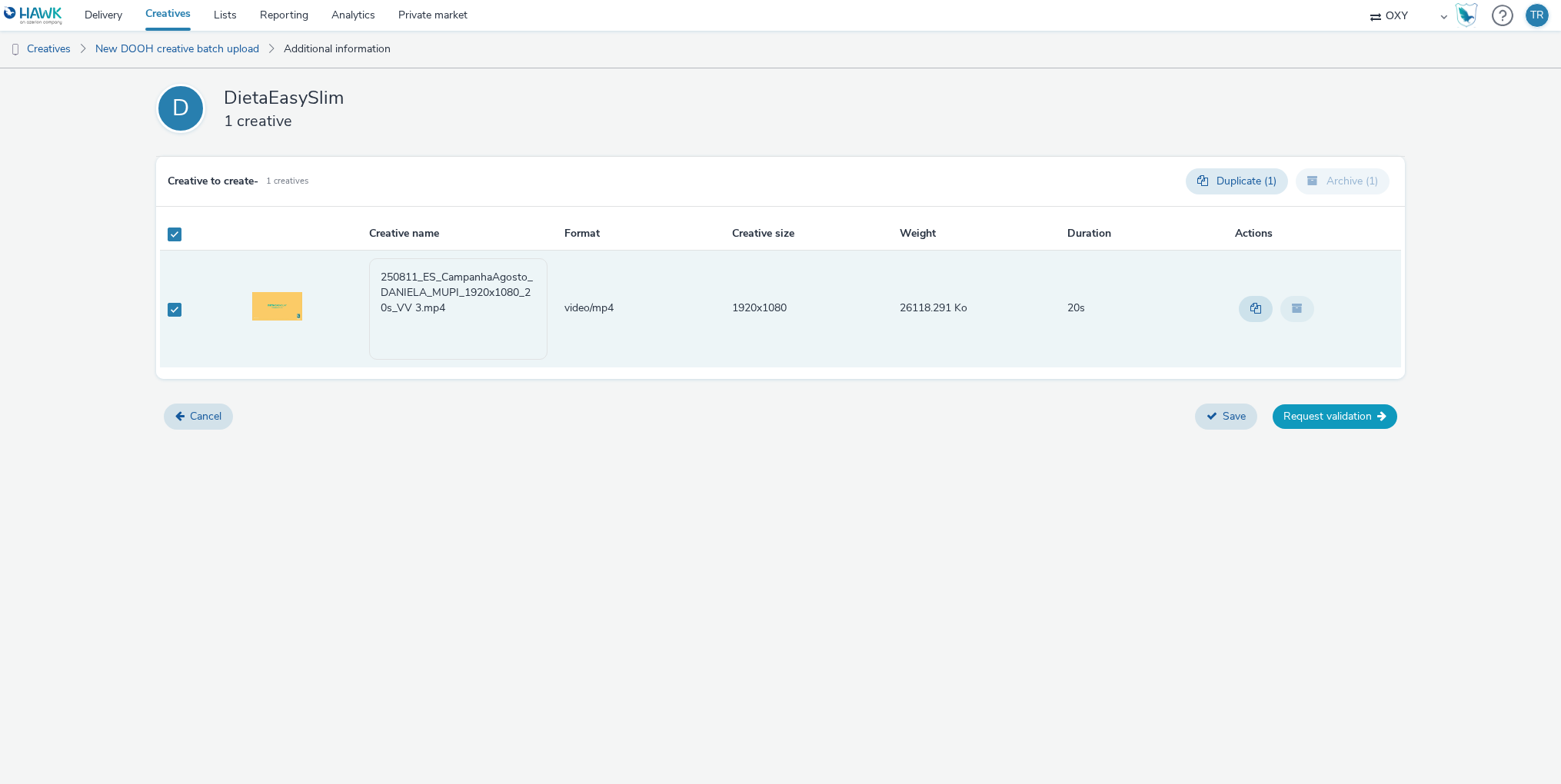
click at [1328, 421] on button "Request validation" at bounding box center [1334, 416] width 125 height 25
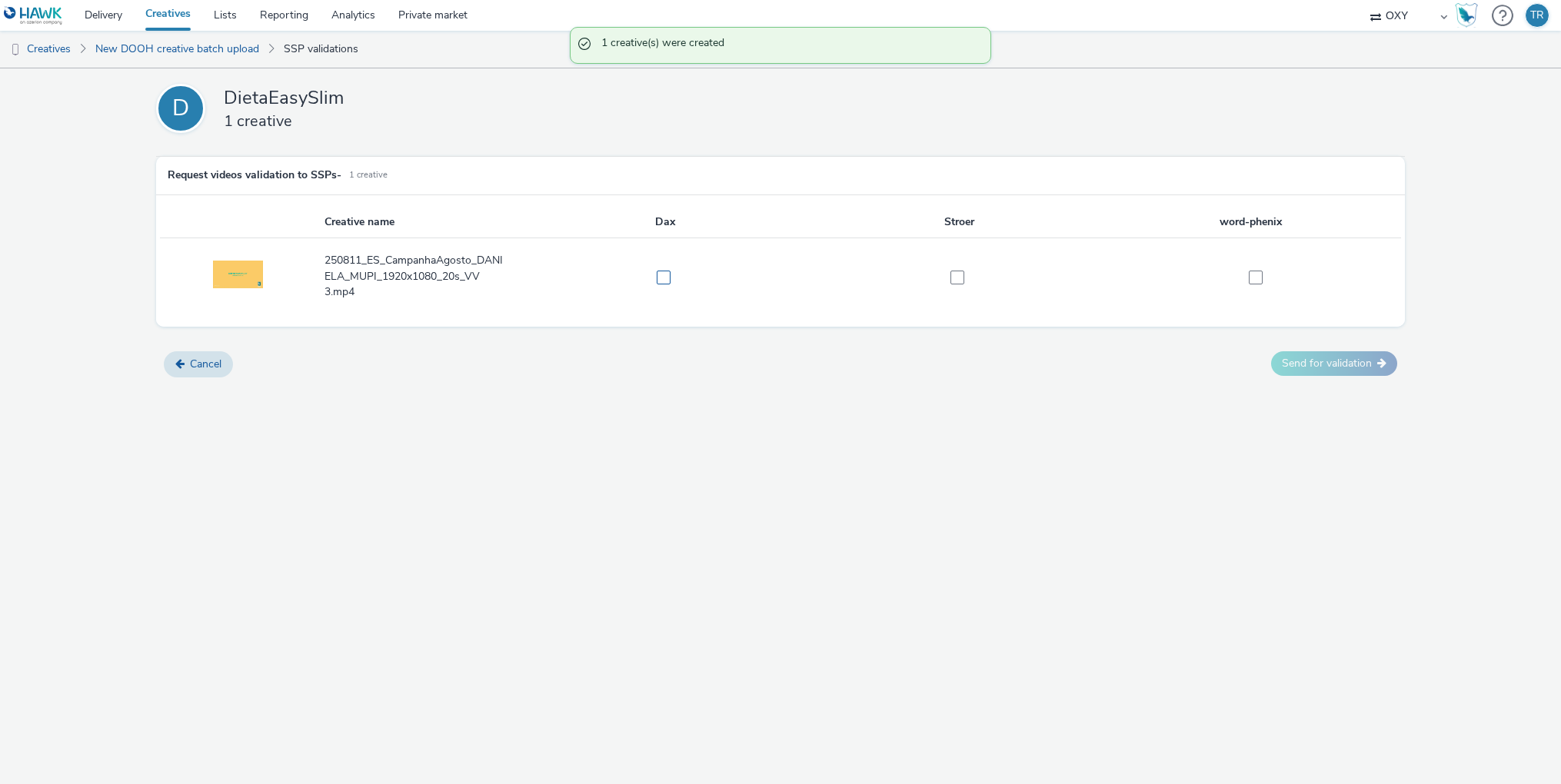
drag, startPoint x: 665, startPoint y: 279, endPoint x: 735, endPoint y: 277, distance: 70.0
click at [666, 279] on span at bounding box center [663, 277] width 14 height 14
checkbox input "true"
drag, startPoint x: 960, startPoint y: 275, endPoint x: 1048, endPoint y: 277, distance: 88.0
click at [960, 275] on span at bounding box center [957, 277] width 14 height 14
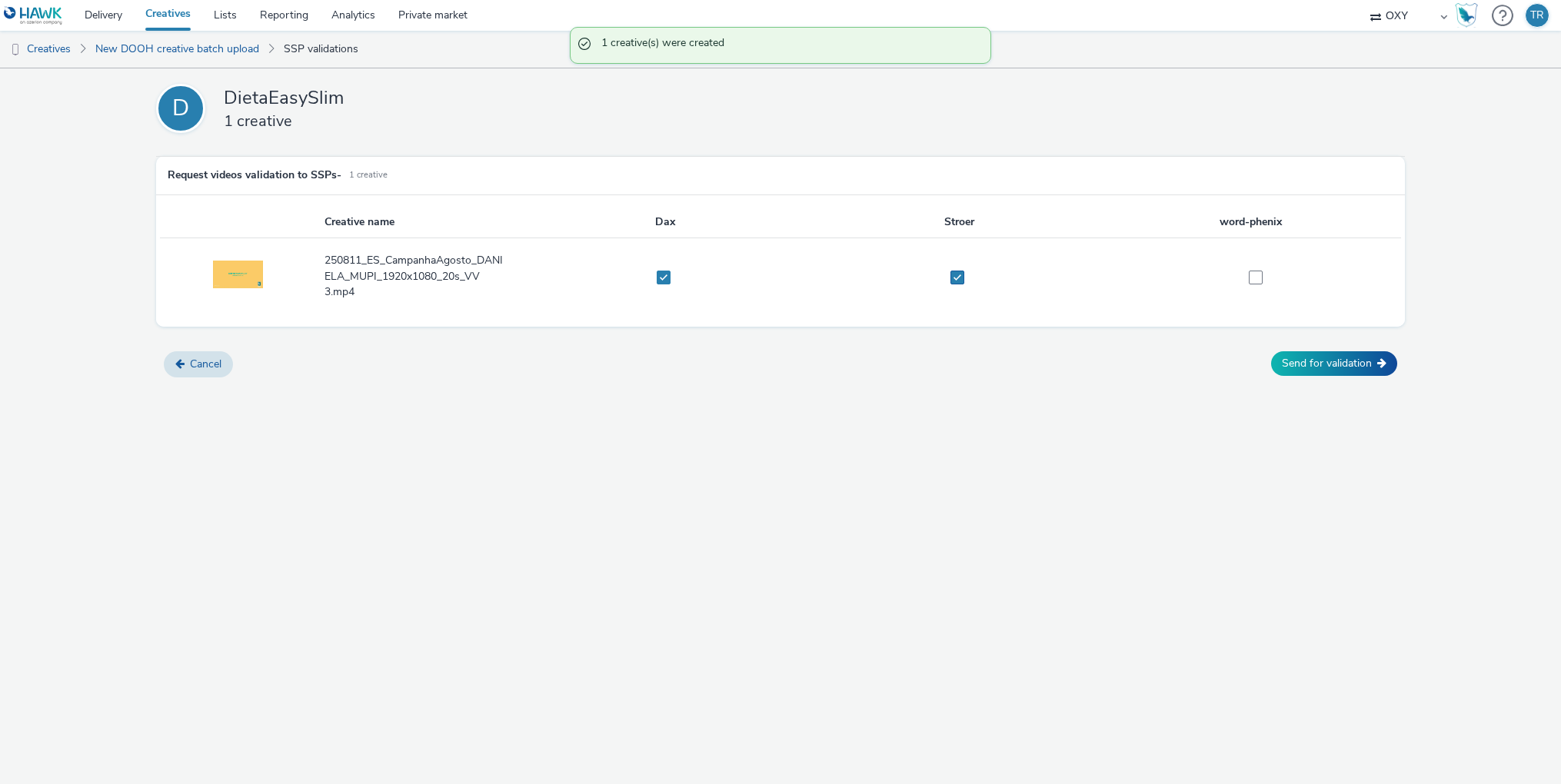
checkbox input "true"
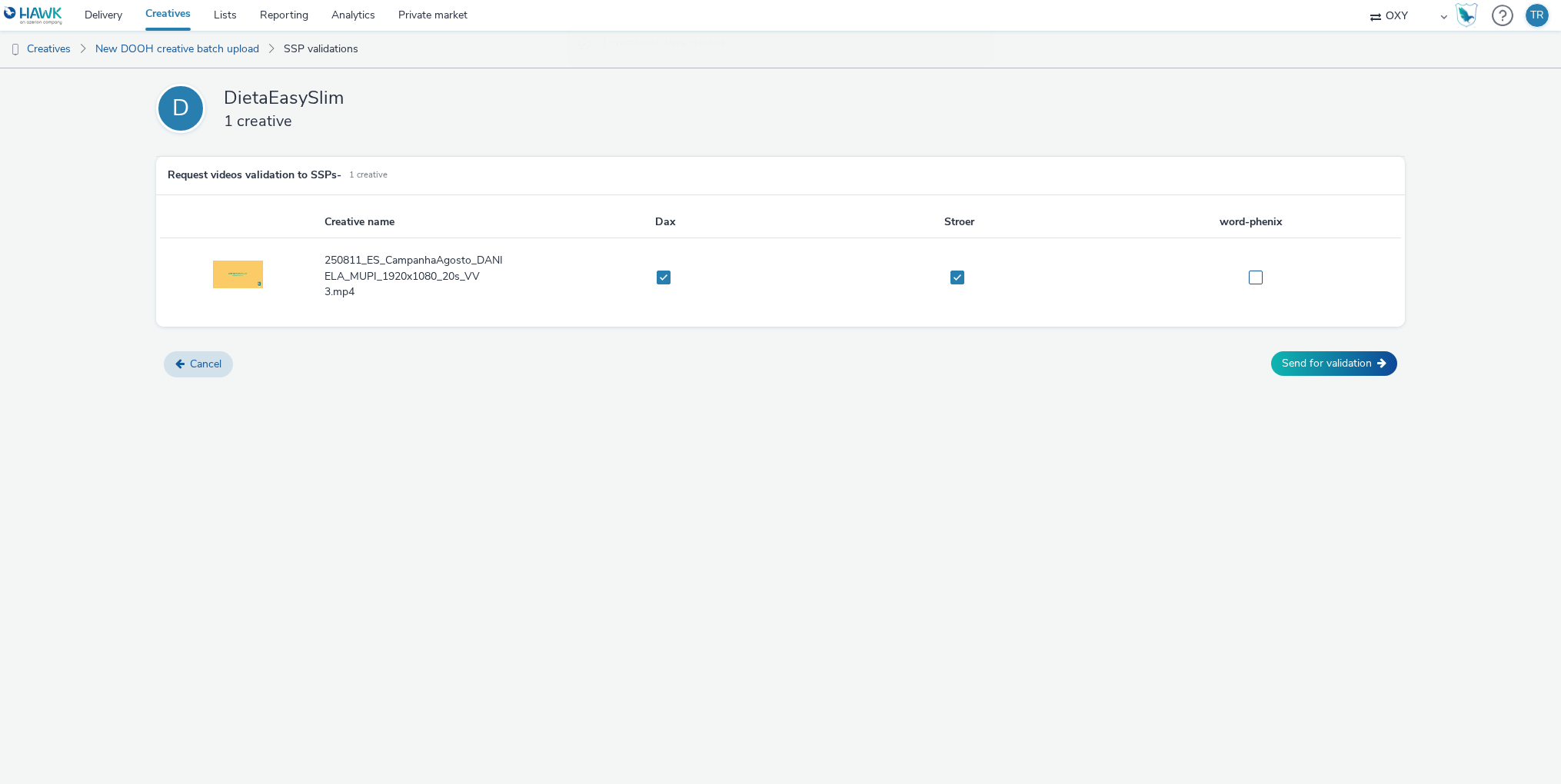
click at [1263, 278] on label at bounding box center [1250, 276] width 285 height 15
checkbox input "true"
click at [1350, 359] on button "Send for validation" at bounding box center [1334, 363] width 126 height 25
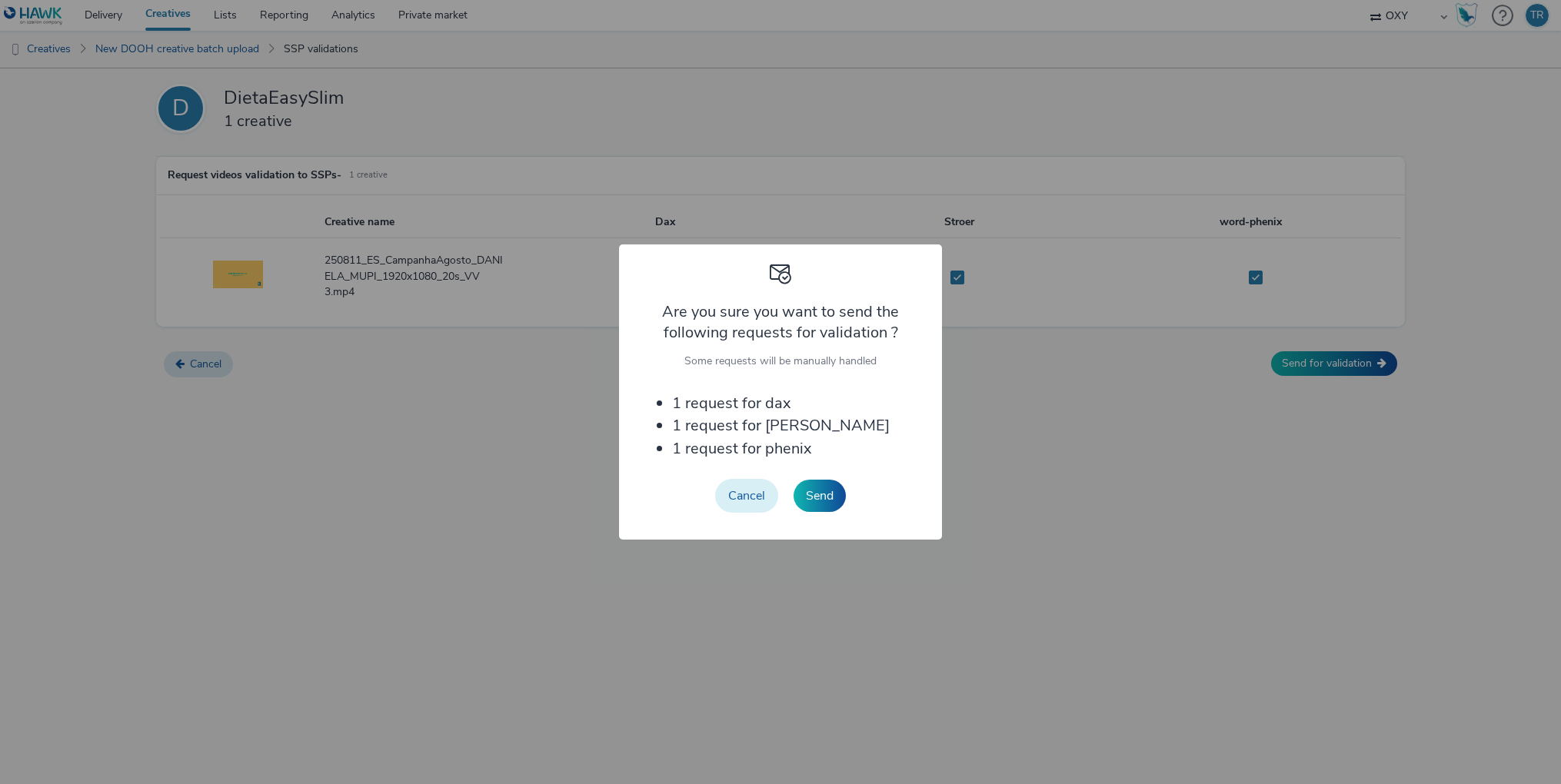
click at [752, 499] on button "Cancel" at bounding box center [747, 495] width 63 height 34
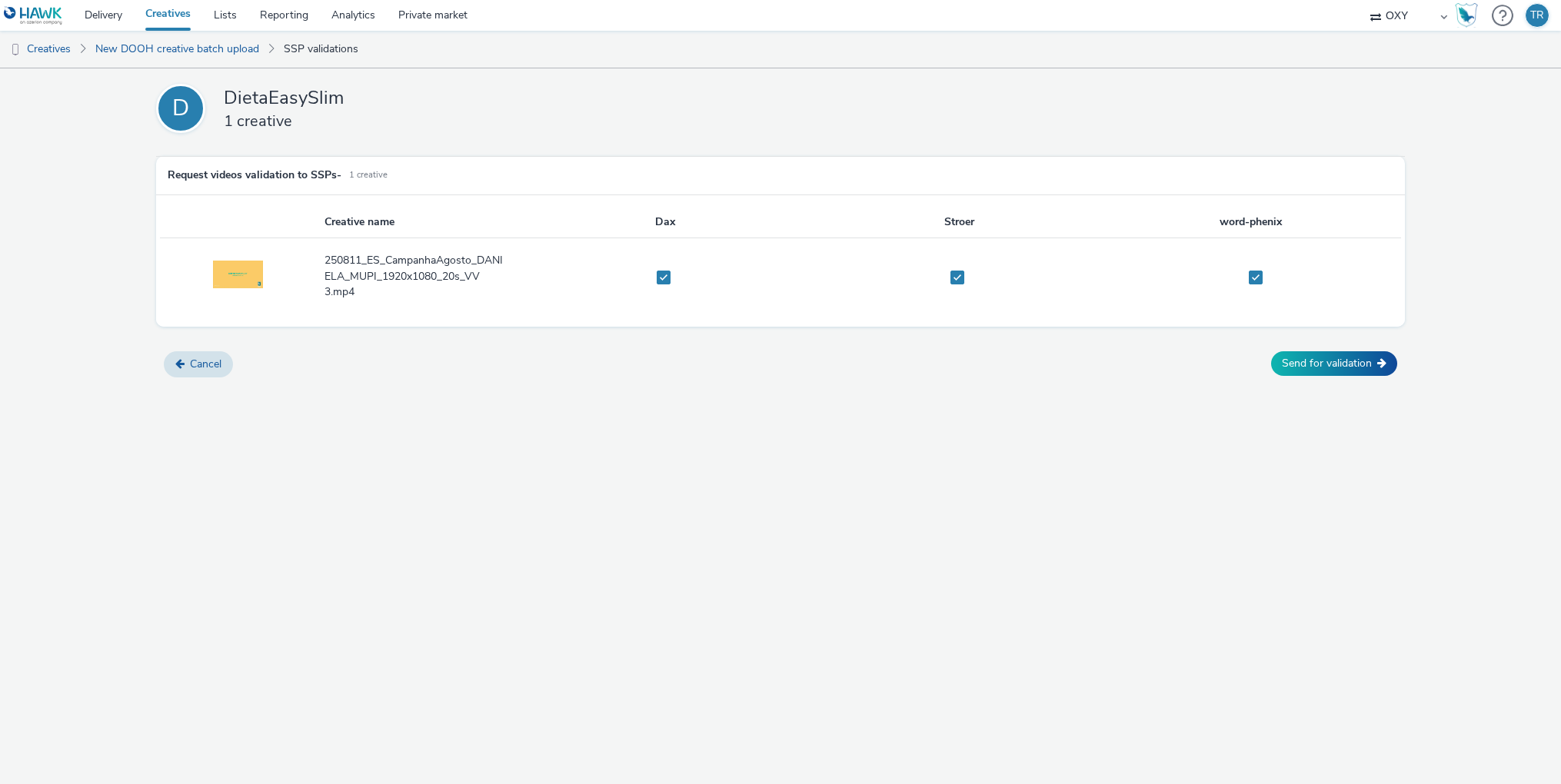
drag, startPoint x: 658, startPoint y: 280, endPoint x: 750, endPoint y: 285, distance: 92.1
click at [660, 280] on span at bounding box center [663, 277] width 14 height 14
checkbox input "false"
click at [956, 279] on span at bounding box center [957, 277] width 14 height 14
checkbox input "false"
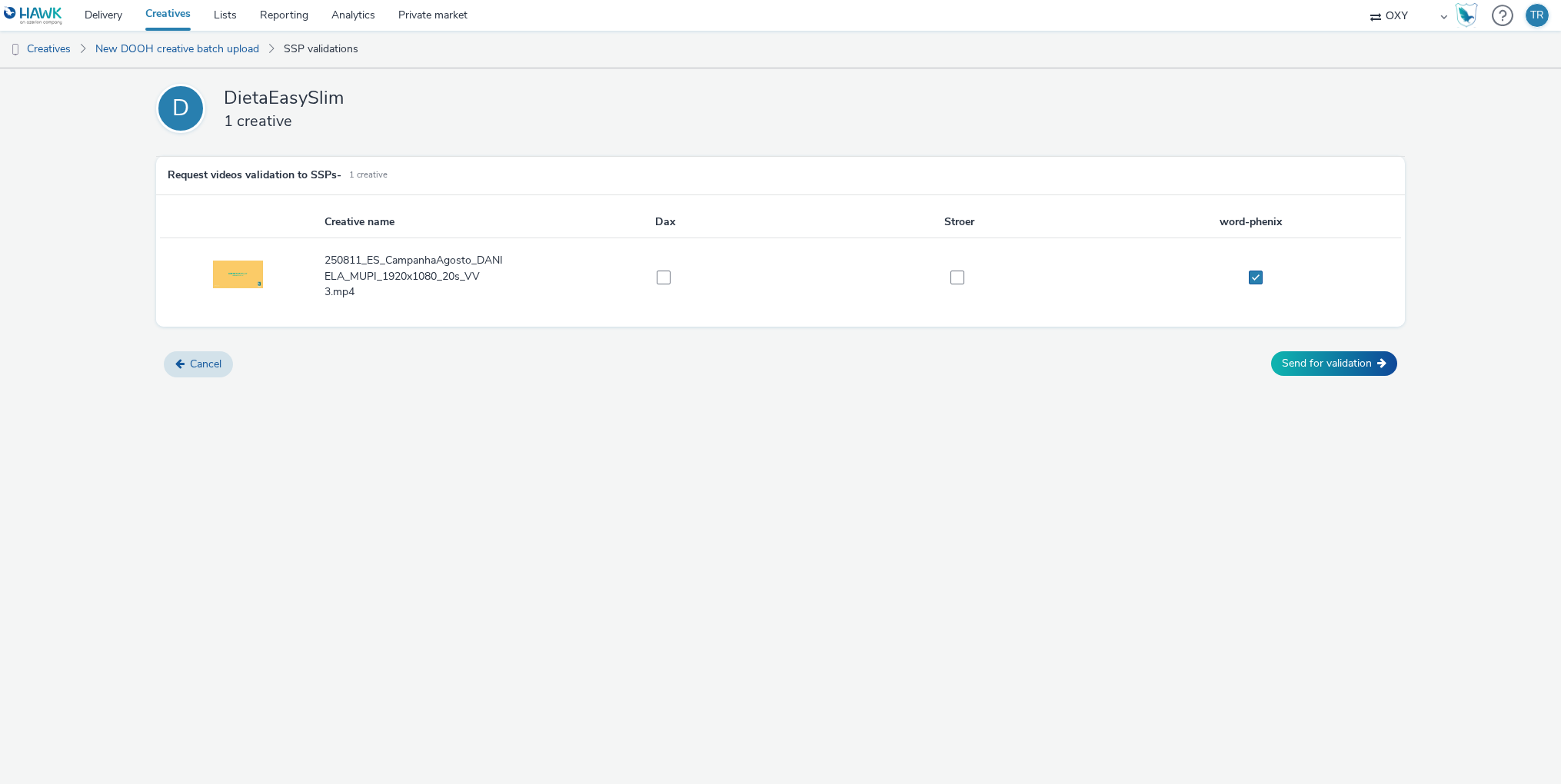
click at [1261, 278] on span at bounding box center [1255, 277] width 14 height 14
checkbox input "false"
click at [1154, 478] on div "D DietaEasySlim 1 creative Request videos validation to SSPs - 1 Creative Creat…" at bounding box center [780, 425] width 1561 height 715
drag, startPoint x: 929, startPoint y: 446, endPoint x: 937, endPoint y: 445, distance: 8.1
click at [929, 446] on div "D DietaEasySlim 1 creative Request videos validation to SSPs - 1 Creative Creat…" at bounding box center [780, 425] width 1561 height 715
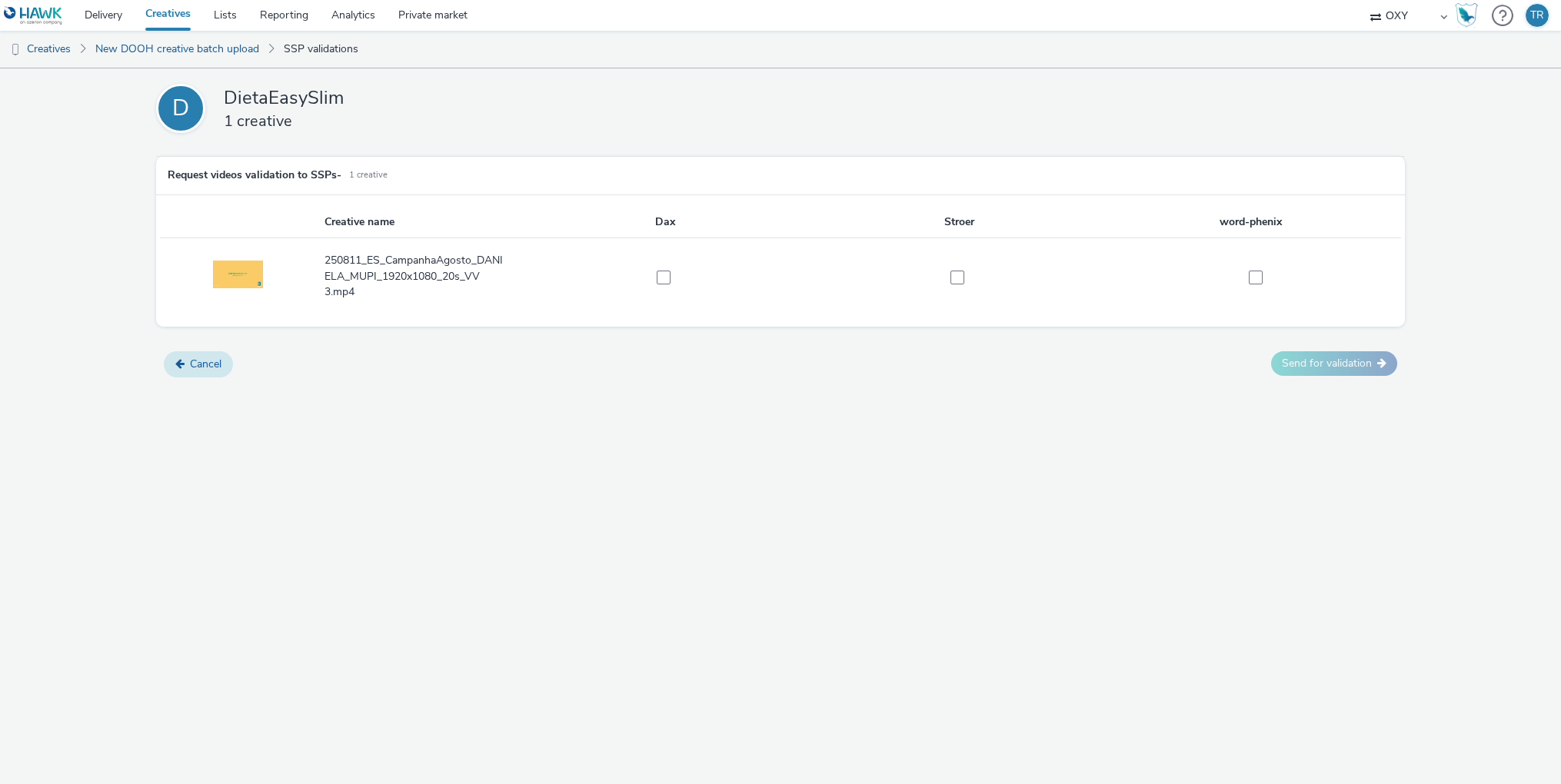
click at [195, 367] on button "Cancel" at bounding box center [198, 364] width 69 height 26
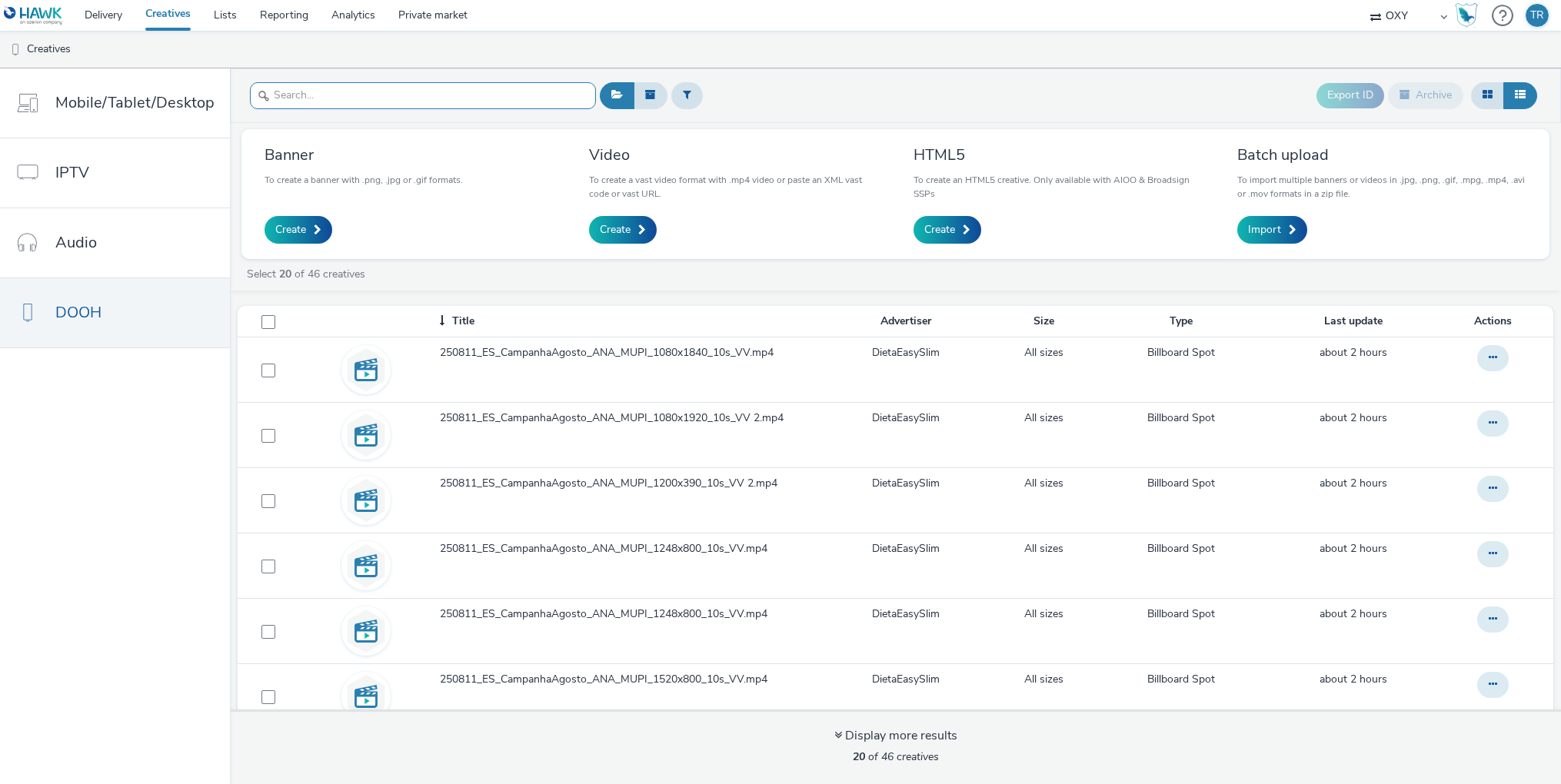
click at [404, 99] on input "text" at bounding box center [423, 95] width 346 height 27
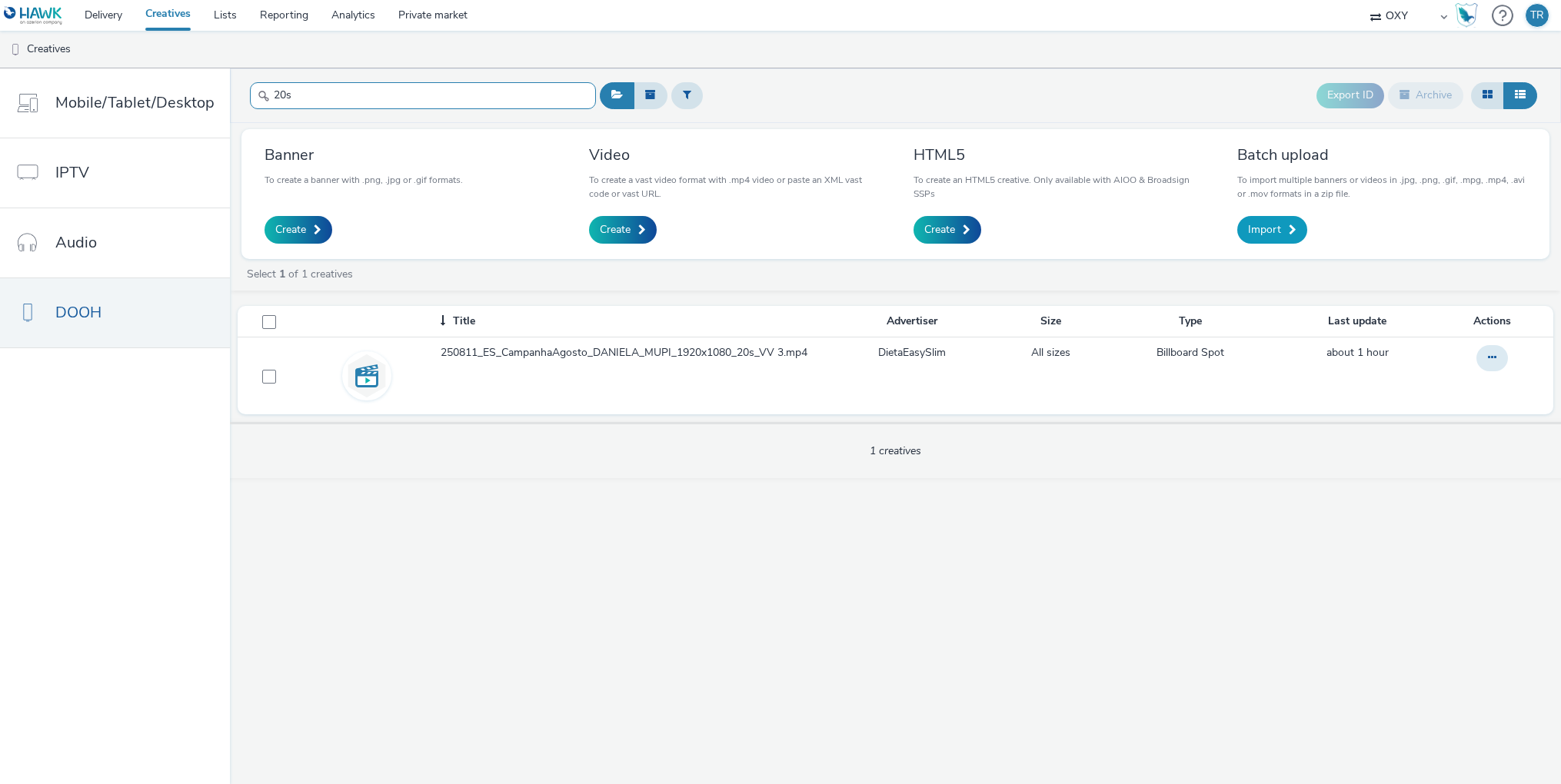
type input "20s"
click at [1267, 224] on span "Import" at bounding box center [1264, 229] width 33 height 15
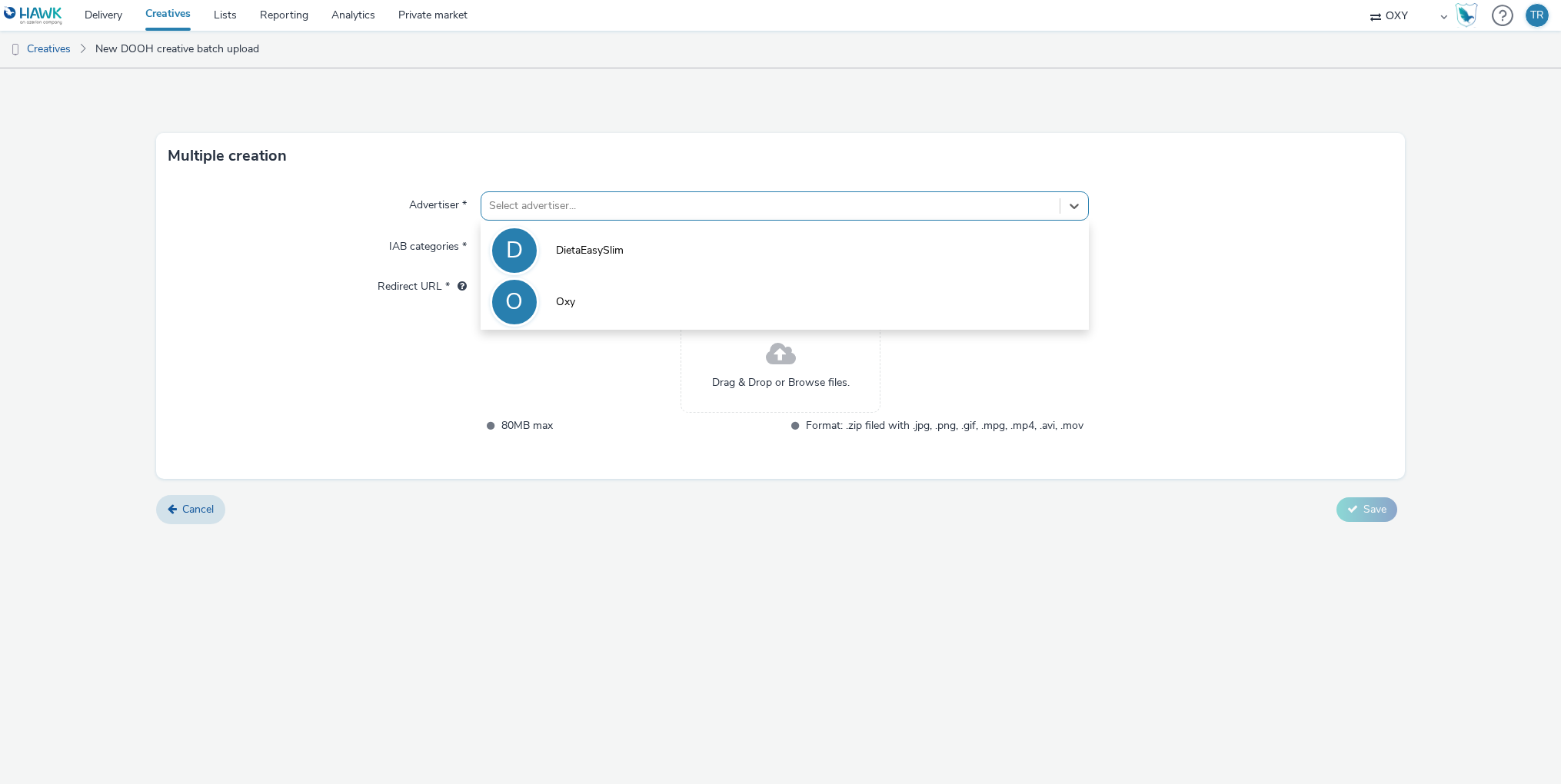
click at [534, 208] on div at bounding box center [770, 207] width 562 height 19
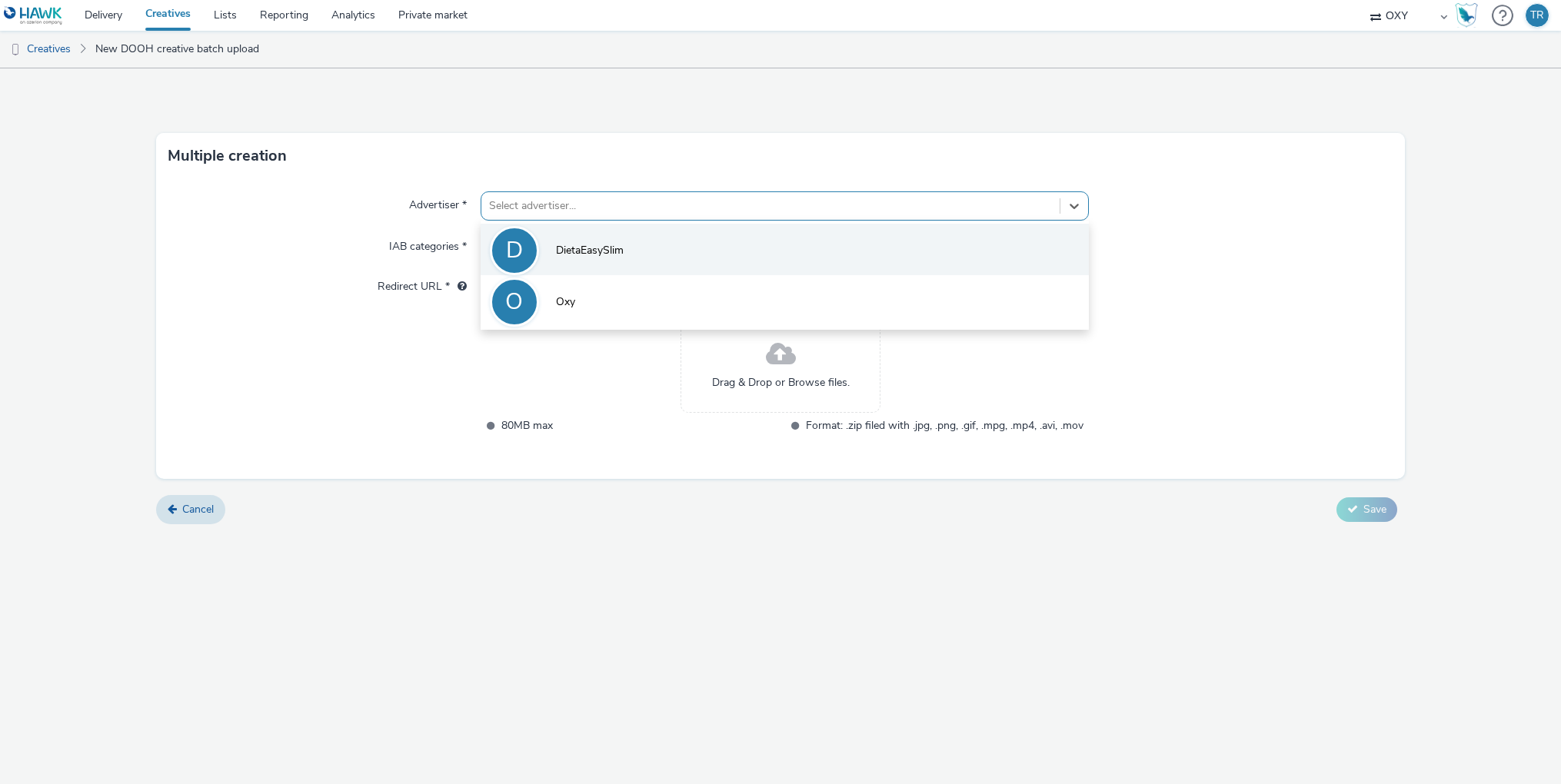
click at [561, 247] on span "DietaEasySlim" at bounding box center [590, 250] width 68 height 15
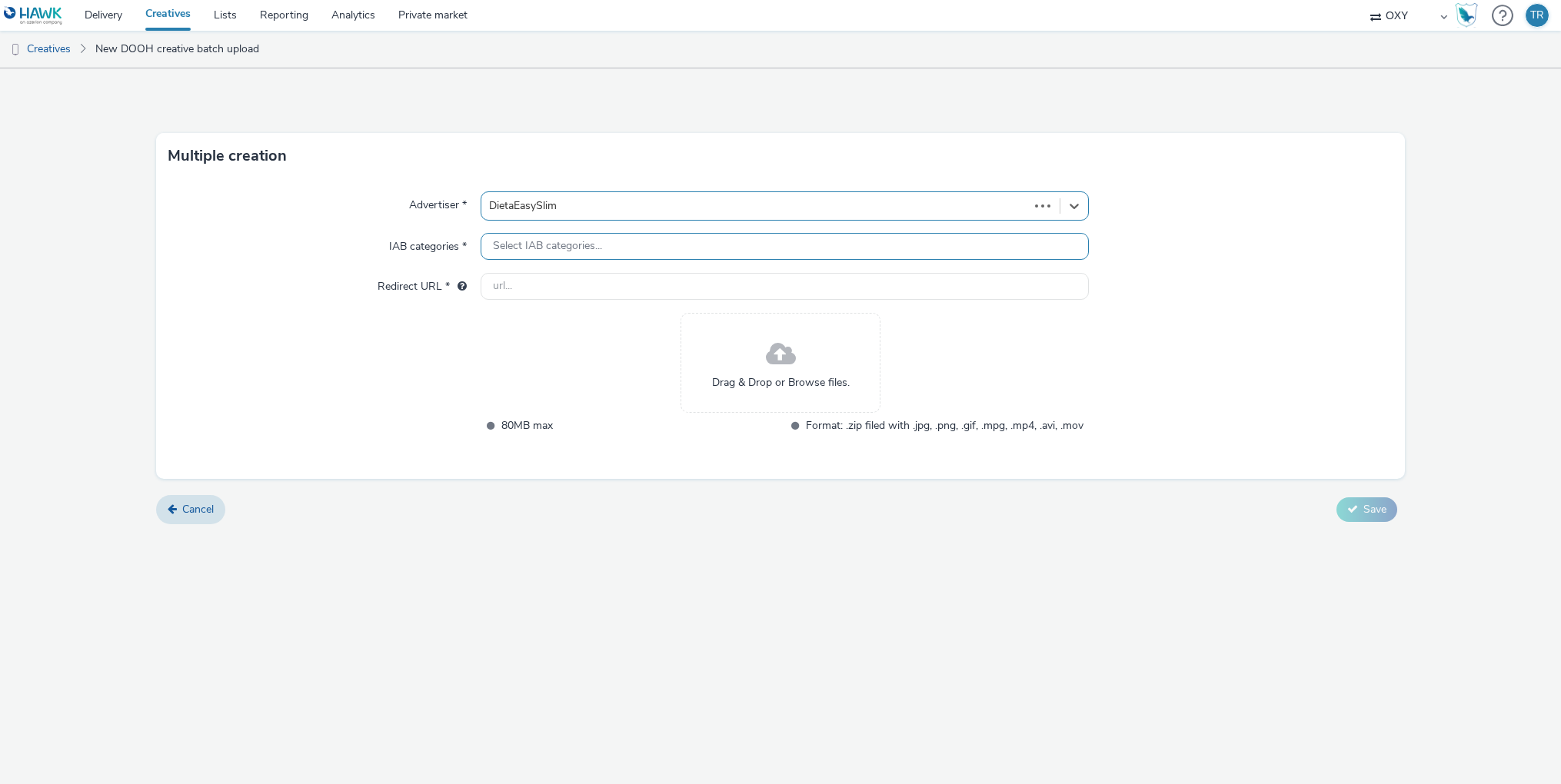
type input "[URL][DOMAIN_NAME]"
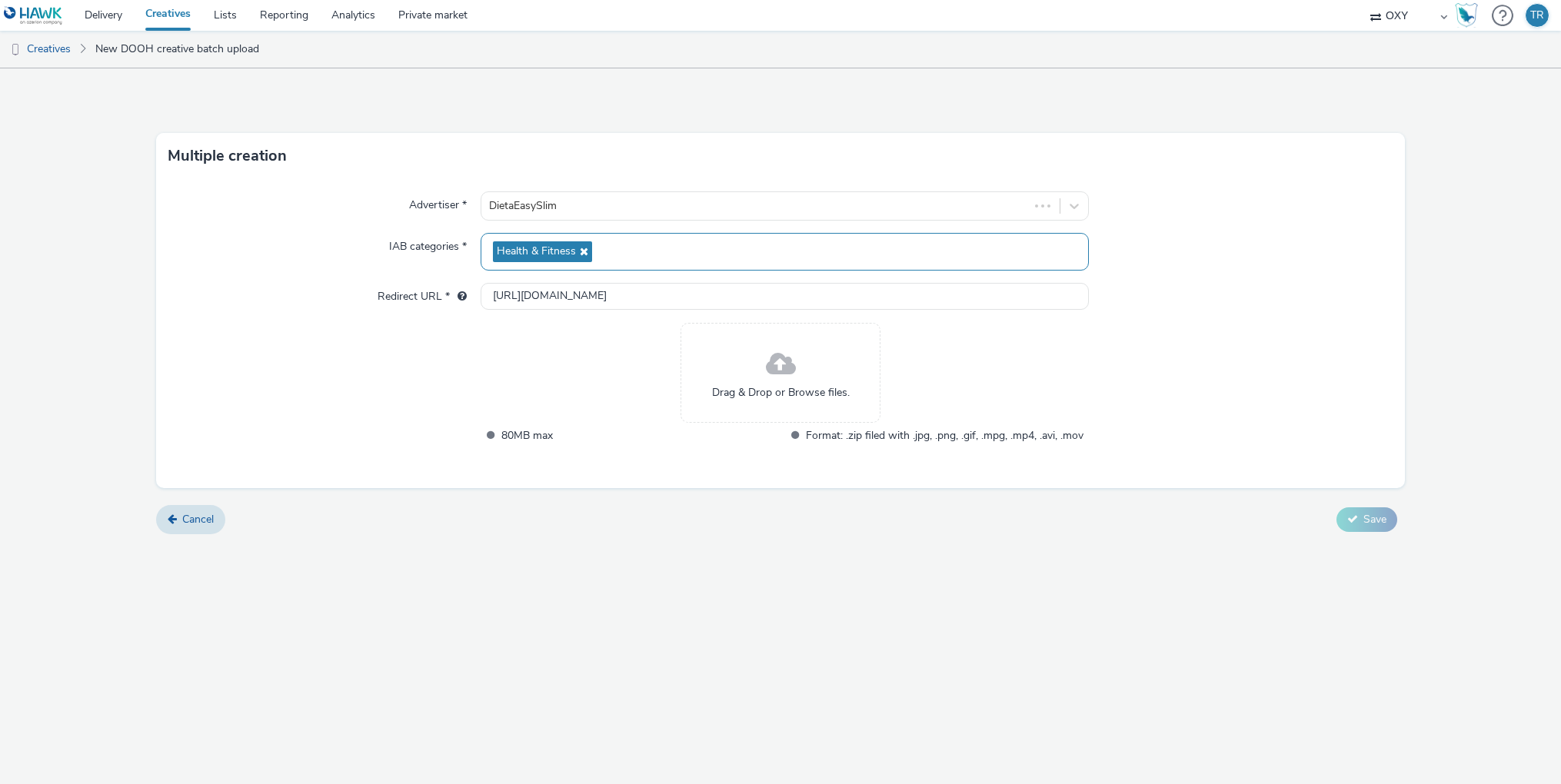
click at [749, 359] on div "Drag & Drop or Browse files." at bounding box center [780, 373] width 200 height 100
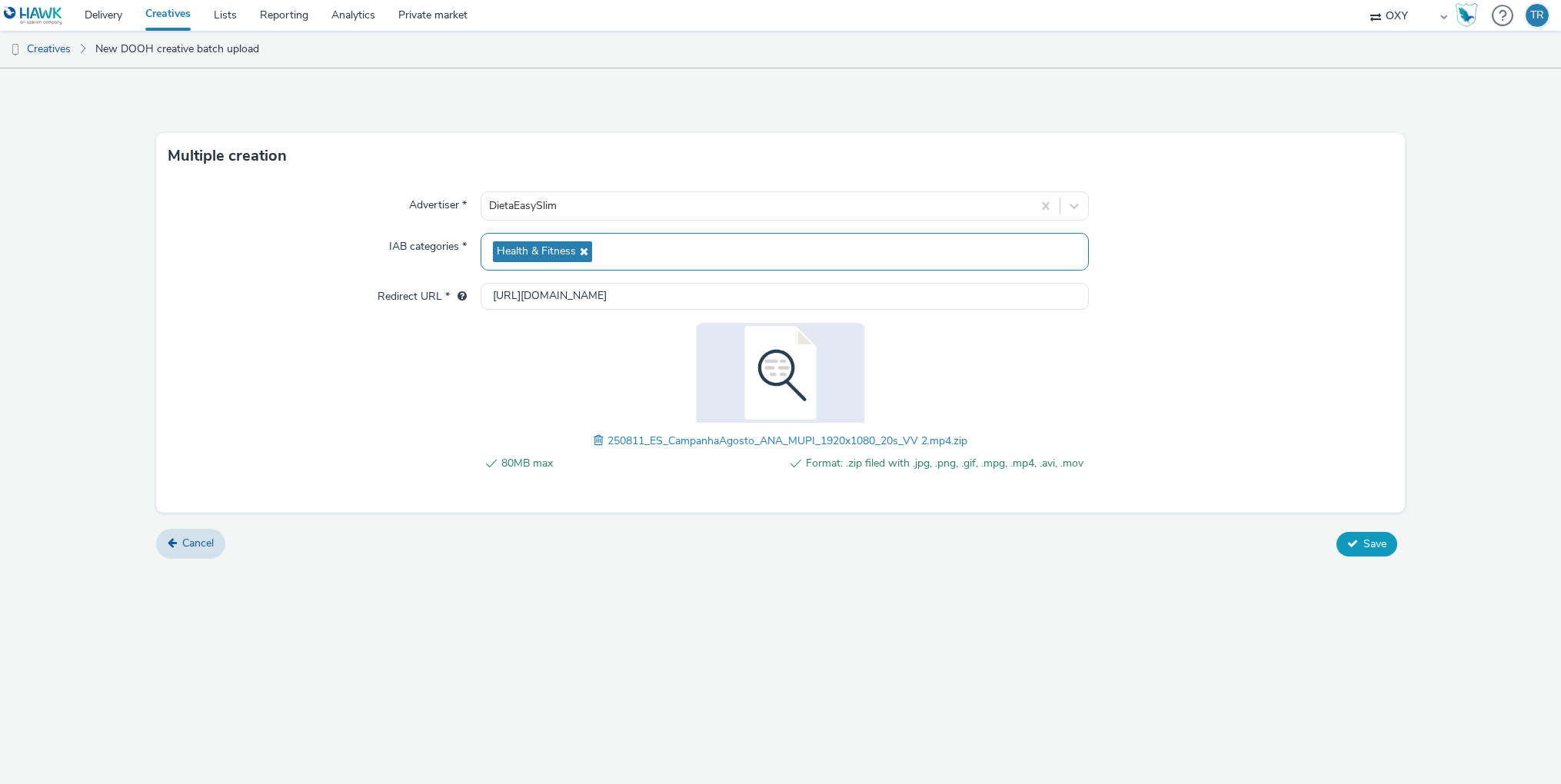
click at [1365, 537] on span "Save" at bounding box center [1374, 543] width 23 height 14
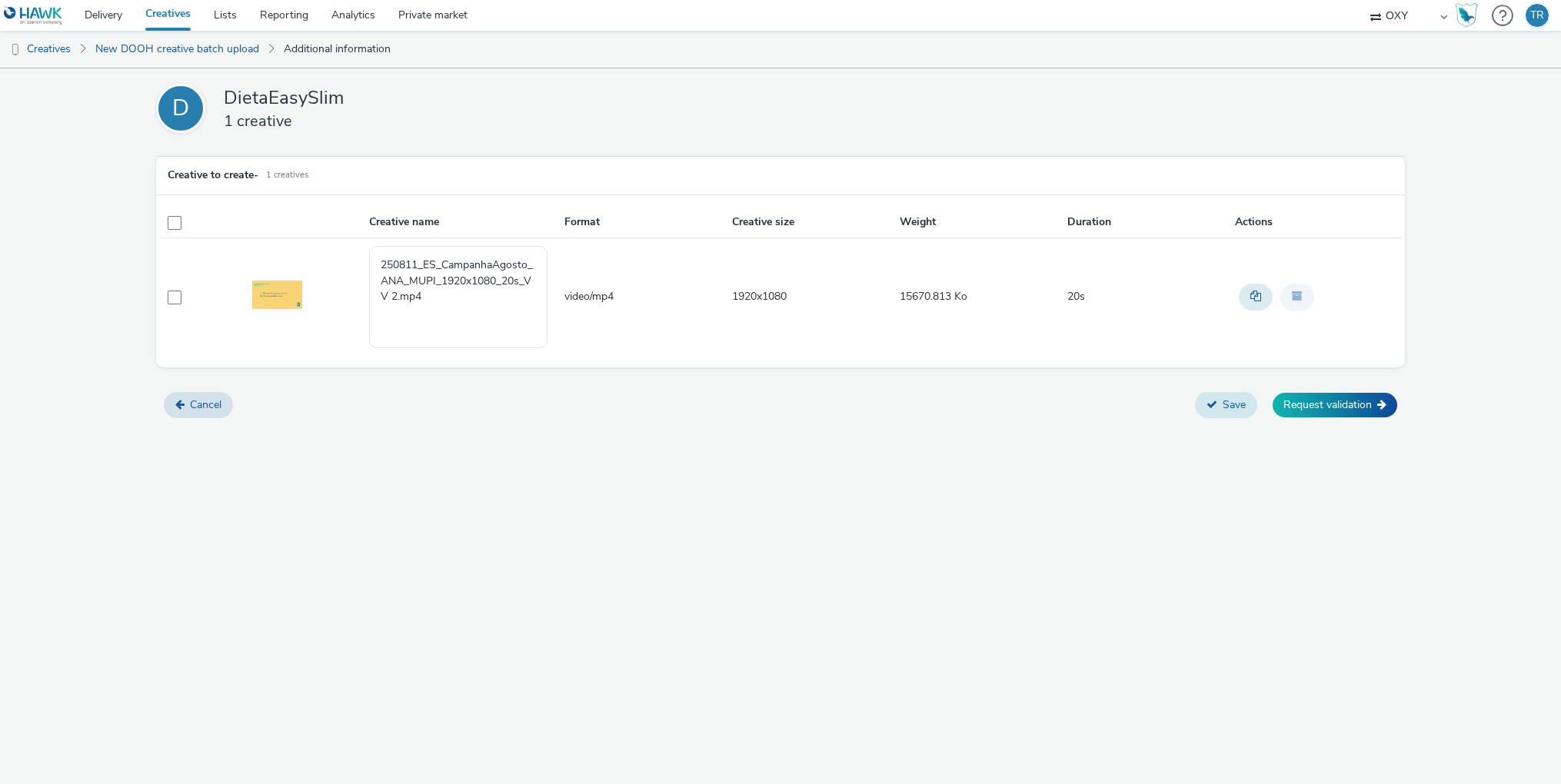
click at [1229, 401] on button "Save" at bounding box center [1226, 405] width 62 height 26
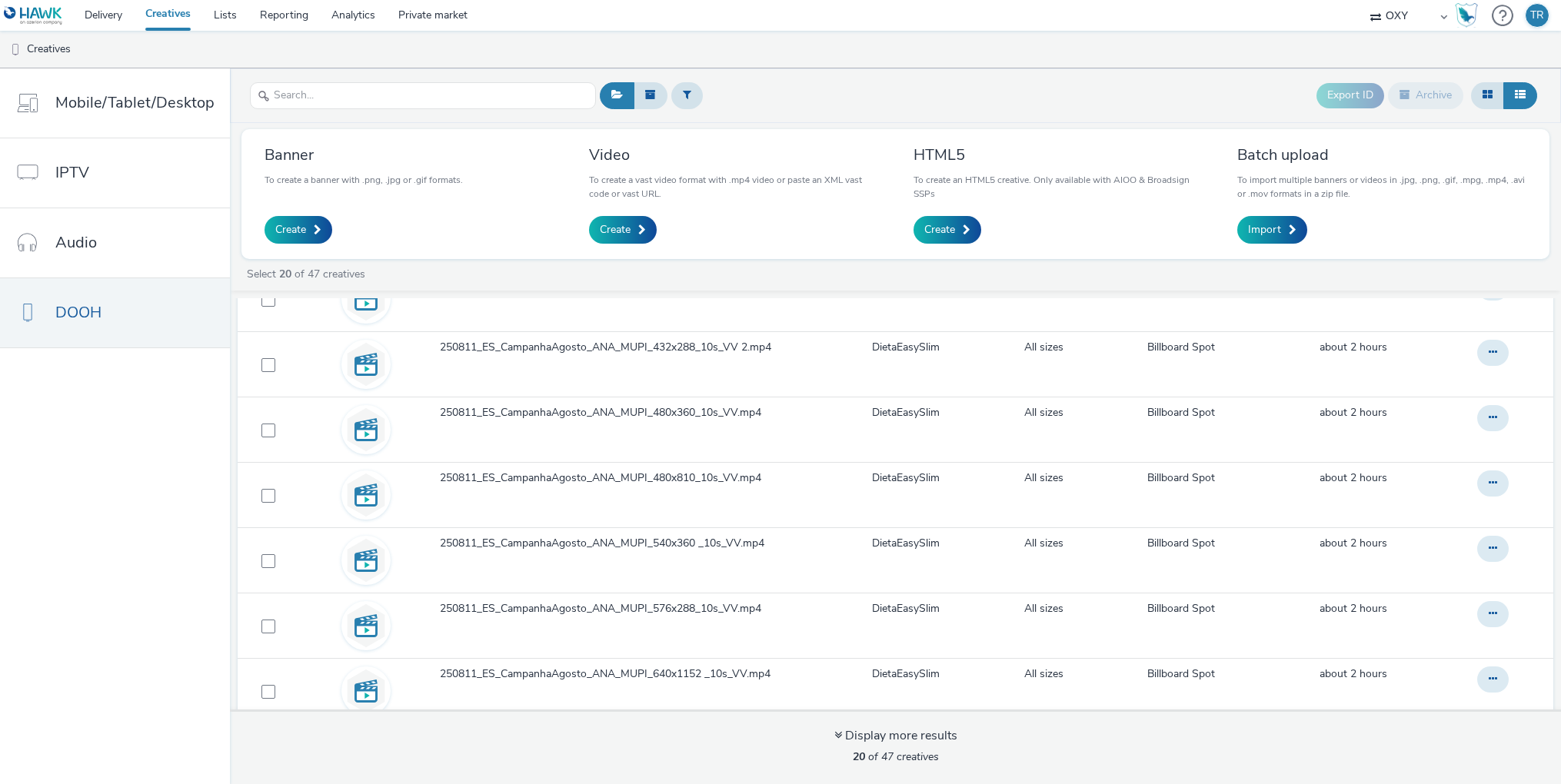
scroll to position [801, 0]
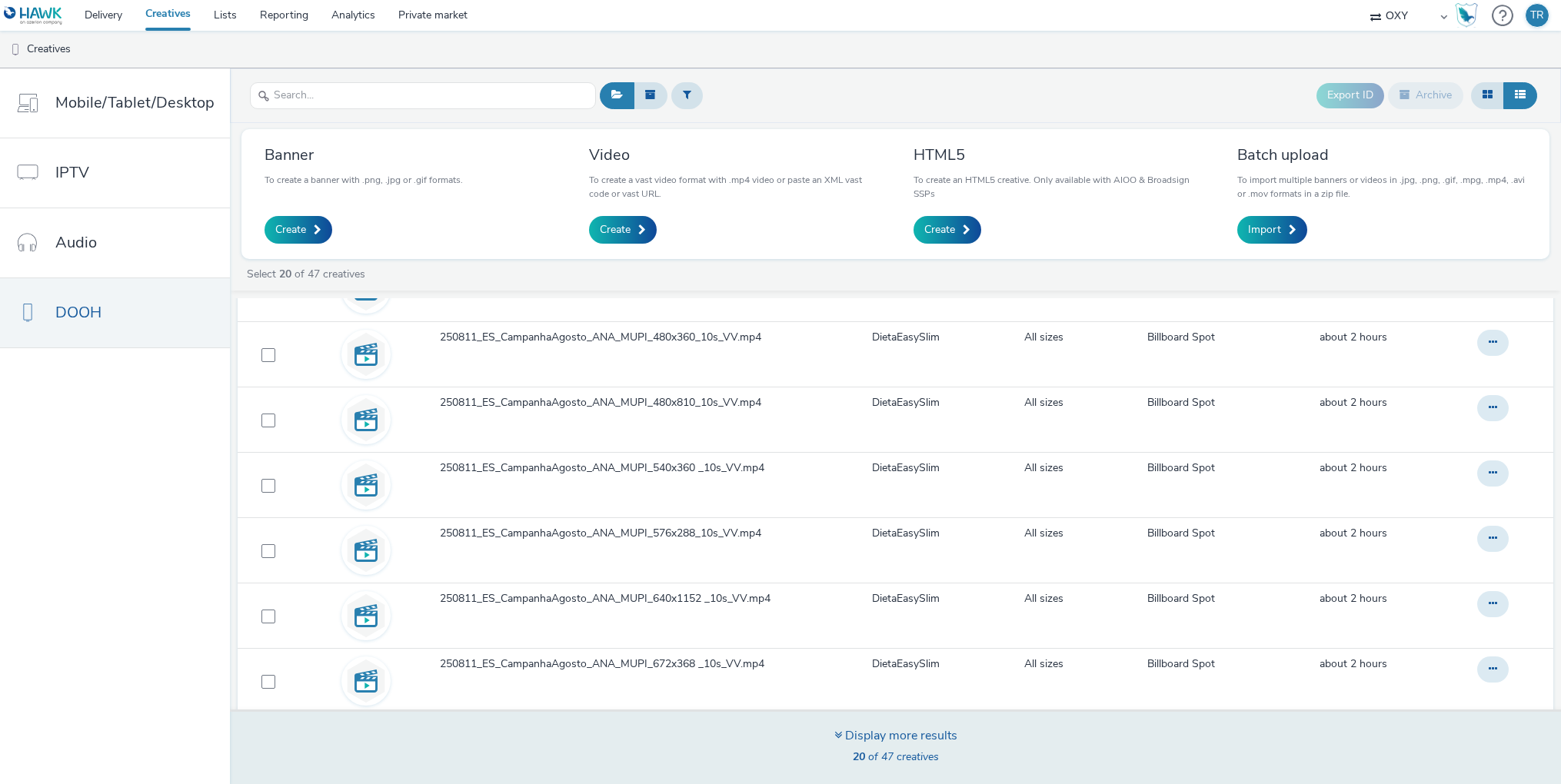
click at [839, 735] on div "Display more results" at bounding box center [896, 736] width 123 height 18
click at [836, 734] on icon at bounding box center [838, 734] width 8 height 12
click at [809, 730] on div "Display more results 40 of 47 creatives" at bounding box center [895, 746] width 1341 height 75
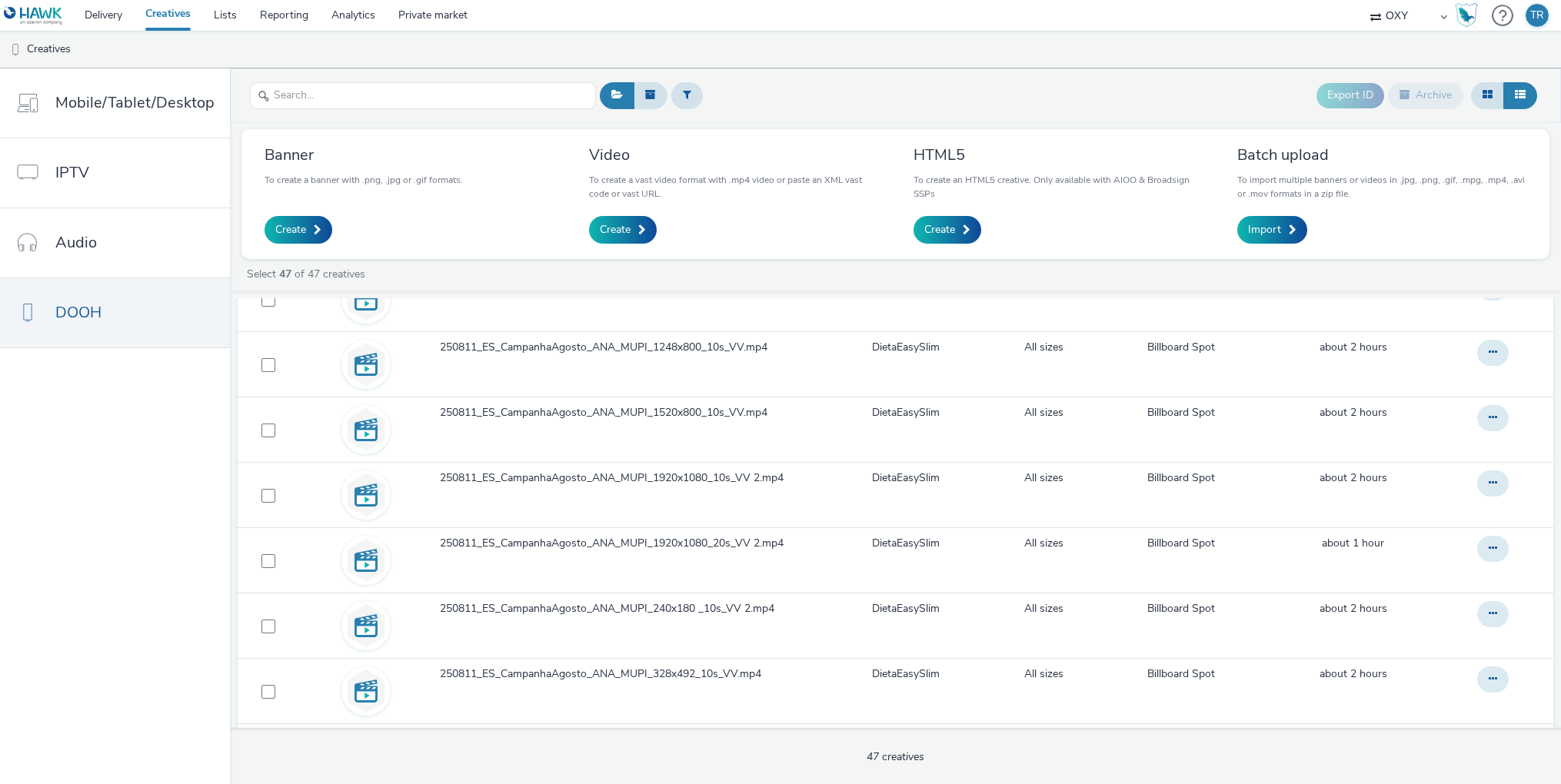
scroll to position [0, 0]
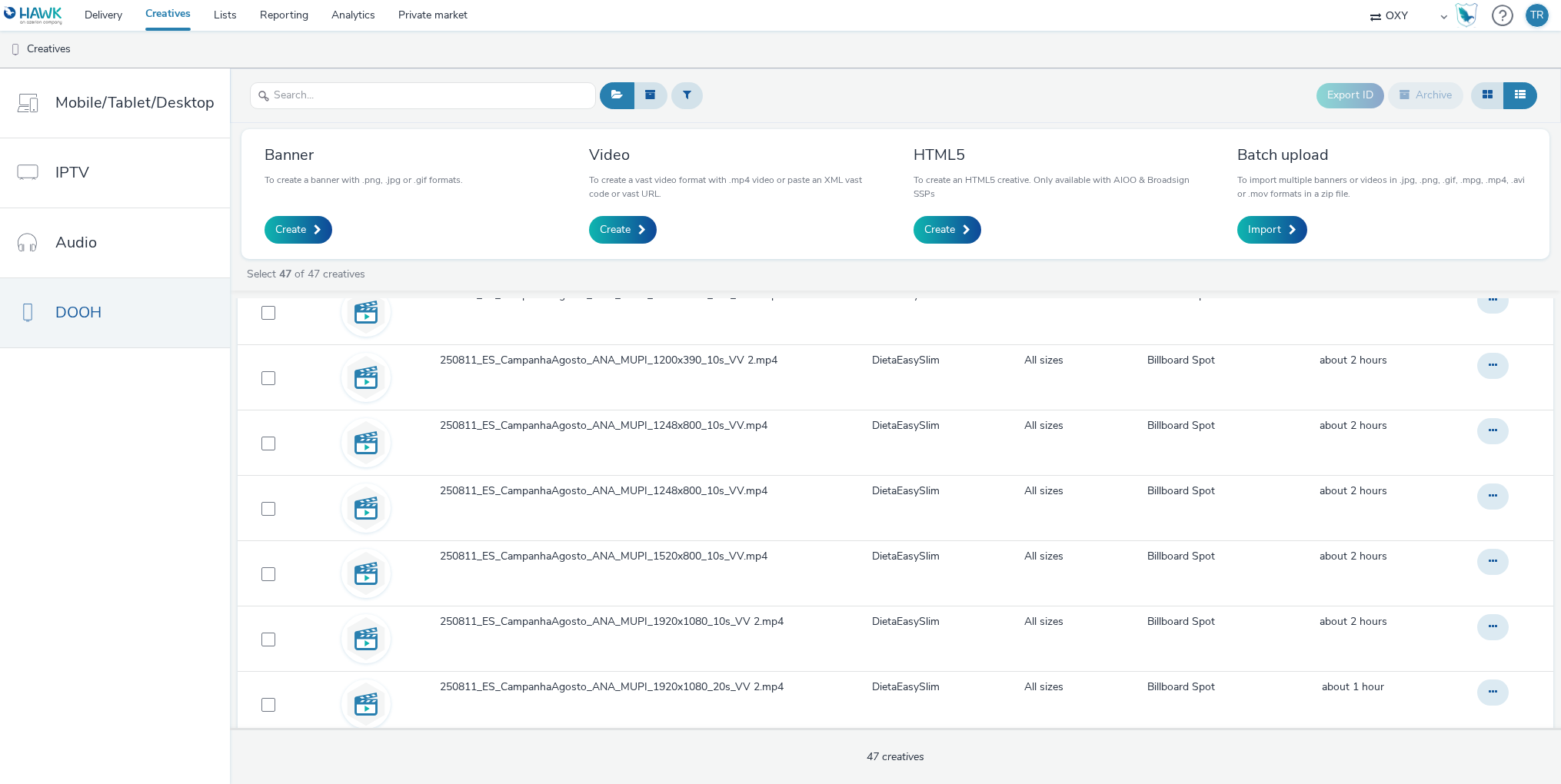
click at [862, 46] on ul "Creatives" at bounding box center [780, 49] width 1561 height 37
click at [494, 57] on ul "Creatives" at bounding box center [780, 49] width 1561 height 37
click at [219, 13] on link "Lists" at bounding box center [225, 15] width 46 height 31
